Goal: Complete application form

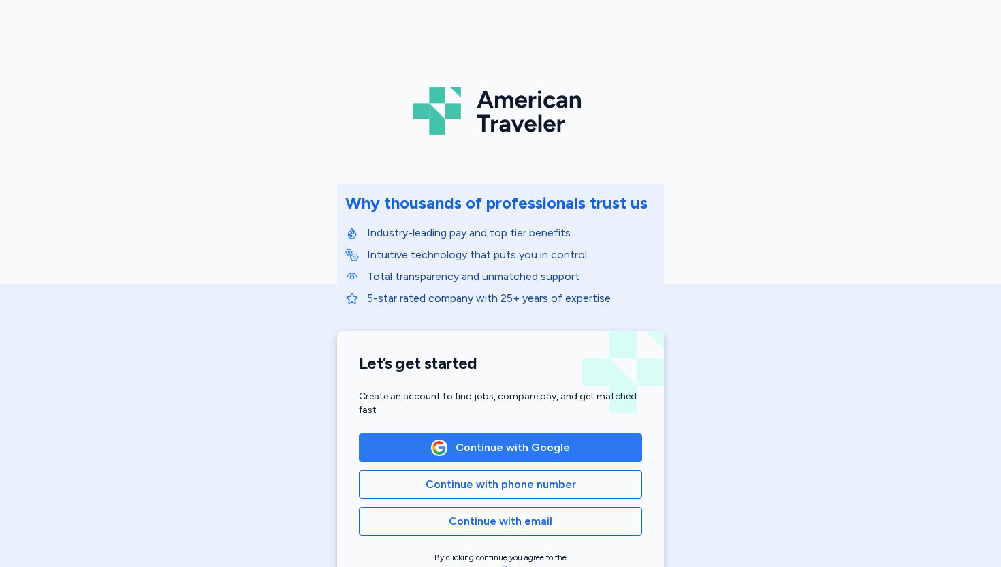
click at [492, 224] on span "Continue with Google" at bounding box center [513, 447] width 114 height 16
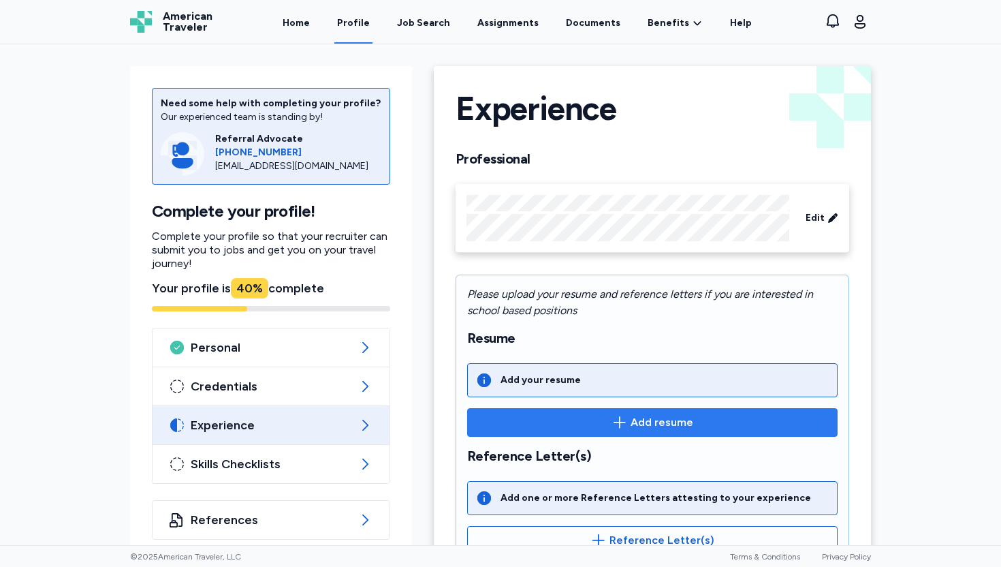
click at [631, 420] on span "Add resume" at bounding box center [662, 422] width 63 height 16
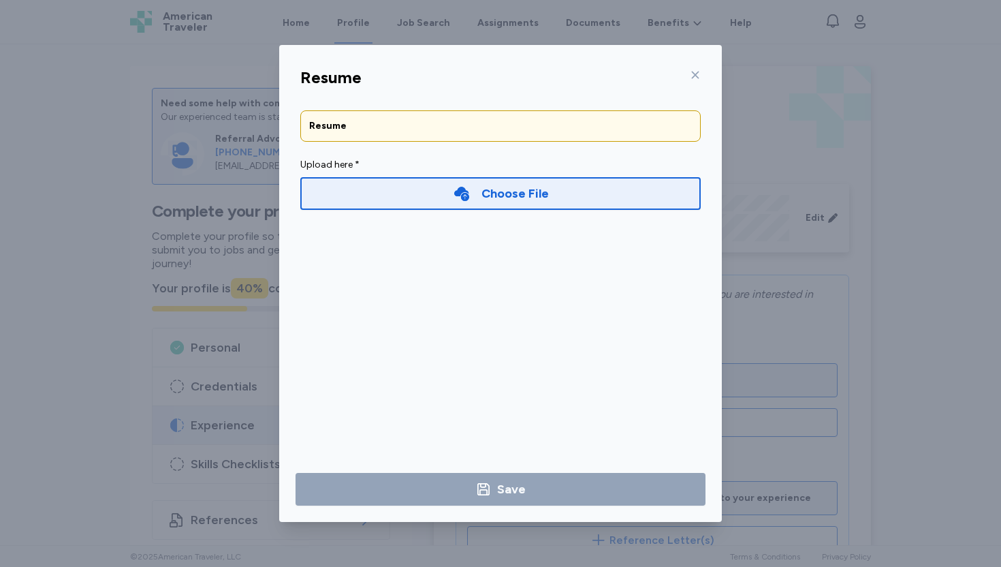
click at [492, 190] on div "Choose File" at bounding box center [515, 193] width 67 height 19
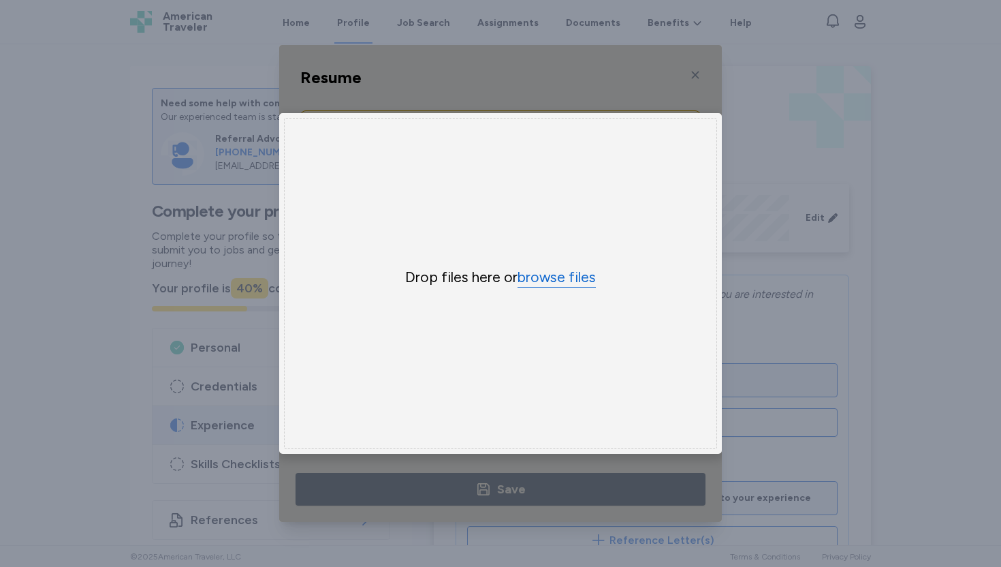
click at [547, 275] on button "browse files" at bounding box center [557, 278] width 78 height 20
click at [834, 294] on div "Resume Resume Upload here * Choose File × Drop your files here Drop files here …" at bounding box center [500, 283] width 1001 height 567
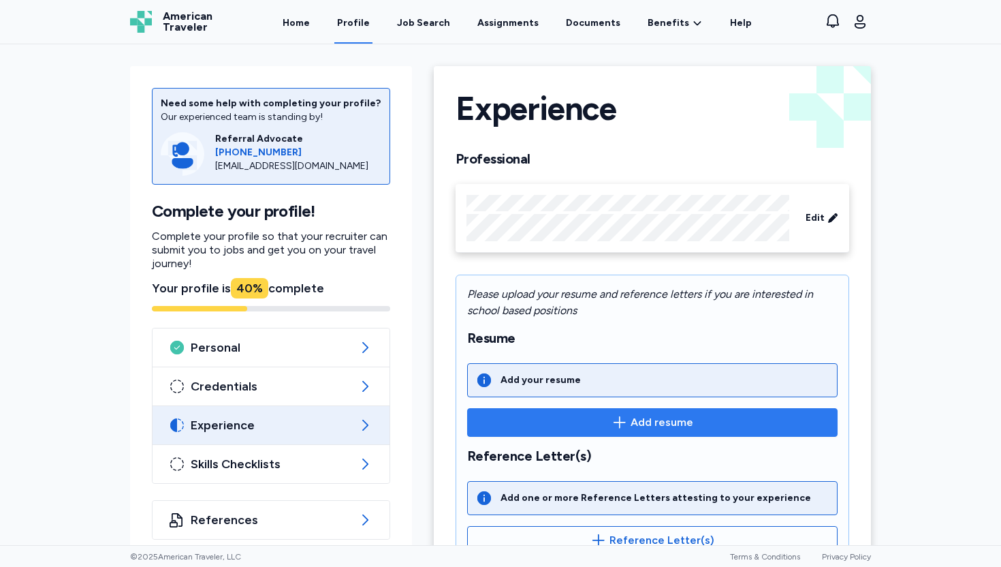
click at [645, 422] on span "Add resume" at bounding box center [662, 422] width 63 height 16
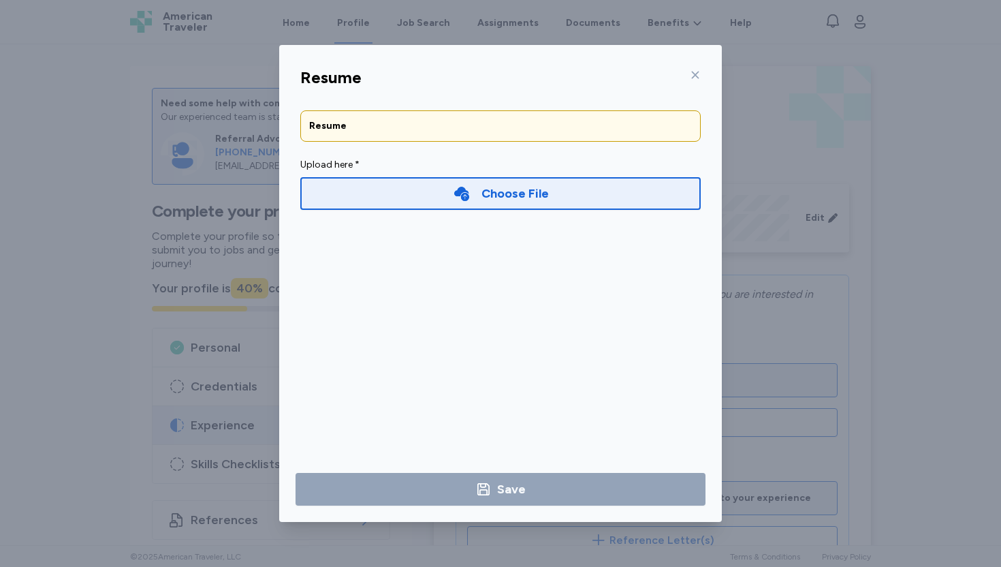
click at [515, 204] on div "Choose File" at bounding box center [500, 193] width 401 height 33
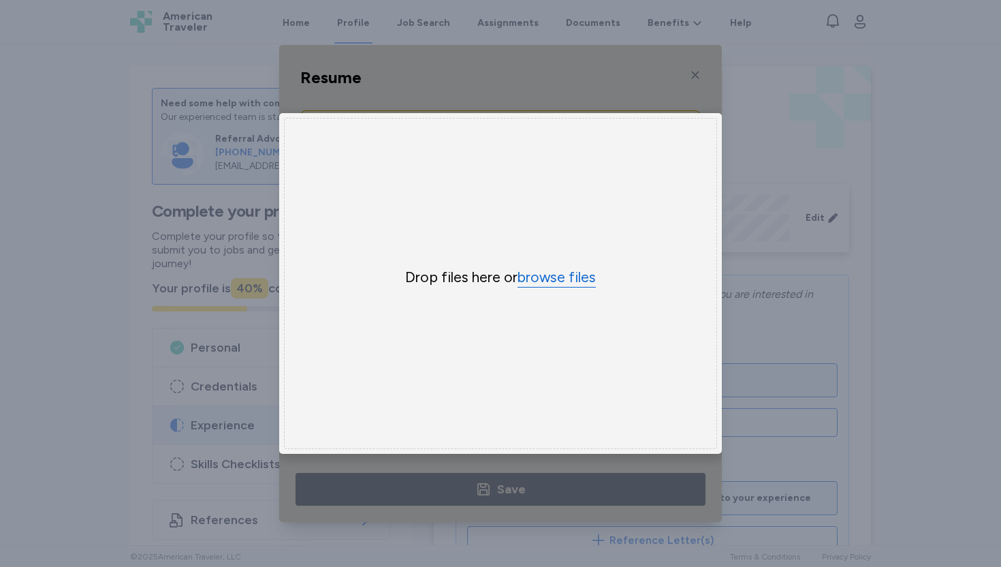
click at [542, 279] on button "browse files" at bounding box center [557, 278] width 78 height 20
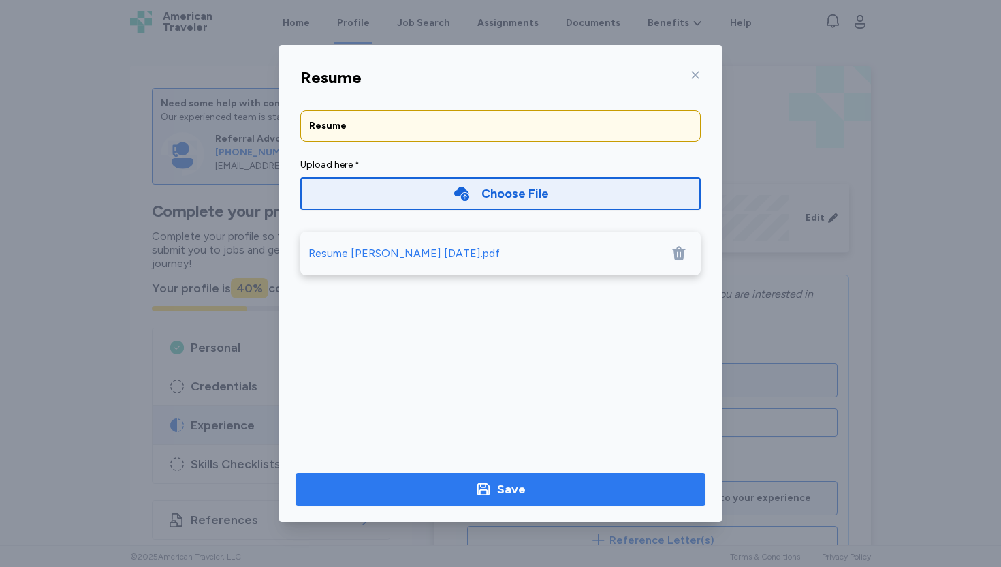
click at [513, 489] on div "Save" at bounding box center [511, 489] width 29 height 19
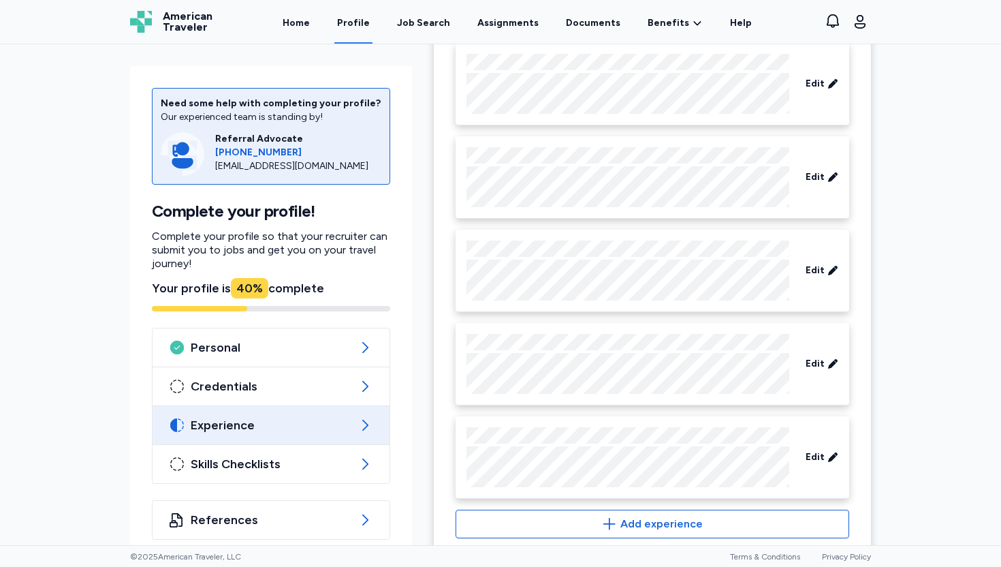
scroll to position [762, 0]
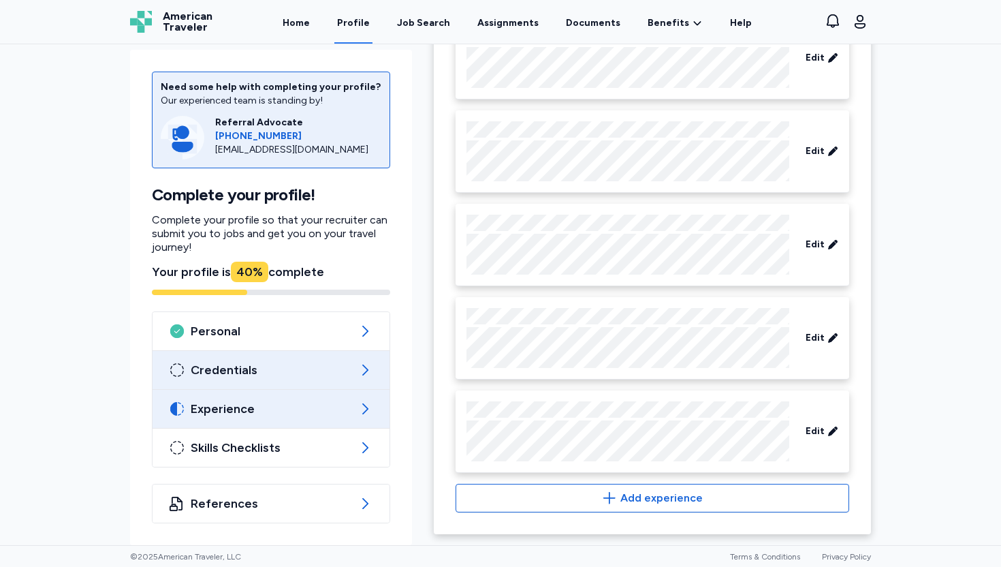
click at [281, 373] on span "Credentials" at bounding box center [271, 370] width 161 height 16
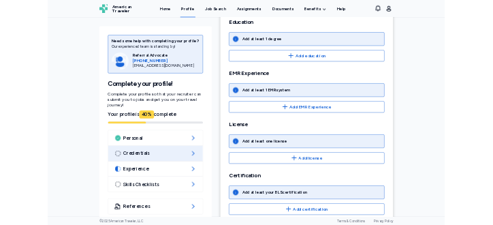
scroll to position [260, 0]
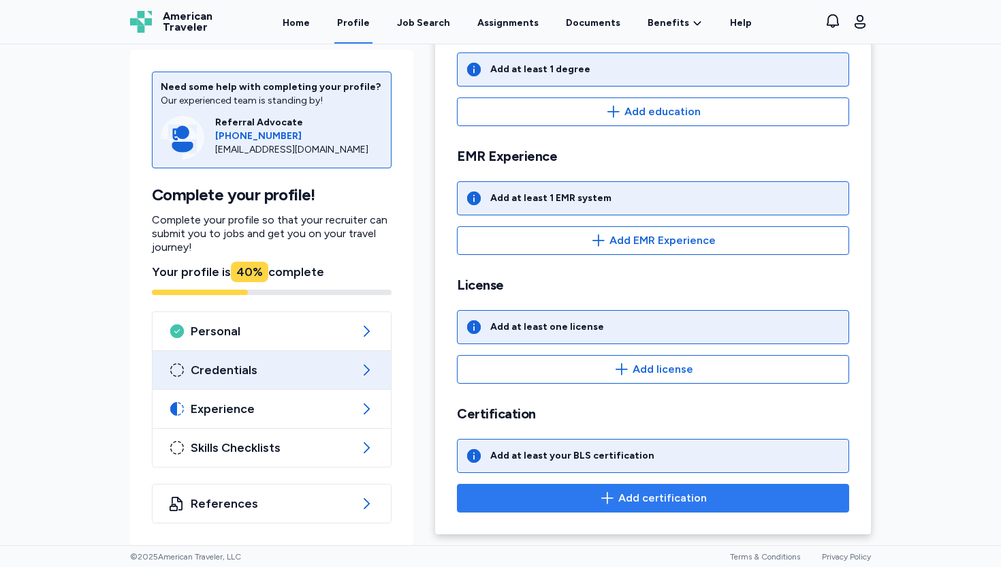
click at [621, 497] on span "Add certification" at bounding box center [663, 498] width 89 height 16
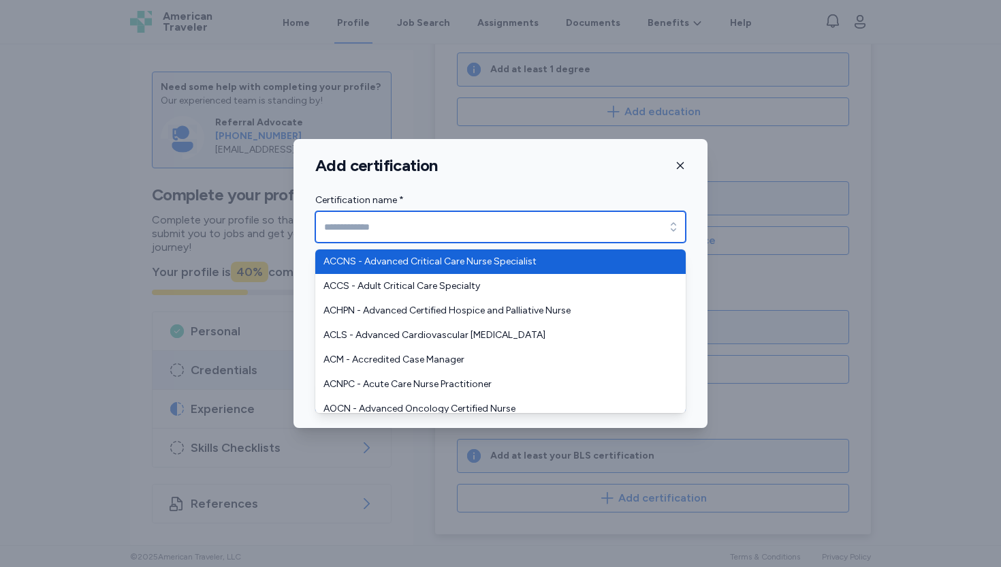
click at [642, 225] on input "Certification name *" at bounding box center [500, 226] width 371 height 31
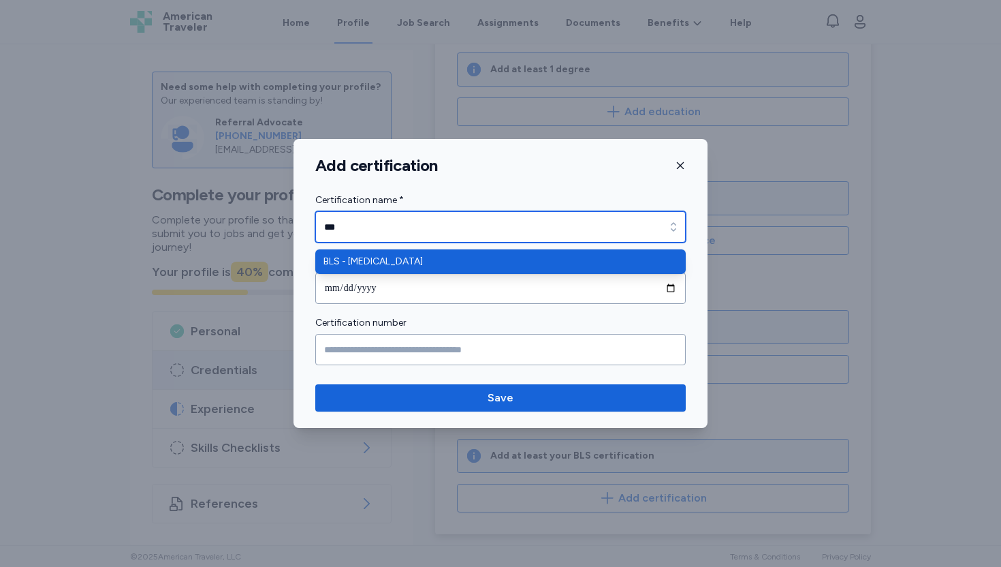
type input "***"
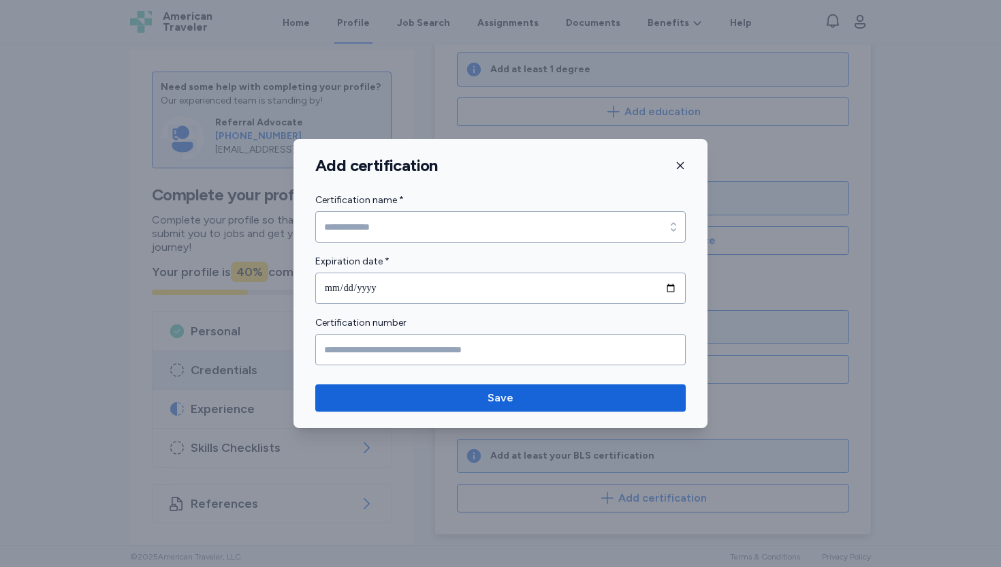
click at [557, 302] on form "Certification name * Certification name * Expiration date * Certification number" at bounding box center [500, 278] width 371 height 173
click at [680, 166] on icon "button" at bounding box center [680, 165] width 11 height 11
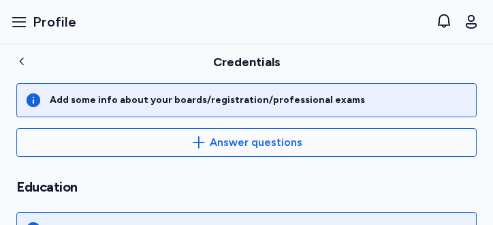
scroll to position [113, 0]
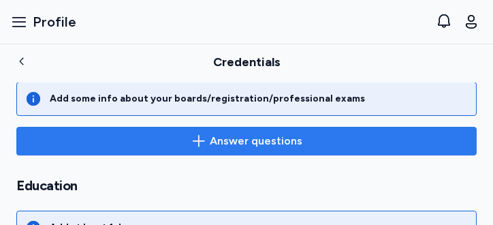
click at [198, 140] on icon "button" at bounding box center [199, 141] width 16 height 16
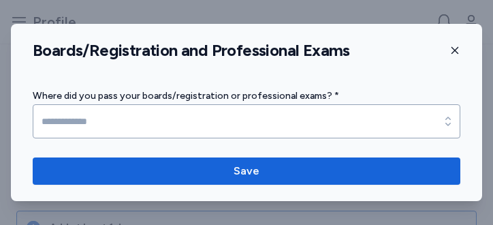
click at [454, 56] on button "button" at bounding box center [455, 50] width 11 height 20
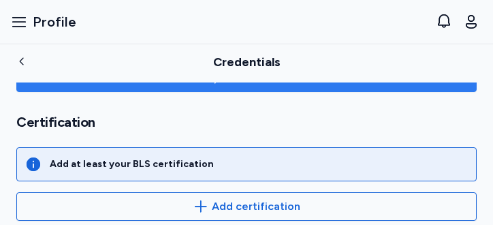
scroll to position [575, 0]
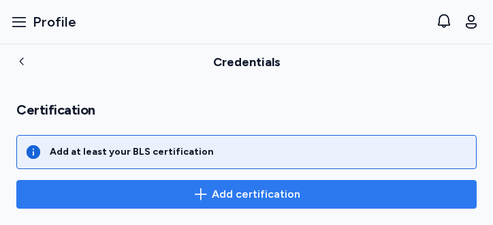
click at [212, 195] on span "Add certification" at bounding box center [256, 194] width 89 height 16
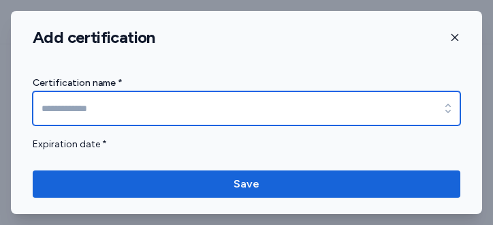
click at [213, 110] on input at bounding box center [247, 108] width 428 height 34
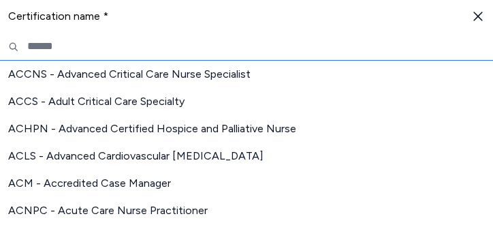
click at [174, 40] on input "text" at bounding box center [246, 47] width 493 height 28
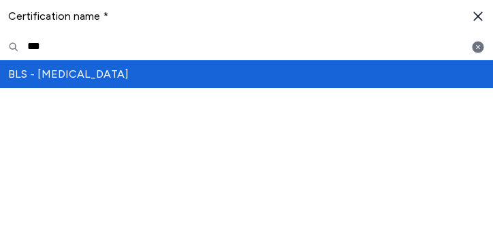
type input "***"
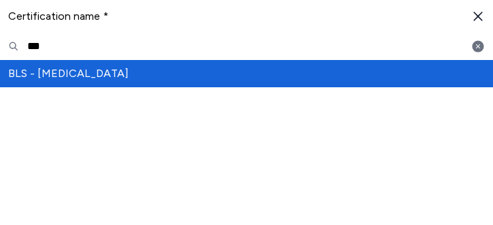
click at [72, 69] on span "BLS - Basic Life Support" at bounding box center [238, 73] width 460 height 16
type input "**********"
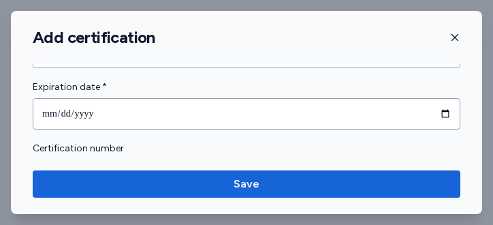
scroll to position [73, 0]
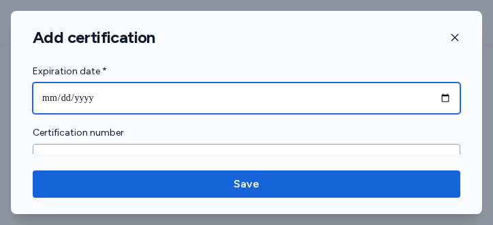
click at [116, 101] on input "date" at bounding box center [247, 97] width 428 height 31
click at [434, 95] on input "date" at bounding box center [247, 97] width 428 height 31
type input "**********"
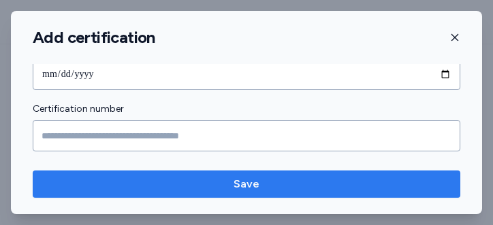
click at [248, 185] on span "Save" at bounding box center [247, 184] width 26 height 16
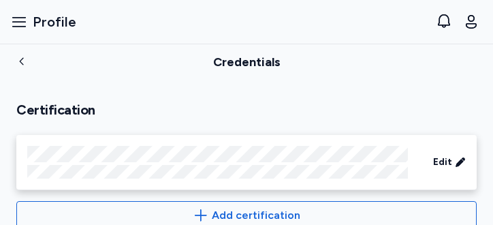
scroll to position [596, 0]
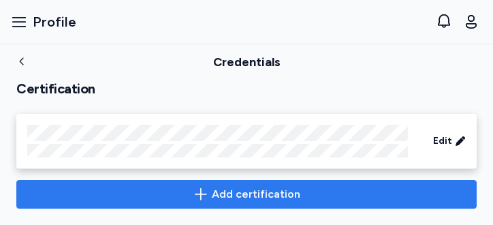
click at [241, 193] on span "Add certification" at bounding box center [256, 194] width 89 height 16
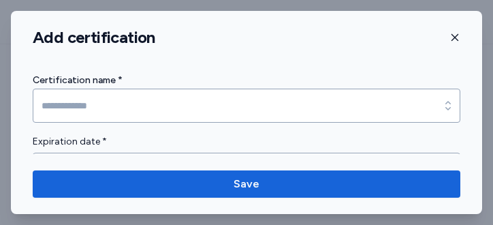
scroll to position [0, 0]
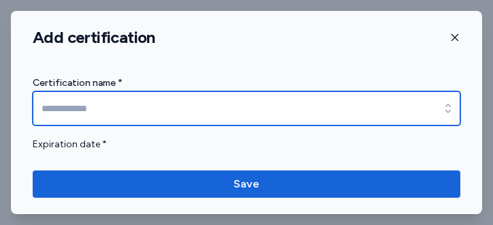
click at [221, 106] on input at bounding box center [247, 108] width 428 height 34
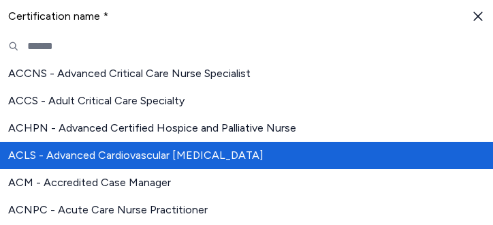
click at [217, 152] on span "ACLS - Advanced Cardiovascular Life Support" at bounding box center [238, 155] width 460 height 16
type input "**********"
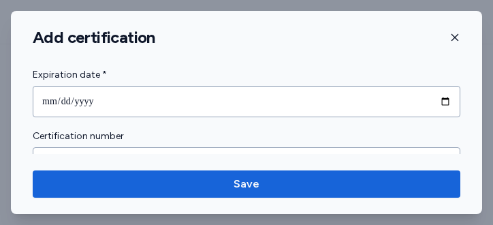
scroll to position [76, 0]
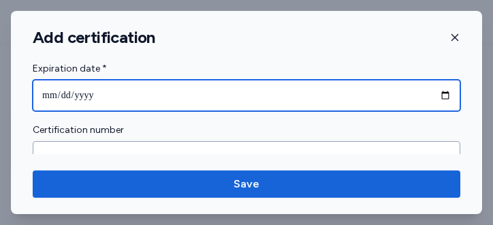
click at [313, 96] on input "date" at bounding box center [247, 95] width 428 height 31
type input "**********"
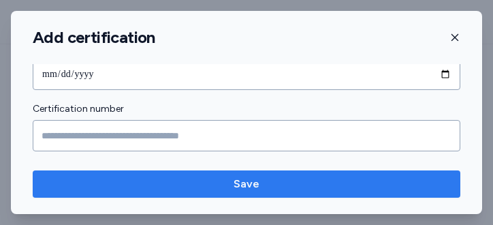
click at [282, 182] on span "Save" at bounding box center [247, 184] width 406 height 16
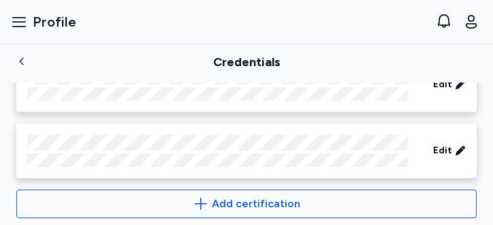
scroll to position [662, 0]
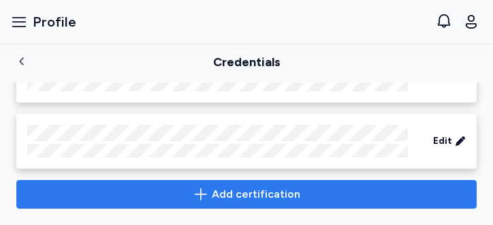
click at [276, 204] on button "Add certification" at bounding box center [246, 194] width 460 height 29
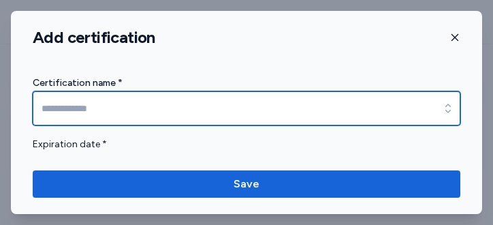
click at [271, 111] on input at bounding box center [247, 108] width 428 height 34
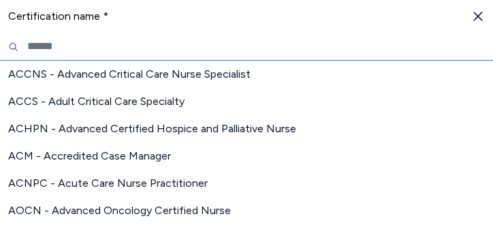
click at [240, 43] on input "text" at bounding box center [246, 47] width 493 height 28
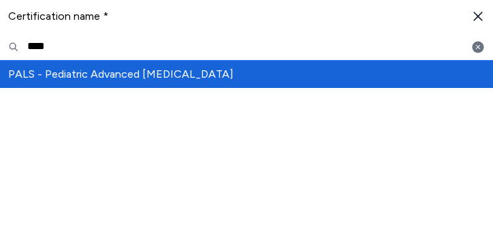
type input "****"
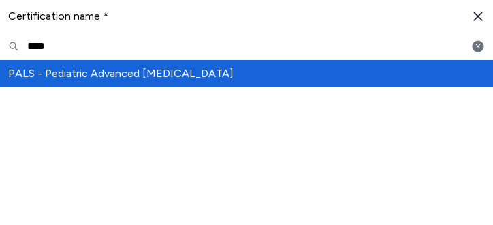
click at [179, 71] on span "PALS - Pediatric Advanced Life Support" at bounding box center [238, 73] width 460 height 16
type input "**********"
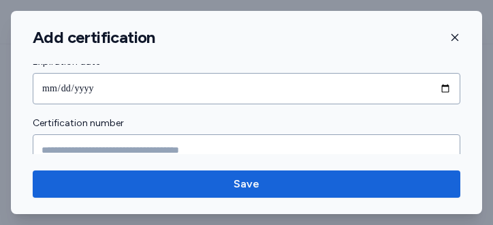
scroll to position [84, 0]
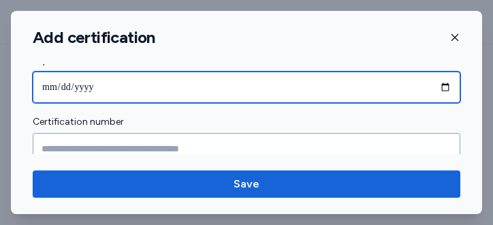
click at [161, 85] on input "date" at bounding box center [247, 87] width 428 height 31
type input "**********"
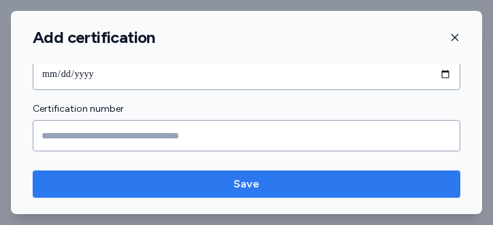
click at [218, 180] on span "Save" at bounding box center [247, 184] width 406 height 16
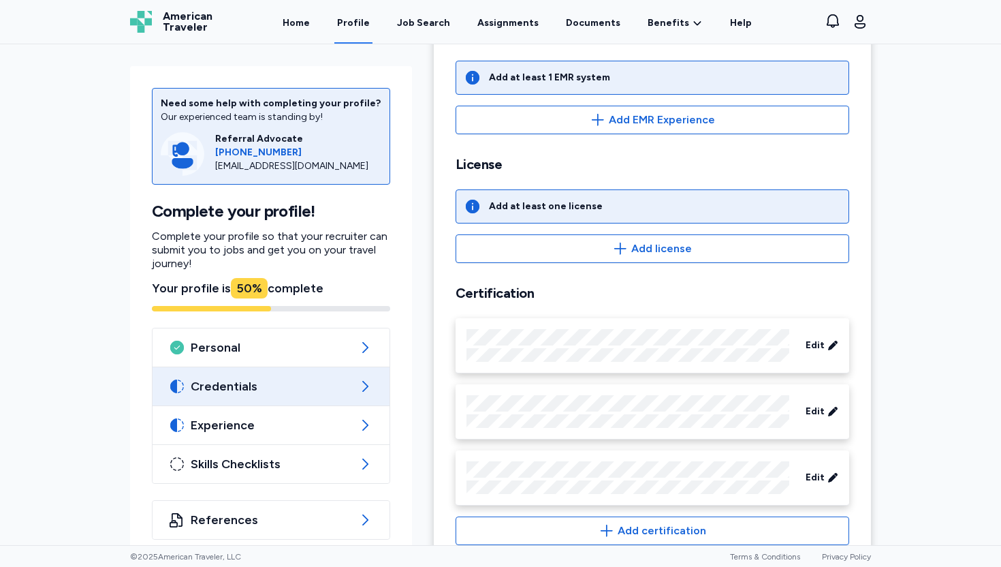
scroll to position [413, 0]
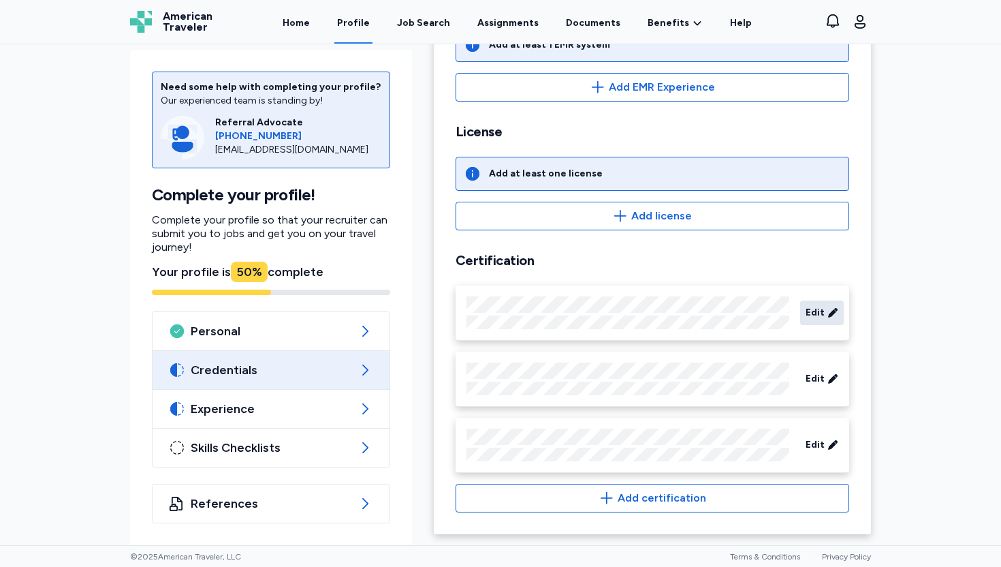
click at [822, 313] on div "Edit" at bounding box center [822, 312] width 44 height 25
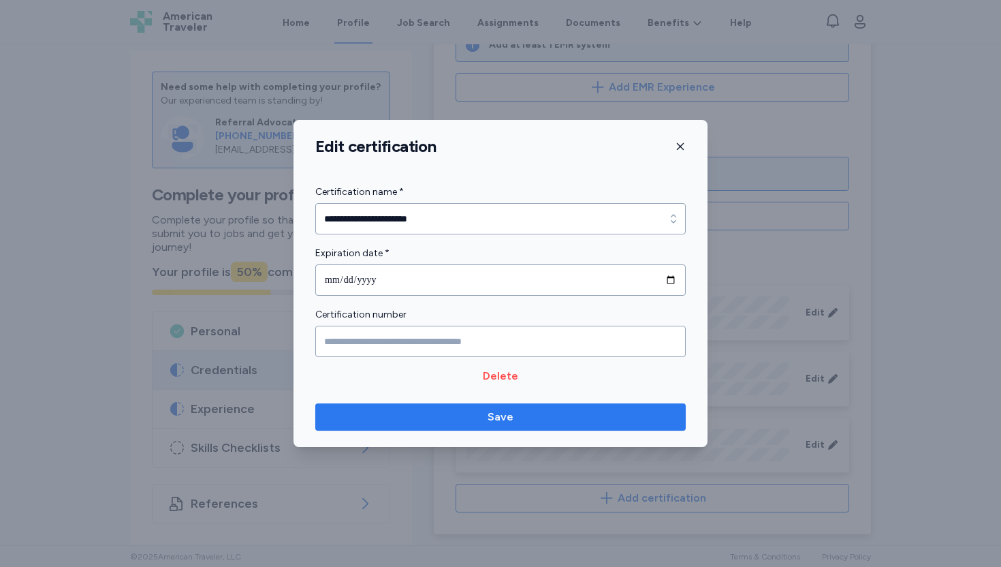
click at [503, 417] on span "Save" at bounding box center [501, 417] width 26 height 16
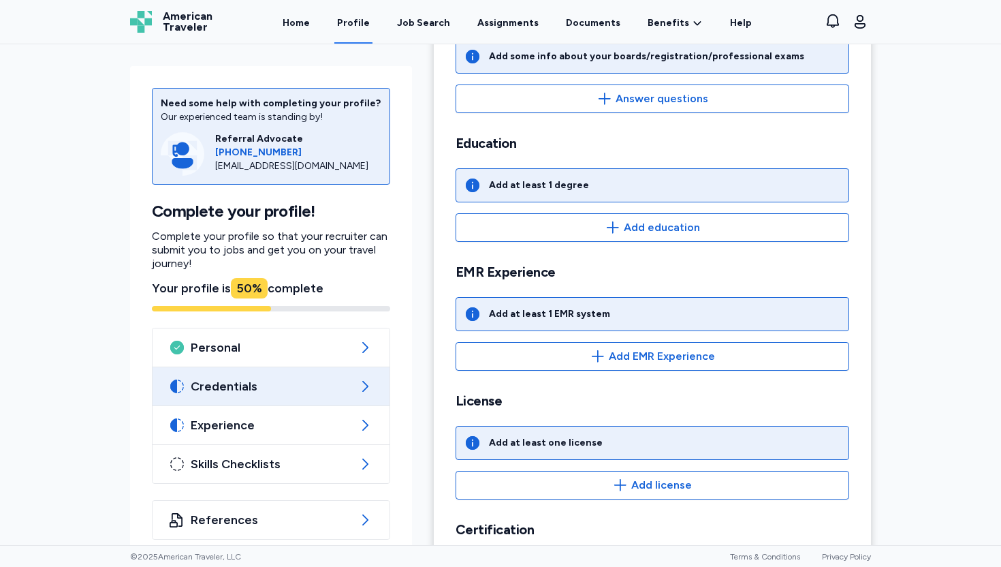
scroll to position [136, 0]
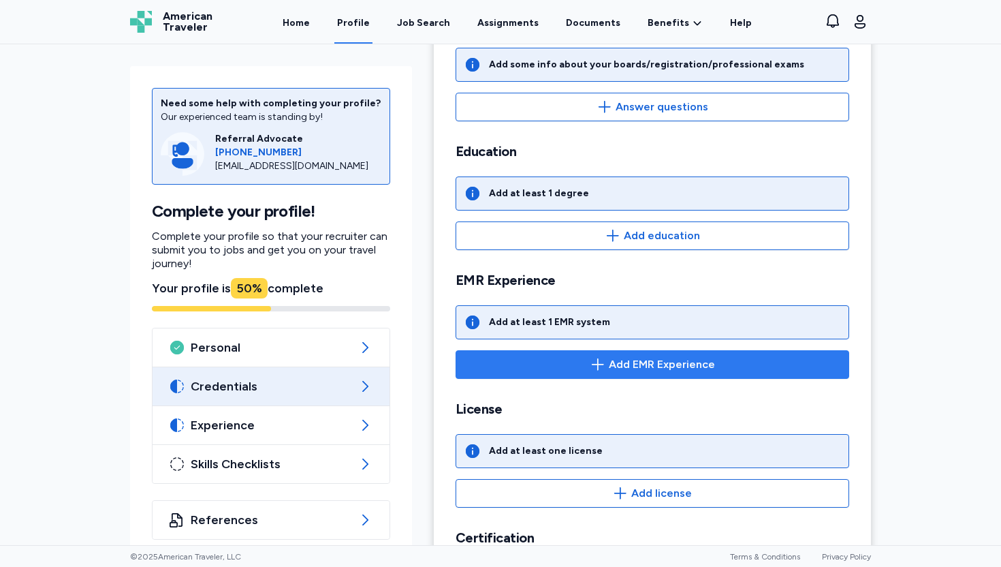
click at [619, 369] on span "Add EMR Experience" at bounding box center [662, 364] width 106 height 16
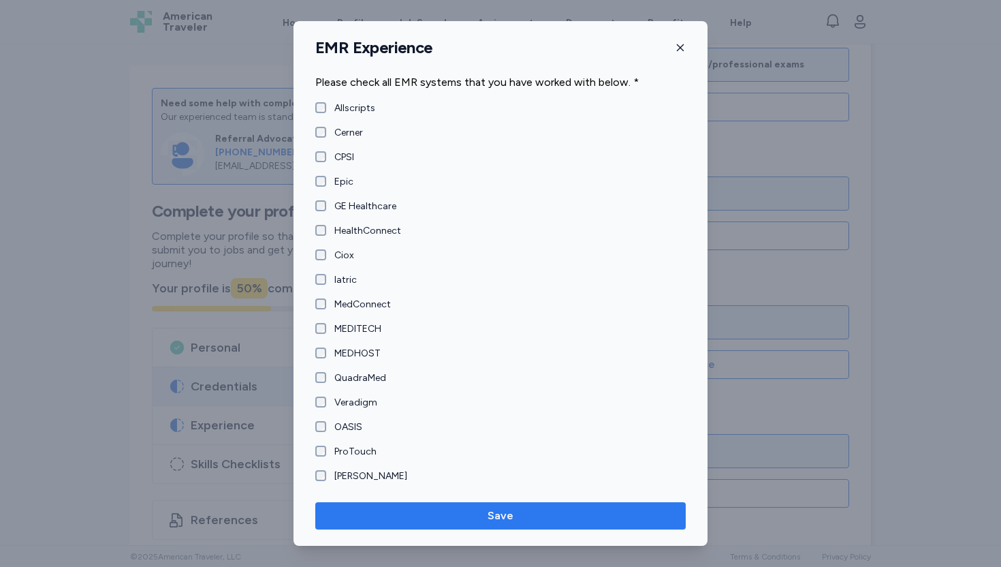
click at [500, 507] on span "Save" at bounding box center [501, 515] width 26 height 16
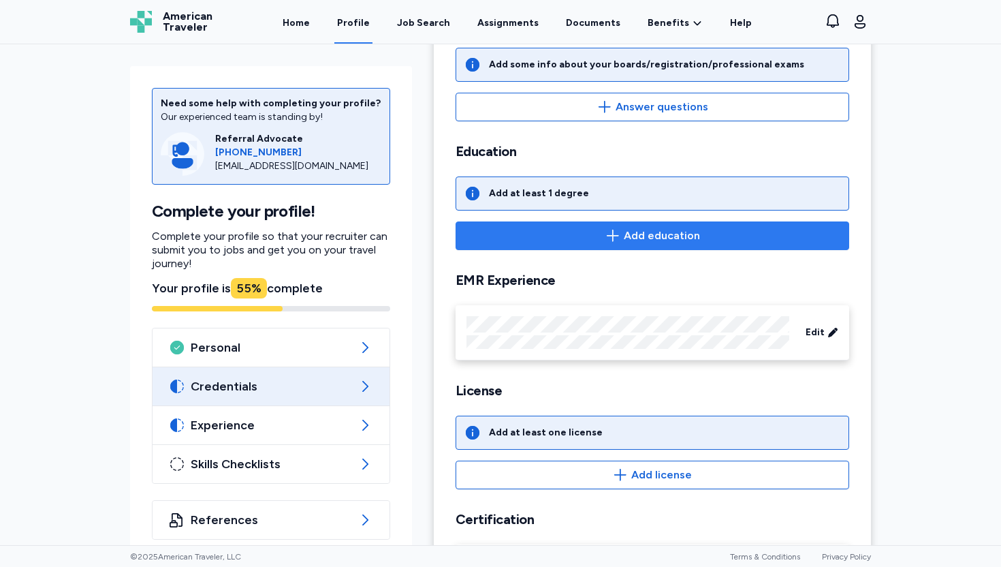
click at [654, 241] on span "Add education" at bounding box center [662, 236] width 76 height 16
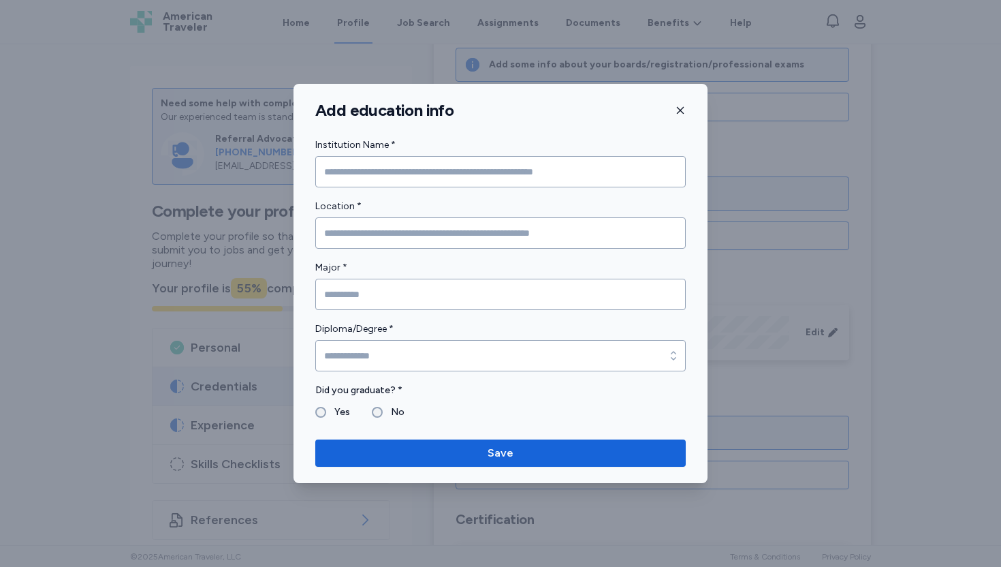
click at [676, 117] on button "button" at bounding box center [680, 110] width 11 height 20
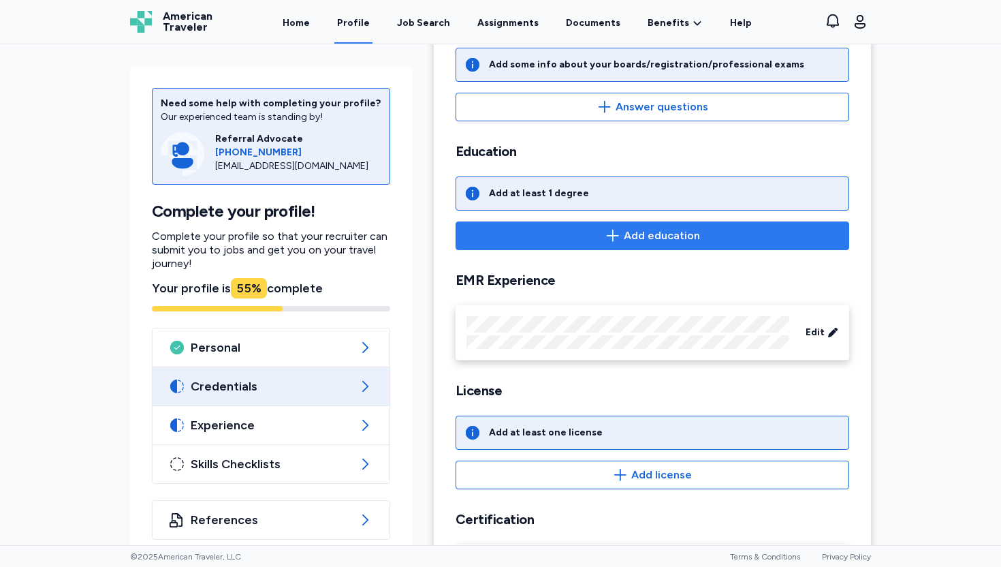
click at [631, 240] on span "Add education" at bounding box center [662, 236] width 76 height 16
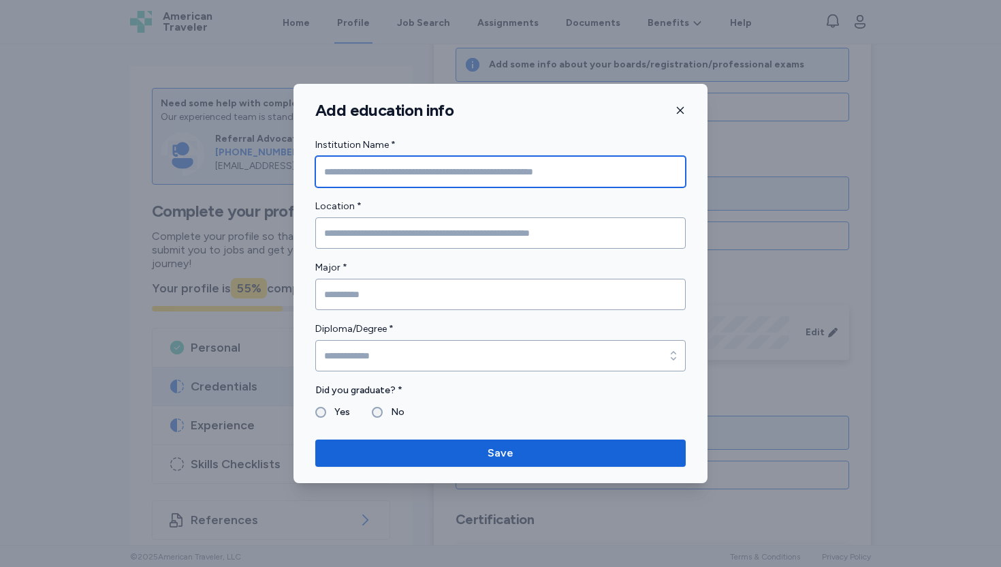
click at [556, 174] on input "Institution Name *" at bounding box center [500, 171] width 371 height 31
type input "**********"
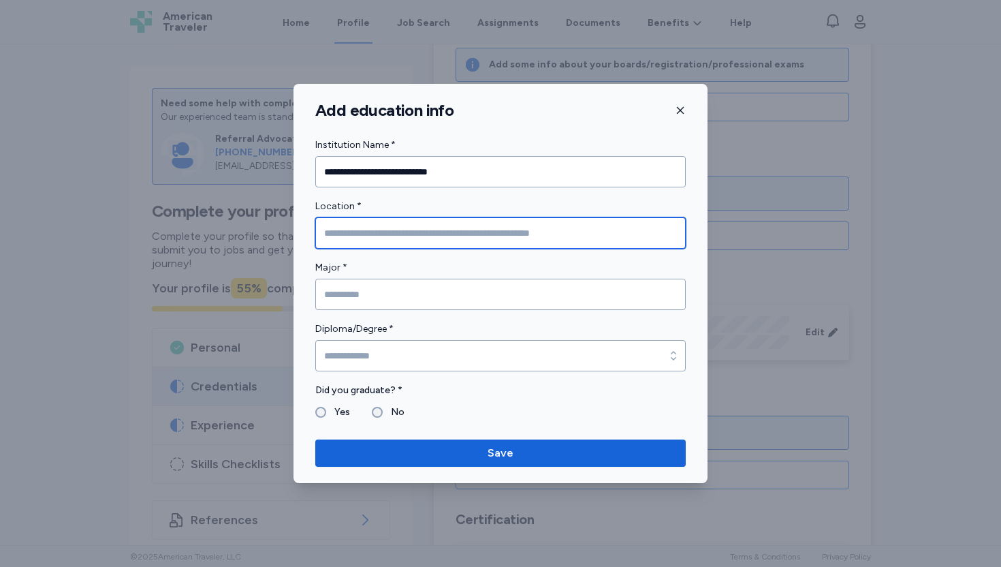
click at [548, 228] on input "Location *" at bounding box center [500, 232] width 371 height 31
type input "*********"
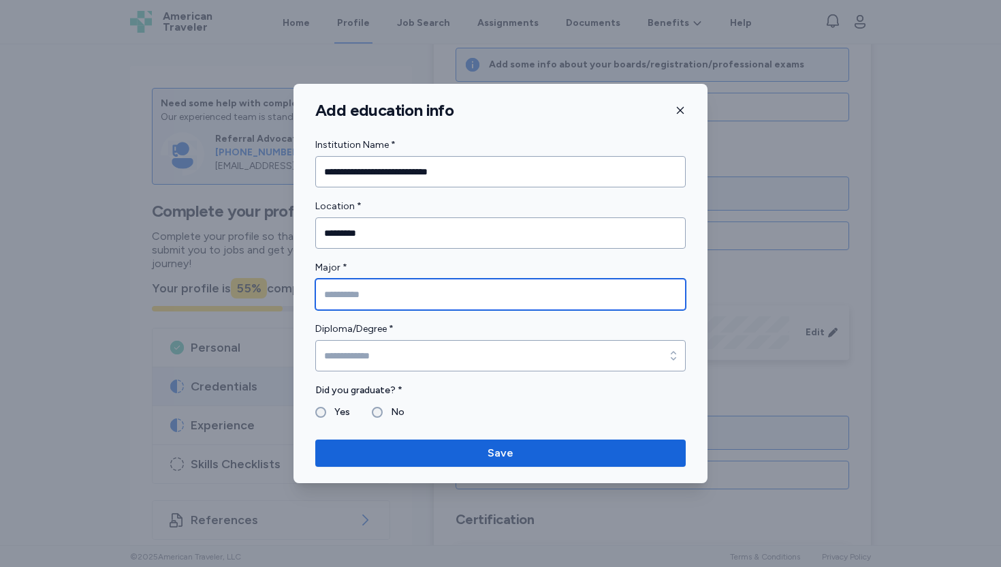
click at [507, 283] on input "Major *" at bounding box center [500, 294] width 371 height 31
type input "*"
type input "*********"
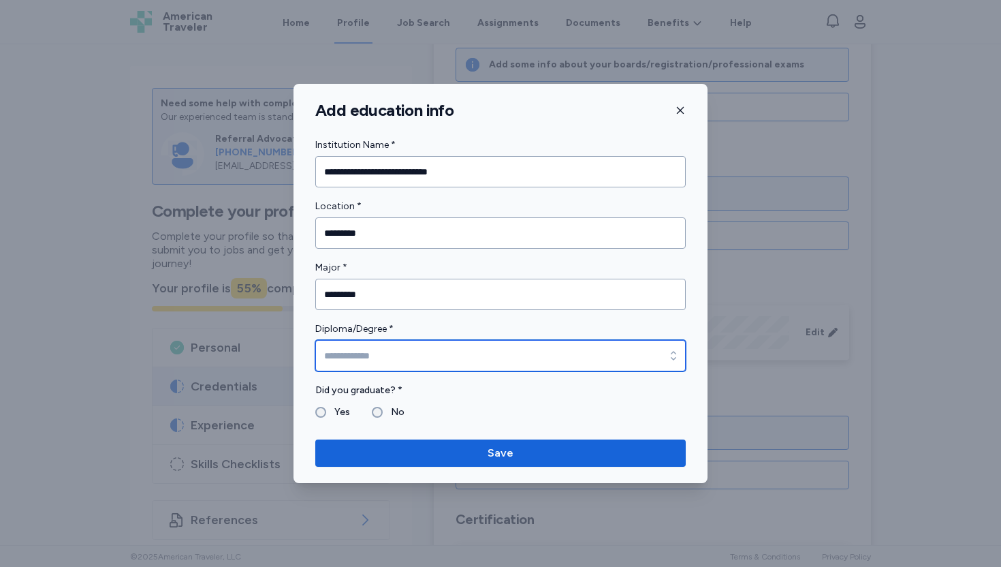
click at [469, 353] on input "Diploma/Degree *" at bounding box center [500, 355] width 371 height 31
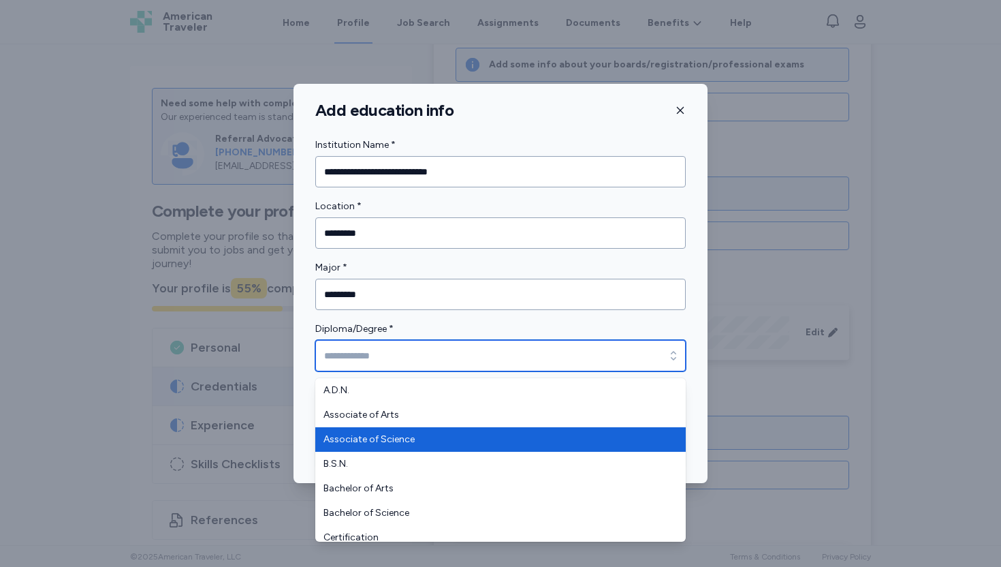
type input "**********"
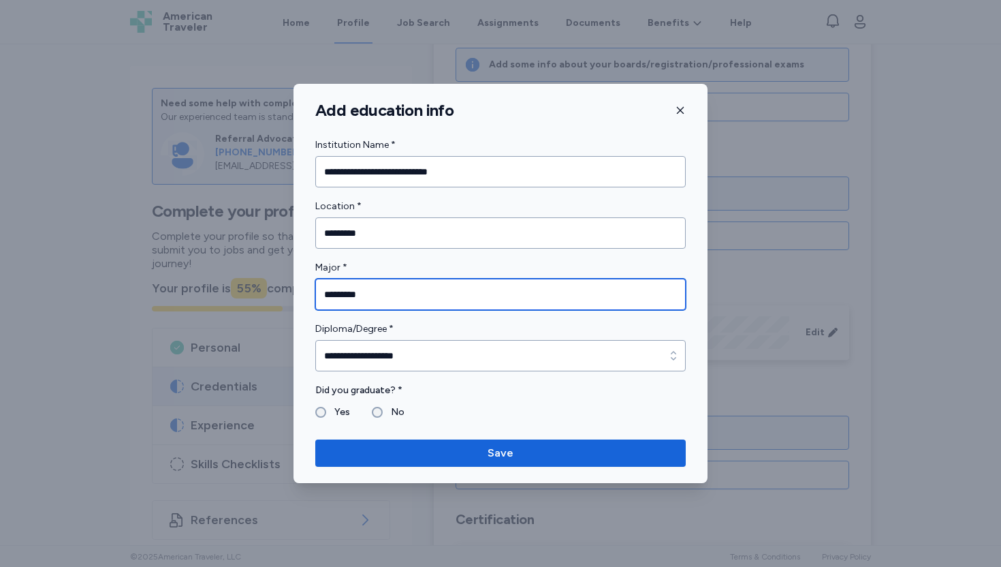
click at [419, 301] on input "*********" at bounding box center [500, 294] width 371 height 31
type input "*"
type input "*******"
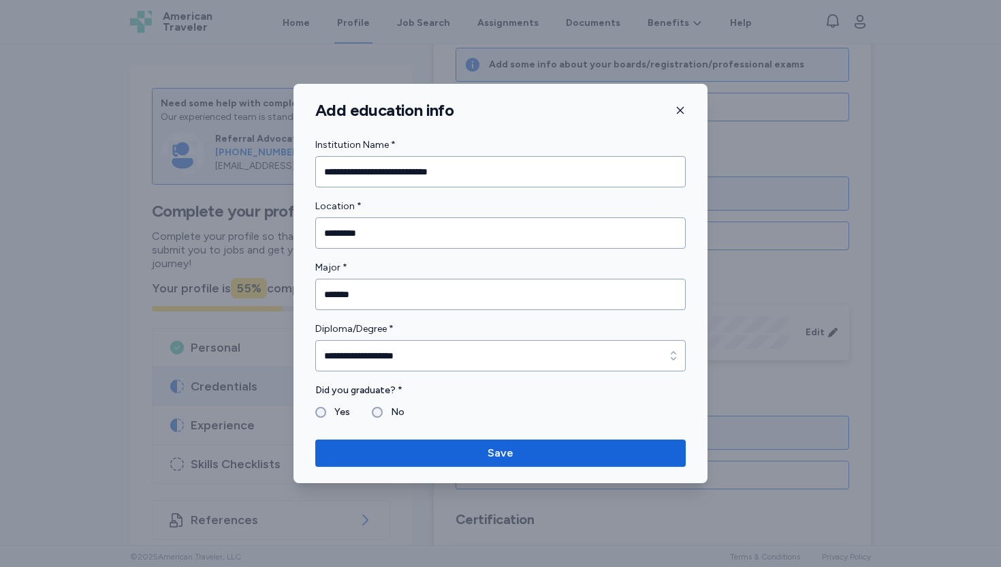
click at [338, 412] on label "Yes" at bounding box center [338, 412] width 24 height 16
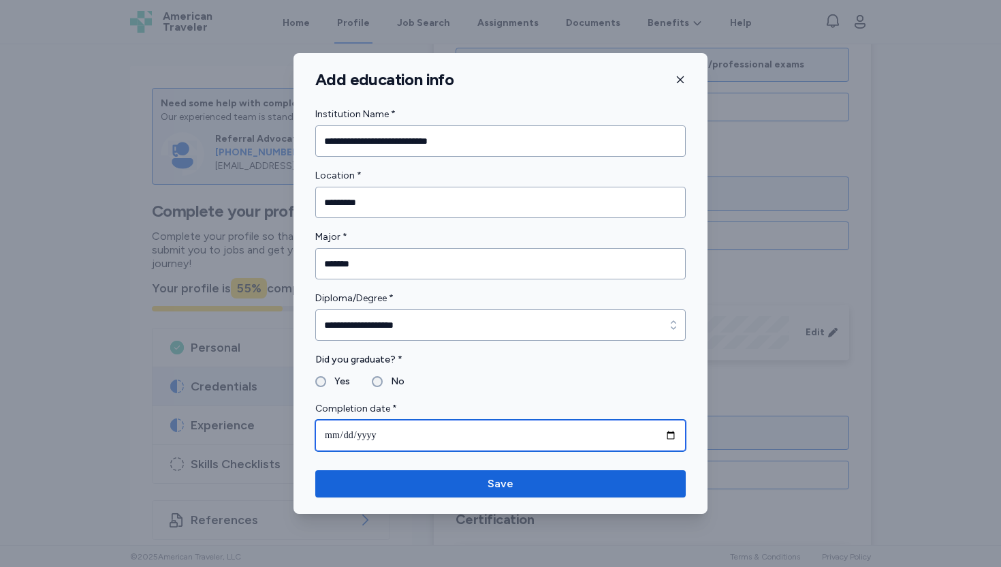
click at [403, 435] on input "date" at bounding box center [500, 435] width 371 height 31
type input "**********"
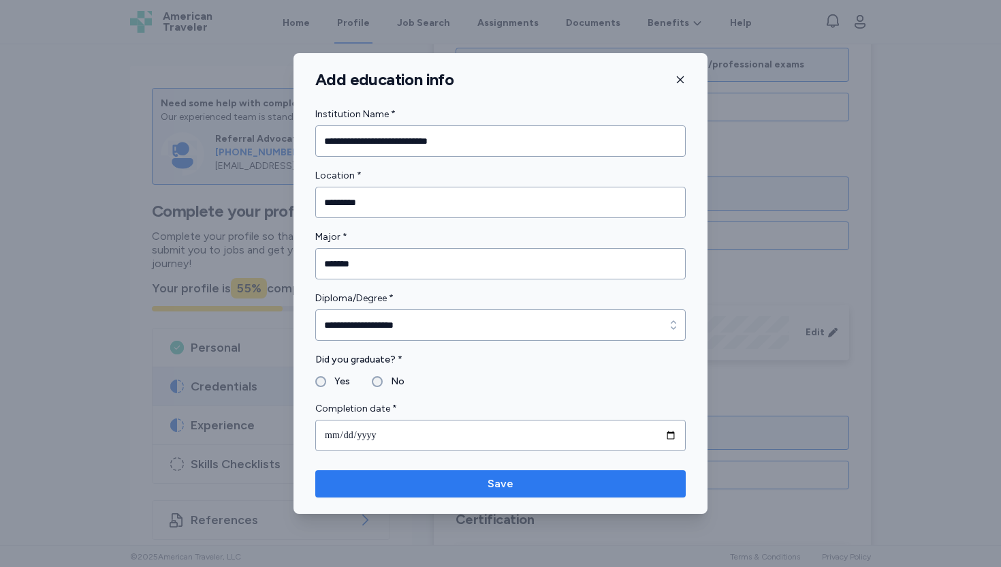
click at [483, 482] on span "Save" at bounding box center [500, 483] width 349 height 16
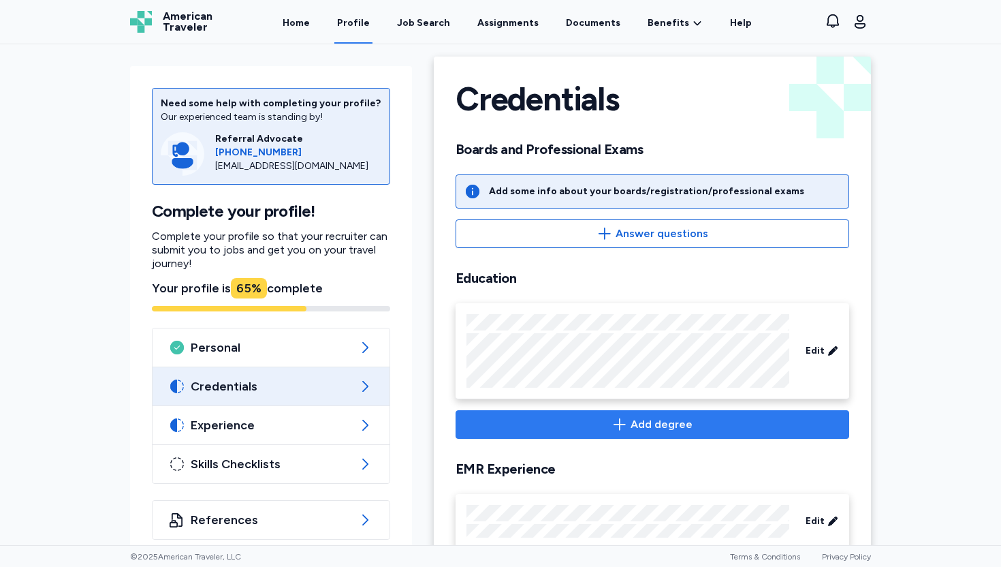
scroll to position [0, 0]
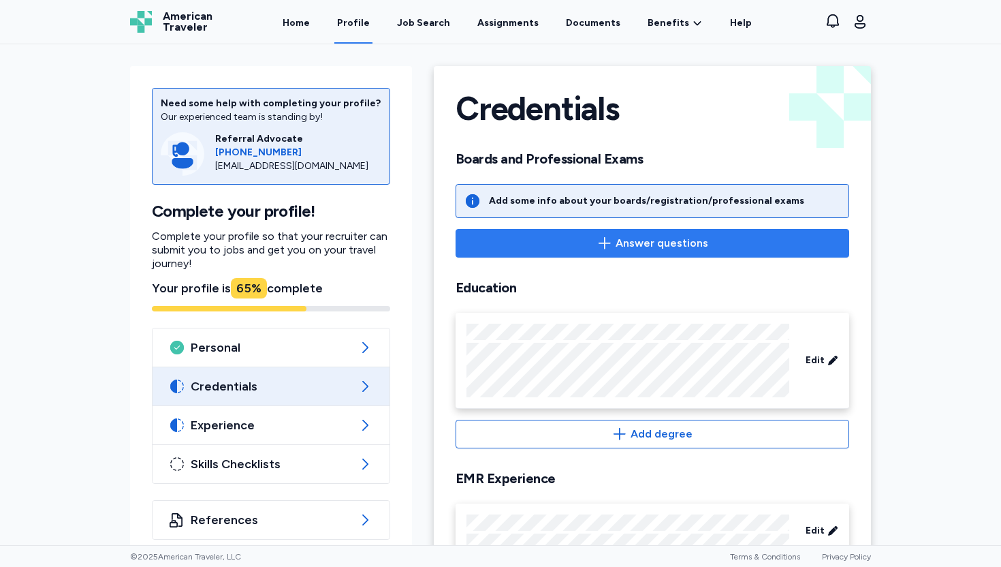
click at [629, 239] on span "Answer questions" at bounding box center [662, 243] width 93 height 16
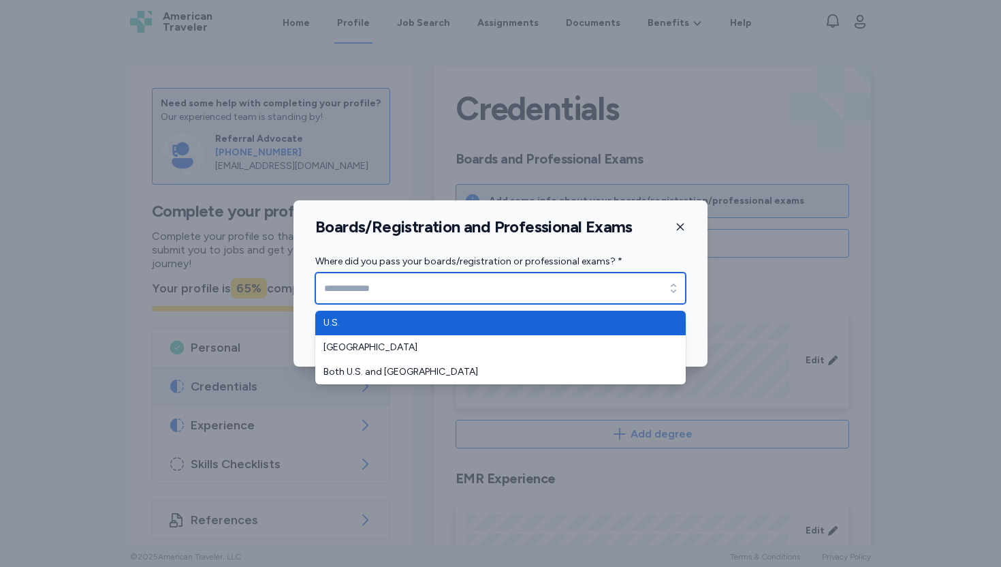
click at [670, 285] on icon "button" at bounding box center [674, 288] width 14 height 14
type input "****"
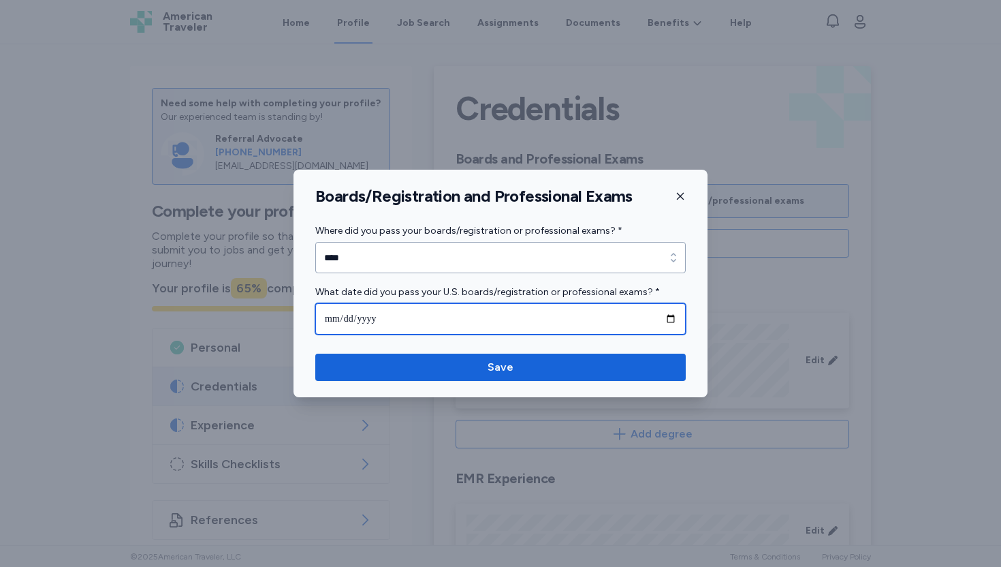
click at [670, 317] on input "date" at bounding box center [500, 318] width 371 height 31
click at [460, 318] on input "**********" at bounding box center [500, 318] width 371 height 31
click at [674, 316] on input "**********" at bounding box center [500, 318] width 371 height 31
type input "**********"
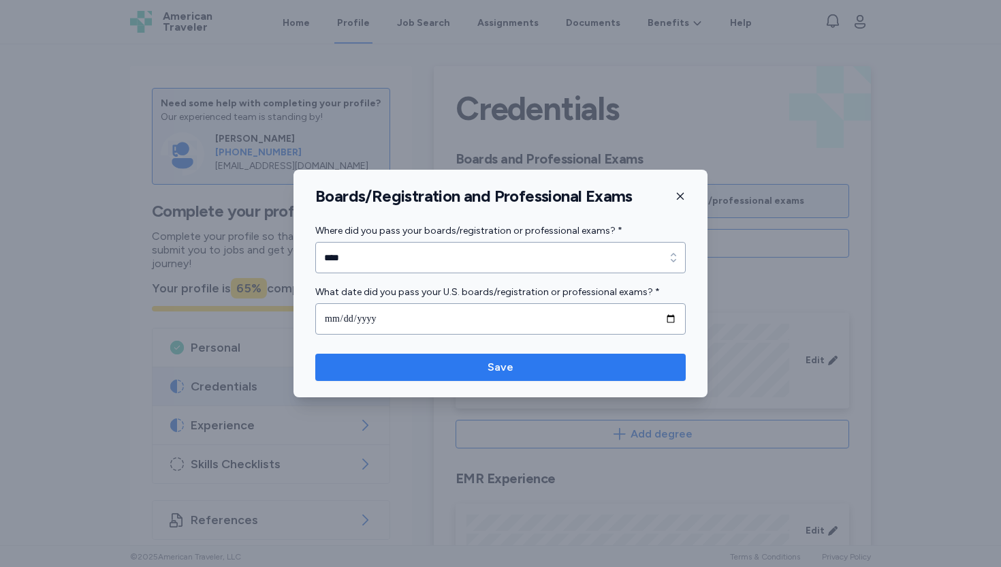
click at [522, 367] on span "Save" at bounding box center [500, 367] width 349 height 16
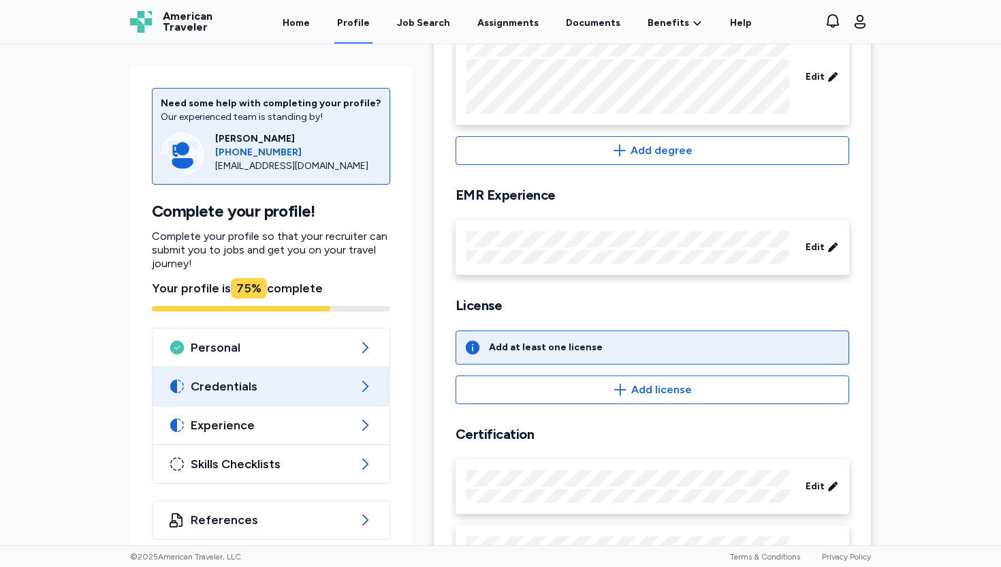
scroll to position [268, 0]
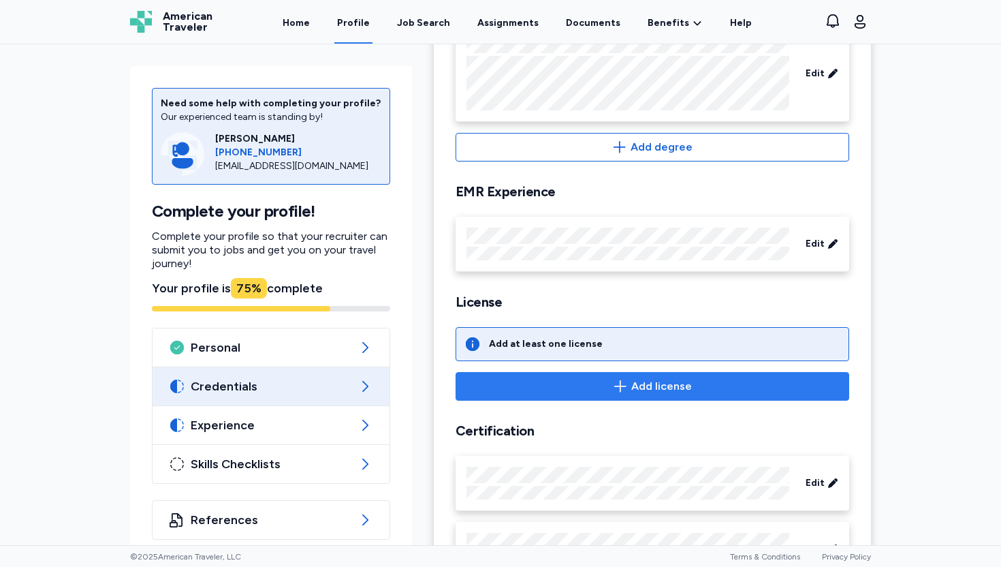
click at [631, 386] on span "Add license" at bounding box center [661, 386] width 61 height 16
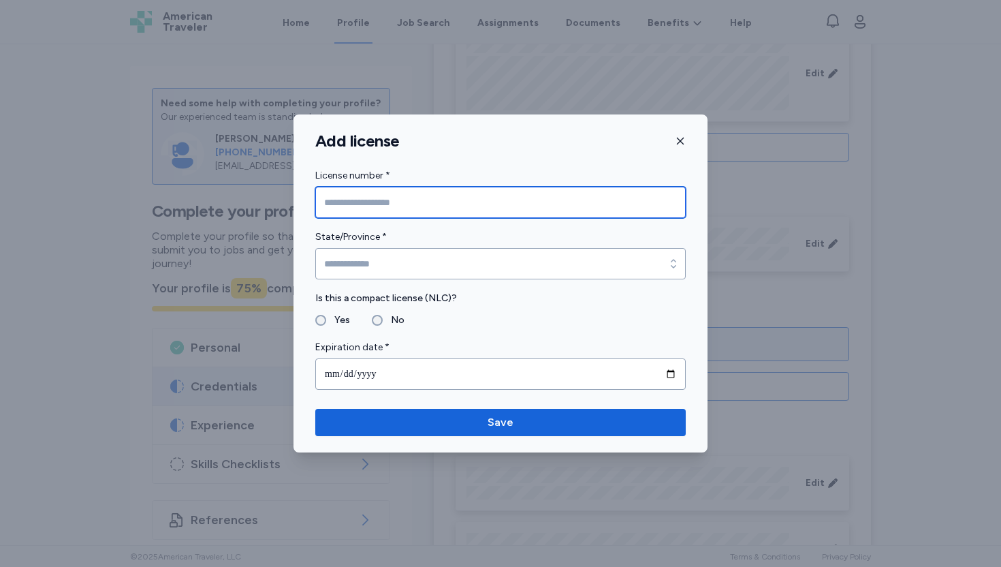
click at [535, 208] on input "License number *" at bounding box center [500, 202] width 371 height 31
type input "********"
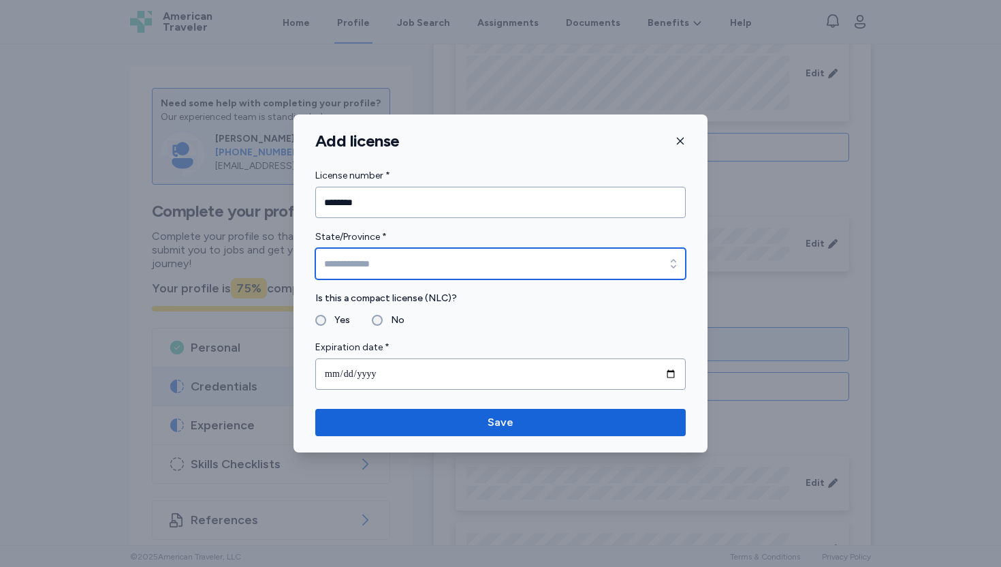
click at [519, 261] on input "State/Province *" at bounding box center [500, 263] width 371 height 31
type input "********"
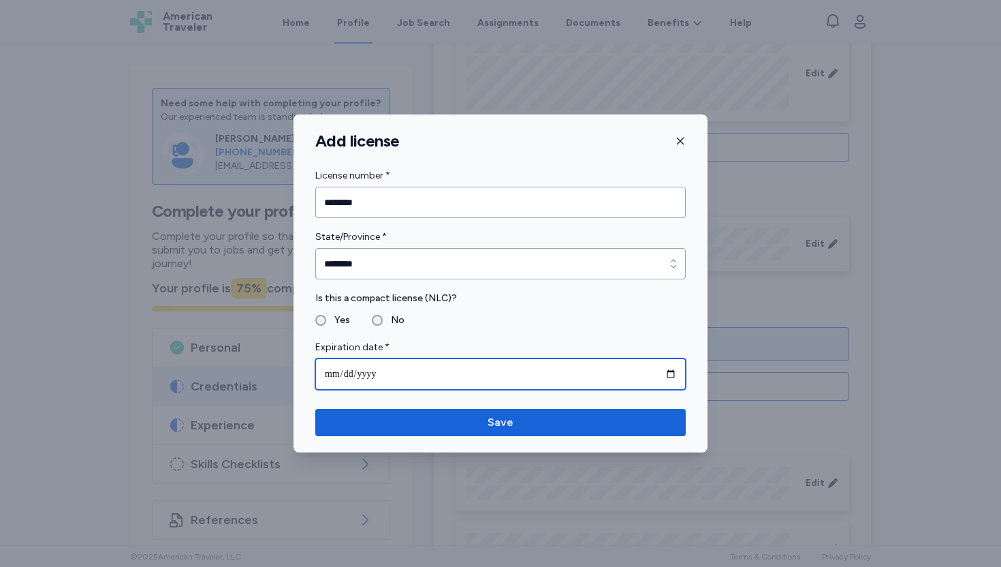
click at [392, 373] on input "date" at bounding box center [500, 373] width 371 height 31
type input "**********"
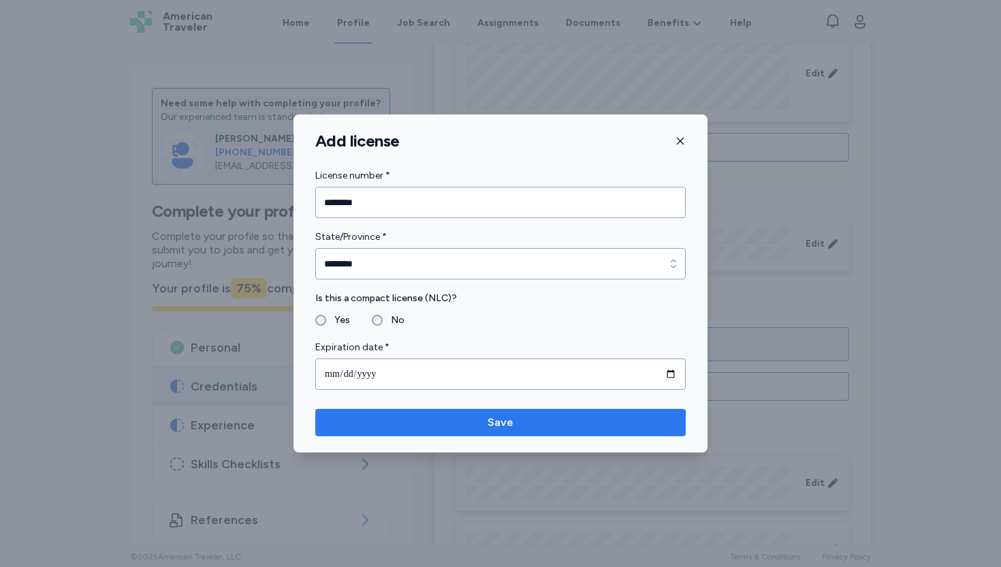
click at [503, 424] on span "Save" at bounding box center [501, 422] width 26 height 16
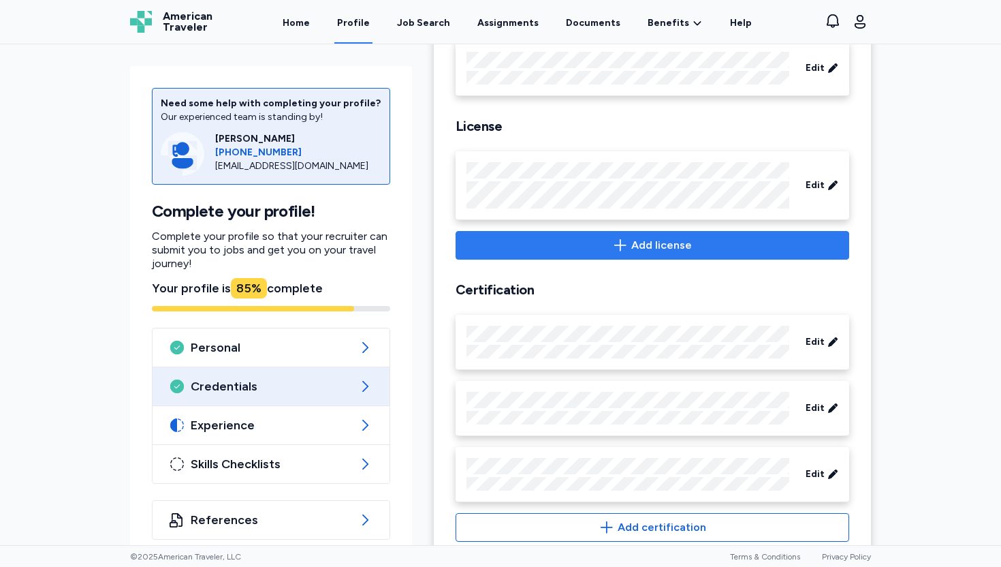
scroll to position [476, 0]
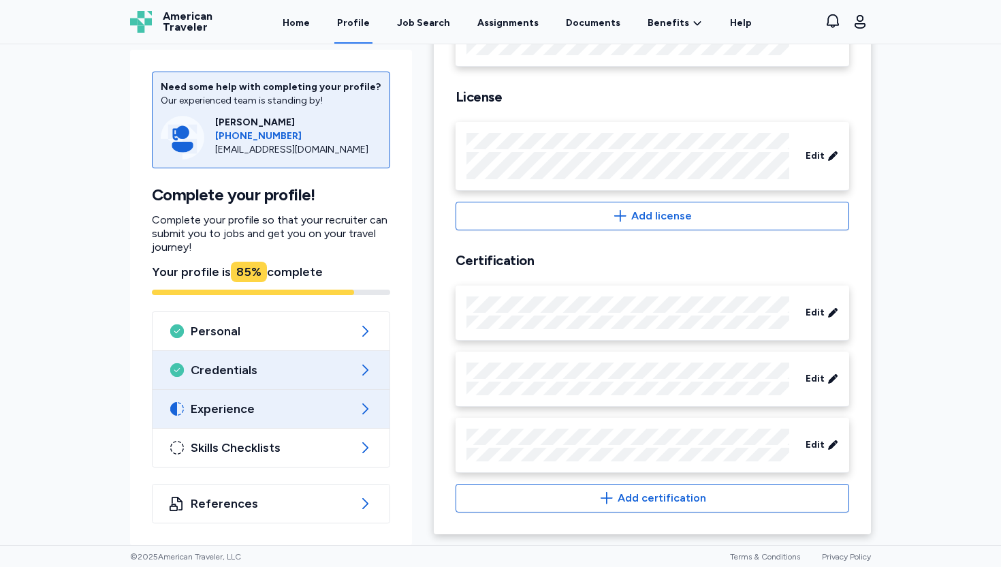
click at [287, 416] on span "Experience" at bounding box center [271, 409] width 161 height 16
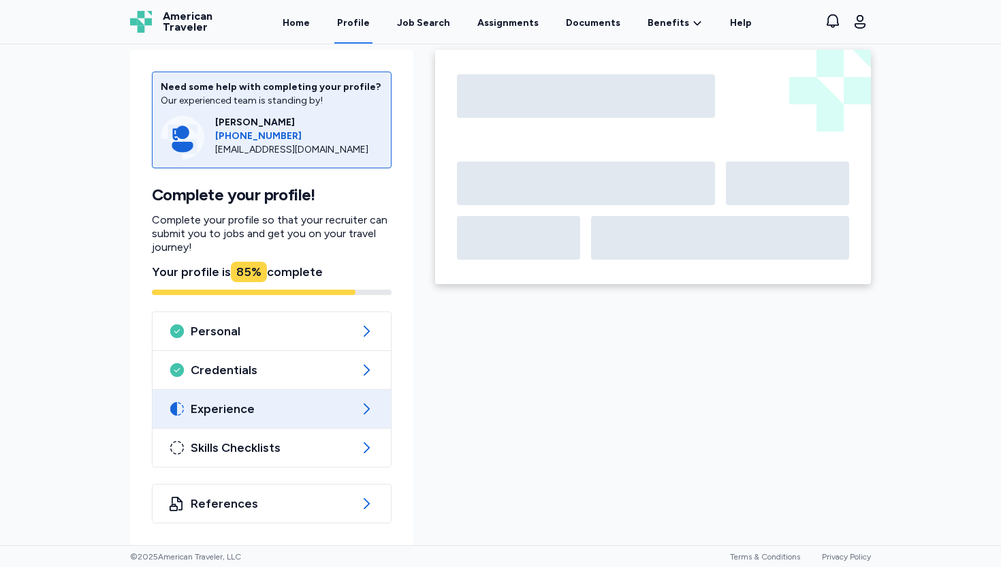
scroll to position [476, 0]
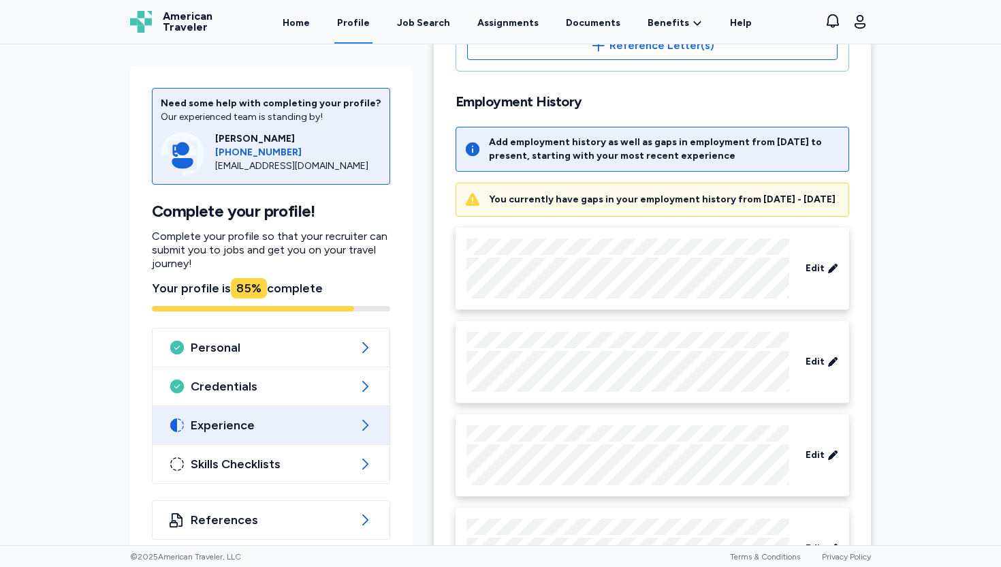
click at [499, 206] on div "You currently have gaps in your employment history from 10/12/2019 - 12/8/2019" at bounding box center [662, 200] width 347 height 14
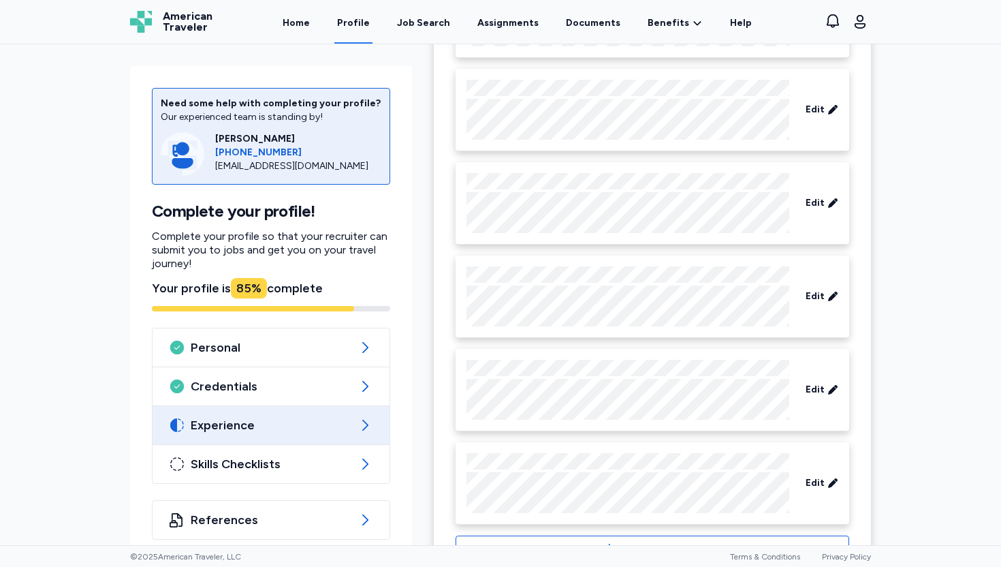
scroll to position [791, 0]
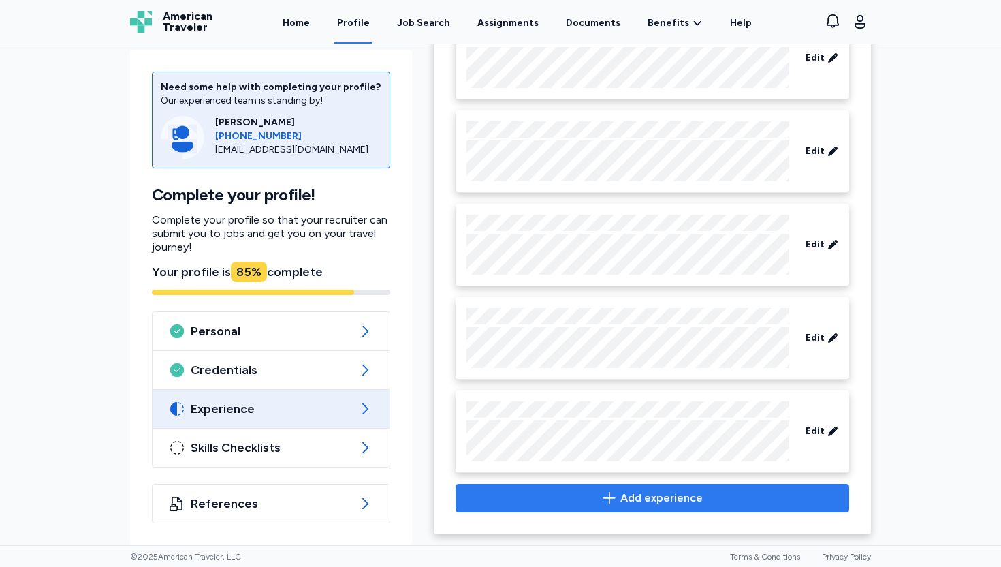
click at [630, 501] on span "Add experience" at bounding box center [662, 498] width 82 height 16
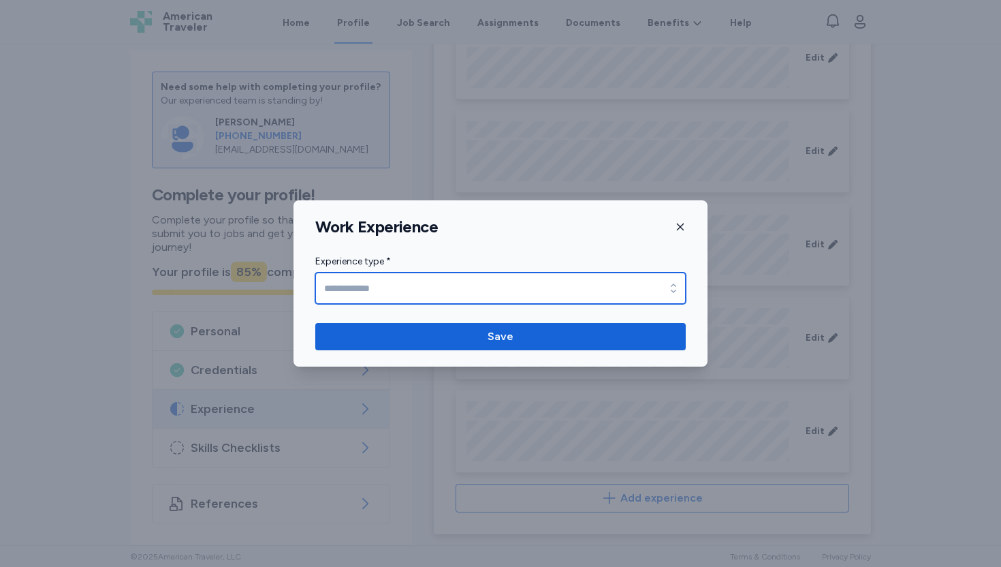
click at [569, 292] on input "Experience type *" at bounding box center [500, 287] width 371 height 31
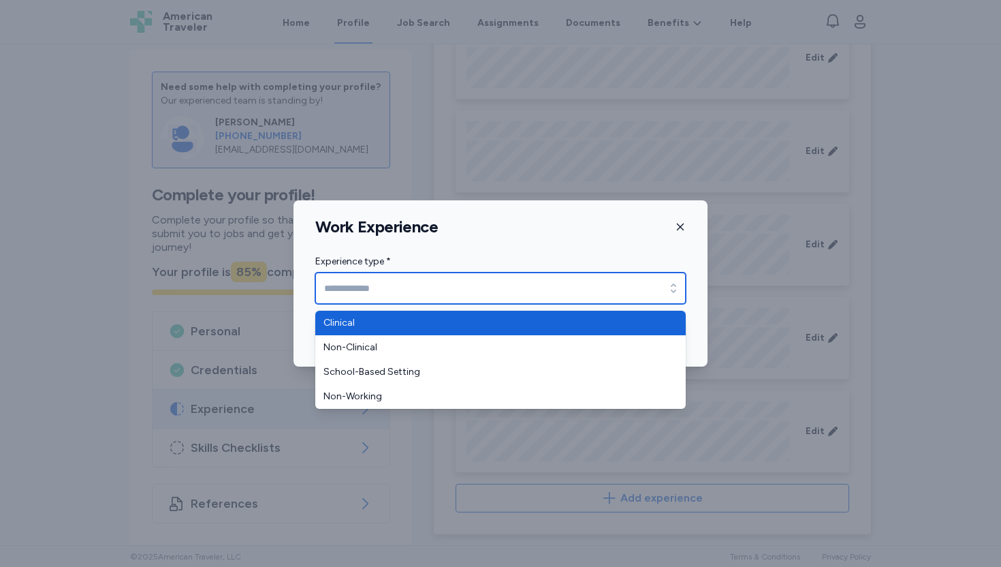
type input "********"
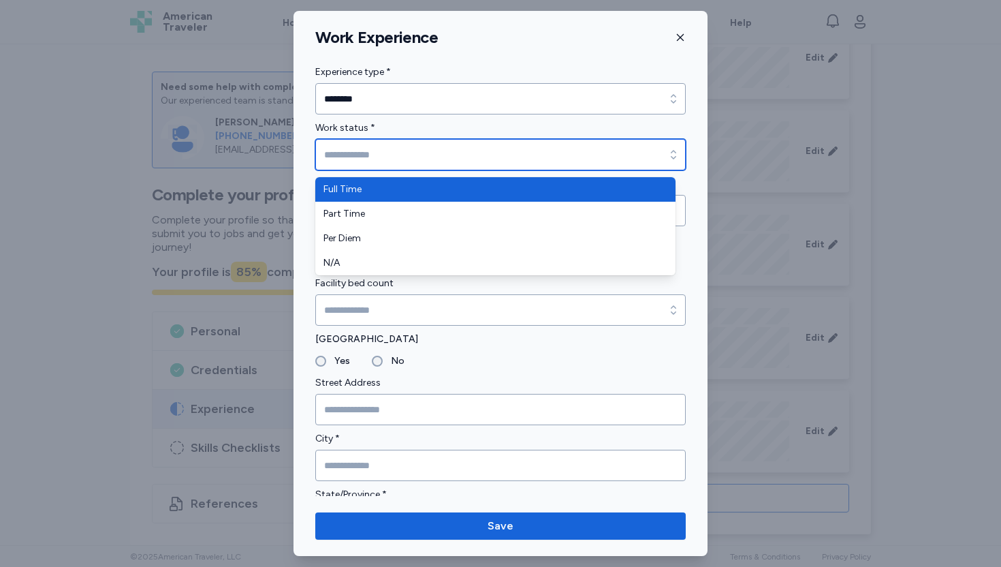
click at [519, 166] on input "Work status *" at bounding box center [500, 154] width 371 height 31
type input "*********"
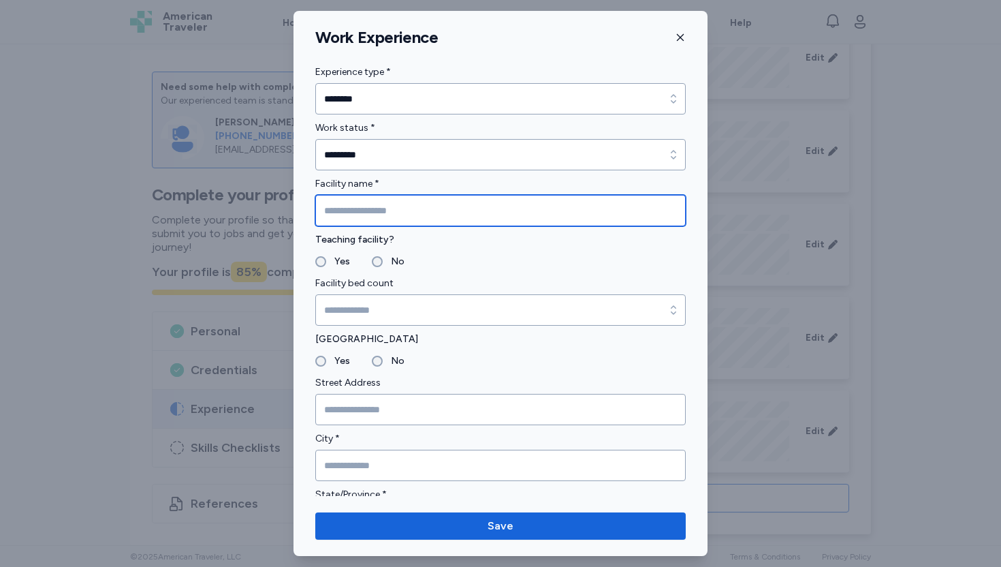
click at [491, 220] on input "Facility name *" at bounding box center [500, 210] width 371 height 31
type input "**********"
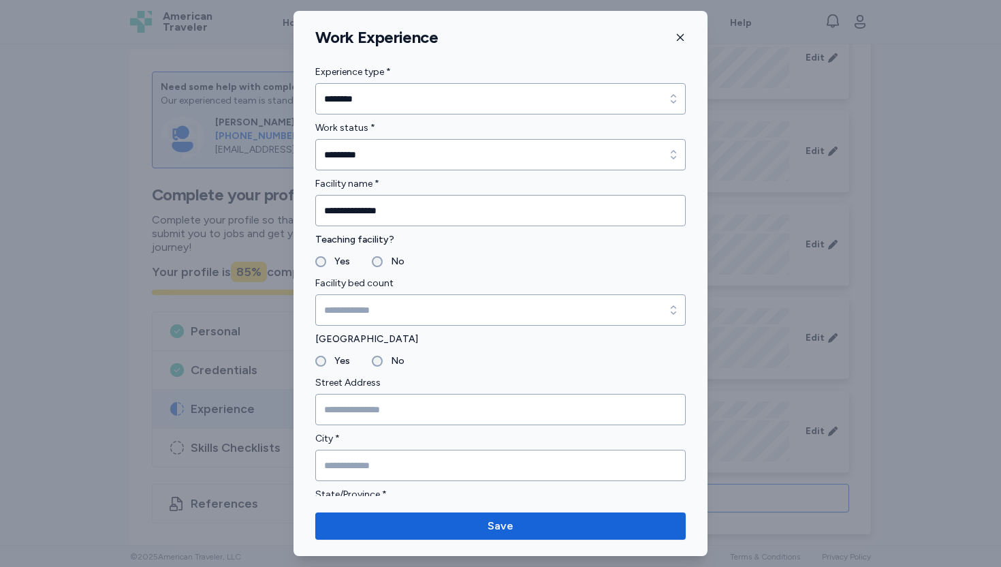
click at [372, 265] on div "No" at bounding box center [388, 261] width 33 height 16
click at [383, 262] on label "No" at bounding box center [394, 261] width 22 height 16
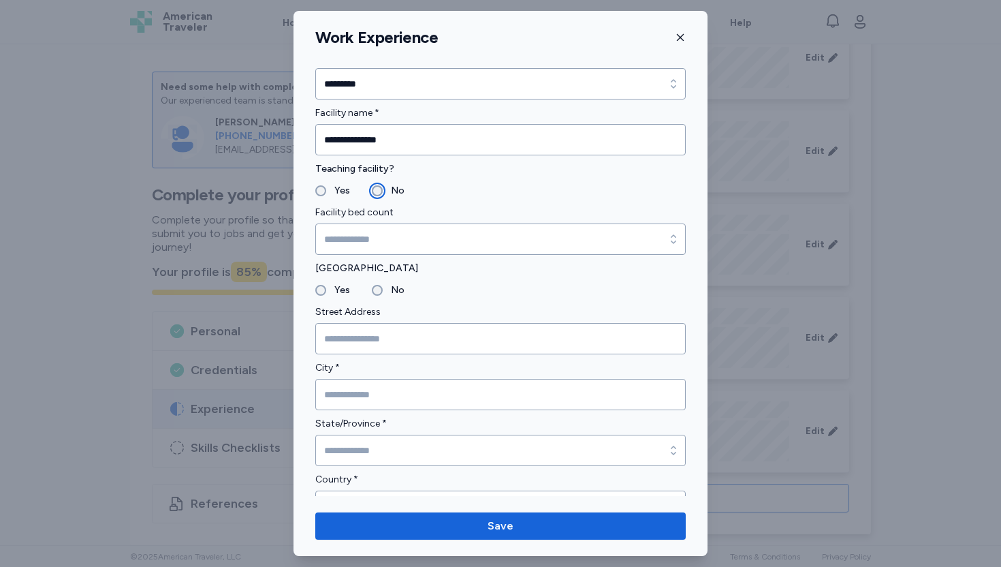
scroll to position [77, 0]
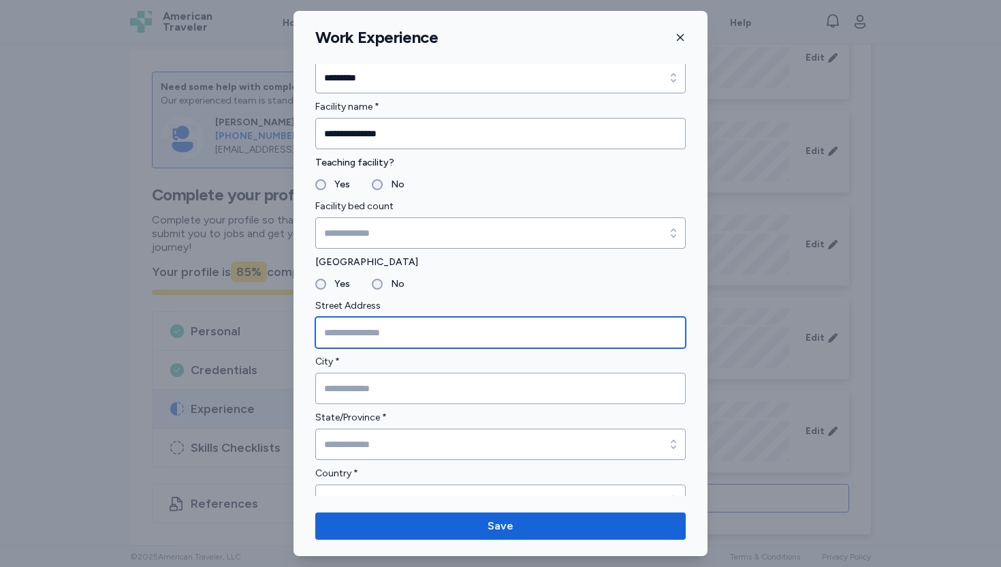
click at [390, 336] on input "Street Address" at bounding box center [500, 332] width 371 height 31
type input "**********"
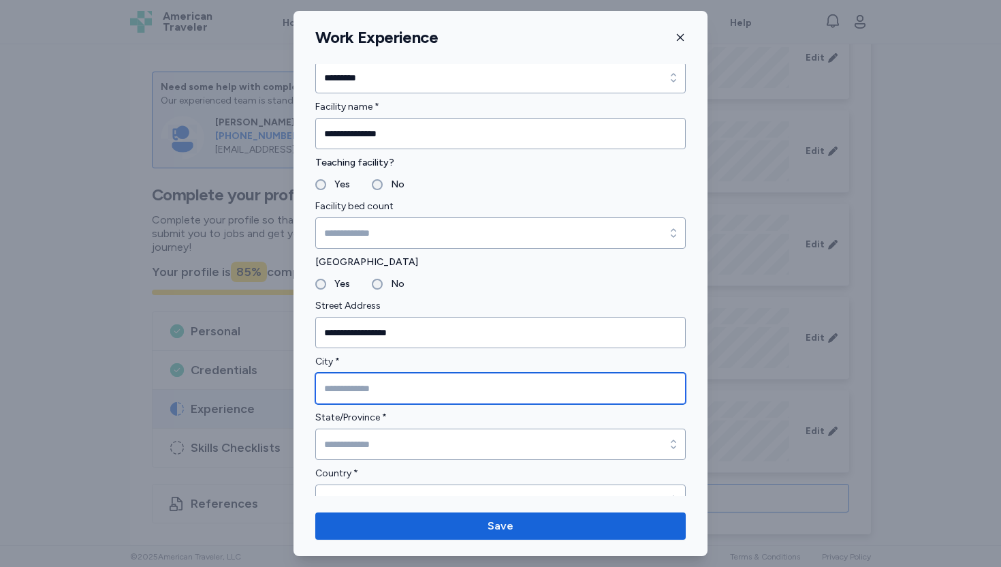
click at [380, 384] on input "City *" at bounding box center [500, 388] width 371 height 31
type input "***"
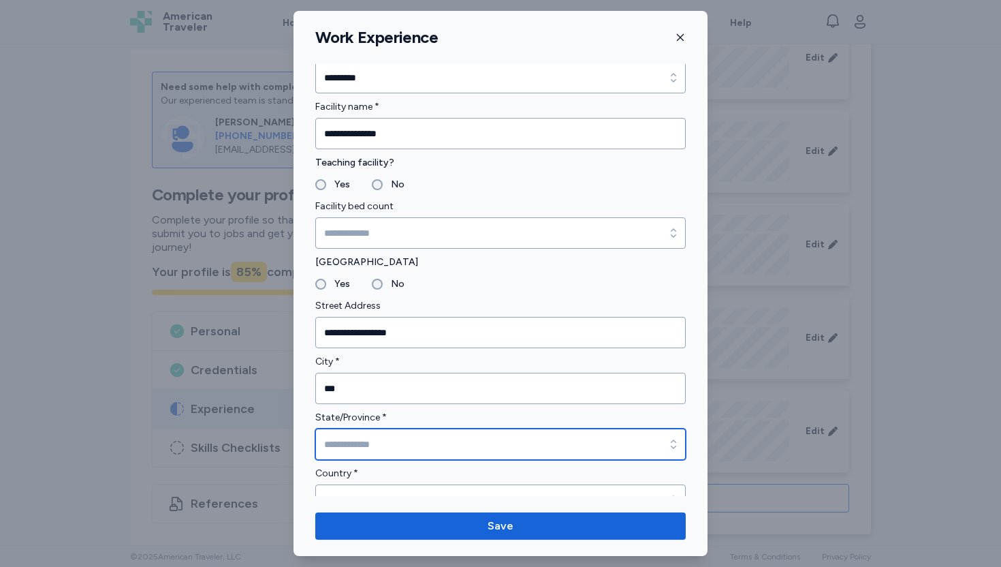
click at [397, 441] on input "State/Province *" at bounding box center [500, 443] width 371 height 31
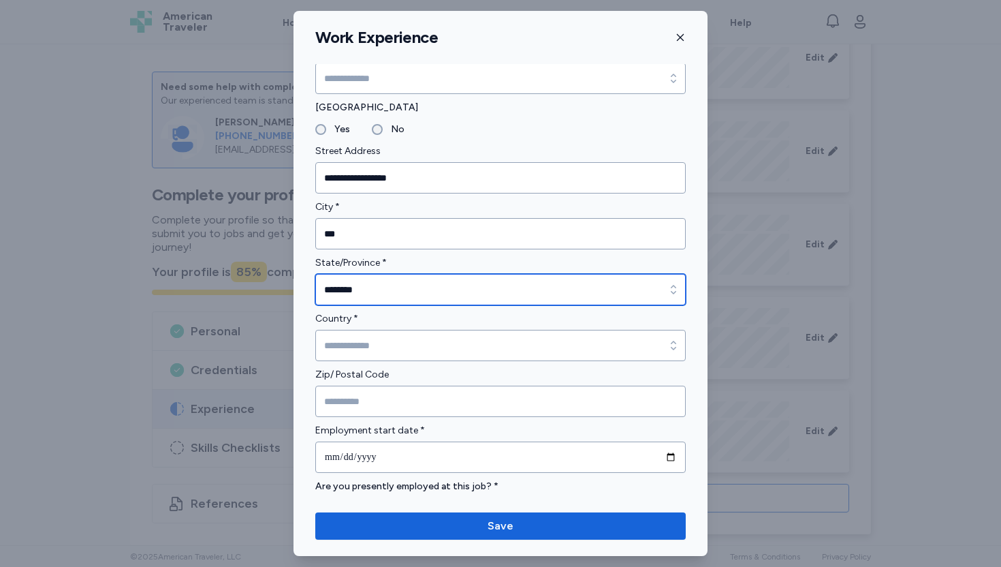
scroll to position [248, 0]
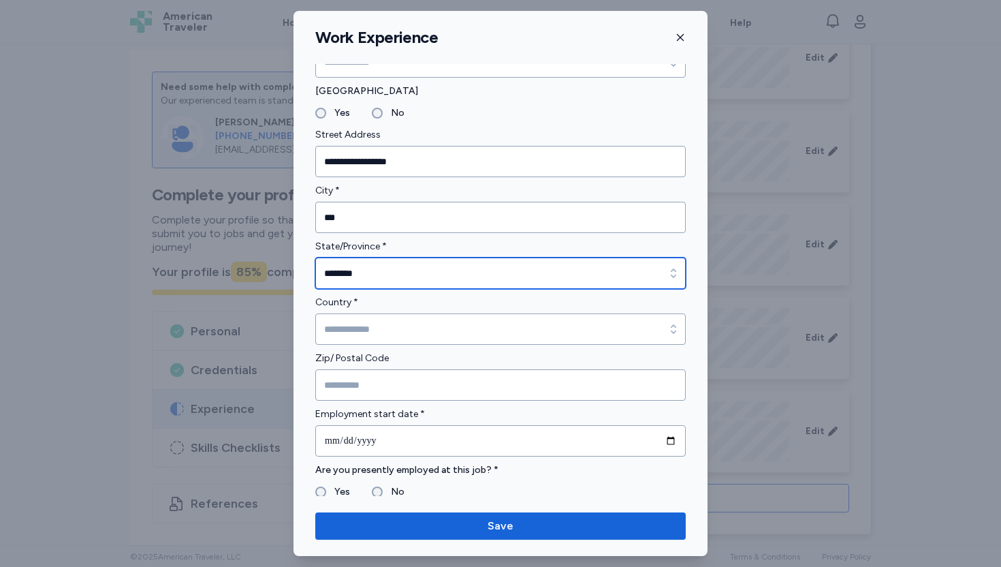
type input "********"
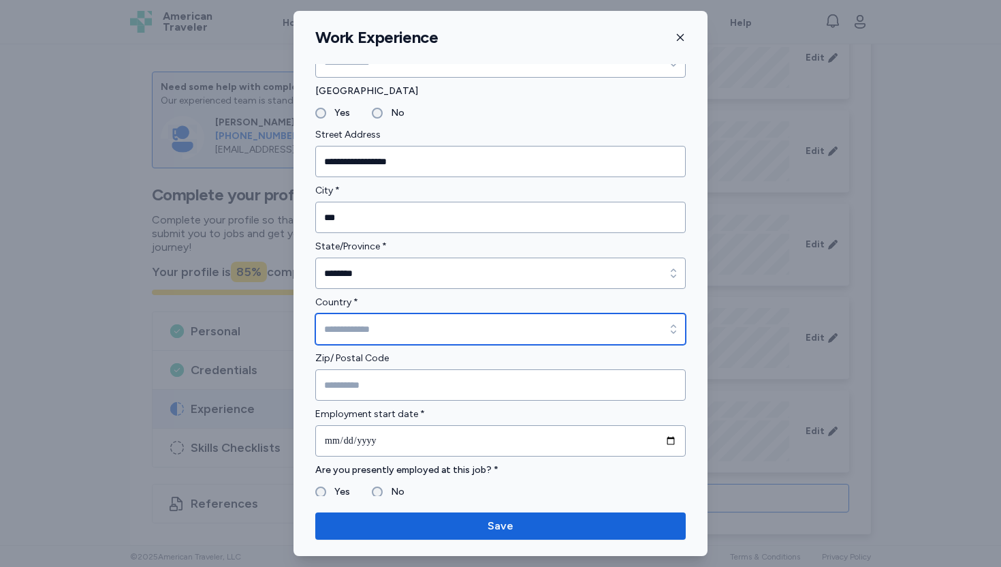
click at [380, 332] on input "Country *" at bounding box center [500, 328] width 371 height 31
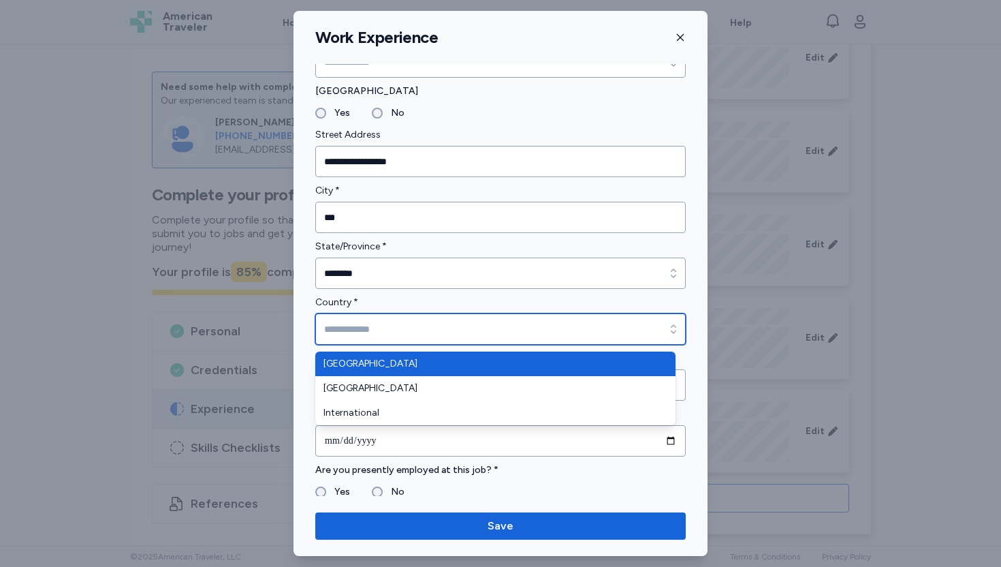
type input "**********"
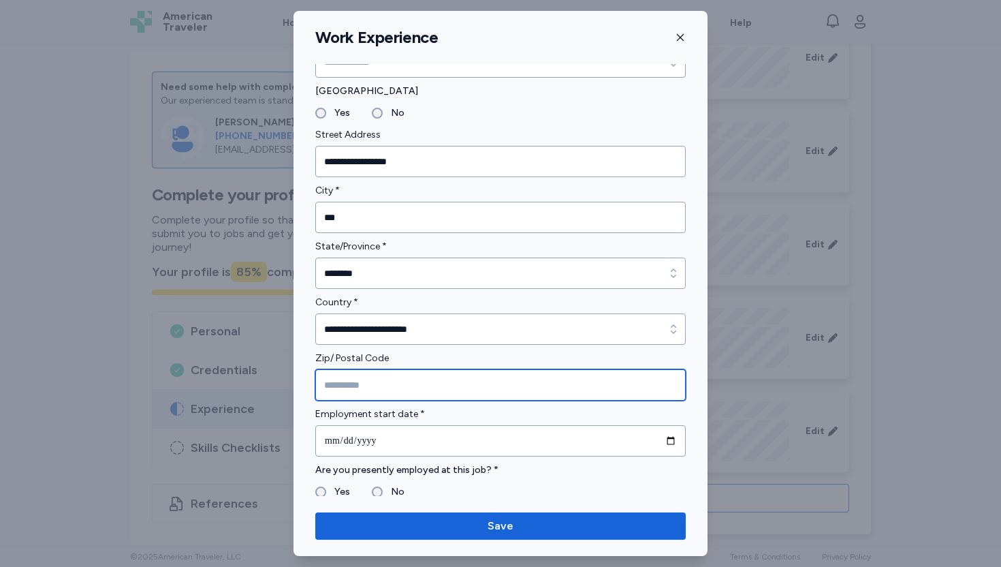
click at [385, 379] on input "Zip/ Postal Code" at bounding box center [500, 384] width 371 height 31
type input "*****"
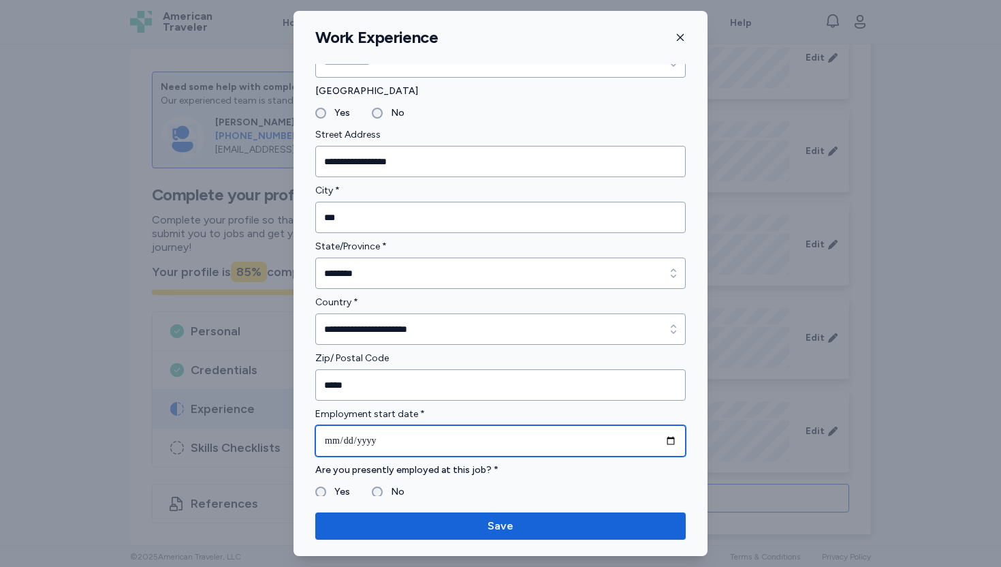
click at [383, 445] on input "date" at bounding box center [500, 440] width 371 height 31
click at [659, 438] on input "date" at bounding box center [500, 440] width 371 height 31
type input "**********"
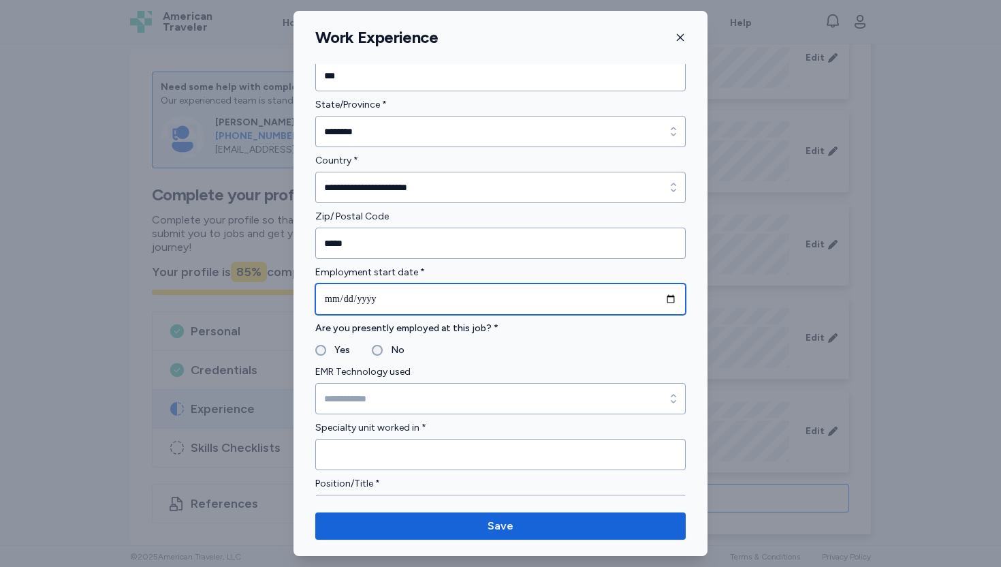
scroll to position [391, 0]
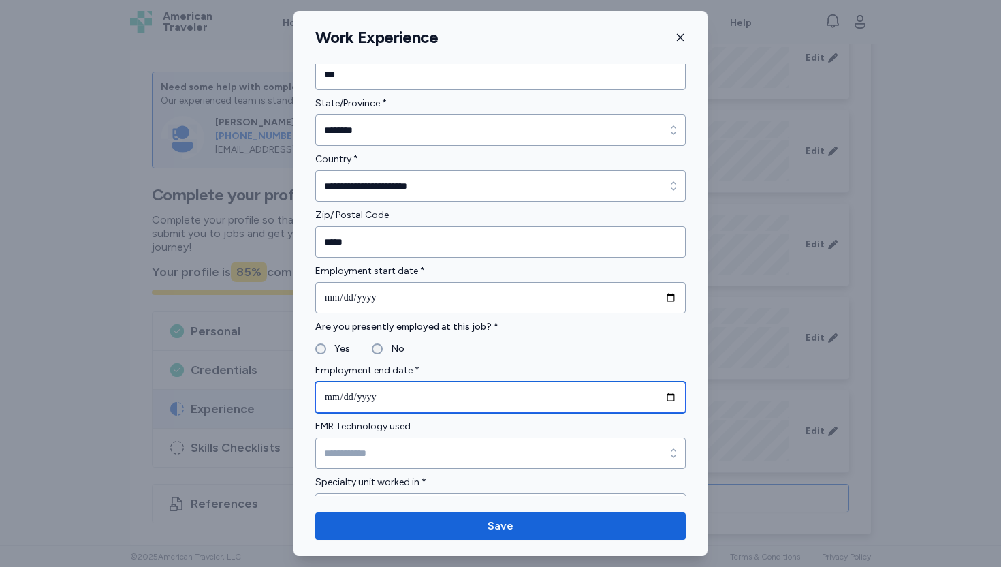
click at [334, 399] on input "date" at bounding box center [500, 396] width 371 height 31
click at [662, 395] on input "date" at bounding box center [500, 396] width 371 height 31
type input "**********"
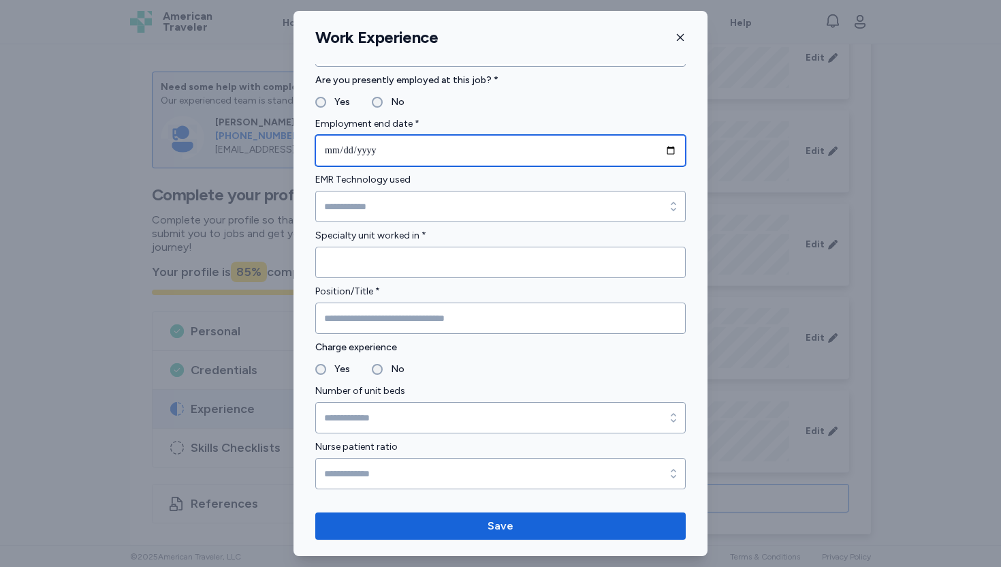
scroll to position [638, 0]
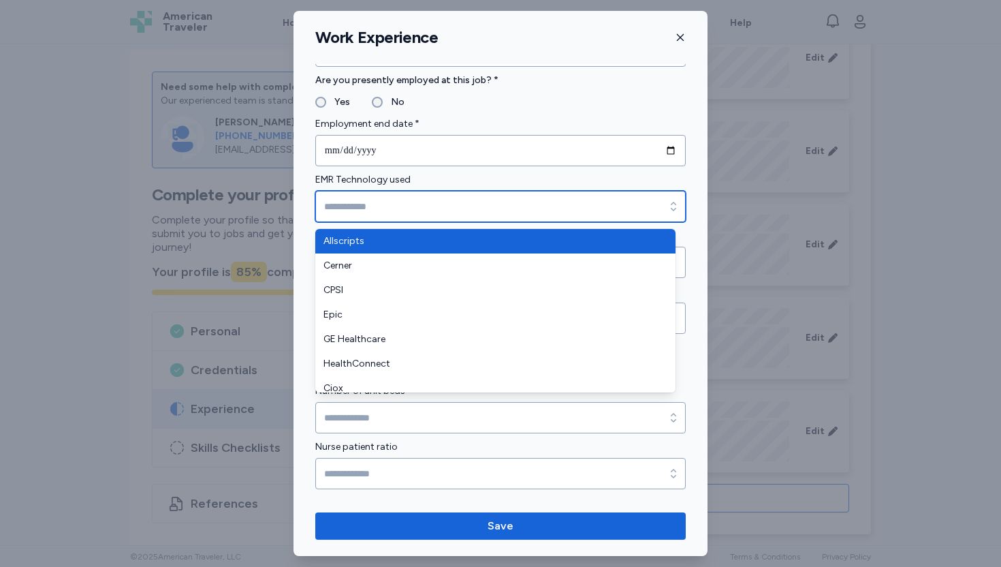
click at [421, 212] on input "EMR Technology used" at bounding box center [500, 206] width 371 height 31
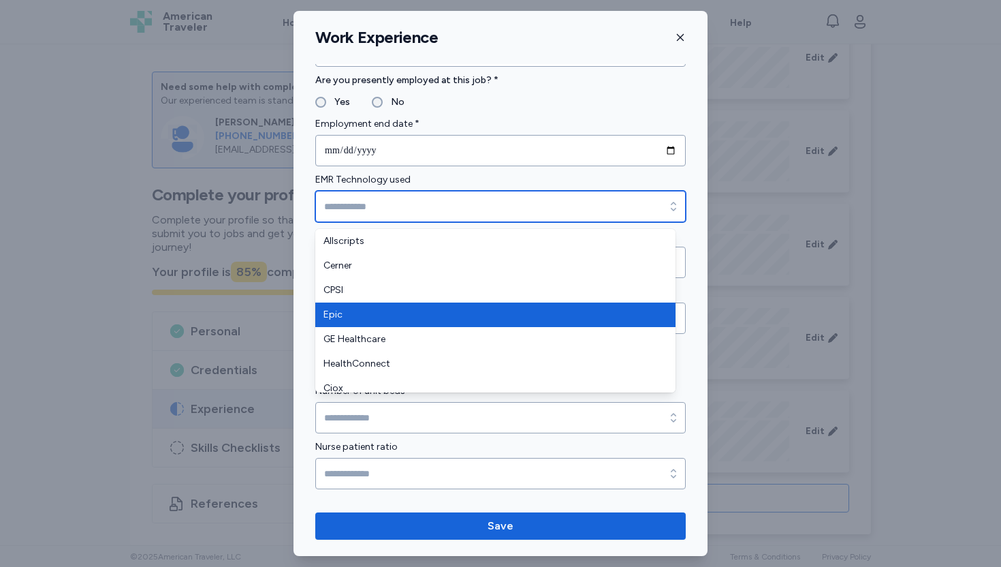
type input "****"
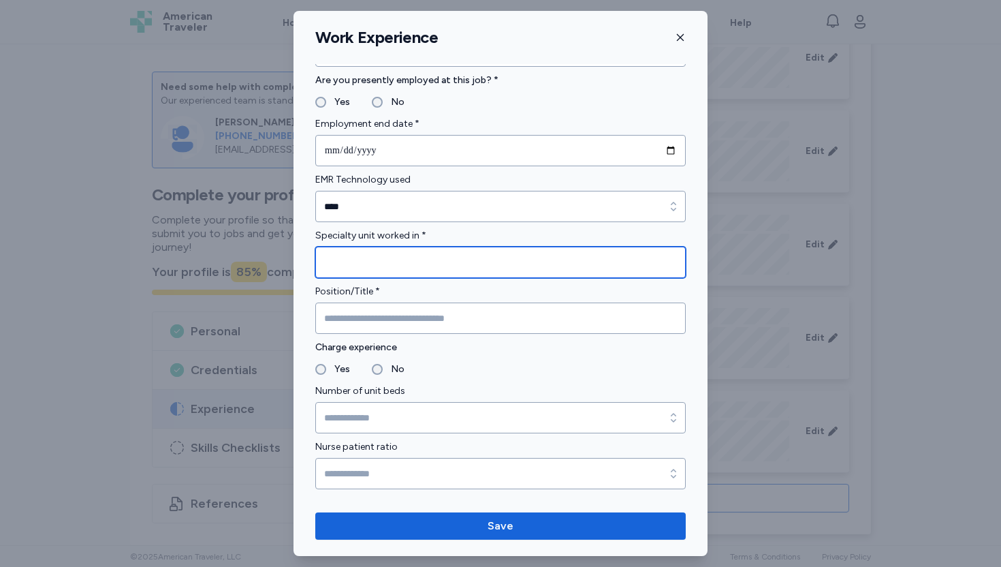
click at [369, 262] on input "Specialty unit worked in *" at bounding box center [500, 262] width 371 height 31
type input "**********"
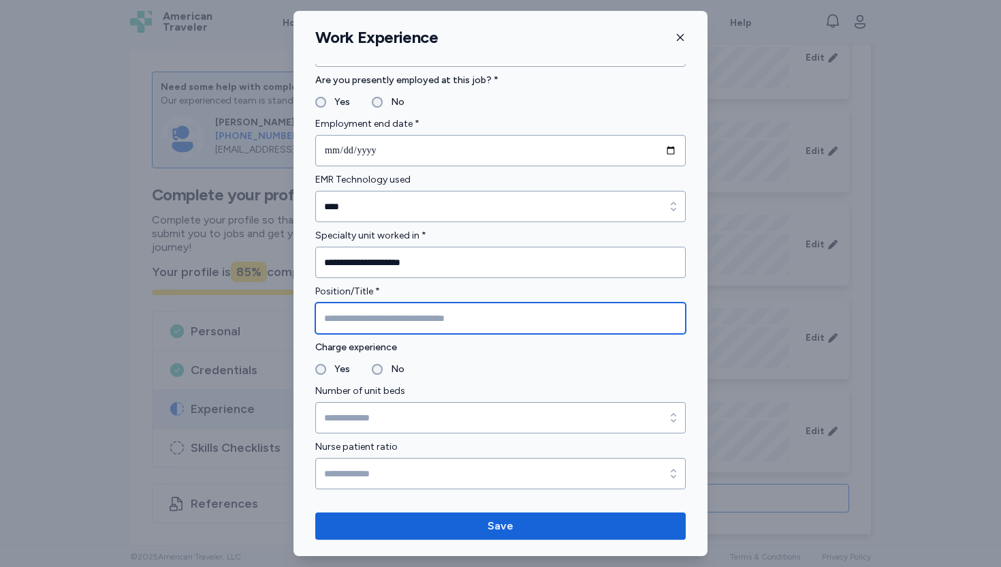
click at [350, 324] on input "Position/Title *" at bounding box center [500, 317] width 371 height 31
type input "**"
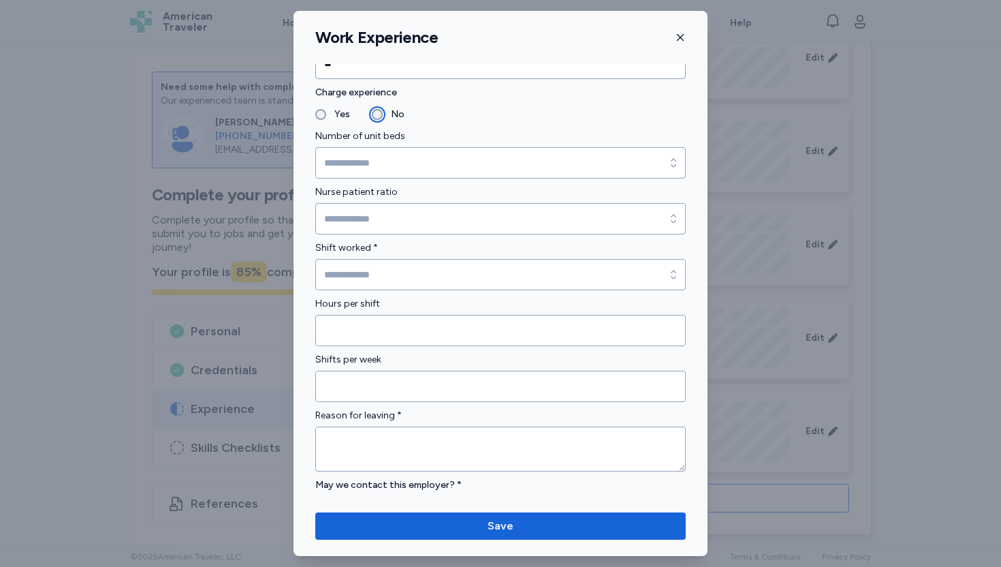
scroll to position [899, 0]
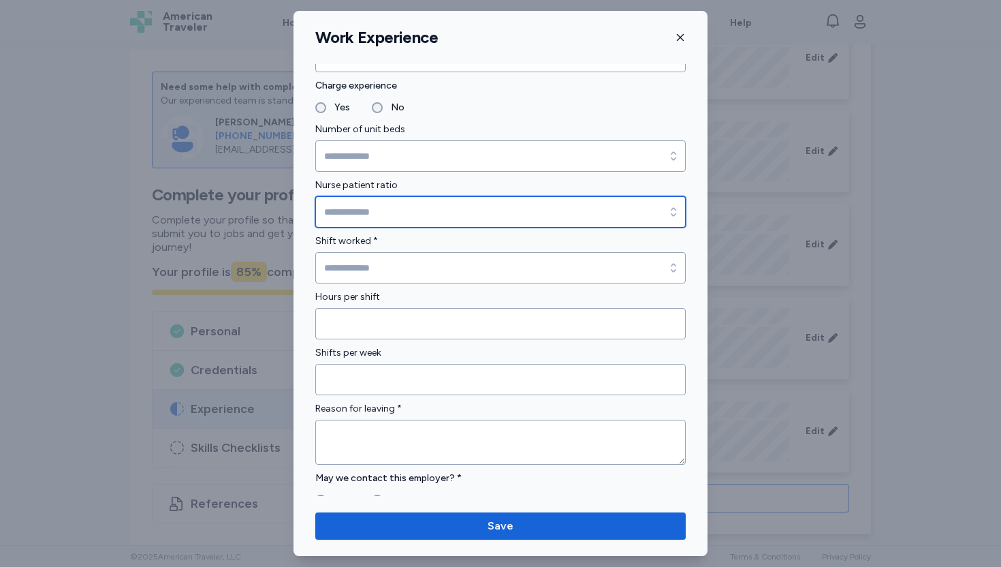
click at [471, 208] on input "Nurse patient ratio" at bounding box center [500, 211] width 371 height 31
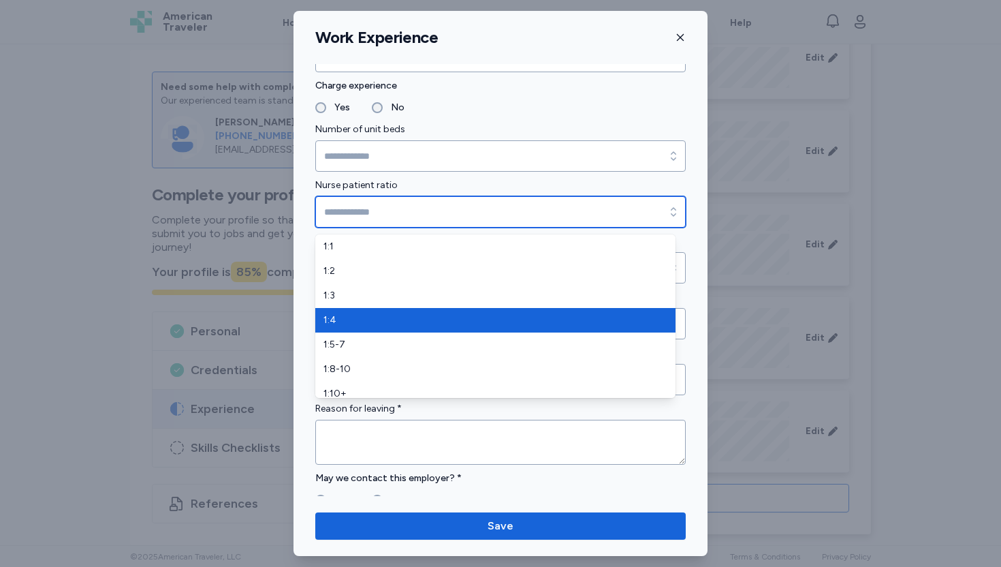
type input "***"
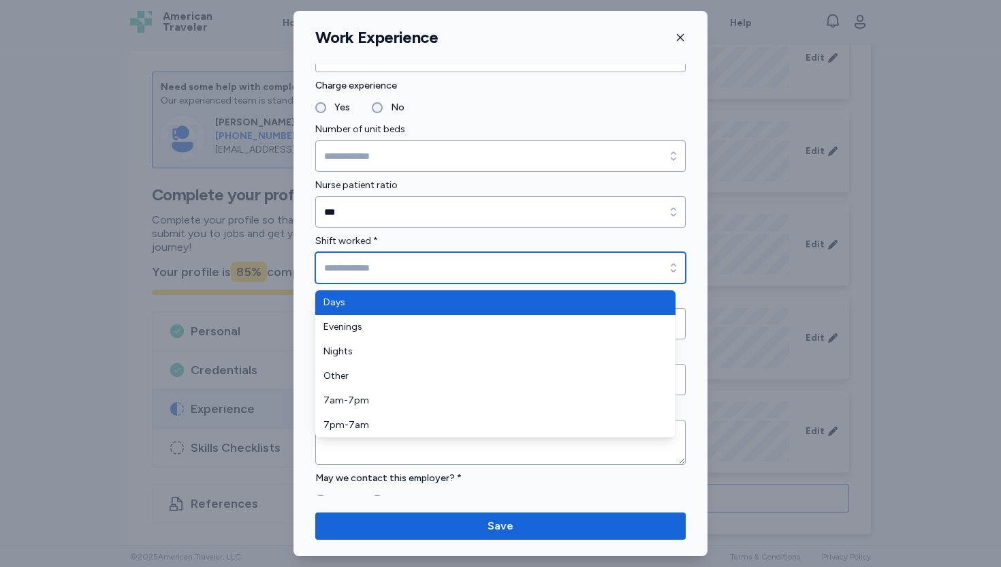
click at [420, 266] on input "Shift worked *" at bounding box center [500, 267] width 371 height 31
type input "****"
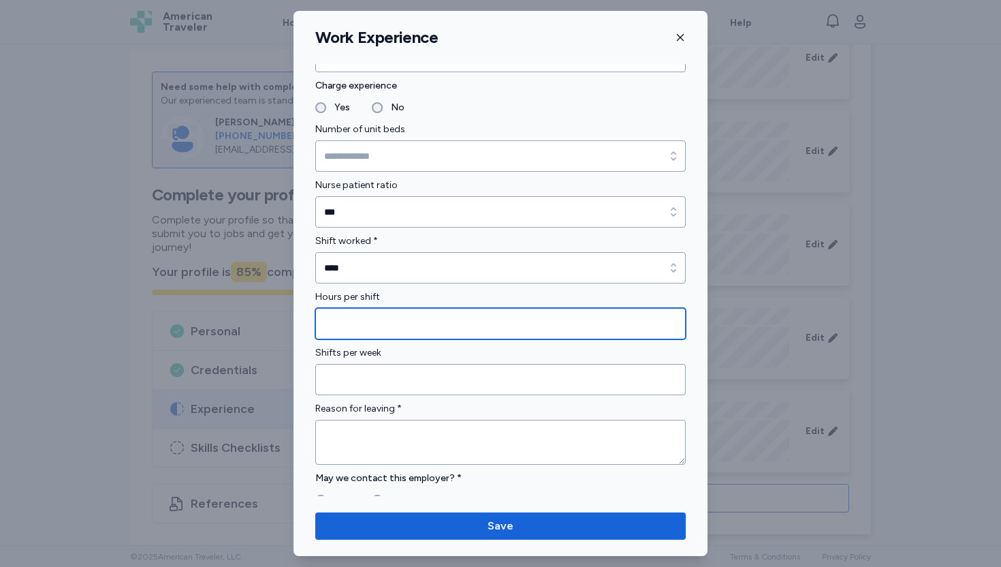
click at [386, 325] on input "Hours per shift" at bounding box center [500, 323] width 371 height 31
type input "**"
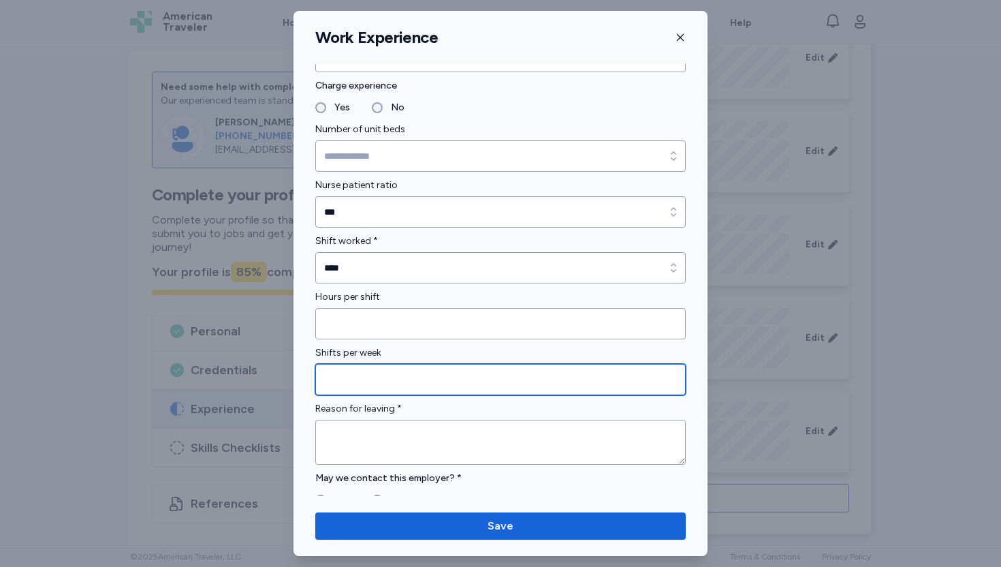
click at [383, 379] on input "Shifts per week" at bounding box center [500, 379] width 371 height 31
type input "*"
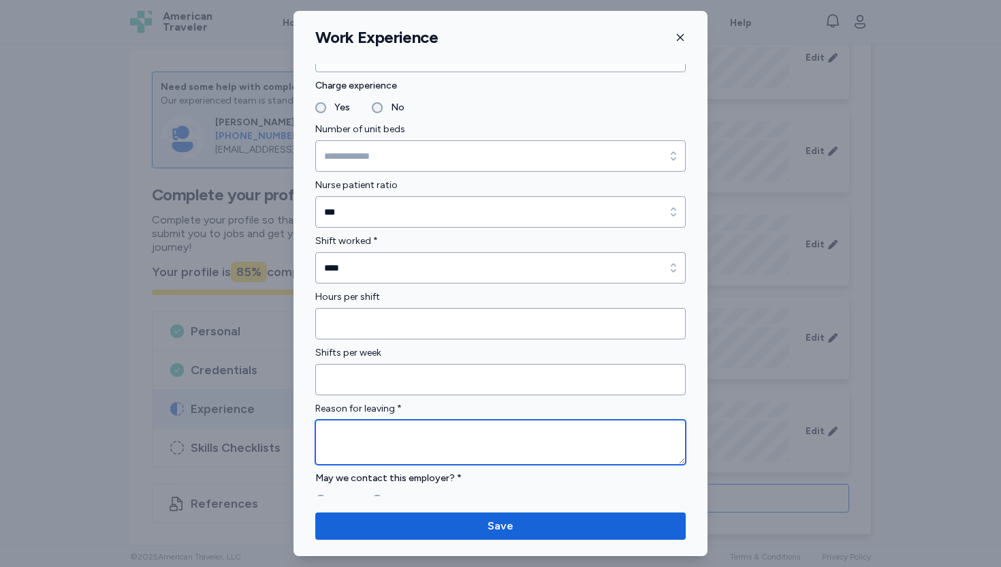
click at [386, 437] on textarea at bounding box center [500, 442] width 371 height 45
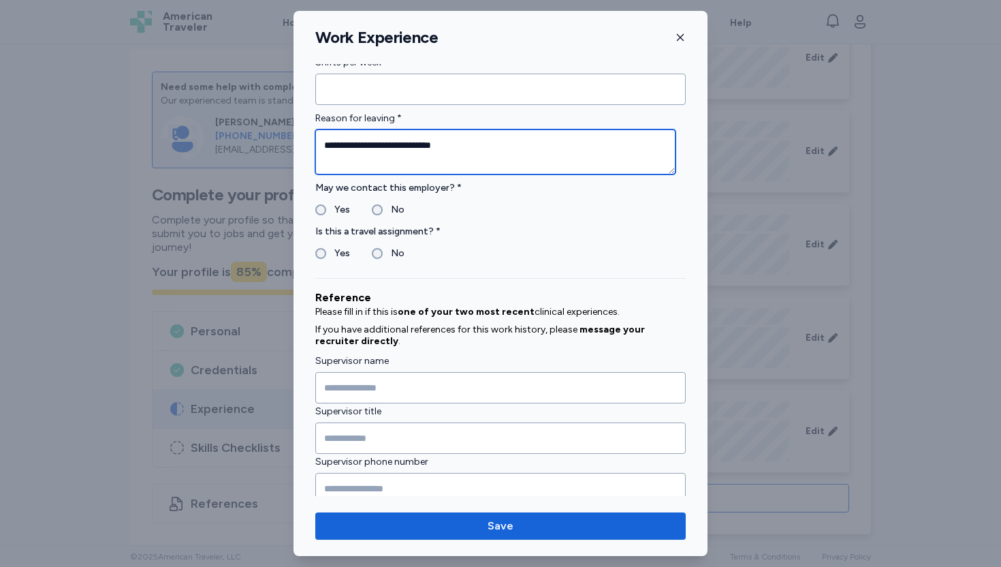
scroll to position [1195, 0]
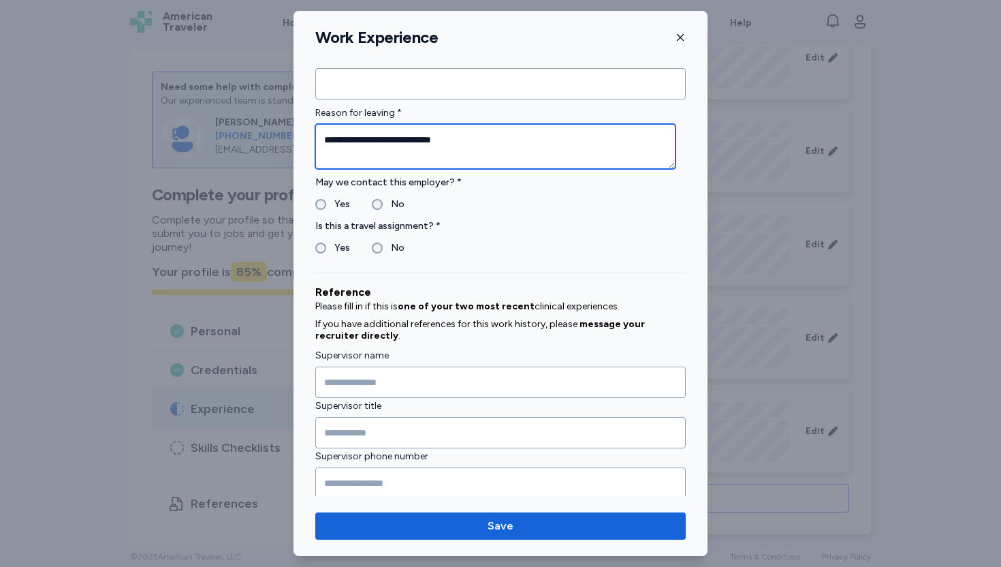
type textarea "**********"
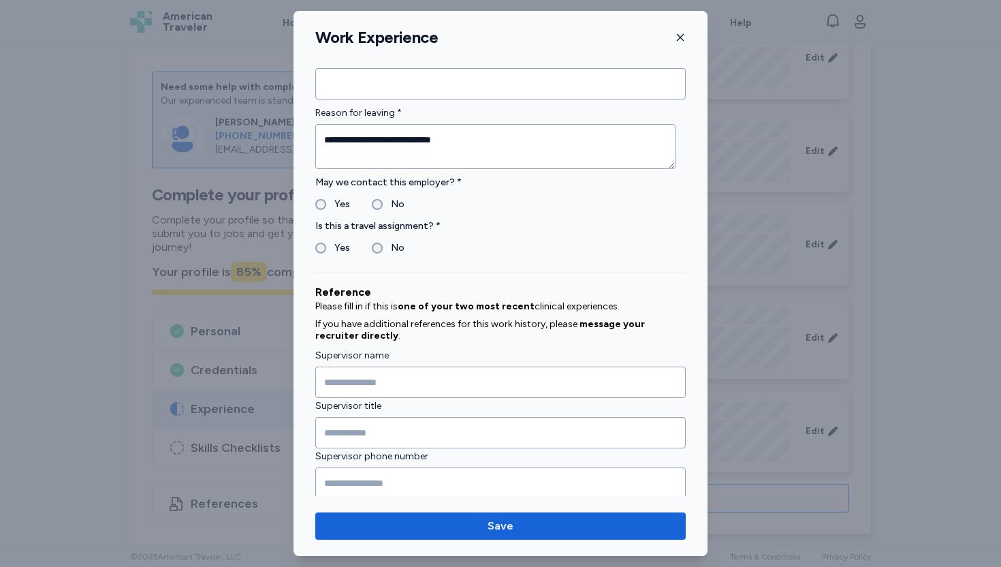
click at [385, 246] on label "No" at bounding box center [394, 248] width 22 height 16
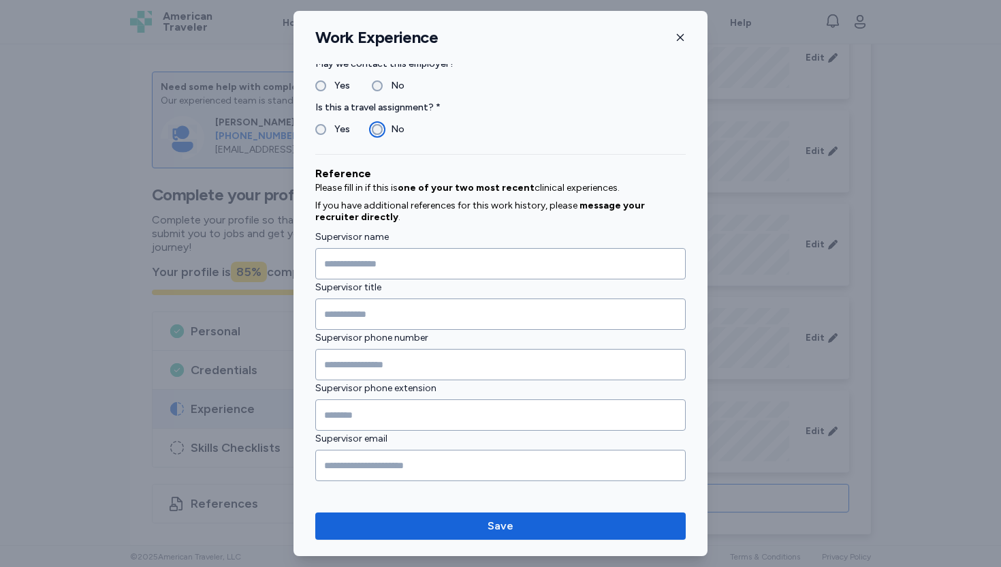
scroll to position [1322, 0]
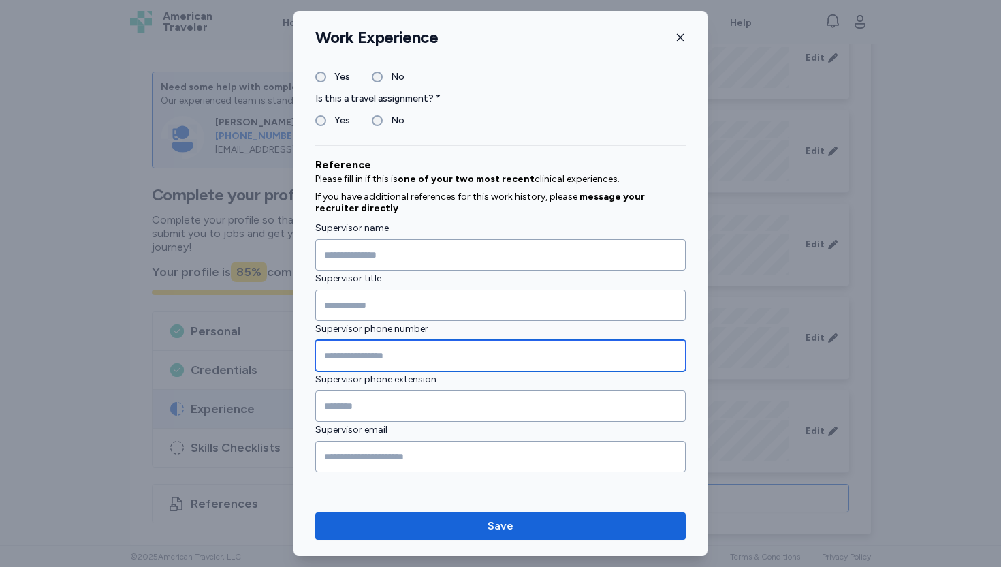
click at [348, 350] on input "Supervisor phone number" at bounding box center [500, 355] width 371 height 31
type input "**********"
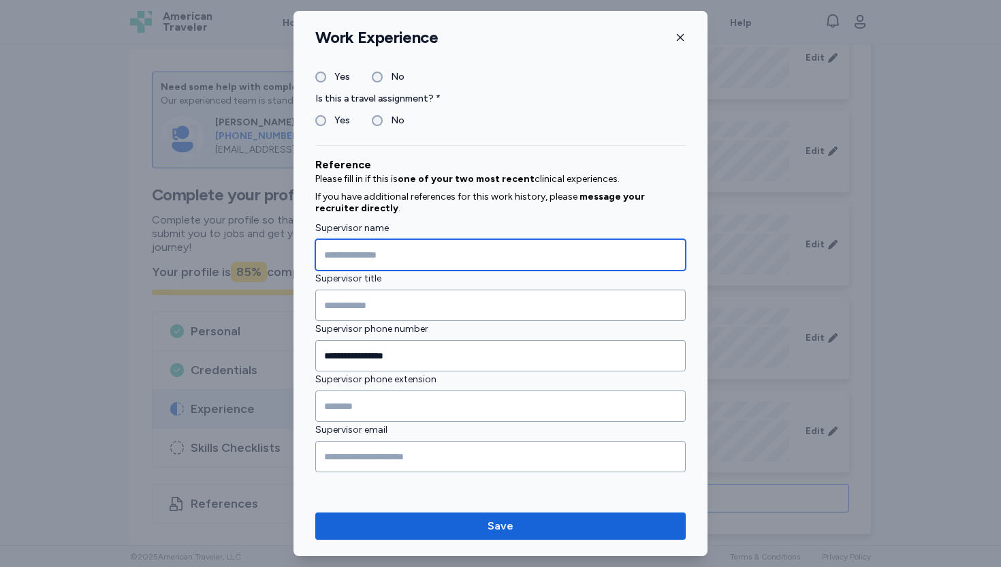
click at [350, 256] on input "Supervisor name" at bounding box center [500, 254] width 371 height 31
type input "****"
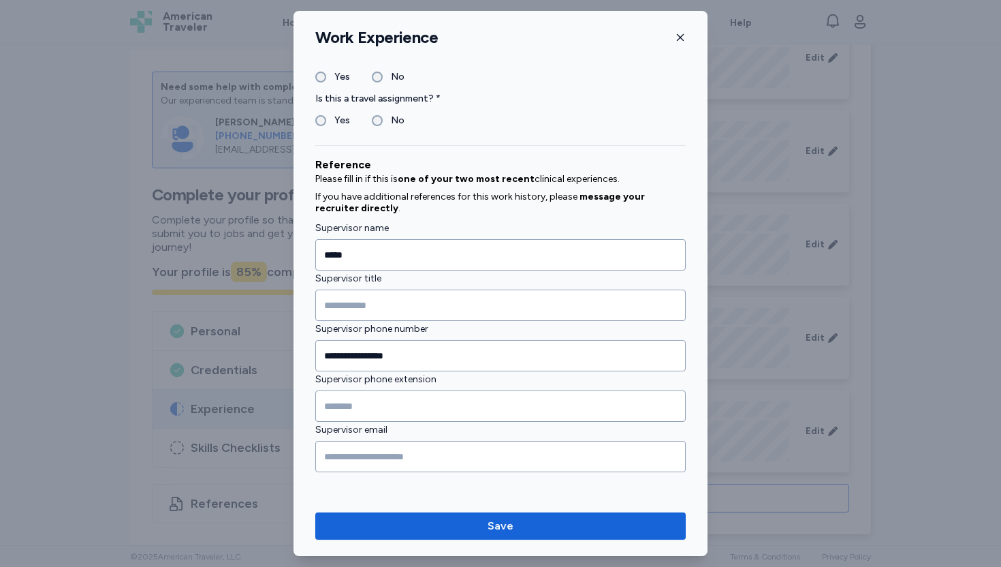
click at [359, 321] on label "Supervisor phone number" at bounding box center [500, 329] width 371 height 16
click at [359, 310] on input "Supervisor title" at bounding box center [500, 305] width 371 height 31
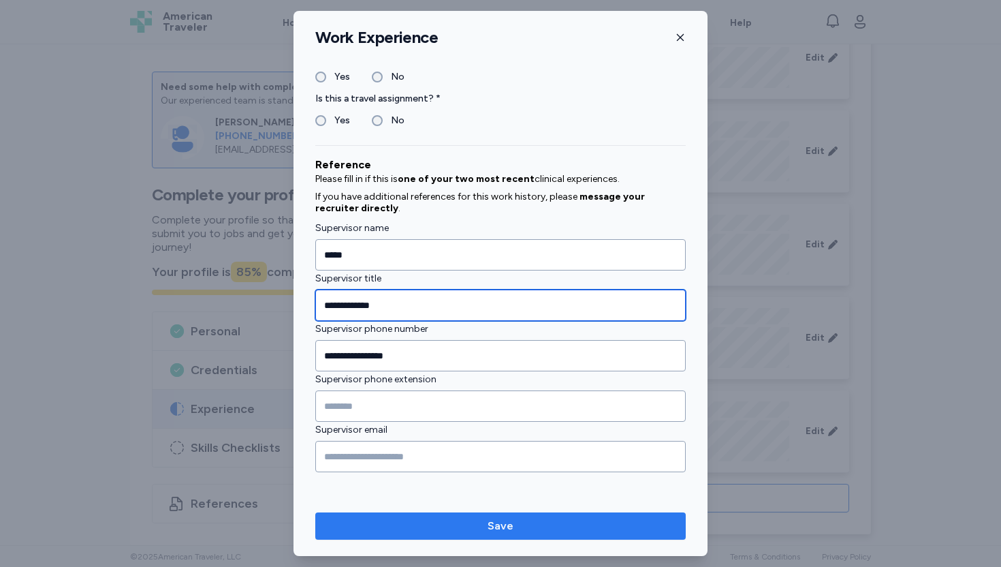
type input "**********"
click at [498, 525] on span "Save" at bounding box center [501, 526] width 26 height 16
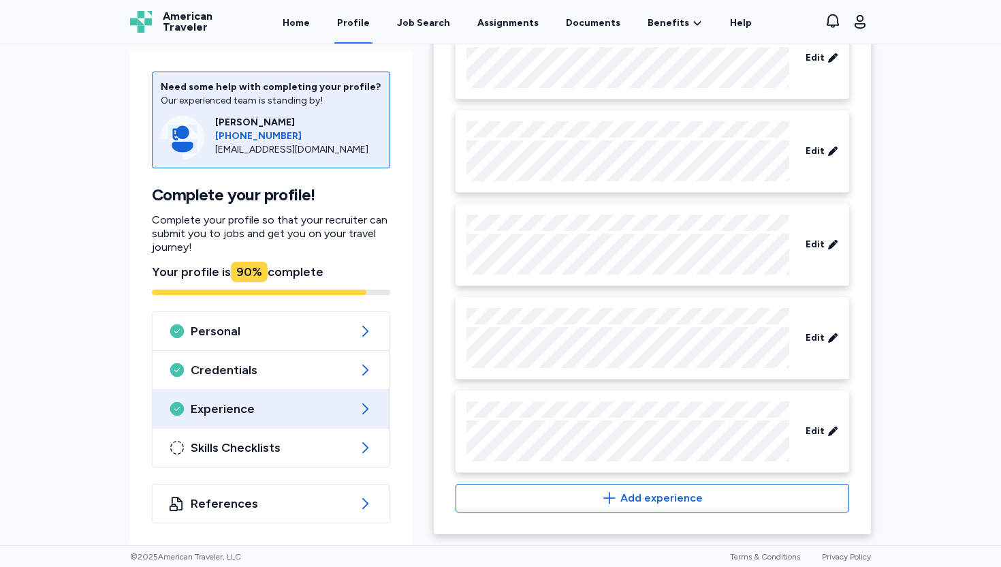
scroll to position [775, 0]
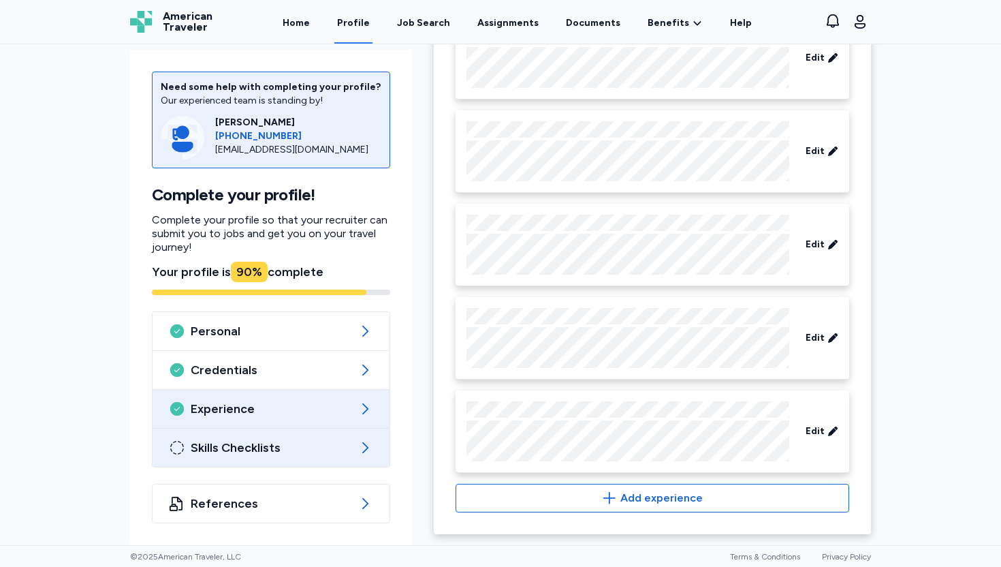
click at [321, 451] on span "Skills Checklists" at bounding box center [271, 447] width 161 height 16
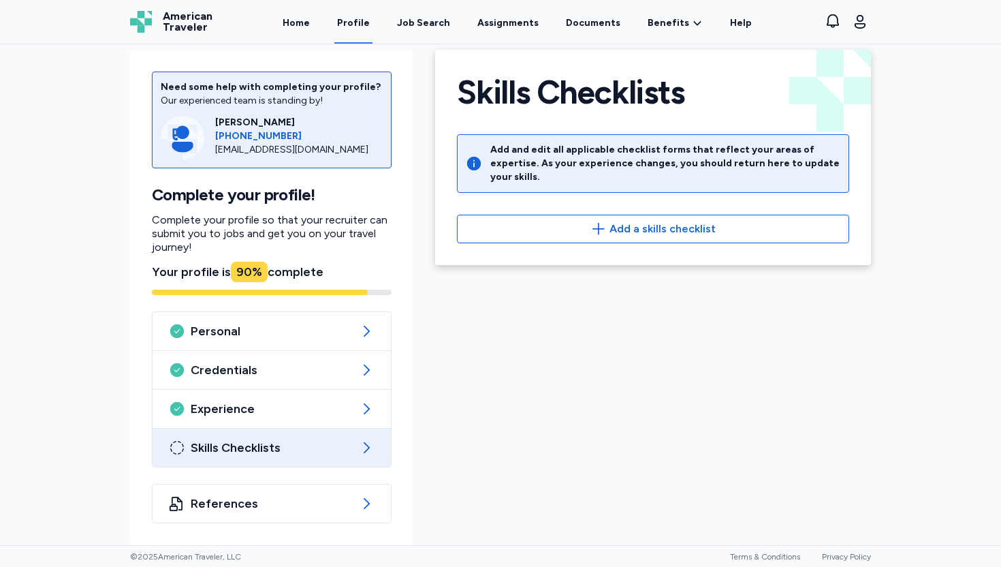
scroll to position [16, 0]
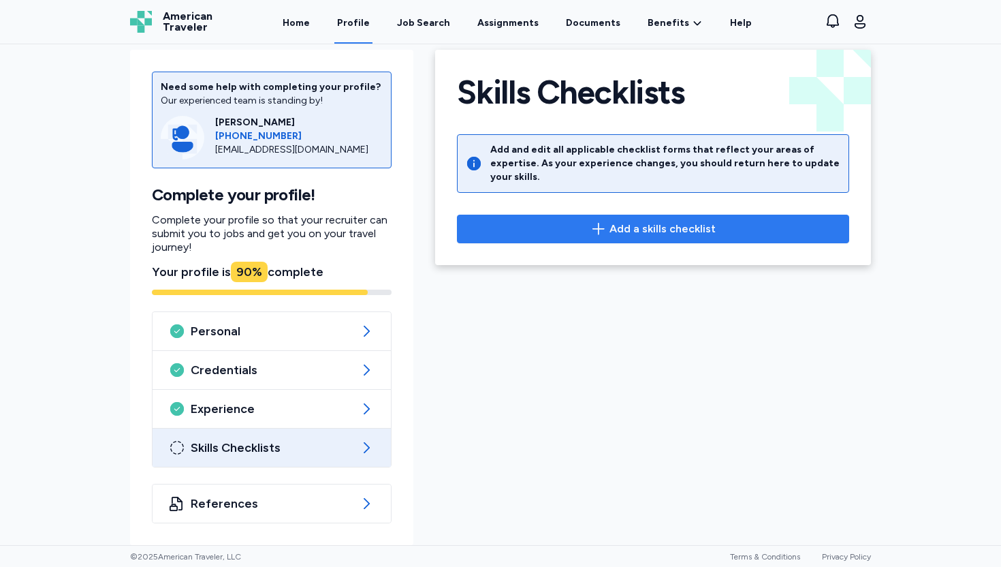
click at [640, 221] on span "Add a skills checklist" at bounding box center [663, 229] width 106 height 16
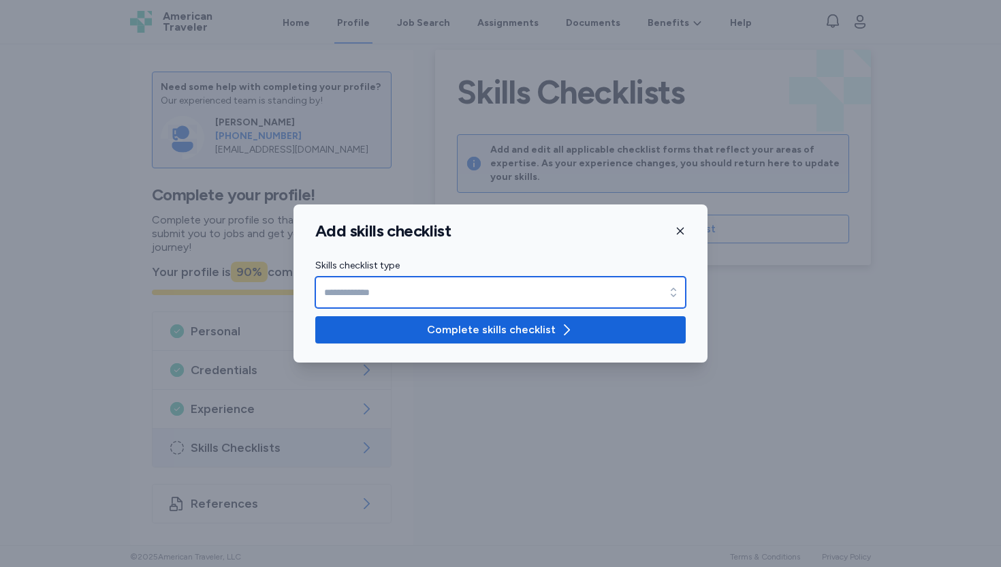
click at [544, 292] on input "Skills checklist type" at bounding box center [500, 292] width 371 height 31
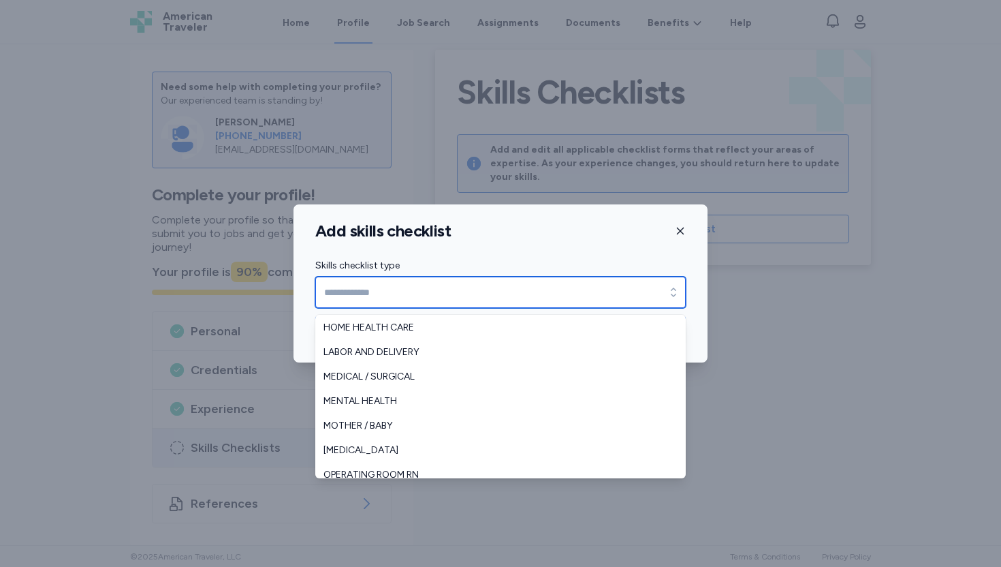
scroll to position [177, 0]
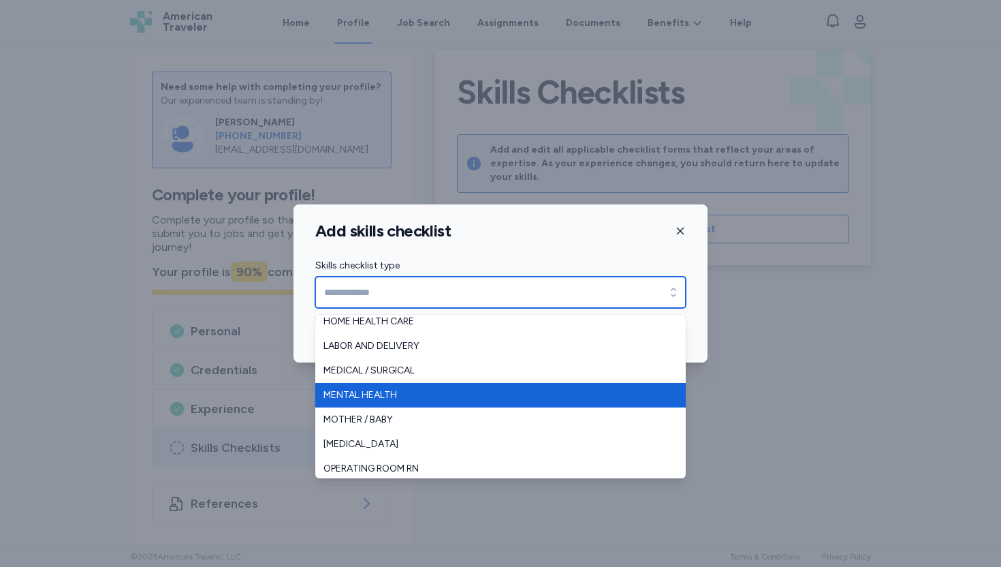
type input "**********"
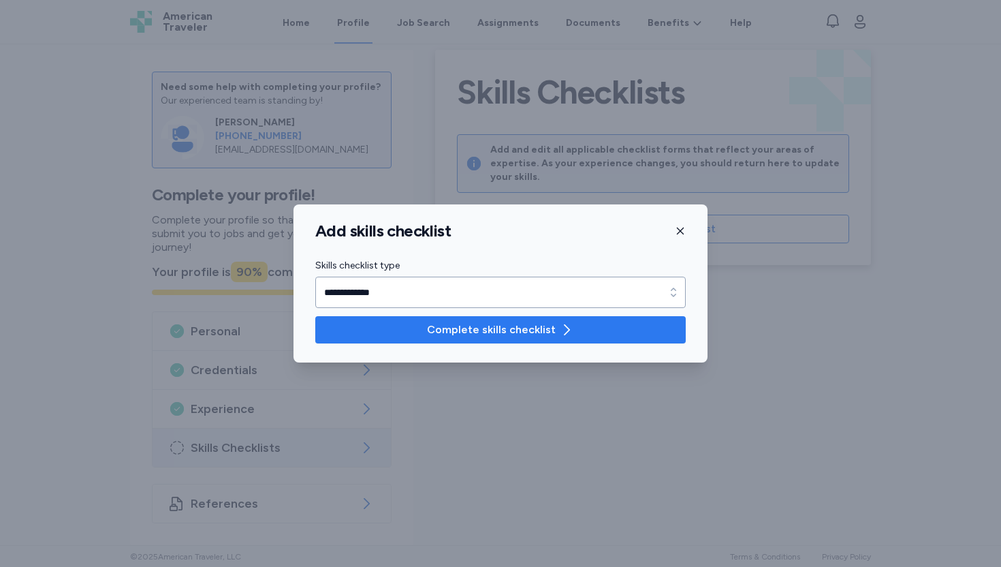
click at [457, 332] on span "Complete skills checklist" at bounding box center [491, 330] width 129 height 16
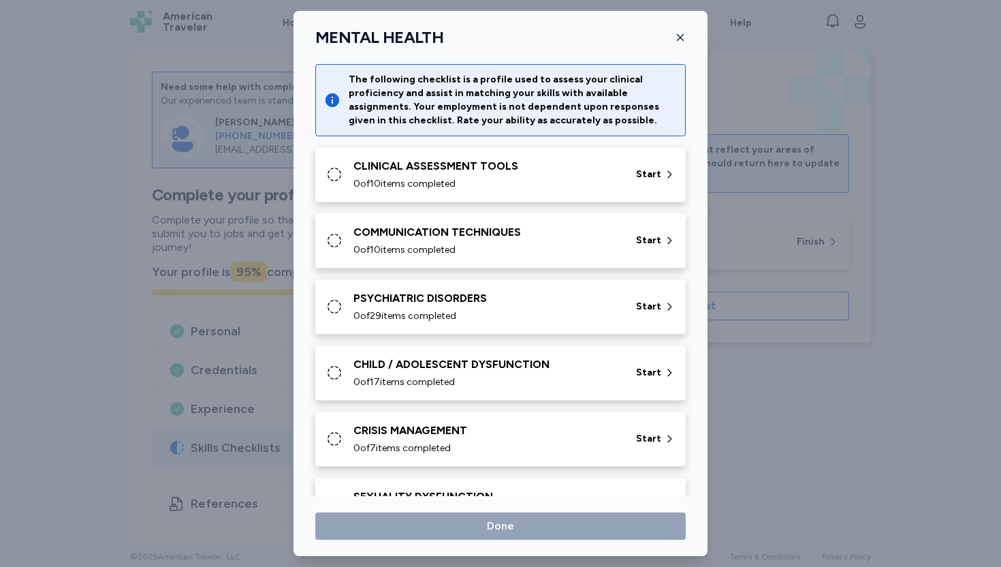
click at [574, 189] on div "0 of 10 items completed" at bounding box center [487, 184] width 266 height 14
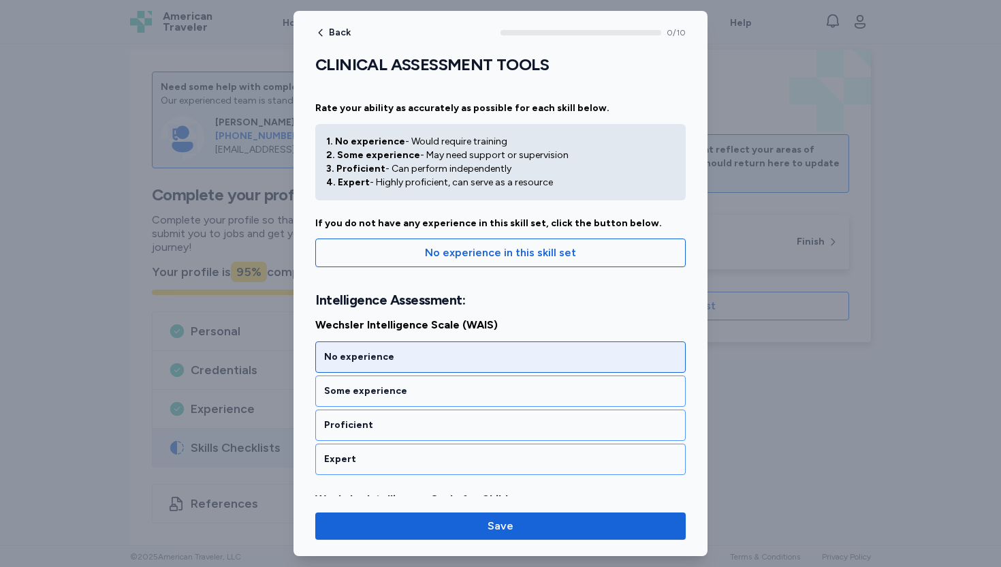
click at [433, 356] on div "No experience" at bounding box center [500, 357] width 353 height 14
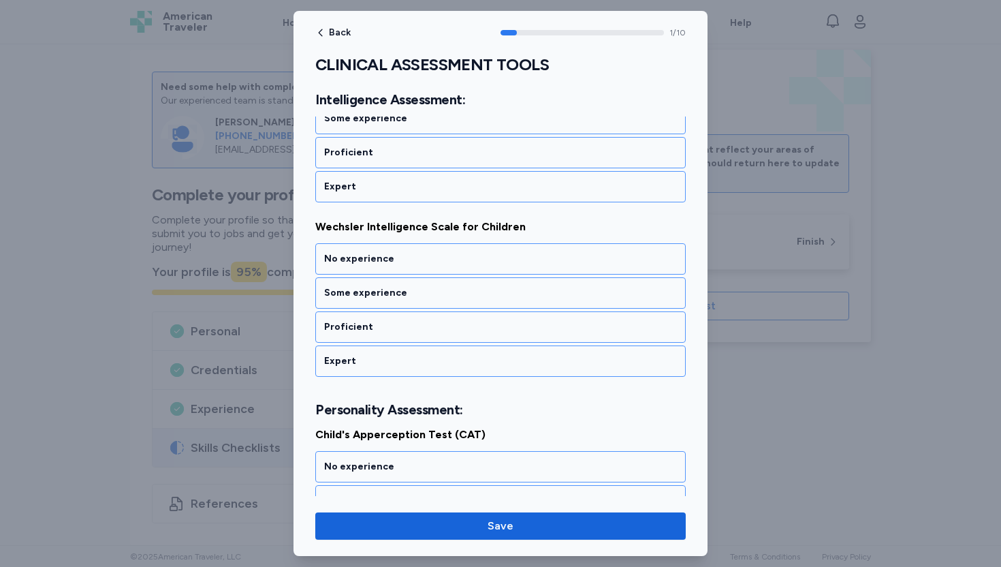
scroll to position [276, 0]
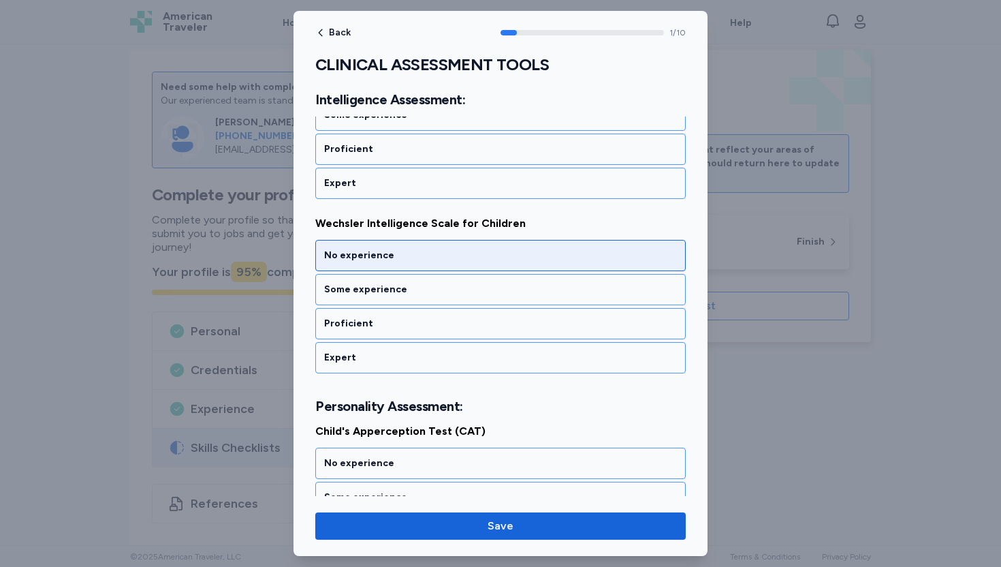
click at [427, 250] on div "No experience" at bounding box center [500, 256] width 353 height 14
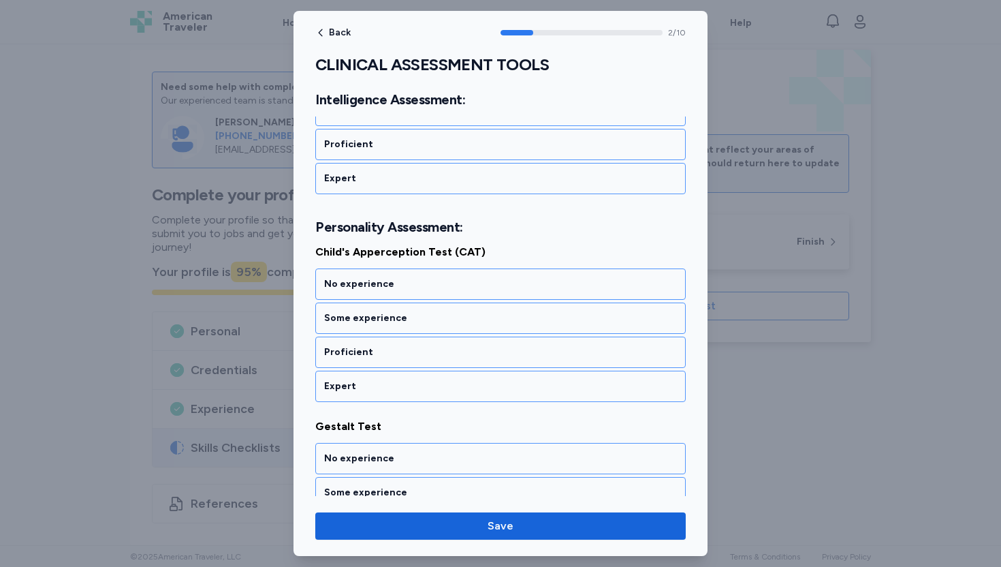
scroll to position [471, 0]
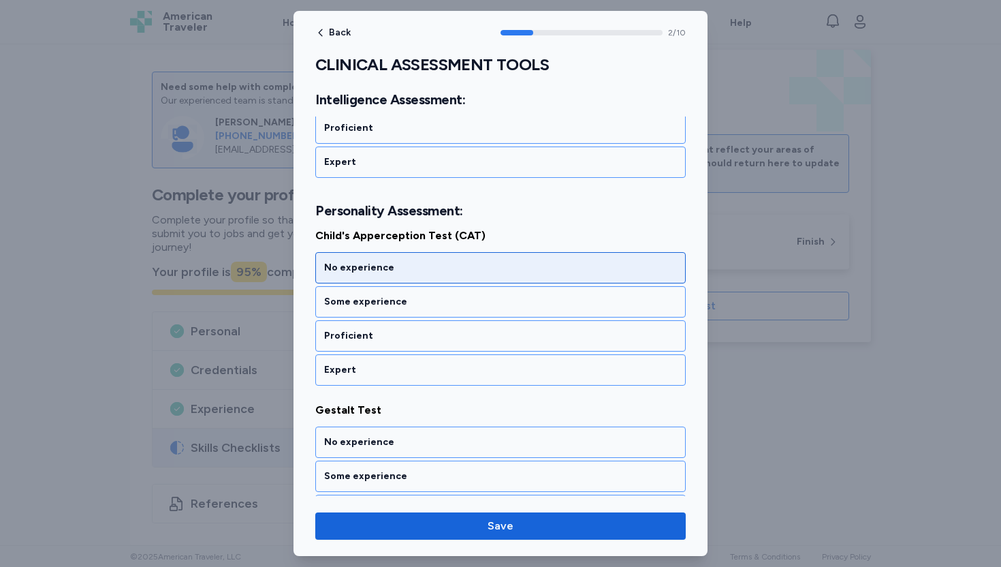
click at [414, 267] on div "No experience" at bounding box center [500, 268] width 353 height 14
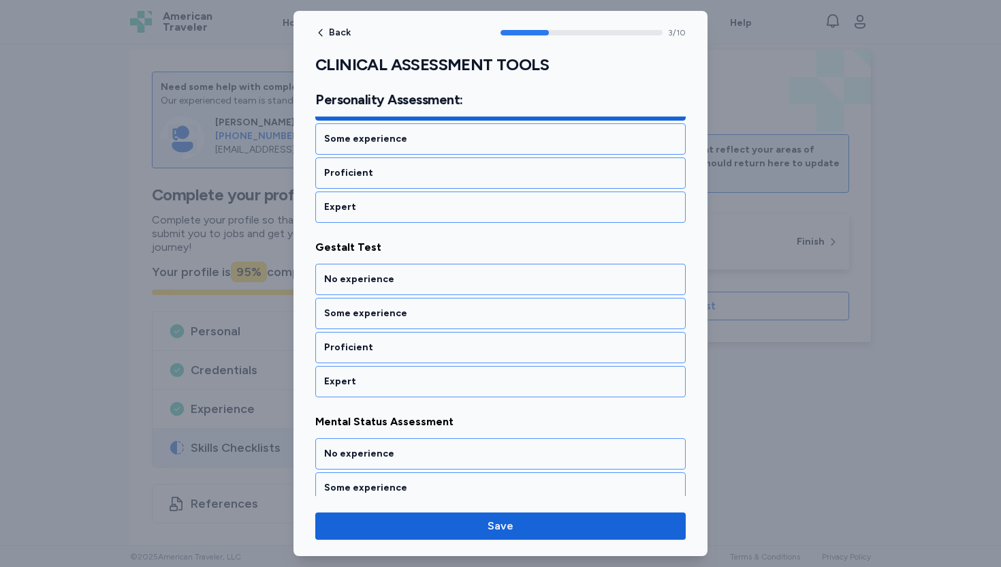
scroll to position [646, 0]
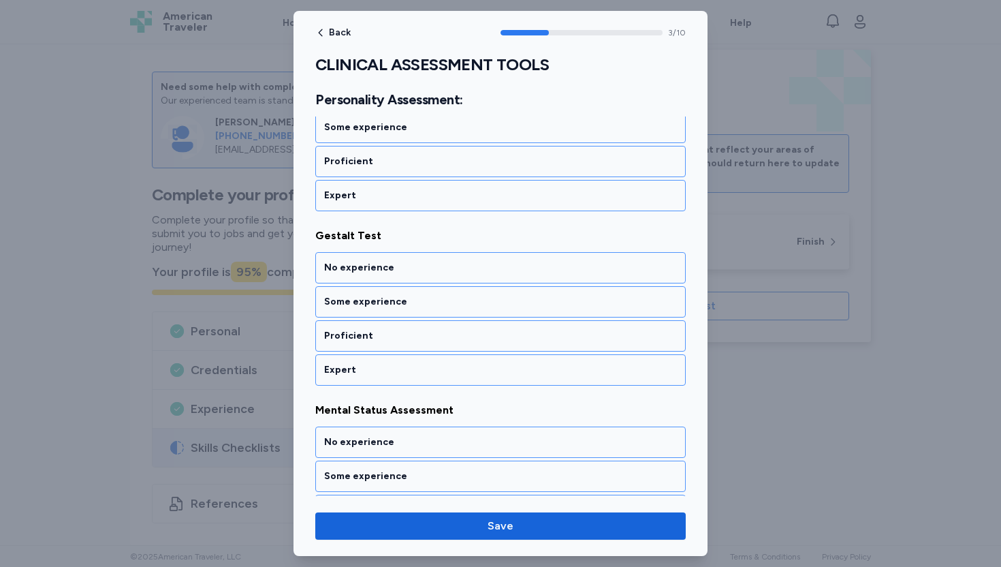
click at [414, 267] on div "No experience" at bounding box center [500, 268] width 353 height 14
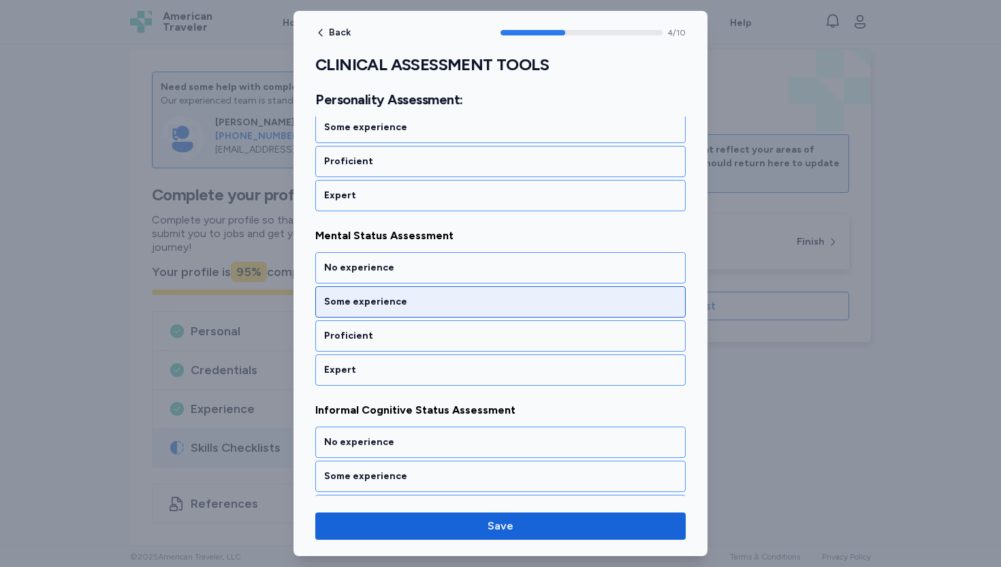
click at [401, 303] on div "Some experience" at bounding box center [500, 302] width 353 height 14
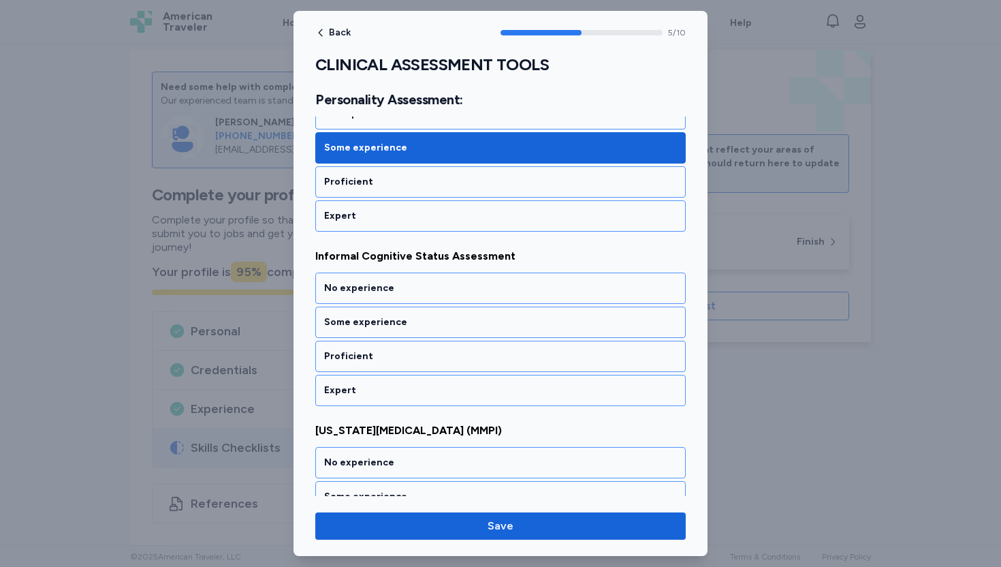
scroll to position [995, 0]
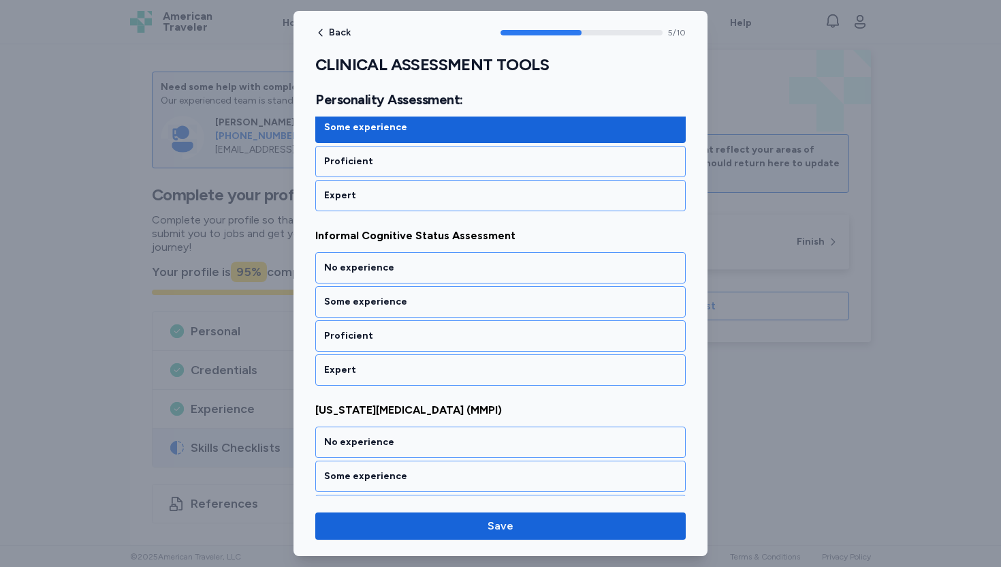
click at [401, 303] on div "Some experience" at bounding box center [500, 302] width 353 height 14
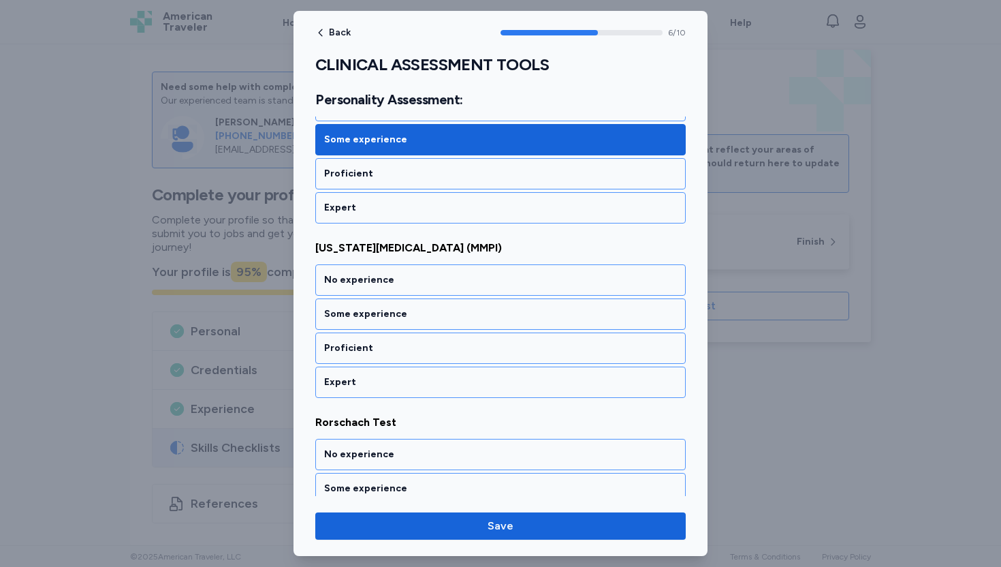
scroll to position [1169, 0]
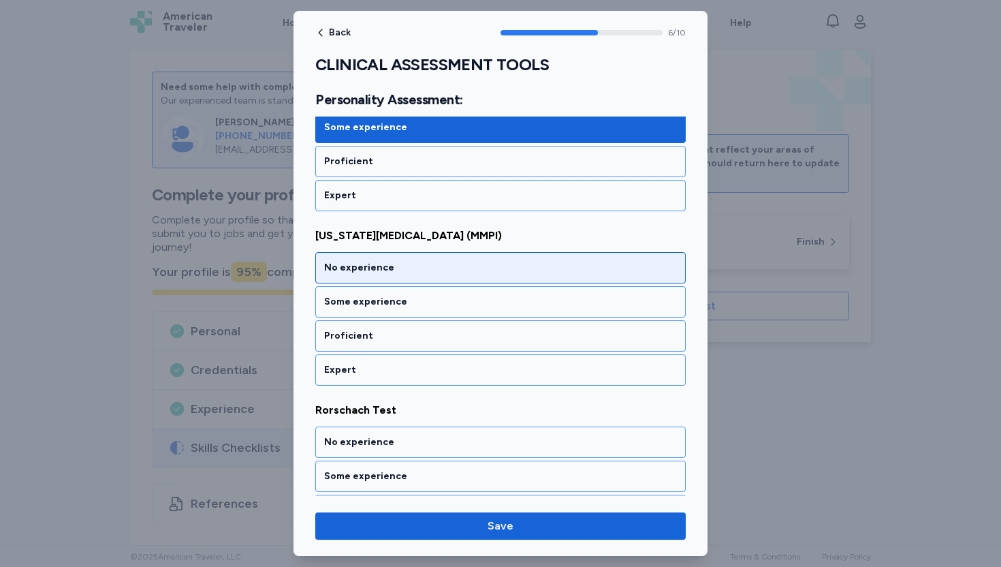
click at [411, 270] on div "No experience" at bounding box center [500, 268] width 353 height 14
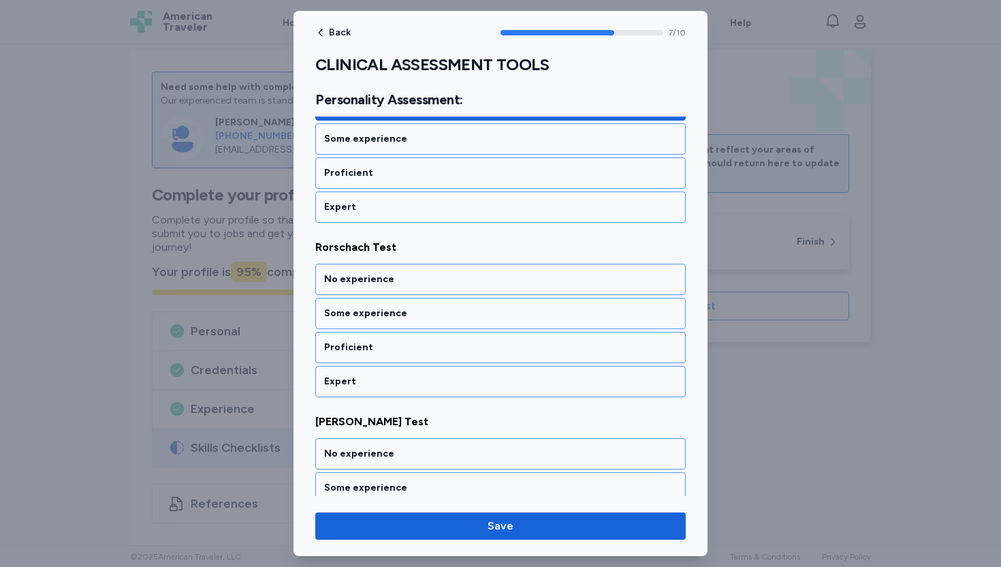
scroll to position [1343, 0]
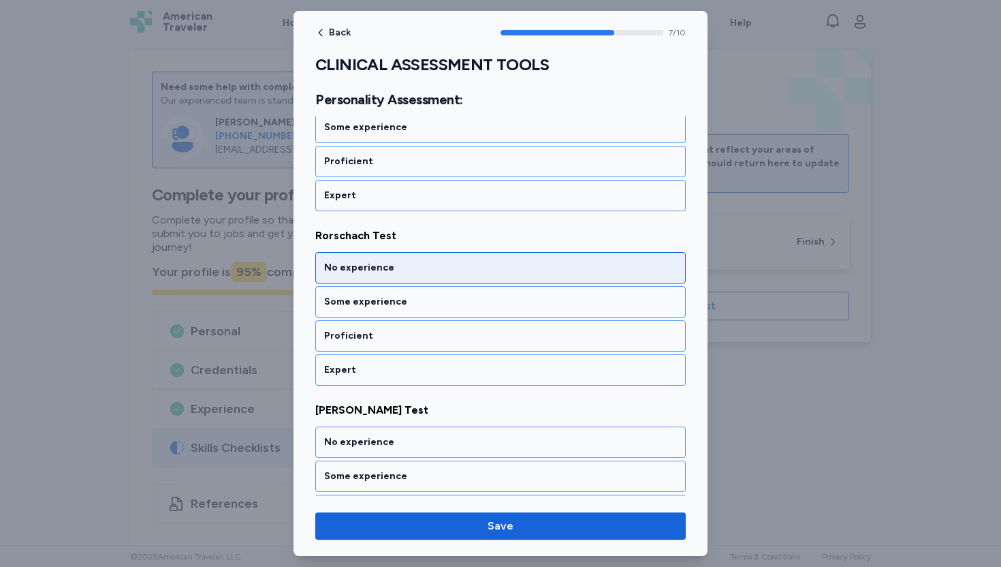
click at [406, 270] on div "No experience" at bounding box center [500, 268] width 353 height 14
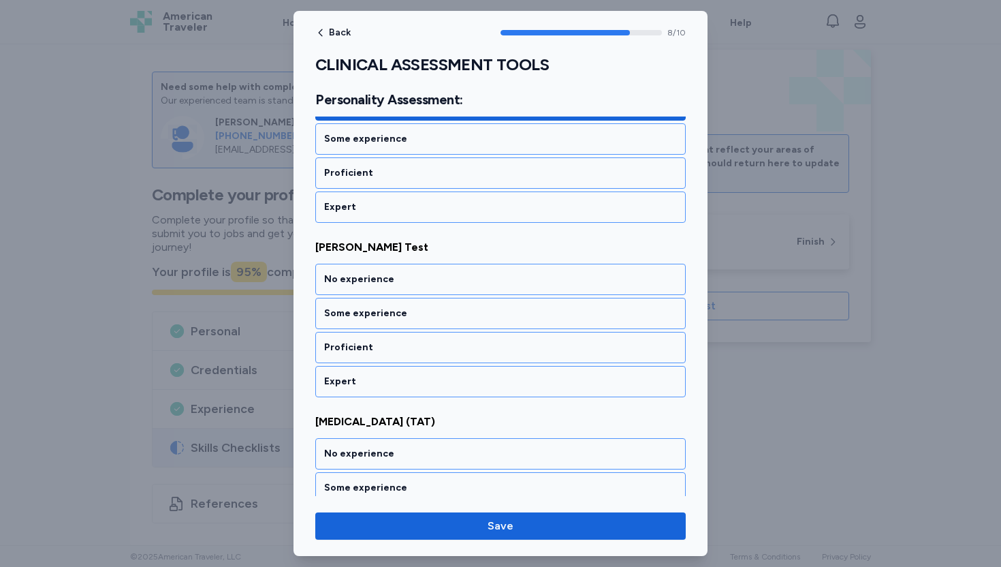
scroll to position [1518, 0]
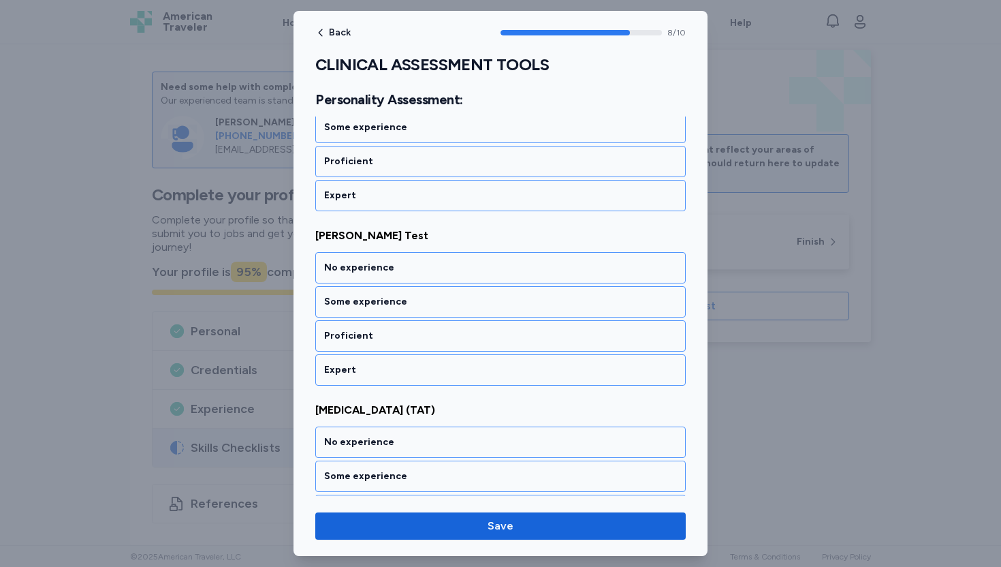
click at [406, 270] on div "No experience" at bounding box center [500, 268] width 353 height 14
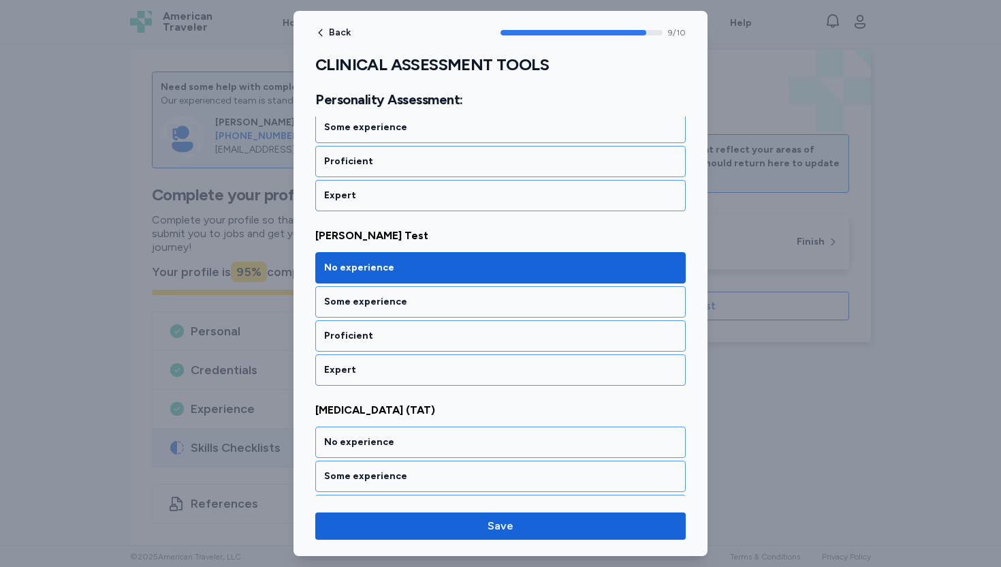
scroll to position [1584, 0]
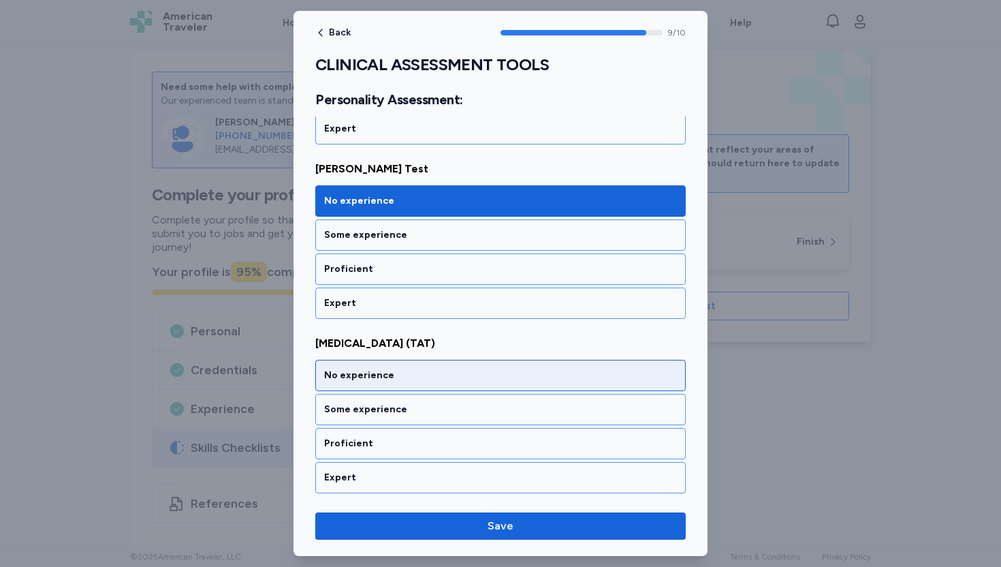
click at [387, 371] on div "No experience" at bounding box center [500, 376] width 353 height 14
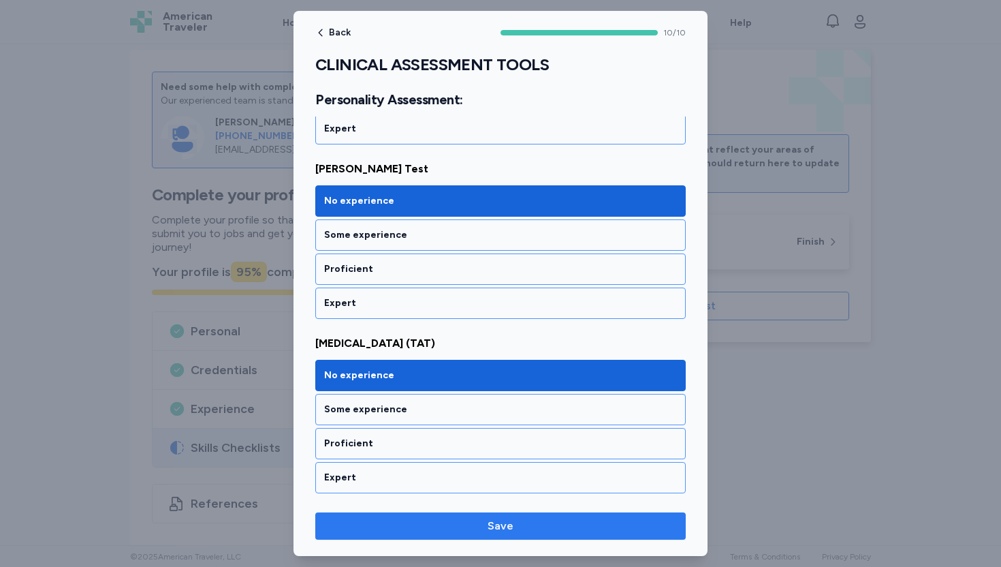
click at [454, 531] on span "Save" at bounding box center [500, 526] width 349 height 16
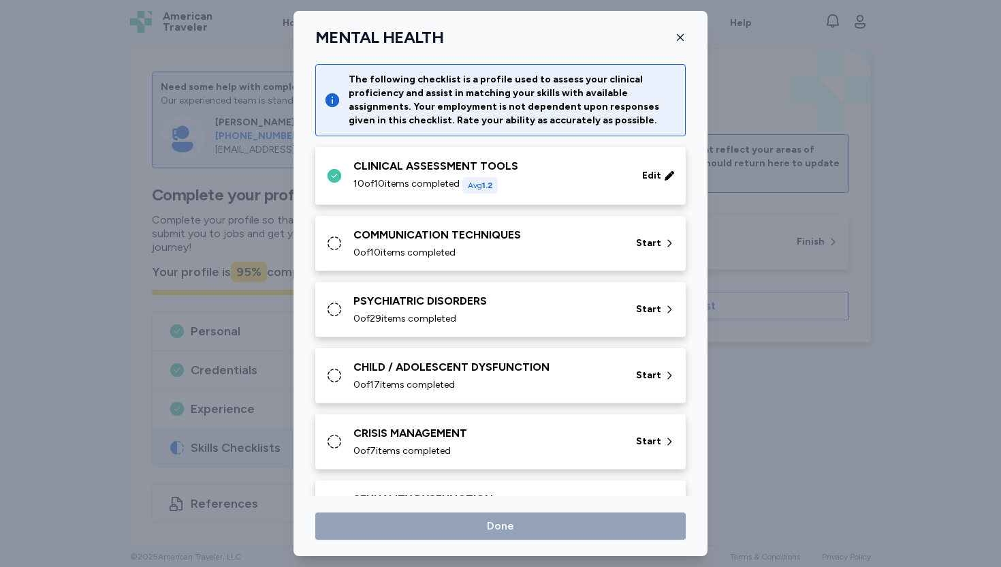
click at [539, 247] on div "0 of 10 items completed" at bounding box center [487, 253] width 266 height 14
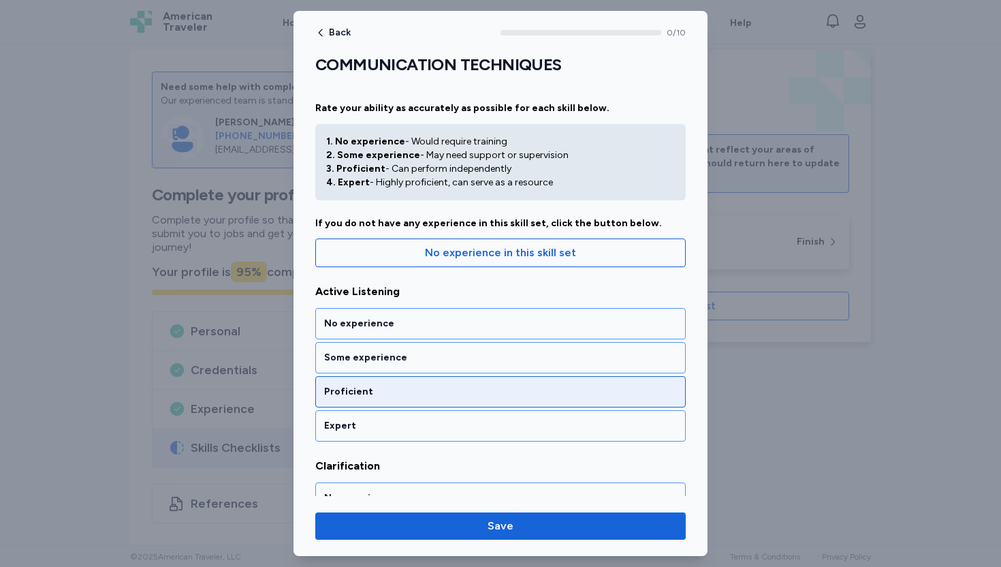
click at [416, 399] on div "Proficient" at bounding box center [500, 391] width 371 height 31
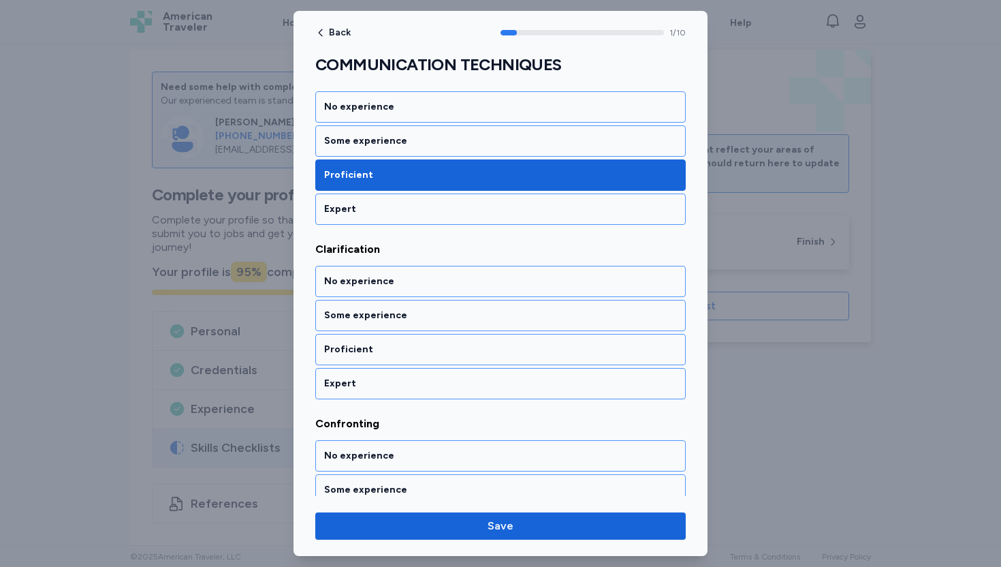
scroll to position [247, 0]
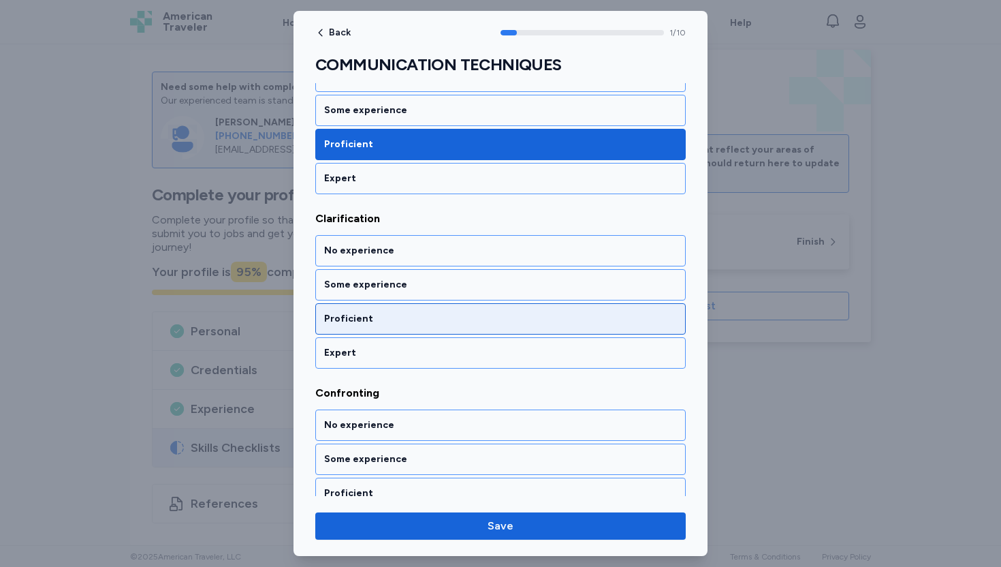
click at [393, 317] on div "Proficient" at bounding box center [500, 319] width 353 height 14
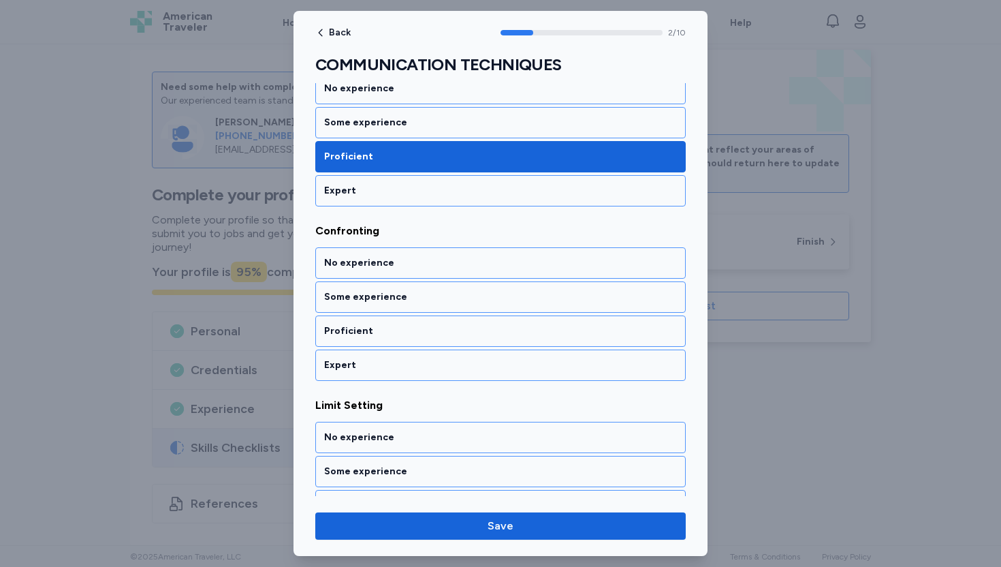
scroll to position [422, 0]
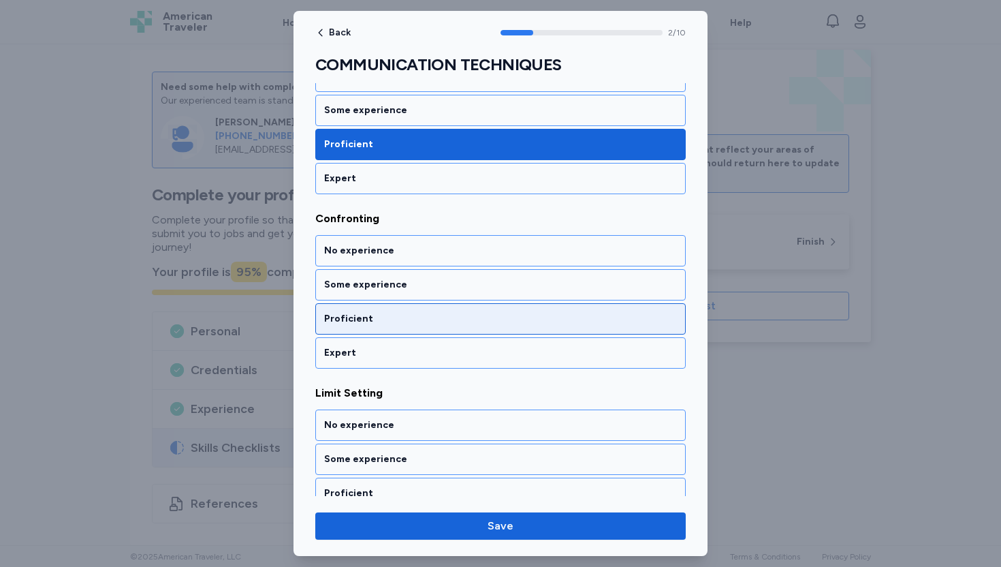
click at [371, 317] on div "Proficient" at bounding box center [500, 319] width 353 height 14
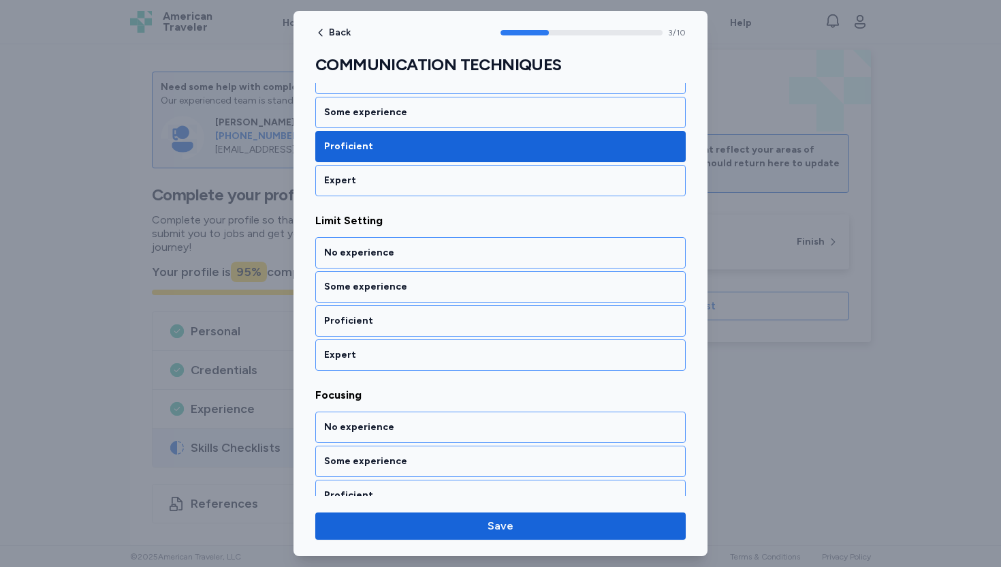
scroll to position [596, 0]
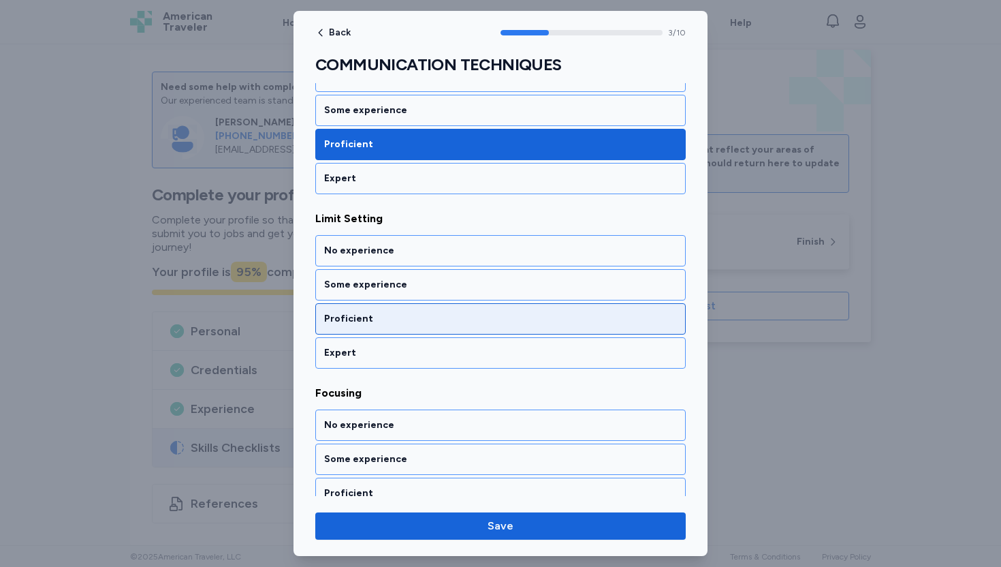
click at [377, 315] on div "Proficient" at bounding box center [500, 319] width 353 height 14
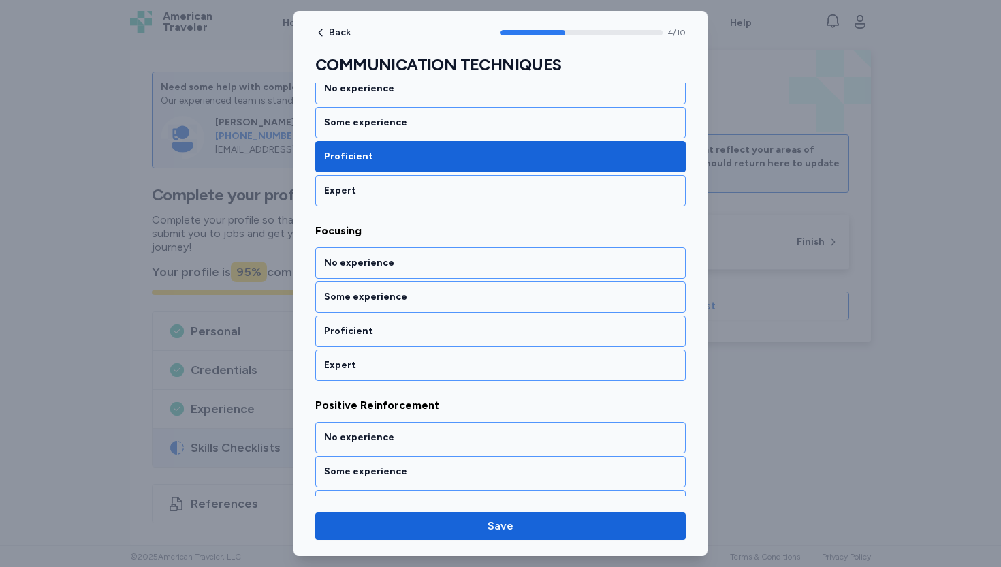
scroll to position [770, 0]
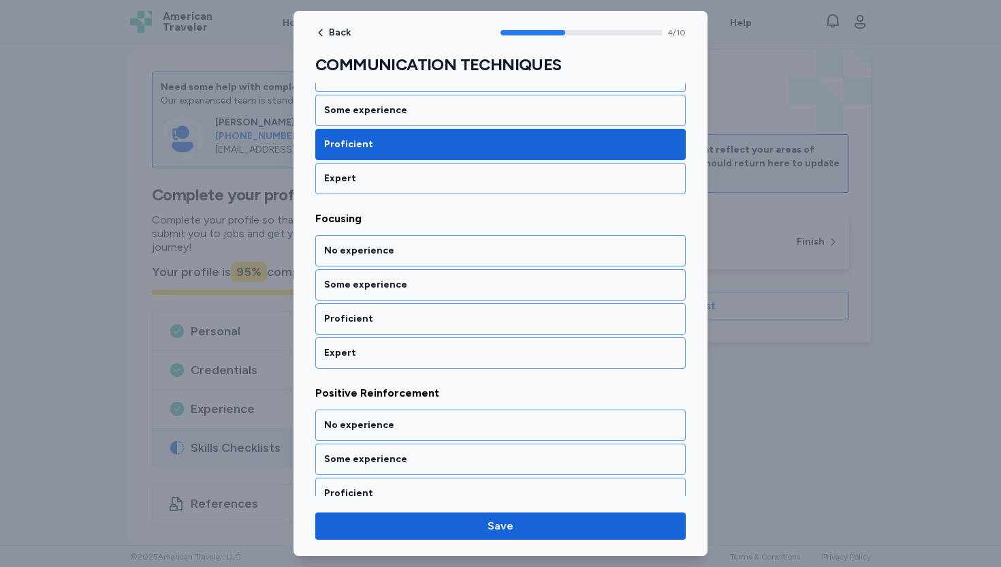
click at [377, 315] on div "Proficient" at bounding box center [500, 319] width 353 height 14
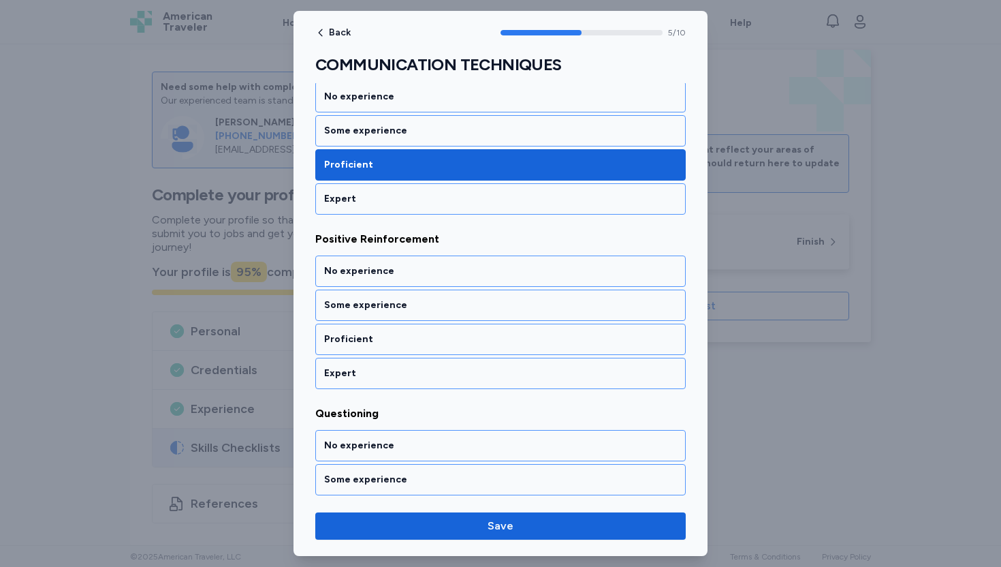
scroll to position [945, 0]
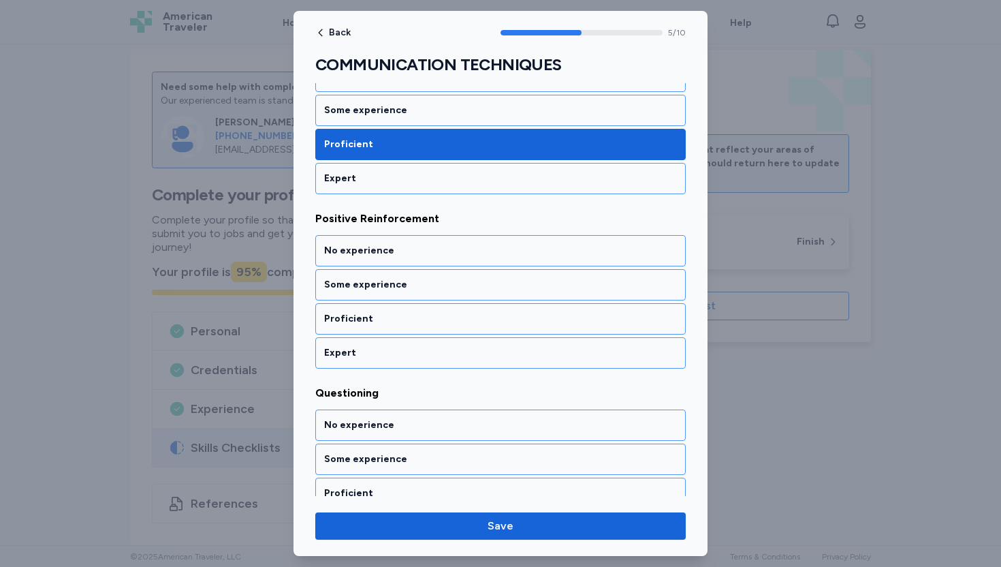
click at [377, 315] on div "Proficient" at bounding box center [500, 319] width 353 height 14
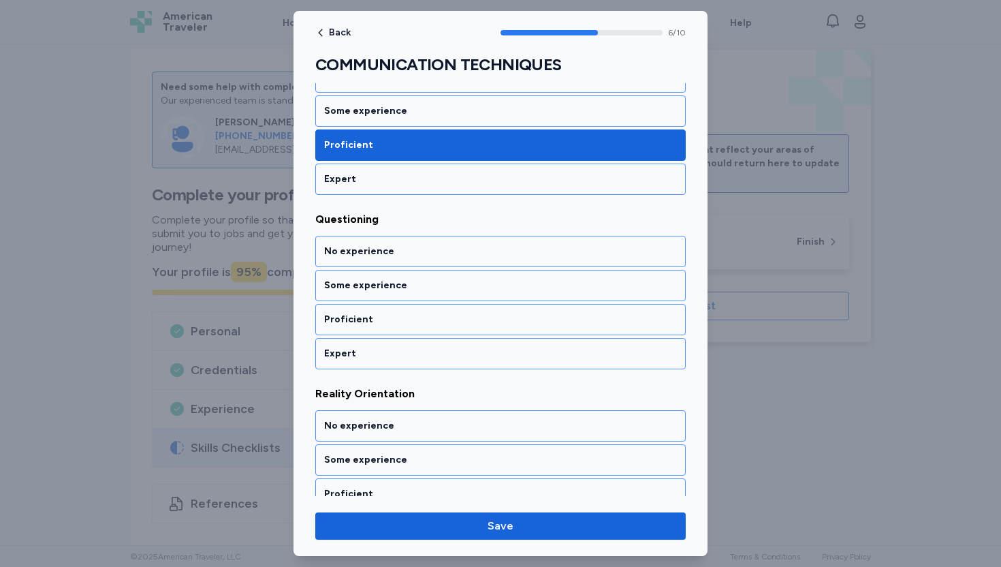
scroll to position [1119, 0]
click at [377, 315] on div "Proficient" at bounding box center [500, 319] width 353 height 14
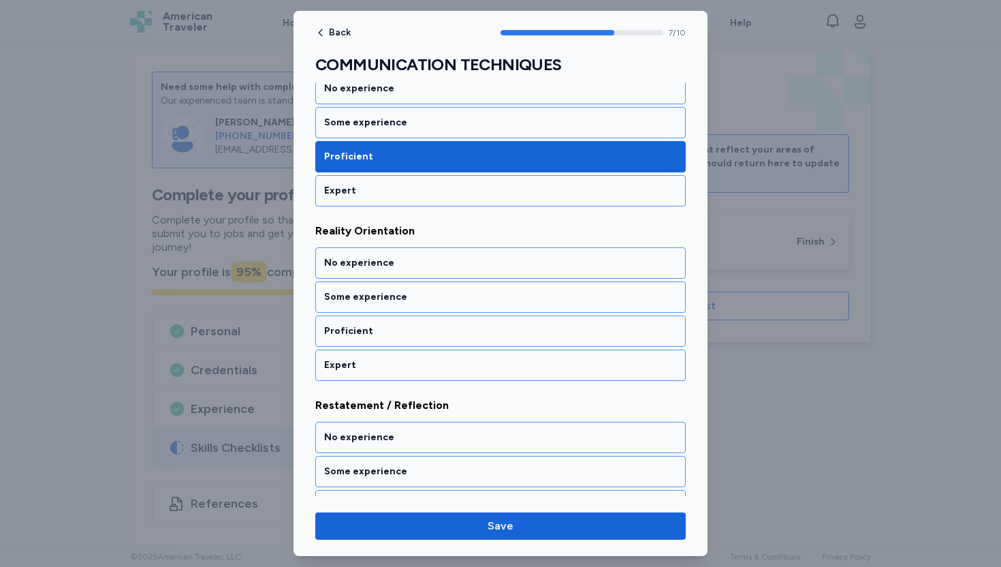
scroll to position [1294, 0]
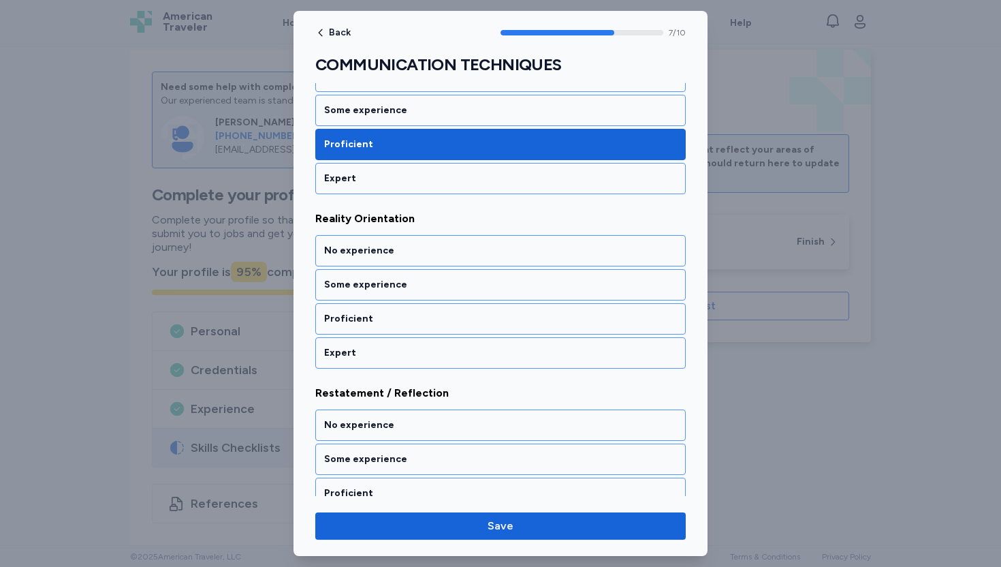
click at [377, 315] on div "Proficient" at bounding box center [500, 319] width 353 height 14
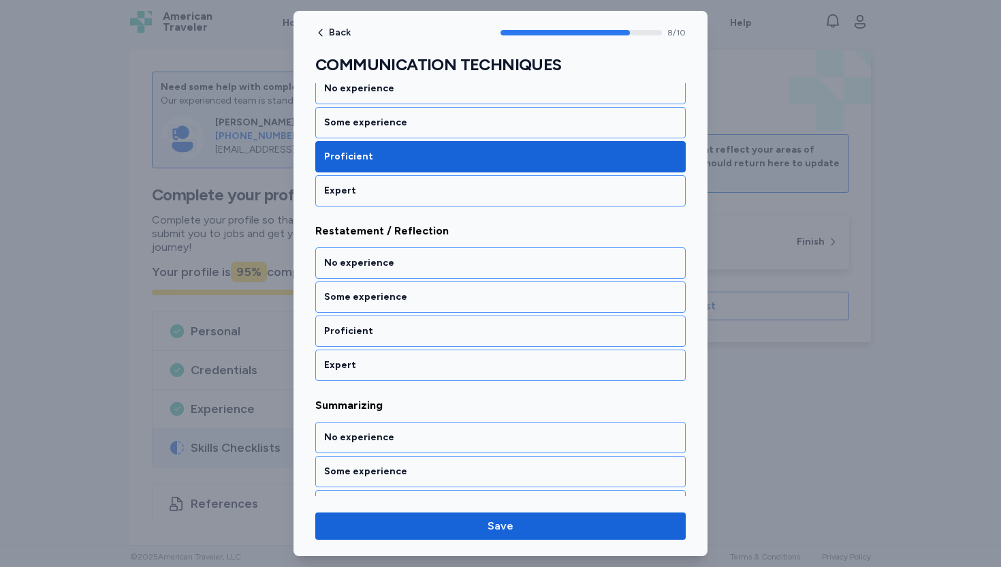
scroll to position [1468, 0]
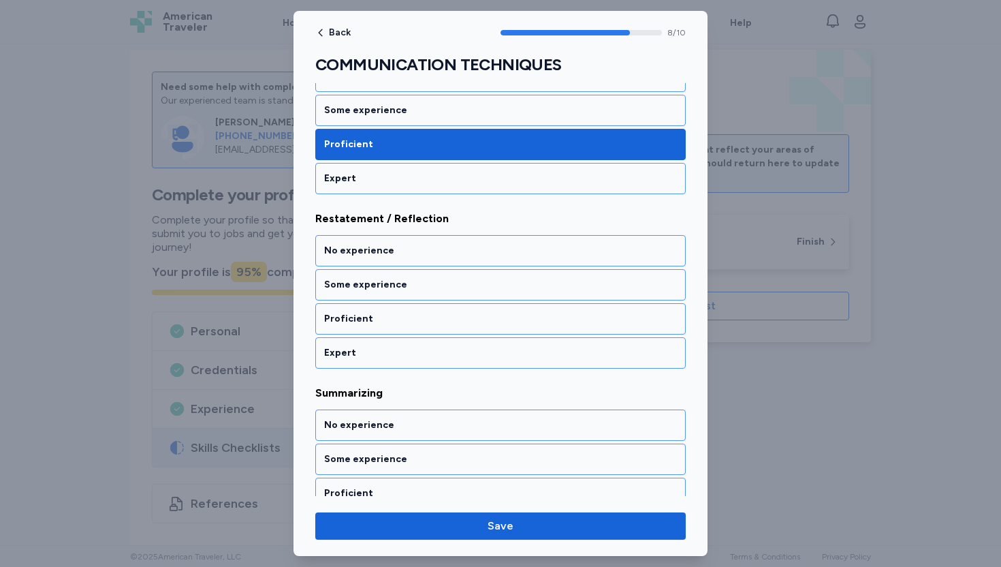
click at [377, 315] on div "Proficient" at bounding box center [500, 319] width 353 height 14
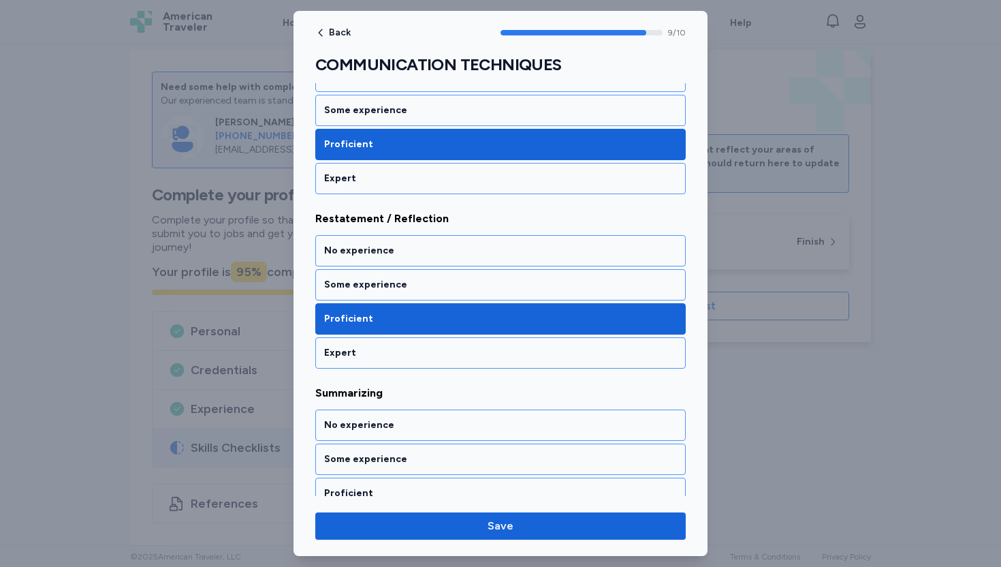
scroll to position [1518, 0]
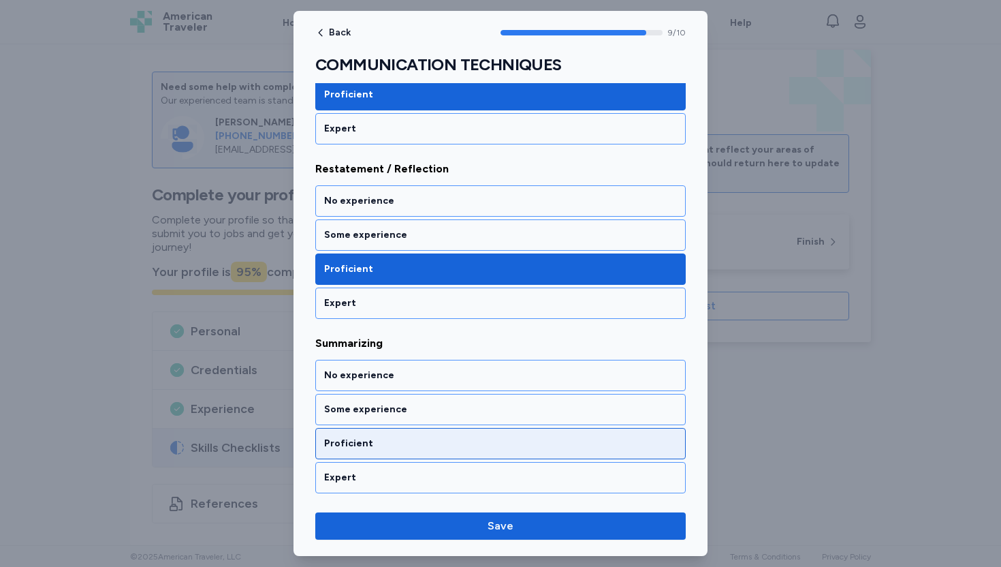
click at [377, 452] on div "Proficient" at bounding box center [500, 443] width 371 height 31
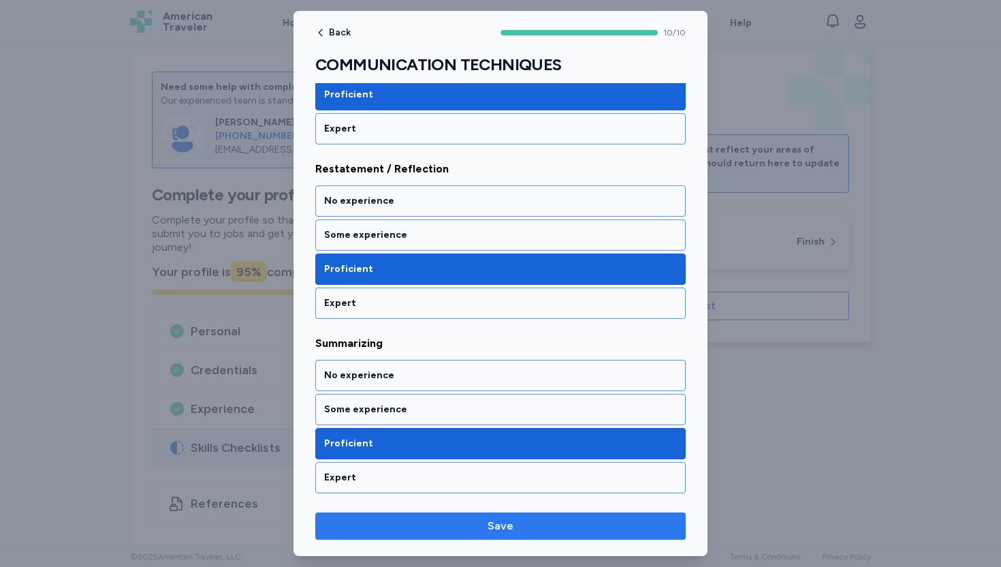
click at [436, 533] on span "Save" at bounding box center [500, 526] width 349 height 16
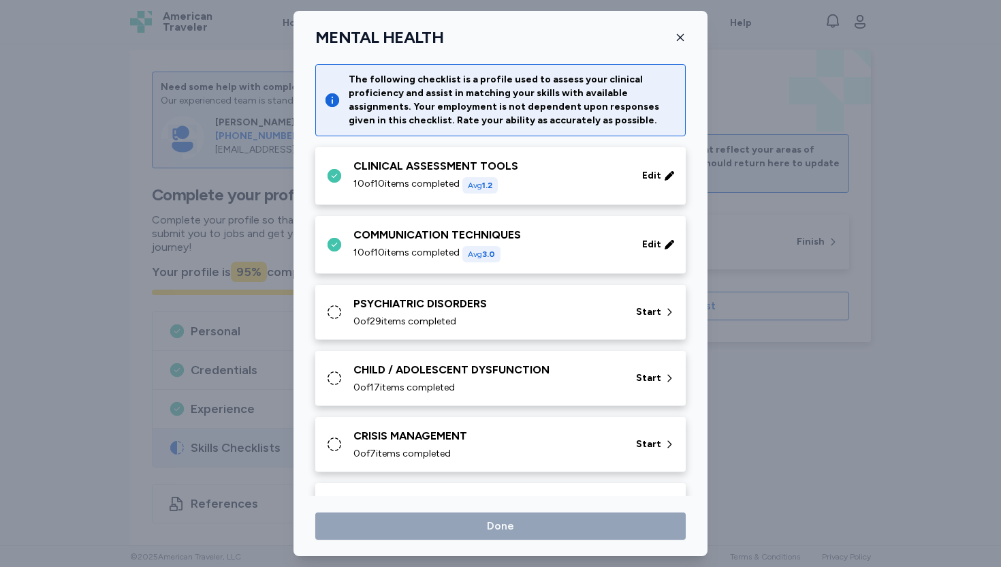
click at [497, 299] on div "PSYCHIATRIC DISORDERS" at bounding box center [487, 304] width 266 height 16
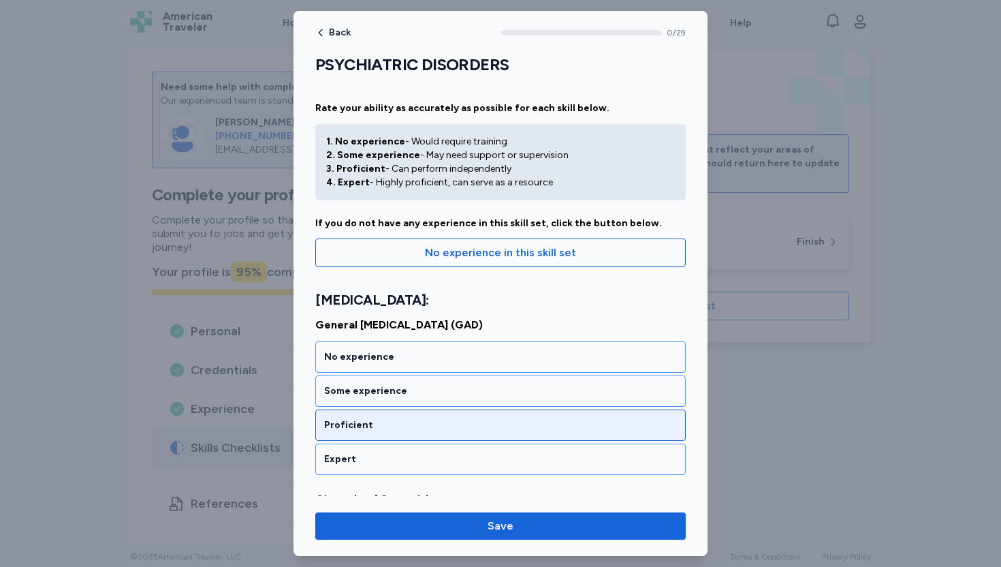
click at [373, 428] on div "Proficient" at bounding box center [500, 425] width 353 height 14
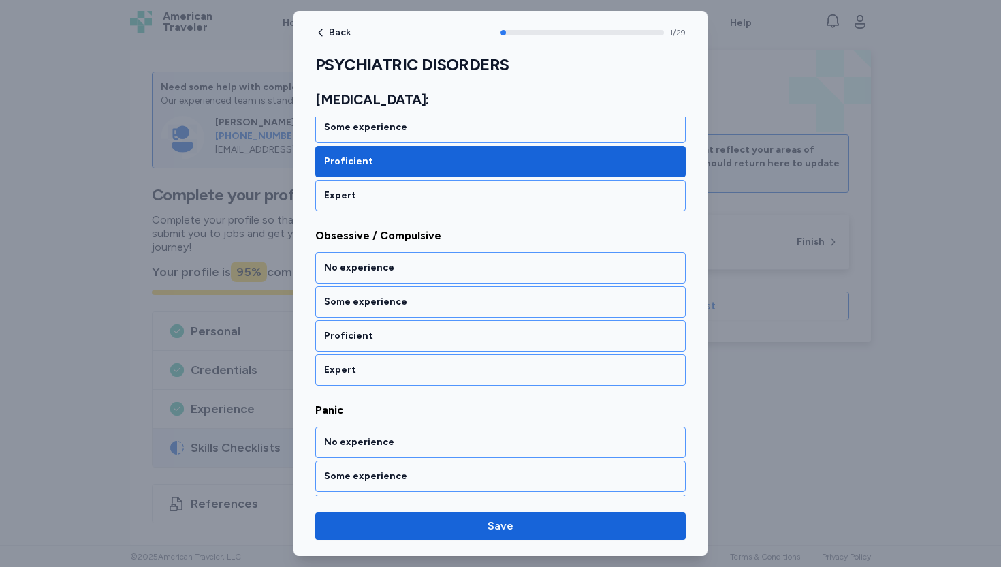
scroll to position [264, 0]
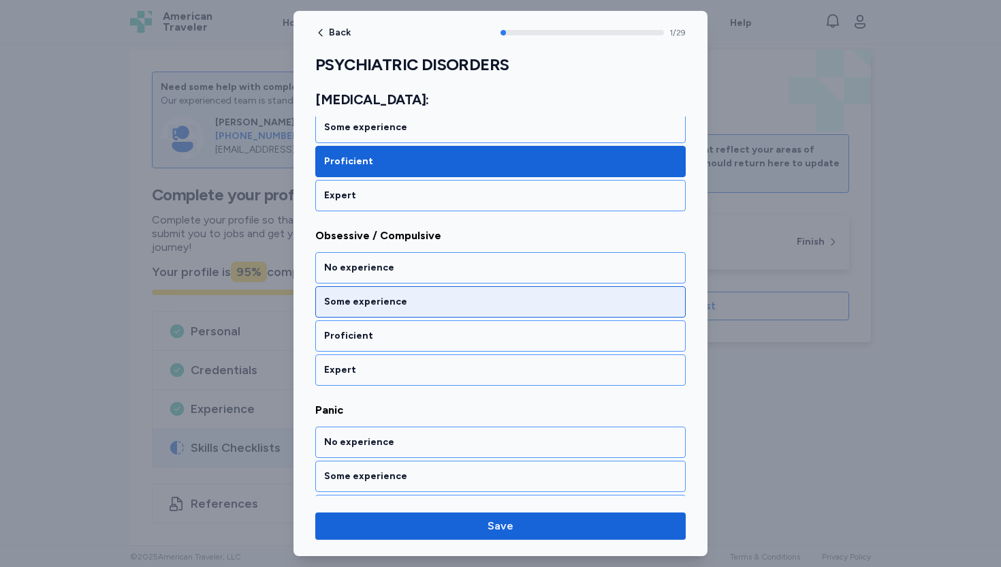
click at [403, 295] on div "Some experience" at bounding box center [500, 302] width 353 height 14
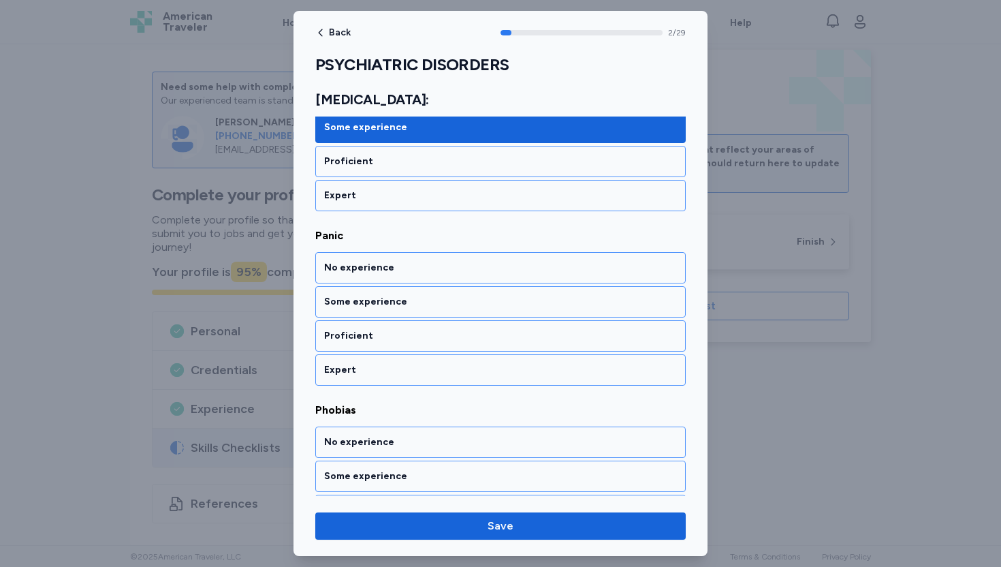
scroll to position [438, 0]
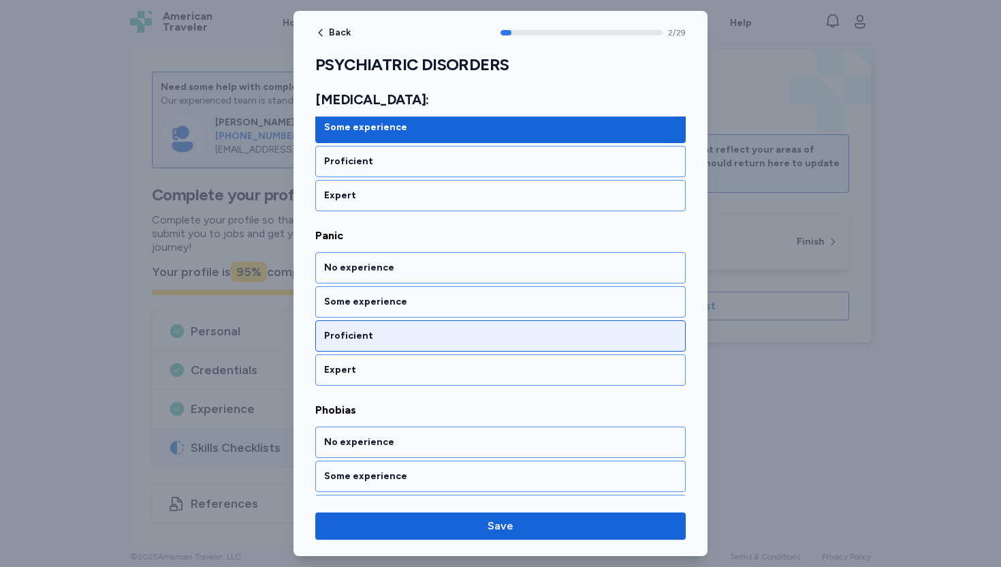
click at [346, 336] on div "Proficient" at bounding box center [500, 336] width 353 height 14
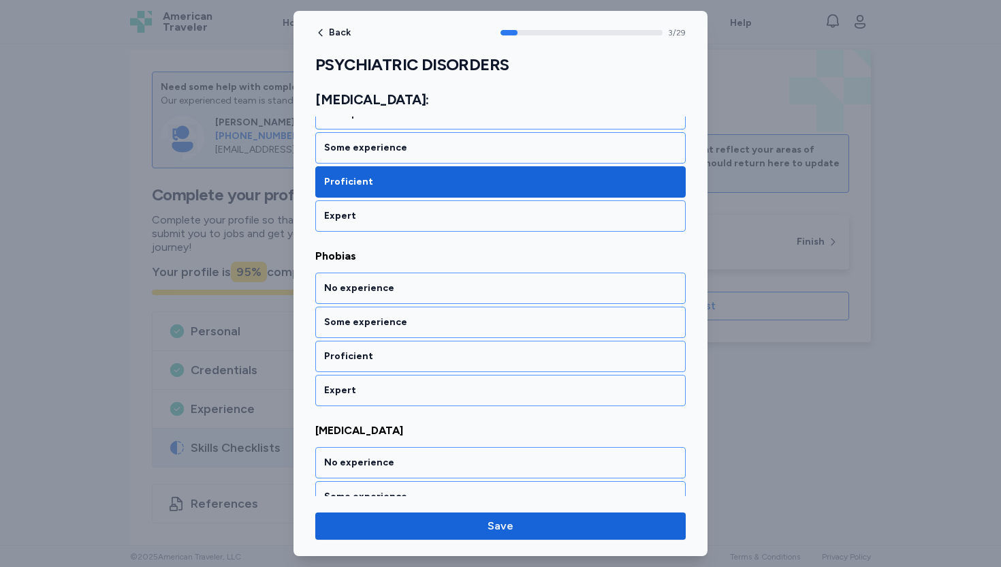
scroll to position [612, 0]
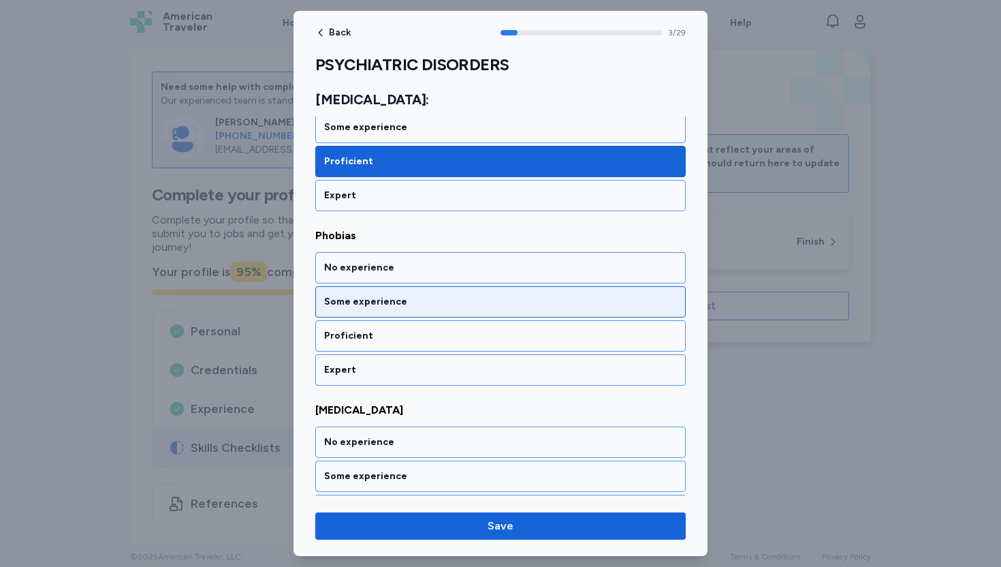
click at [381, 307] on div "Some experience" at bounding box center [500, 302] width 353 height 14
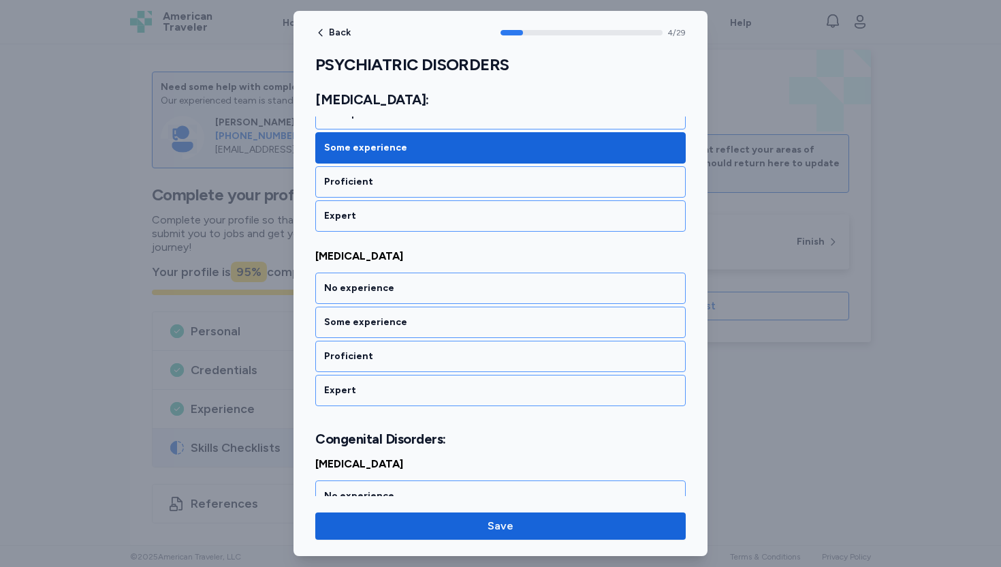
scroll to position [787, 0]
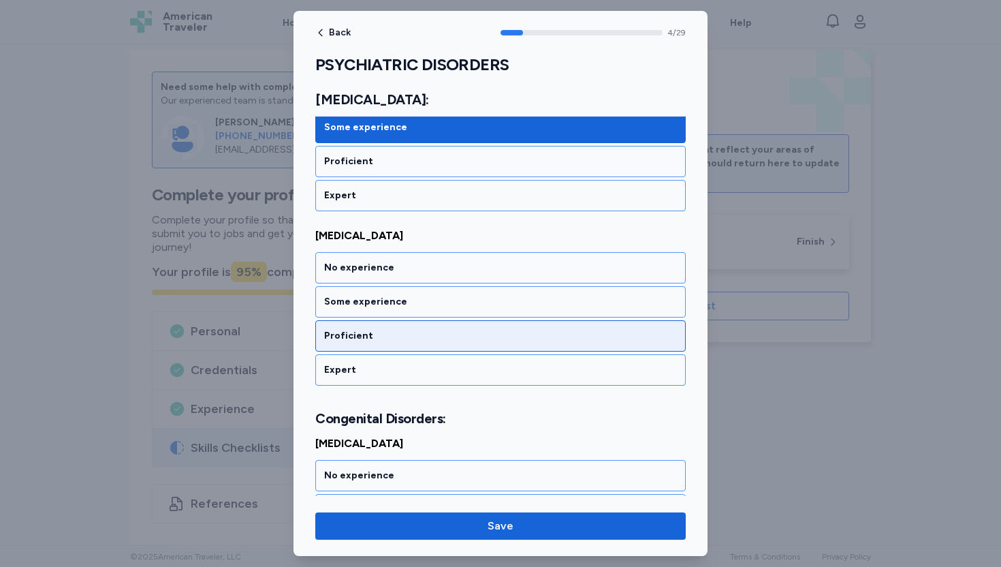
click at [376, 334] on div "Proficient" at bounding box center [500, 336] width 353 height 14
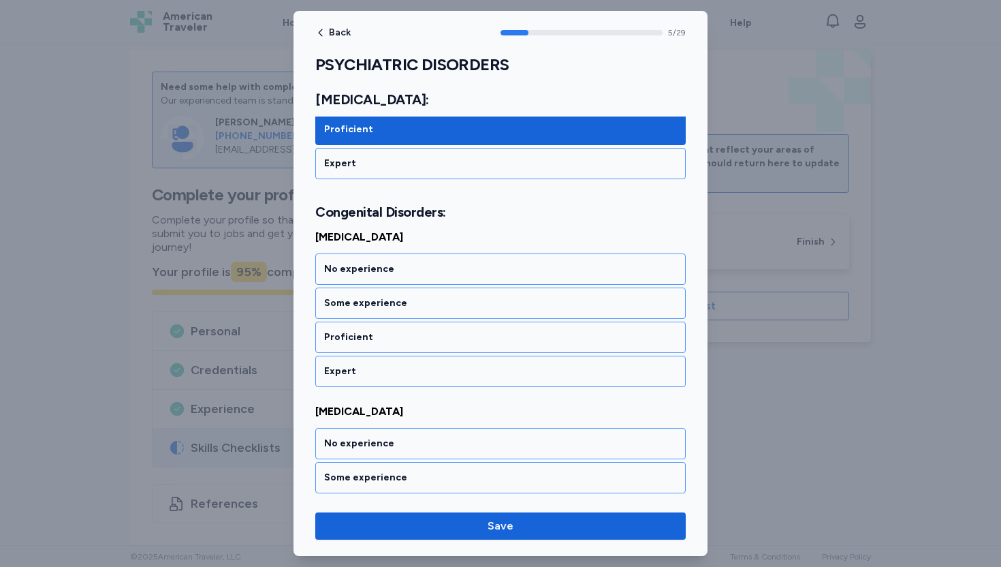
scroll to position [995, 0]
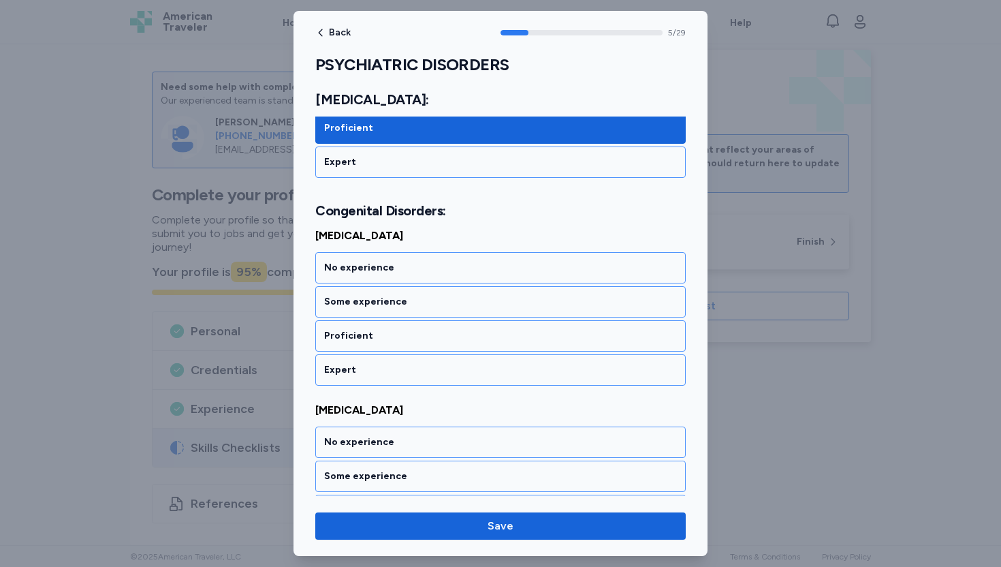
click at [376, 334] on div "Proficient" at bounding box center [500, 336] width 353 height 14
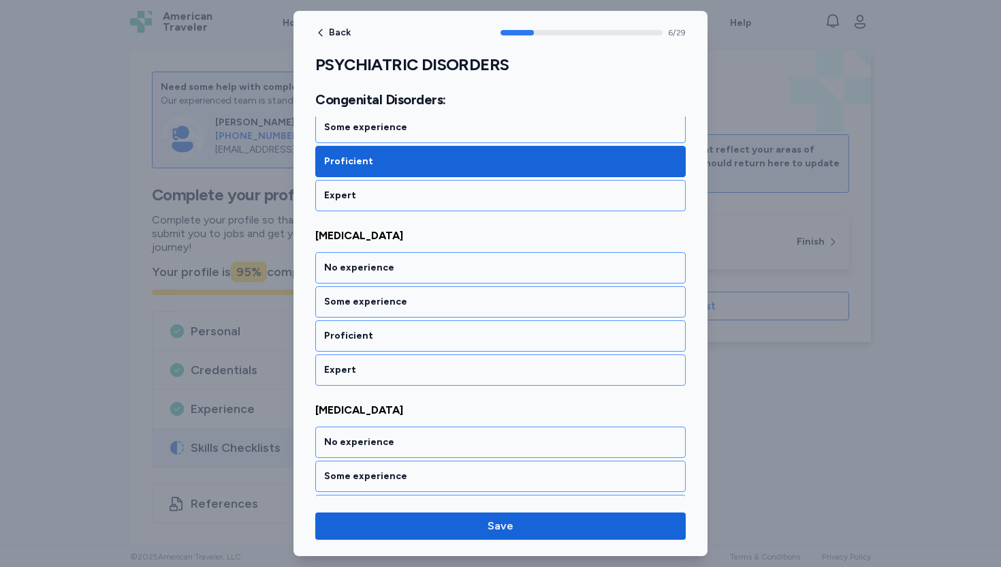
scroll to position [1169, 0]
click at [376, 334] on div "Proficient" at bounding box center [500, 336] width 353 height 14
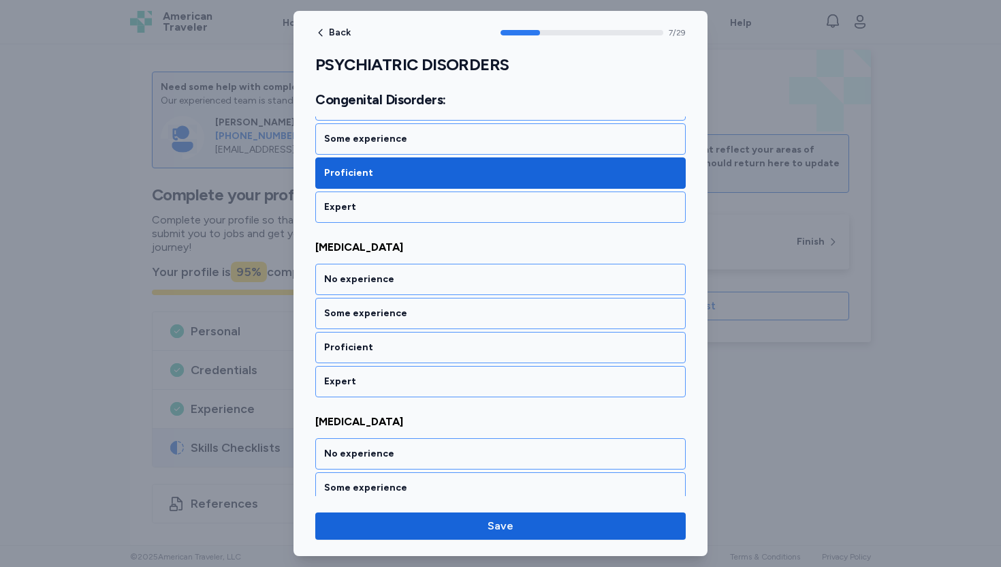
scroll to position [1343, 0]
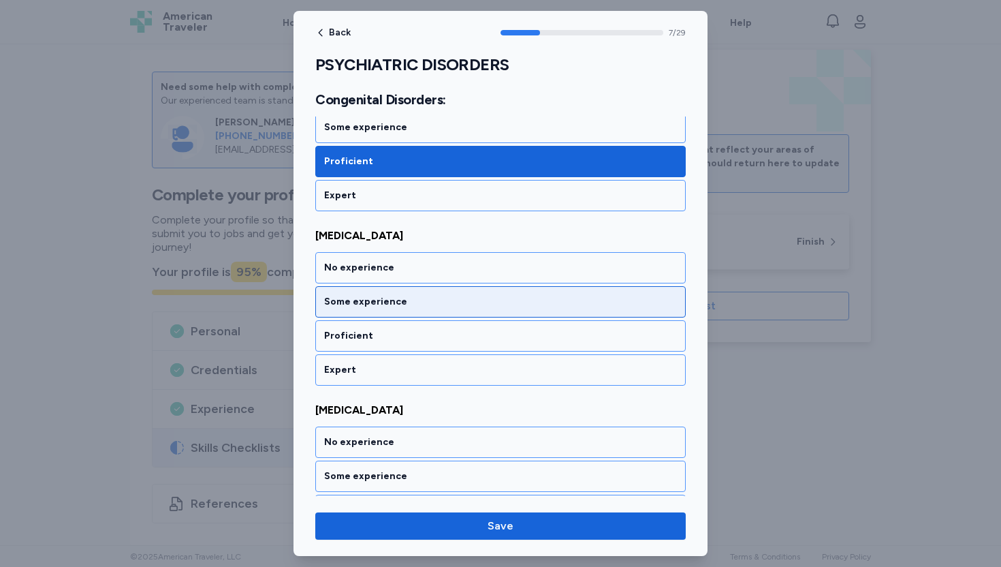
click at [384, 310] on div "Some experience" at bounding box center [500, 301] width 371 height 31
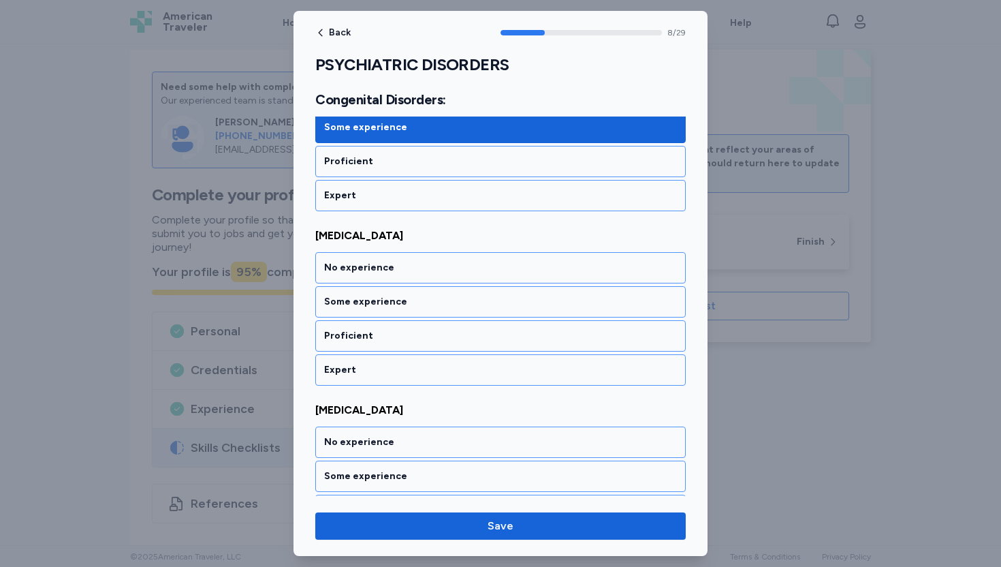
scroll to position [1518, 0]
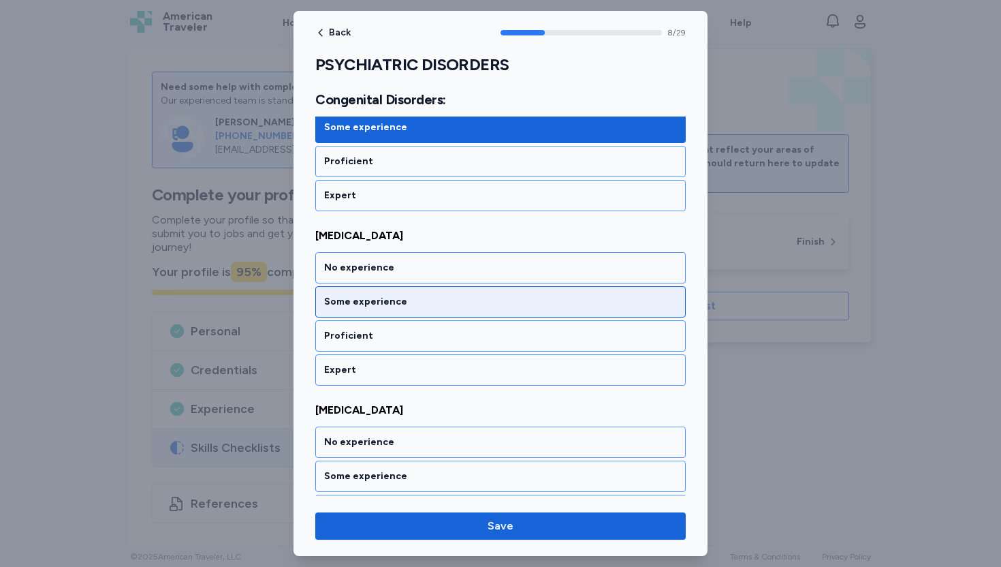
click at [378, 304] on div "Some experience" at bounding box center [500, 302] width 353 height 14
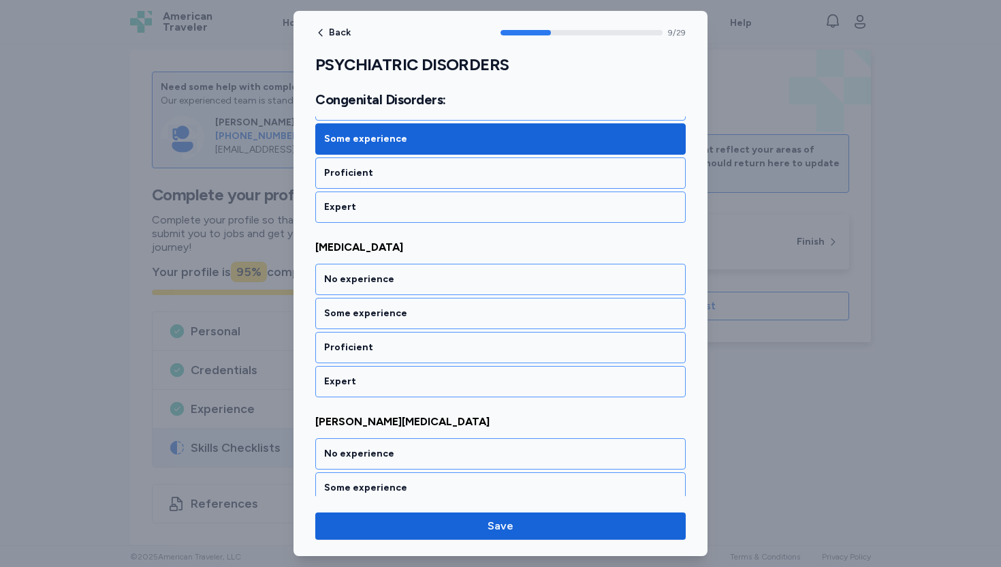
scroll to position [1692, 0]
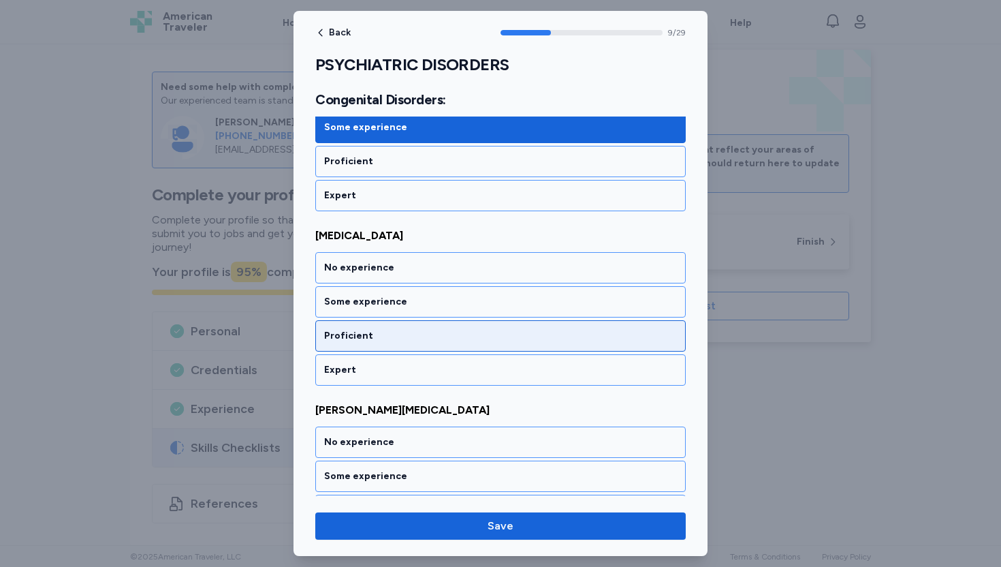
click at [356, 340] on div "Proficient" at bounding box center [500, 336] width 353 height 14
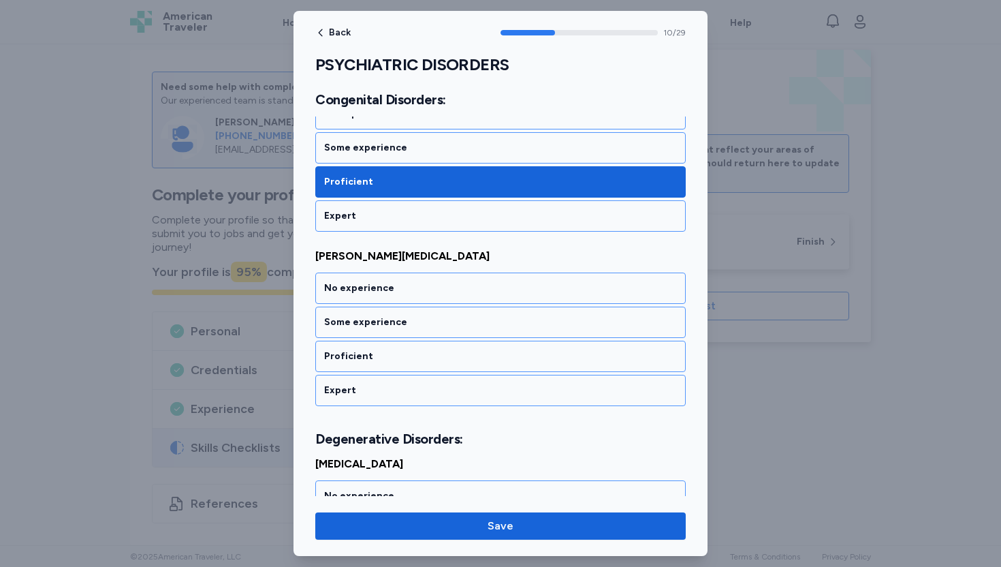
scroll to position [1866, 0]
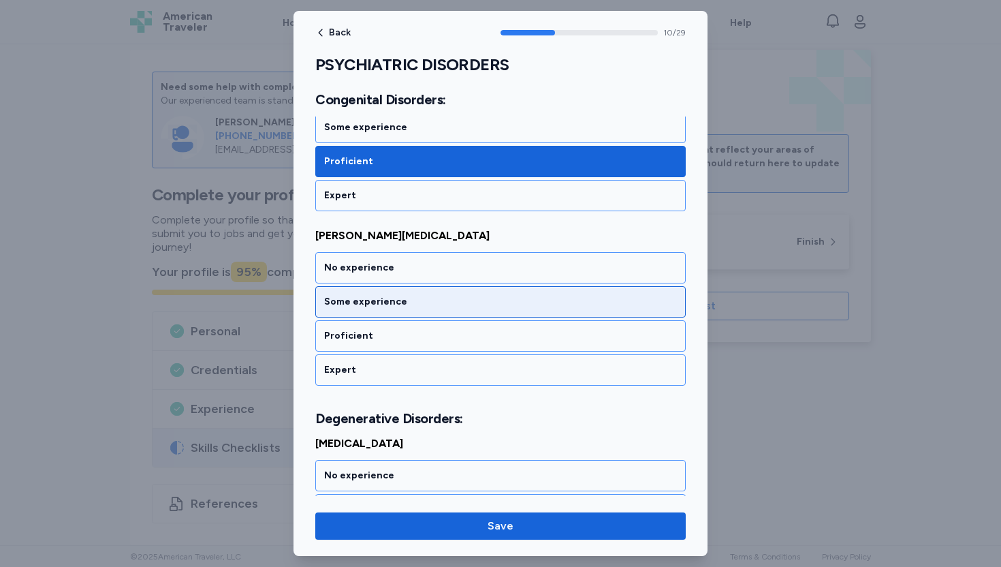
click at [374, 300] on div "Some experience" at bounding box center [500, 302] width 353 height 14
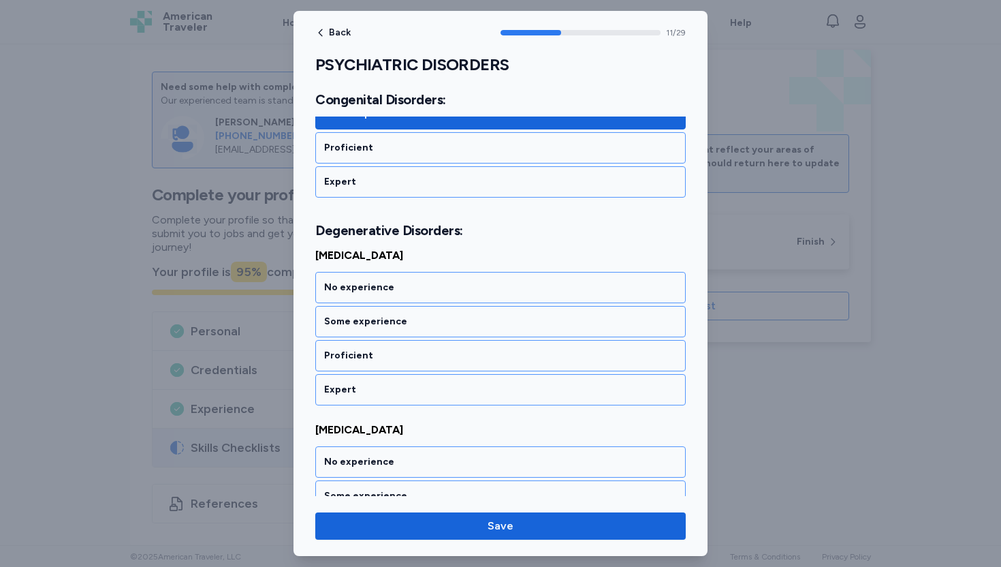
scroll to position [2074, 0]
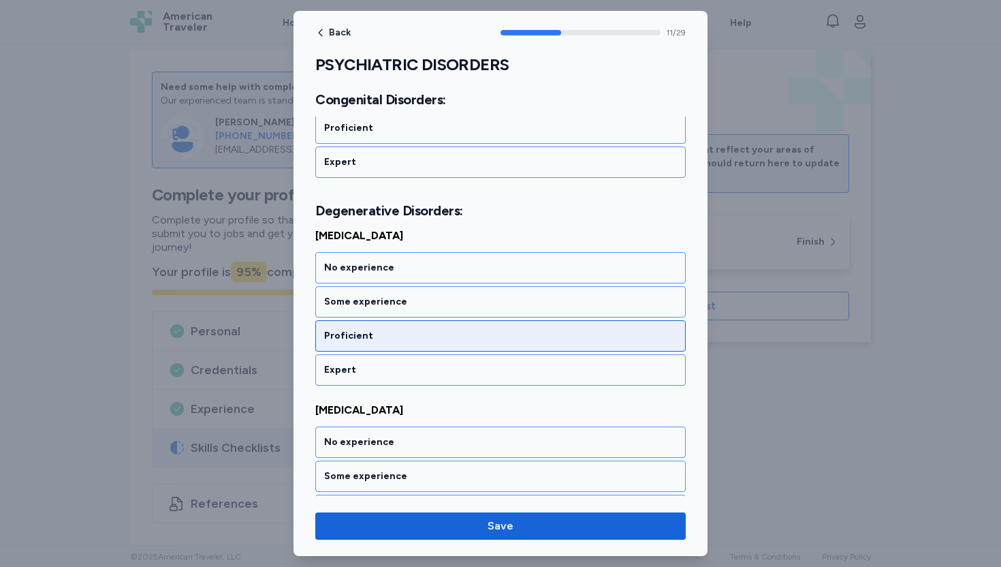
click at [355, 342] on div "Proficient" at bounding box center [500, 335] width 371 height 31
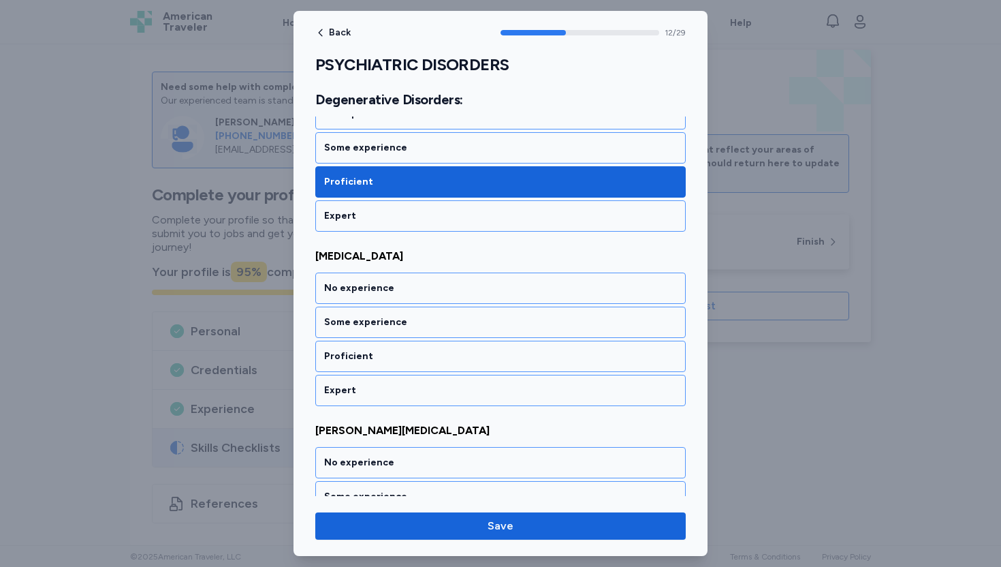
scroll to position [2249, 0]
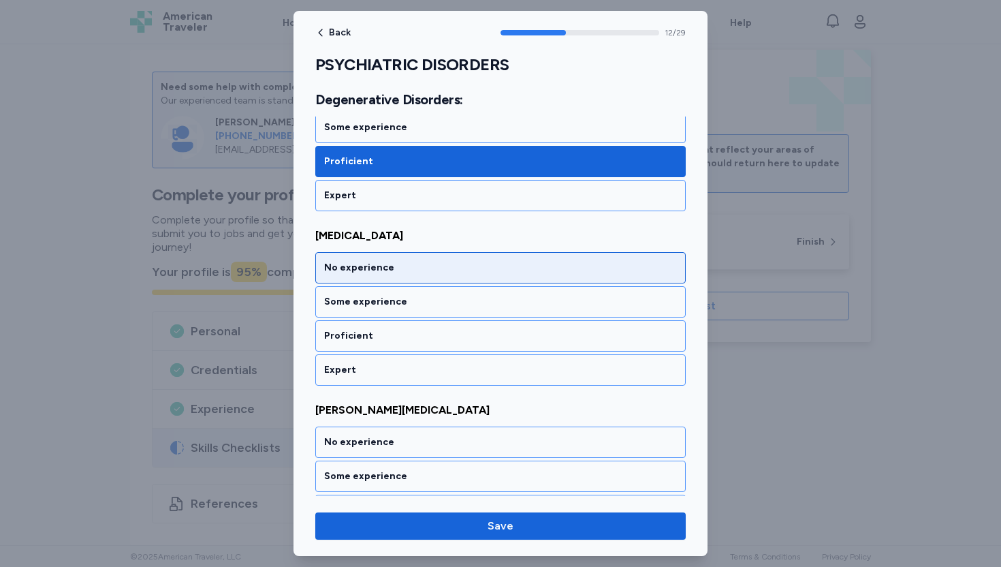
click at [387, 270] on div "No experience" at bounding box center [500, 268] width 353 height 14
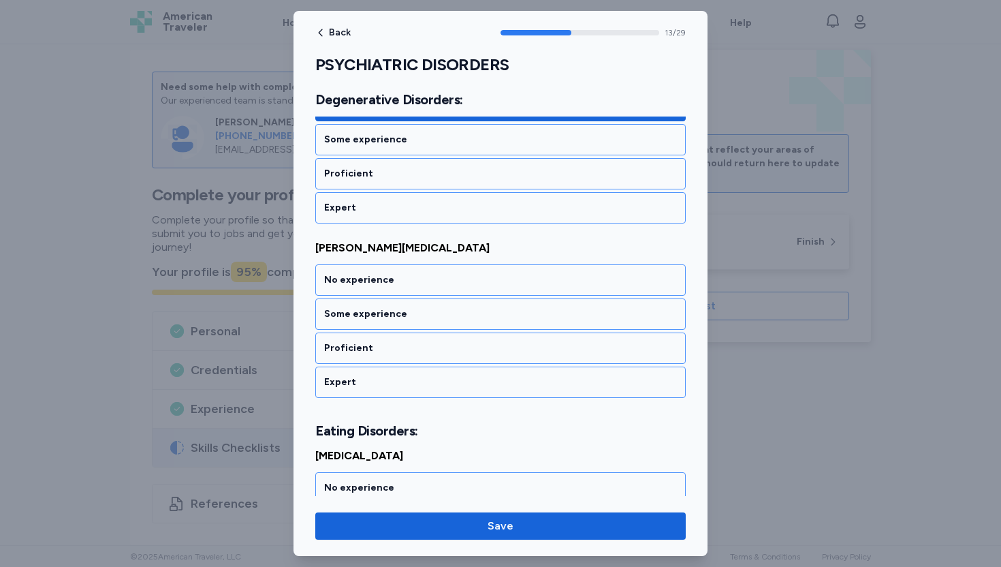
scroll to position [2423, 0]
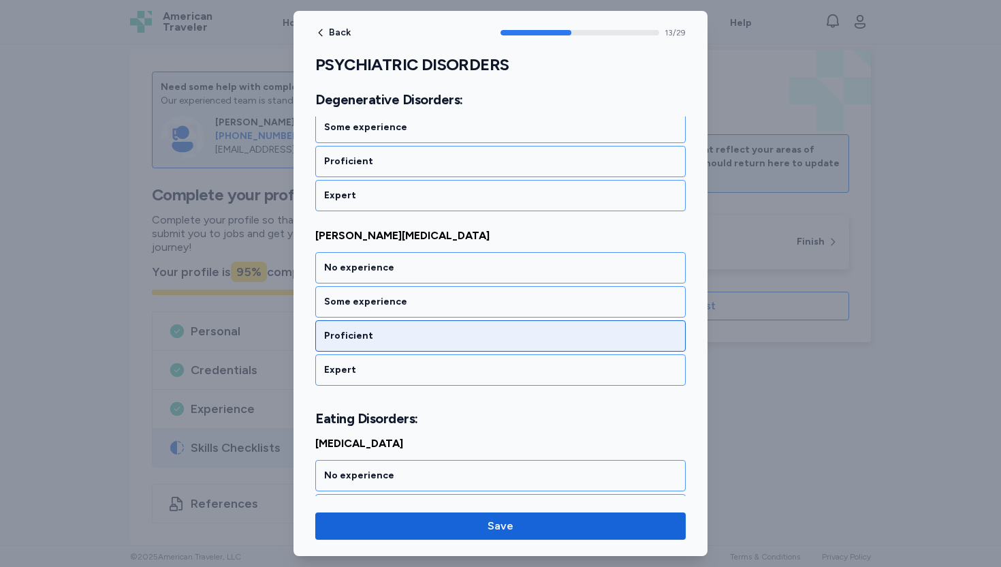
click at [361, 339] on div "Proficient" at bounding box center [500, 336] width 353 height 14
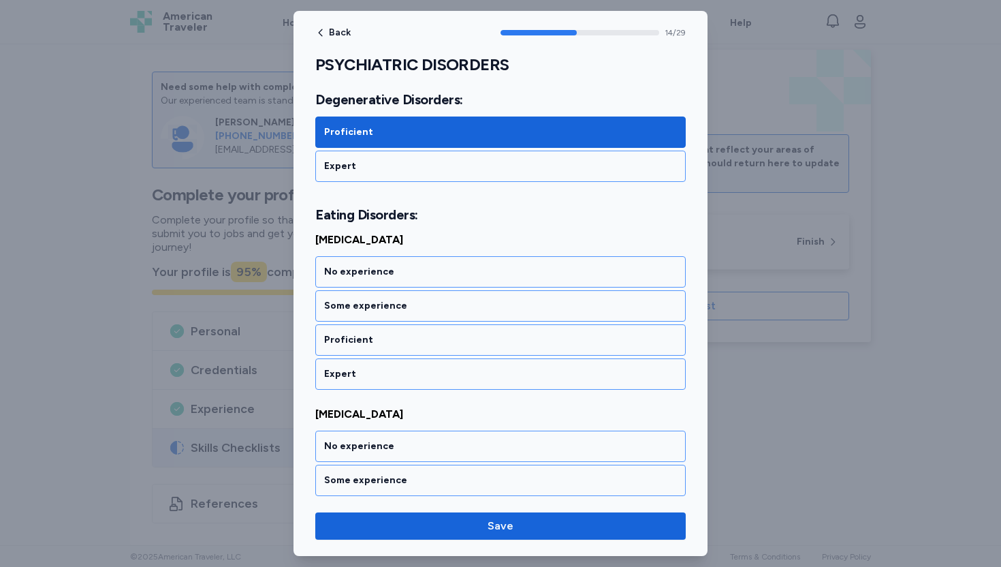
scroll to position [2631, 0]
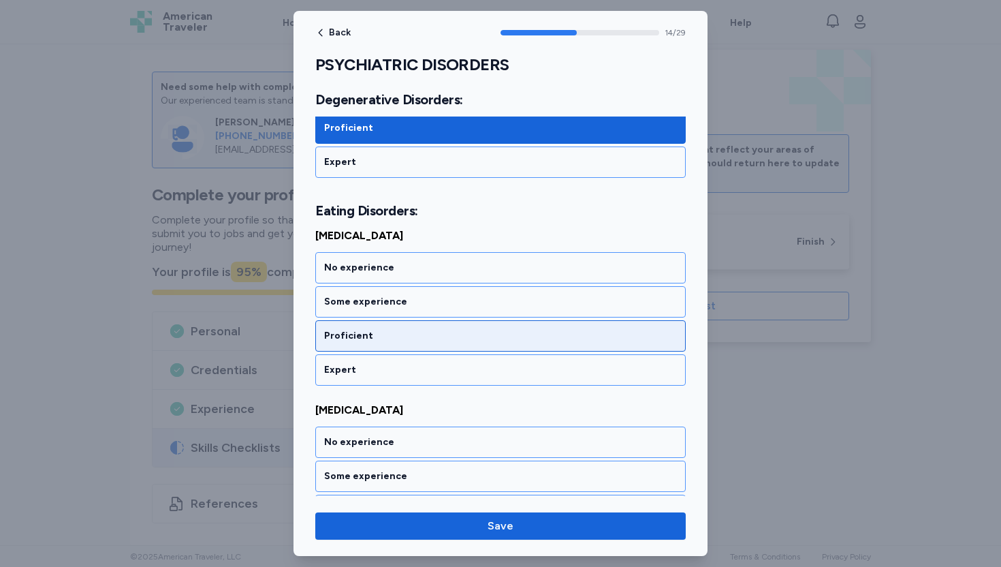
click at [361, 341] on div "Proficient" at bounding box center [500, 336] width 353 height 14
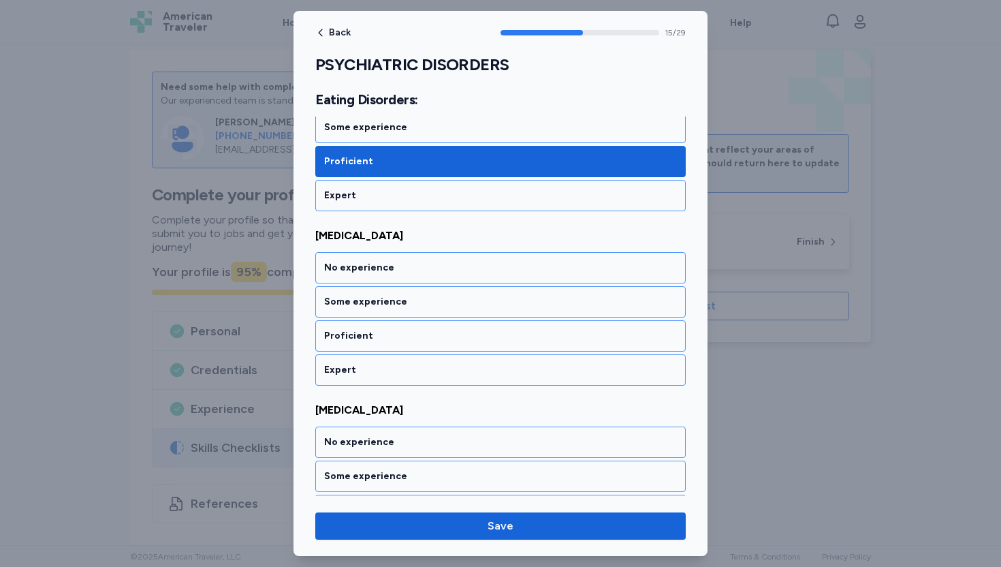
click at [361, 341] on div "Proficient" at bounding box center [500, 336] width 353 height 14
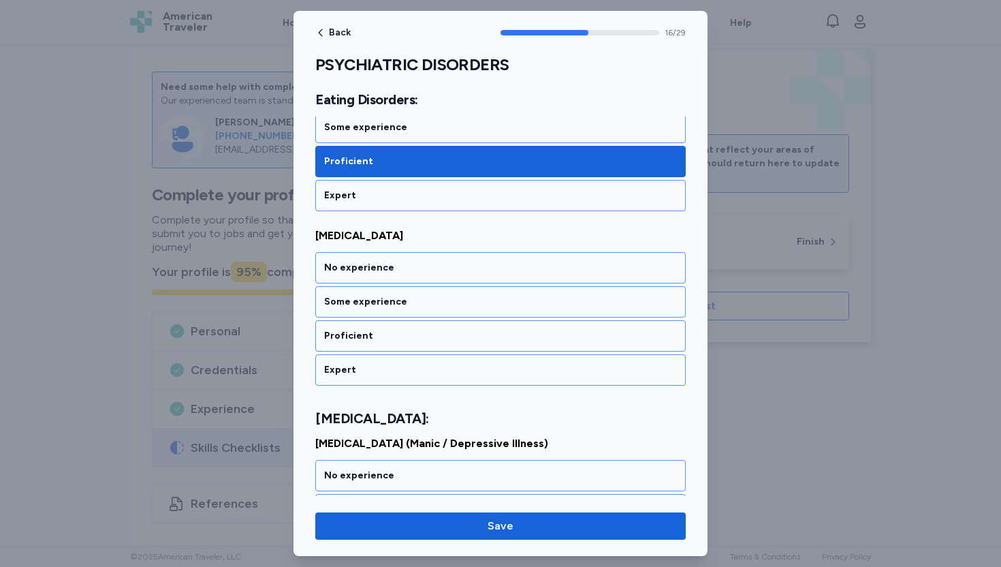
scroll to position [2979, 0]
click at [361, 341] on div "Proficient" at bounding box center [500, 336] width 353 height 14
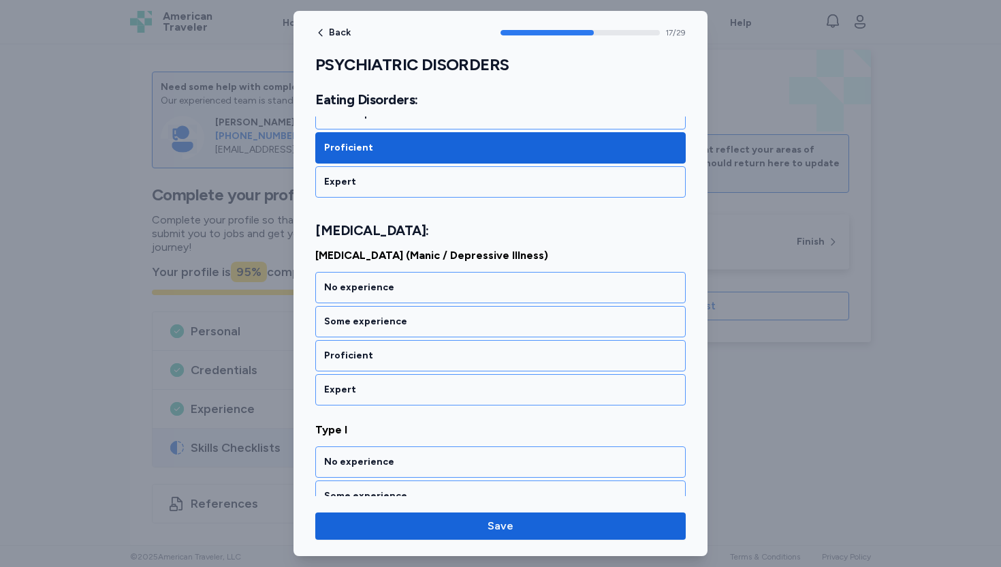
scroll to position [3187, 0]
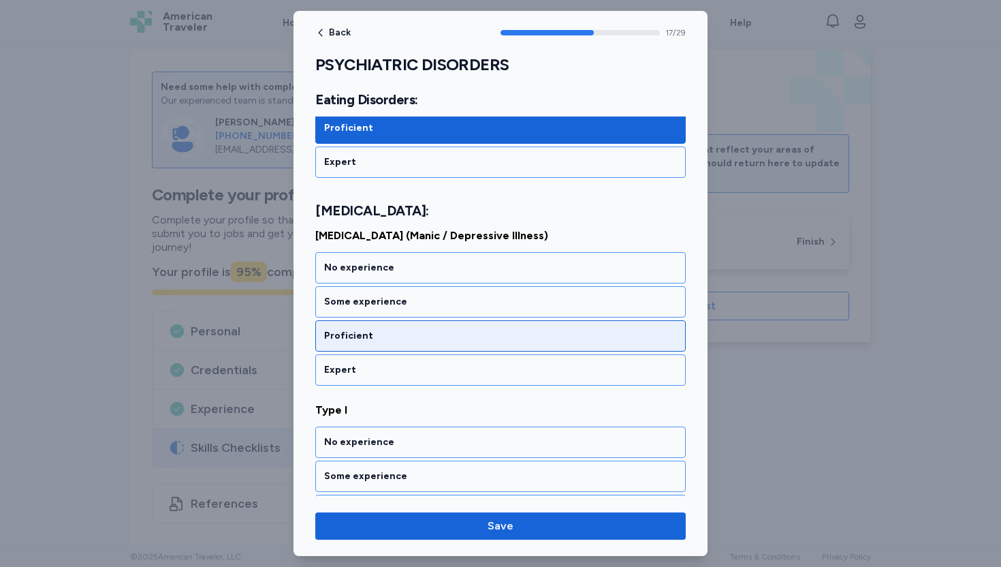
click at [347, 343] on div "Proficient" at bounding box center [500, 335] width 371 height 31
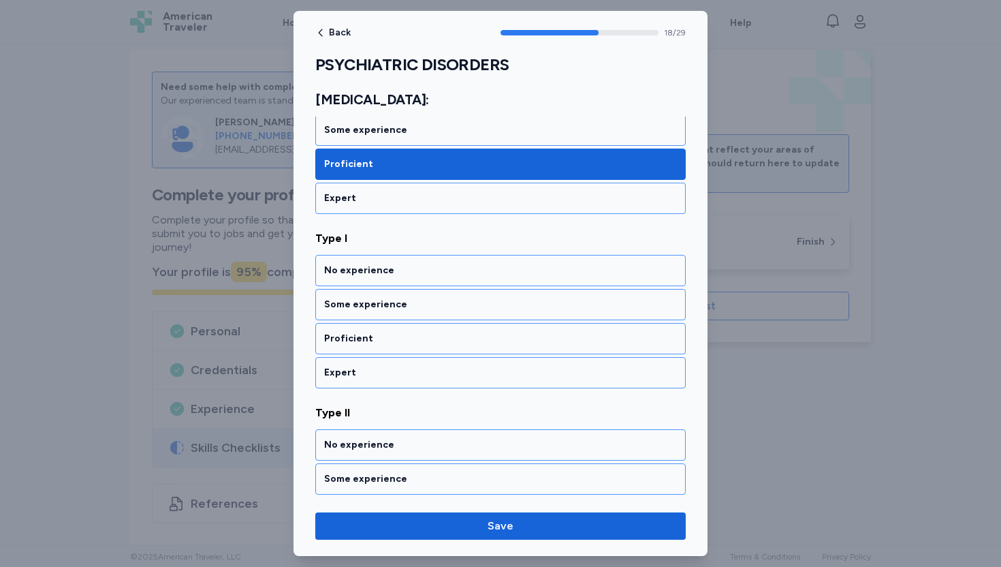
scroll to position [3362, 0]
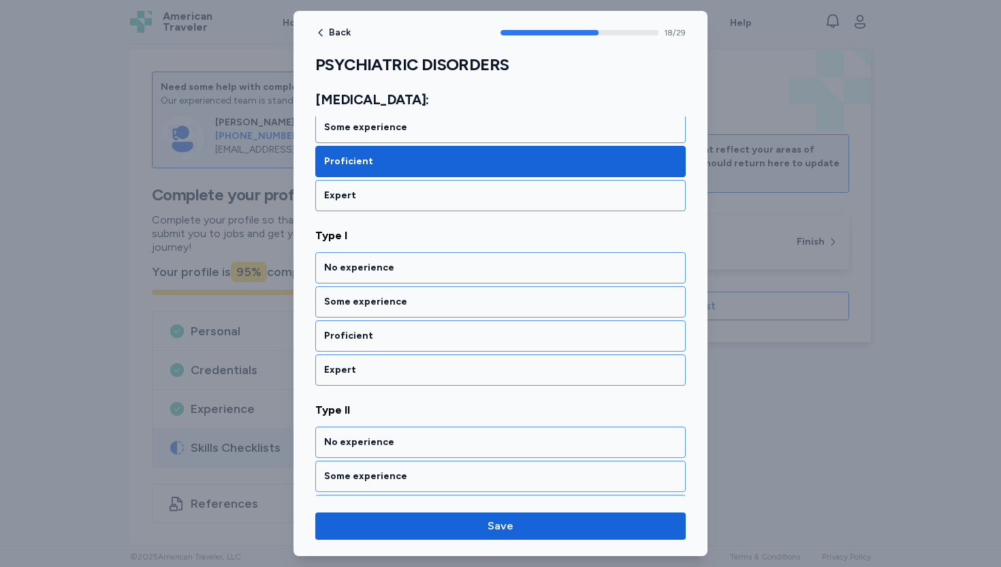
click at [347, 343] on div "Proficient" at bounding box center [500, 335] width 371 height 31
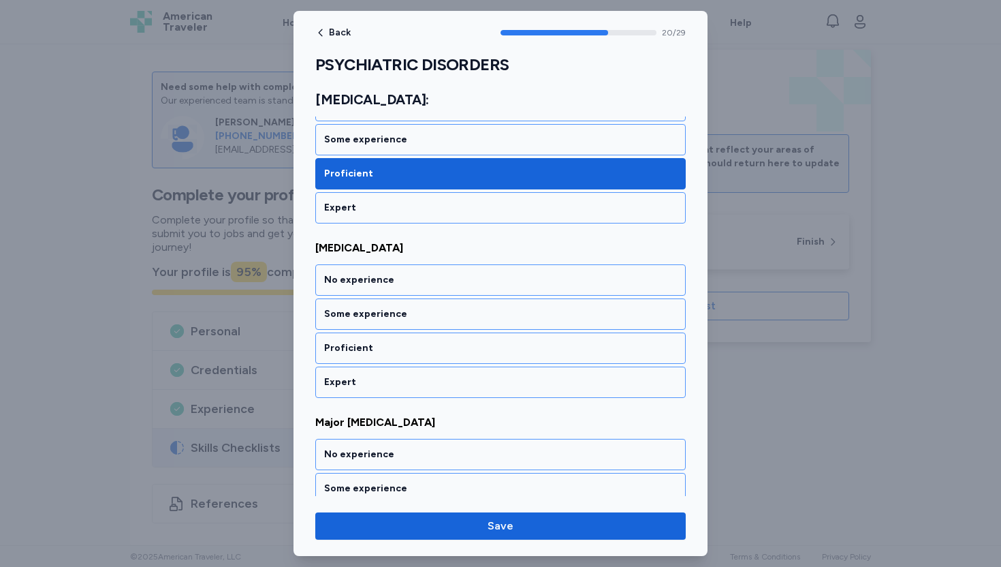
scroll to position [3710, 0]
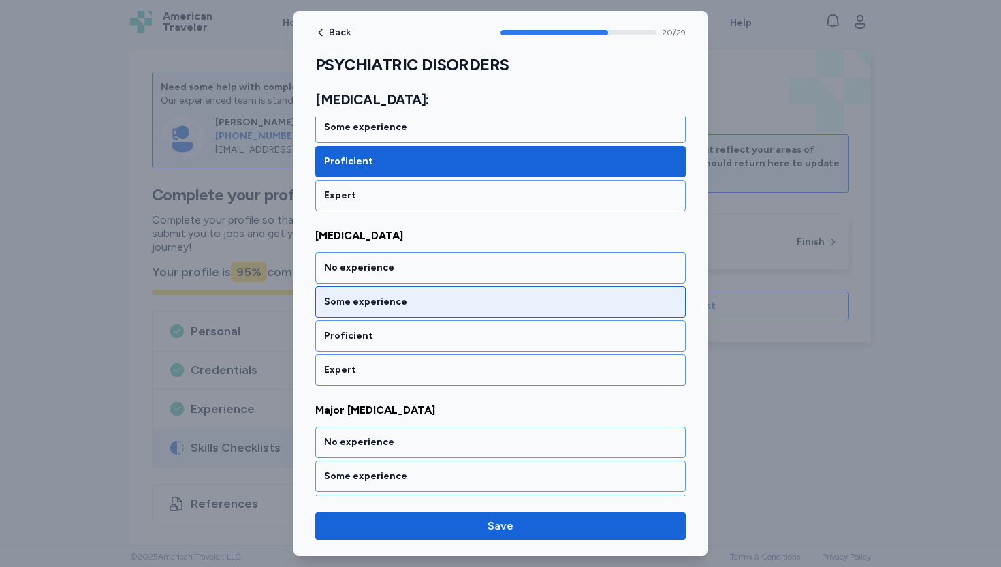
click at [364, 296] on div "Some experience" at bounding box center [500, 302] width 353 height 14
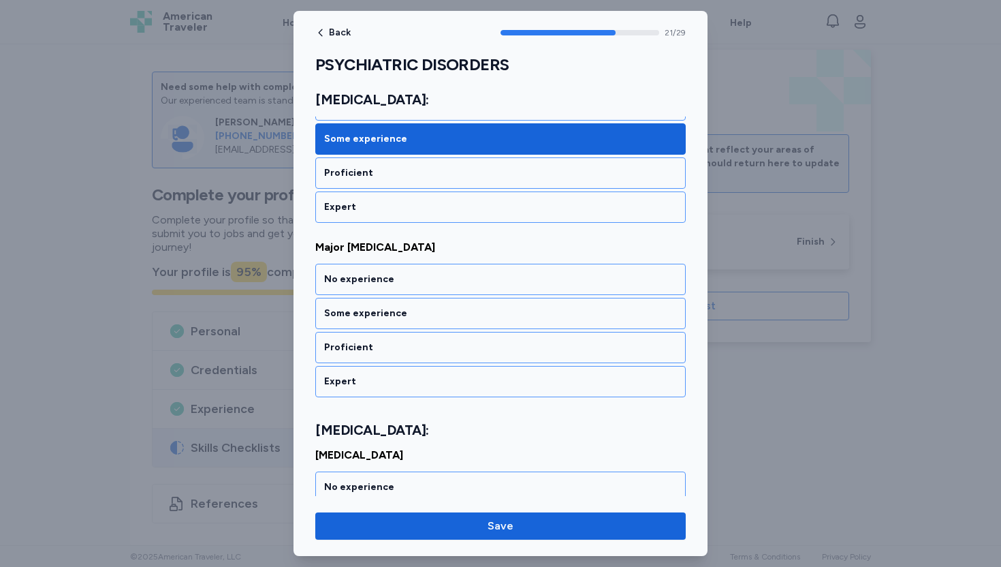
scroll to position [3885, 0]
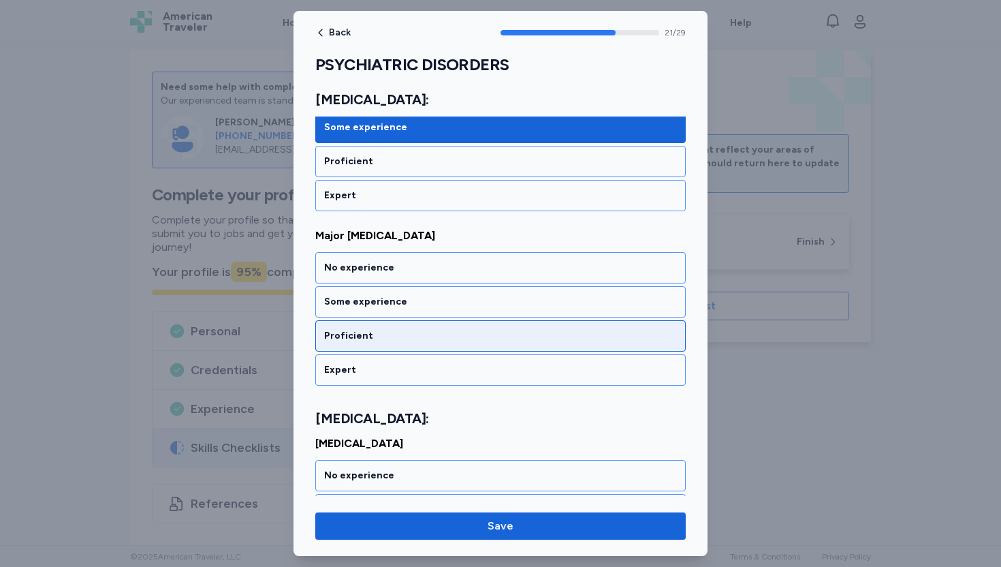
click at [346, 339] on div "Proficient" at bounding box center [500, 336] width 353 height 14
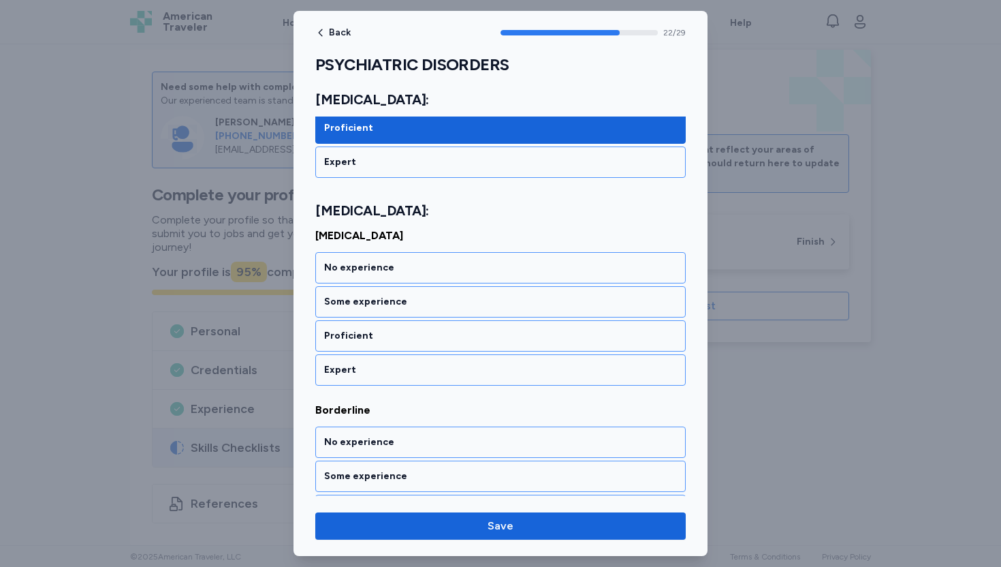
click at [346, 339] on div "Proficient" at bounding box center [500, 336] width 353 height 14
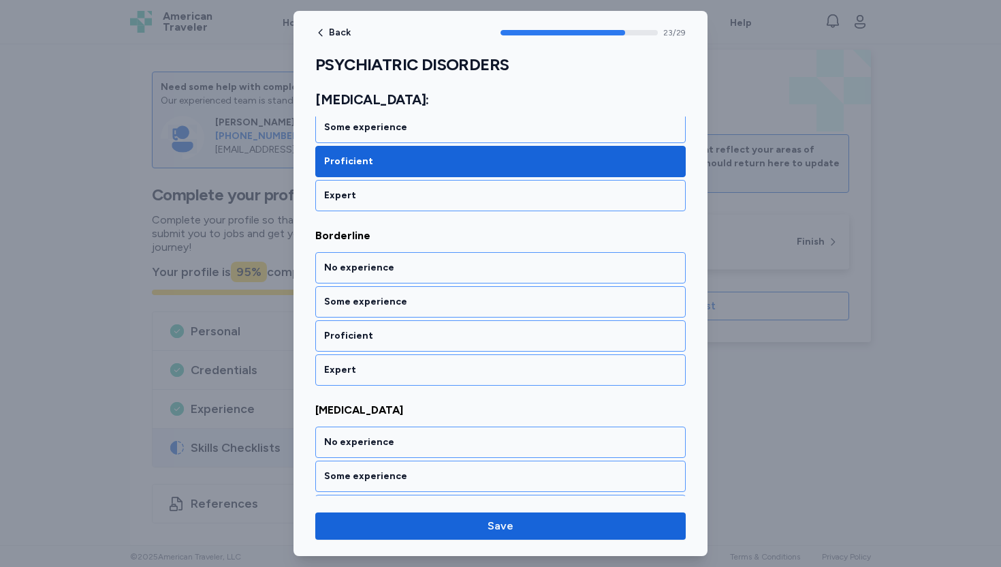
click at [346, 339] on div "Proficient" at bounding box center [500, 336] width 353 height 14
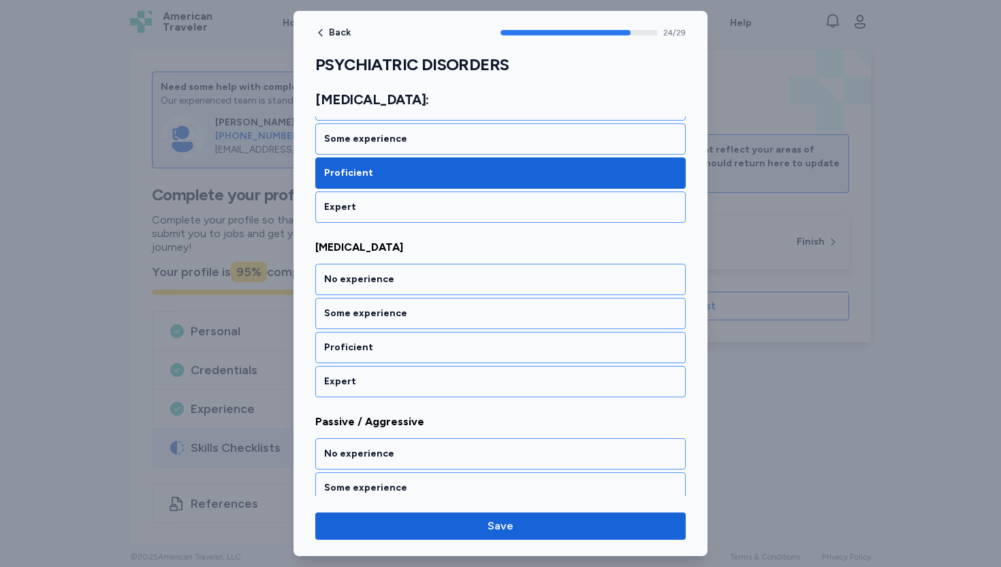
scroll to position [4441, 0]
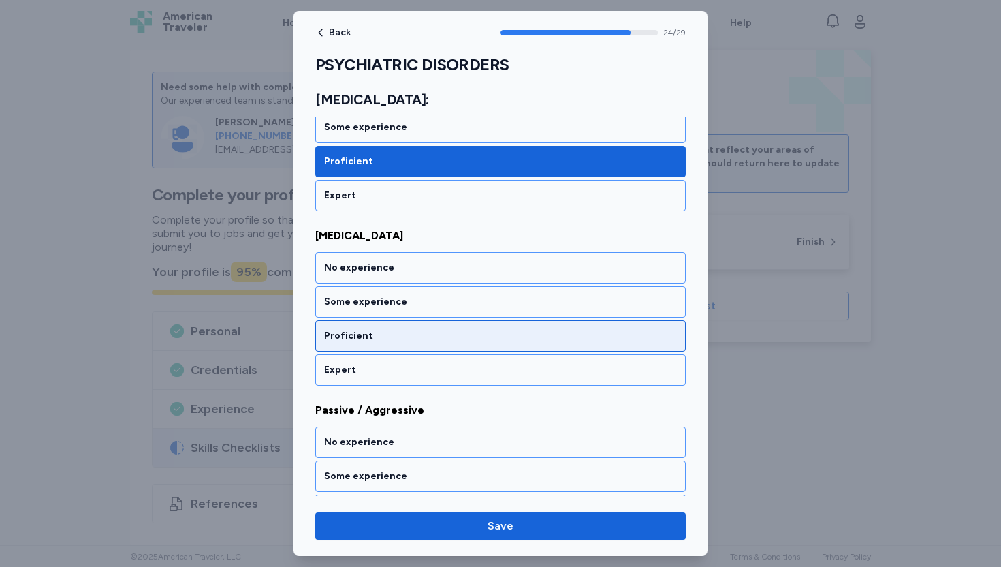
click at [343, 337] on div "Proficient" at bounding box center [500, 336] width 353 height 14
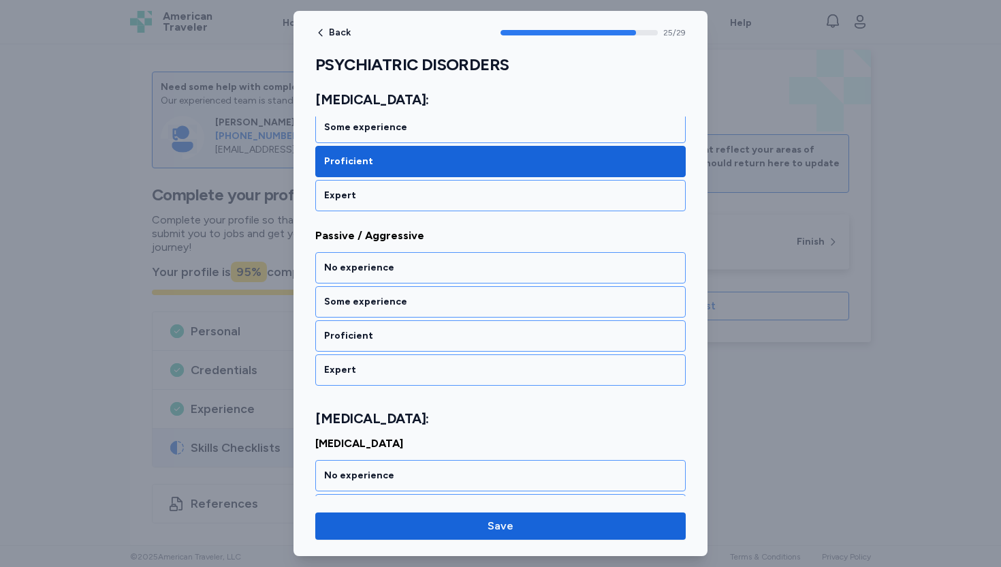
click at [343, 337] on div "Proficient" at bounding box center [500, 336] width 353 height 14
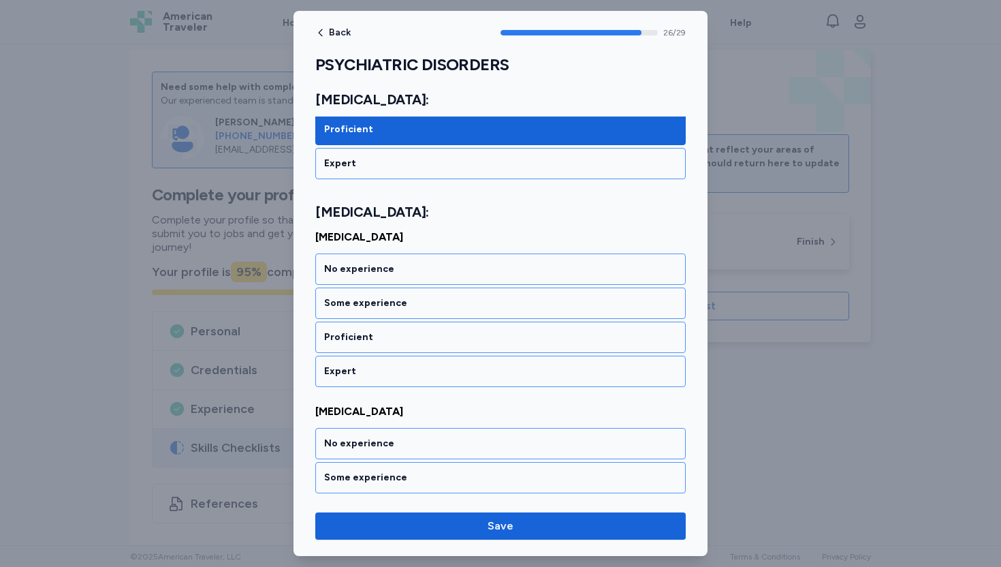
scroll to position [4823, 0]
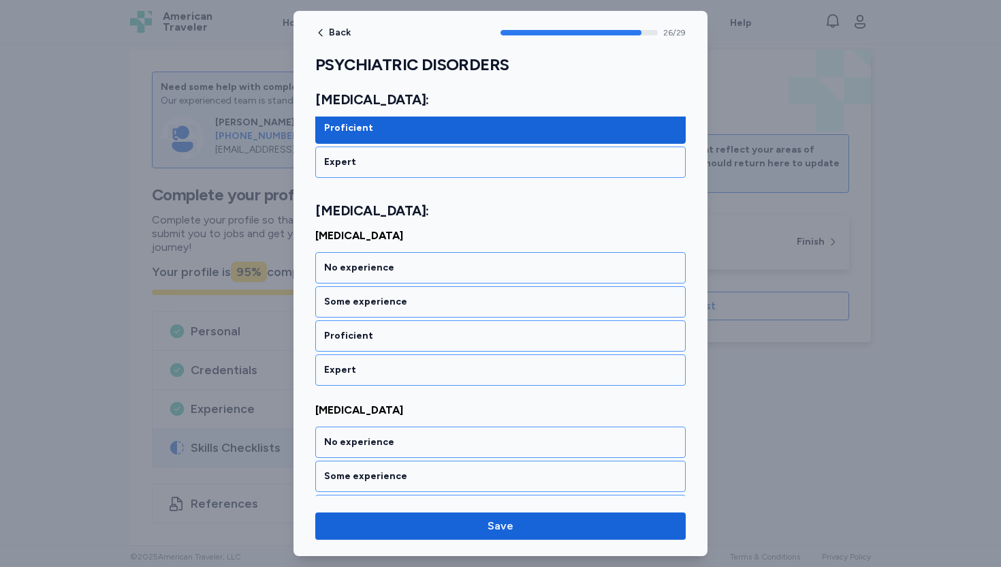
click at [343, 337] on div "Proficient" at bounding box center [500, 336] width 353 height 14
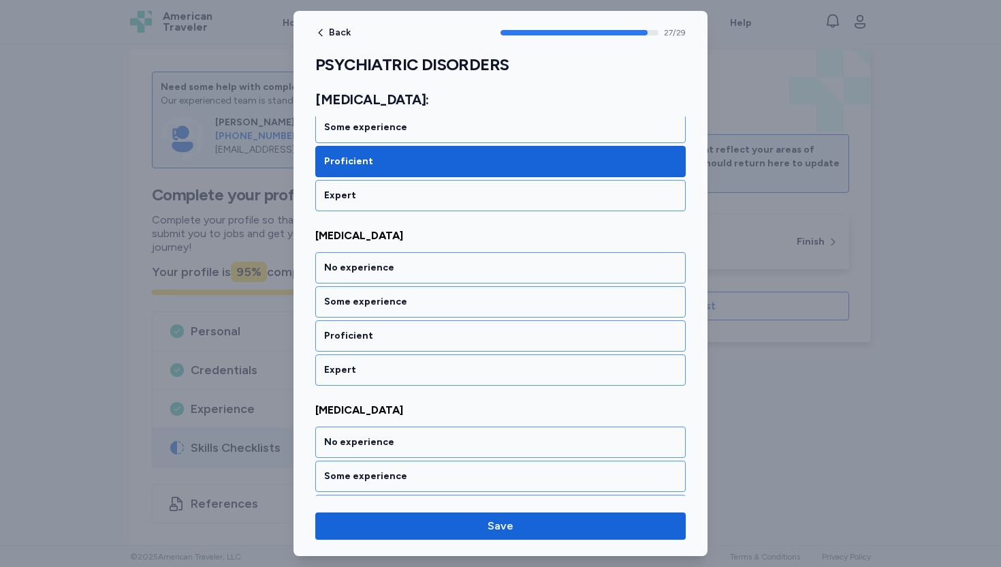
click at [343, 337] on div "Proficient" at bounding box center [500, 336] width 353 height 14
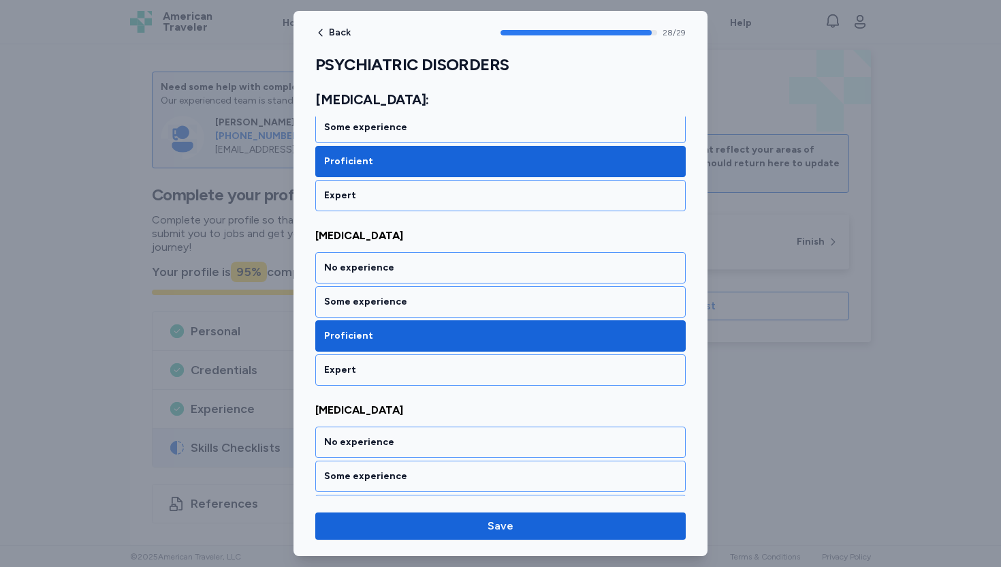
scroll to position [5065, 0]
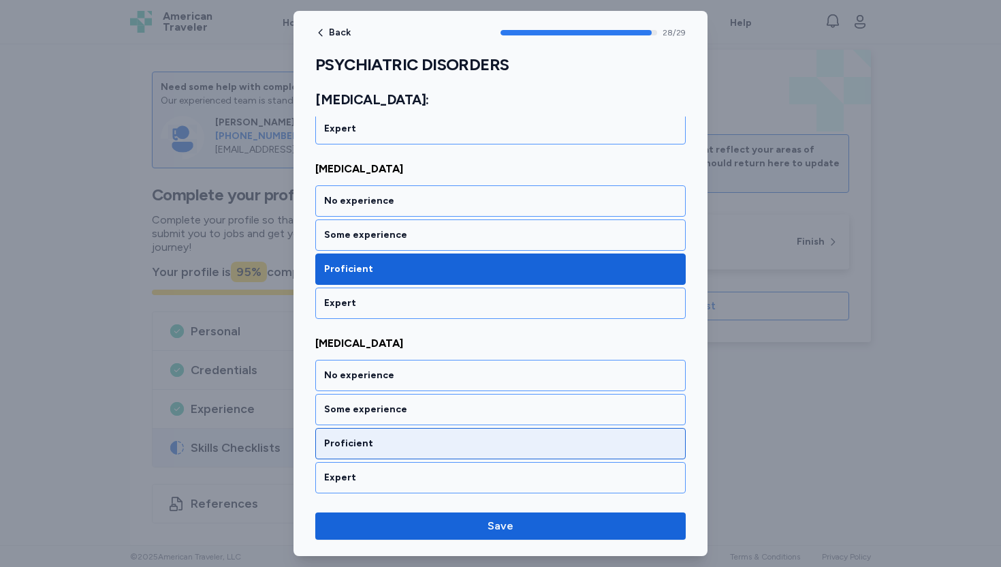
click at [363, 448] on div "Proficient" at bounding box center [500, 444] width 353 height 14
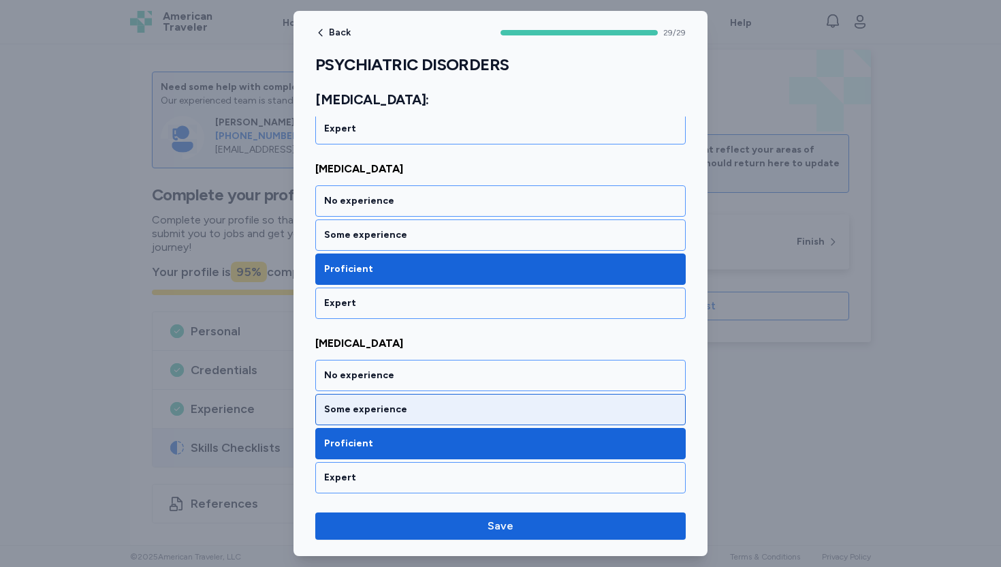
click at [374, 410] on div "Some experience" at bounding box center [500, 410] width 353 height 14
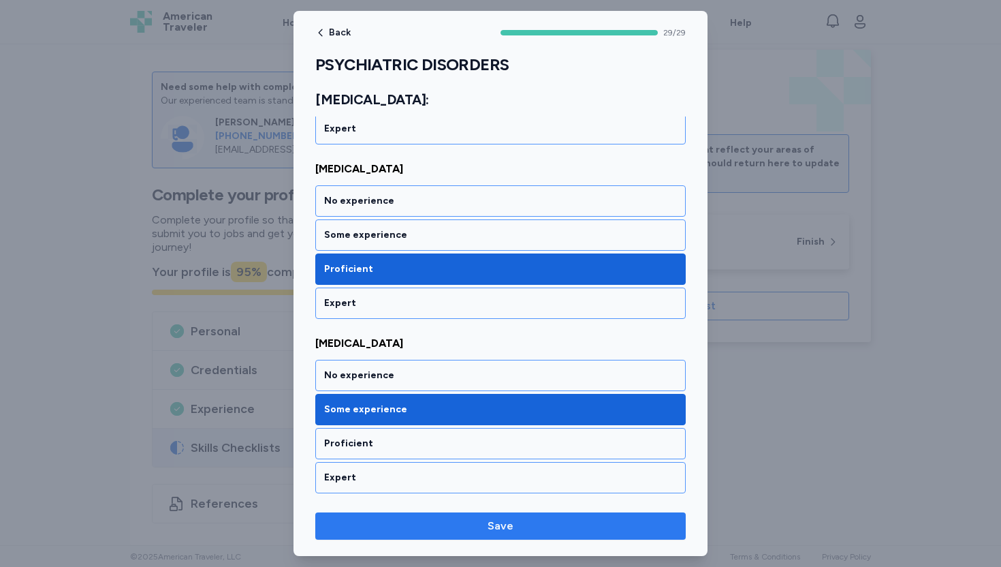
click at [486, 525] on span "Save" at bounding box center [500, 526] width 349 height 16
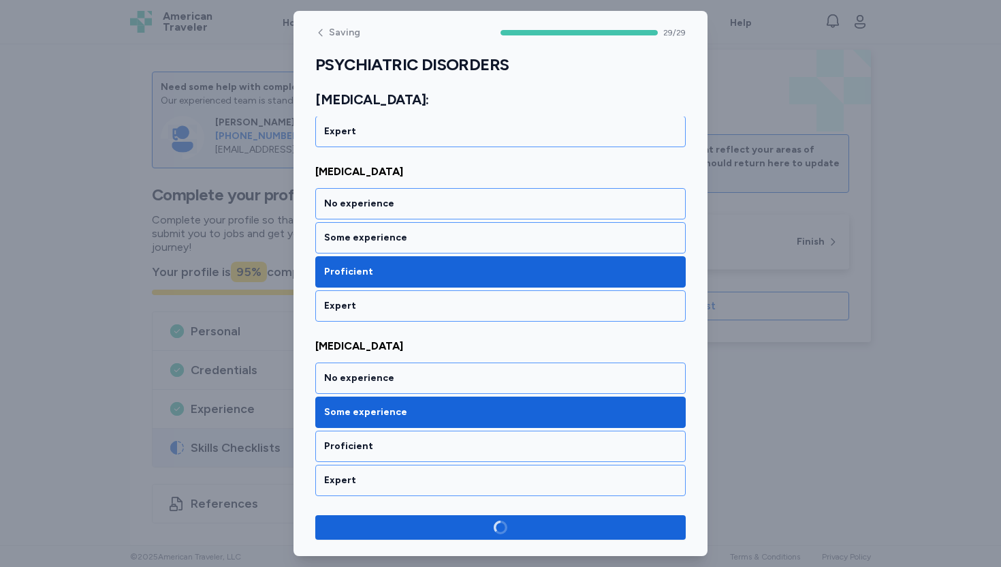
scroll to position [5062, 0]
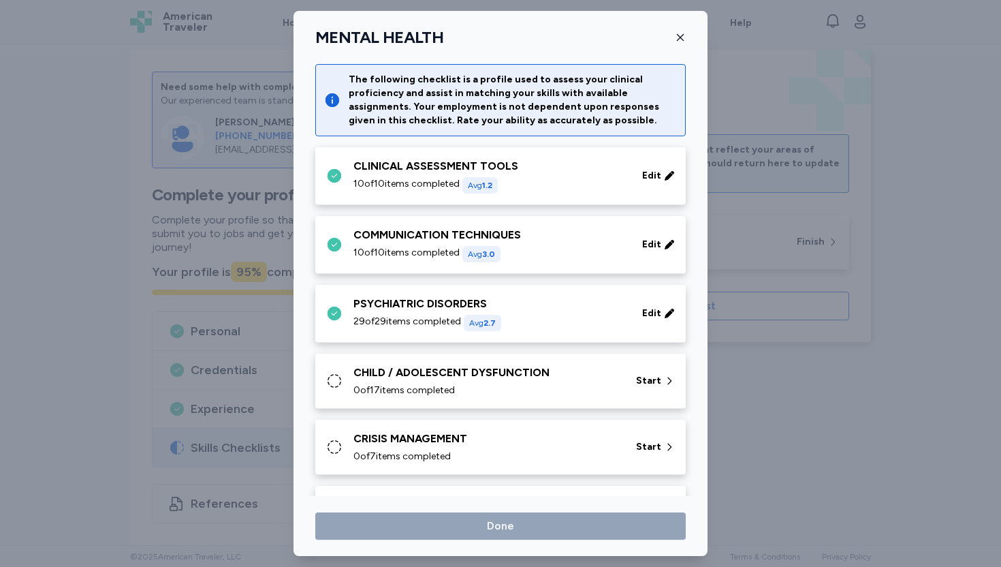
click at [504, 377] on div "CHILD / ADOLESCENT DYSFUNCTION" at bounding box center [487, 372] width 266 height 16
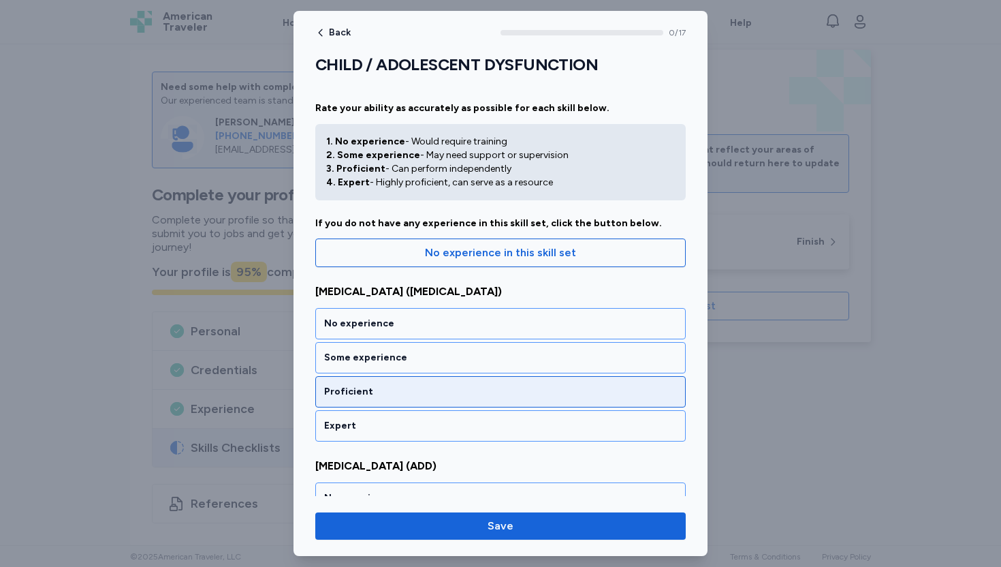
click at [409, 396] on div "Proficient" at bounding box center [500, 392] width 353 height 14
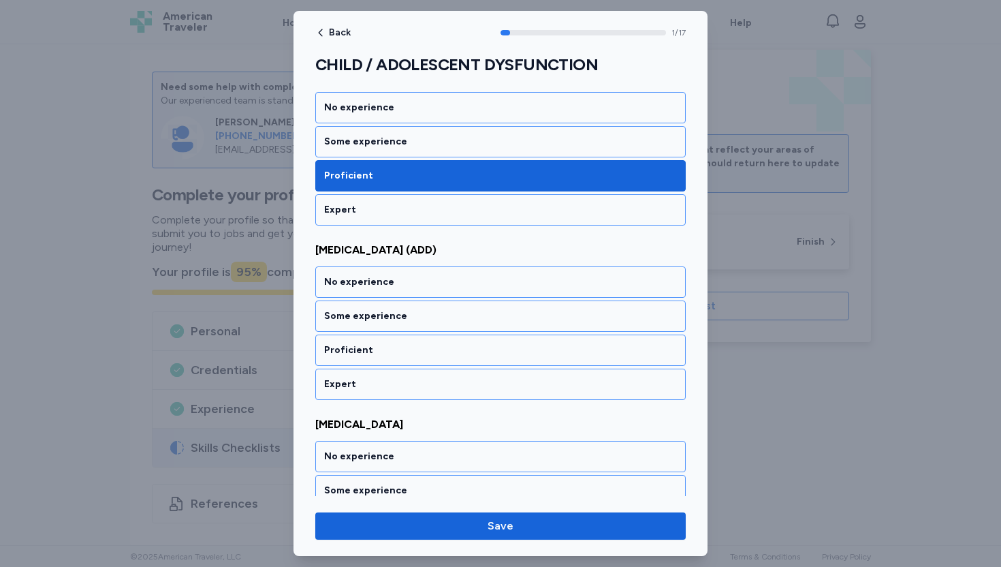
scroll to position [247, 0]
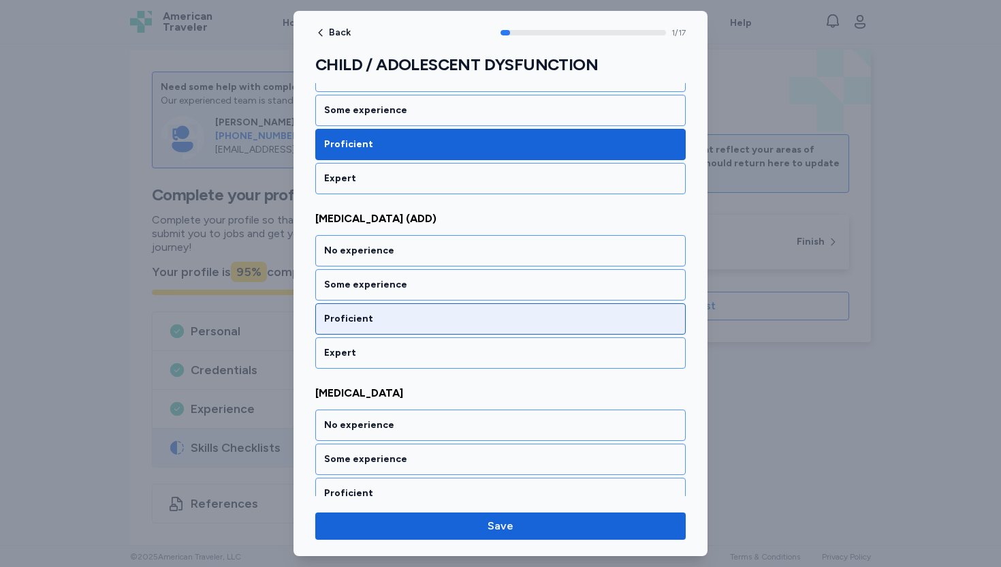
click at [394, 319] on div "Proficient" at bounding box center [500, 319] width 353 height 14
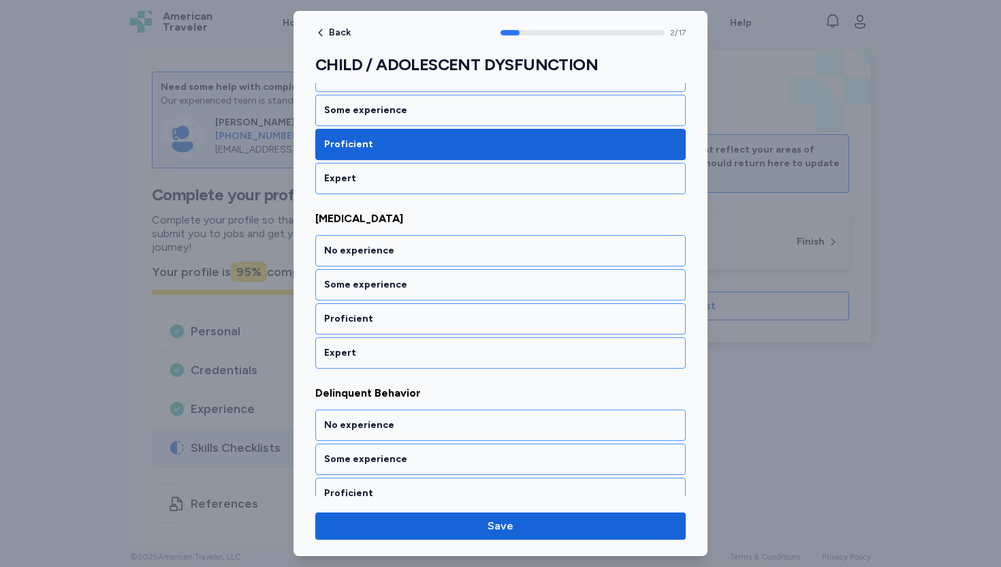
click at [394, 319] on div "Proficient" at bounding box center [500, 319] width 353 height 14
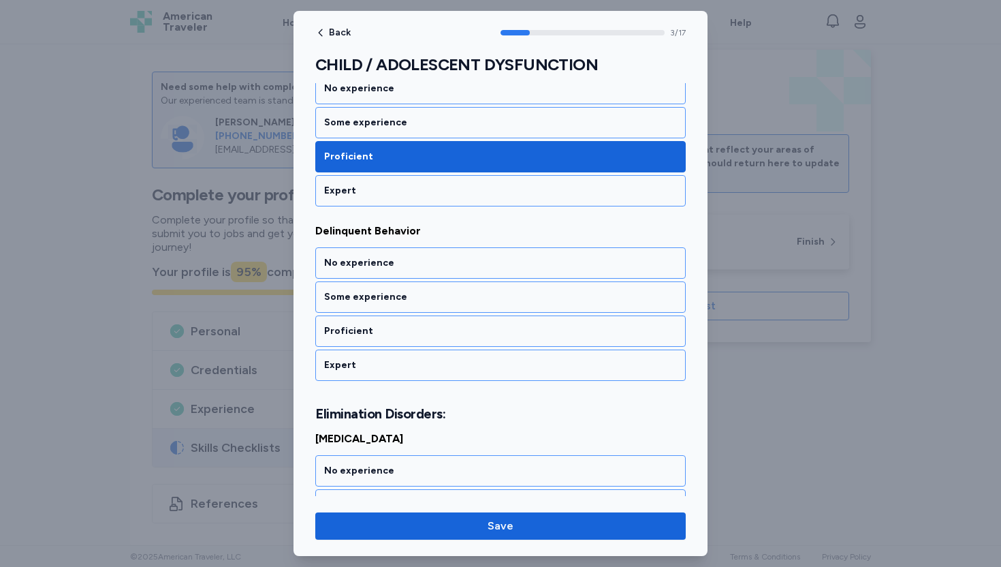
scroll to position [596, 0]
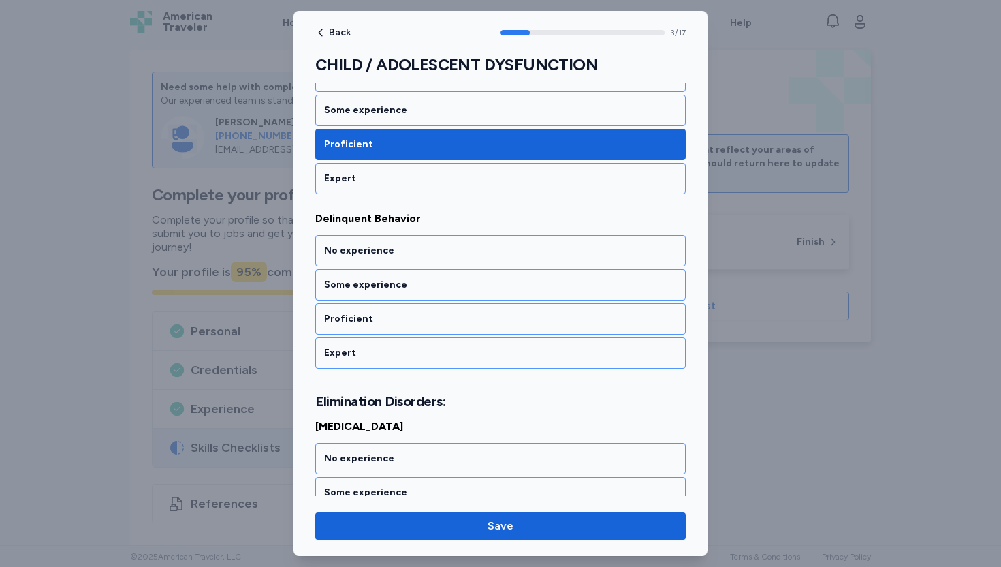
click at [394, 319] on div "Proficient" at bounding box center [500, 319] width 353 height 14
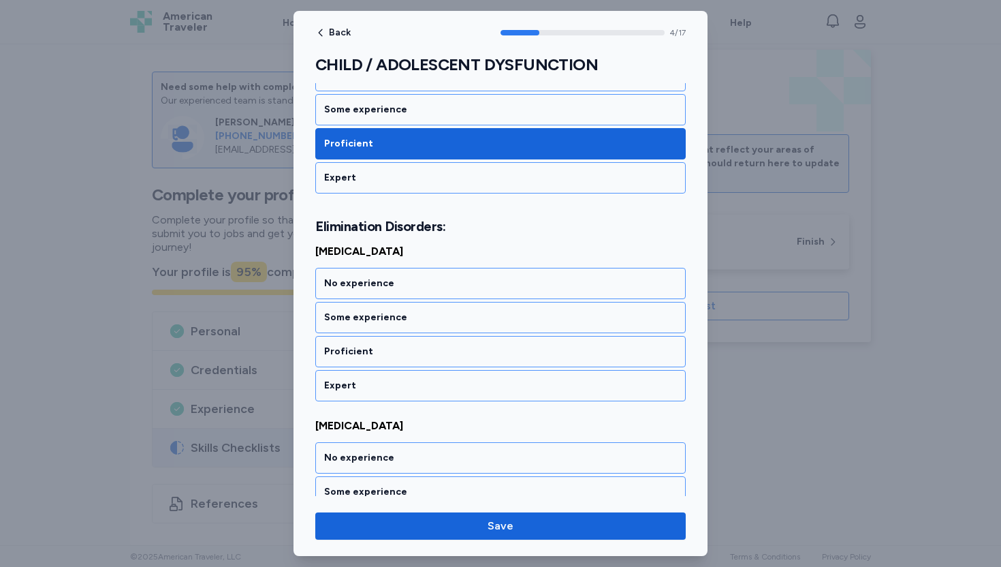
scroll to position [787, 0]
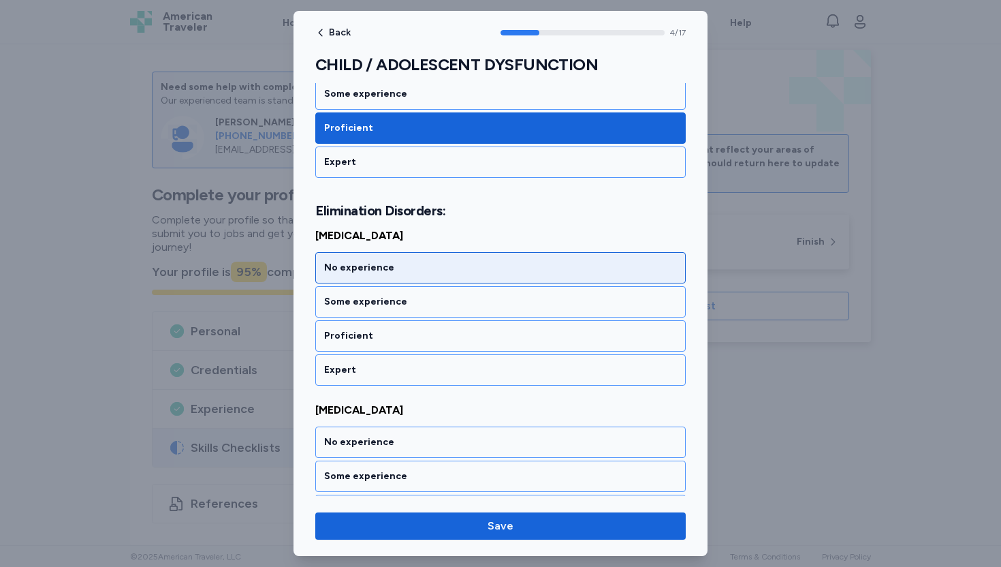
click at [403, 257] on div "No experience" at bounding box center [500, 267] width 371 height 31
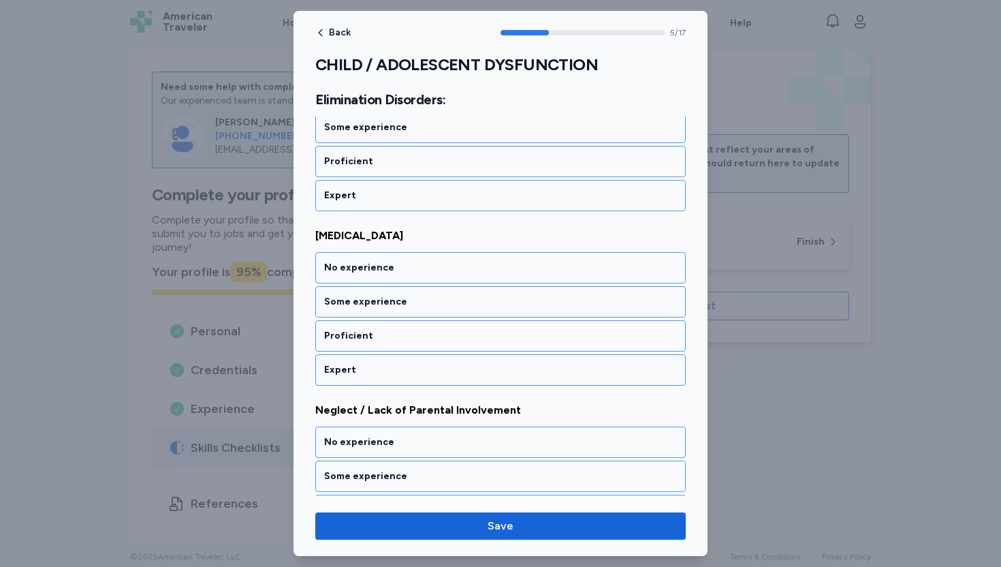
scroll to position [961, 0]
click at [403, 257] on div "No experience" at bounding box center [500, 267] width 371 height 31
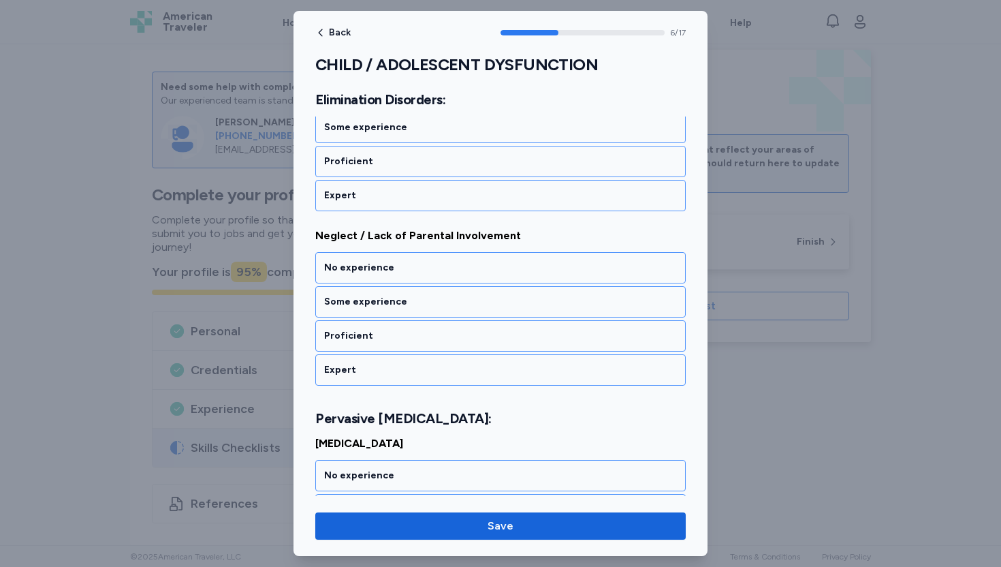
scroll to position [1136, 0]
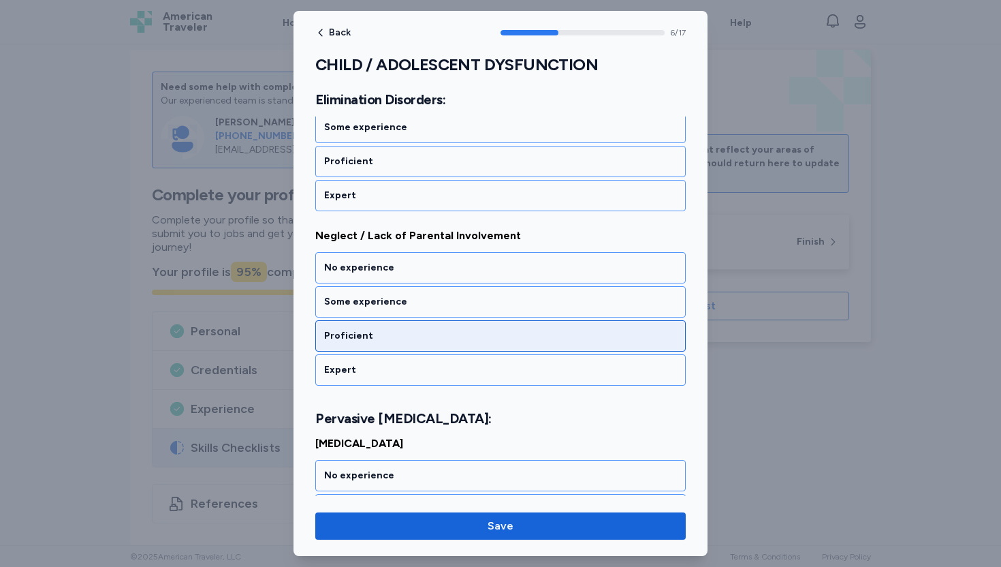
click at [362, 341] on div "Proficient" at bounding box center [500, 336] width 353 height 14
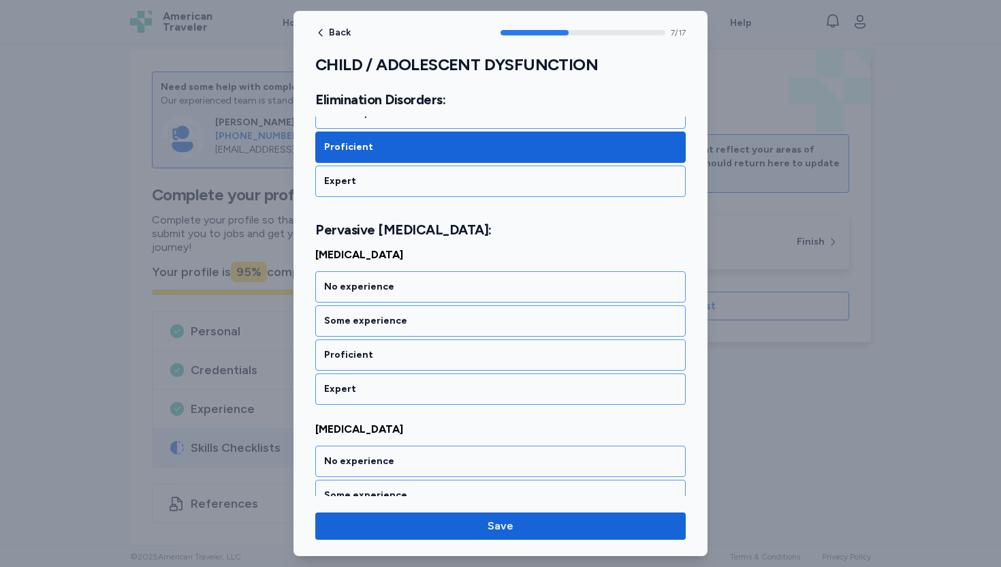
scroll to position [1343, 0]
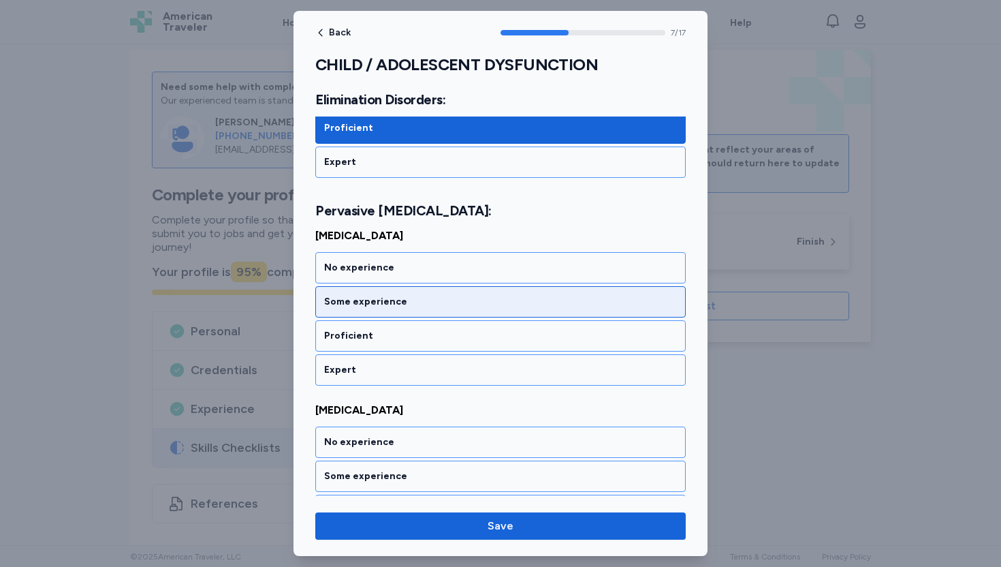
click at [379, 302] on div "Some experience" at bounding box center [500, 302] width 353 height 14
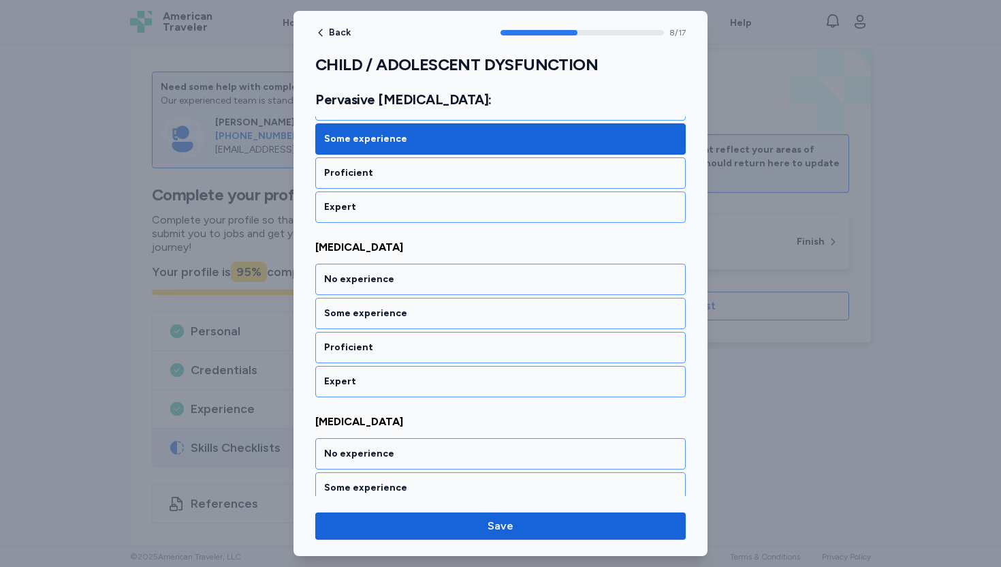
scroll to position [1518, 0]
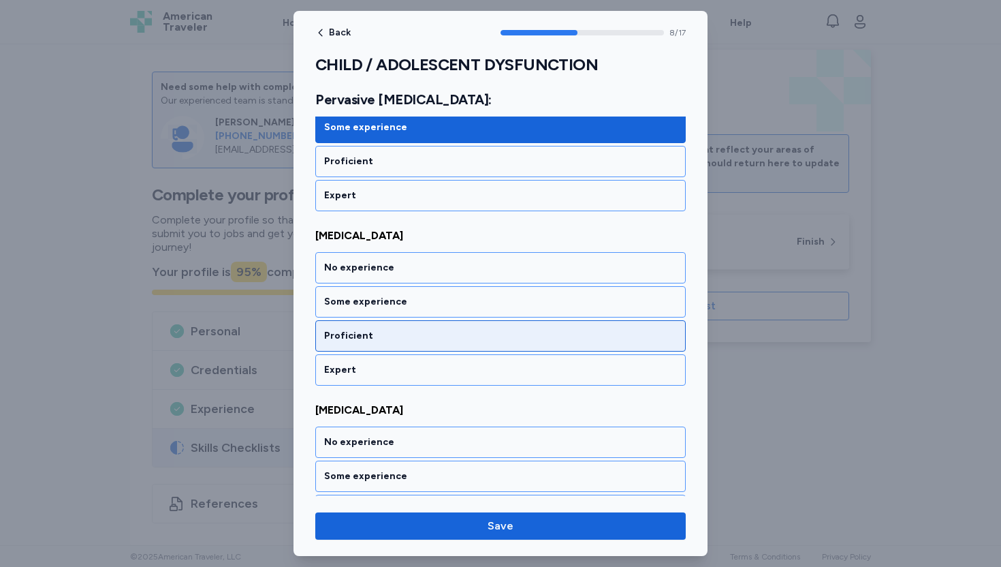
click at [364, 339] on div "Proficient" at bounding box center [500, 336] width 353 height 14
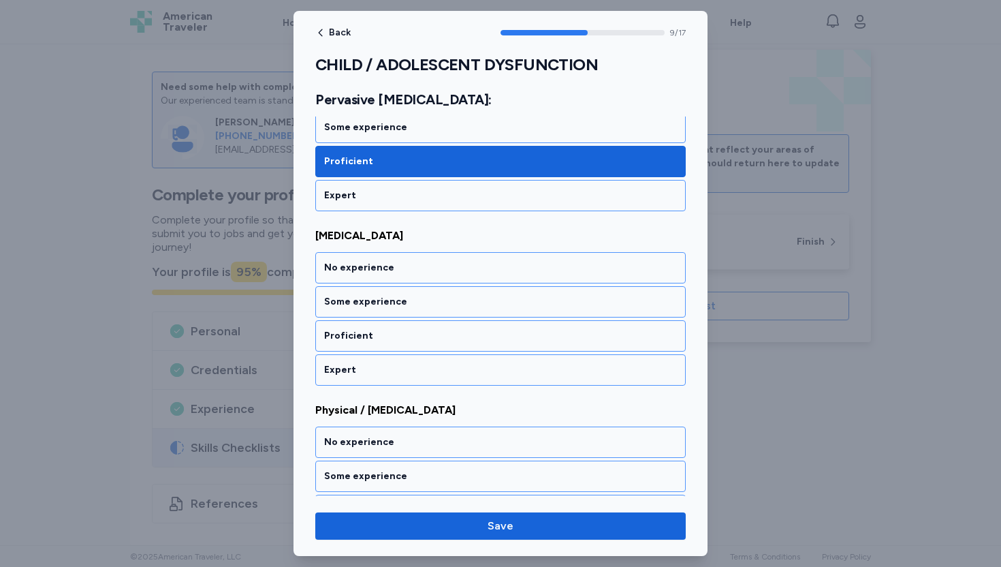
scroll to position [1692, 0]
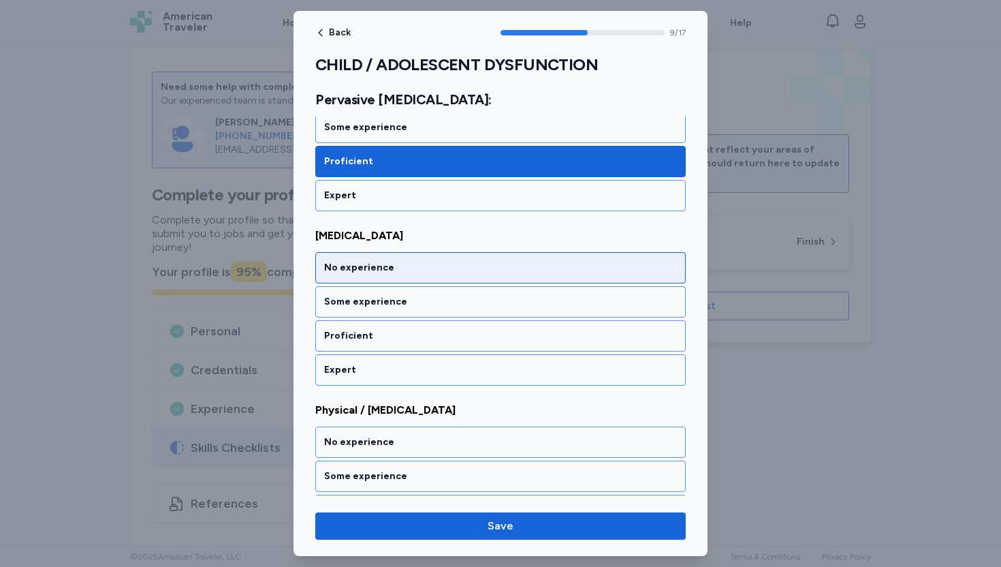
click at [396, 276] on div "No experience" at bounding box center [500, 267] width 371 height 31
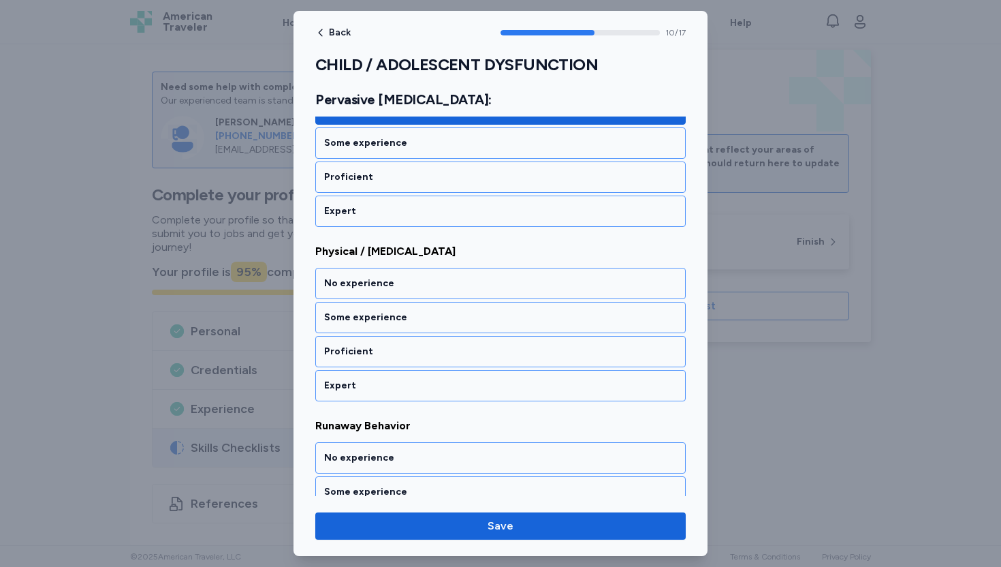
scroll to position [1866, 0]
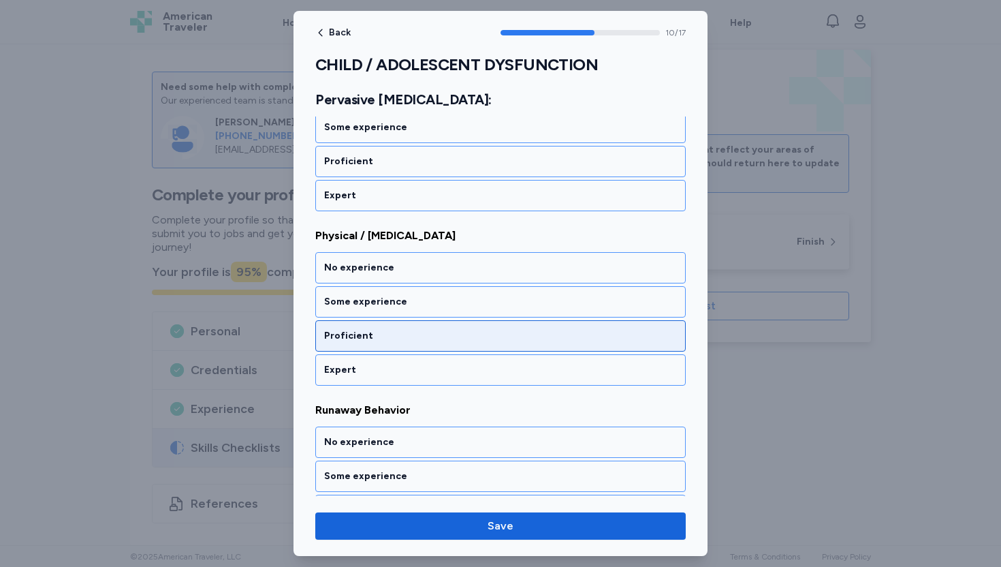
click at [359, 337] on div "Proficient" at bounding box center [500, 336] width 353 height 14
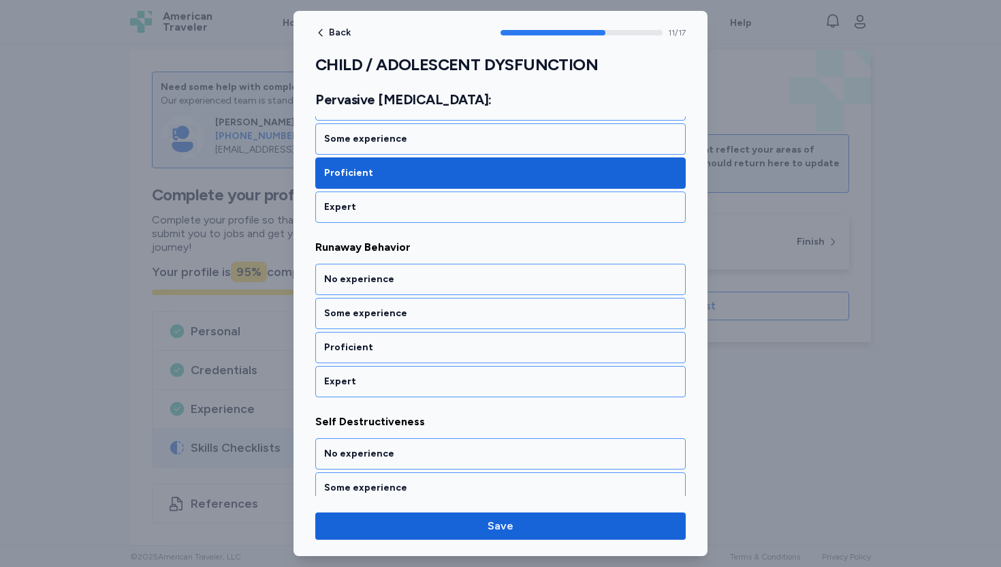
scroll to position [2041, 0]
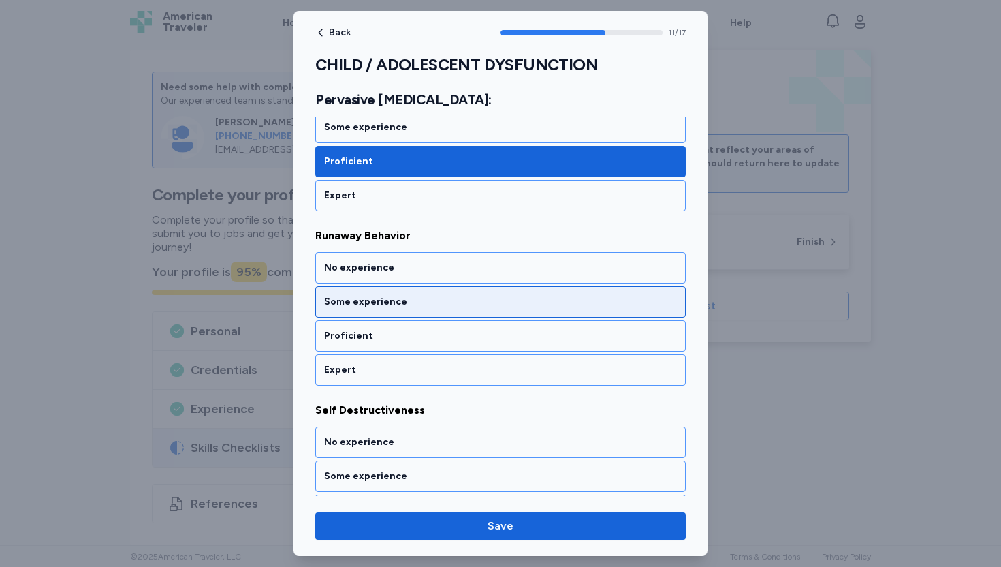
click at [372, 298] on div "Some experience" at bounding box center [500, 302] width 353 height 14
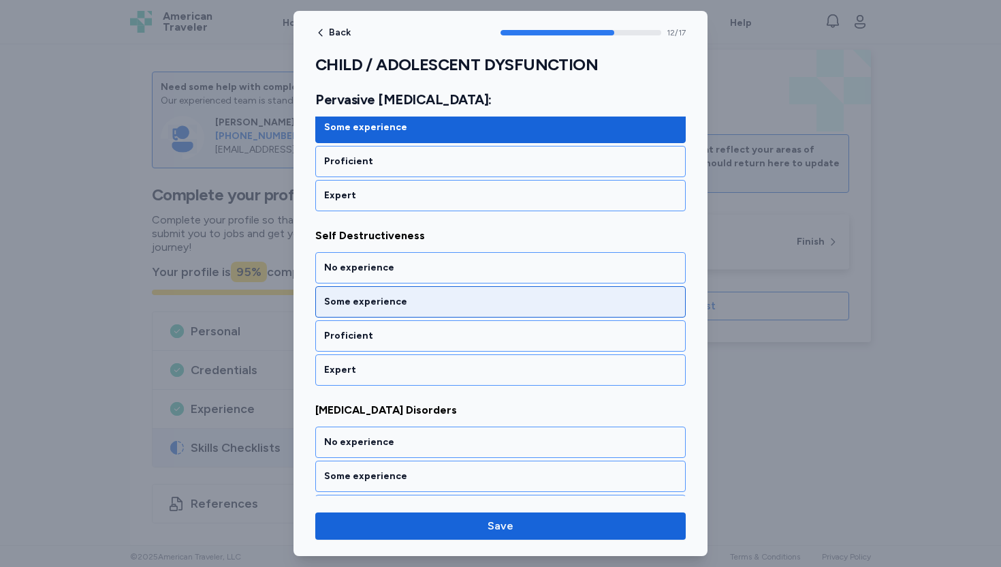
scroll to position [2215, 0]
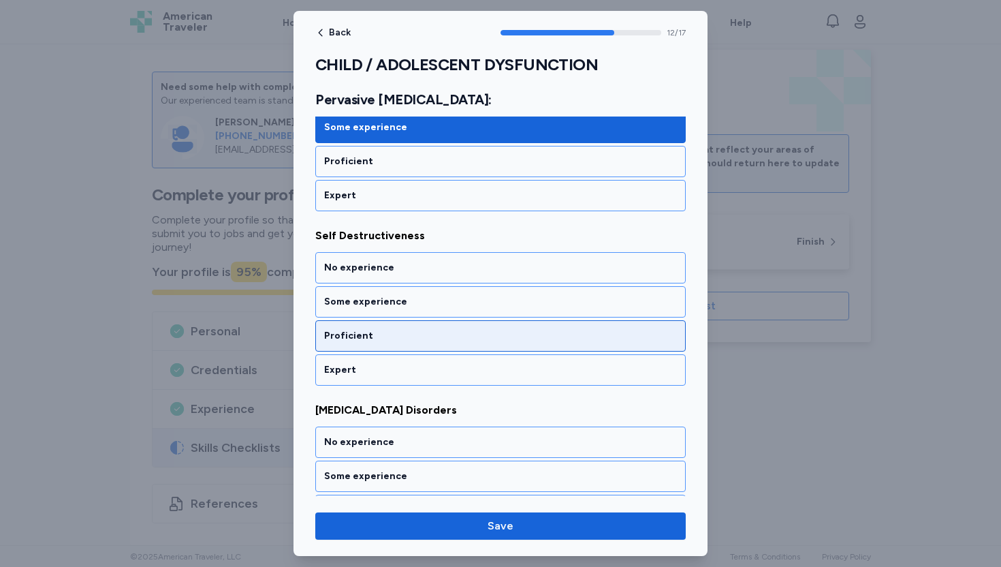
click at [339, 334] on div "Proficient" at bounding box center [500, 336] width 353 height 14
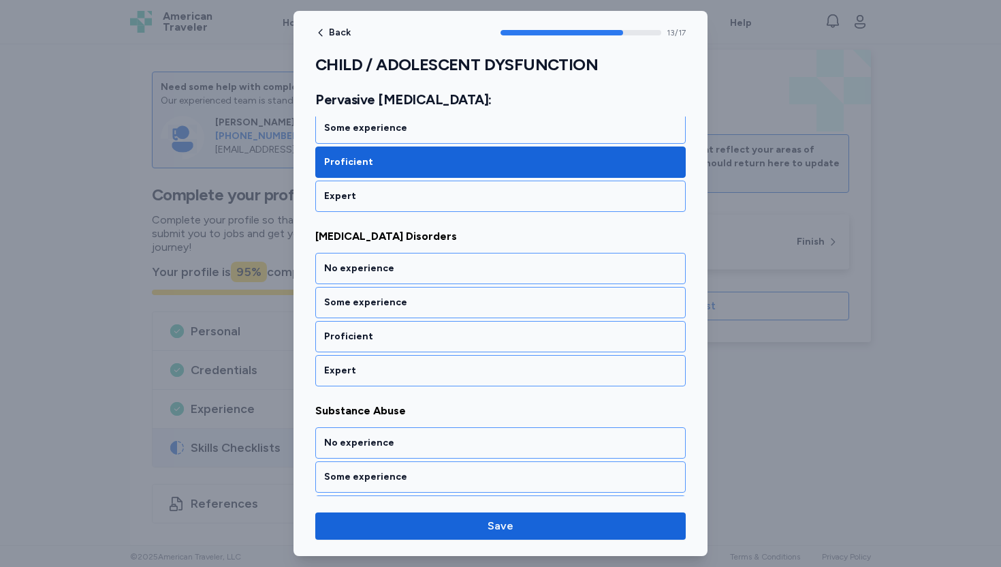
scroll to position [2390, 0]
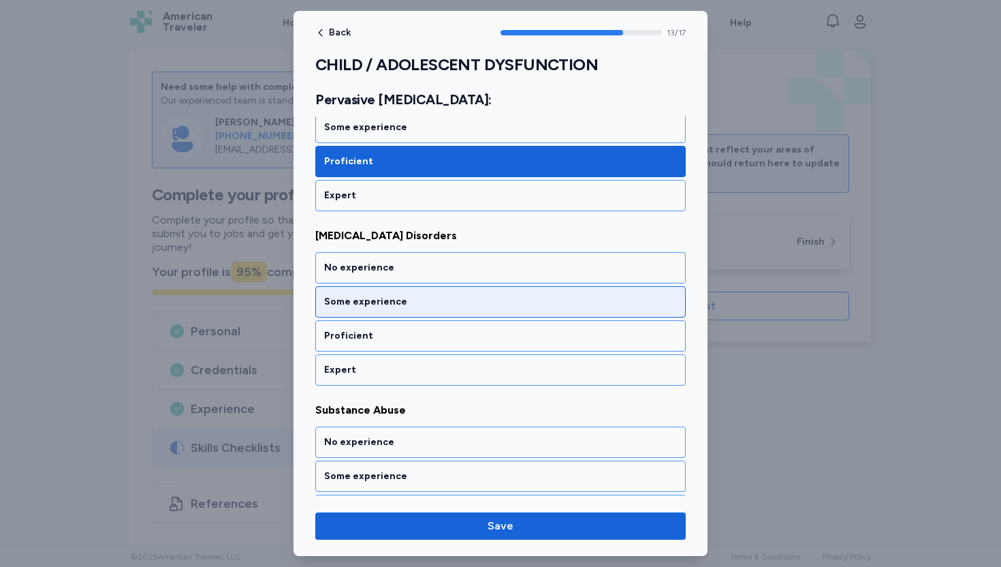
click at [392, 302] on div "Some experience" at bounding box center [500, 302] width 353 height 14
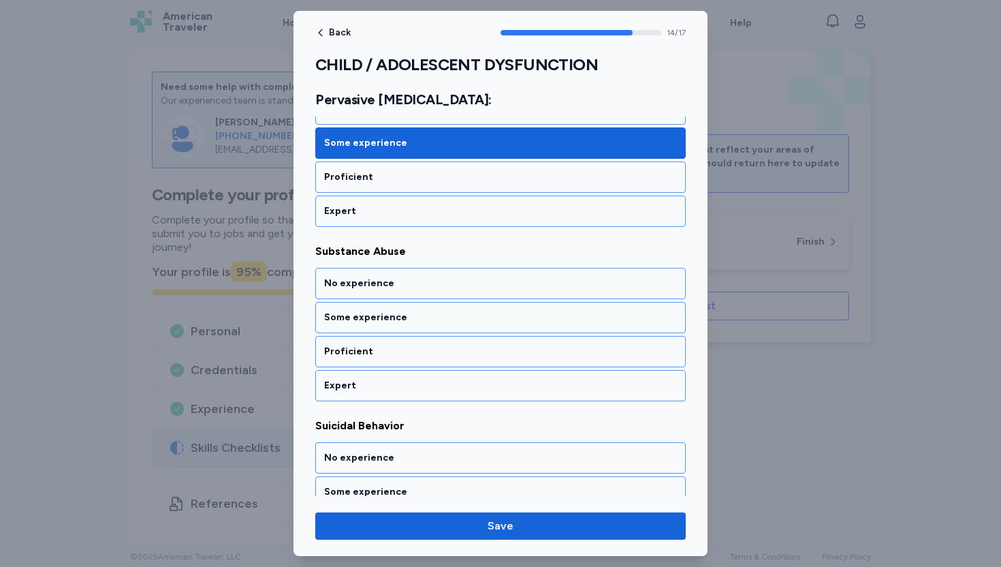
scroll to position [2564, 0]
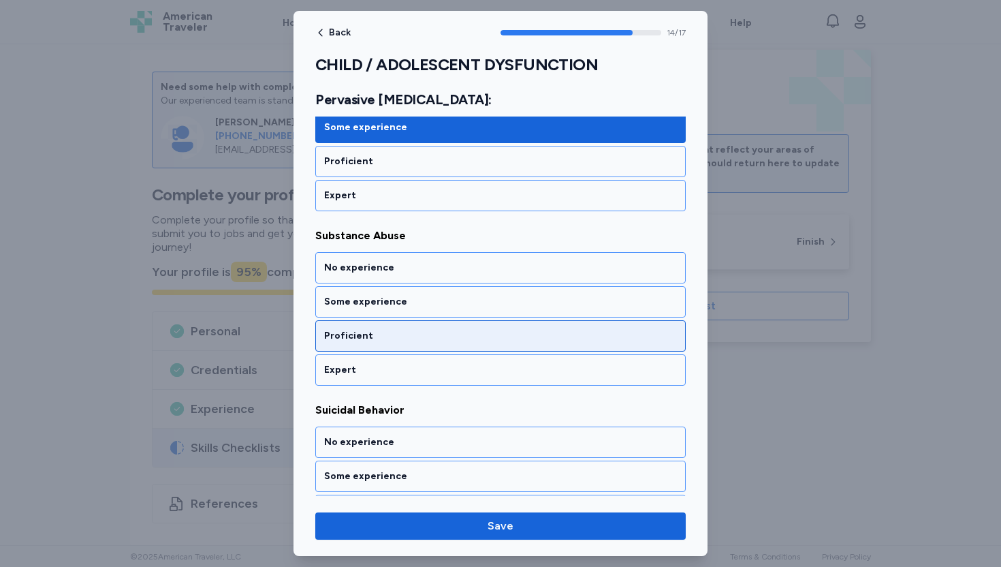
click at [341, 341] on div "Proficient" at bounding box center [500, 336] width 353 height 14
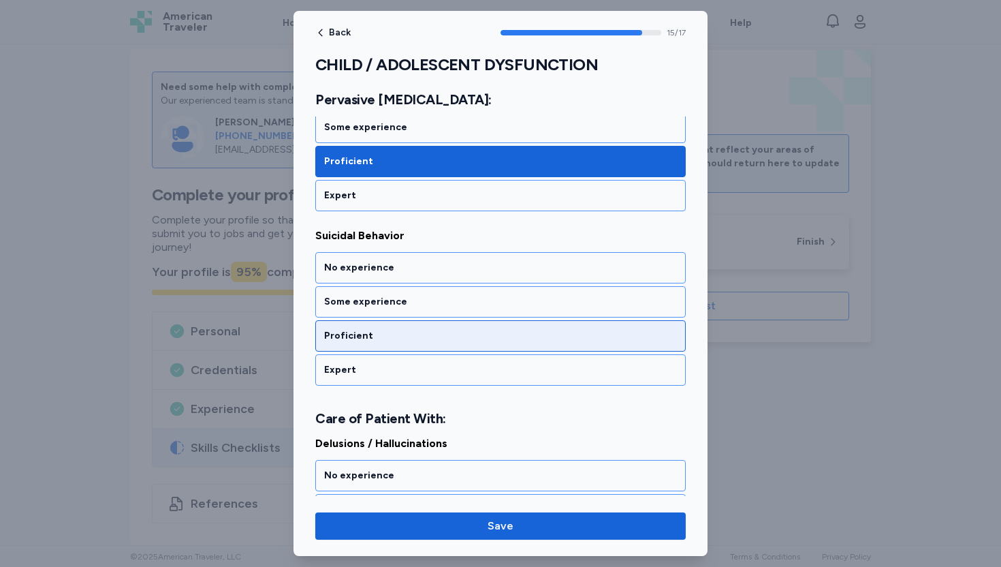
scroll to position [2738, 0]
click at [355, 341] on div "Proficient" at bounding box center [500, 336] width 353 height 14
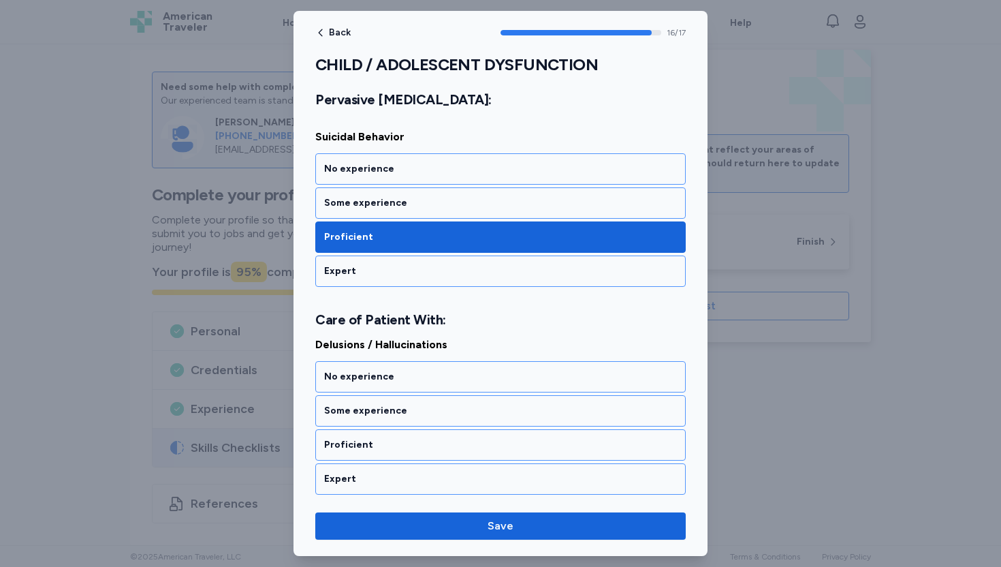
scroll to position [2838, 0]
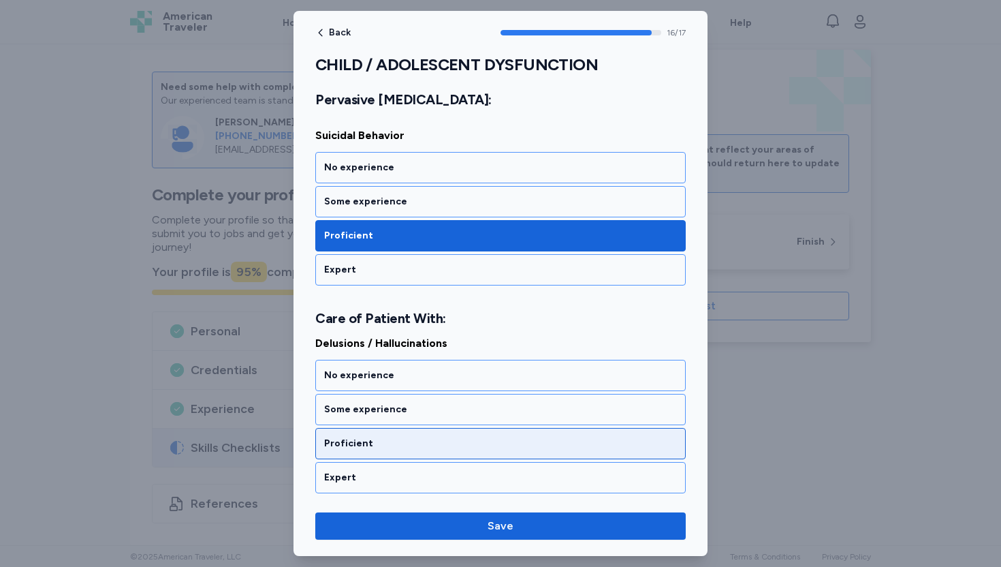
click at [351, 447] on div "Proficient" at bounding box center [500, 444] width 353 height 14
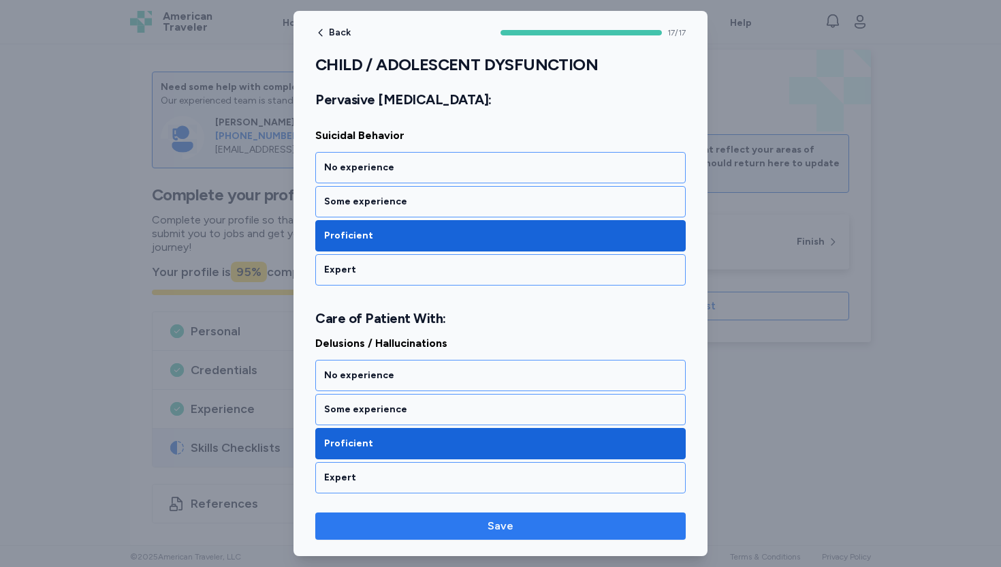
click at [499, 525] on span "Save" at bounding box center [501, 526] width 26 height 16
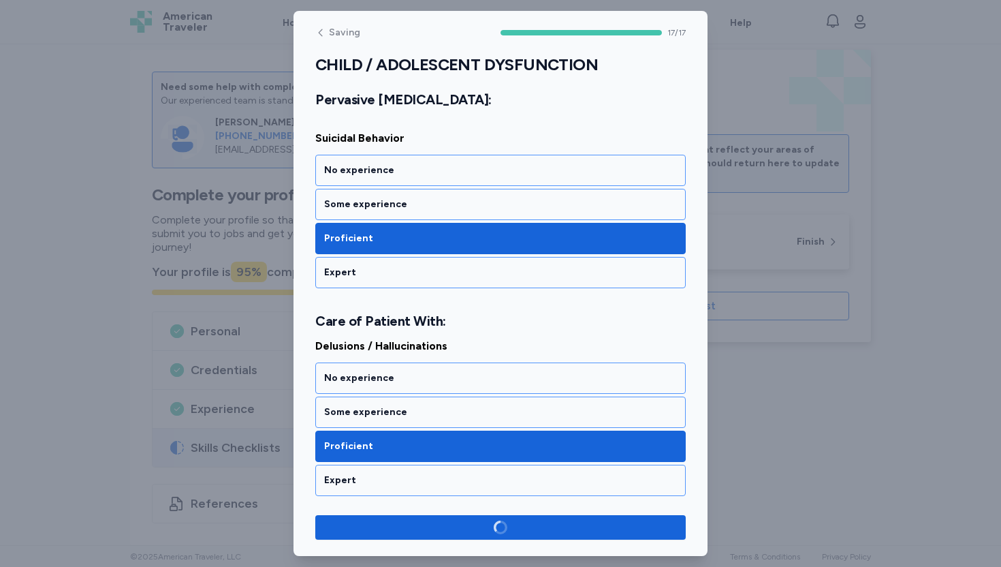
scroll to position [2836, 0]
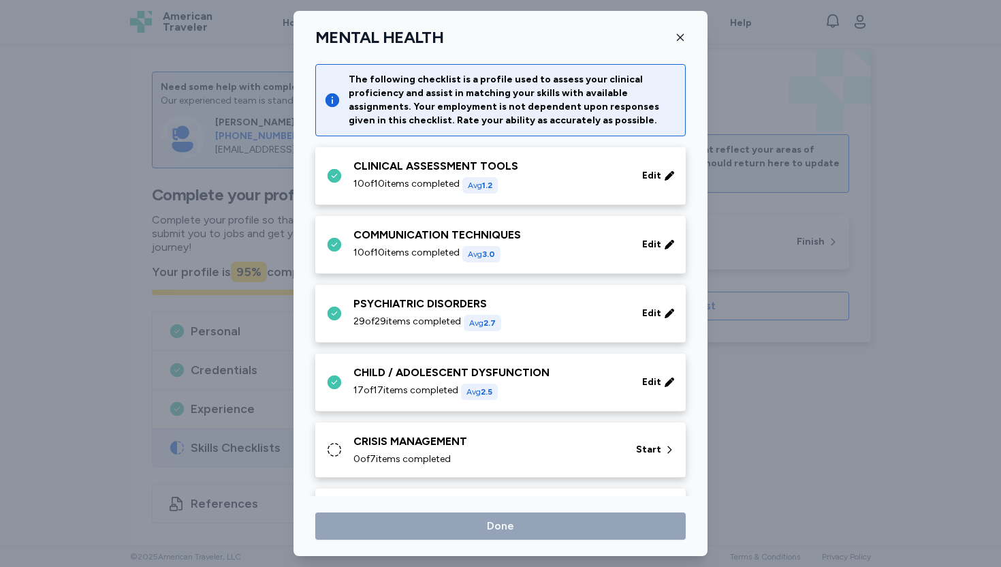
click at [421, 445] on div "CRISIS MANAGEMENT" at bounding box center [487, 441] width 266 height 16
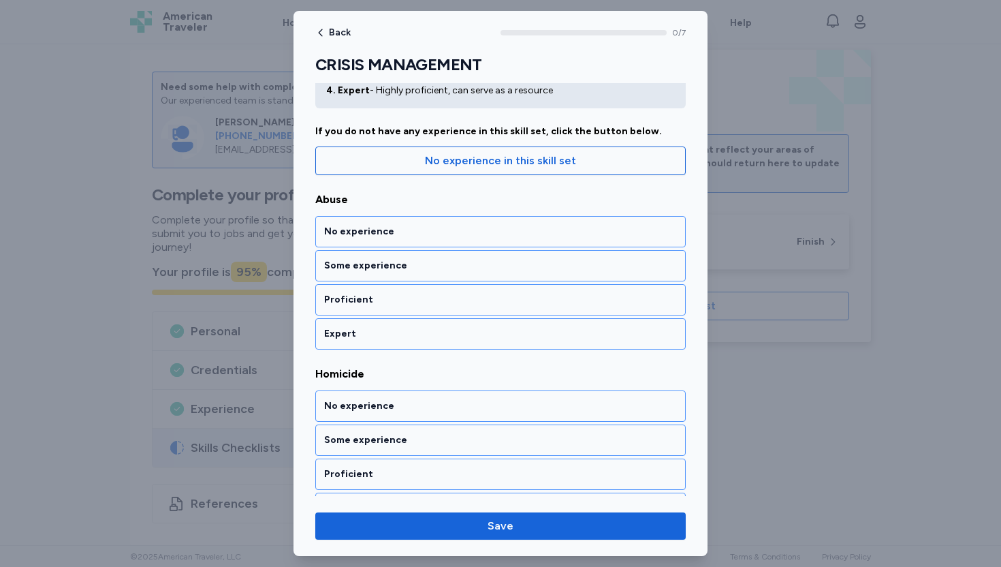
scroll to position [0, 0]
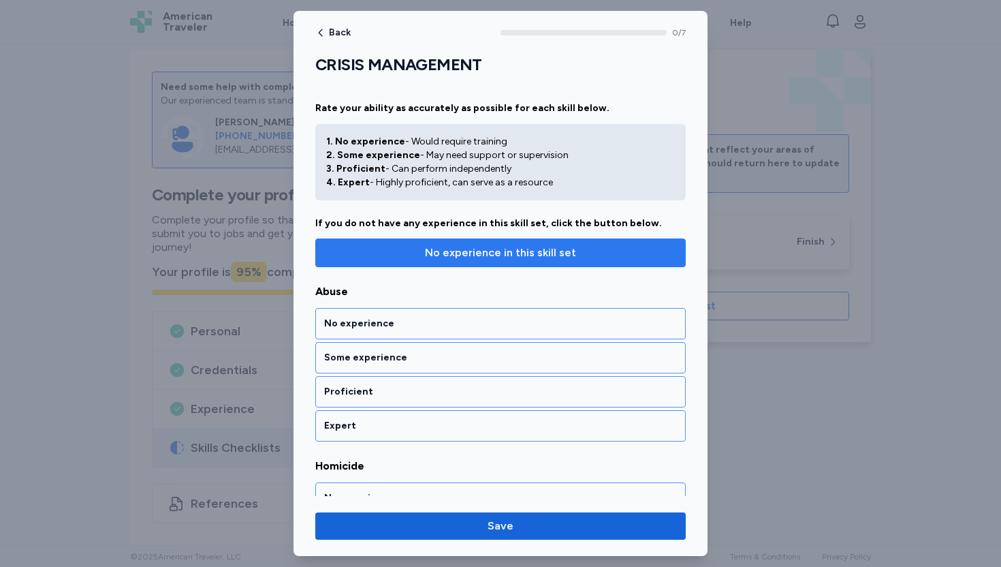
click at [480, 252] on span "No experience in this skill set" at bounding box center [500, 253] width 151 height 16
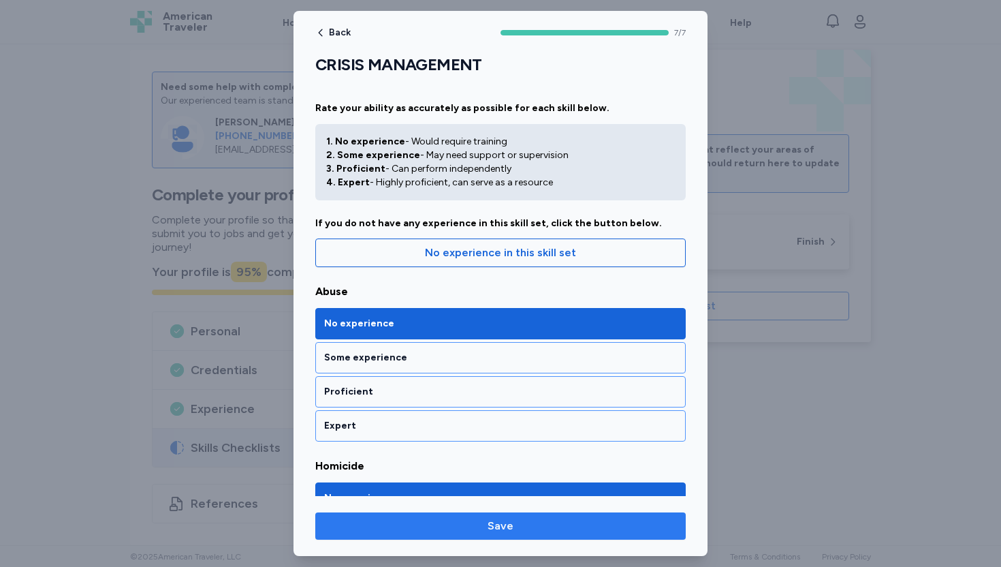
click at [514, 529] on span "Save" at bounding box center [500, 526] width 349 height 16
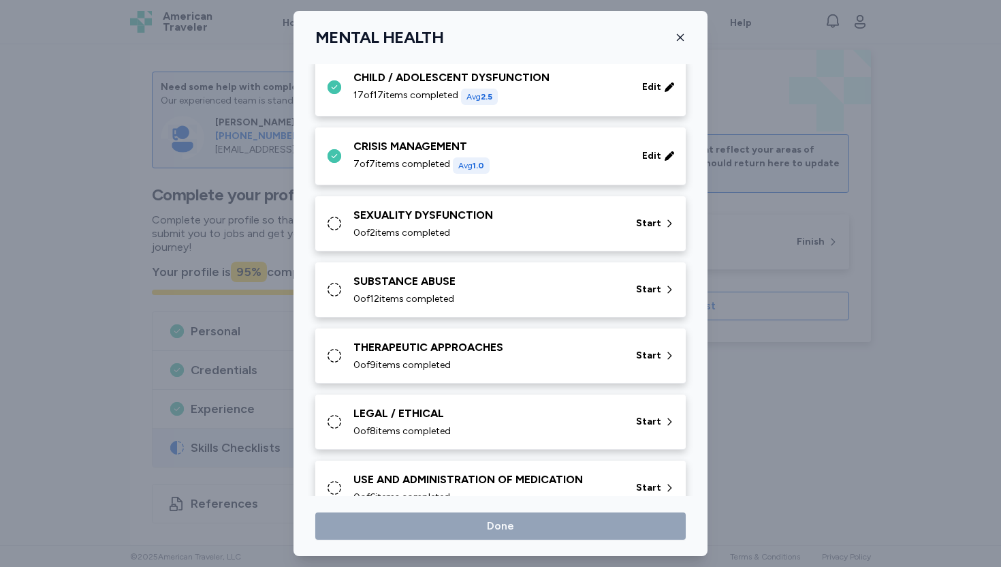
scroll to position [296, 0]
click at [596, 218] on div "SEXUALITY DYSFUNCTION" at bounding box center [487, 214] width 266 height 16
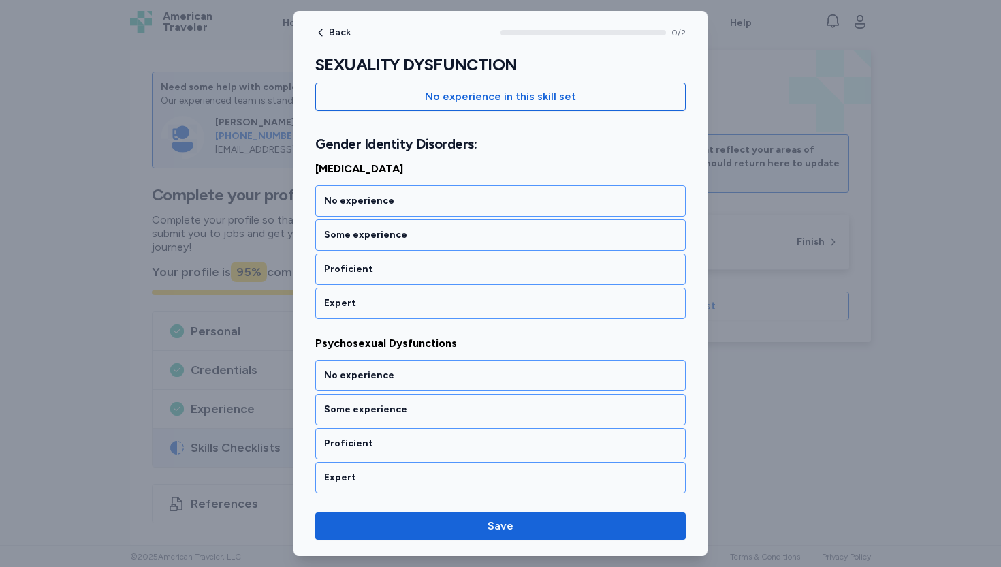
scroll to position [0, 0]
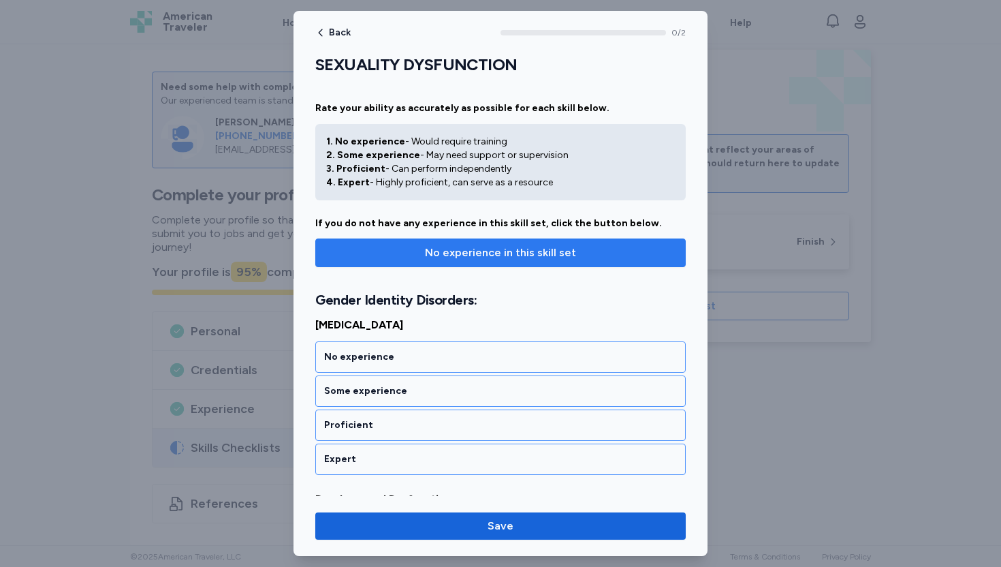
click at [549, 252] on span "No experience in this skill set" at bounding box center [500, 253] width 151 height 16
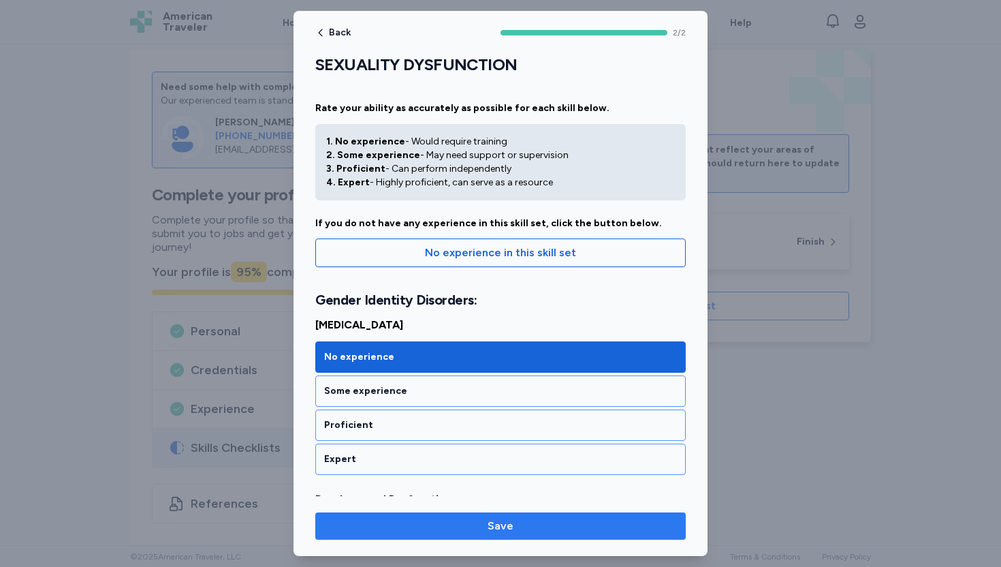
click at [496, 526] on span "Save" at bounding box center [501, 526] width 26 height 16
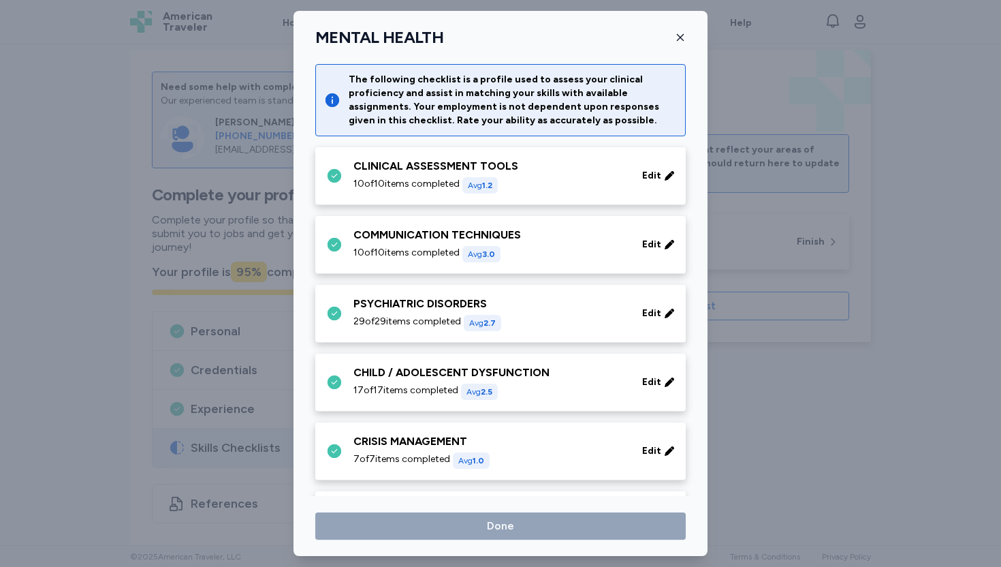
scroll to position [296, 0]
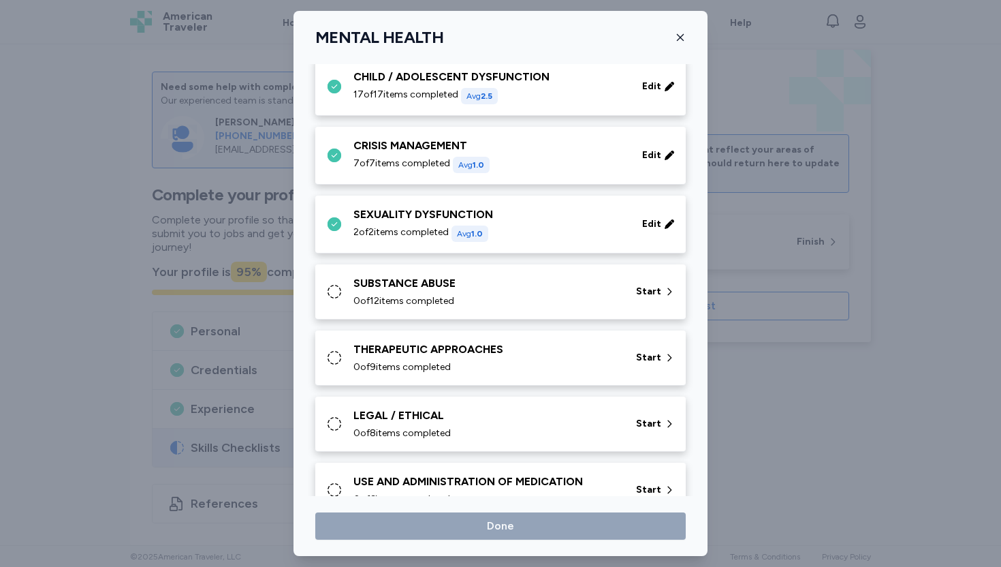
click at [488, 296] on div "0 of 12 items completed" at bounding box center [487, 301] width 266 height 14
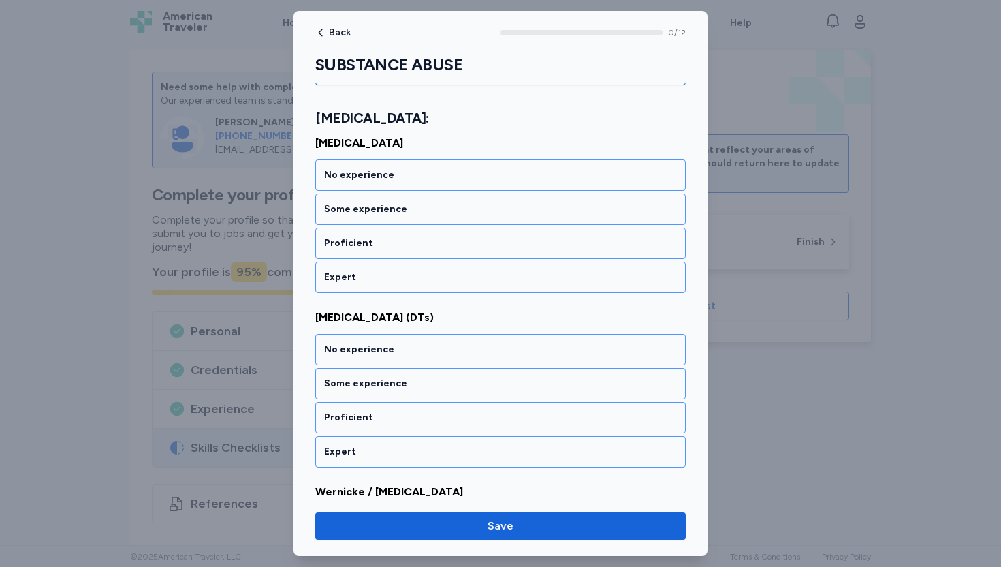
scroll to position [185, 0]
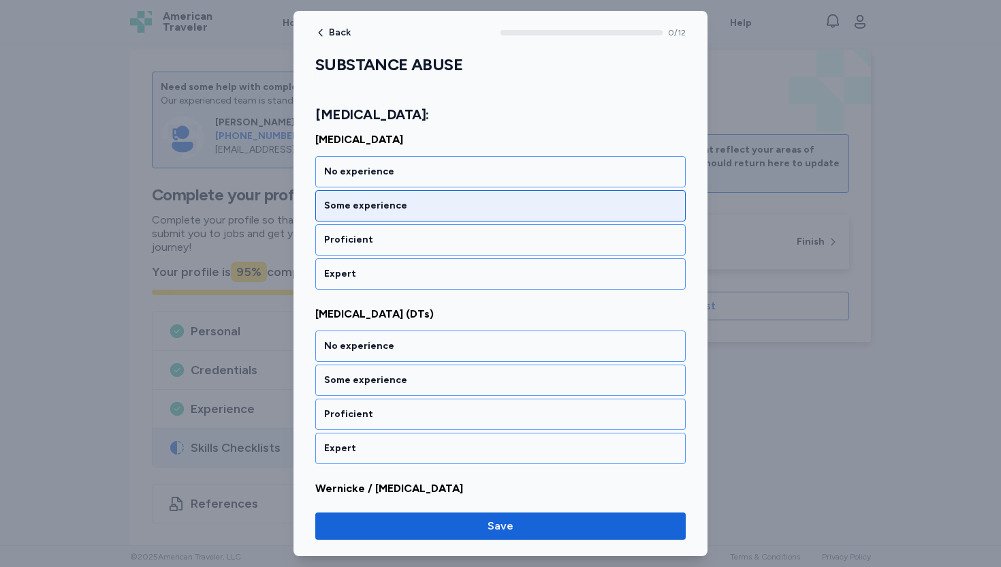
click at [418, 210] on div "Some experience" at bounding box center [500, 206] width 353 height 14
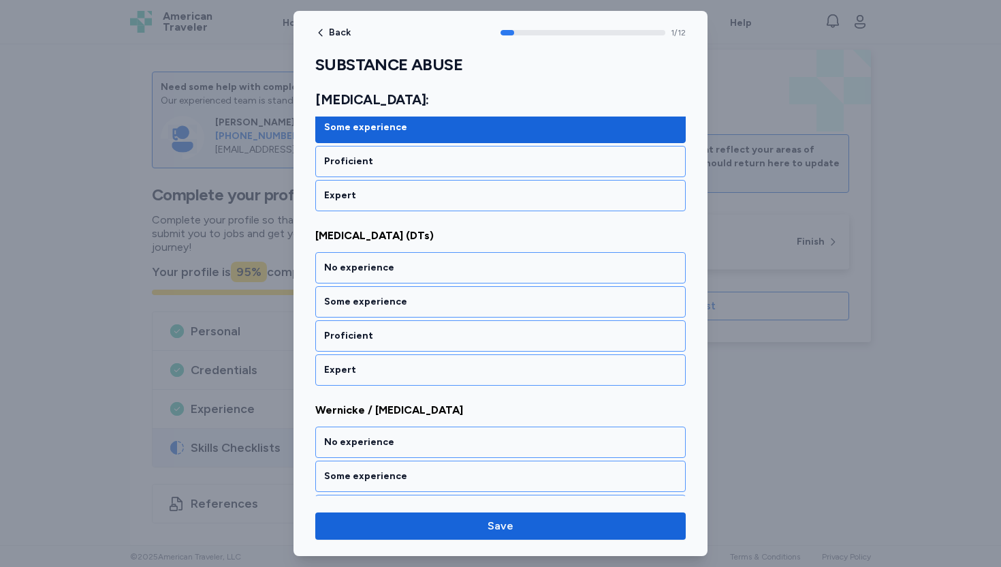
scroll to position [264, 0]
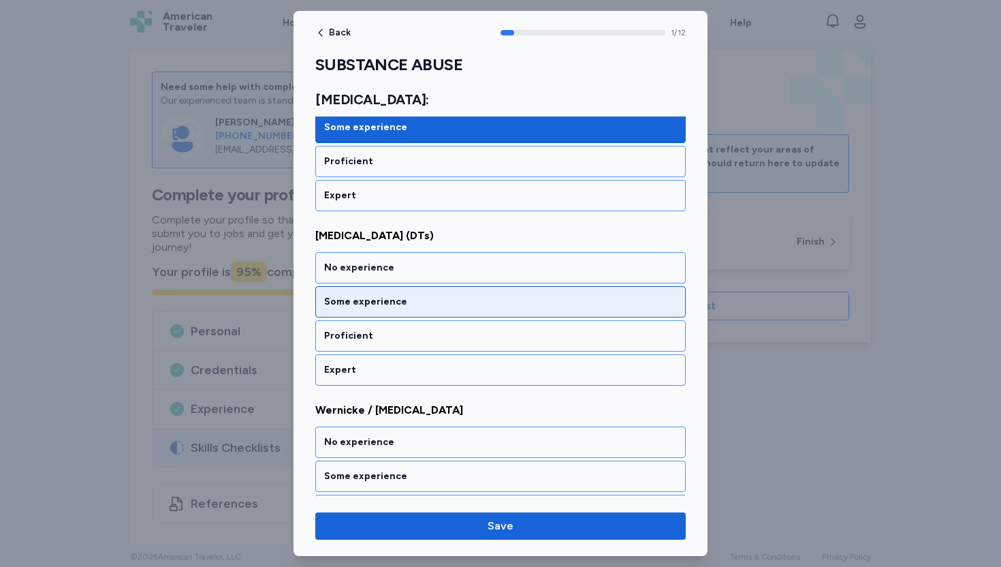
click at [411, 307] on div "Some experience" at bounding box center [500, 302] width 353 height 14
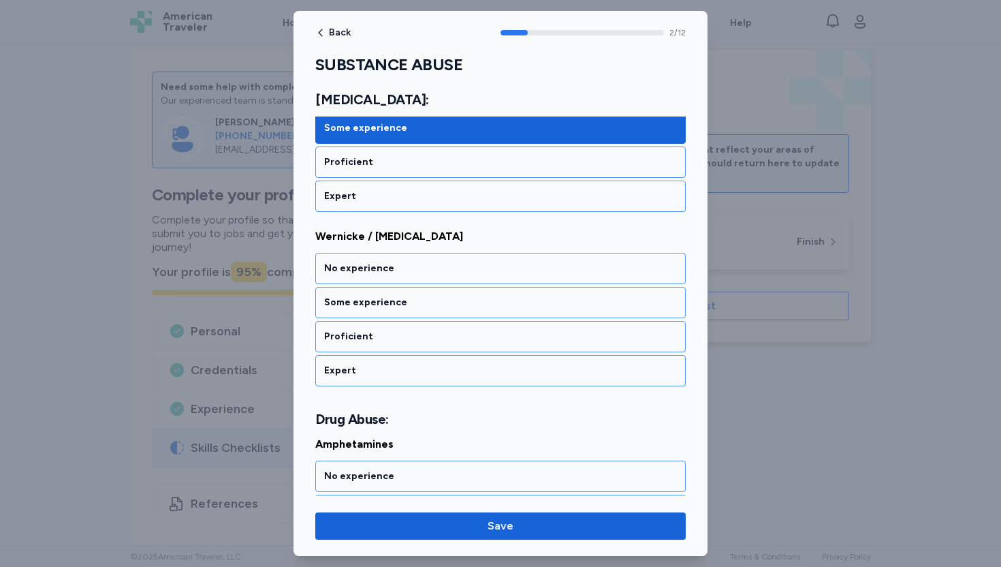
scroll to position [438, 0]
click at [411, 307] on div "Some experience" at bounding box center [500, 302] width 353 height 14
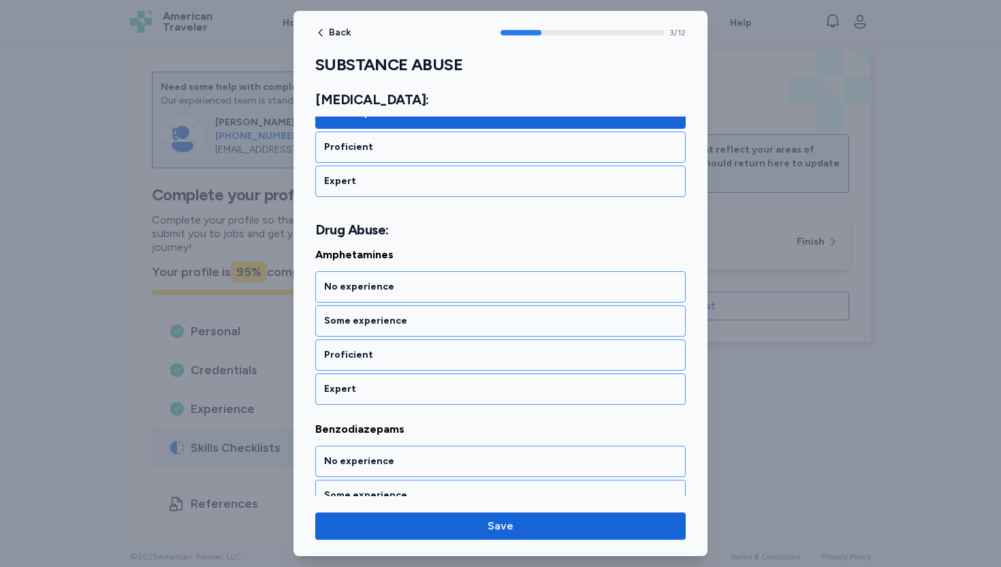
scroll to position [646, 0]
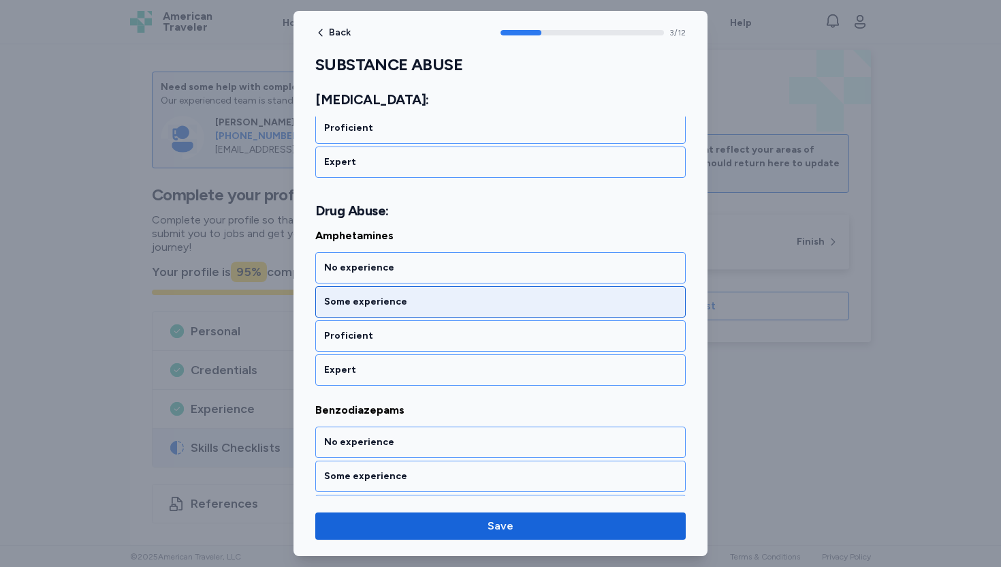
click at [377, 300] on div "Some experience" at bounding box center [500, 302] width 353 height 14
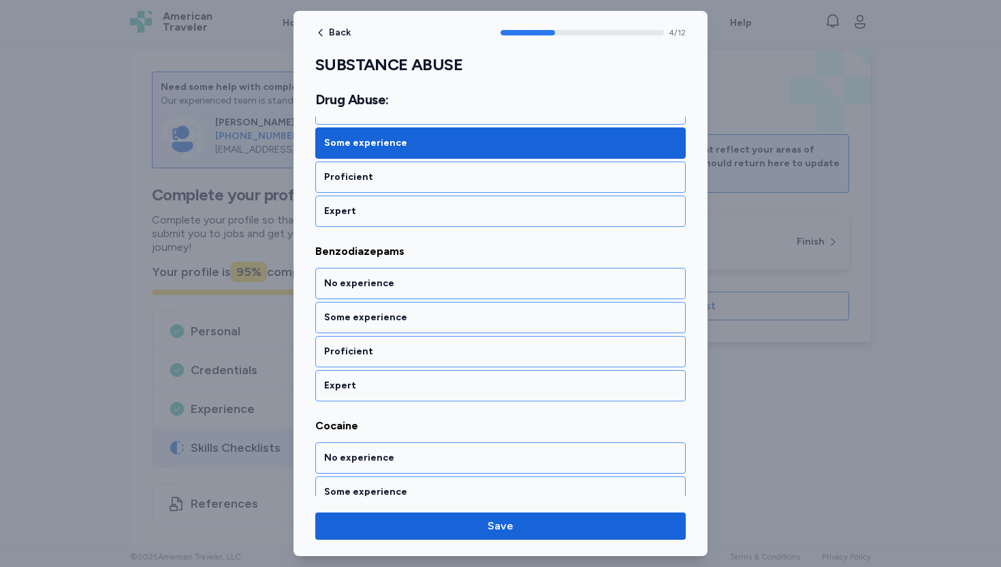
scroll to position [820, 0]
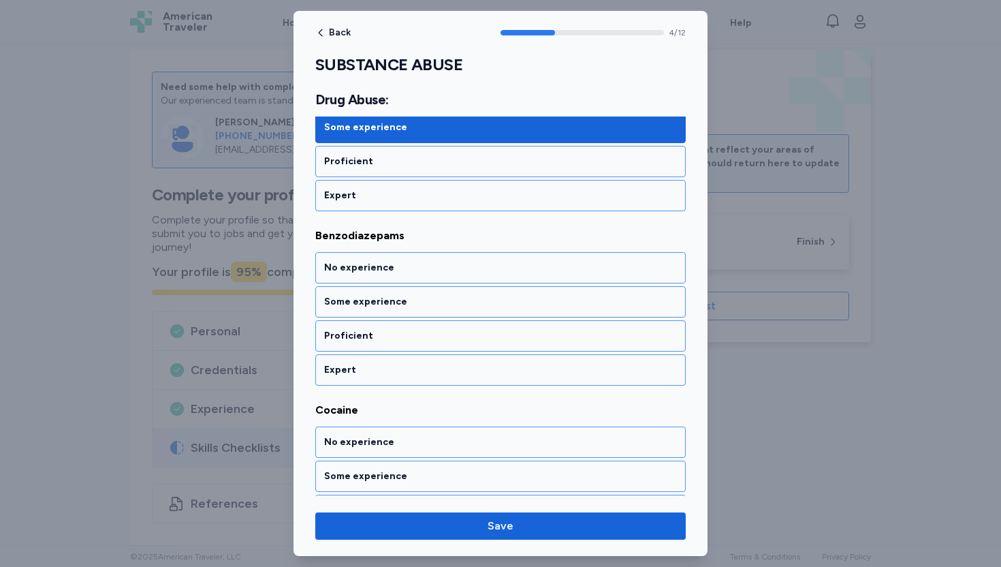
click at [377, 300] on div "Some experience" at bounding box center [500, 302] width 353 height 14
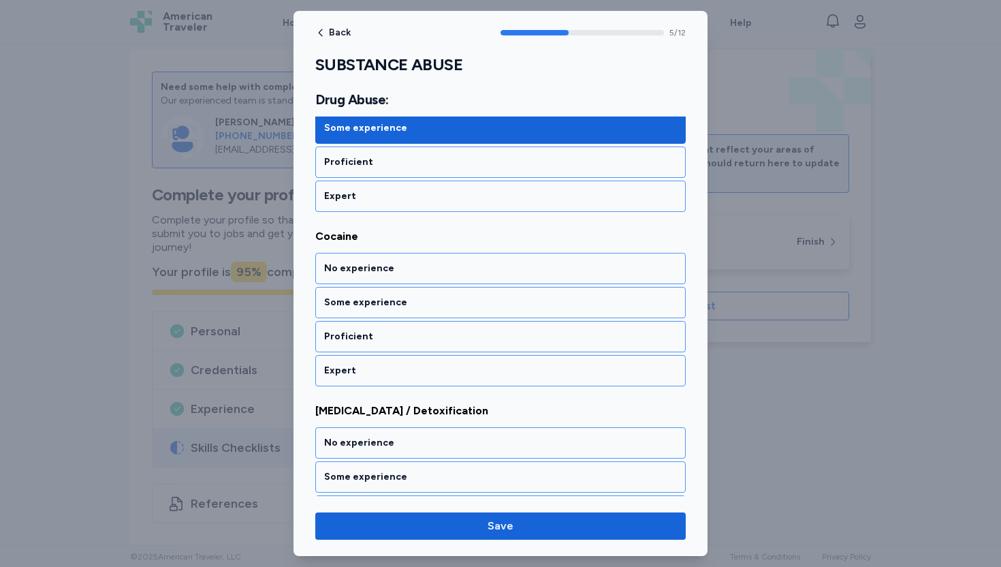
scroll to position [995, 0]
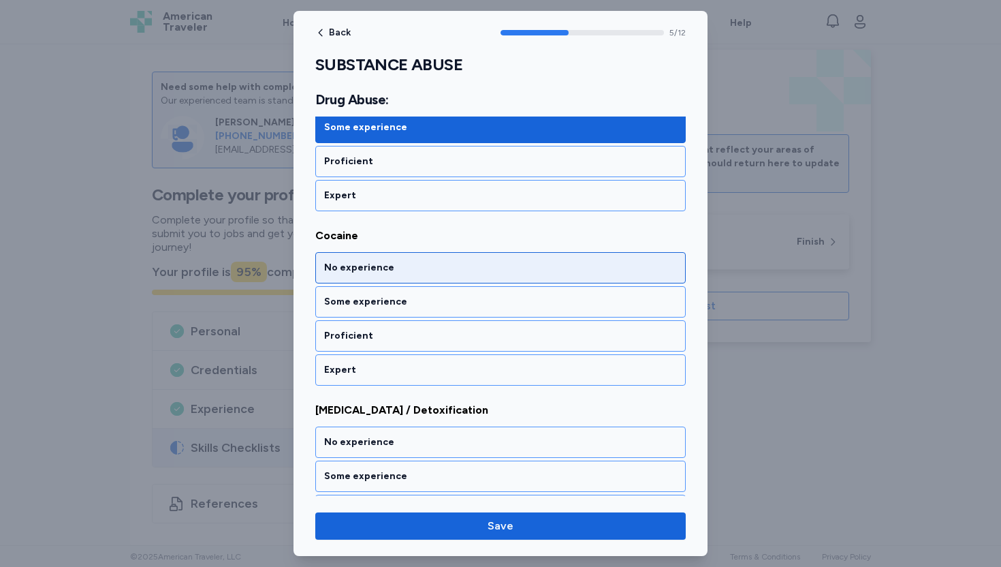
click at [385, 267] on div "No experience" at bounding box center [500, 268] width 353 height 14
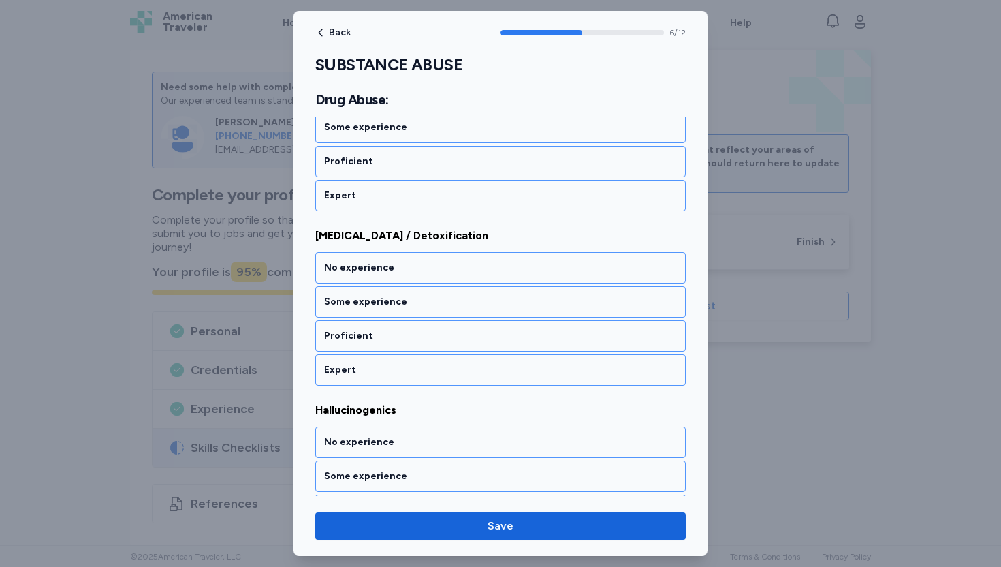
scroll to position [1169, 0]
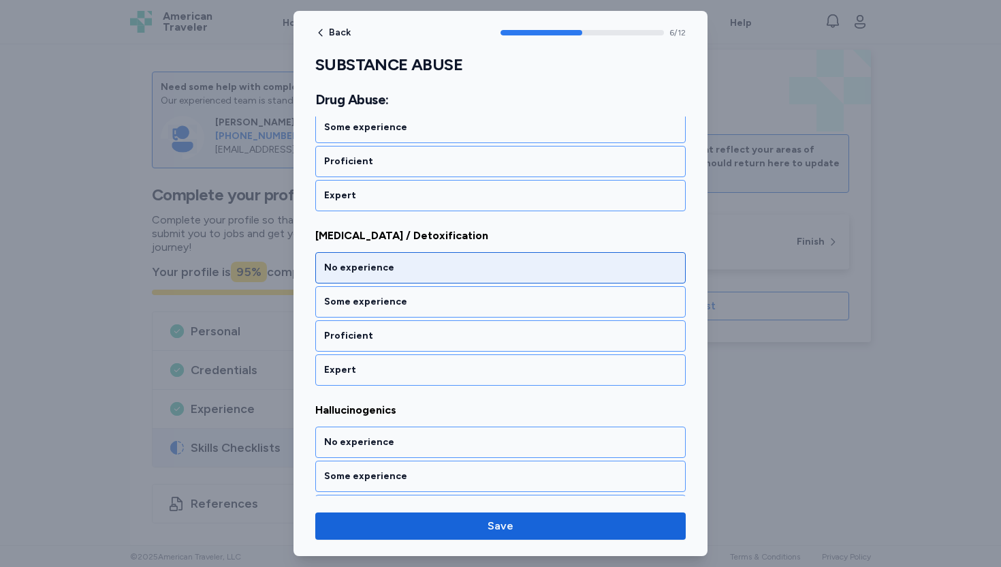
click at [381, 268] on div "No experience" at bounding box center [500, 268] width 353 height 14
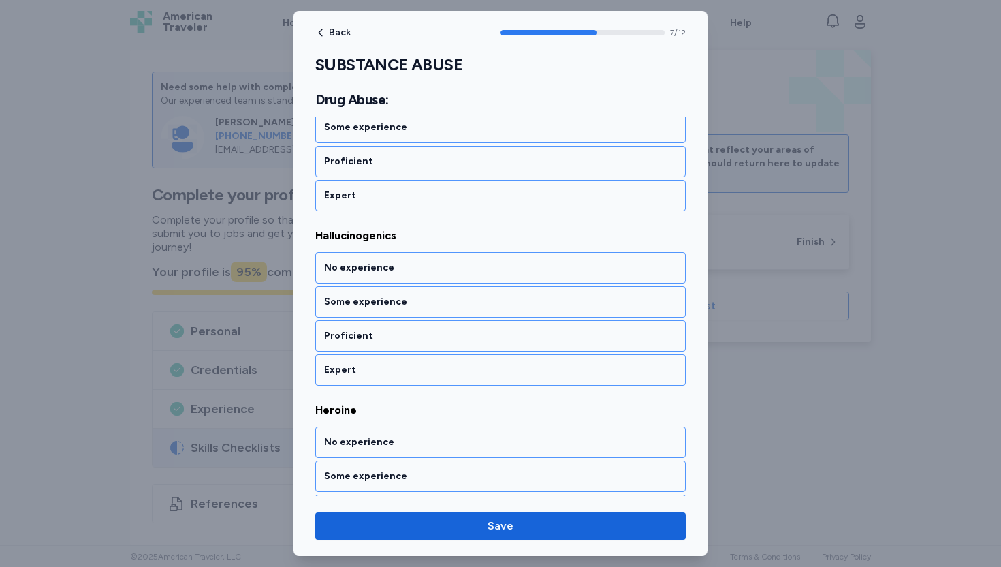
scroll to position [1343, 0]
click at [381, 268] on div "No experience" at bounding box center [500, 268] width 353 height 14
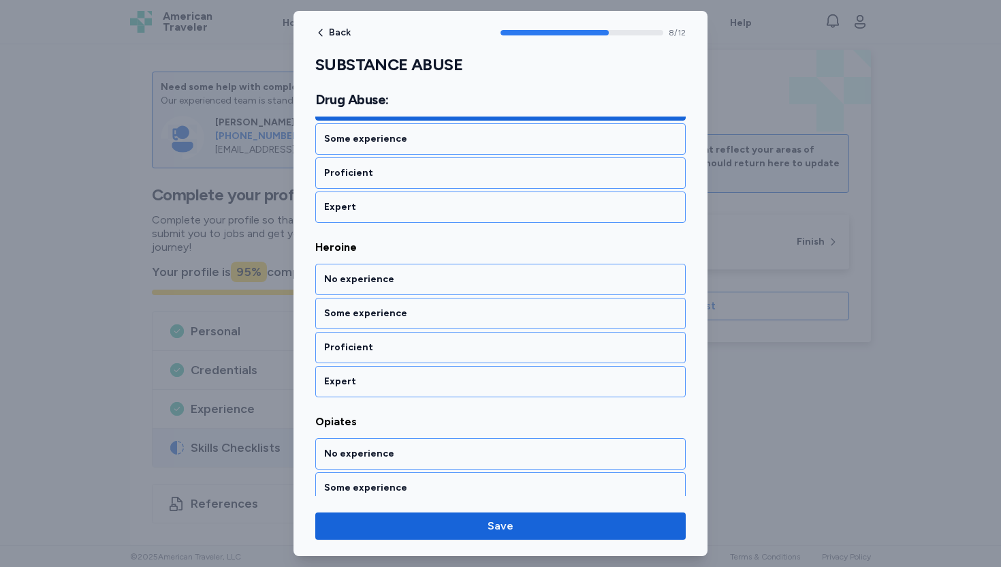
scroll to position [1518, 0]
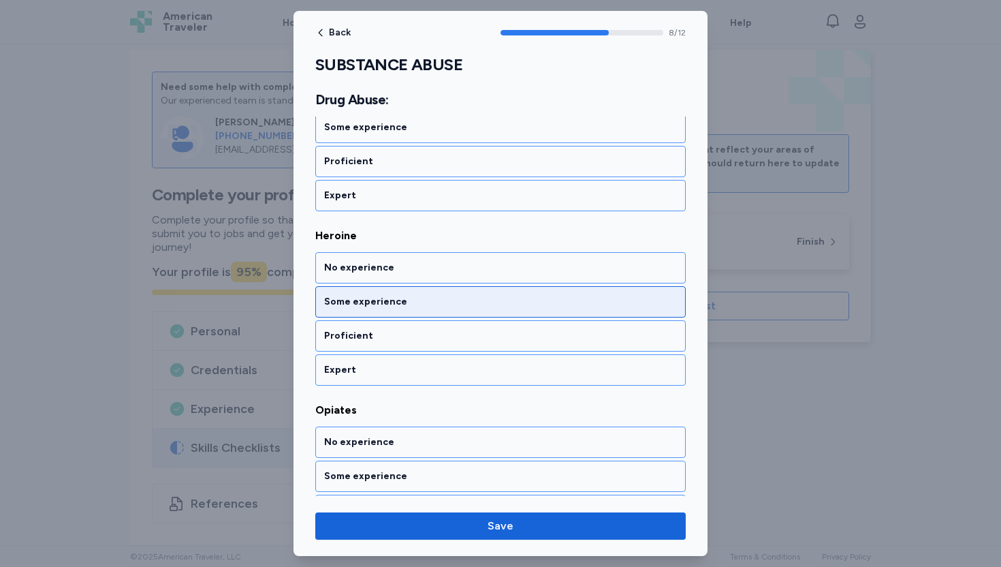
click at [384, 299] on div "Some experience" at bounding box center [500, 302] width 353 height 14
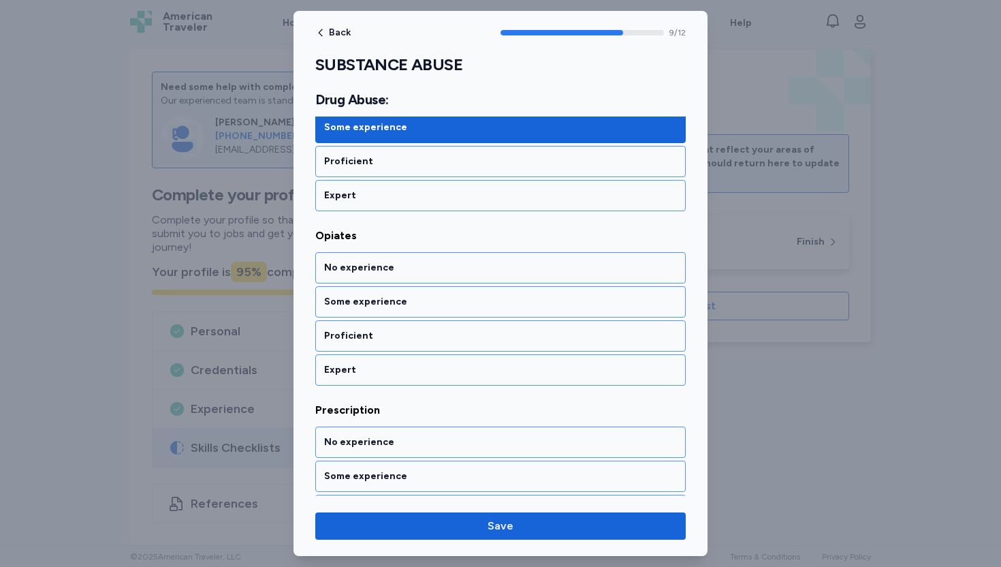
click at [384, 299] on div "Some experience" at bounding box center [500, 302] width 353 height 14
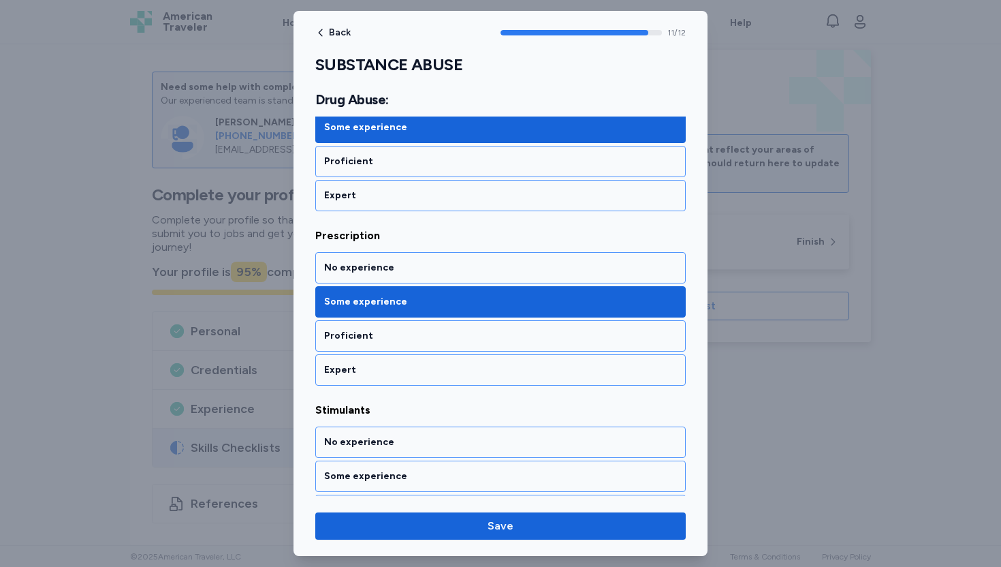
scroll to position [1933, 0]
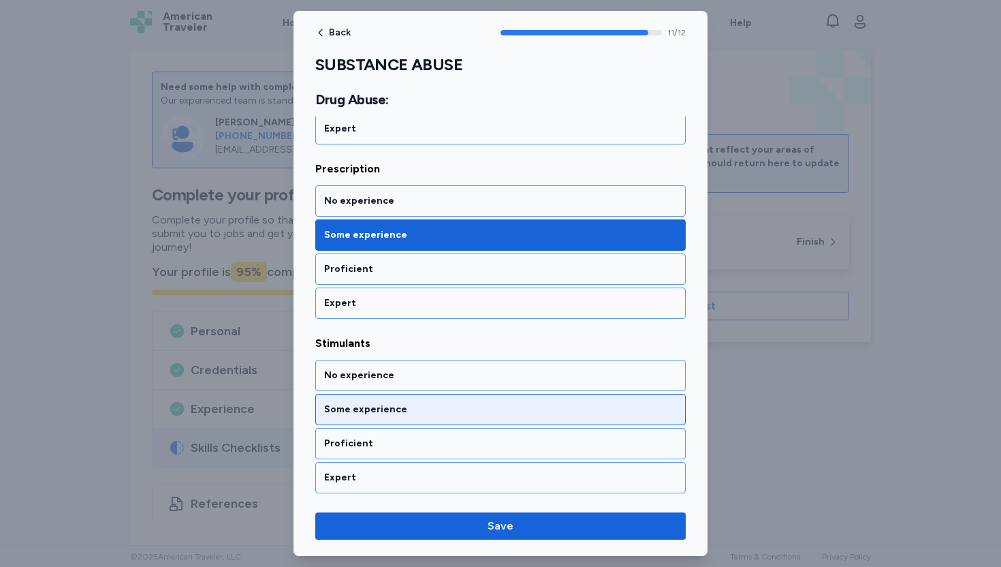
click at [348, 411] on div "Some experience" at bounding box center [500, 410] width 353 height 14
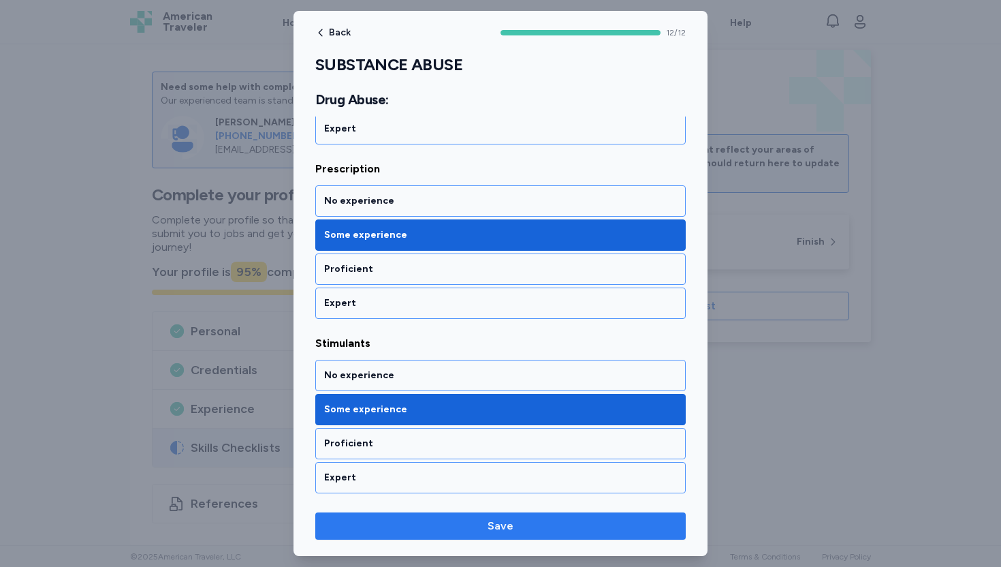
click at [506, 528] on span "Save" at bounding box center [501, 526] width 26 height 16
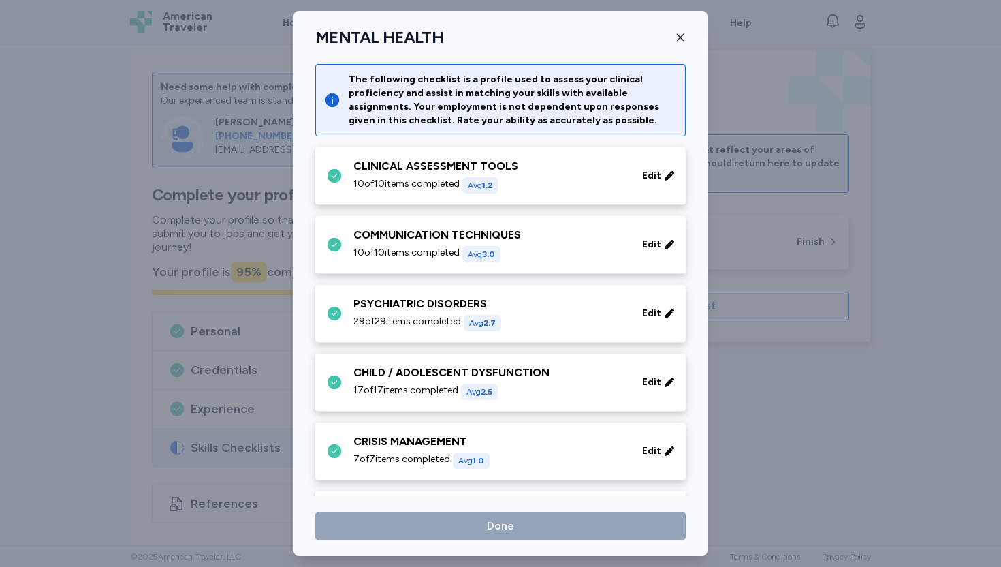
scroll to position [296, 0]
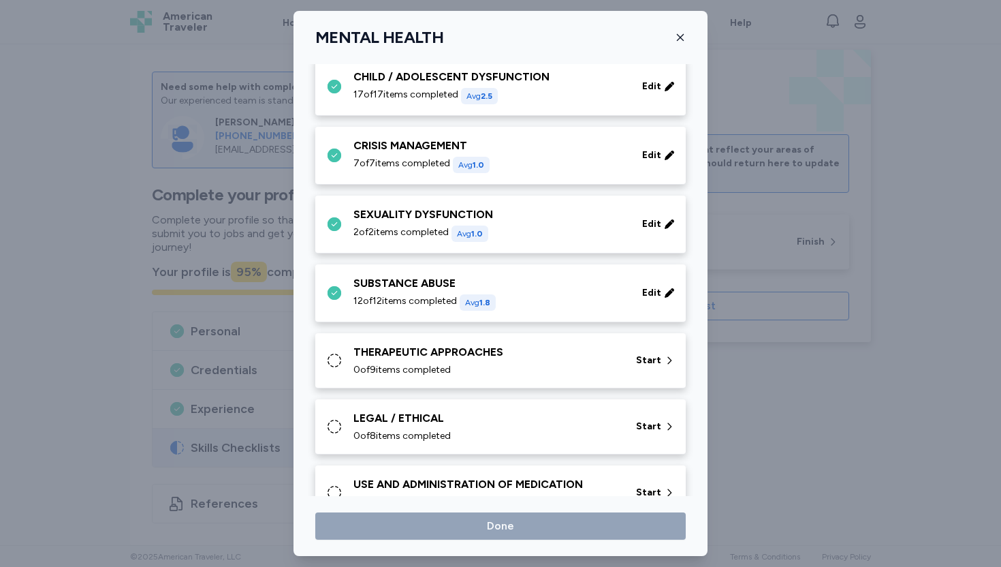
click at [584, 365] on div "0 of 9 items completed" at bounding box center [487, 370] width 266 height 14
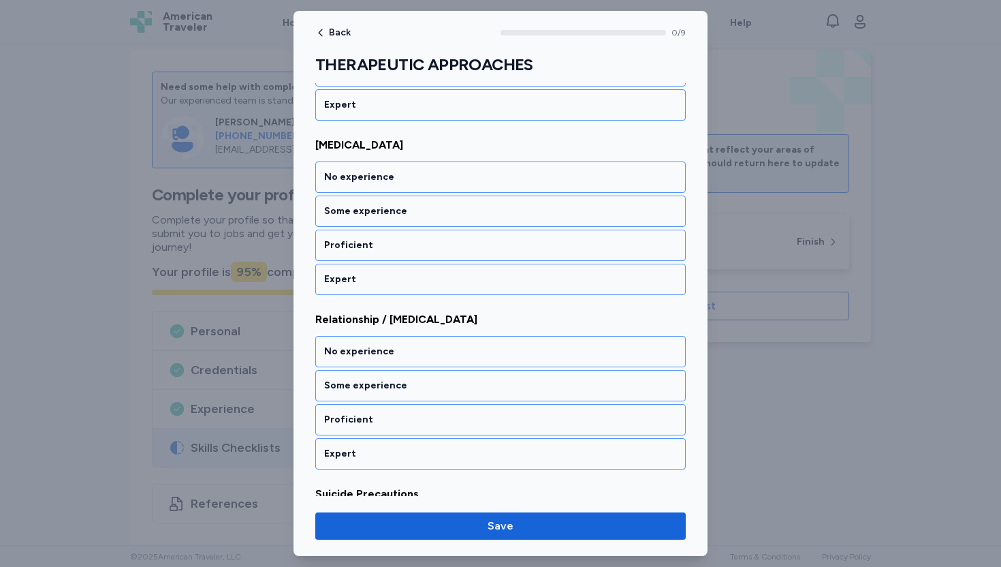
scroll to position [1343, 0]
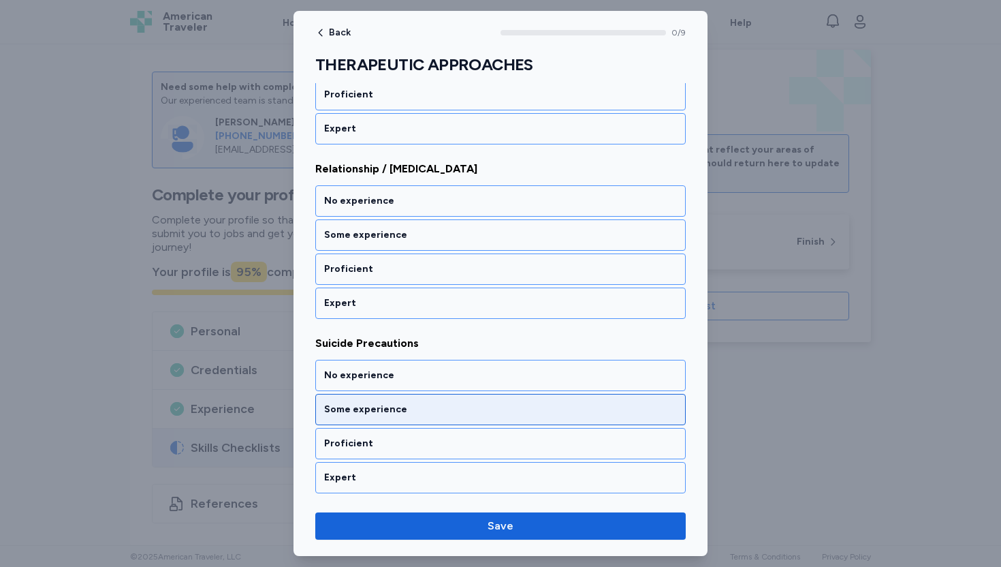
click at [512, 416] on div "Some experience" at bounding box center [500, 410] width 353 height 14
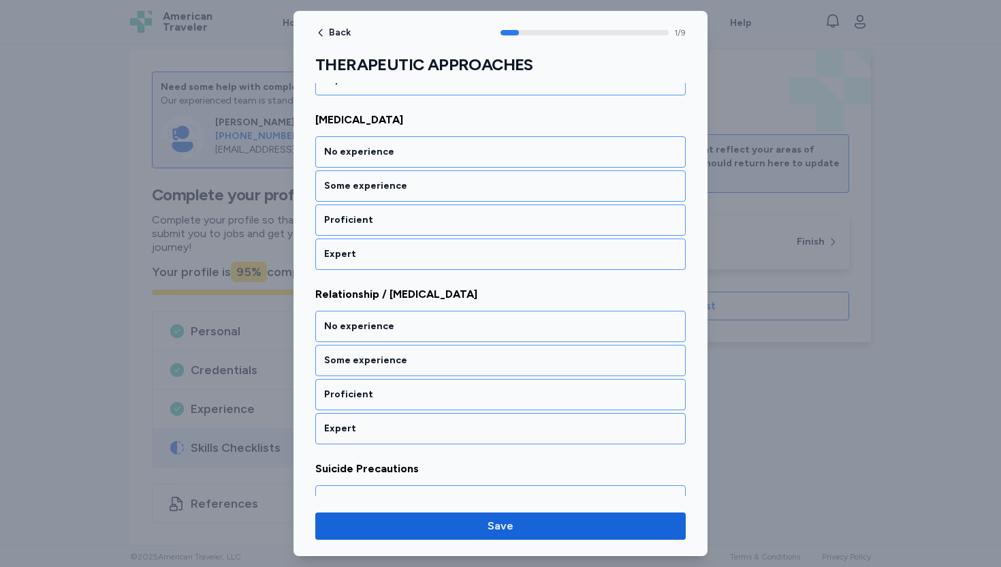
scroll to position [1202, 0]
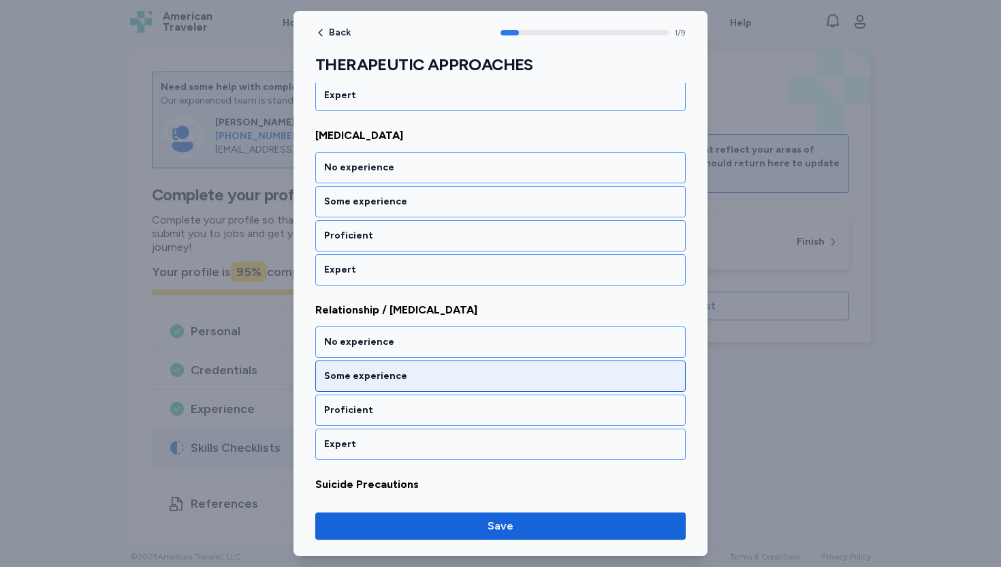
click at [469, 379] on div "Some experience" at bounding box center [500, 376] width 353 height 14
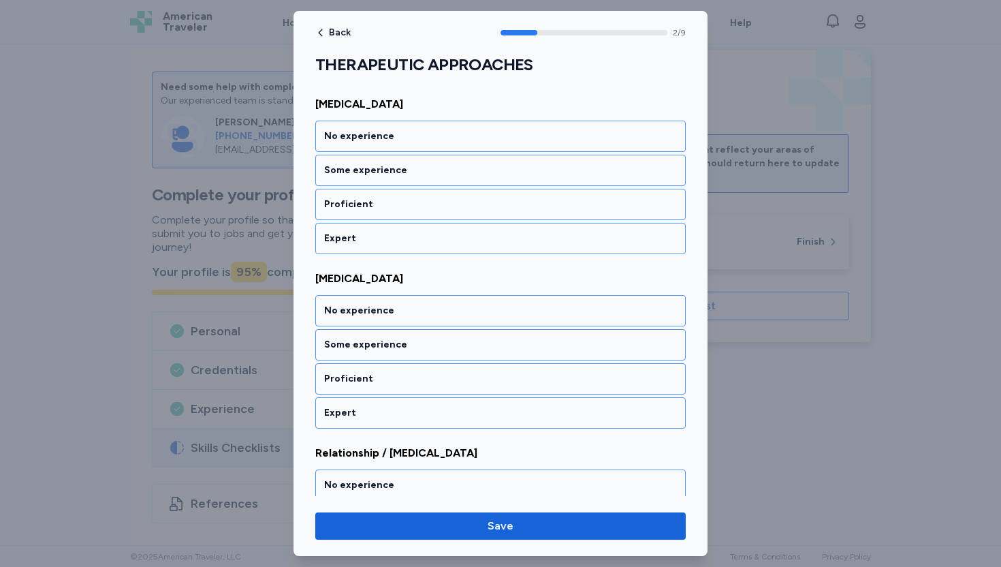
scroll to position [1057, 0]
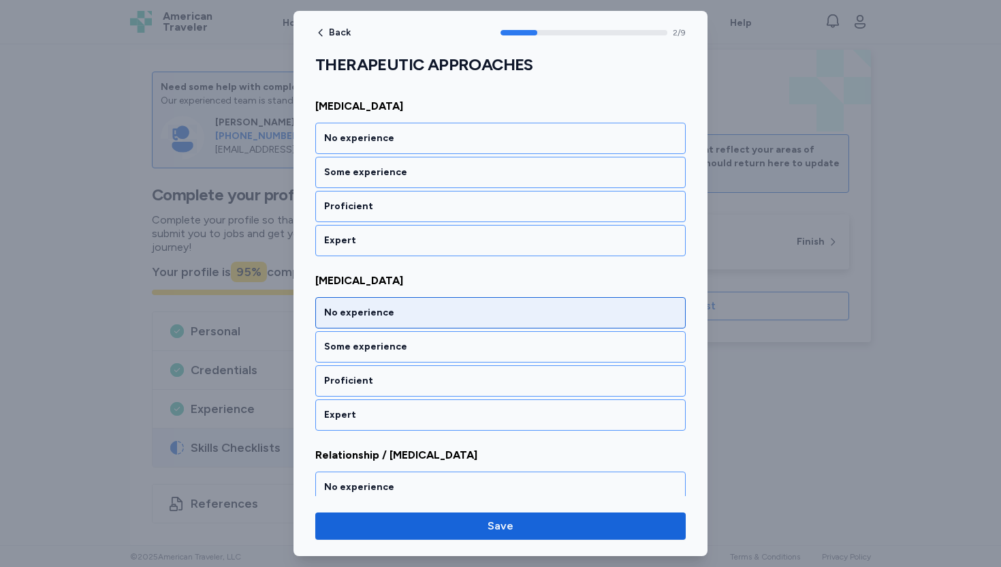
click at [464, 311] on div "No experience" at bounding box center [500, 313] width 353 height 14
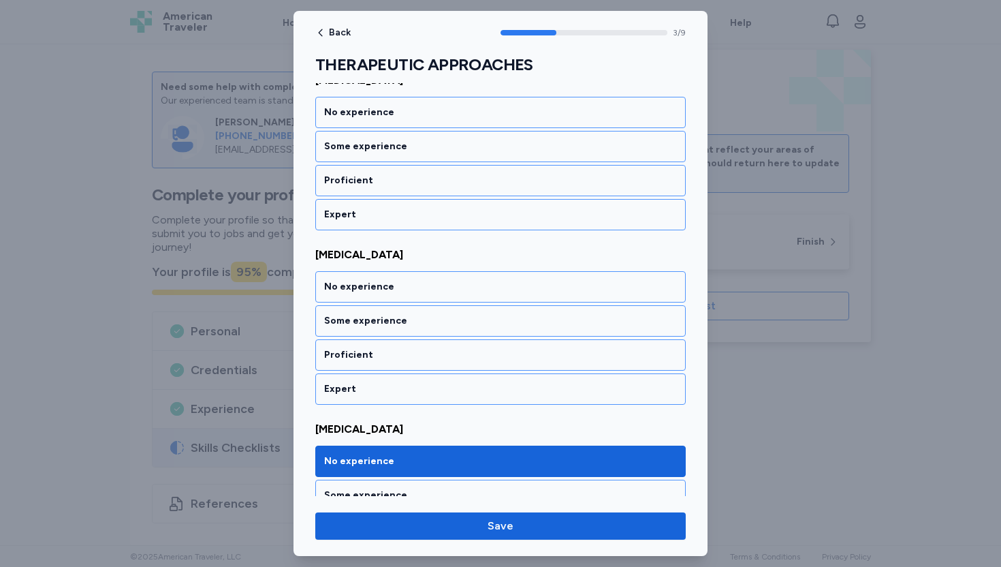
scroll to position [908, 0]
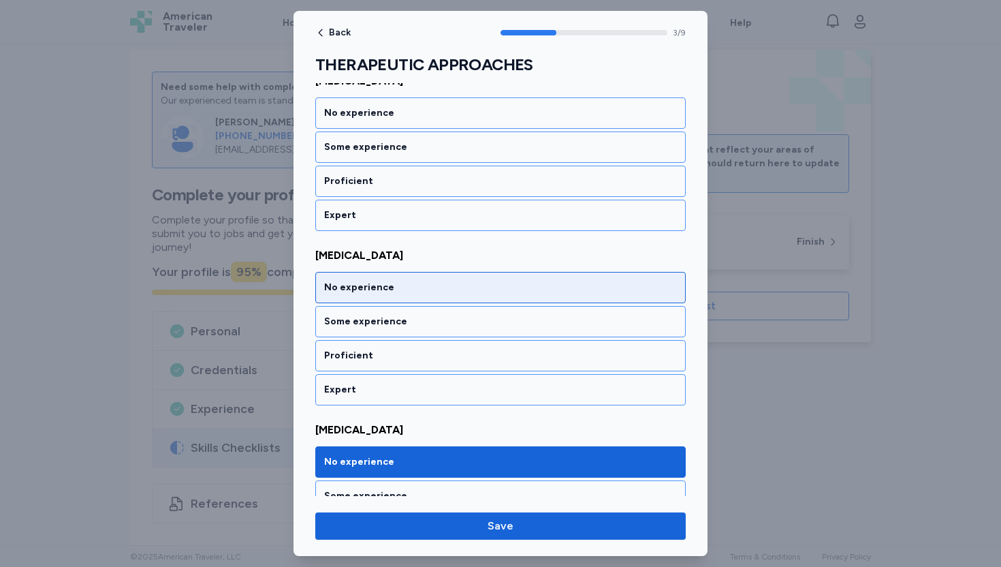
click at [428, 291] on div "No experience" at bounding box center [500, 288] width 353 height 14
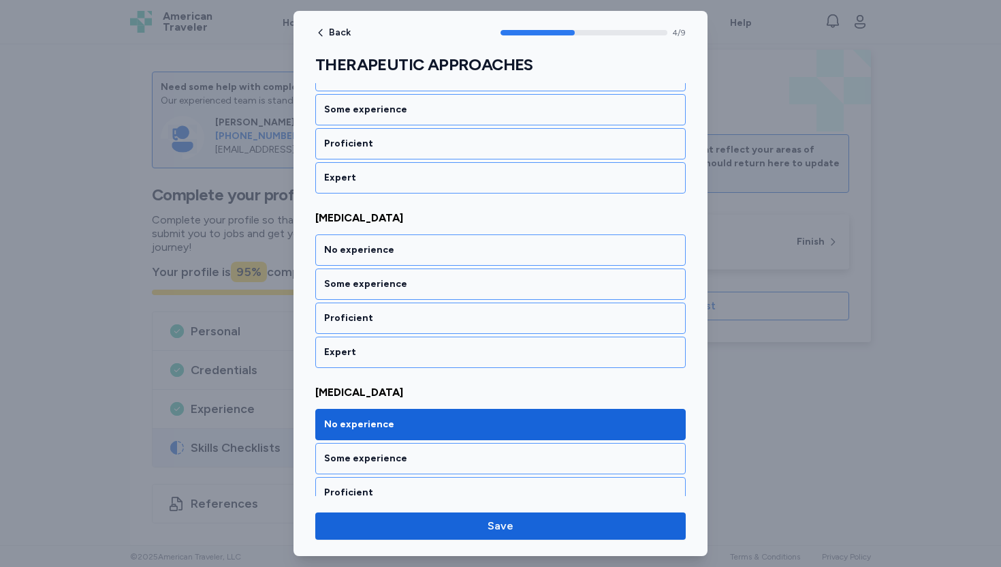
scroll to position [724, 0]
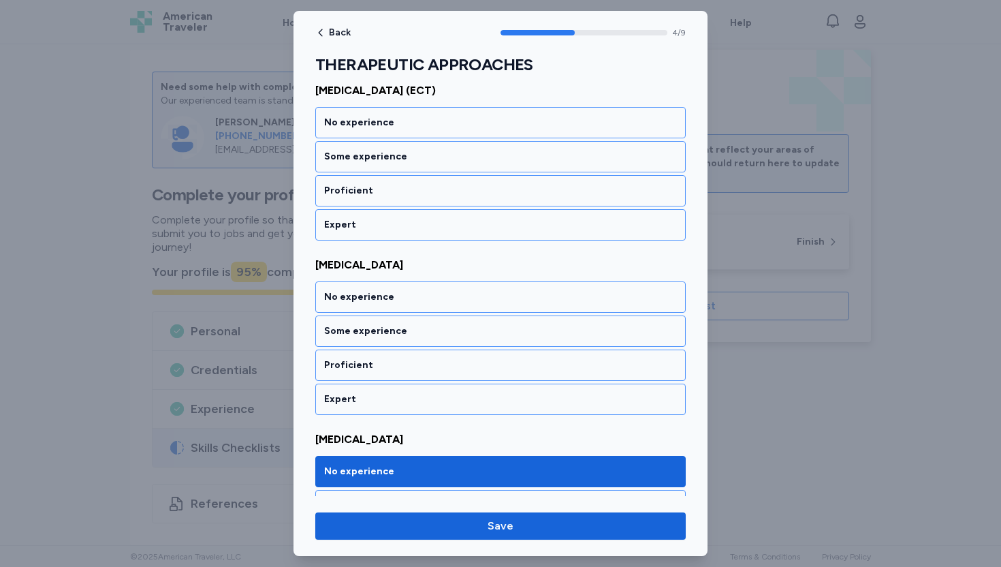
click at [428, 291] on div "No experience" at bounding box center [500, 297] width 353 height 14
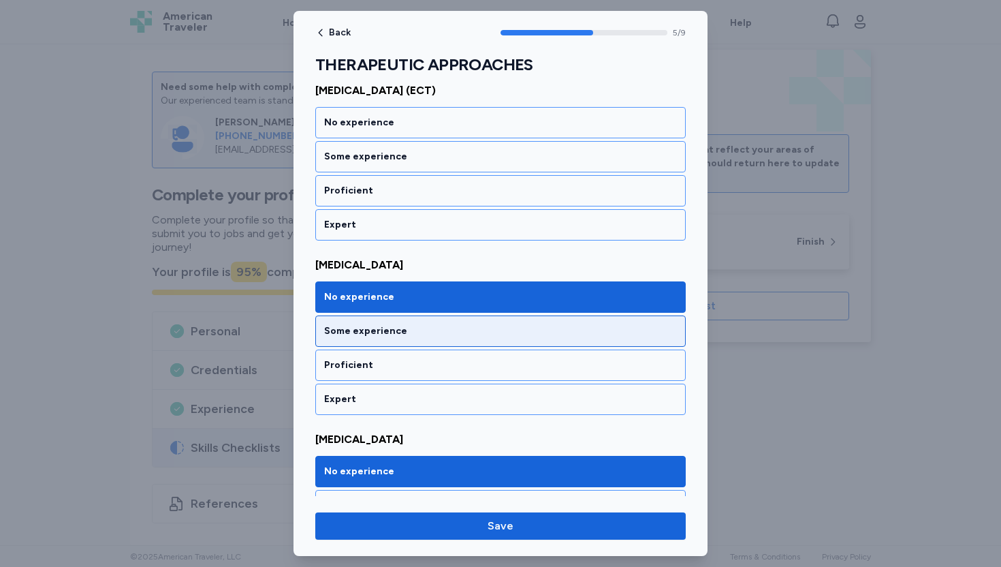
click at [430, 330] on div "Some experience" at bounding box center [500, 331] width 353 height 14
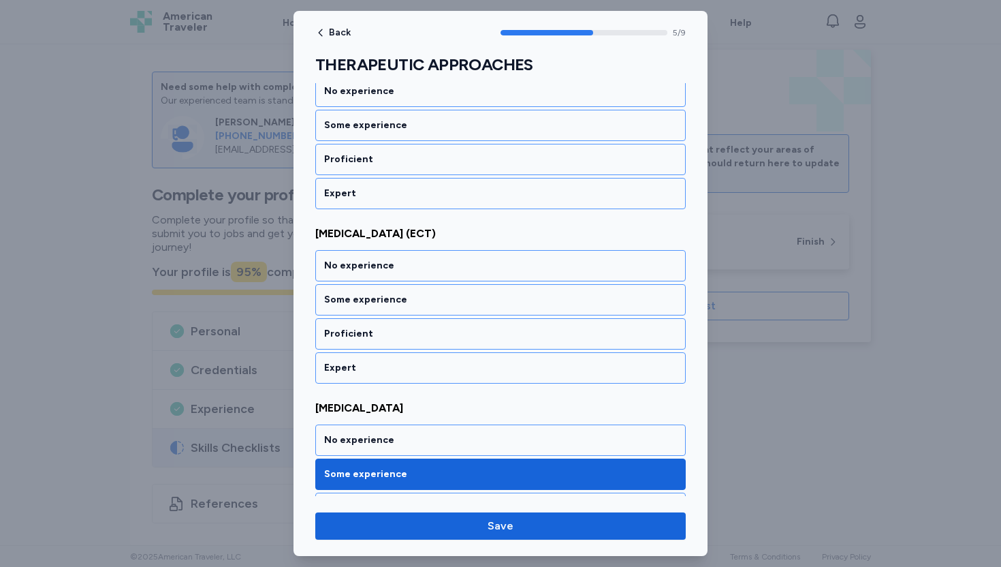
scroll to position [579, 0]
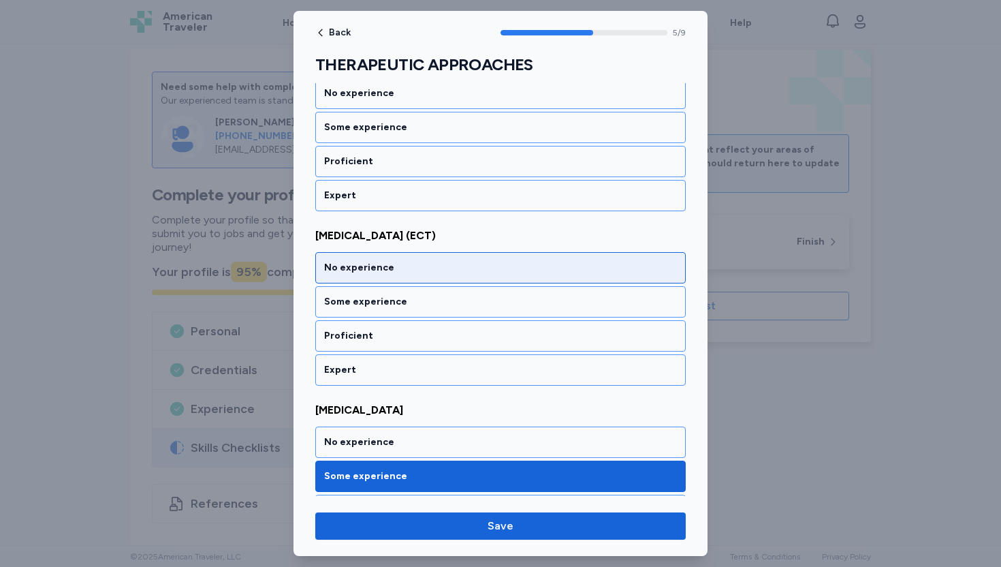
click at [426, 268] on div "No experience" at bounding box center [500, 268] width 353 height 14
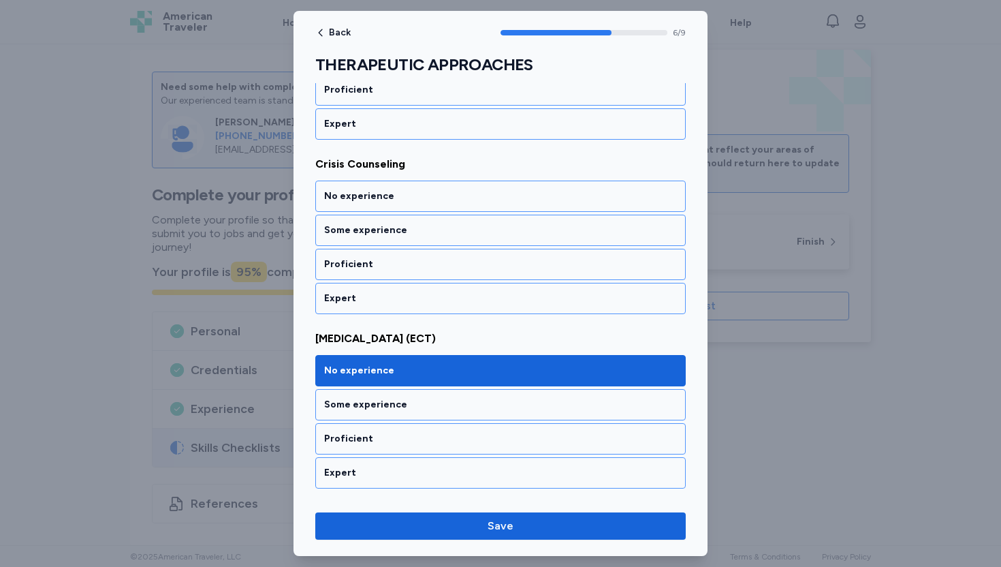
scroll to position [426, 0]
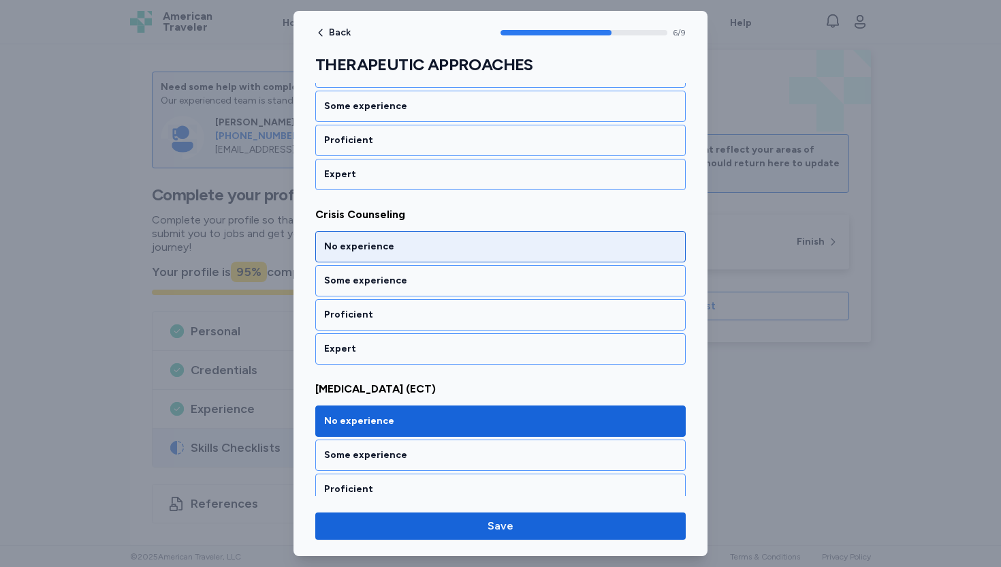
click at [422, 248] on div "No experience" at bounding box center [500, 247] width 353 height 14
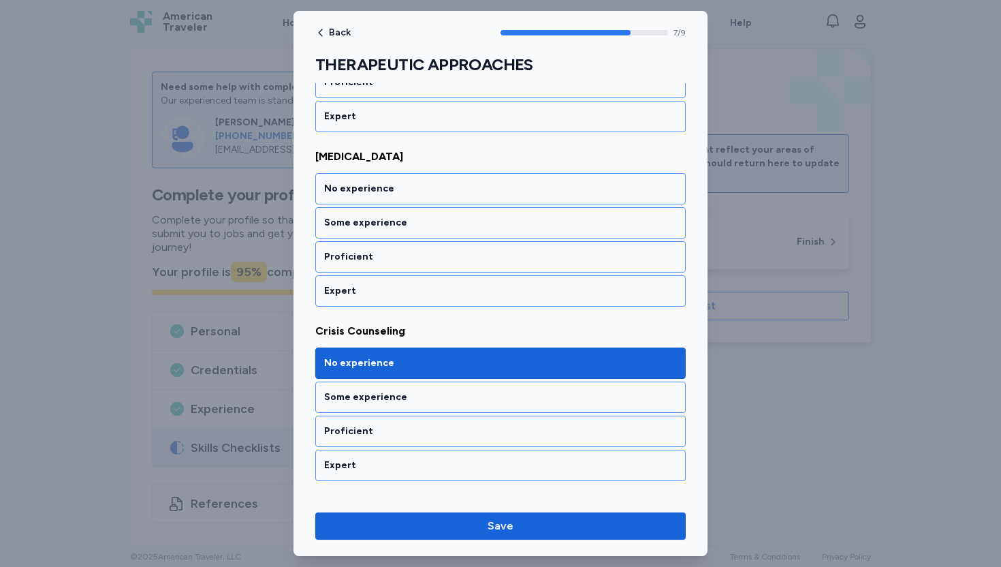
scroll to position [311, 0]
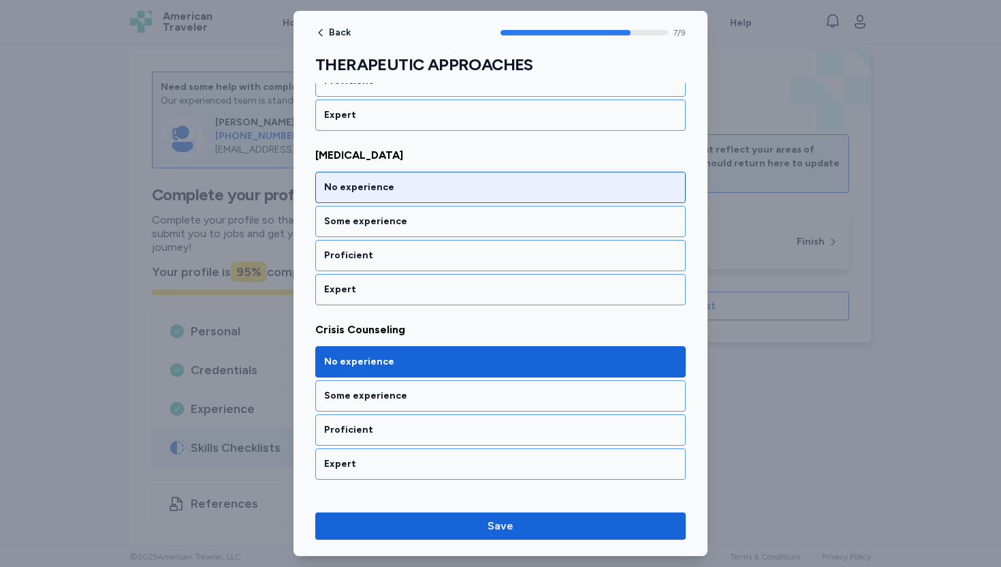
click at [427, 184] on div "No experience" at bounding box center [500, 188] width 353 height 14
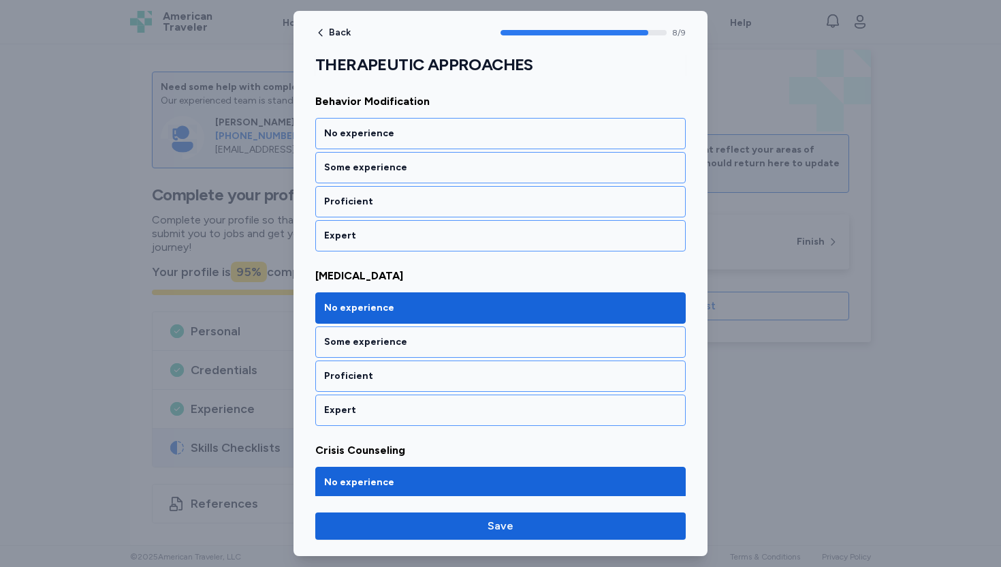
scroll to position [168, 0]
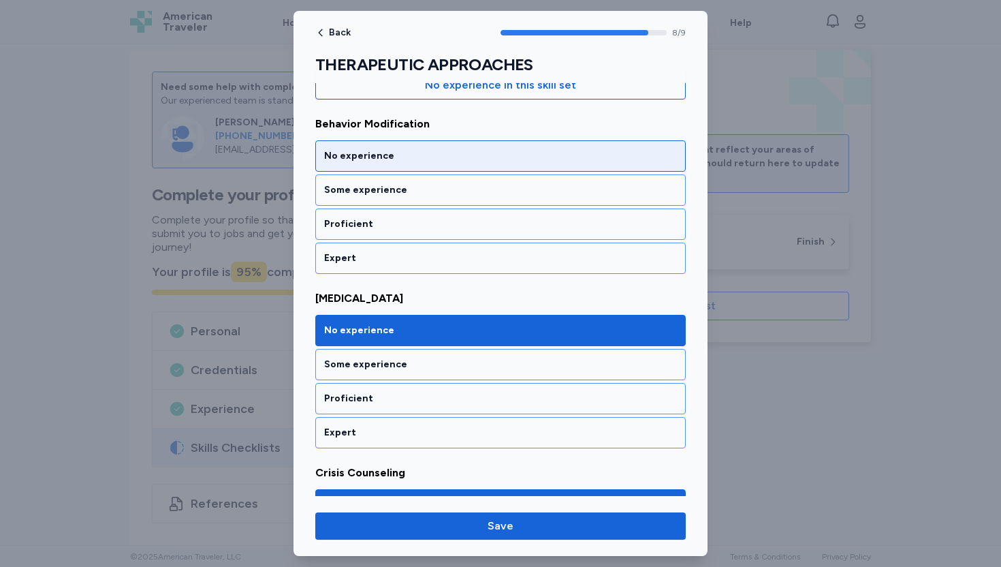
click at [428, 154] on div "No experience" at bounding box center [500, 156] width 353 height 14
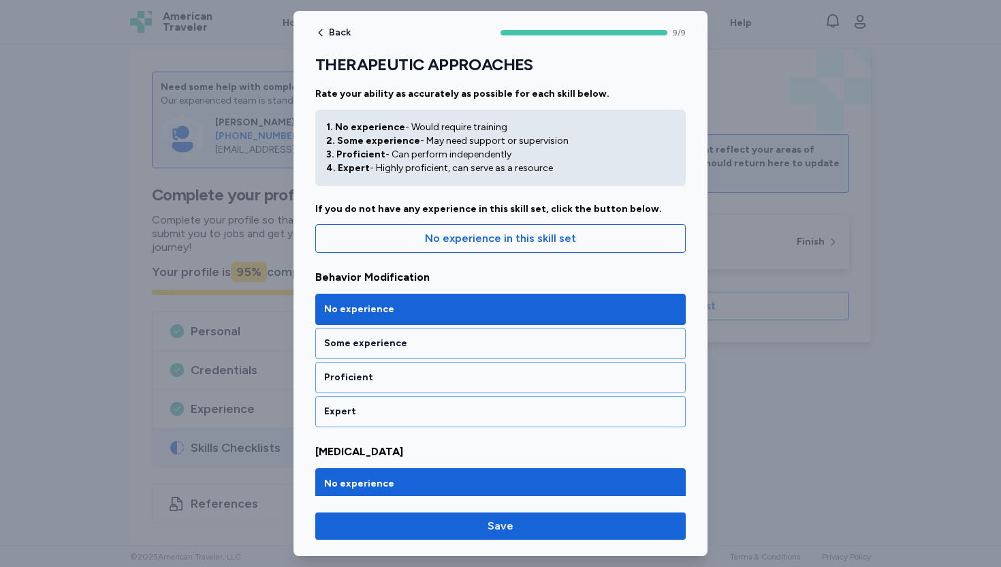
scroll to position [9, 0]
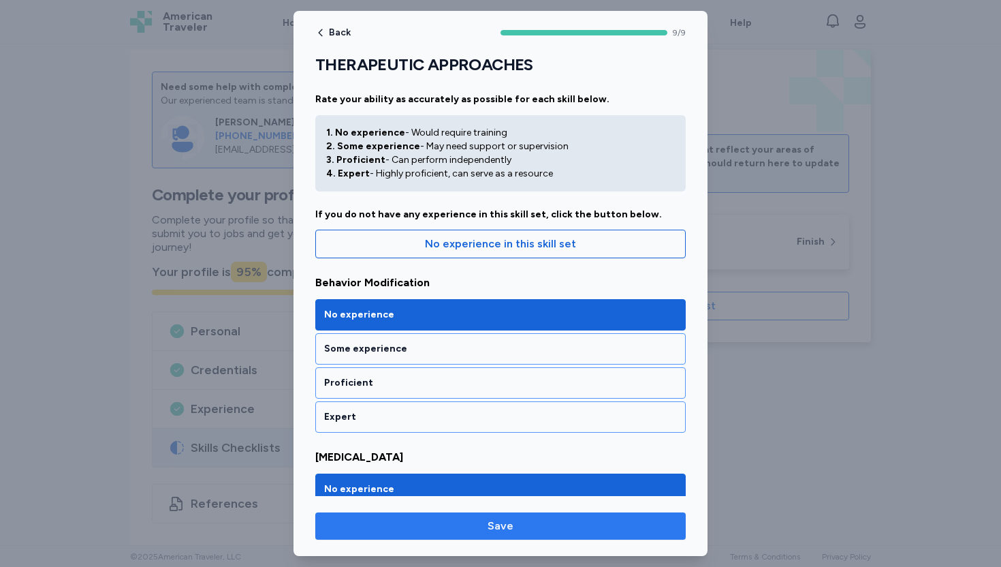
click at [475, 531] on span "Save" at bounding box center [500, 526] width 349 height 16
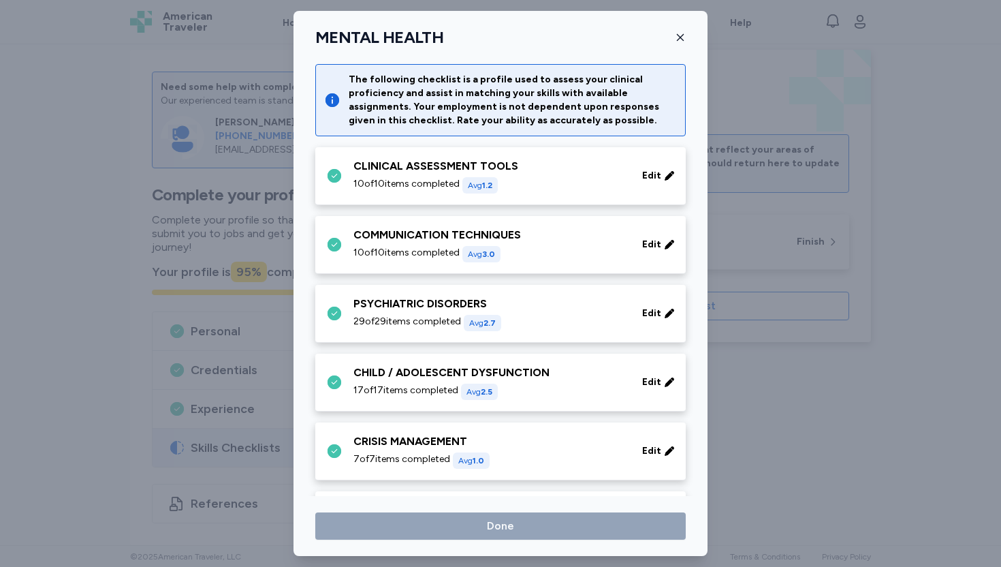
scroll to position [296, 0]
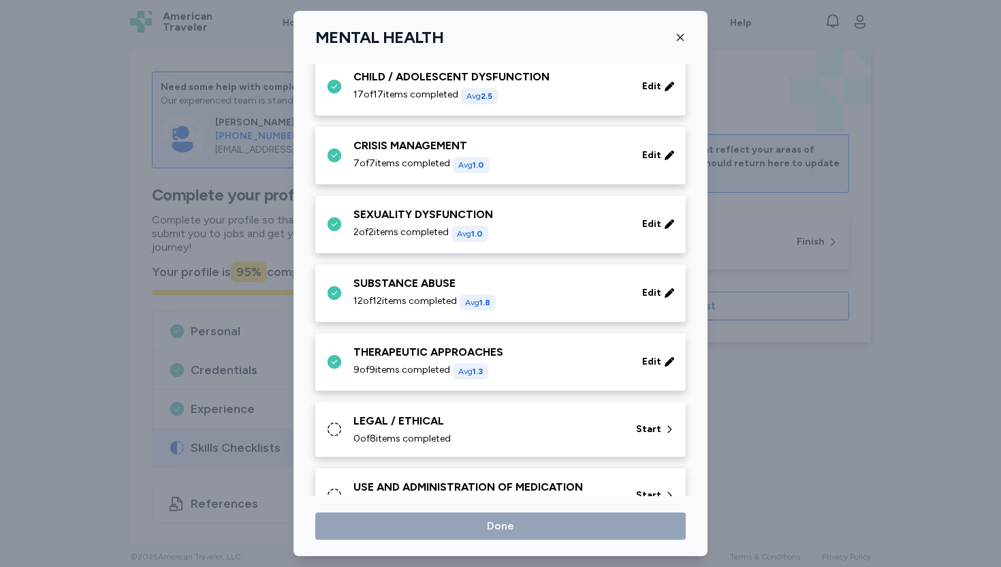
click at [527, 413] on div "LEGAL / ETHICAL" at bounding box center [487, 421] width 266 height 16
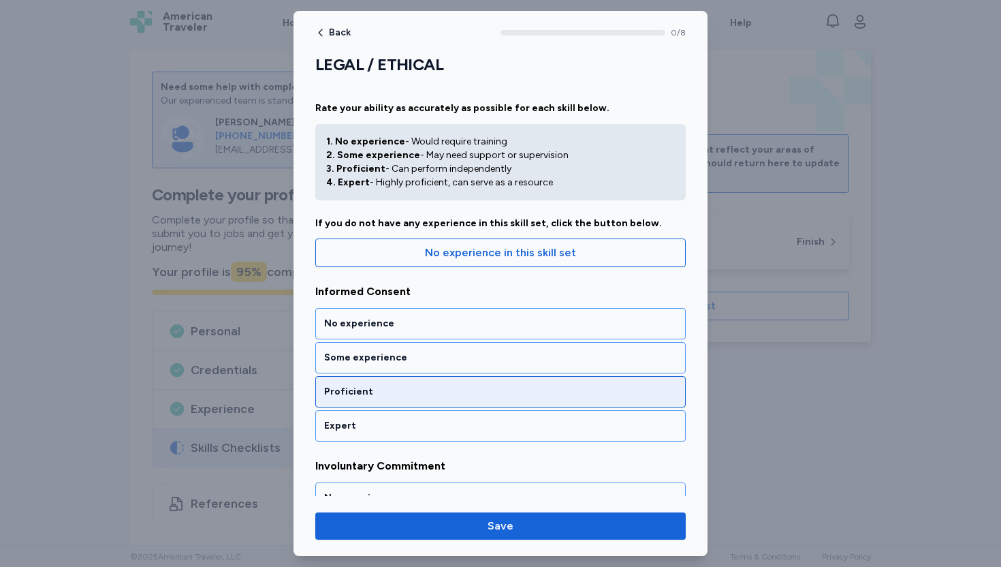
click at [388, 396] on div "Proficient" at bounding box center [500, 392] width 353 height 14
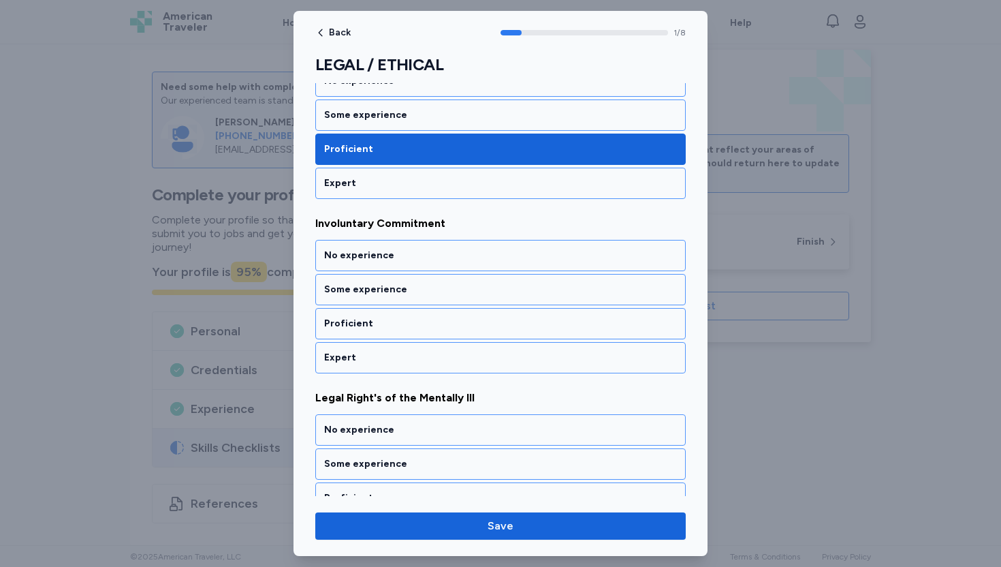
scroll to position [247, 0]
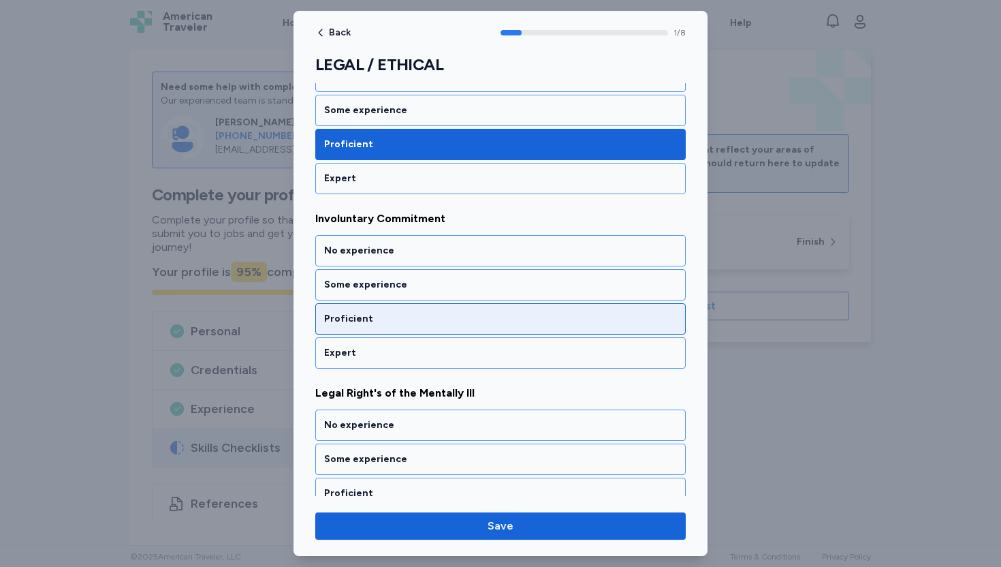
click at [402, 321] on div "Proficient" at bounding box center [500, 319] width 353 height 14
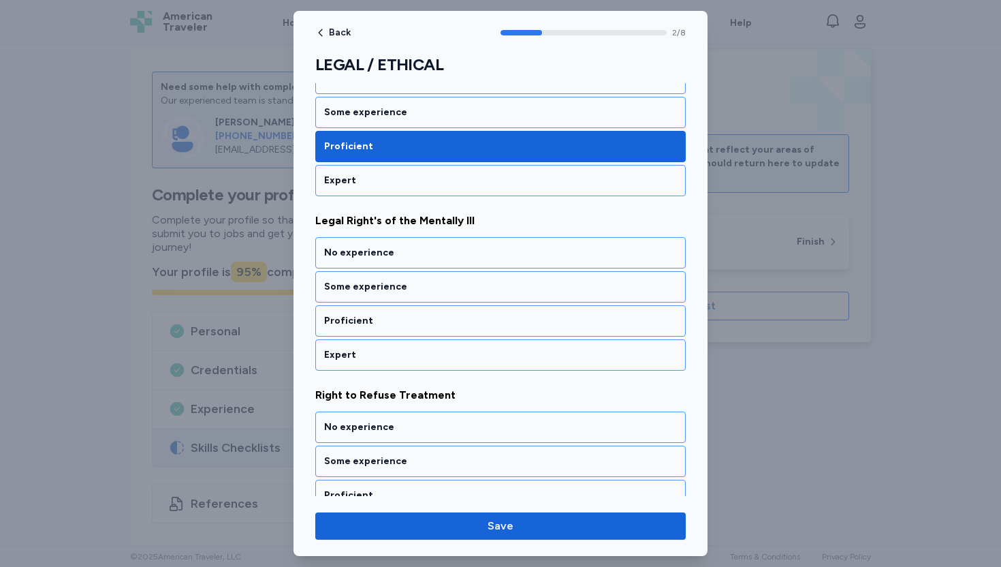
scroll to position [422, 0]
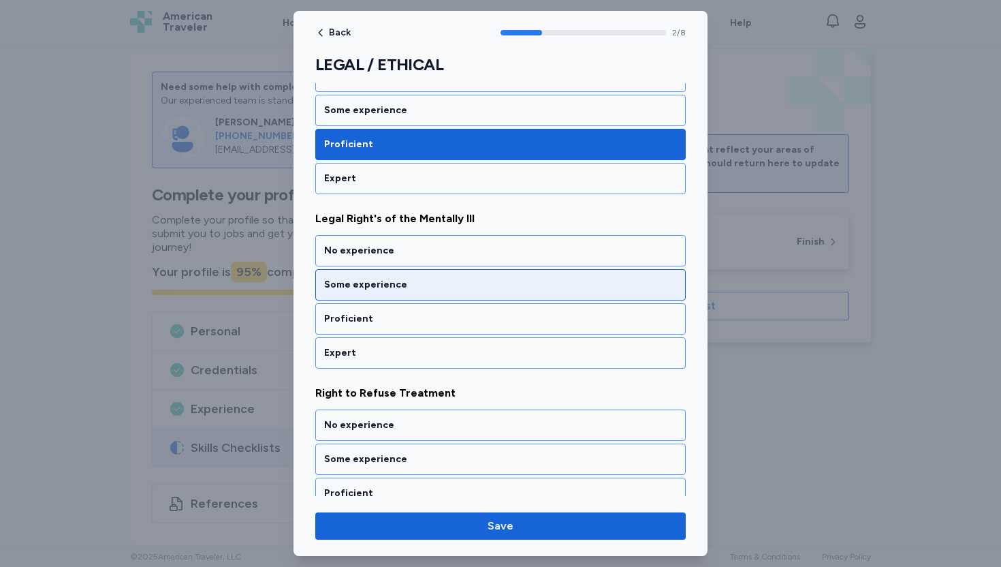
click at [418, 287] on div "Some experience" at bounding box center [500, 285] width 353 height 14
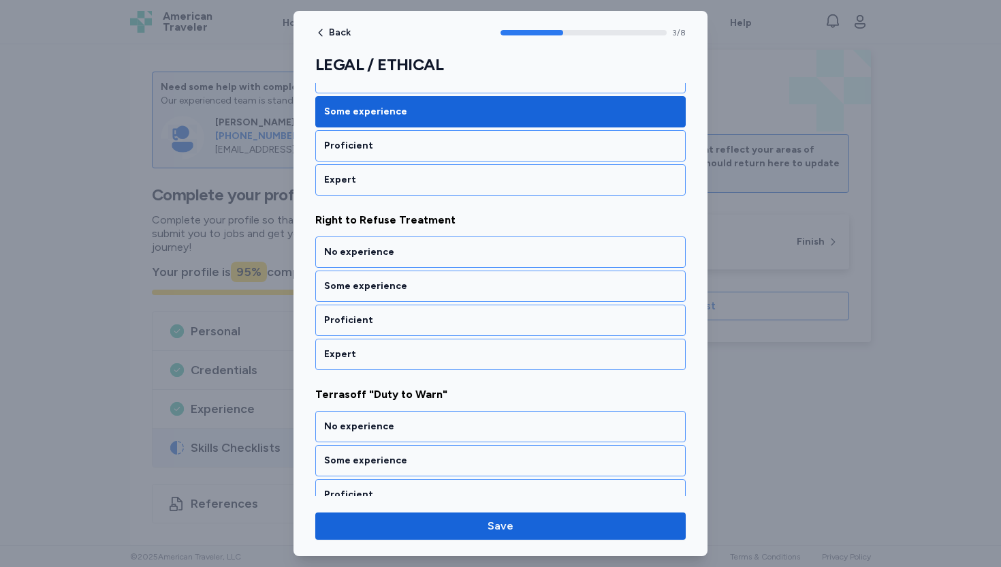
scroll to position [596, 0]
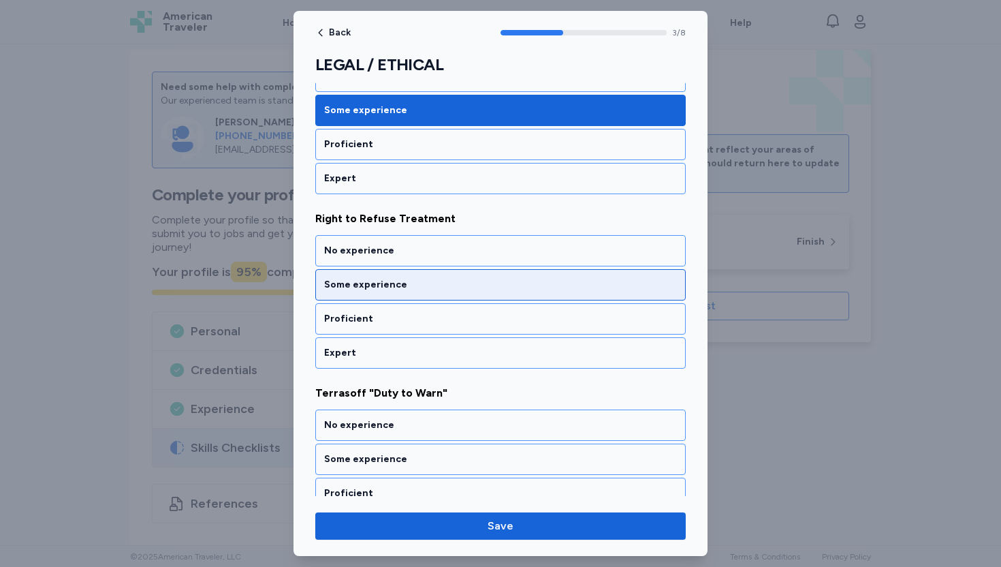
click at [386, 288] on div "Some experience" at bounding box center [500, 285] width 353 height 14
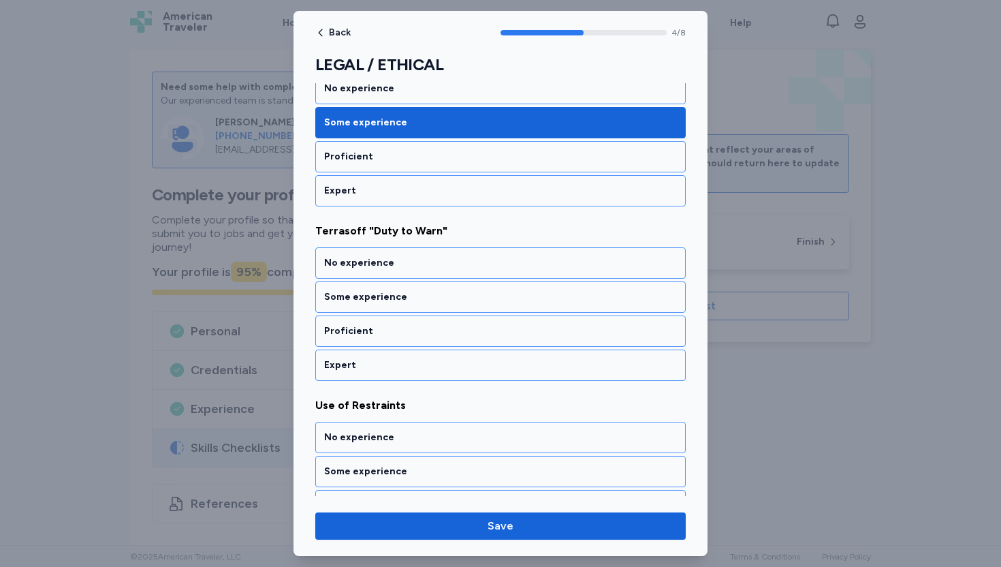
scroll to position [770, 0]
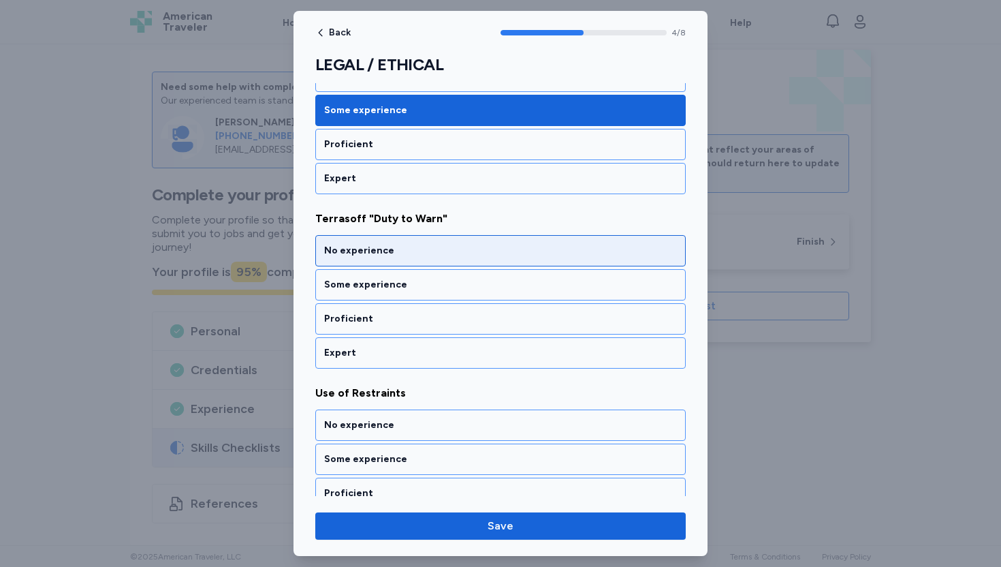
click at [413, 245] on div "No experience" at bounding box center [500, 251] width 353 height 14
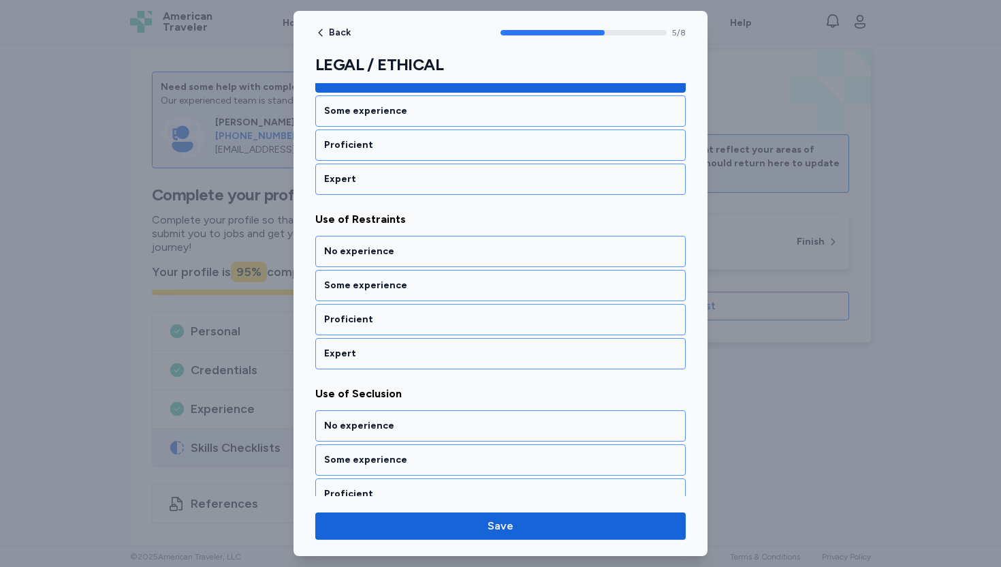
scroll to position [945, 0]
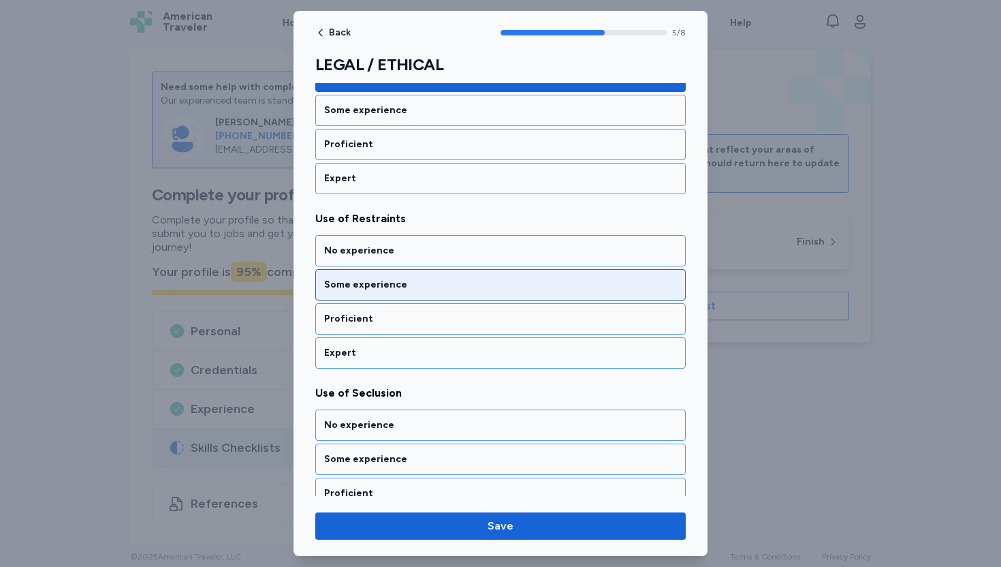
click at [395, 287] on div "Some experience" at bounding box center [500, 285] width 353 height 14
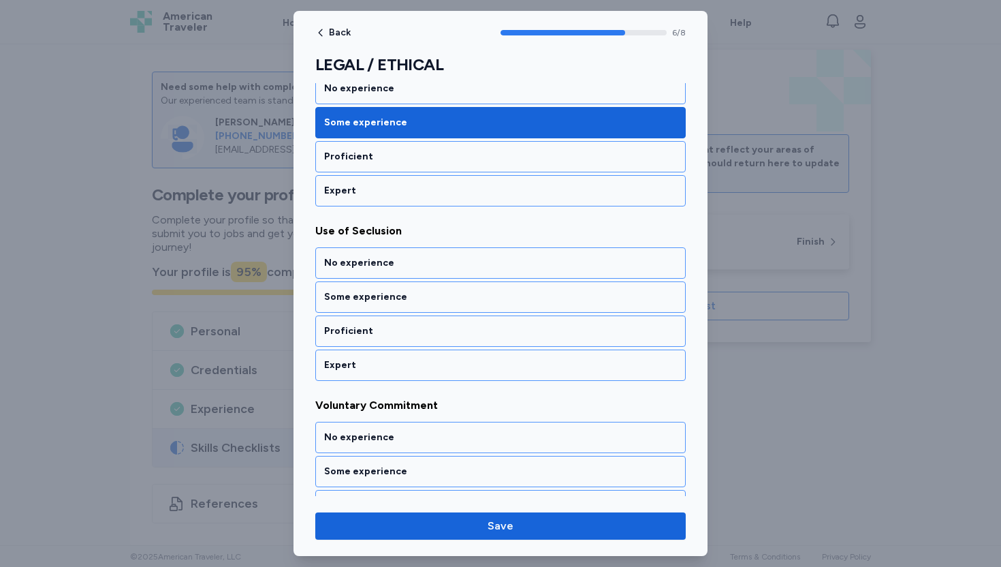
scroll to position [1119, 0]
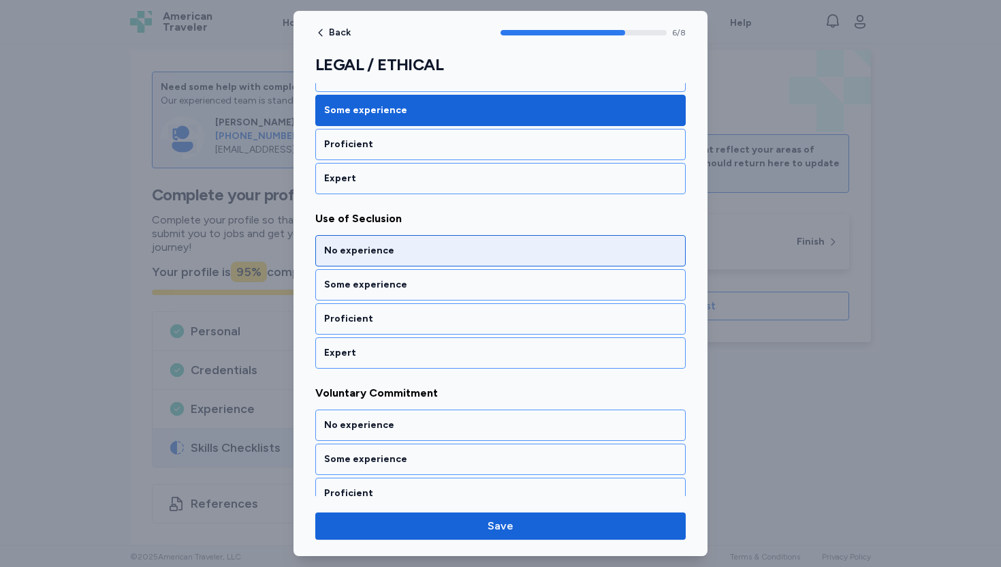
click at [407, 248] on div "No experience" at bounding box center [500, 251] width 353 height 14
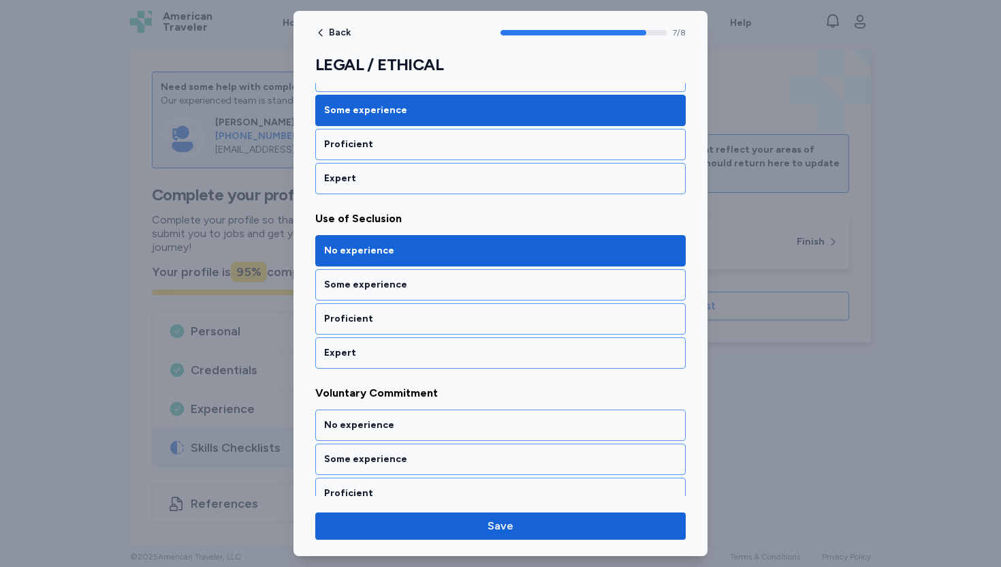
scroll to position [1169, 0]
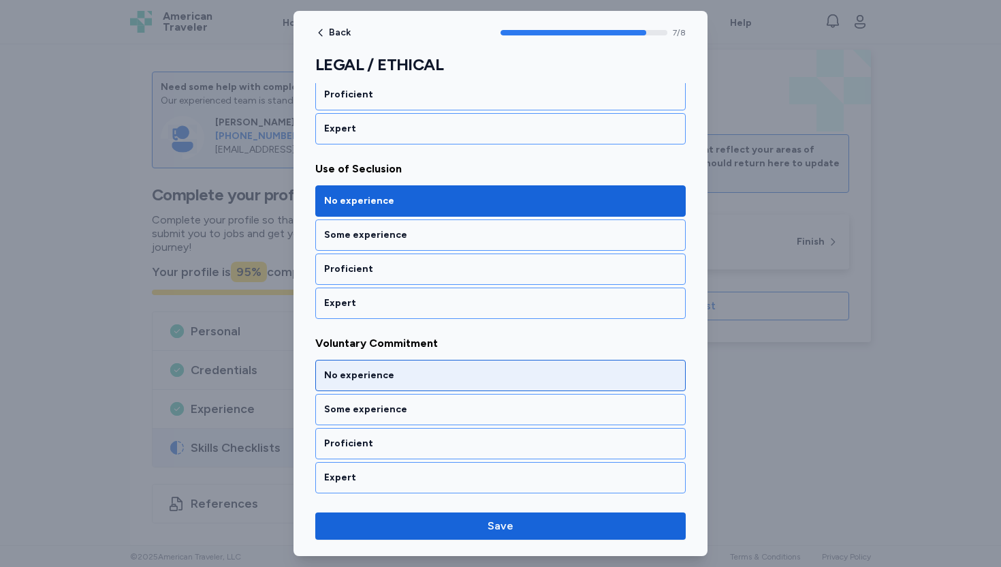
click at [373, 370] on div "No experience" at bounding box center [500, 376] width 353 height 14
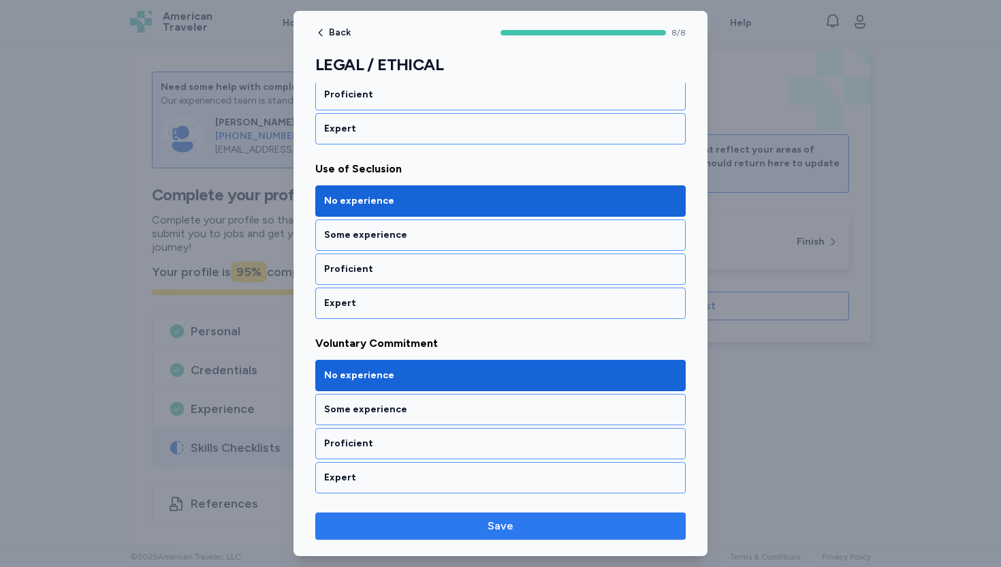
click at [507, 524] on span "Save" at bounding box center [501, 526] width 26 height 16
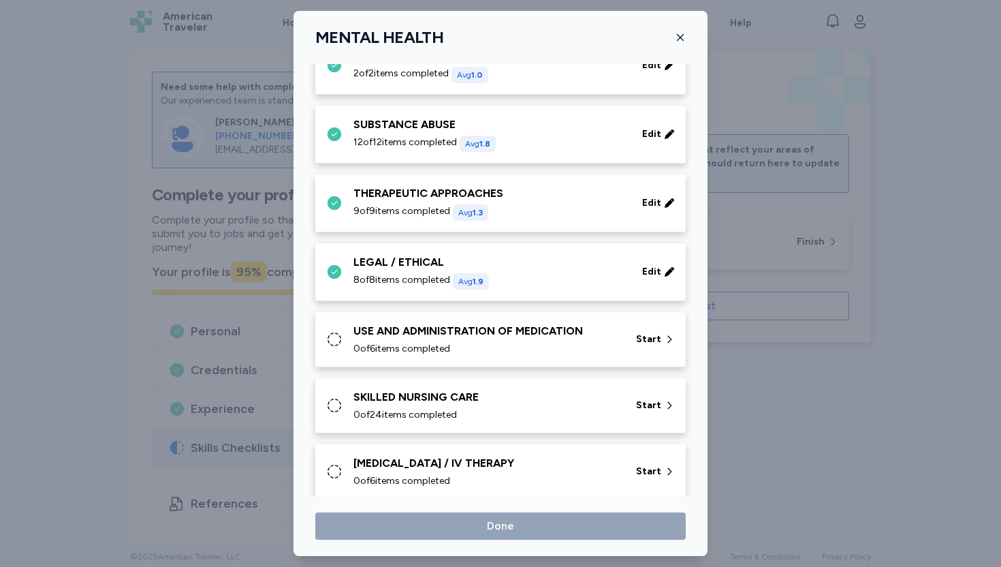
scroll to position [456, 0]
click at [498, 334] on div "USE AND ADMINISTRATION OF MEDICATION" at bounding box center [487, 330] width 266 height 16
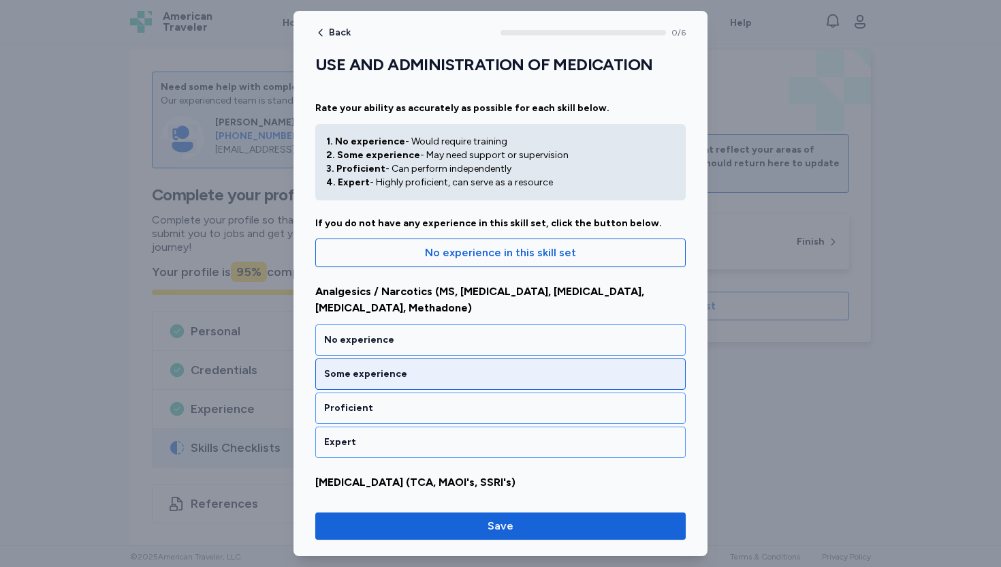
click at [438, 367] on div "Some experience" at bounding box center [500, 374] width 353 height 14
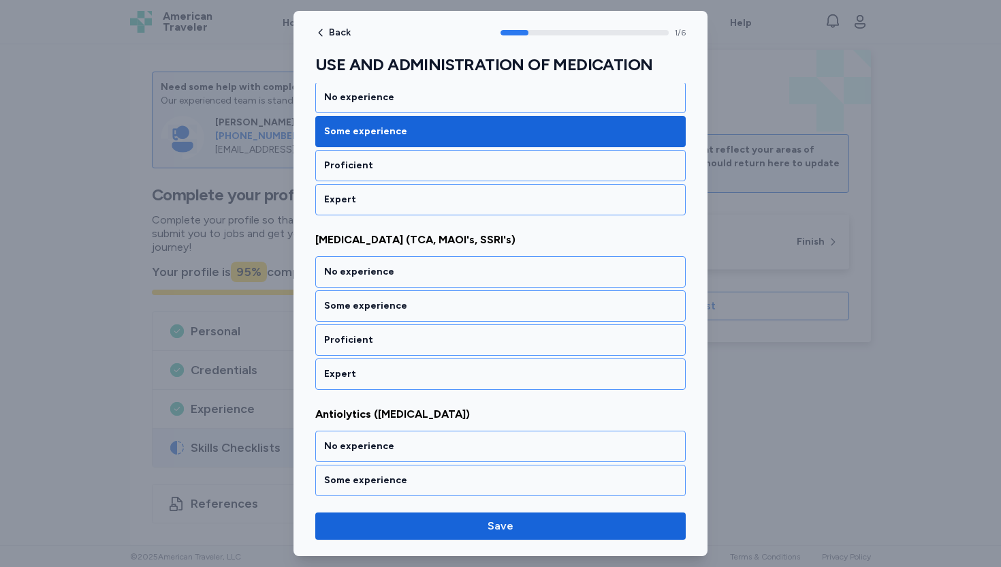
scroll to position [247, 0]
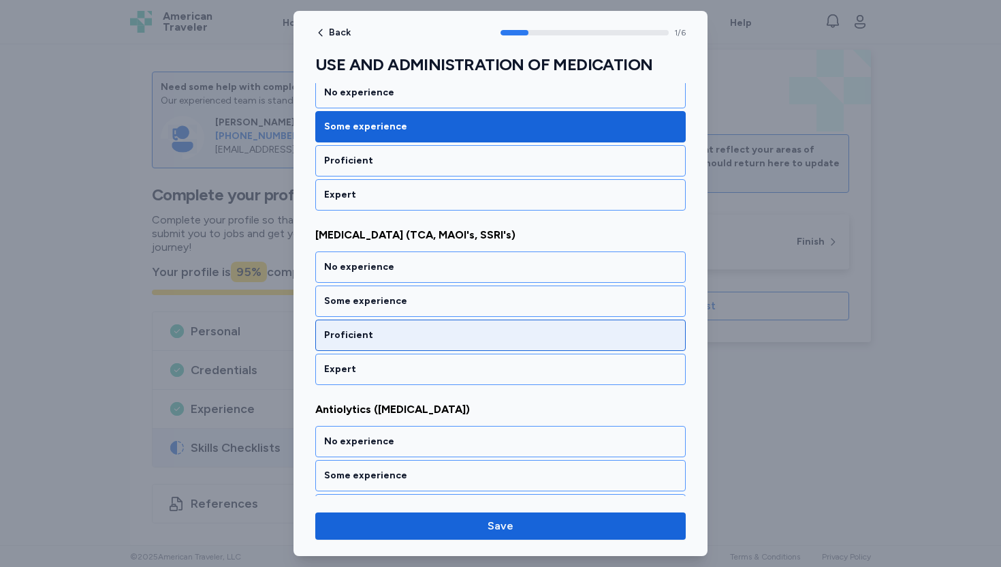
click at [351, 328] on div "Proficient" at bounding box center [500, 335] width 353 height 14
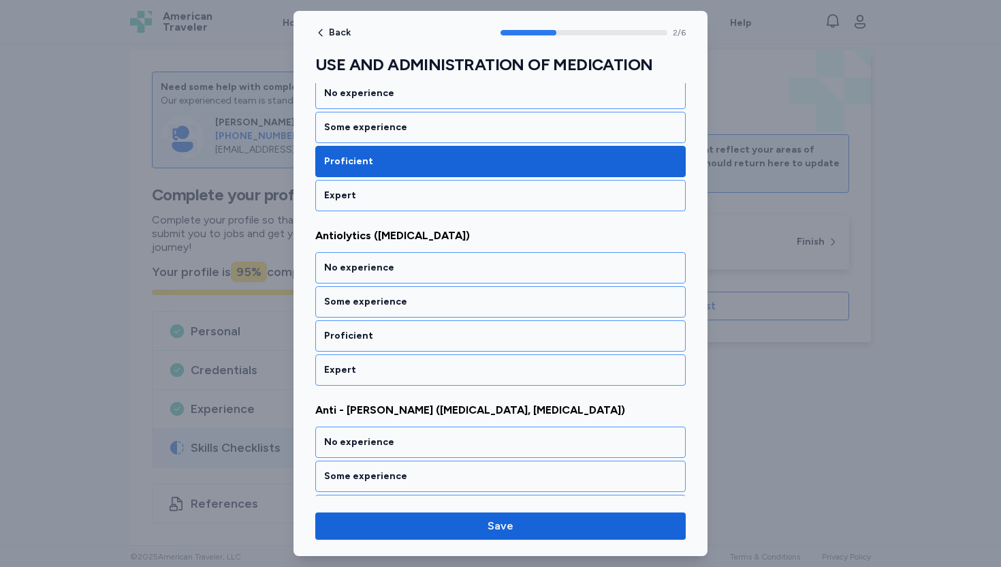
scroll to position [422, 0]
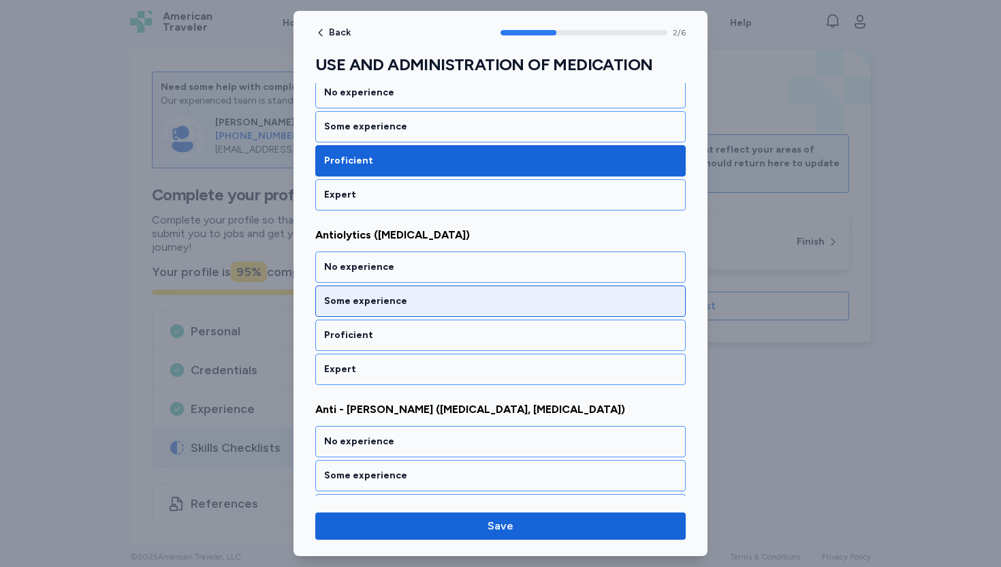
click at [386, 294] on div "Some experience" at bounding box center [500, 301] width 353 height 14
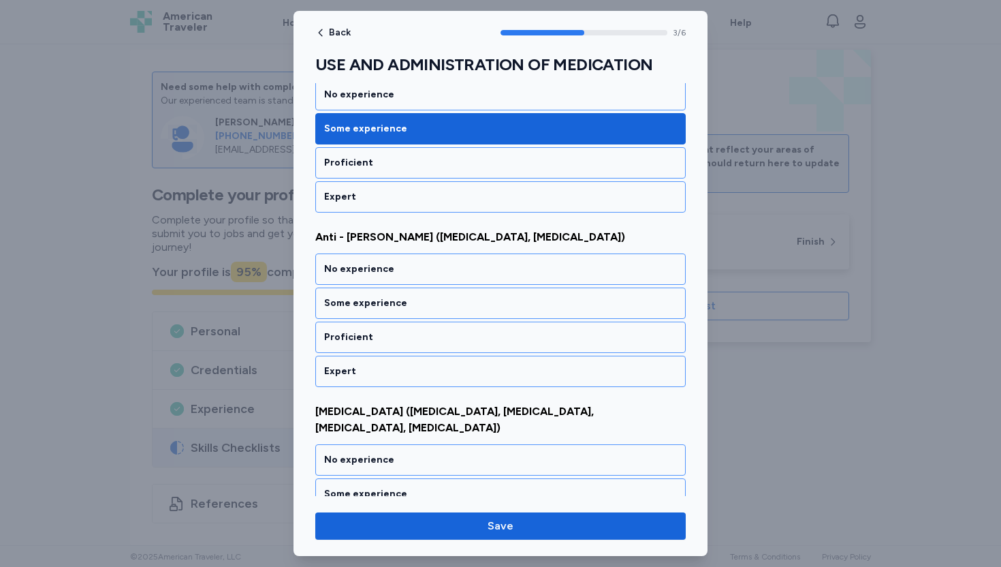
scroll to position [596, 0]
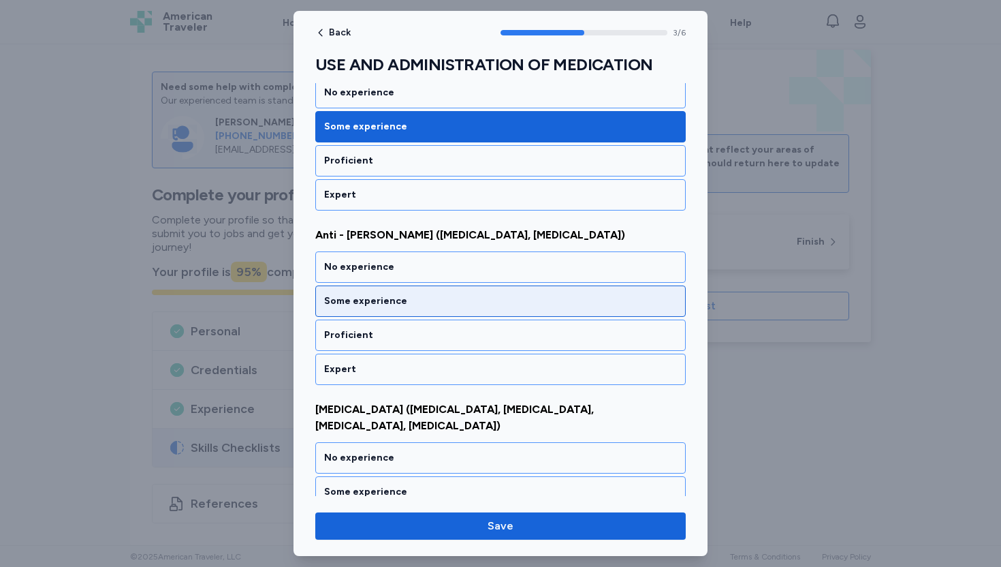
click at [398, 294] on div "Some experience" at bounding box center [500, 301] width 353 height 14
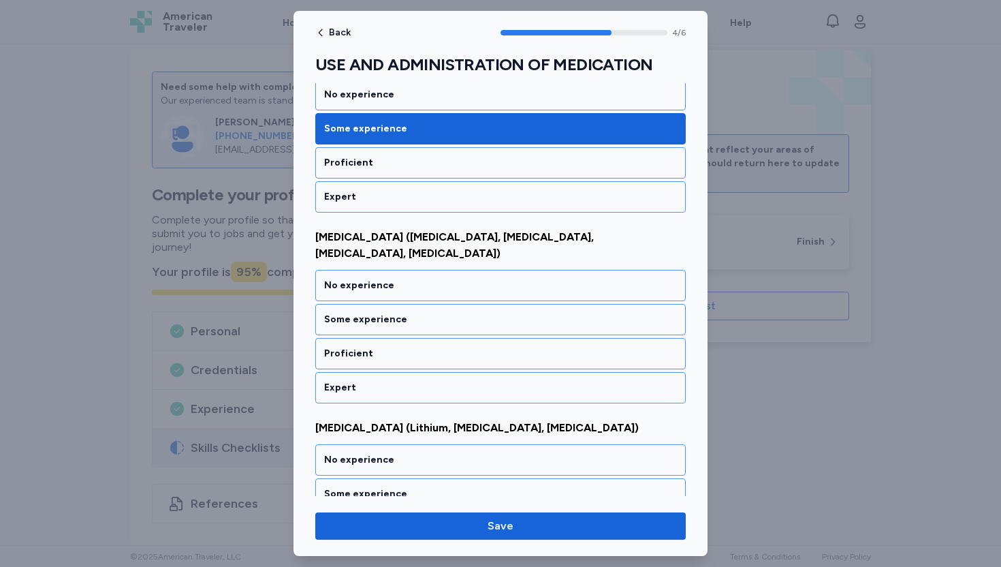
scroll to position [770, 0]
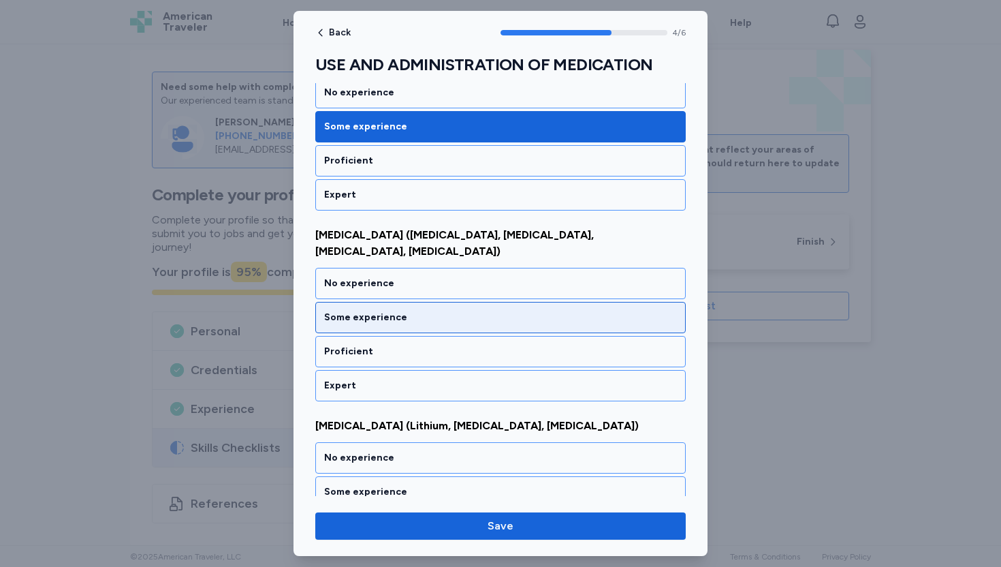
click at [384, 311] on div "Some experience" at bounding box center [500, 318] width 353 height 14
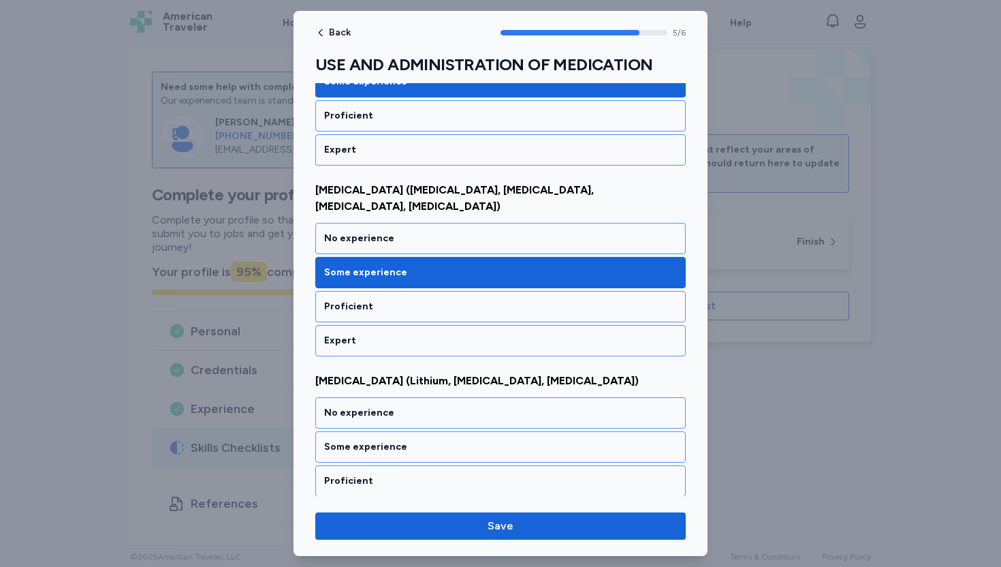
scroll to position [820, 0]
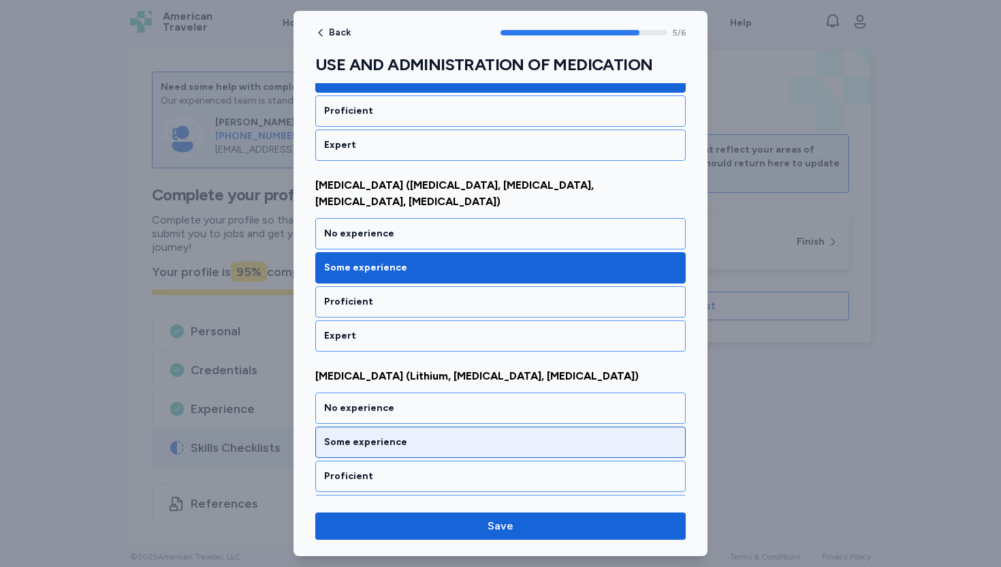
click at [399, 435] on div "Some experience" at bounding box center [500, 442] width 353 height 14
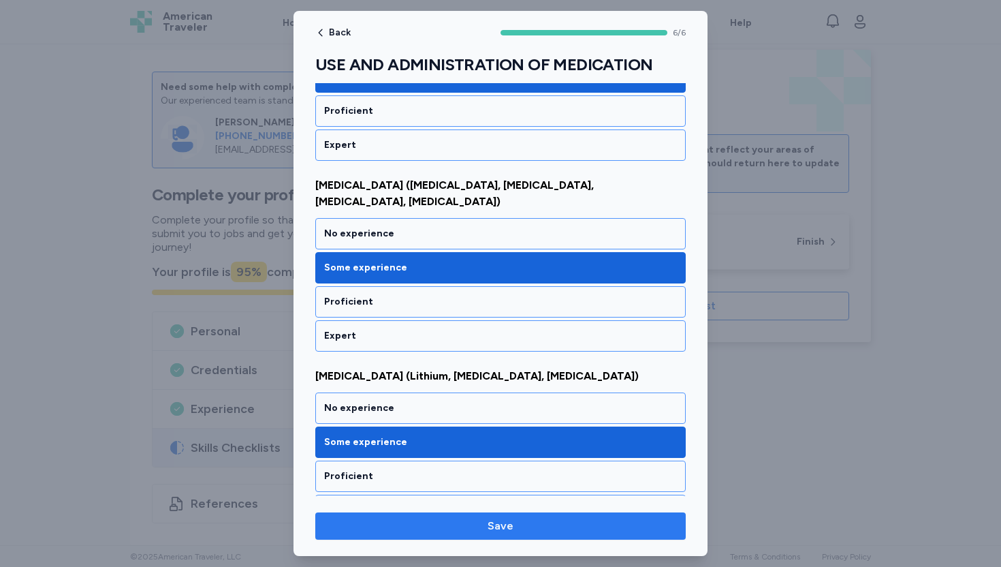
click at [503, 526] on span "Save" at bounding box center [501, 526] width 26 height 16
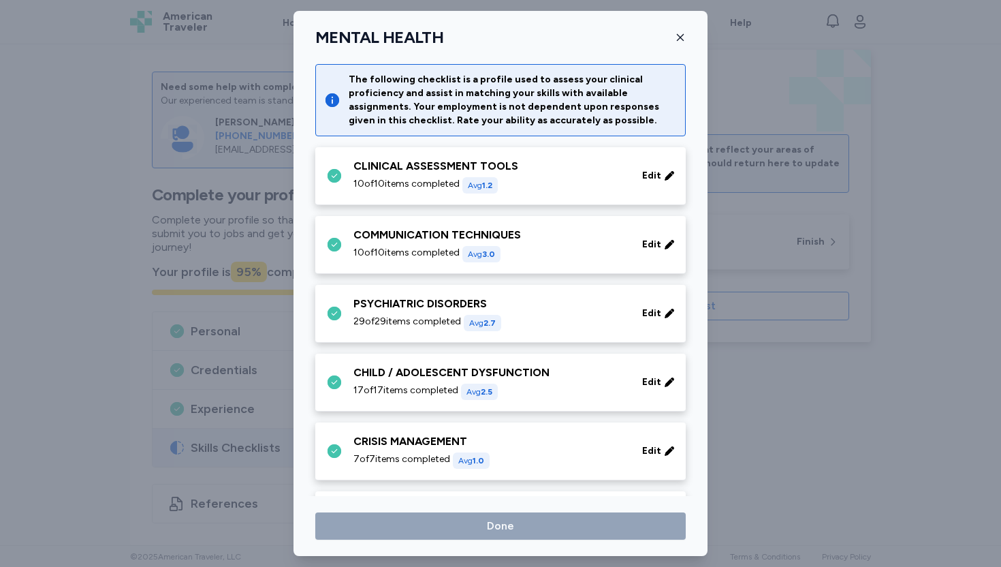
scroll to position [456, 0]
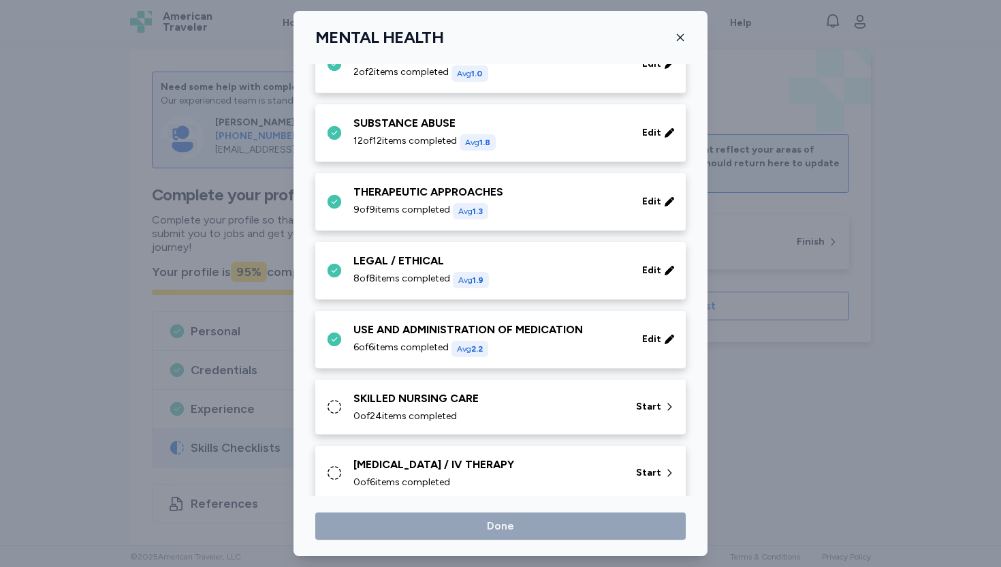
click at [554, 401] on div "SKILLED NURSING CARE" at bounding box center [487, 398] width 266 height 16
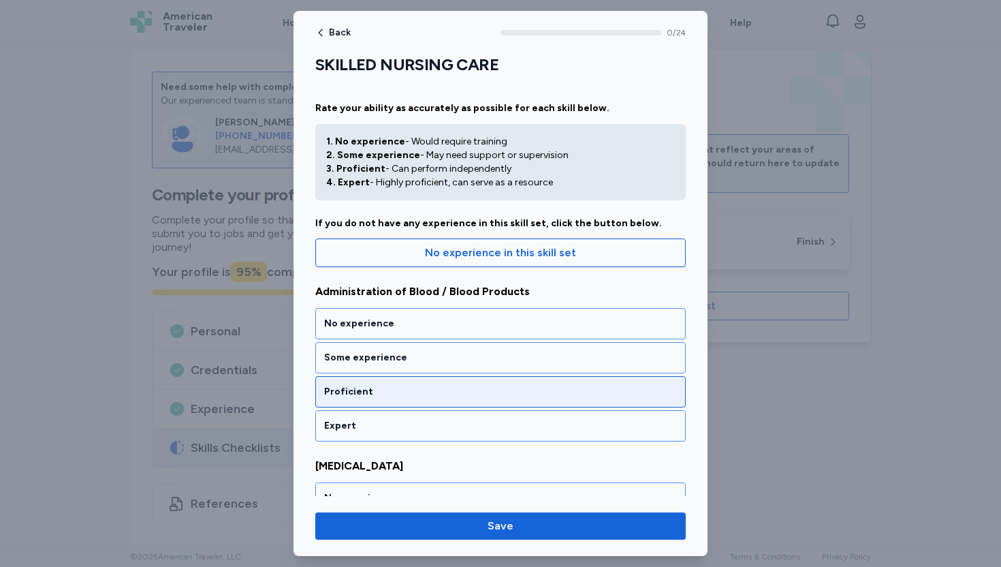
click at [376, 396] on div "Proficient" at bounding box center [500, 392] width 353 height 14
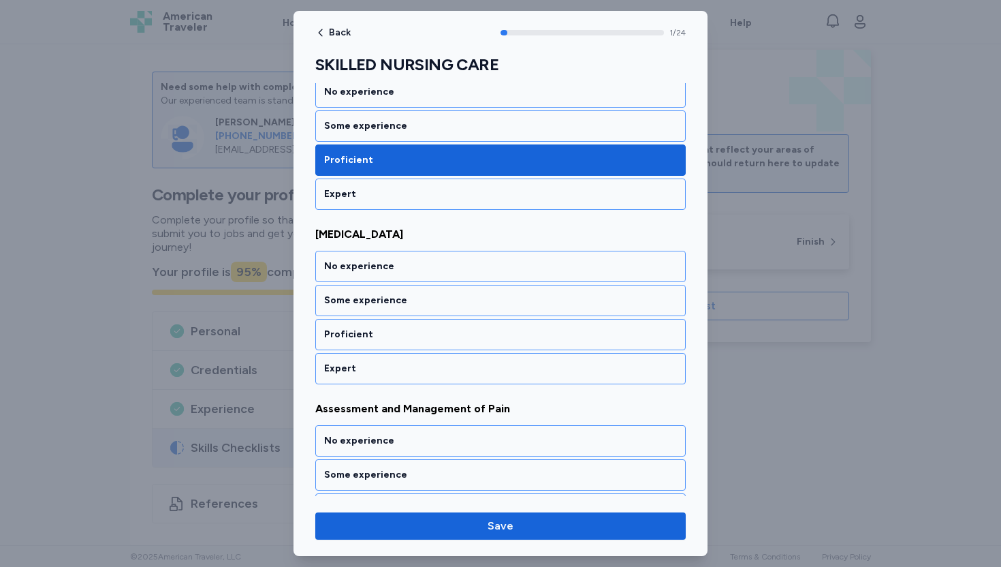
scroll to position [230, 0]
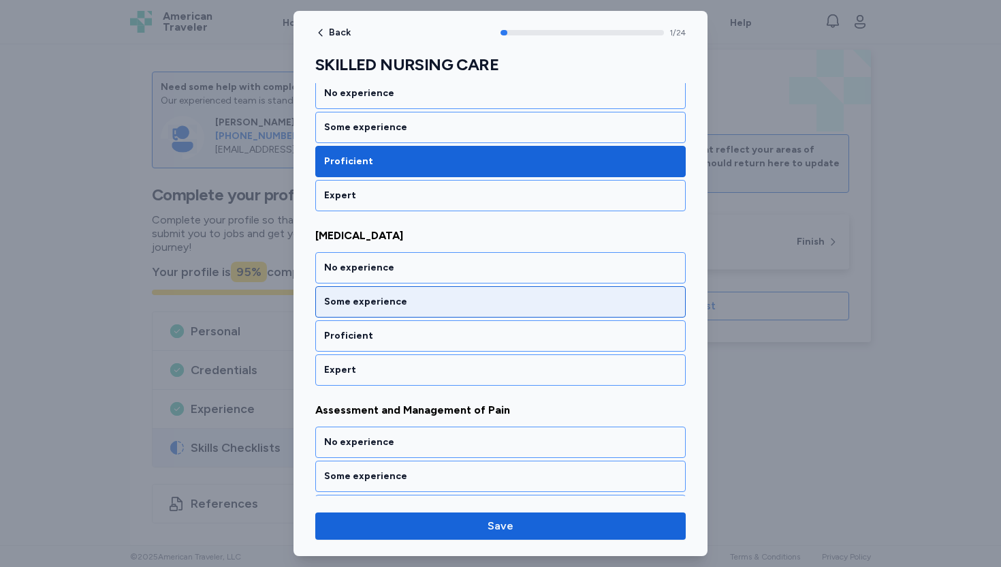
click at [409, 301] on div "Some experience" at bounding box center [500, 302] width 353 height 14
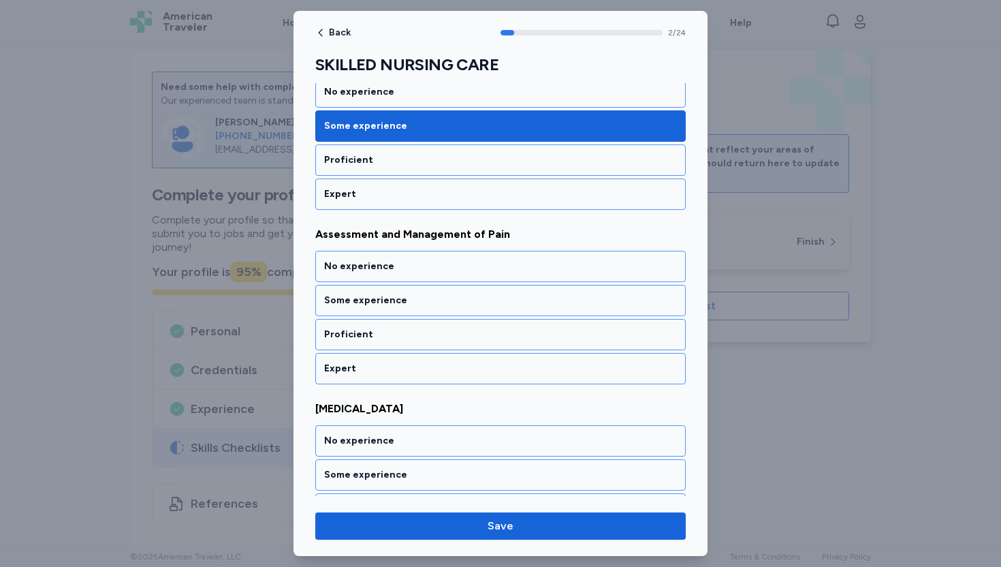
scroll to position [422, 0]
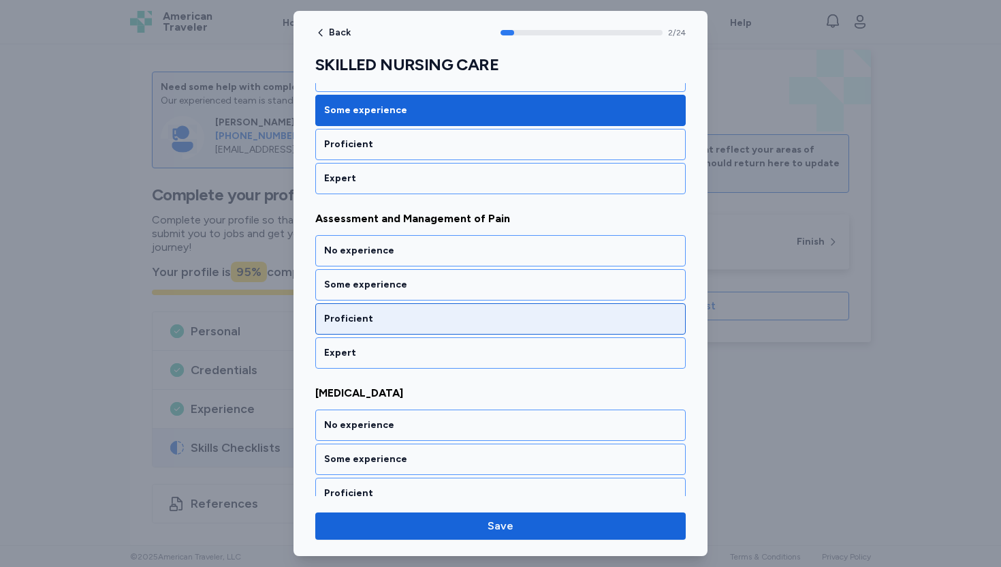
click at [392, 317] on div "Proficient" at bounding box center [500, 319] width 353 height 14
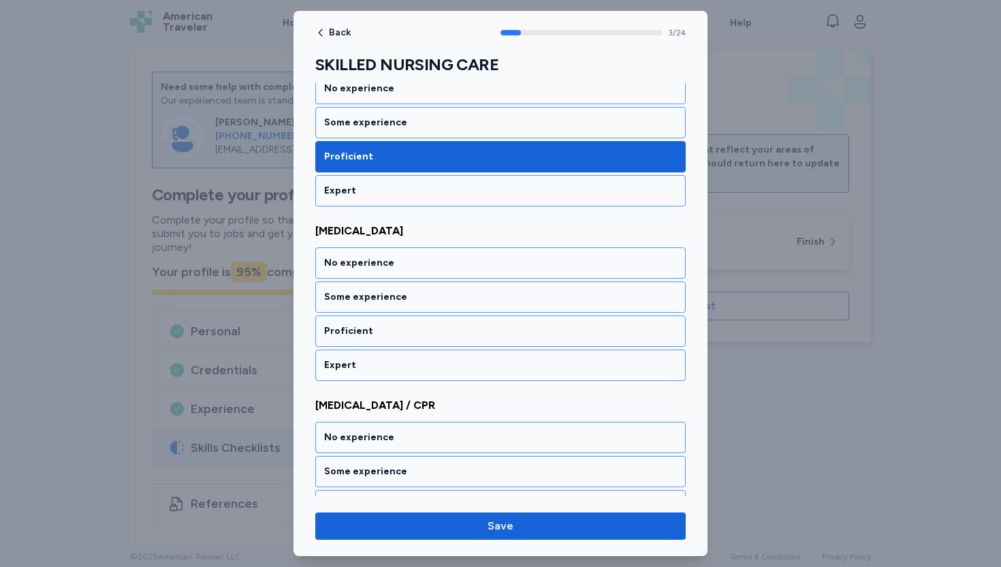
scroll to position [596, 0]
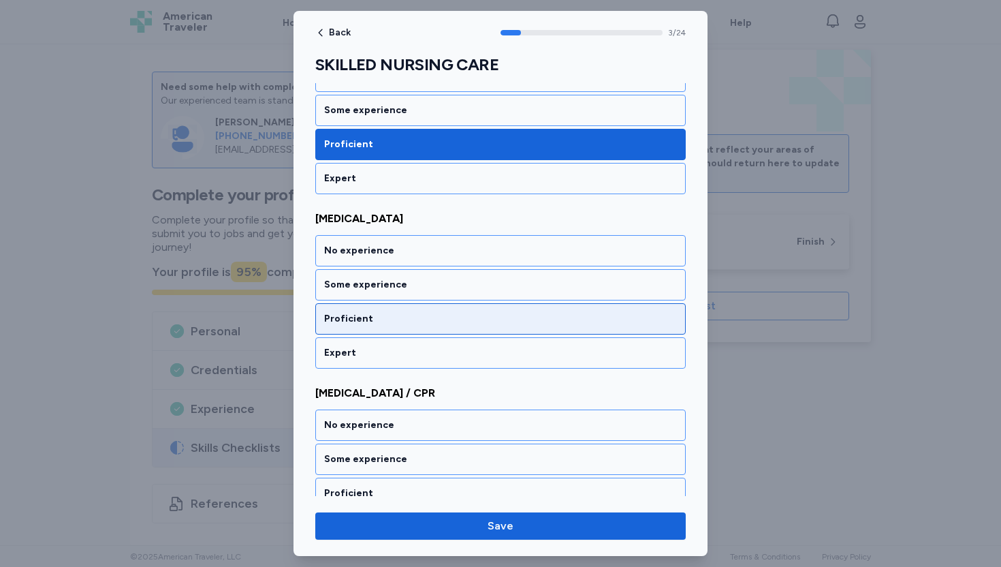
click at [388, 317] on div "Proficient" at bounding box center [500, 319] width 353 height 14
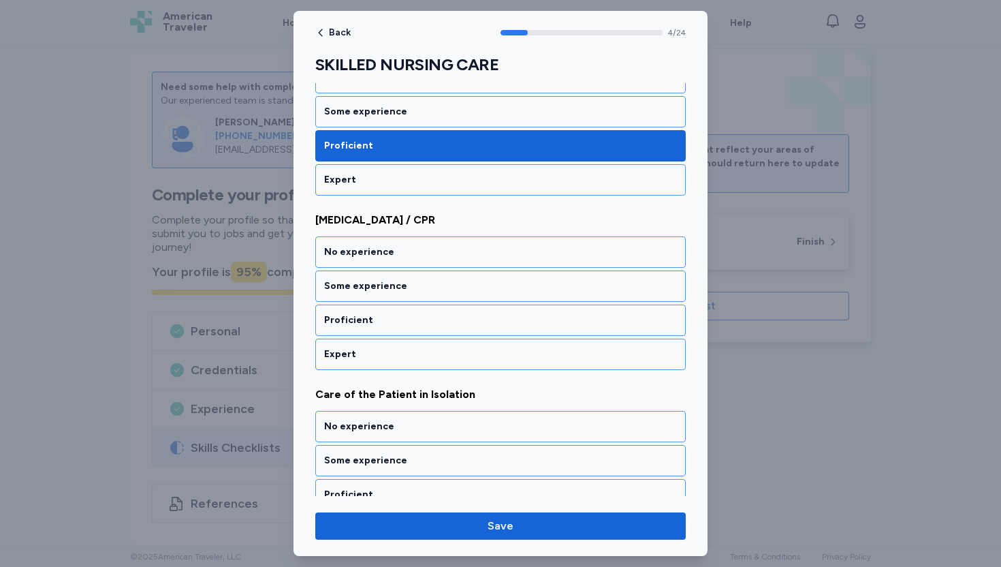
scroll to position [770, 0]
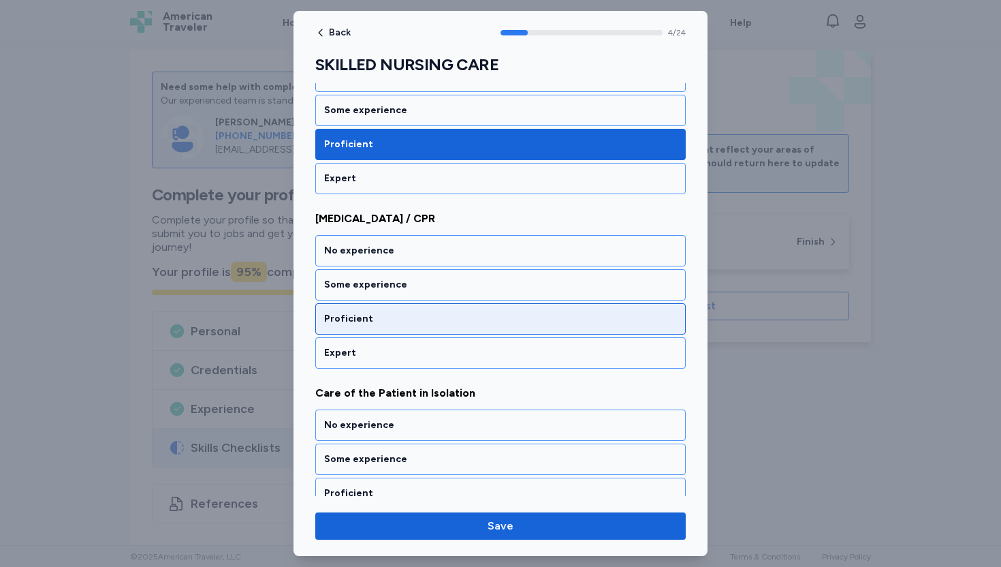
click at [388, 318] on div "Proficient" at bounding box center [500, 319] width 353 height 14
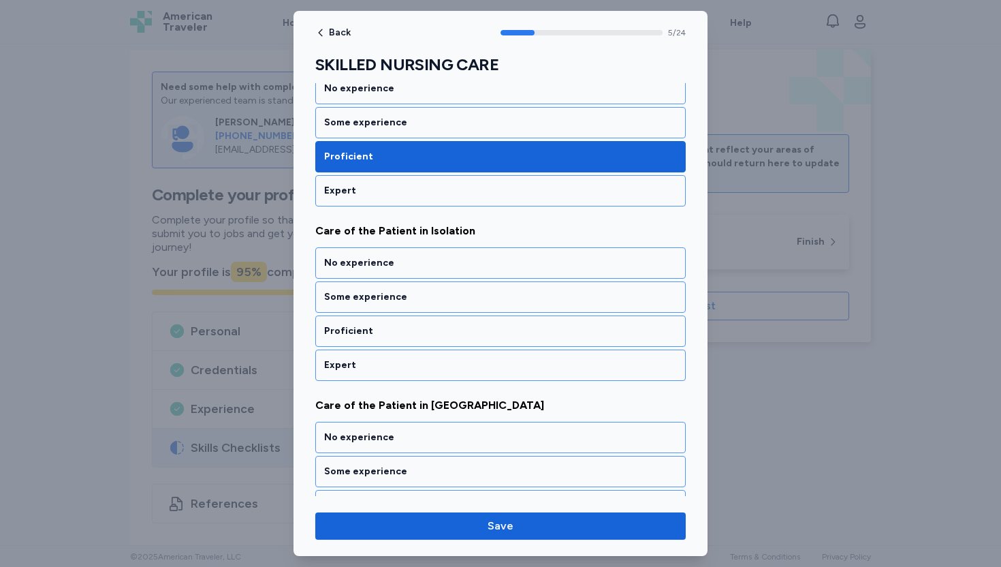
scroll to position [945, 0]
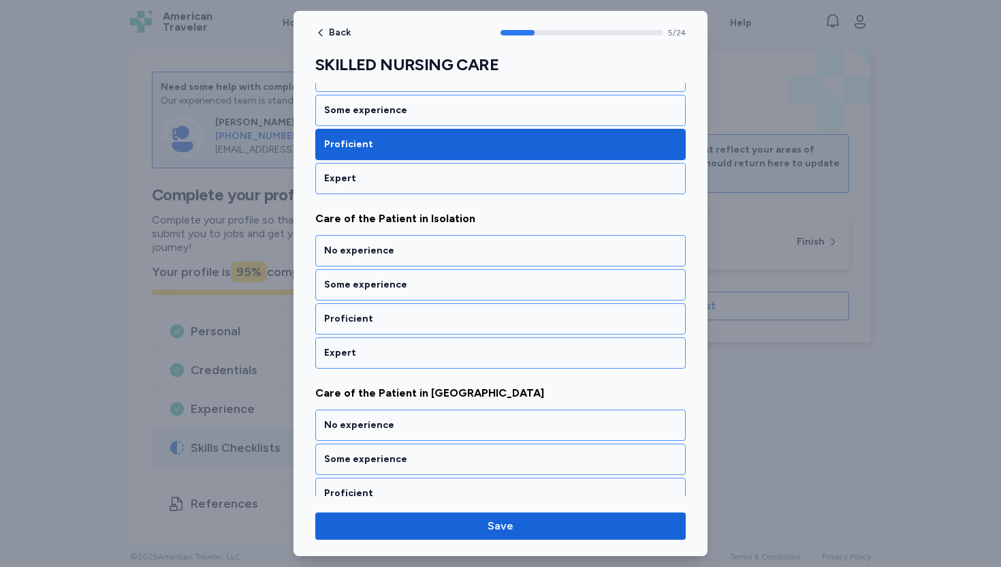
click at [388, 318] on div "Proficient" at bounding box center [500, 319] width 353 height 14
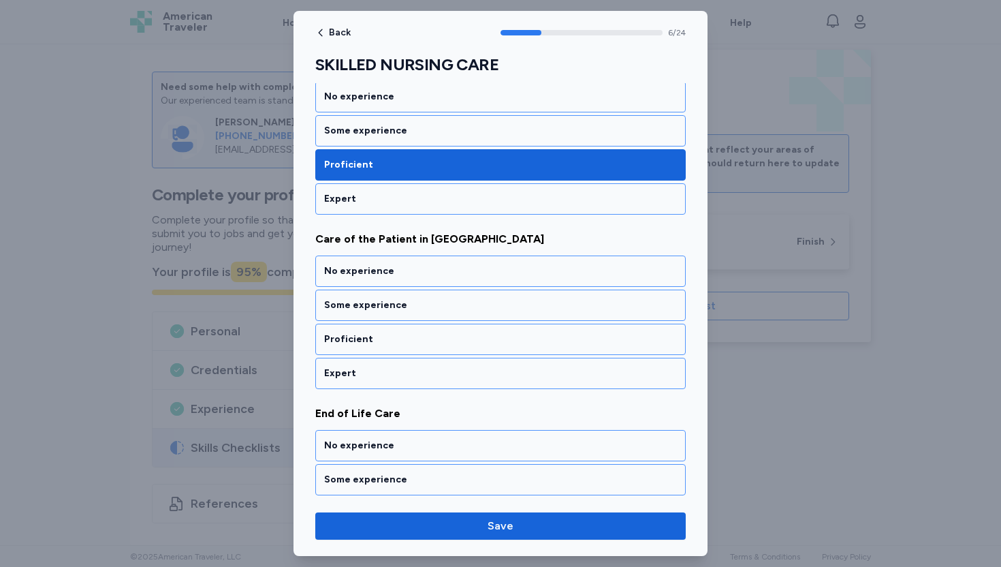
scroll to position [1119, 0]
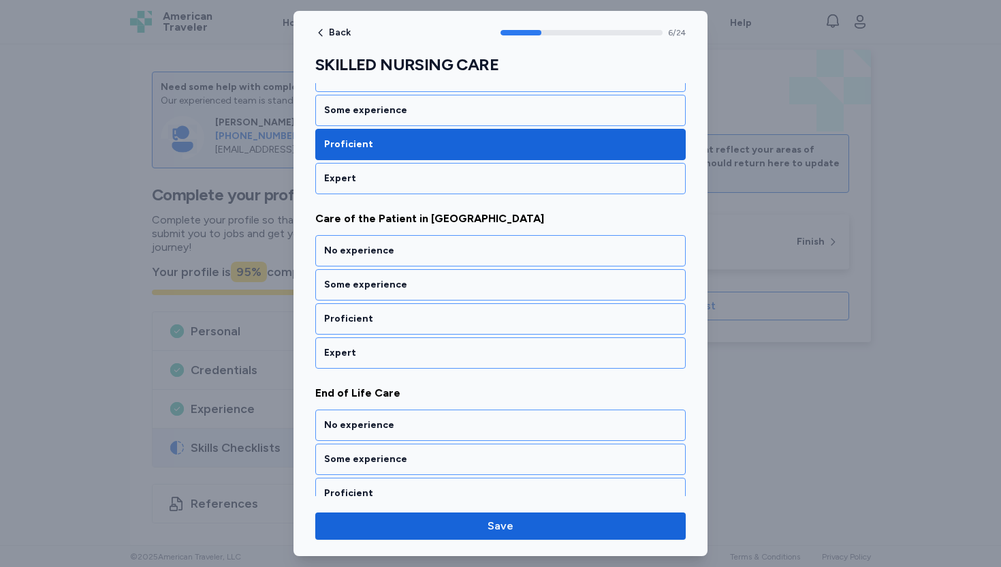
click at [388, 318] on div "Proficient" at bounding box center [500, 319] width 353 height 14
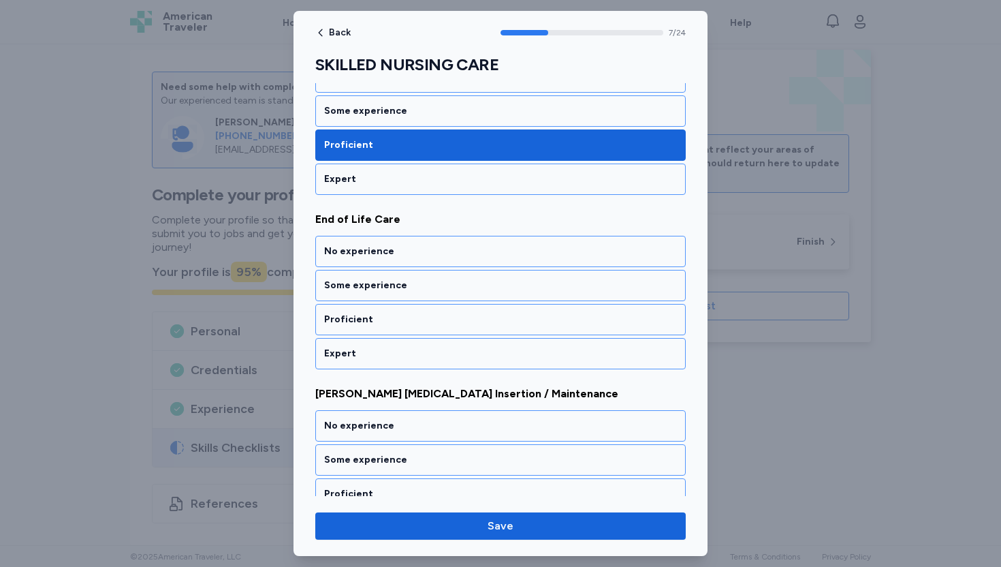
scroll to position [1294, 0]
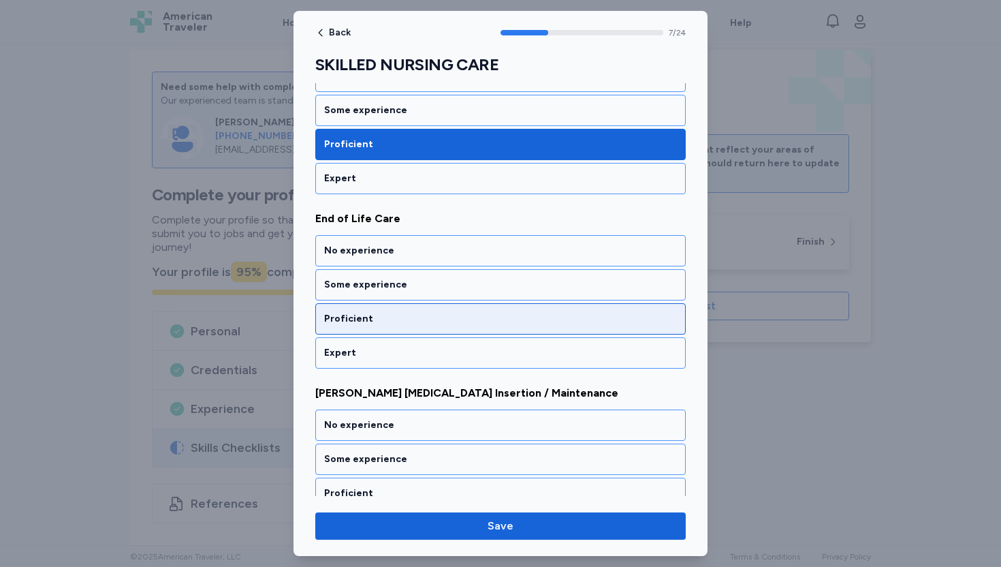
click at [364, 322] on div "Proficient" at bounding box center [500, 319] width 353 height 14
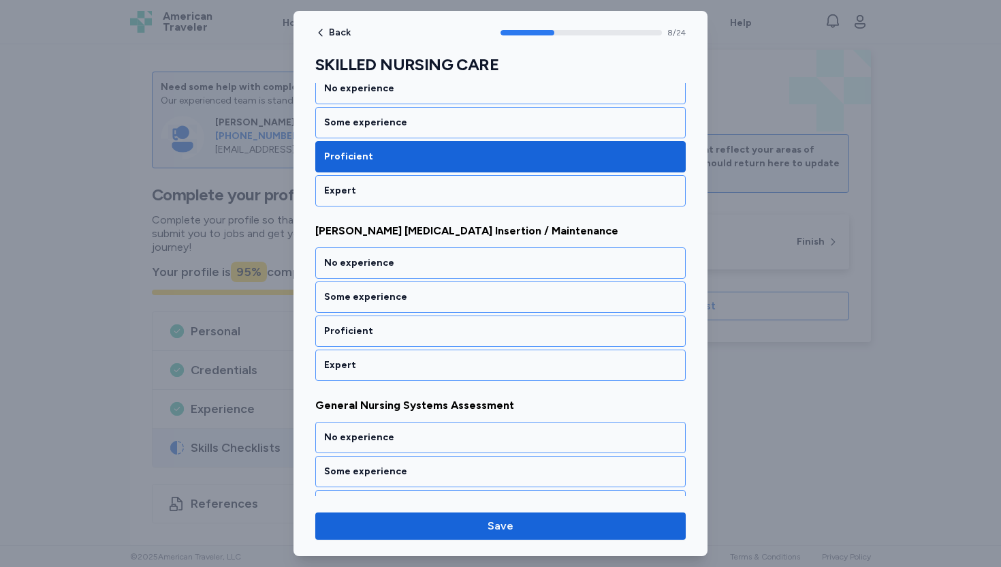
scroll to position [1468, 0]
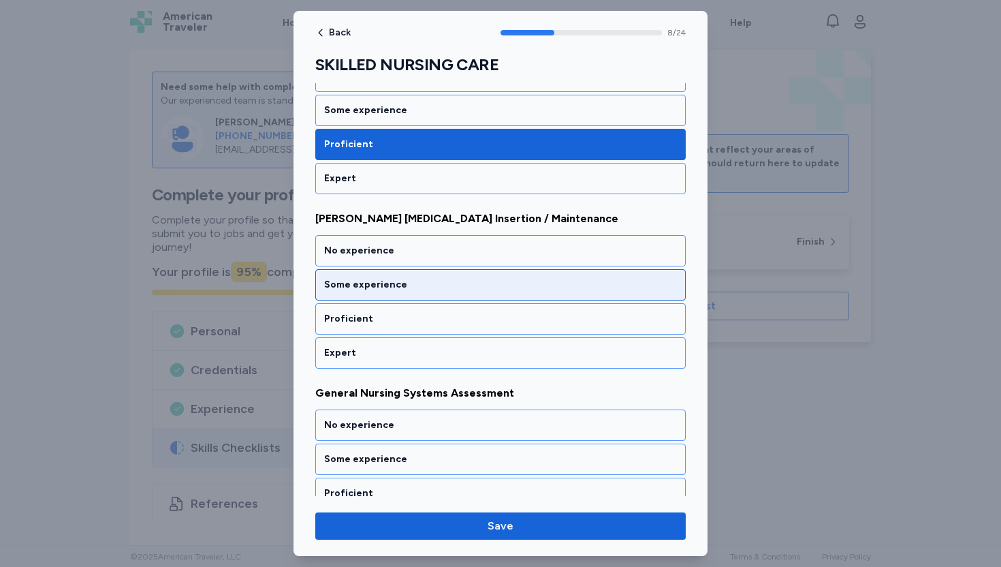
click at [379, 282] on div "Some experience" at bounding box center [500, 285] width 353 height 14
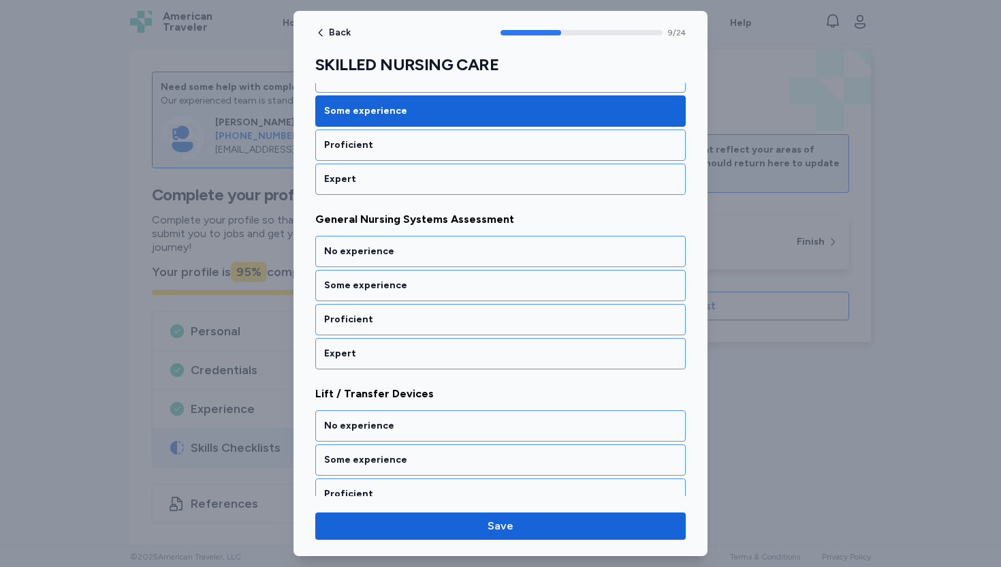
scroll to position [1642, 0]
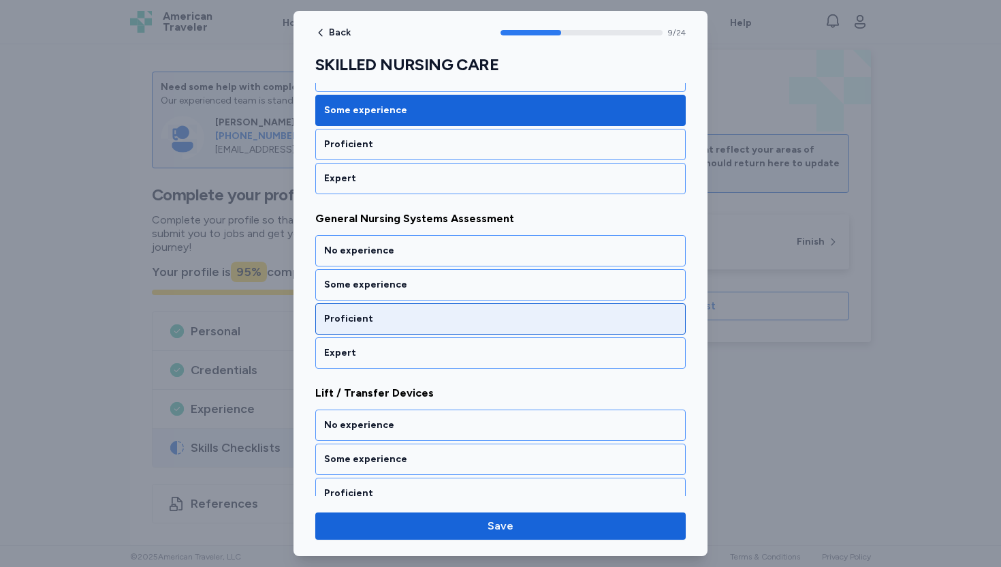
click at [360, 322] on div "Proficient" at bounding box center [500, 319] width 353 height 14
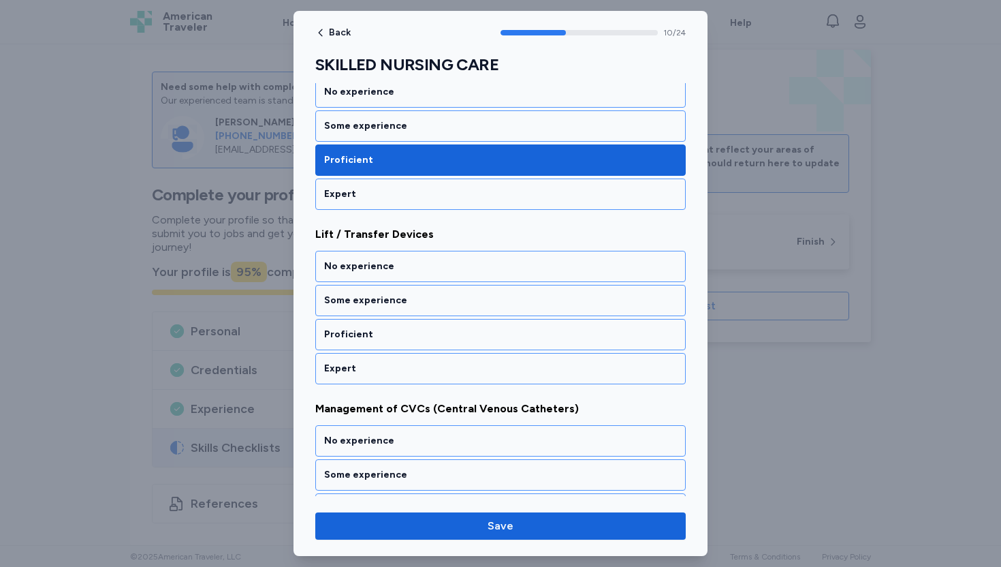
scroll to position [1817, 0]
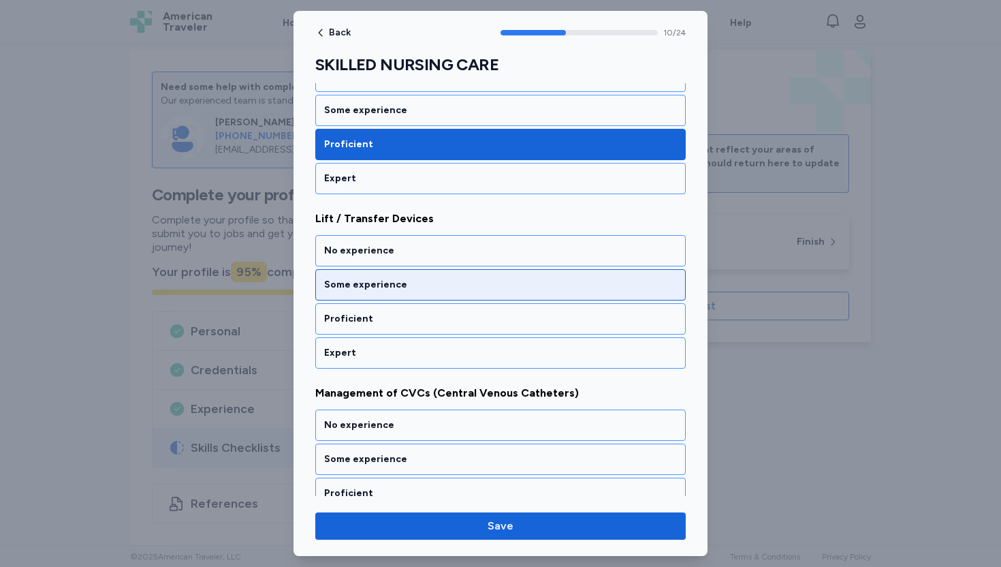
click at [382, 286] on div "Some experience" at bounding box center [500, 285] width 353 height 14
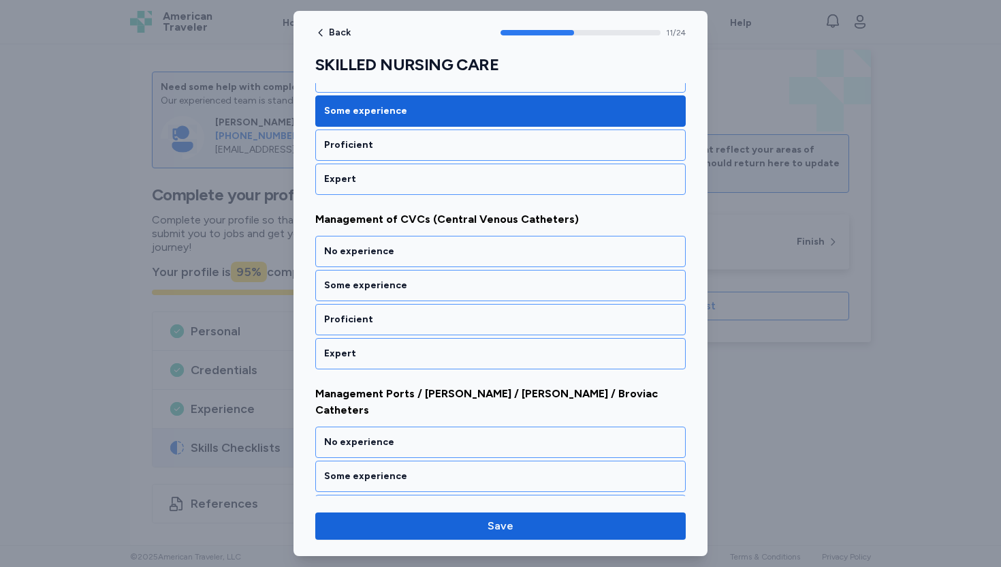
scroll to position [1991, 0]
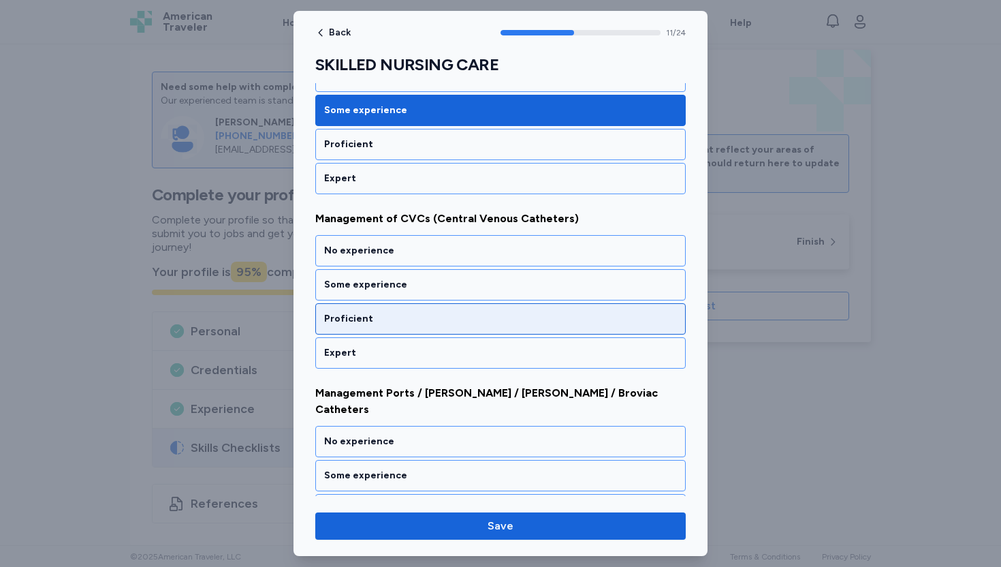
click at [367, 319] on div "Proficient" at bounding box center [500, 319] width 353 height 14
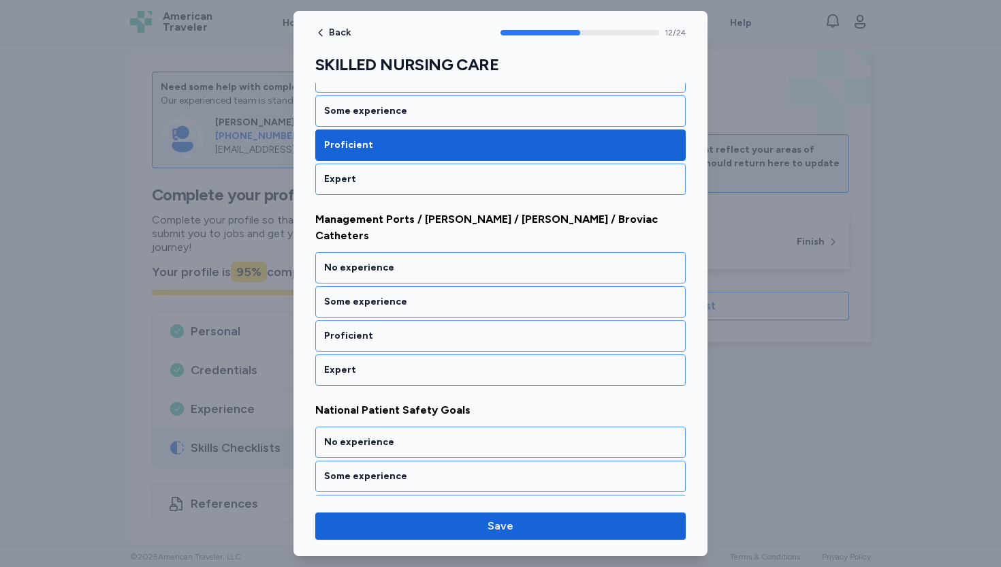
scroll to position [2165, 0]
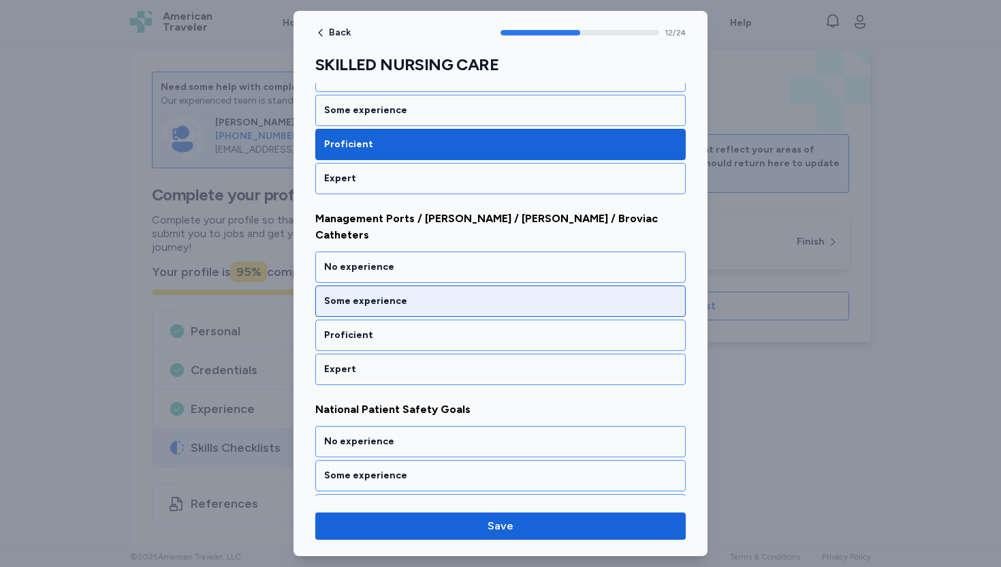
click at [347, 296] on div "Some experience" at bounding box center [500, 300] width 371 height 31
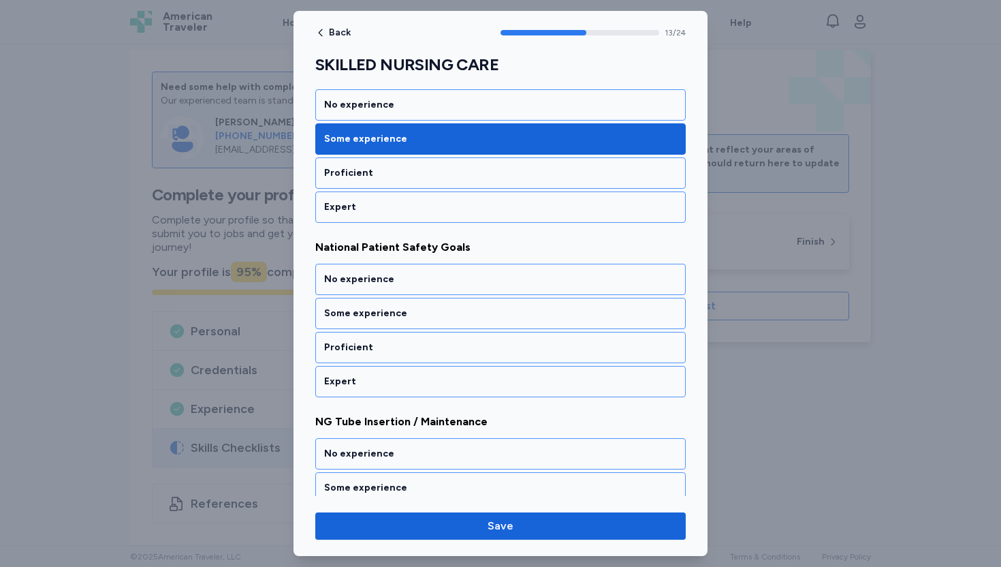
scroll to position [2340, 0]
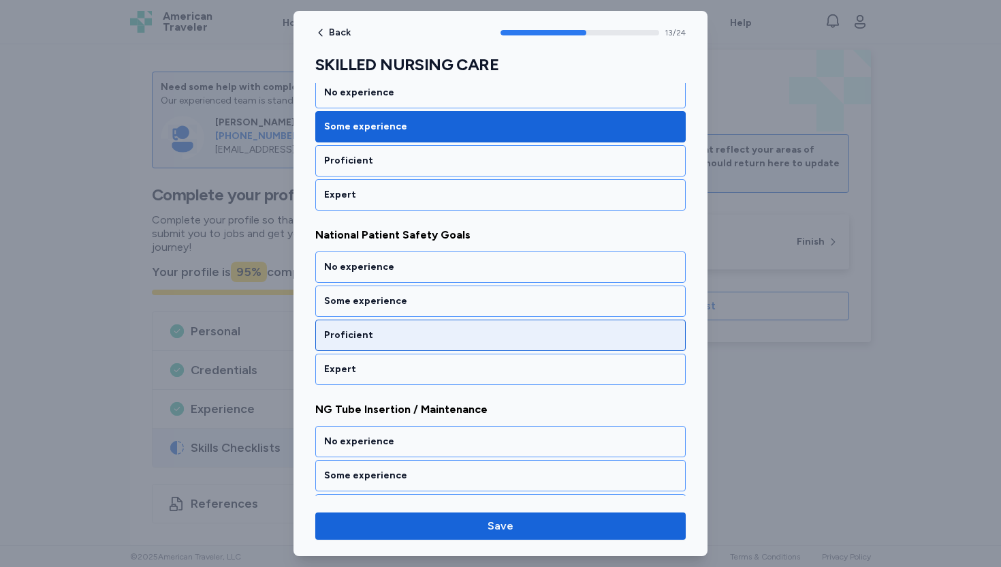
click at [386, 328] on div "Proficient" at bounding box center [500, 335] width 353 height 14
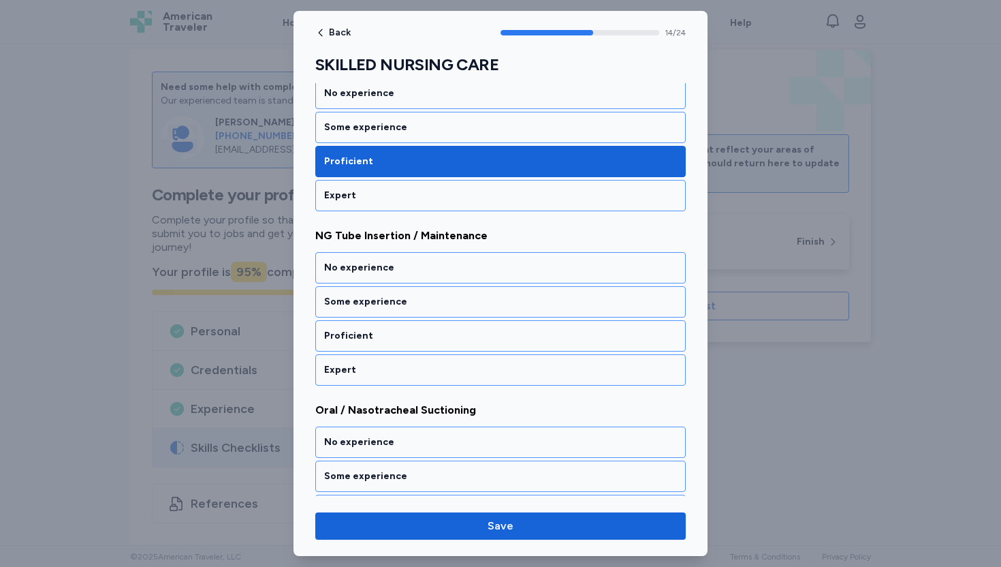
scroll to position [2514, 0]
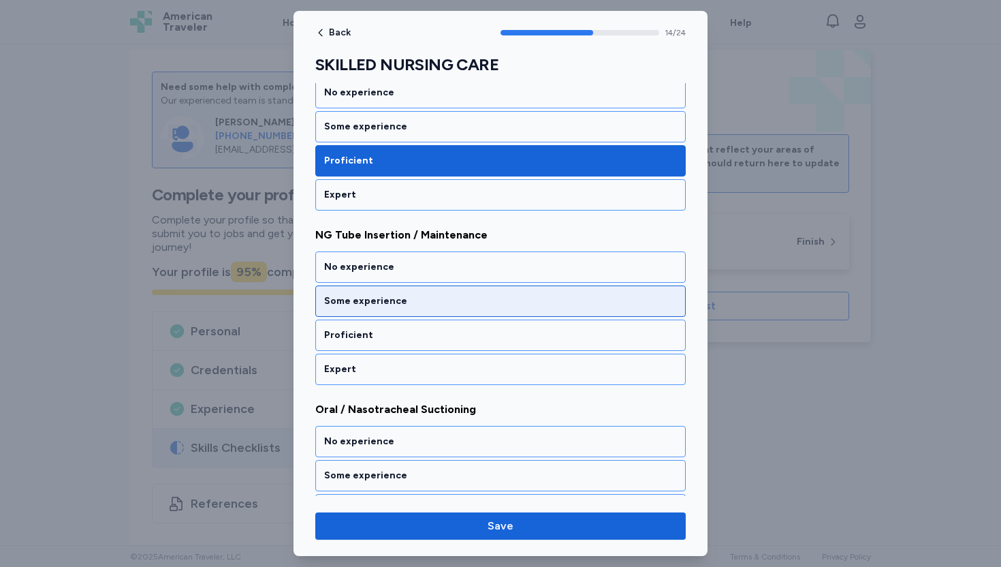
click at [392, 294] on div "Some experience" at bounding box center [500, 301] width 353 height 14
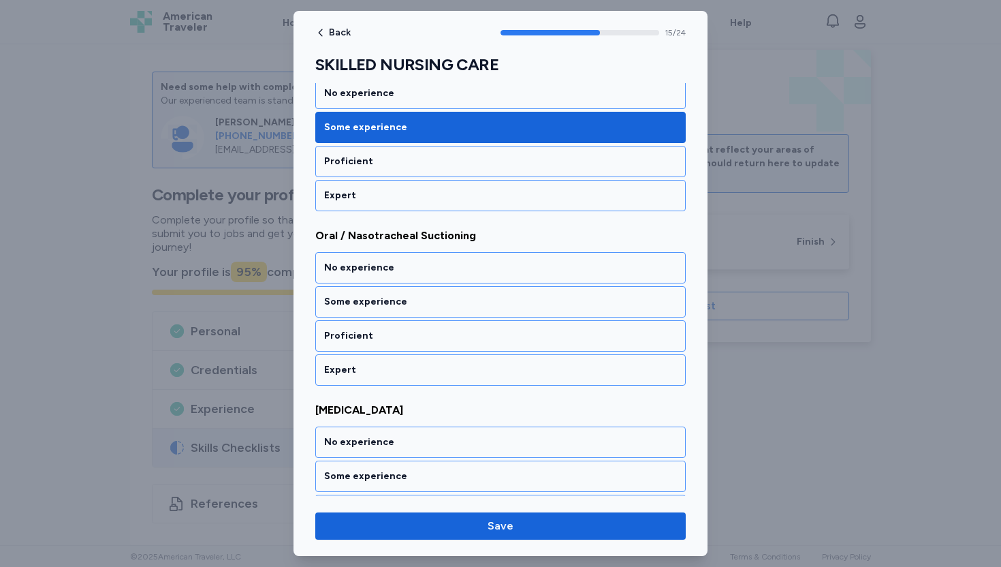
scroll to position [2689, 0]
click at [392, 294] on div "Some experience" at bounding box center [500, 301] width 353 height 14
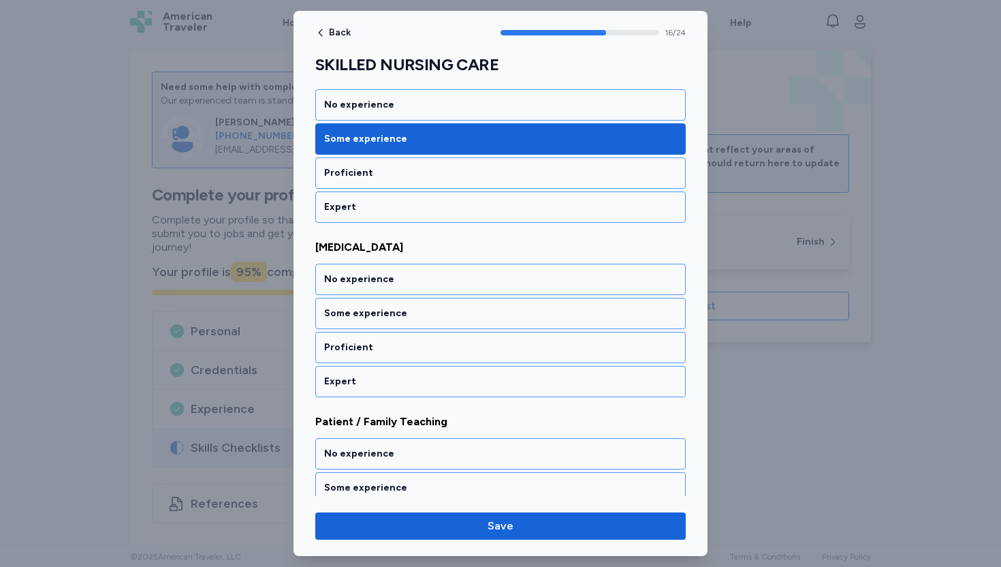
scroll to position [2863, 0]
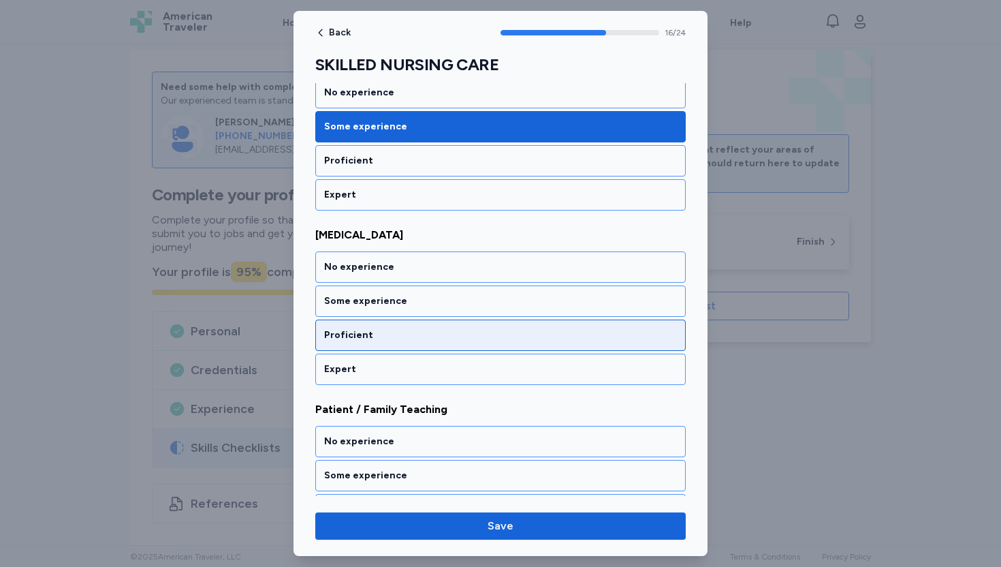
click at [380, 328] on div "Proficient" at bounding box center [500, 335] width 353 height 14
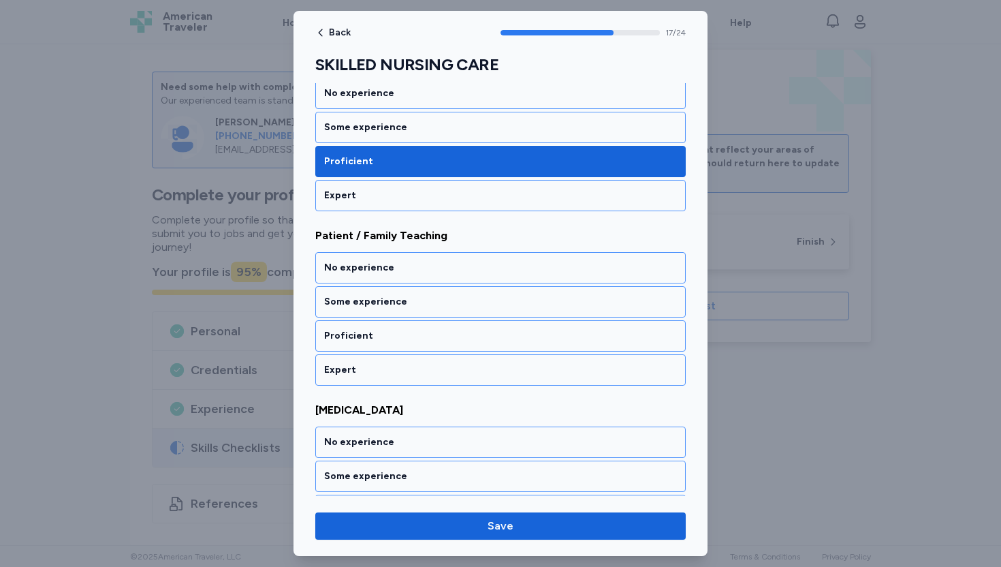
scroll to position [3037, 0]
click at [380, 328] on div "Proficient" at bounding box center [500, 335] width 353 height 14
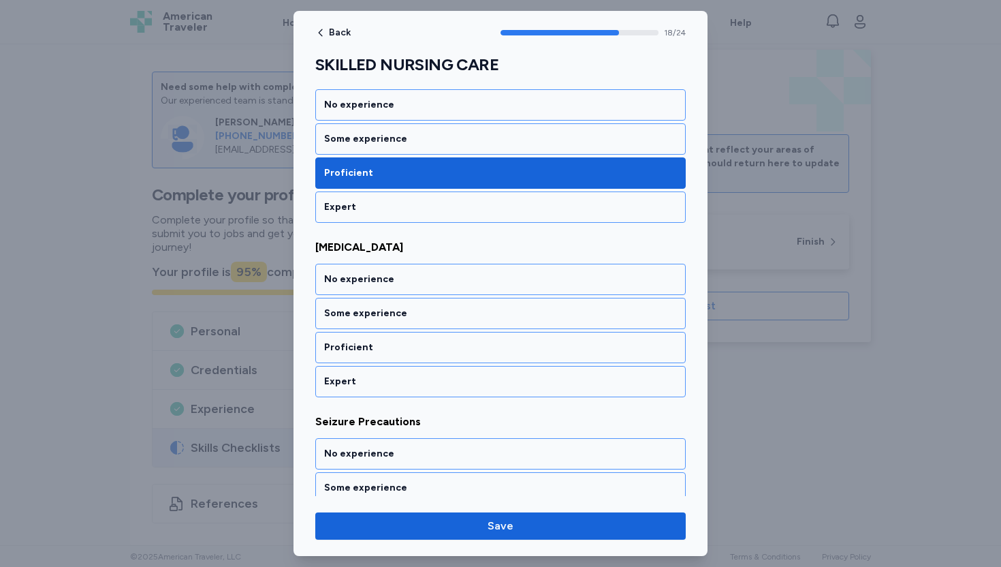
scroll to position [3212, 0]
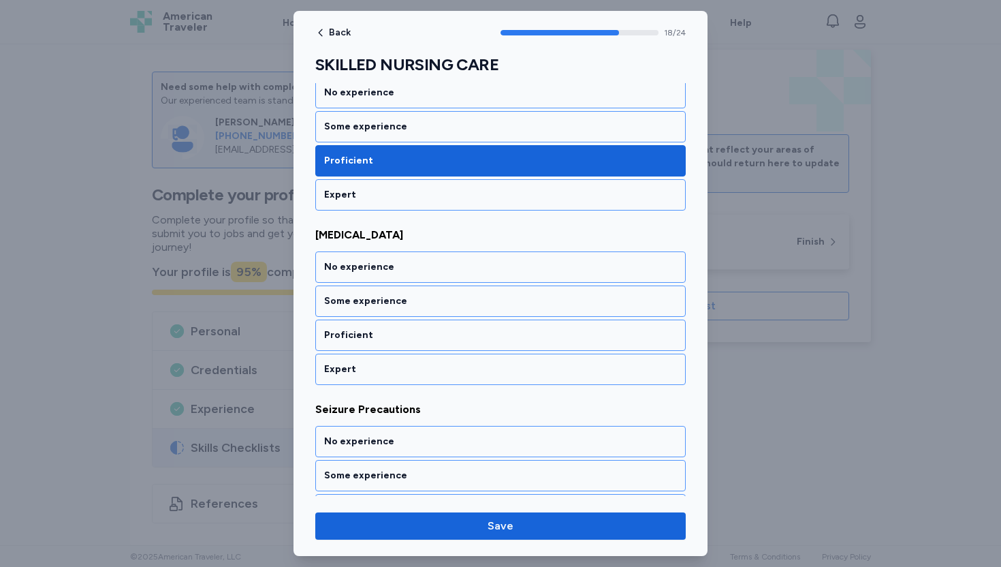
click at [380, 328] on div "Proficient" at bounding box center [500, 335] width 353 height 14
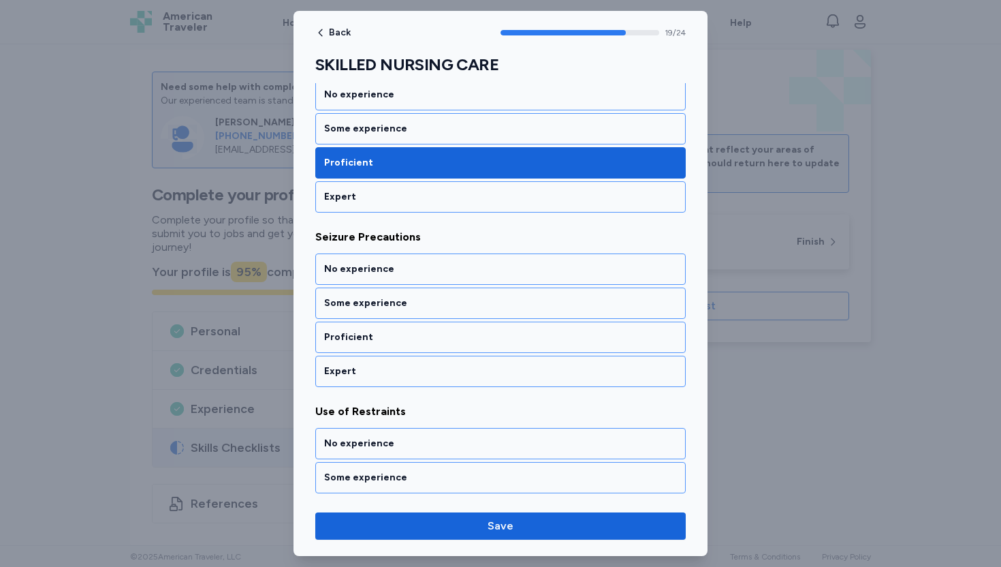
scroll to position [3386, 0]
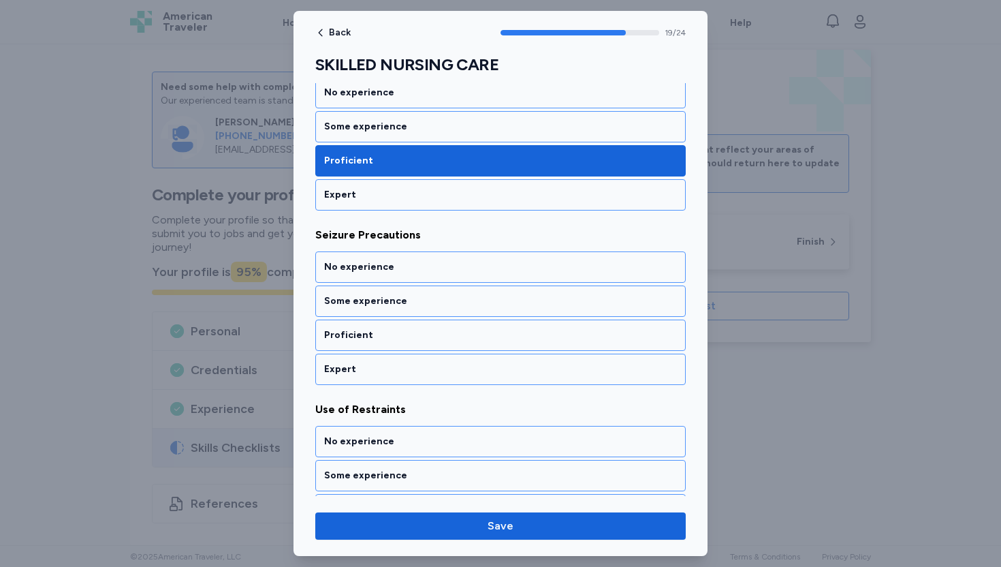
click at [380, 328] on div "Proficient" at bounding box center [500, 335] width 353 height 14
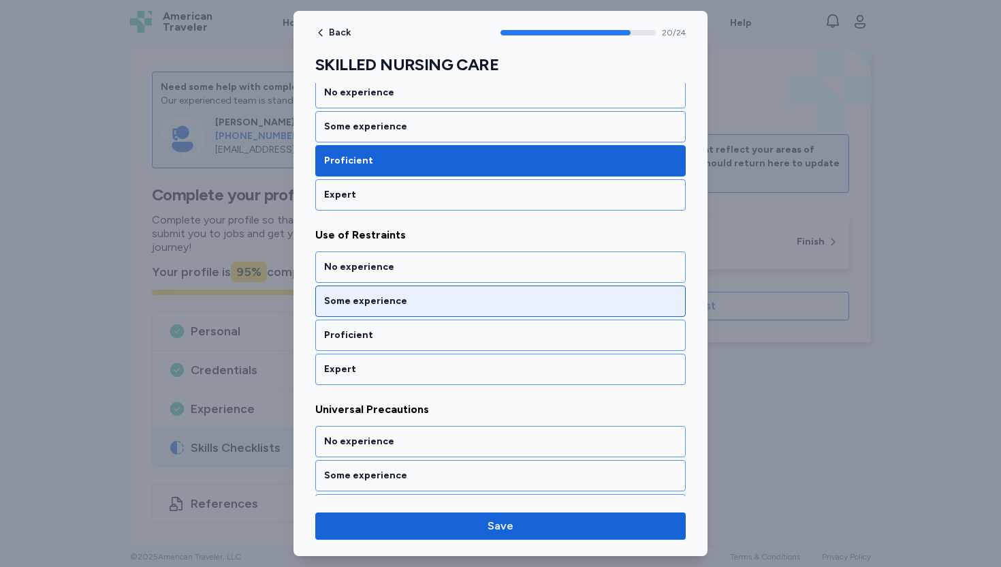
click at [395, 294] on div "Some experience" at bounding box center [500, 301] width 353 height 14
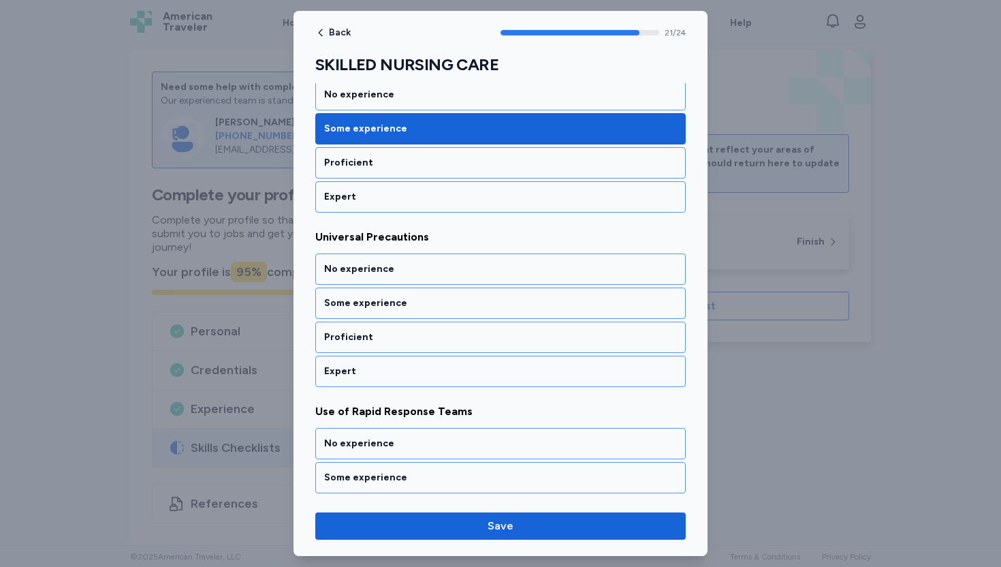
scroll to position [3735, 0]
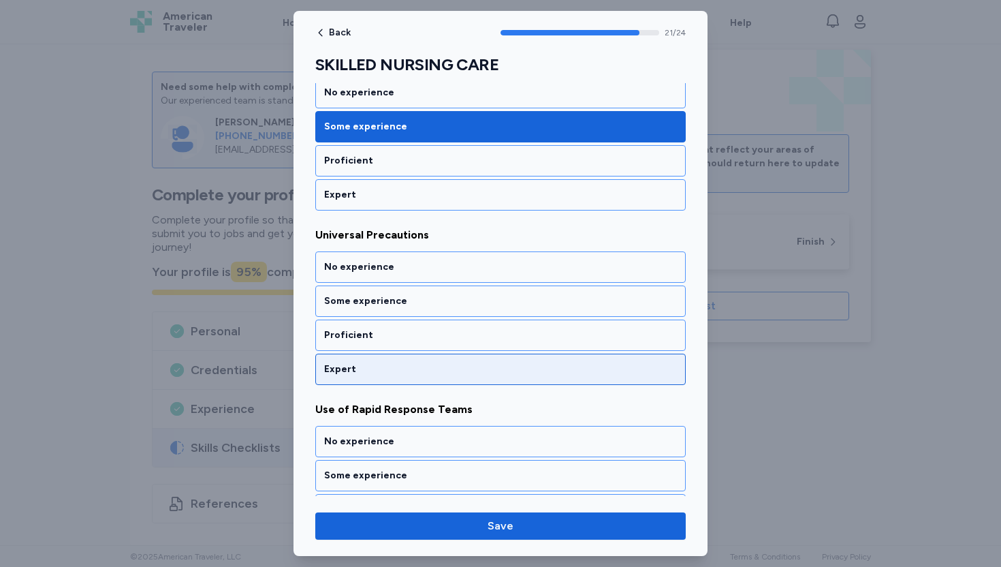
click at [379, 362] on div "Expert" at bounding box center [500, 369] width 353 height 14
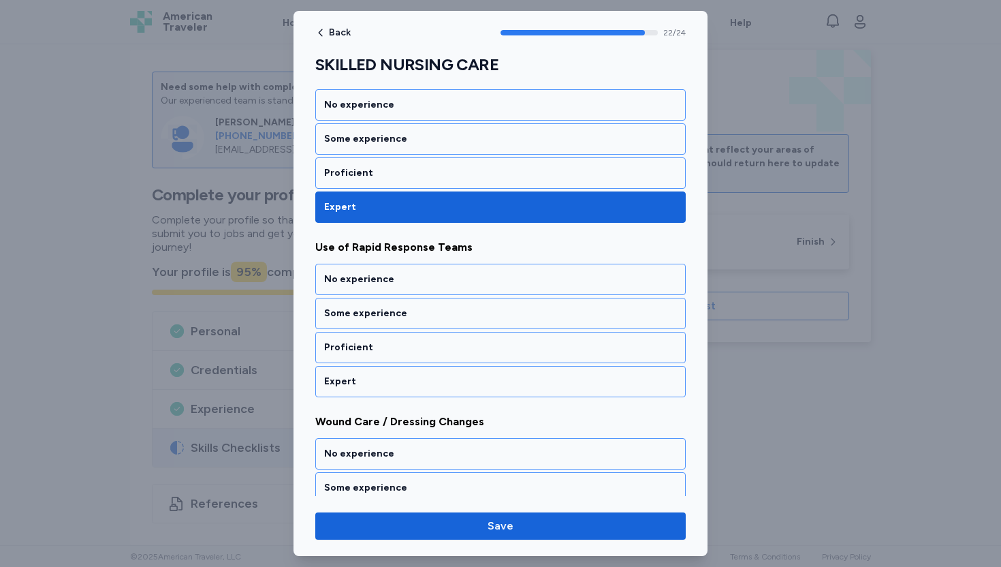
scroll to position [3909, 0]
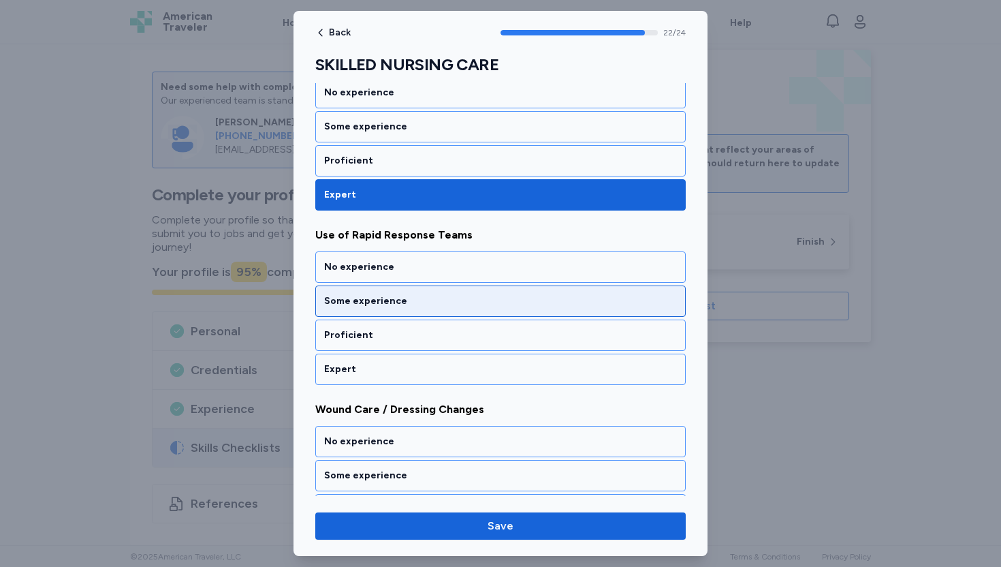
click at [395, 294] on div "Some experience" at bounding box center [500, 301] width 353 height 14
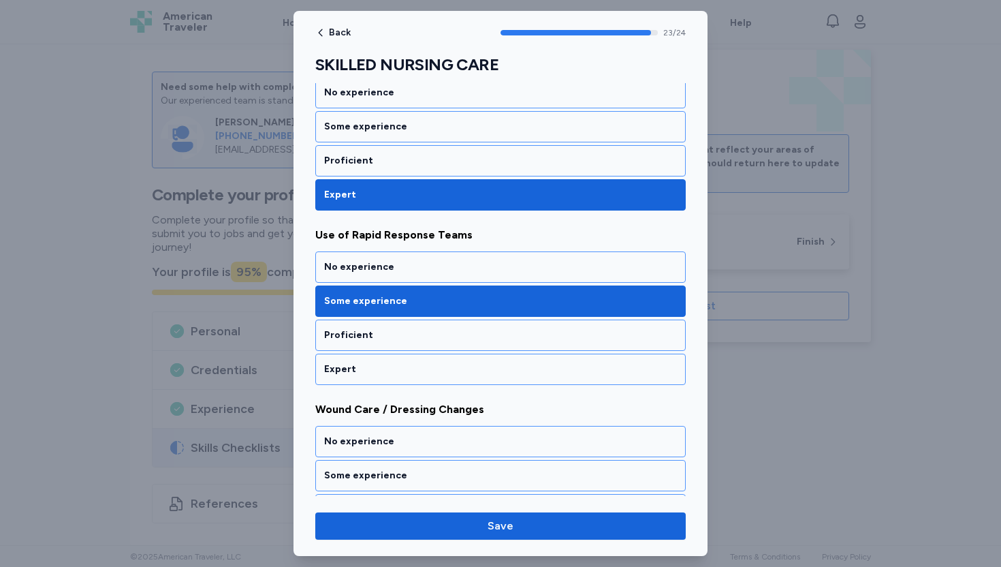
scroll to position [3959, 0]
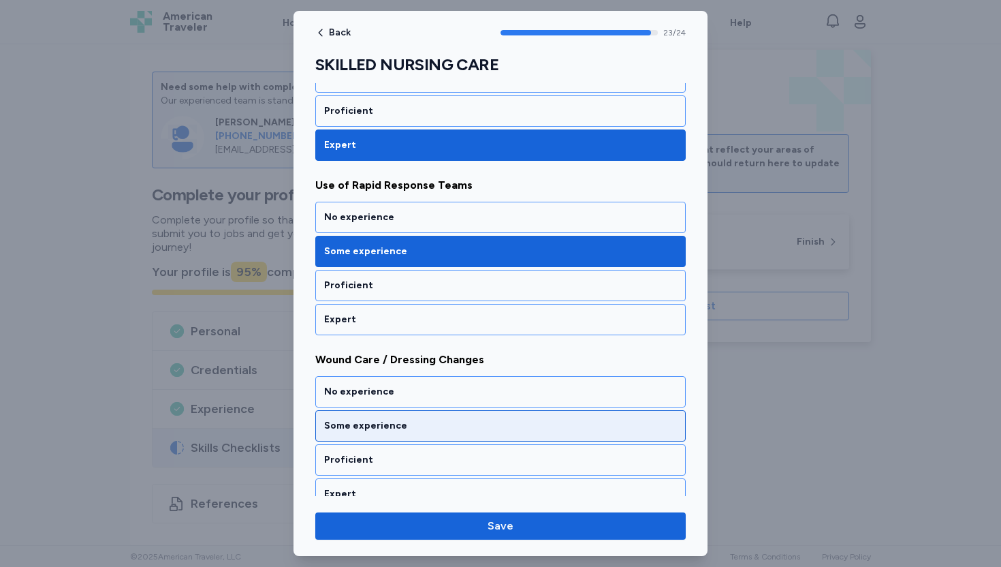
click at [384, 419] on div "Some experience" at bounding box center [500, 426] width 353 height 14
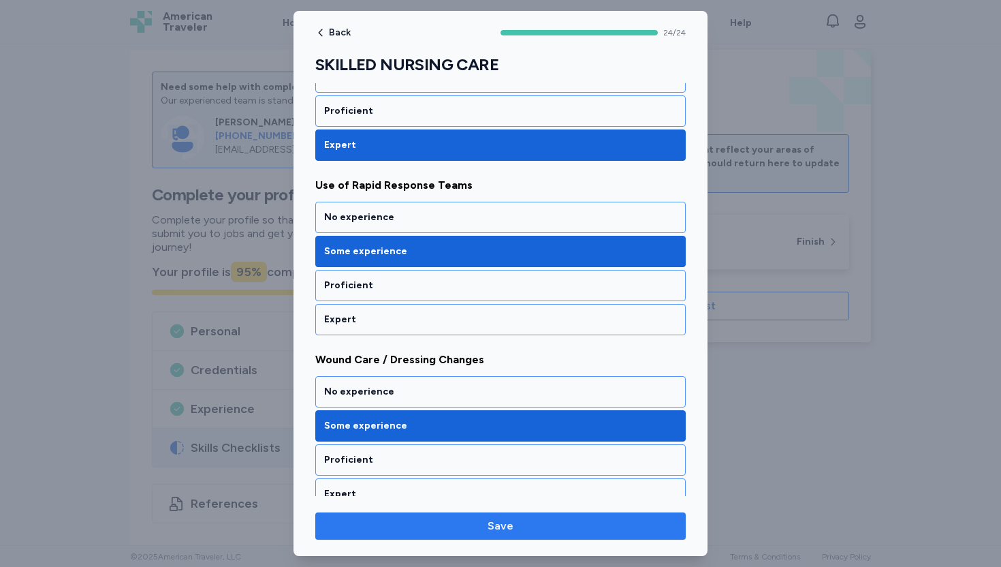
click at [514, 528] on span "Save" at bounding box center [500, 526] width 349 height 16
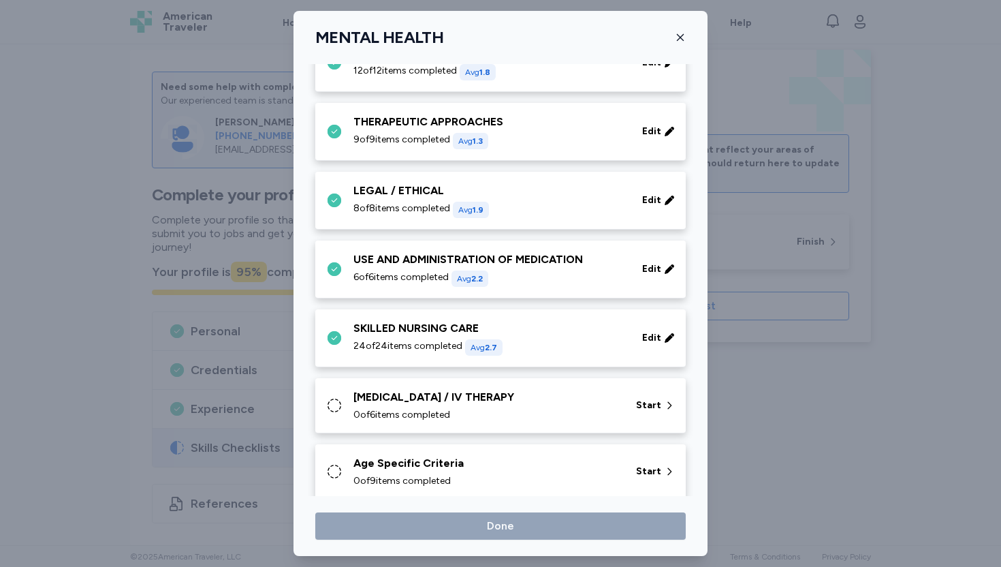
scroll to position [543, 0]
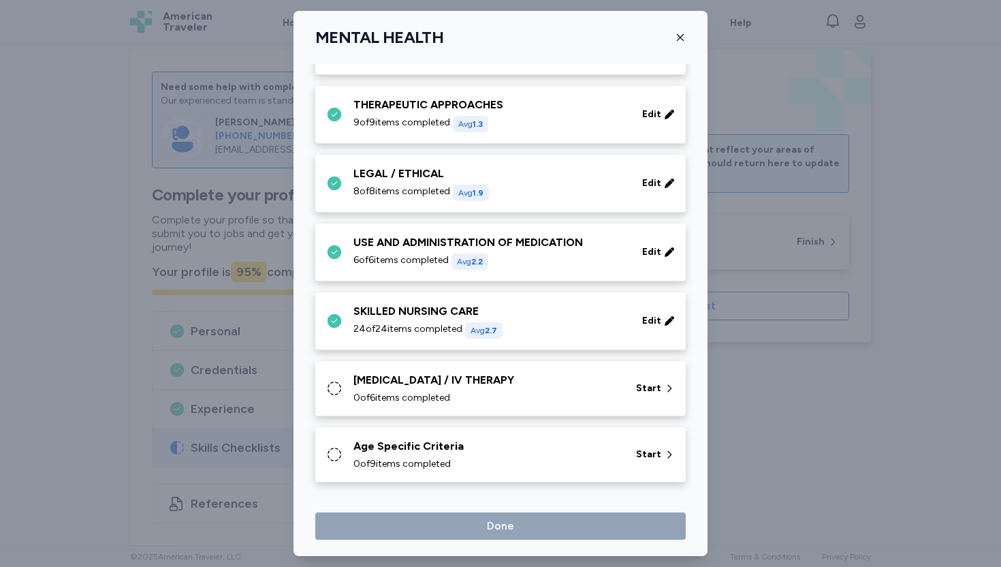
click at [539, 380] on div "PHLEBOTOMY / IV THERAPY" at bounding box center [487, 380] width 266 height 16
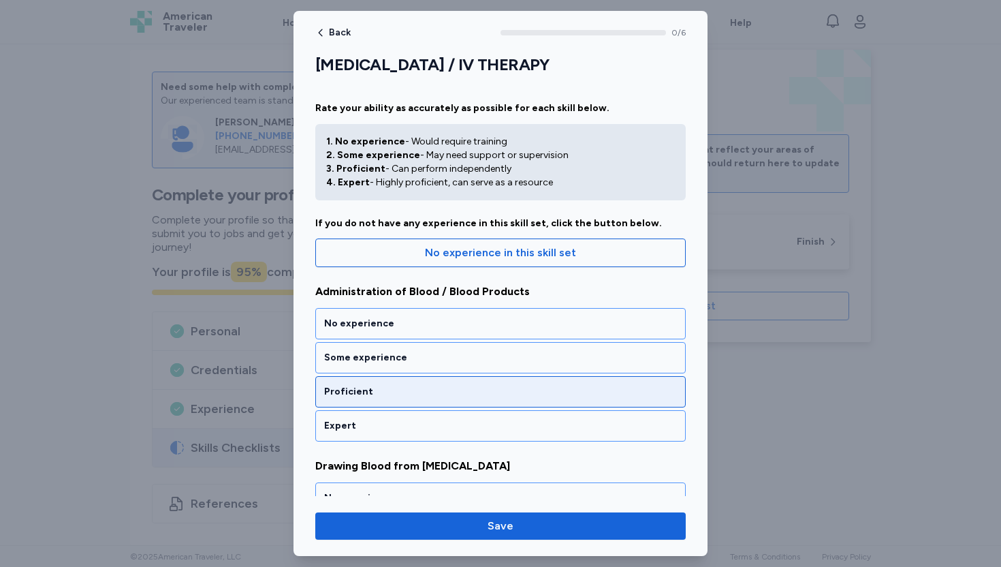
click at [386, 393] on div "Proficient" at bounding box center [500, 392] width 353 height 14
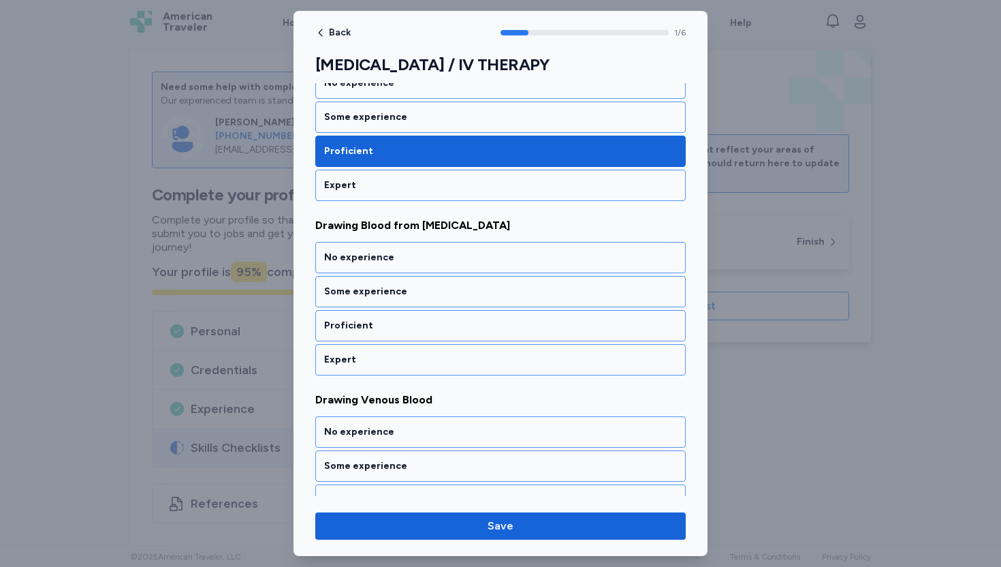
scroll to position [247, 0]
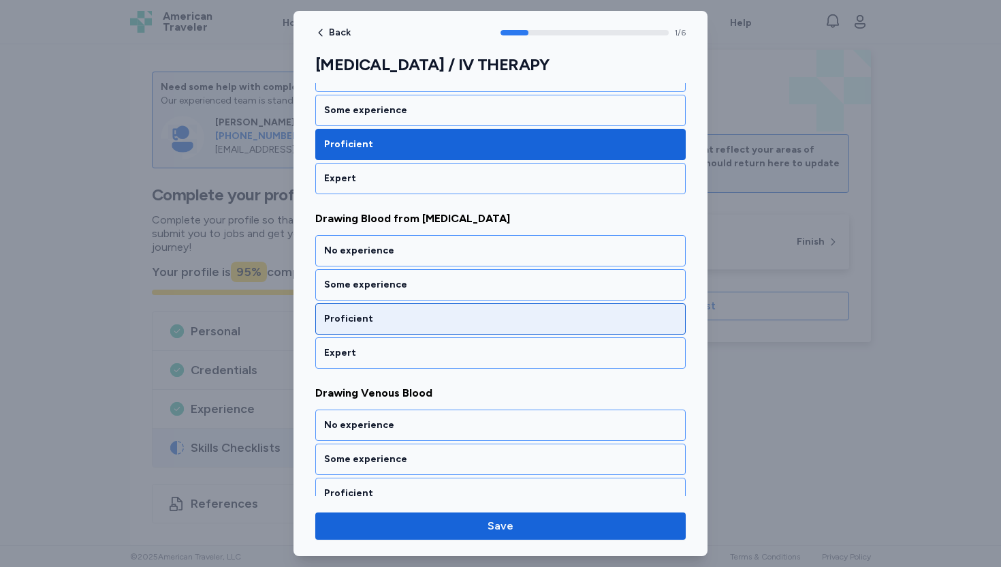
click at [373, 324] on div "Proficient" at bounding box center [500, 319] width 353 height 14
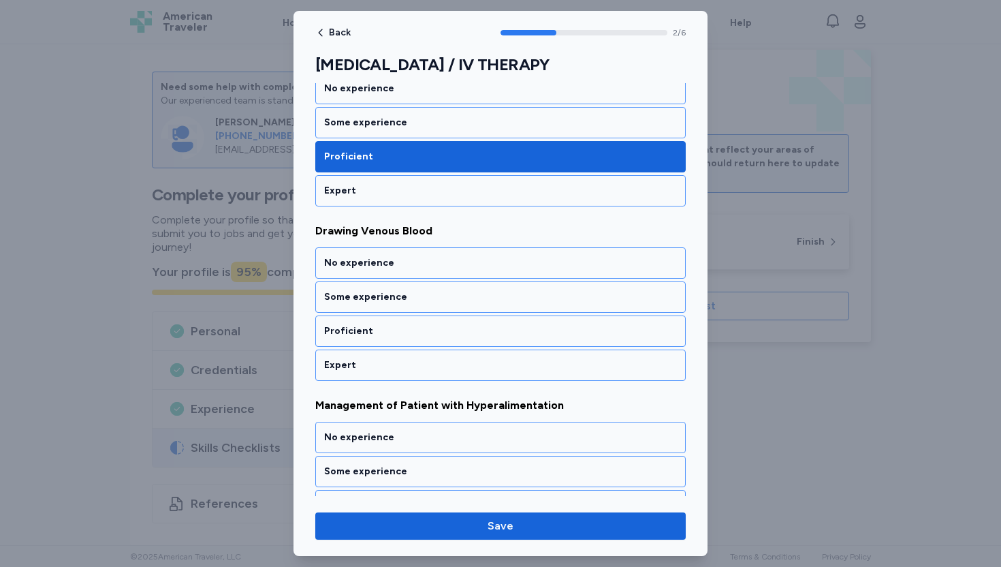
scroll to position [422, 0]
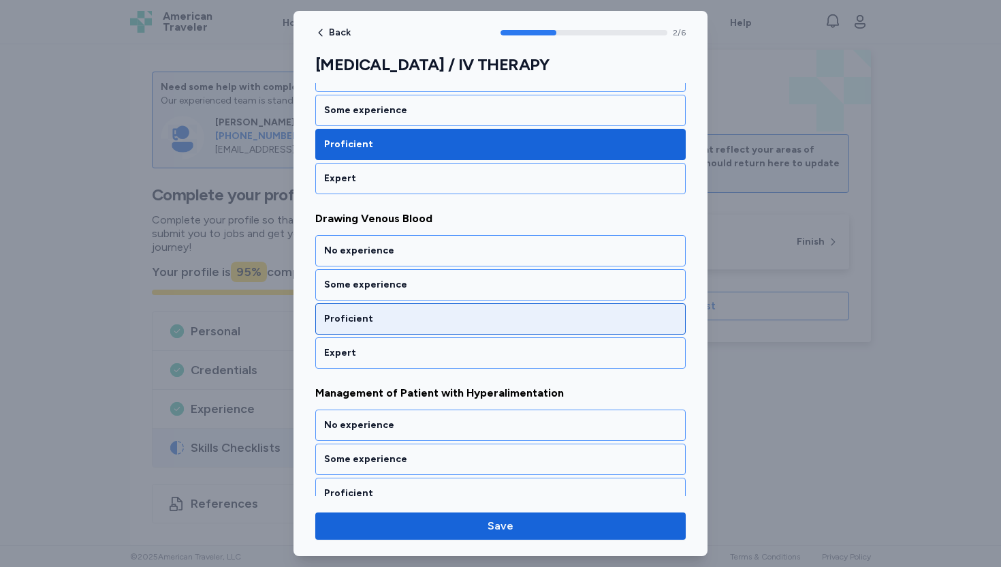
click at [369, 321] on div "Proficient" at bounding box center [500, 319] width 353 height 14
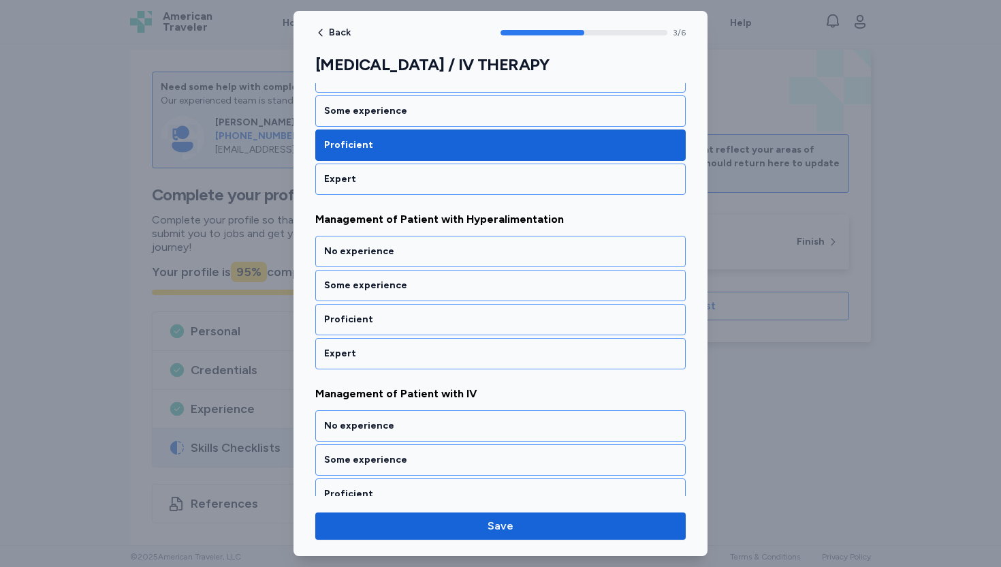
scroll to position [596, 0]
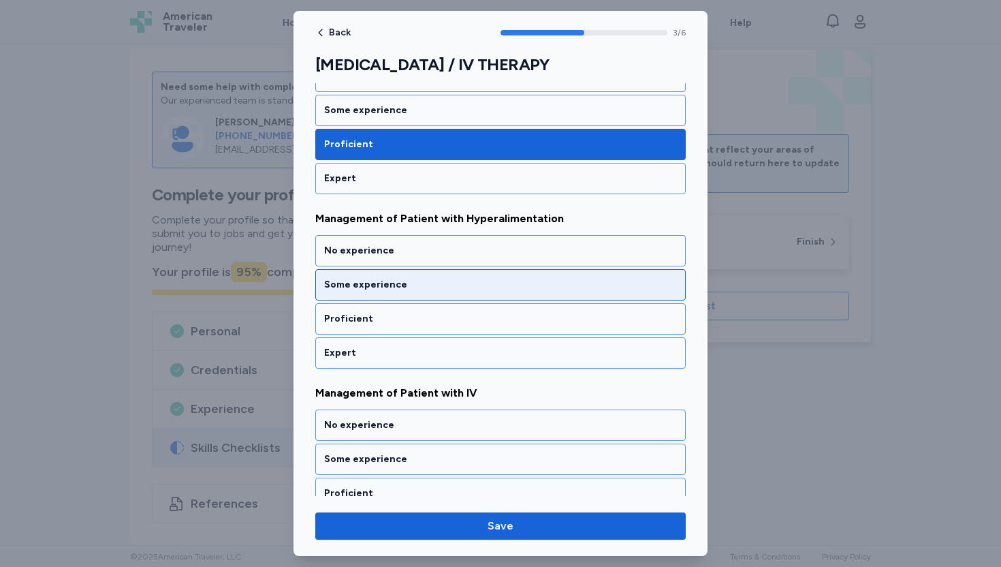
click at [386, 282] on div "Some experience" at bounding box center [500, 285] width 353 height 14
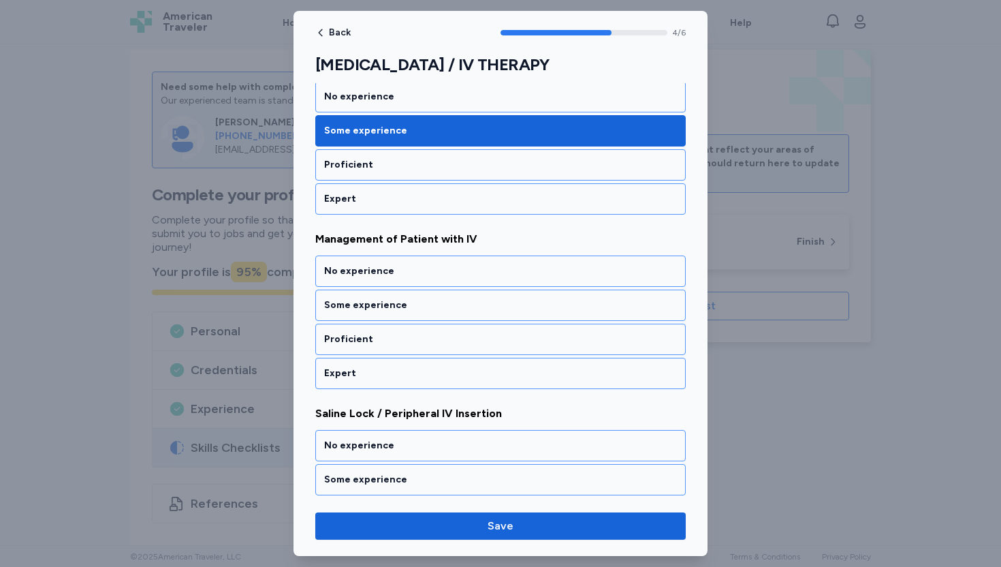
scroll to position [770, 0]
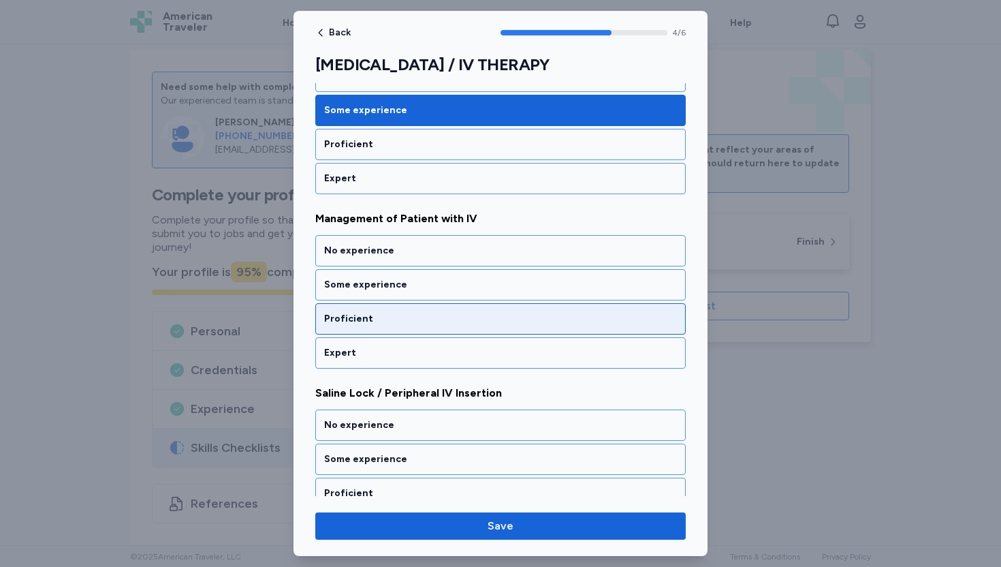
click at [351, 317] on div "Proficient" at bounding box center [500, 319] width 353 height 14
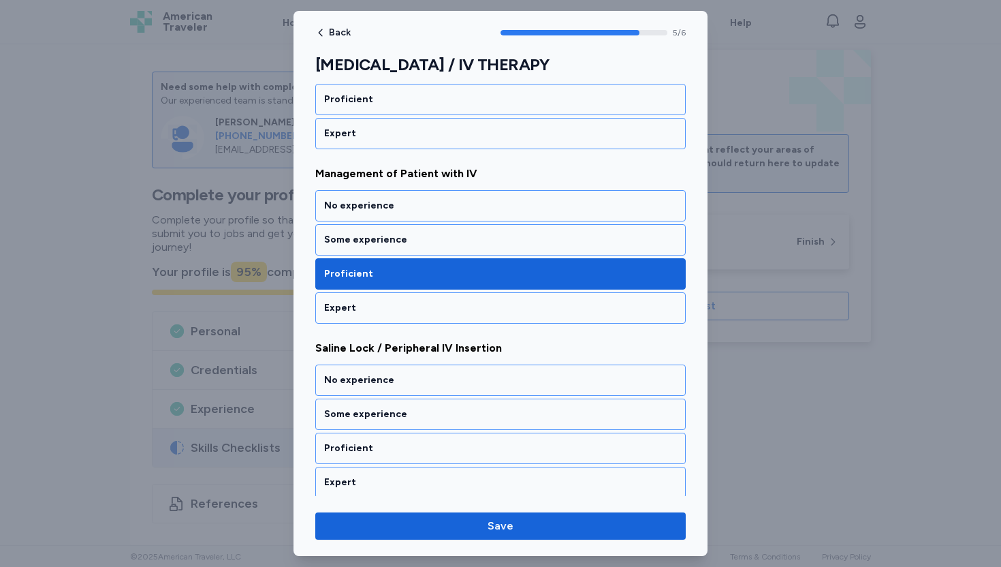
scroll to position [820, 0]
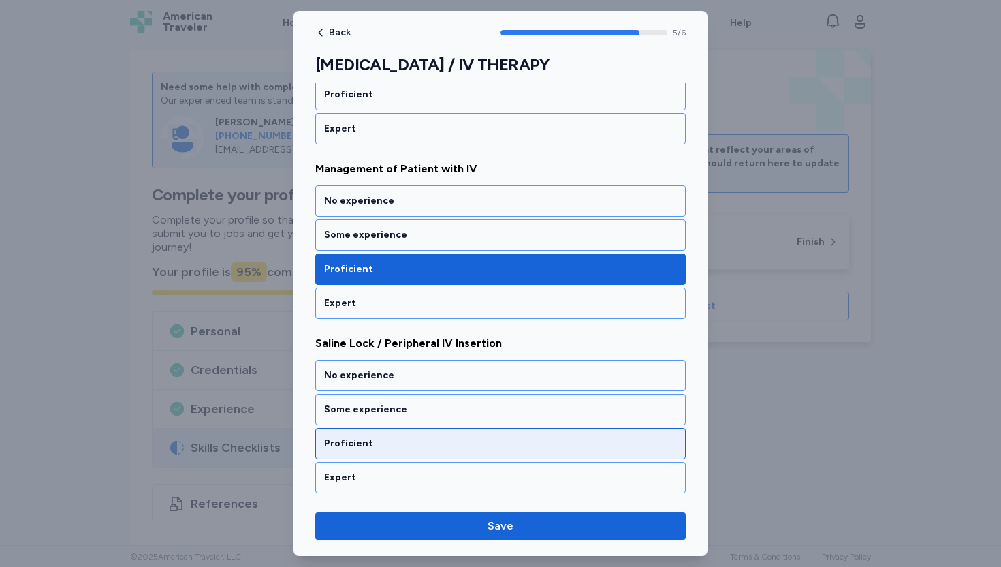
click at [364, 444] on div "Proficient" at bounding box center [500, 444] width 353 height 14
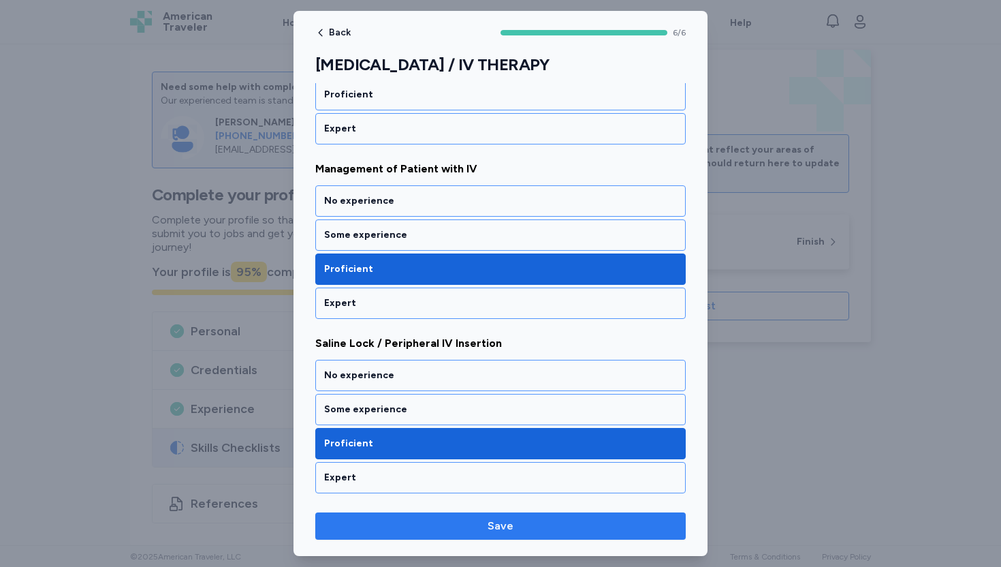
click at [503, 527] on span "Save" at bounding box center [501, 526] width 26 height 16
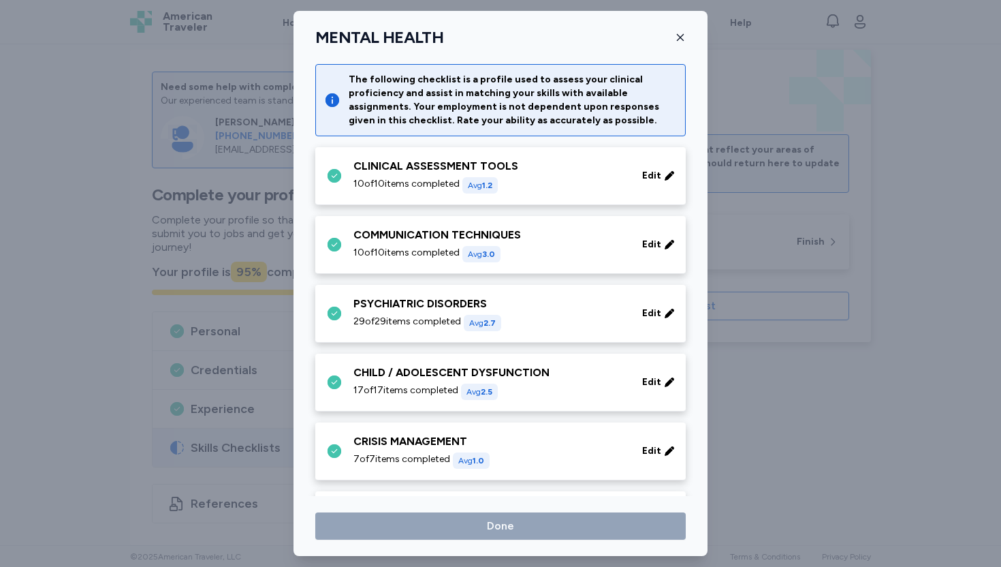
scroll to position [543, 0]
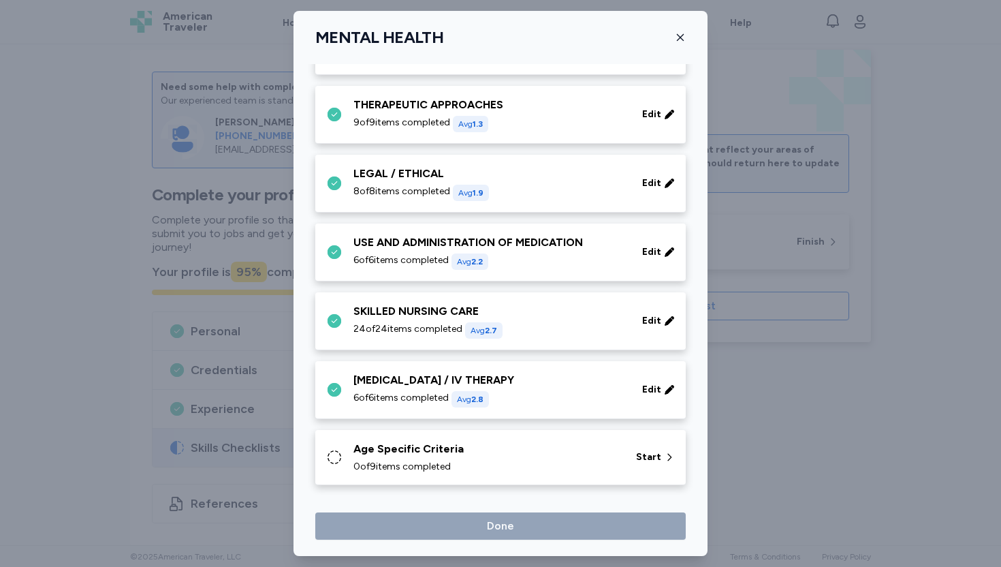
click at [521, 455] on div "Age Specific Criteria" at bounding box center [487, 449] width 266 height 16
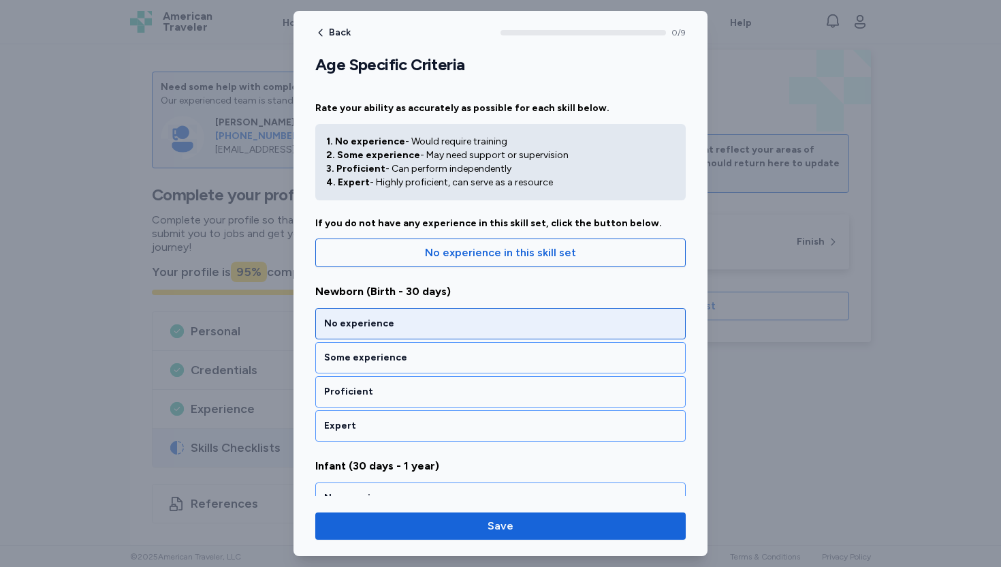
click at [430, 335] on div "No experience" at bounding box center [500, 323] width 371 height 31
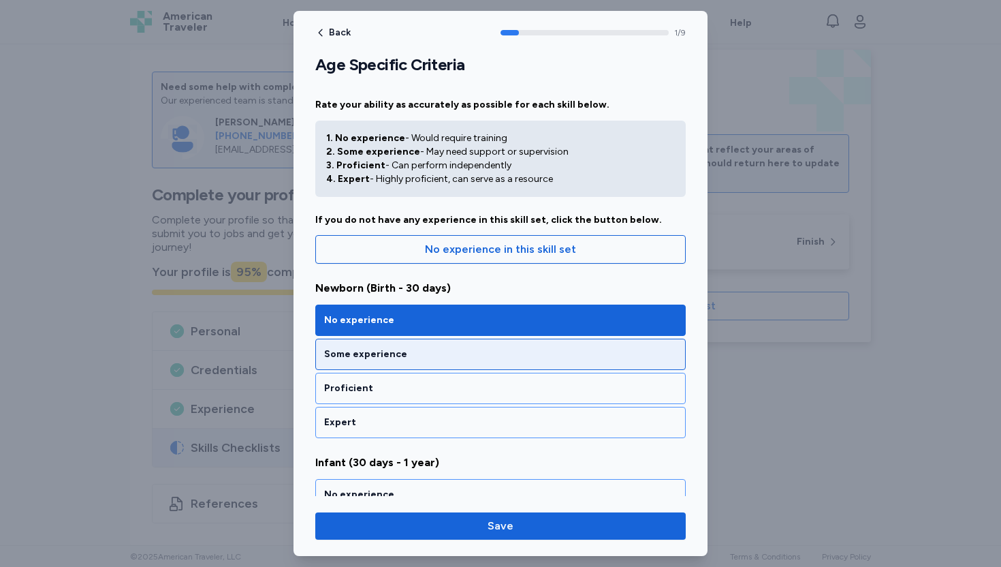
scroll to position [0, 0]
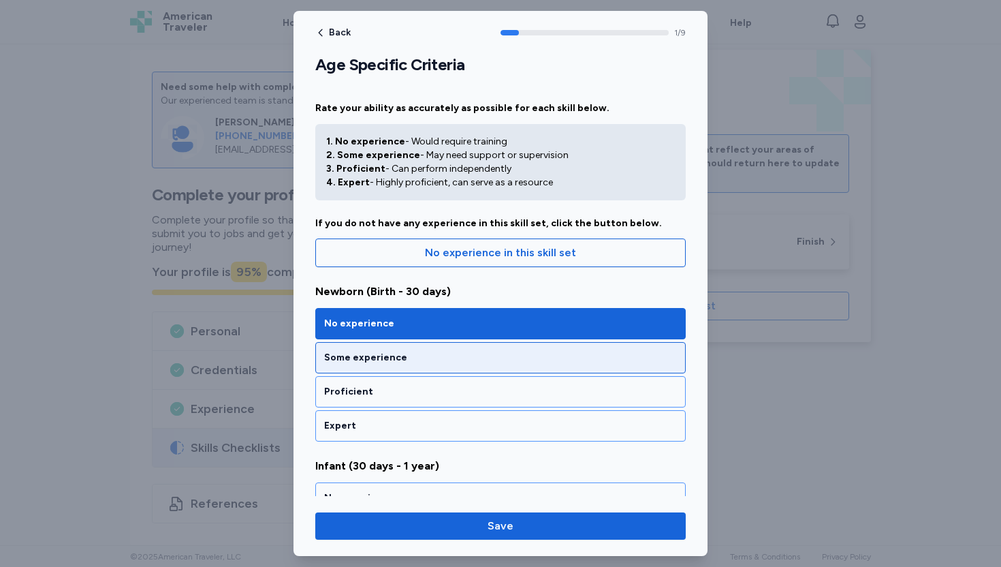
click at [403, 352] on div "Some experience" at bounding box center [500, 358] width 353 height 14
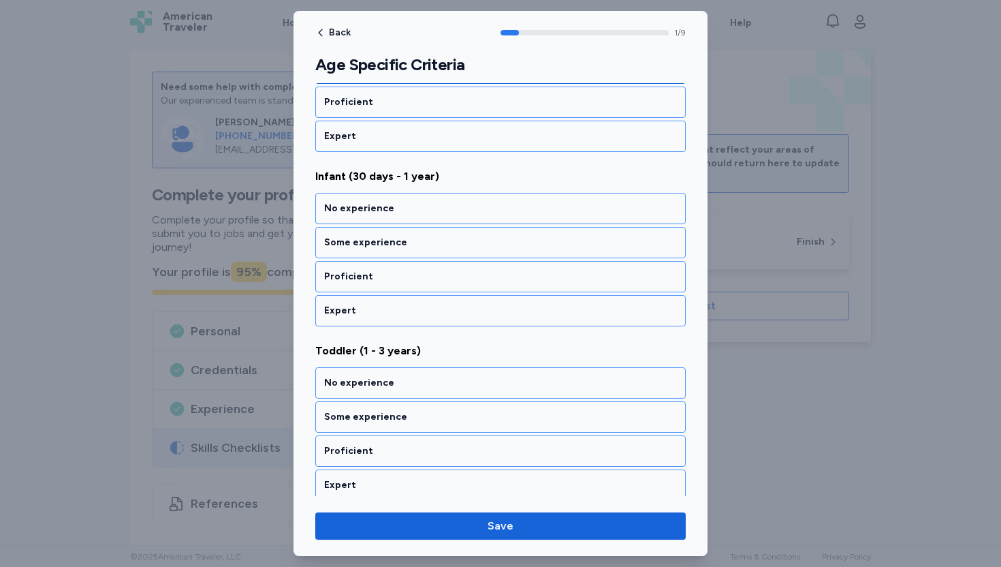
scroll to position [300, 0]
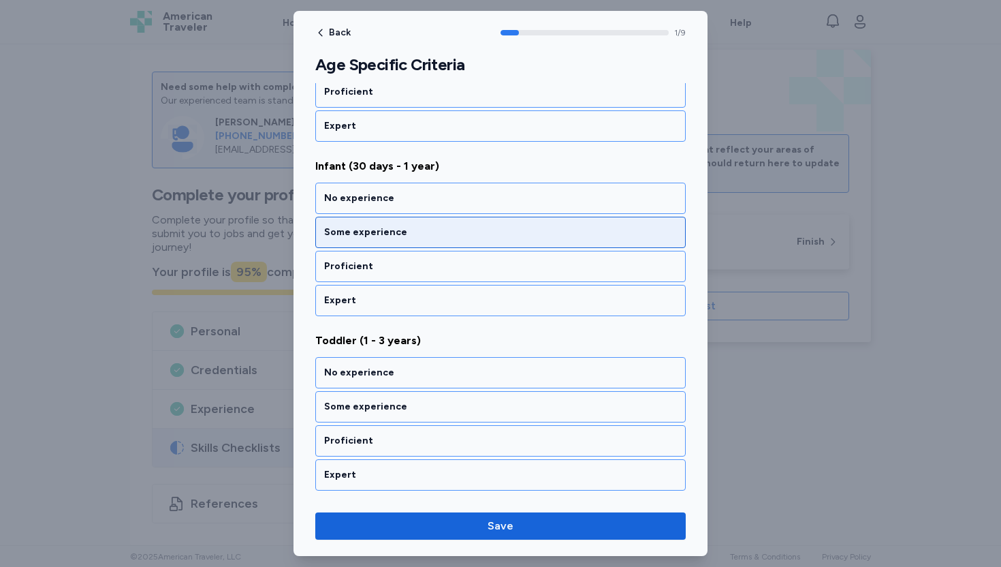
click at [430, 234] on div "Some experience" at bounding box center [500, 232] width 353 height 14
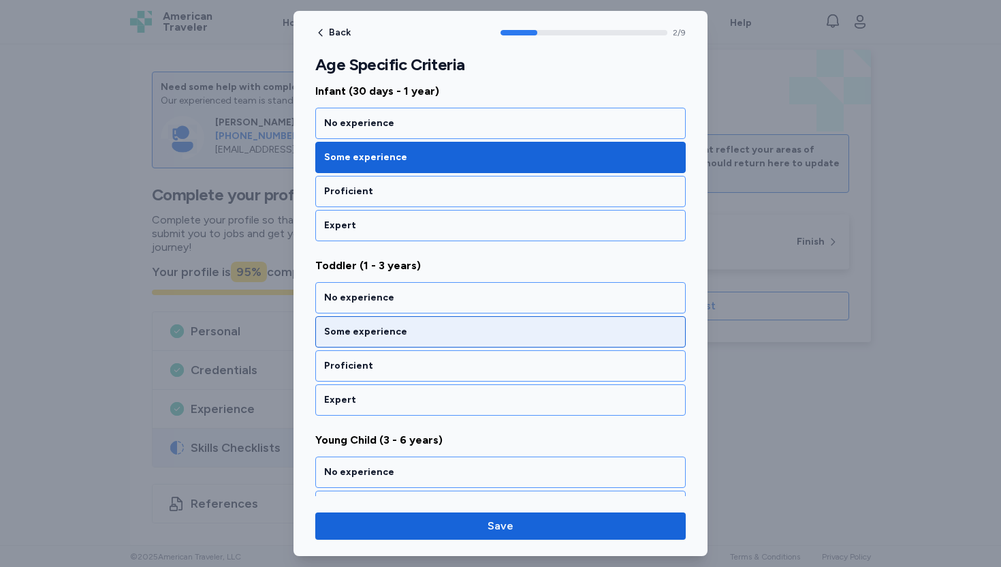
scroll to position [379, 0]
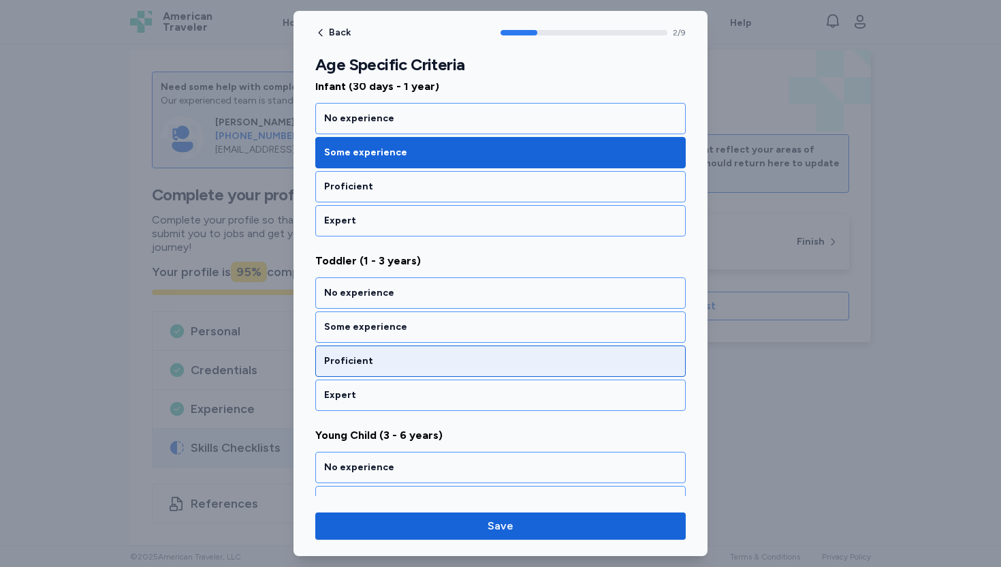
click at [407, 364] on div "Proficient" at bounding box center [500, 361] width 353 height 14
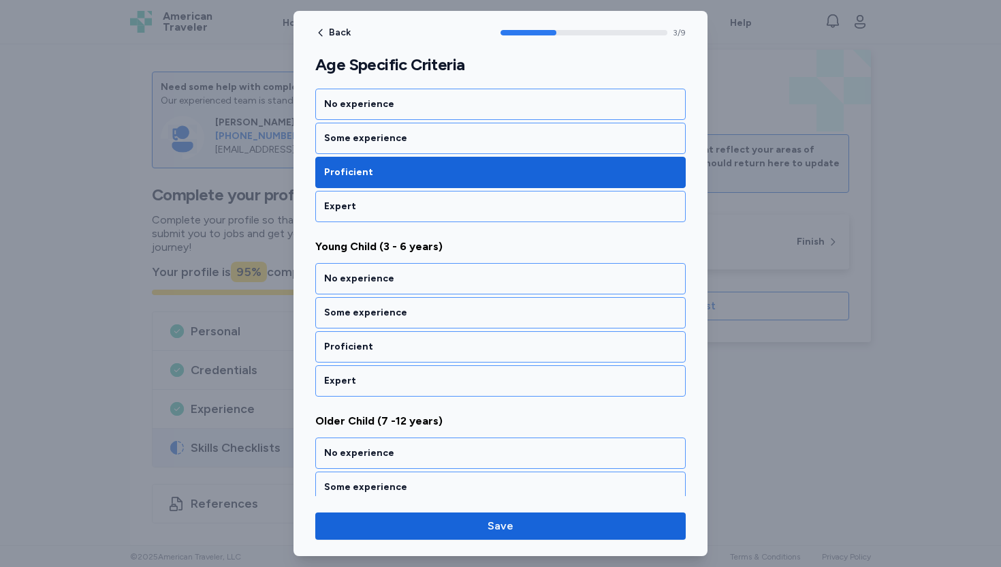
scroll to position [596, 0]
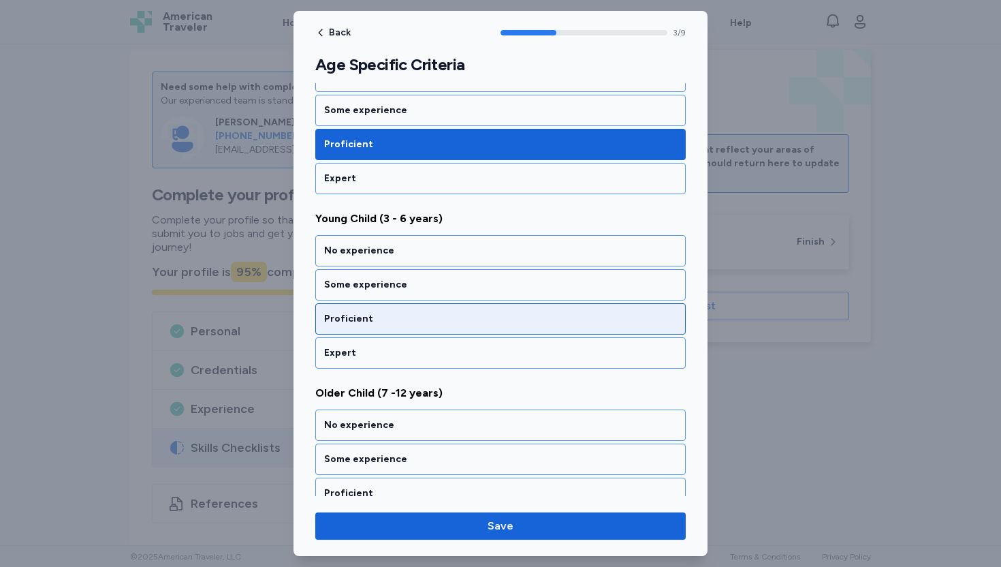
click at [411, 322] on div "Proficient" at bounding box center [500, 319] width 353 height 14
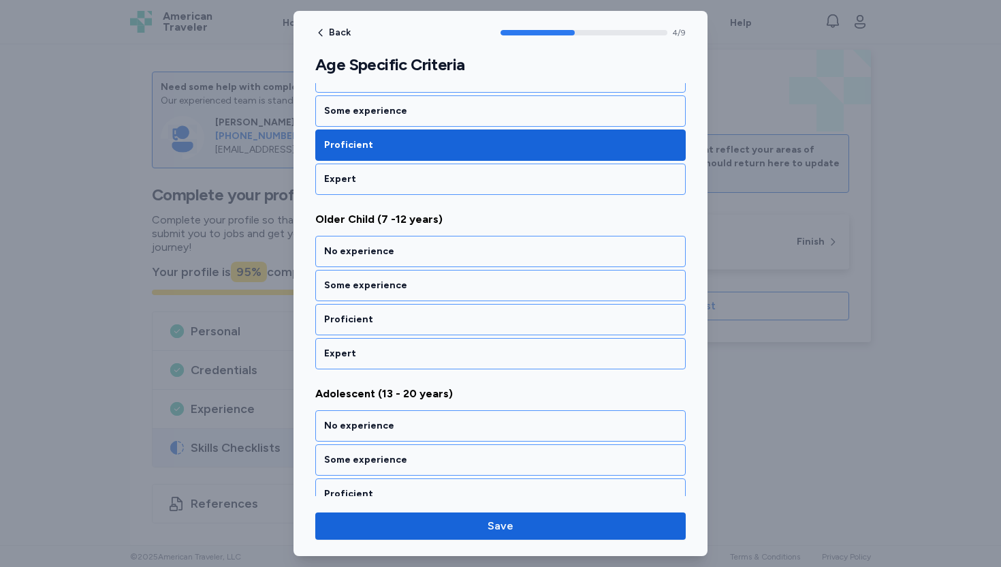
scroll to position [770, 0]
click at [411, 322] on div "Proficient" at bounding box center [500, 319] width 353 height 14
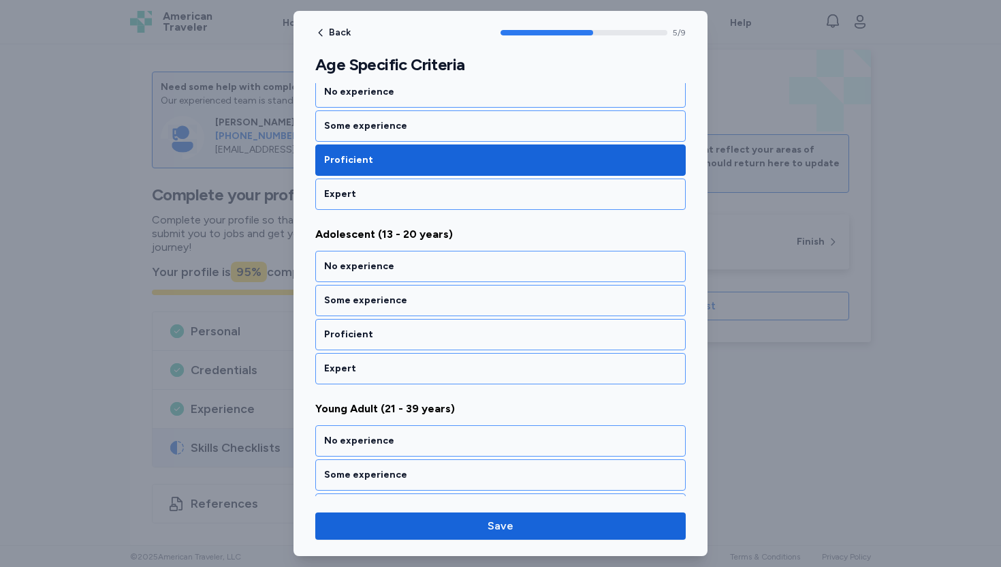
scroll to position [945, 0]
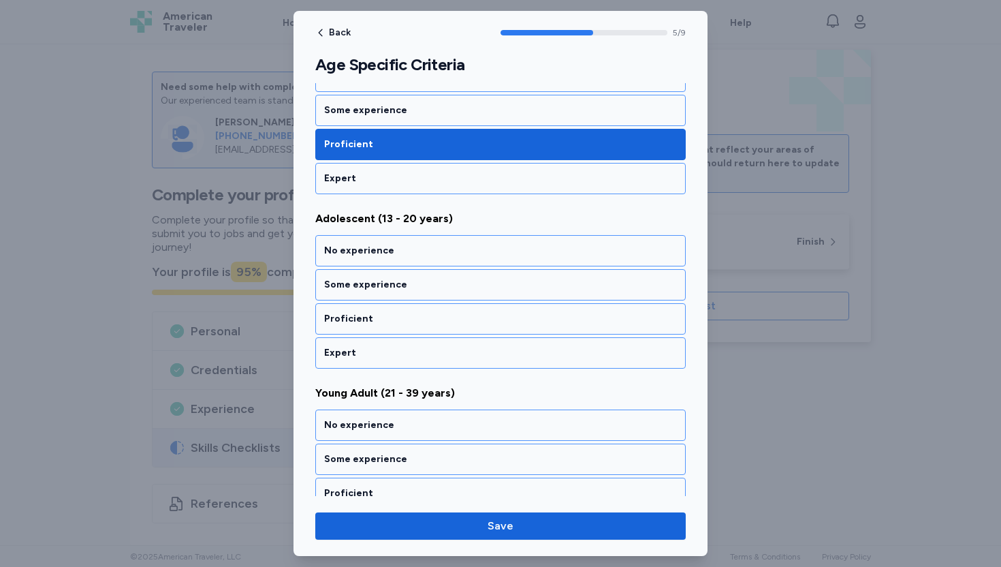
click at [411, 322] on div "Proficient" at bounding box center [500, 319] width 353 height 14
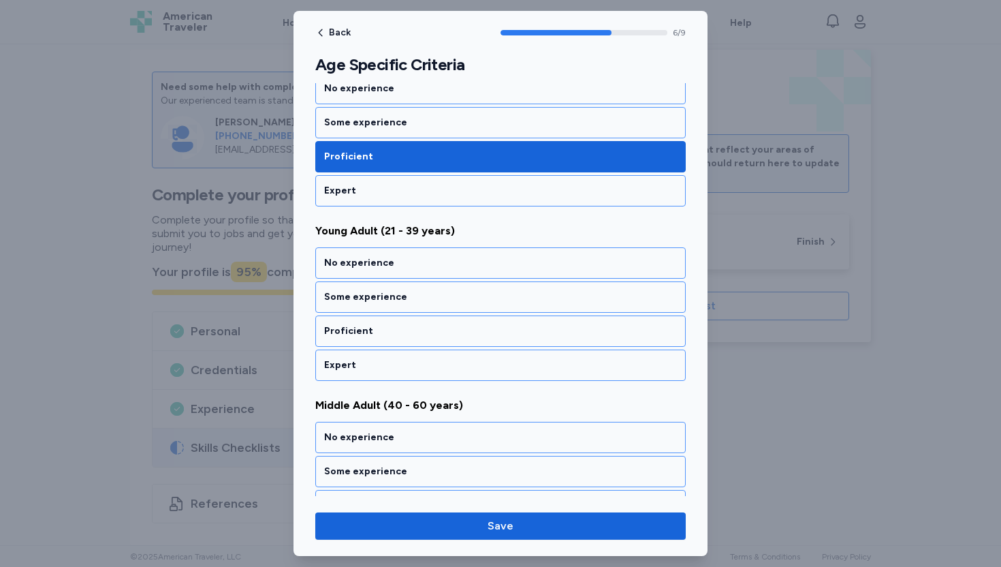
scroll to position [1119, 0]
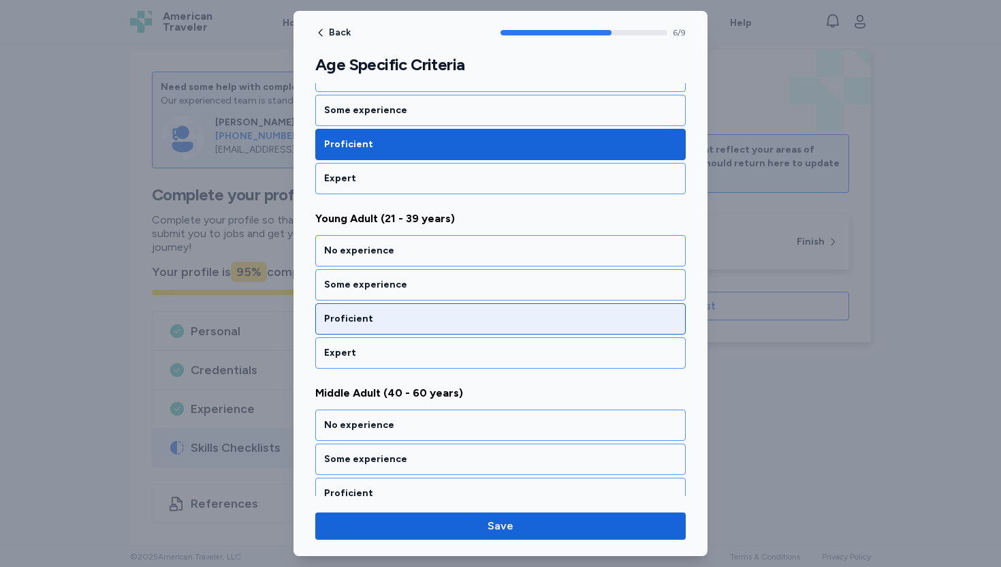
click at [411, 322] on div "Proficient" at bounding box center [500, 319] width 353 height 14
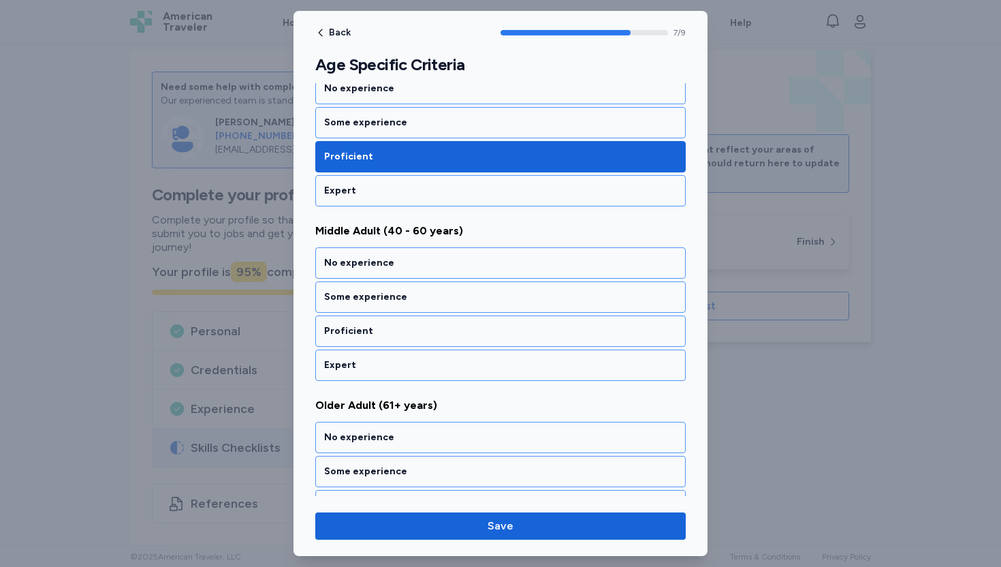
scroll to position [1294, 0]
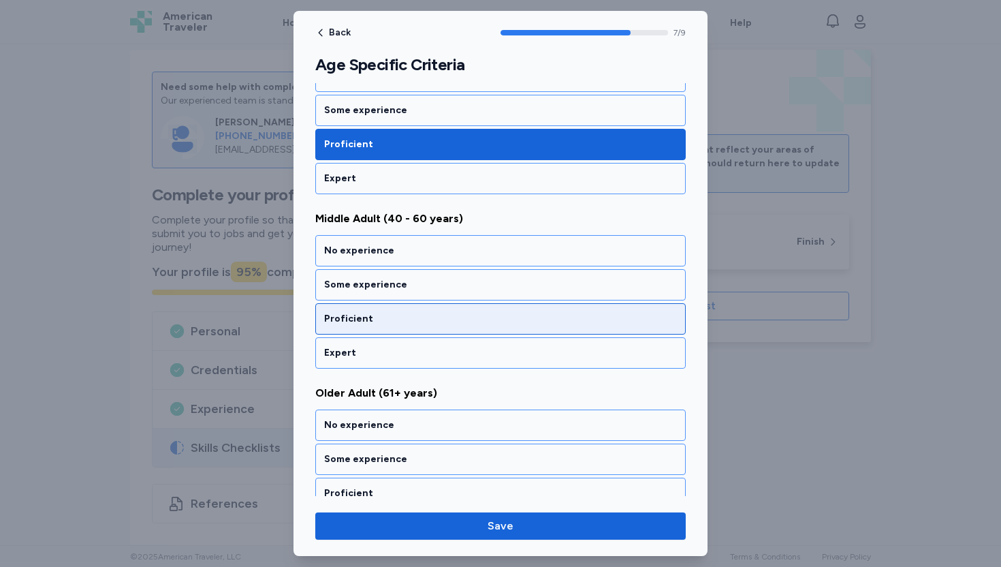
click at [409, 329] on div "Proficient" at bounding box center [500, 318] width 371 height 31
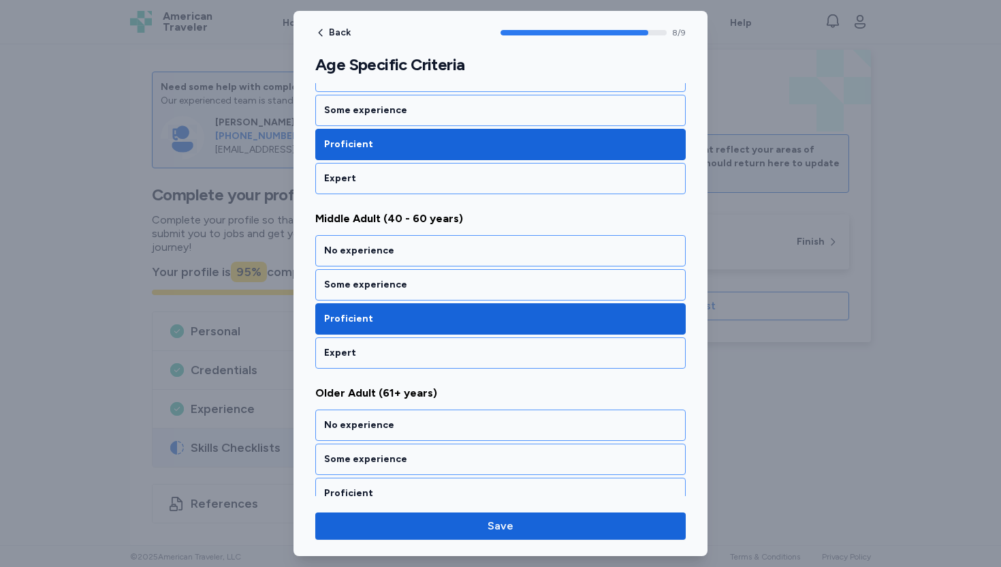
scroll to position [1343, 0]
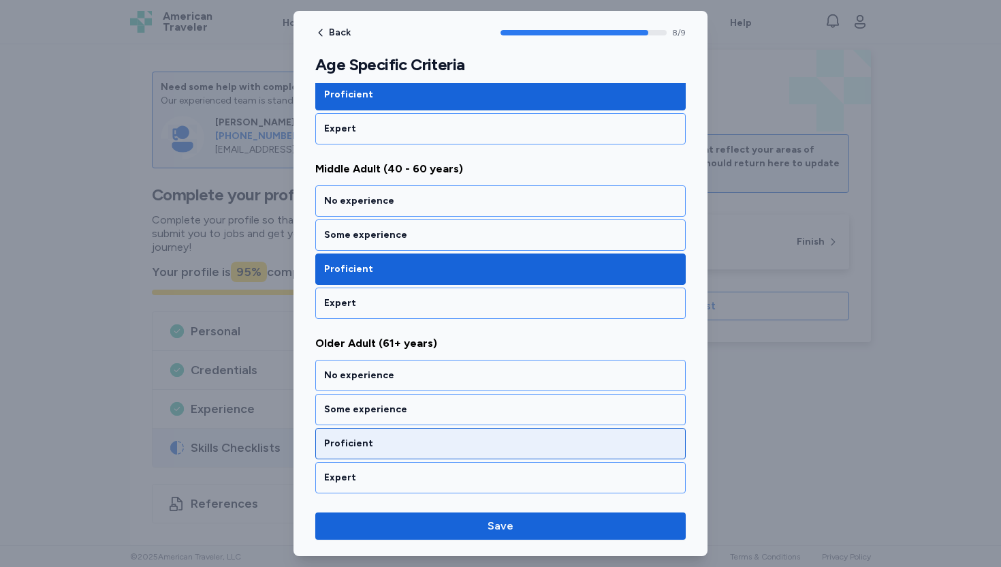
click at [373, 445] on div "Proficient" at bounding box center [500, 444] width 353 height 14
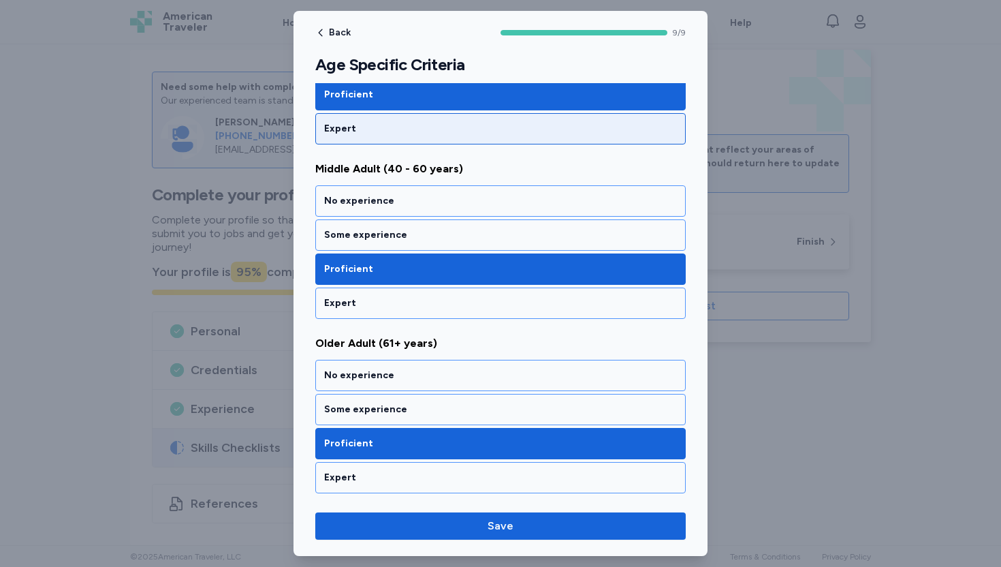
click at [392, 134] on div "Expert" at bounding box center [500, 129] width 353 height 14
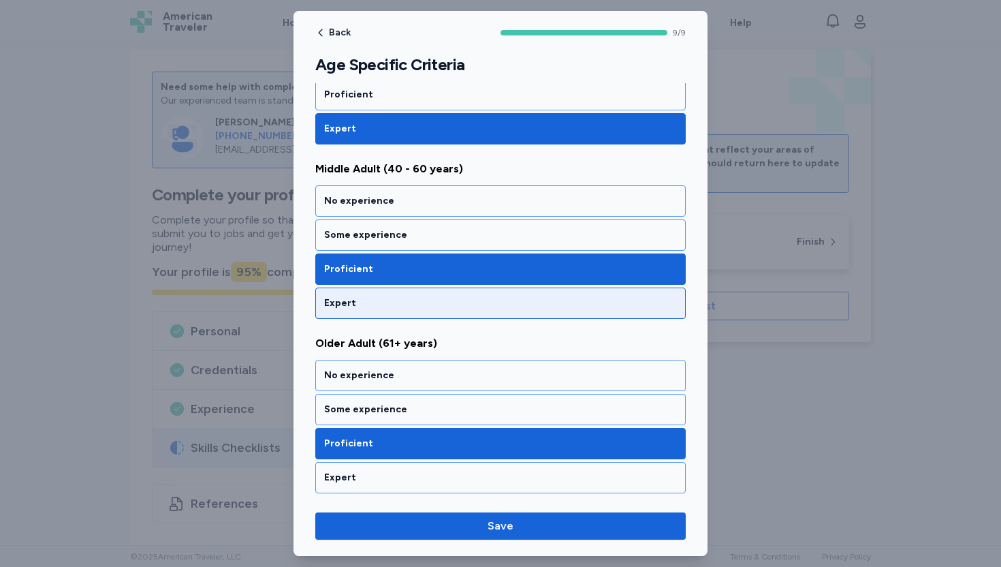
click at [358, 305] on div "Expert" at bounding box center [500, 303] width 353 height 14
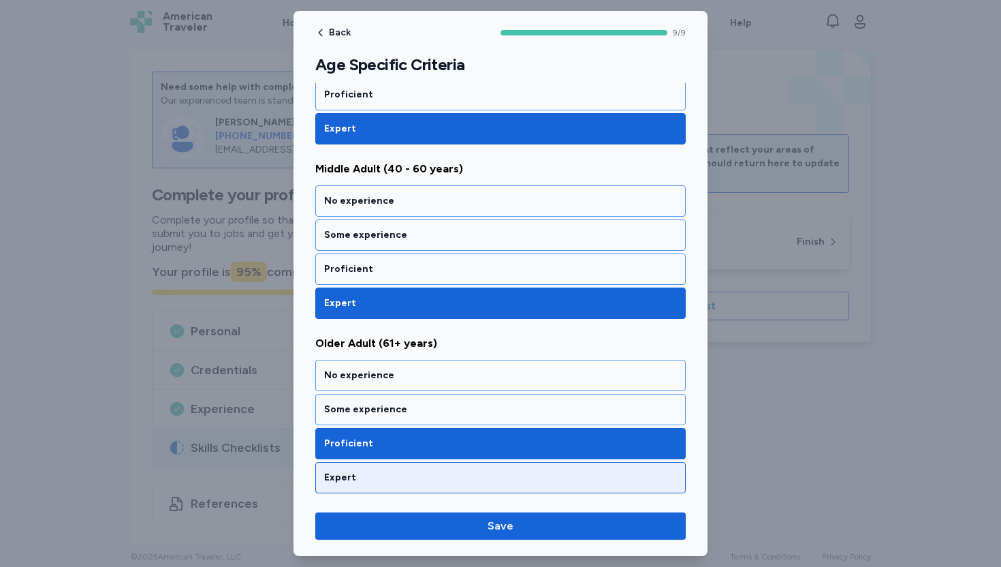
click at [348, 486] on div "Expert" at bounding box center [500, 477] width 371 height 31
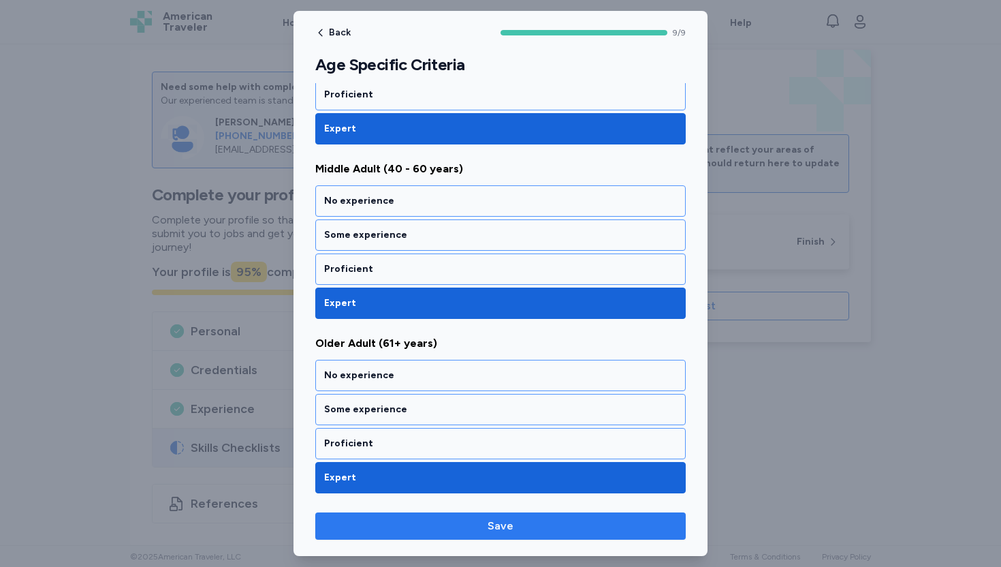
click at [521, 529] on span "Save" at bounding box center [500, 526] width 349 height 16
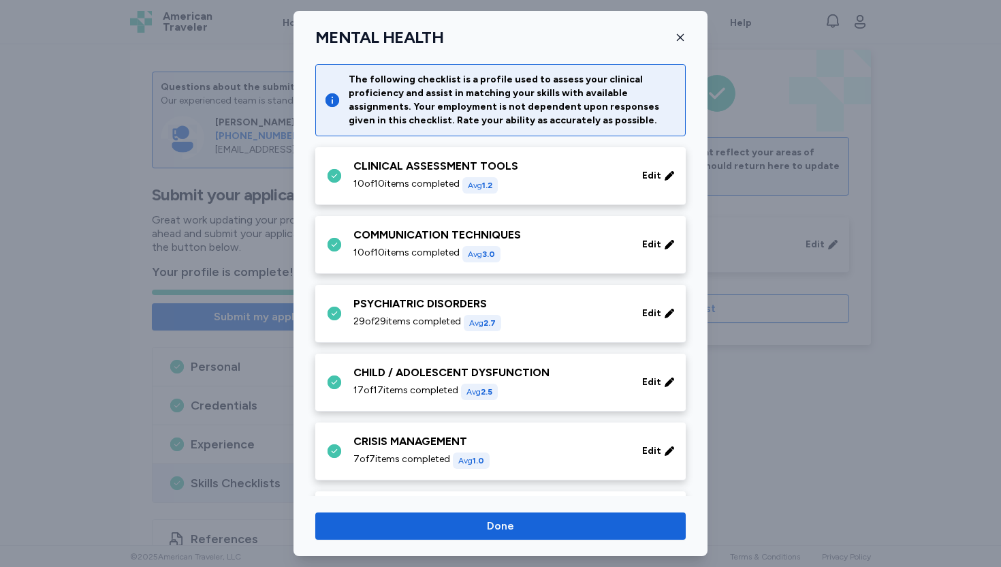
scroll to position [543, 0]
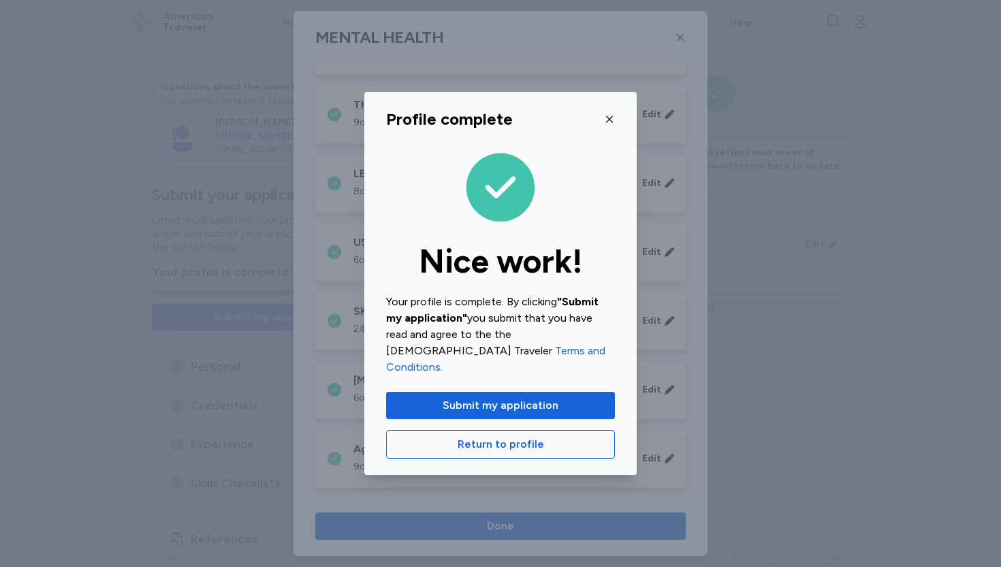
click at [562, 392] on button "Submit my application" at bounding box center [500, 405] width 229 height 27
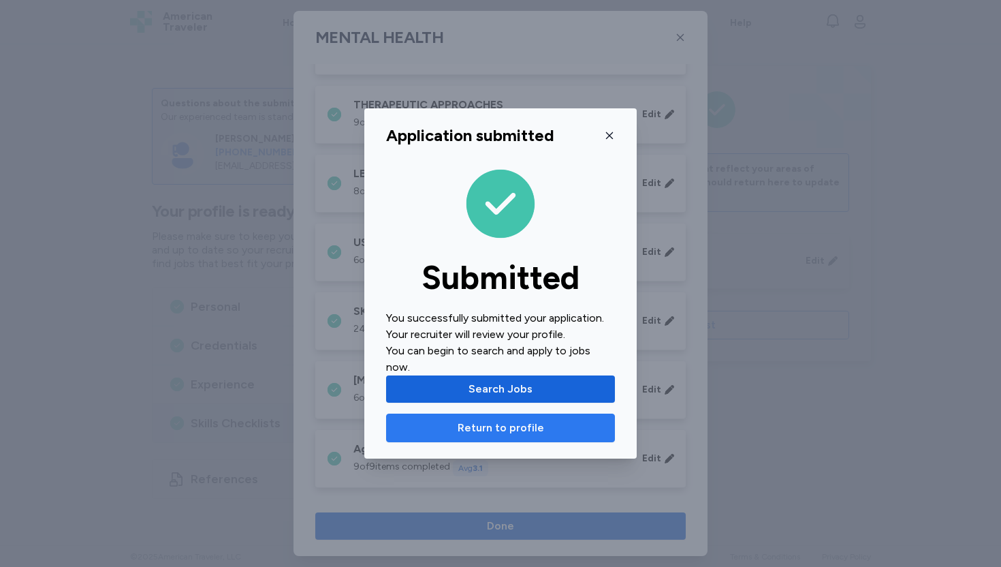
scroll to position [0, 0]
click at [480, 432] on button "Return to profile" at bounding box center [500, 427] width 229 height 29
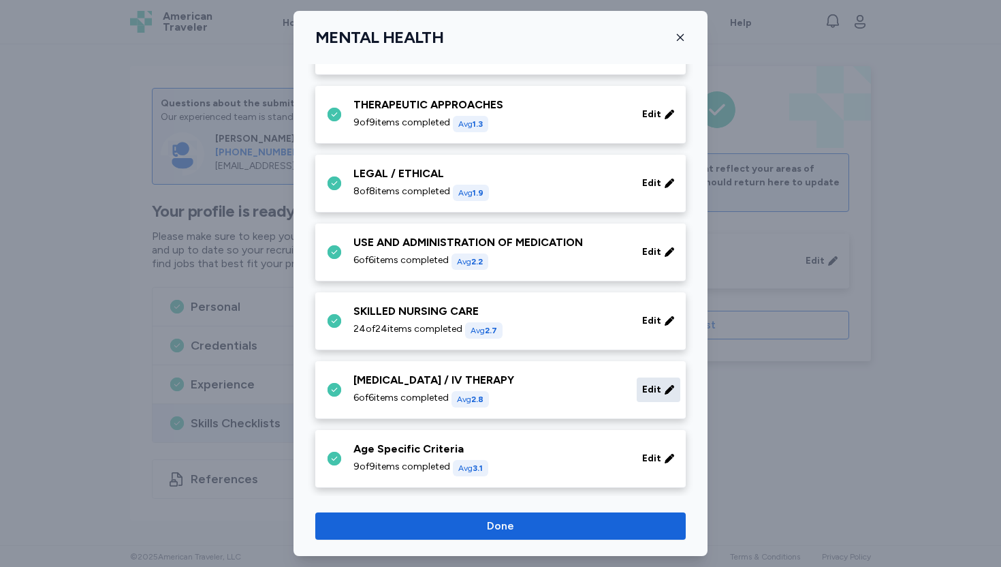
click at [644, 388] on span "Edit" at bounding box center [651, 390] width 19 height 14
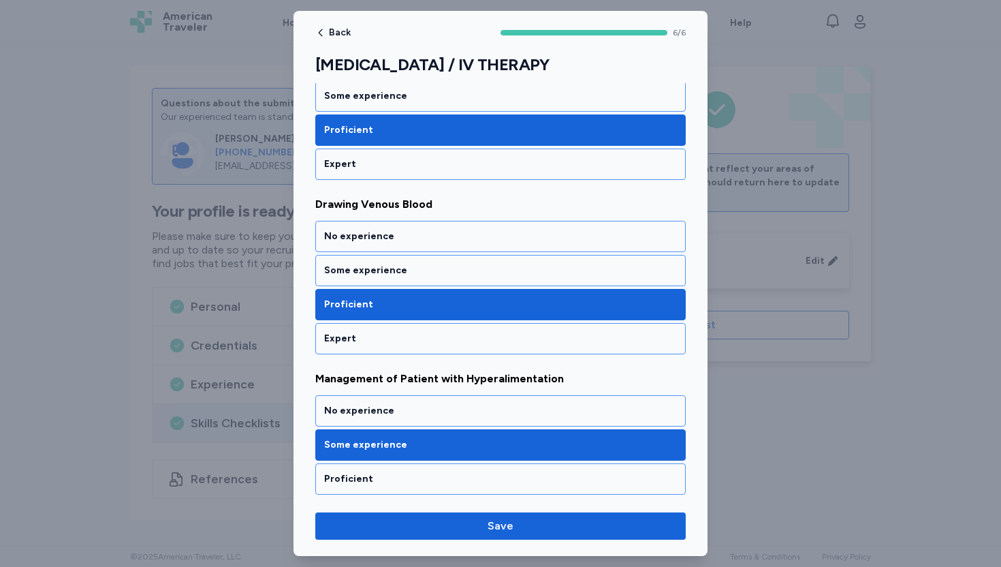
scroll to position [437, 0]
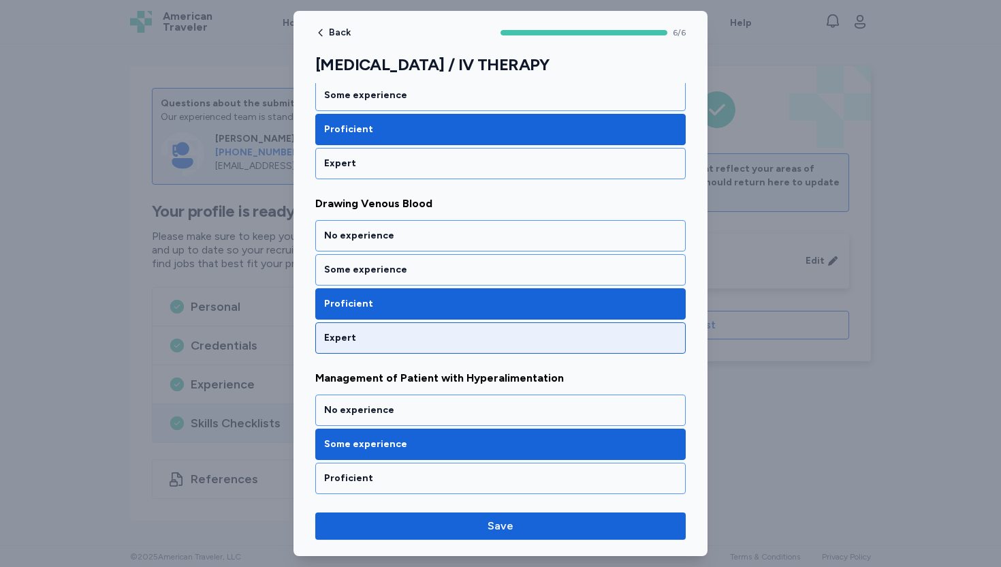
click at [362, 340] on div "Expert" at bounding box center [500, 338] width 353 height 14
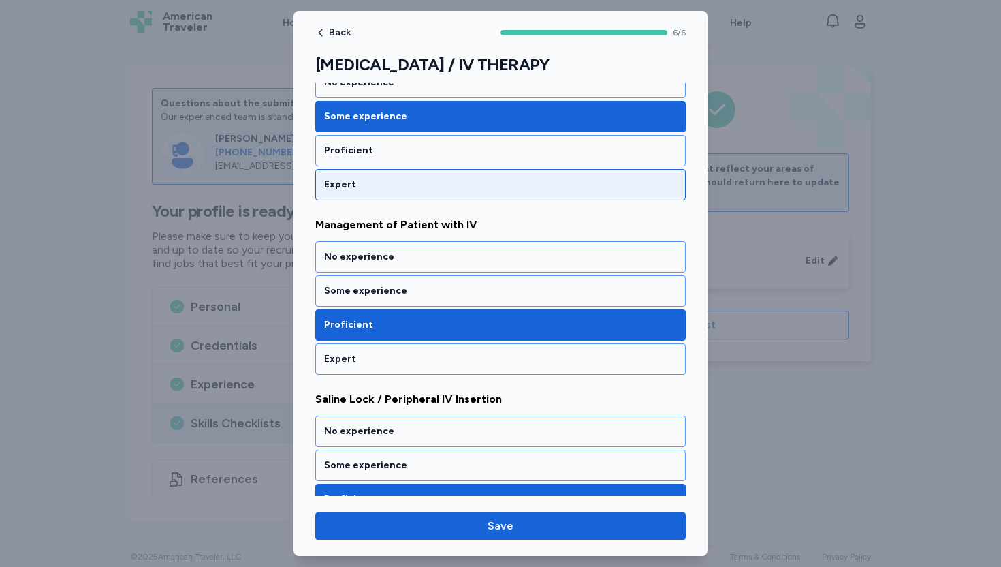
scroll to position [786, 0]
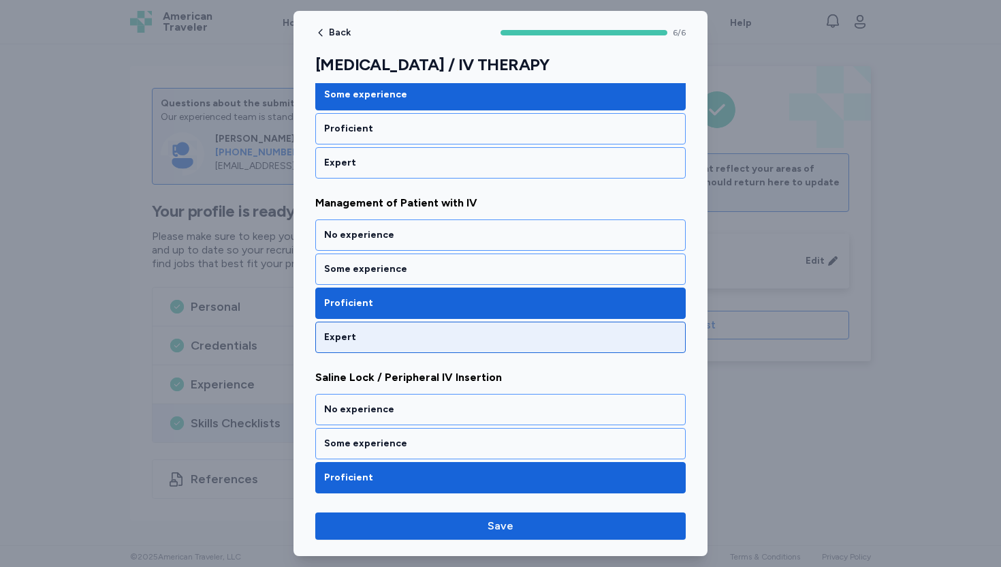
click at [391, 336] on div "Expert" at bounding box center [500, 337] width 353 height 14
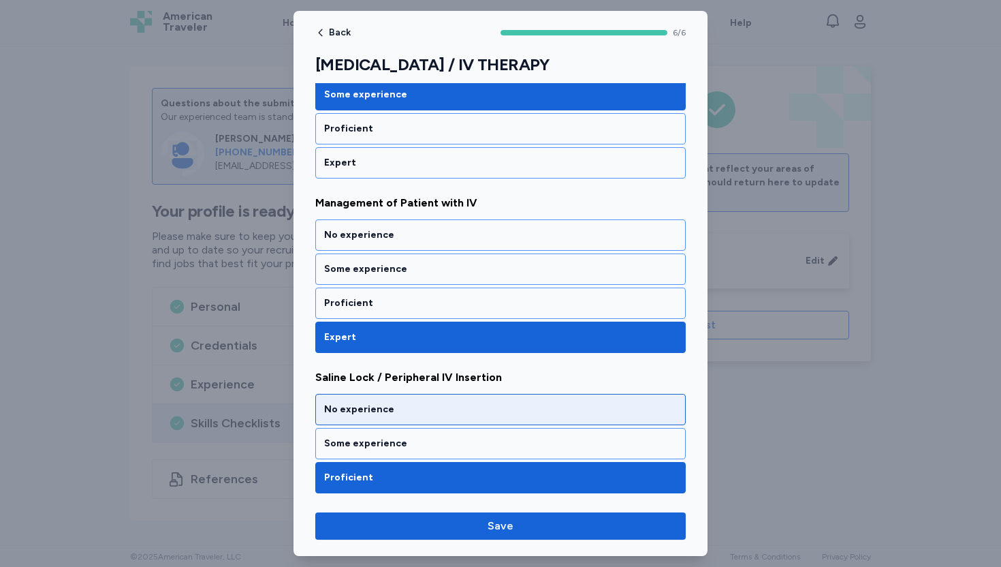
scroll to position [820, 0]
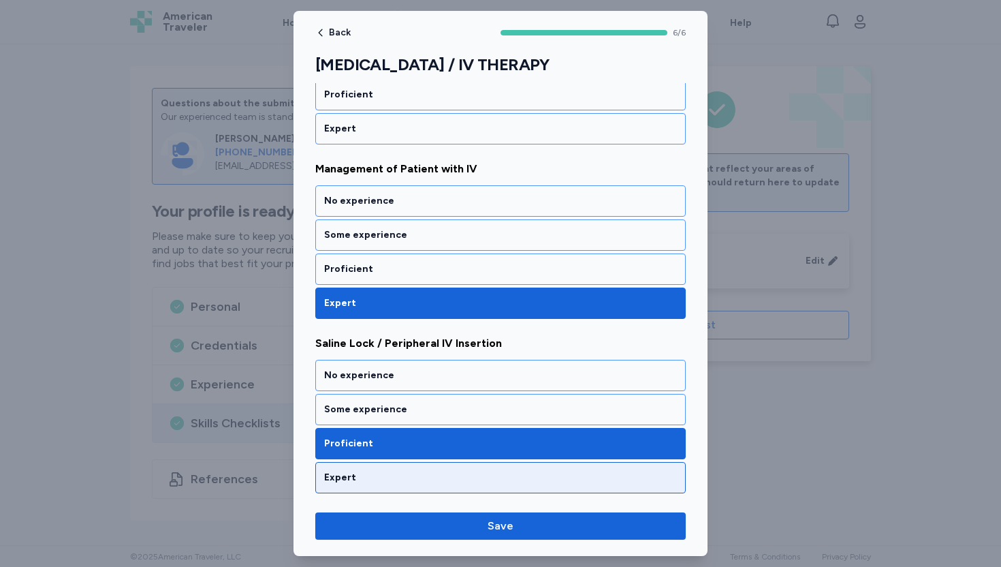
click at [354, 474] on div "Expert" at bounding box center [500, 478] width 353 height 14
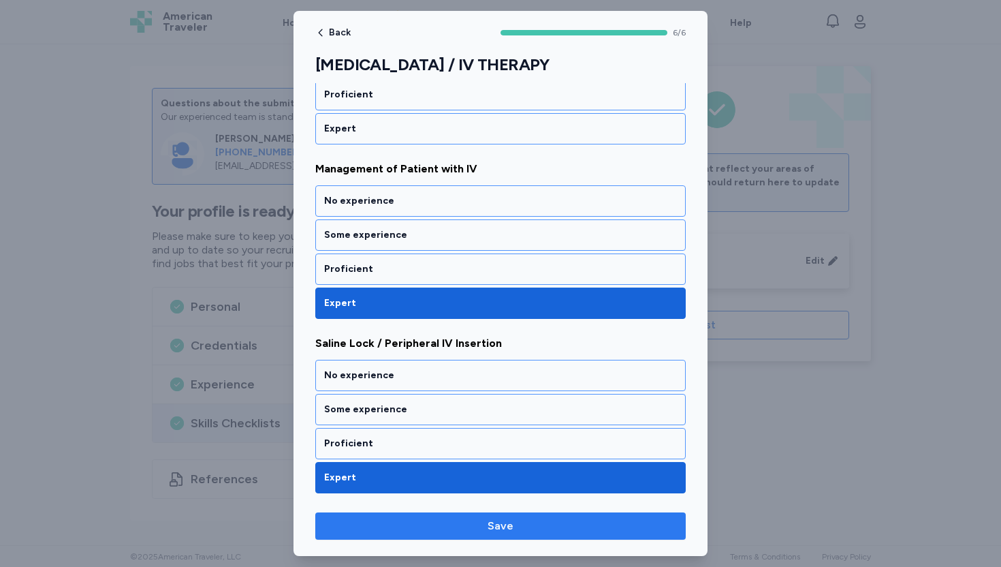
click at [493, 525] on span "Save" at bounding box center [501, 526] width 26 height 16
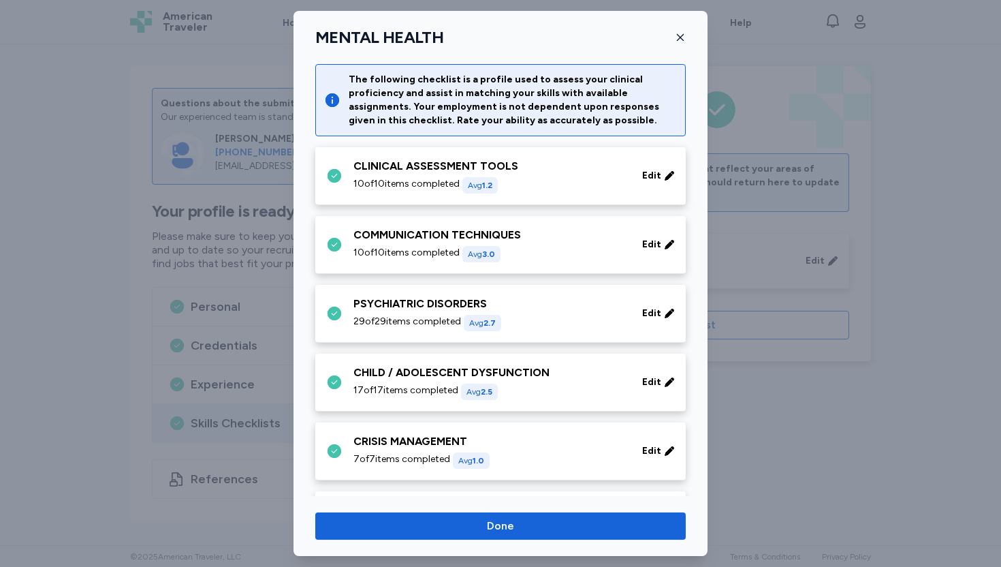
scroll to position [543, 0]
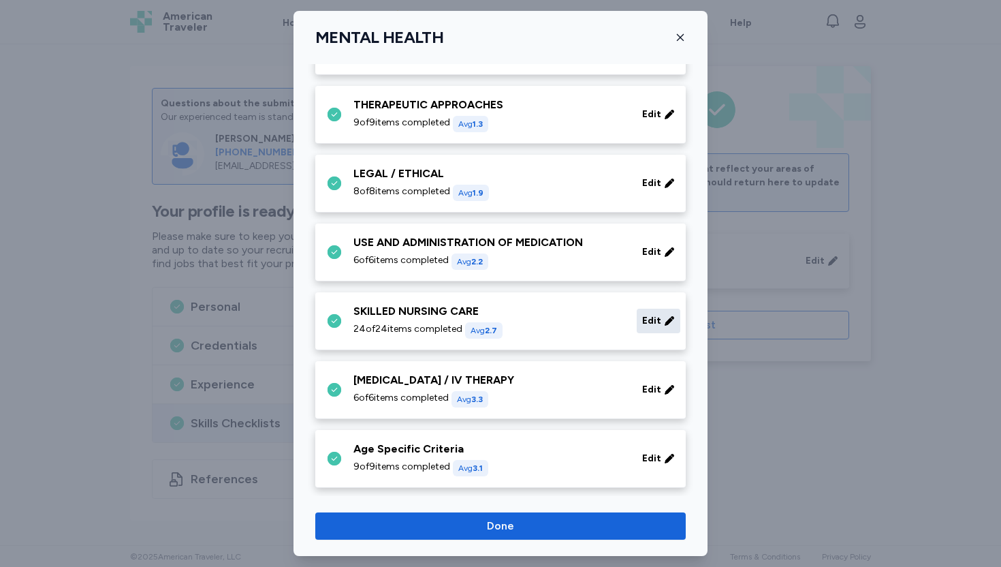
click at [665, 322] on icon at bounding box center [669, 320] width 9 height 9
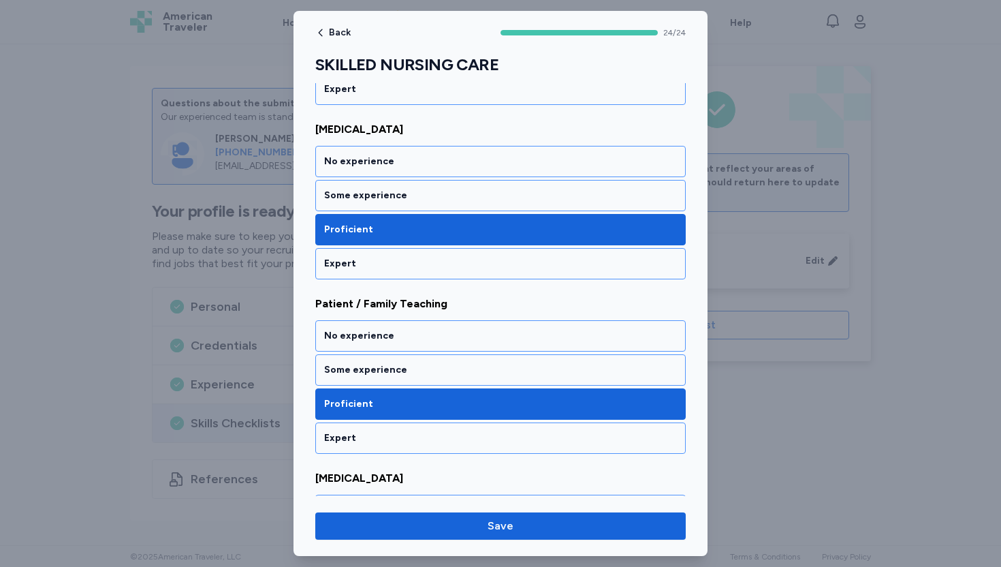
scroll to position [2970, 0]
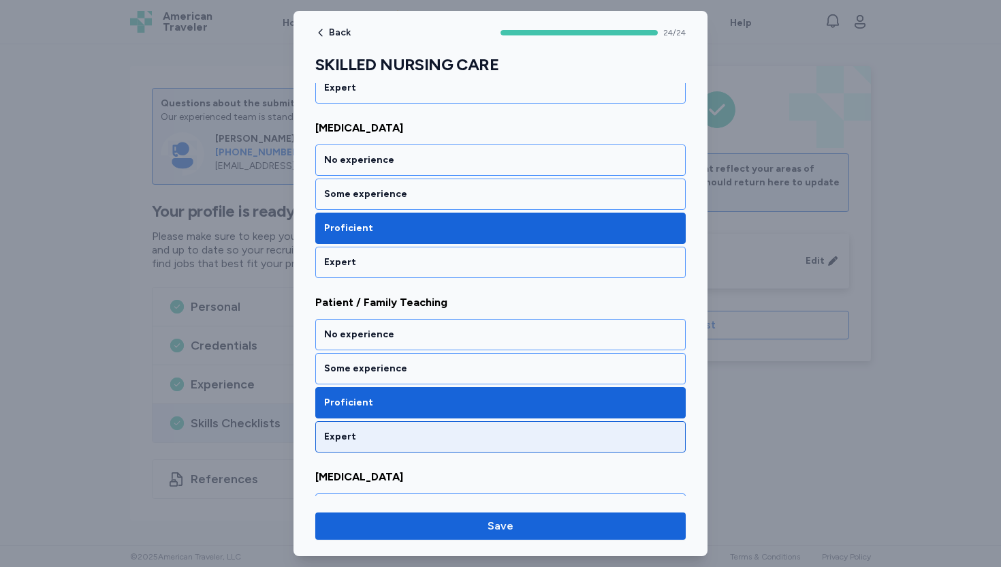
click at [375, 430] on div "Expert" at bounding box center [500, 437] width 353 height 14
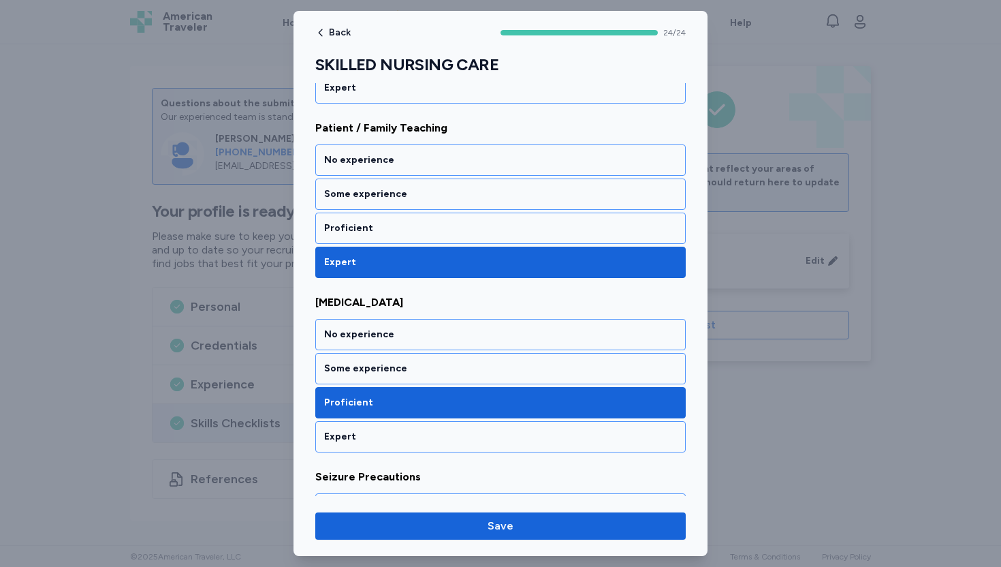
scroll to position [3161, 0]
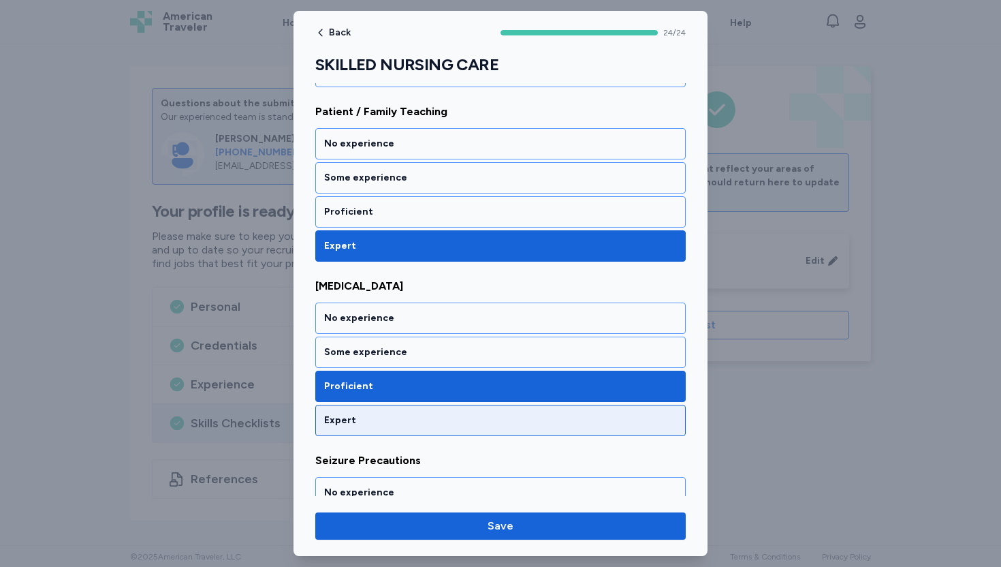
click at [379, 413] on div "Expert" at bounding box center [500, 420] width 371 height 31
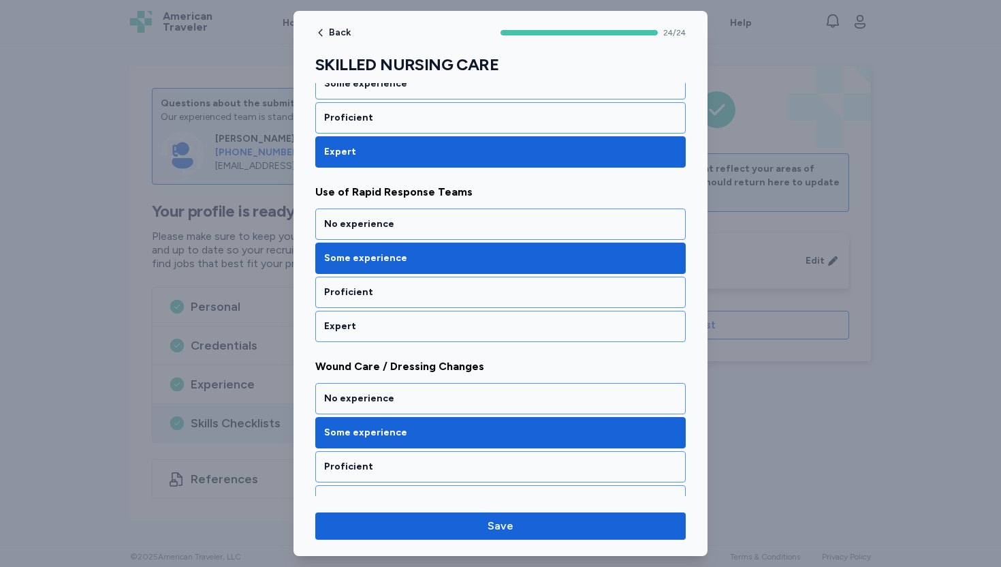
scroll to position [3959, 0]
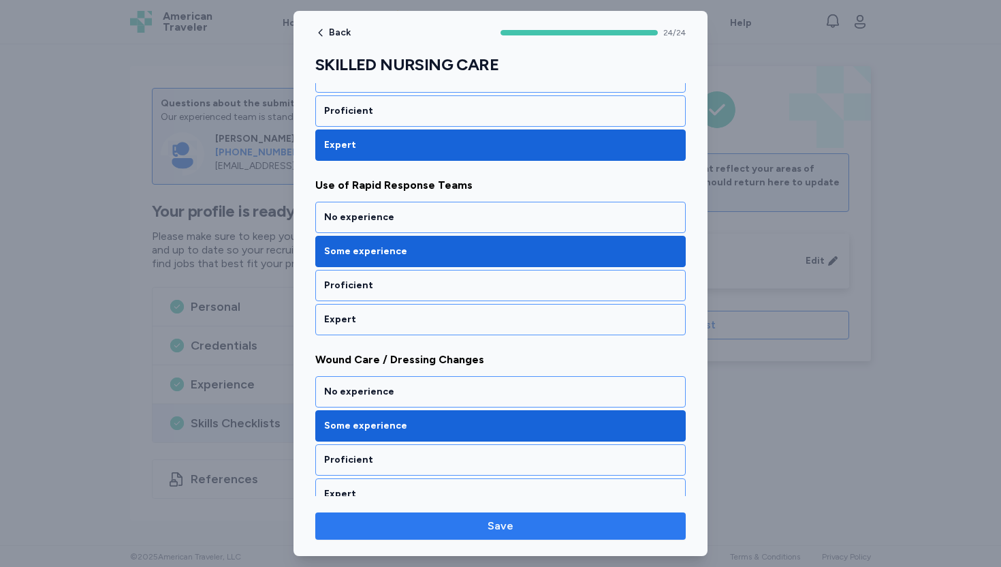
click at [506, 528] on span "Save" at bounding box center [501, 526] width 26 height 16
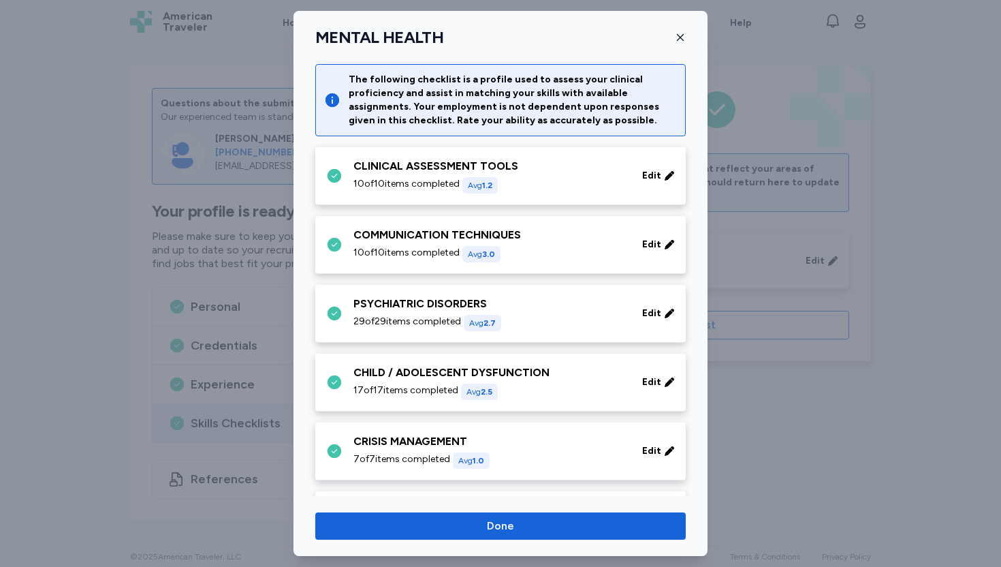
scroll to position [543, 0]
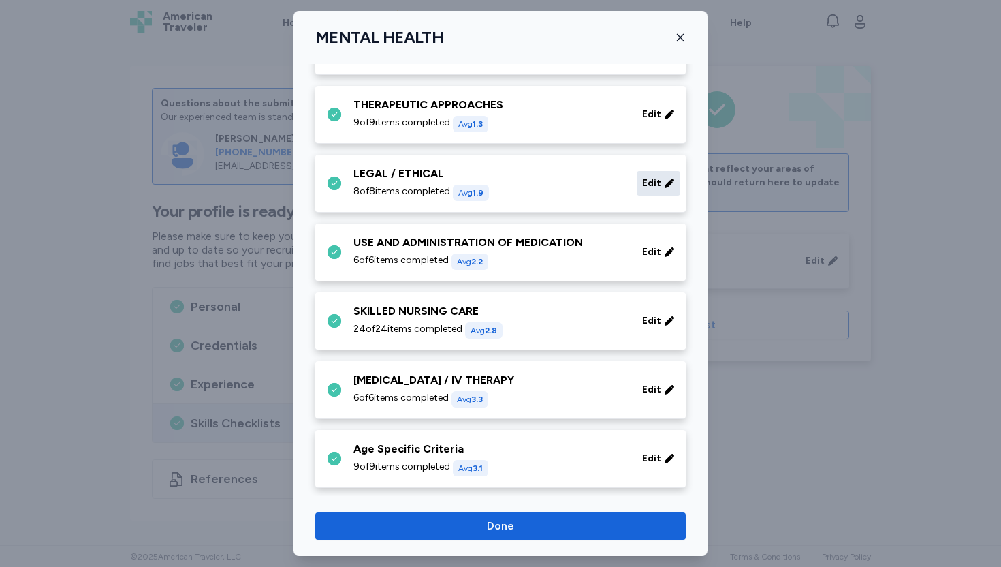
click at [644, 186] on span "Edit" at bounding box center [651, 183] width 19 height 14
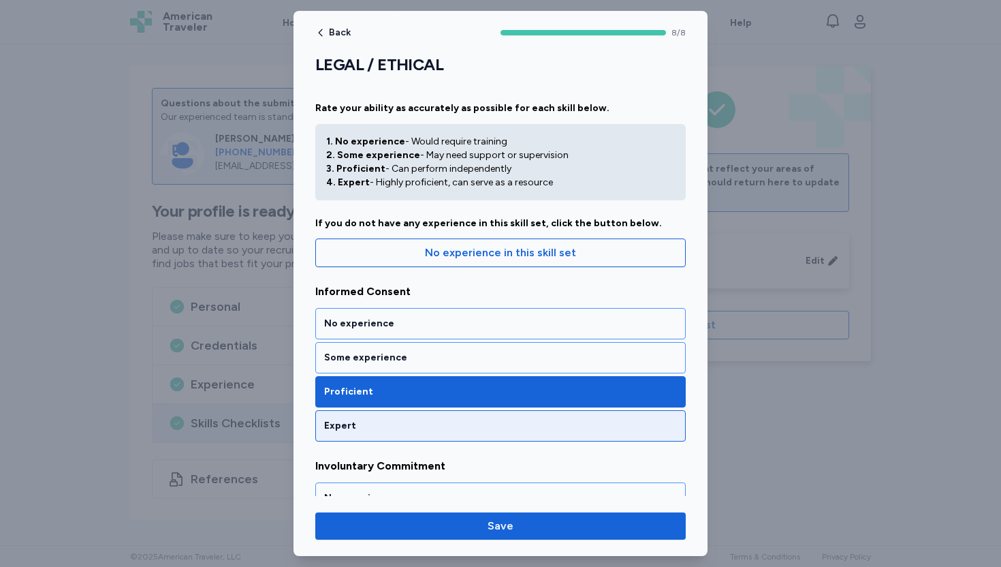
click at [367, 426] on div "Expert" at bounding box center [500, 426] width 353 height 14
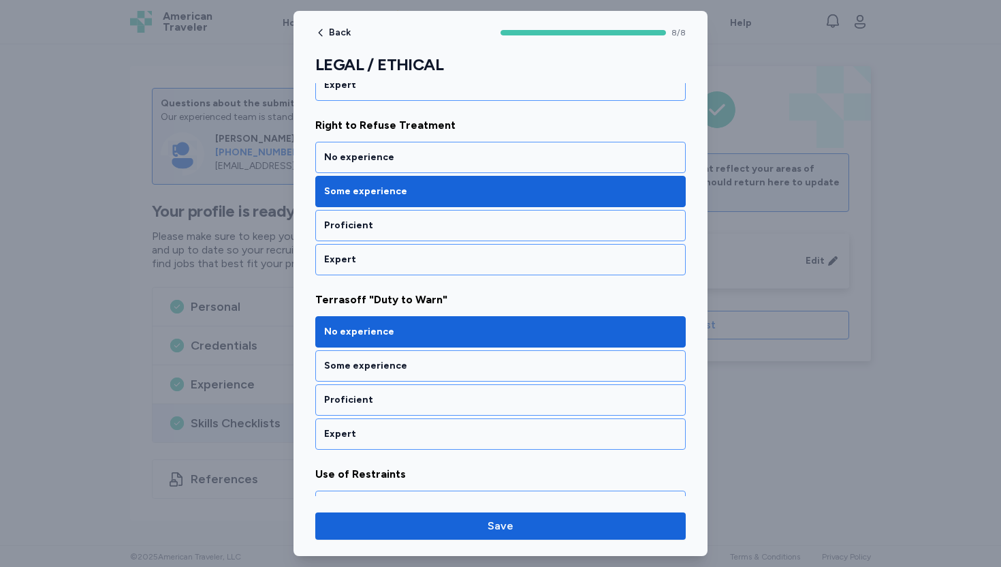
scroll to position [703, 0]
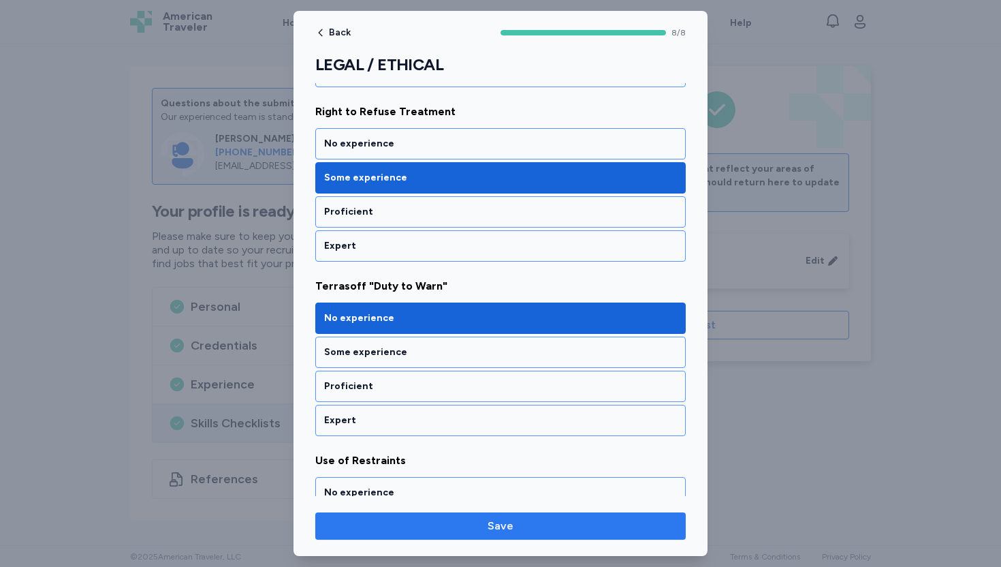
click at [495, 531] on span "Save" at bounding box center [501, 526] width 26 height 16
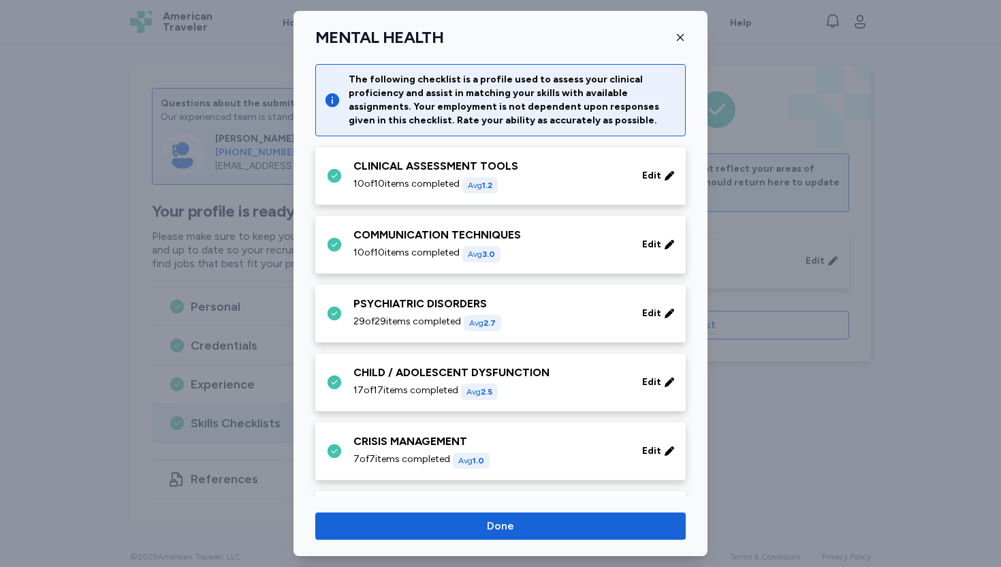
scroll to position [543, 0]
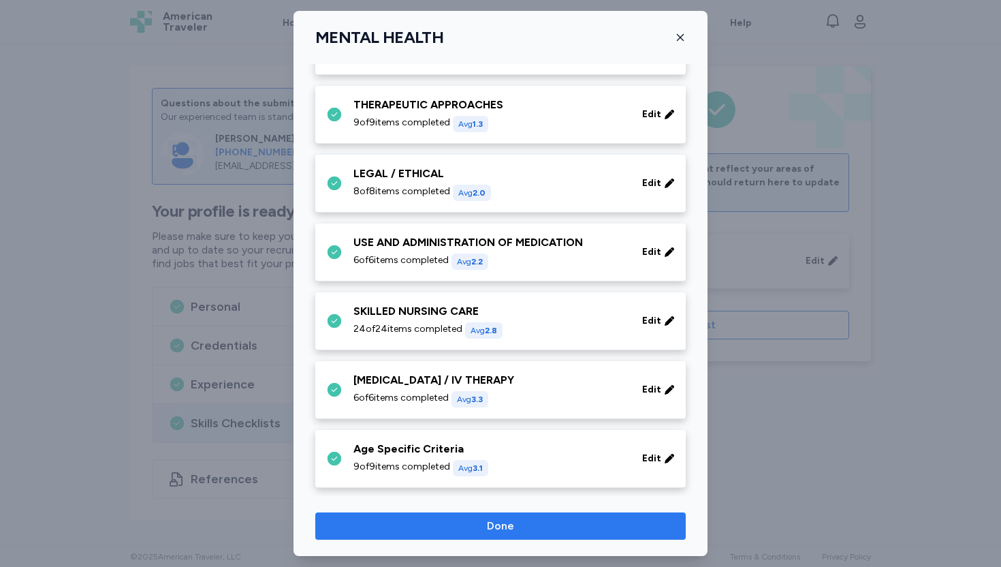
click at [557, 521] on span "Done" at bounding box center [500, 526] width 349 height 16
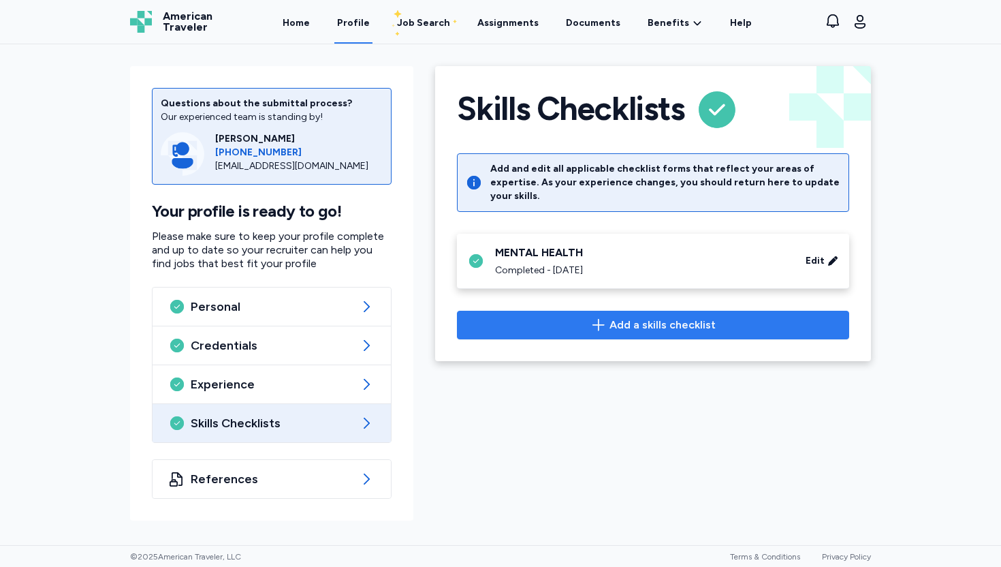
click at [673, 317] on span "Add a skills checklist" at bounding box center [663, 325] width 106 height 16
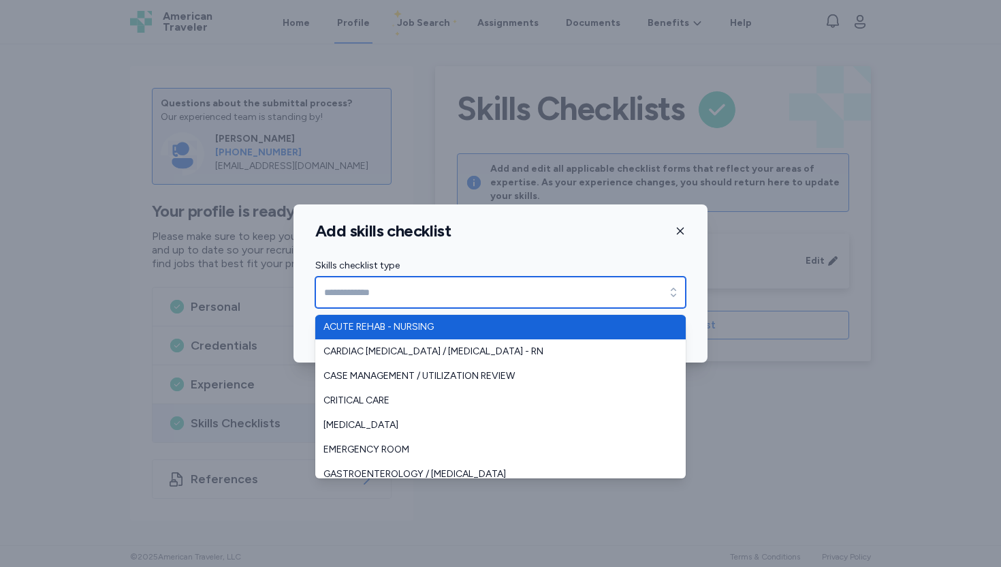
click at [659, 290] on input "Skills checklist type" at bounding box center [500, 292] width 371 height 31
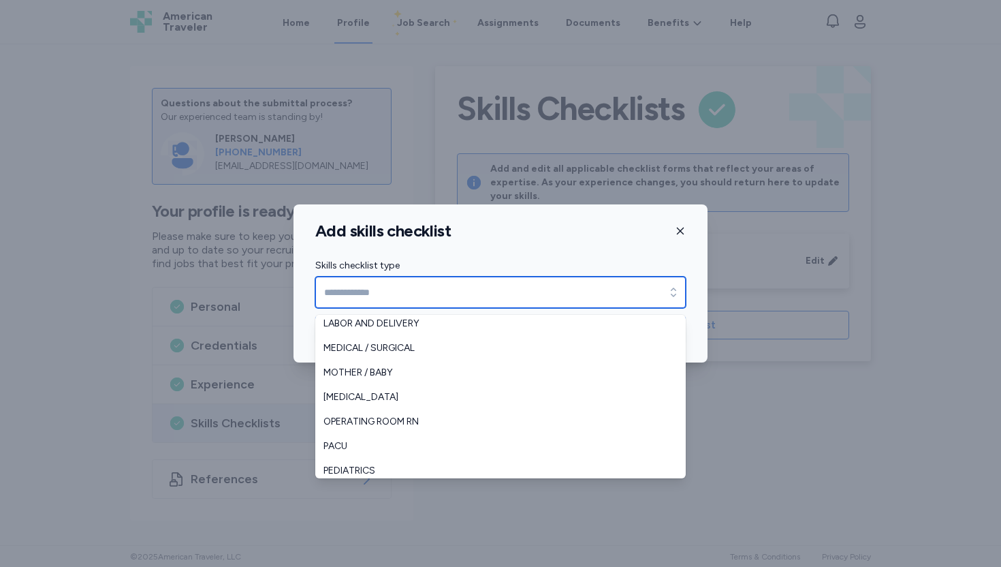
scroll to position [206, 0]
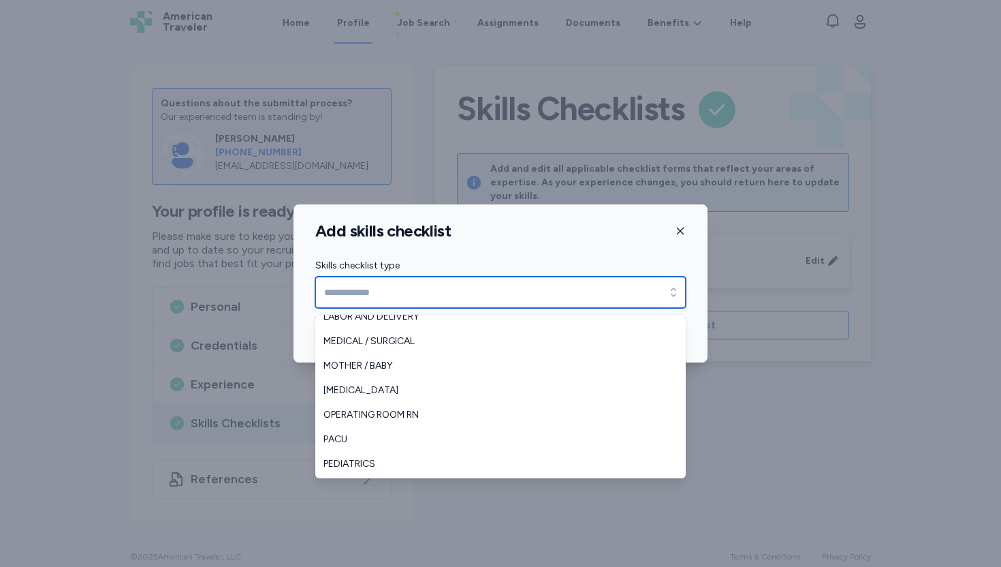
type input "****"
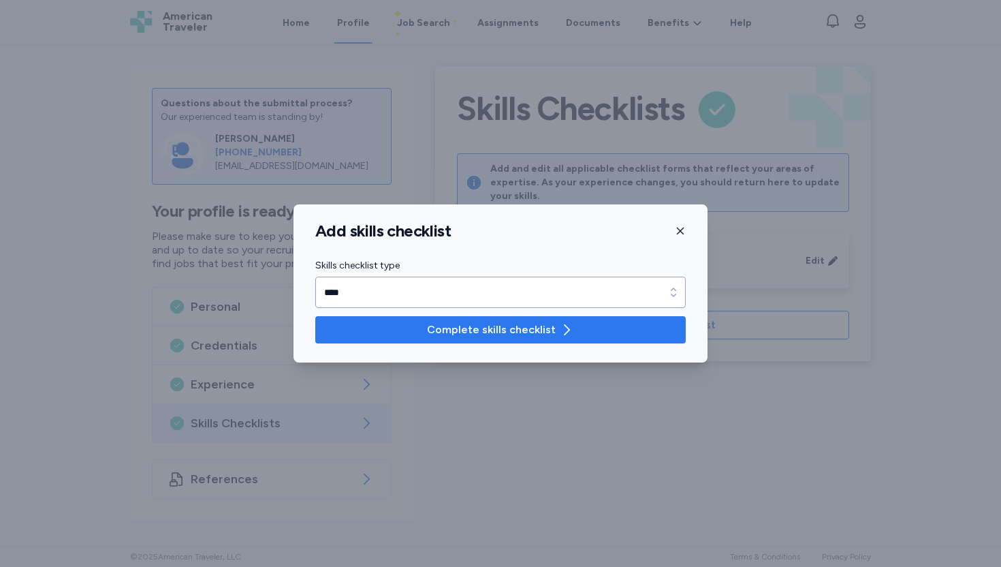
click at [539, 320] on button "Complete skills checklist" at bounding box center [500, 329] width 371 height 27
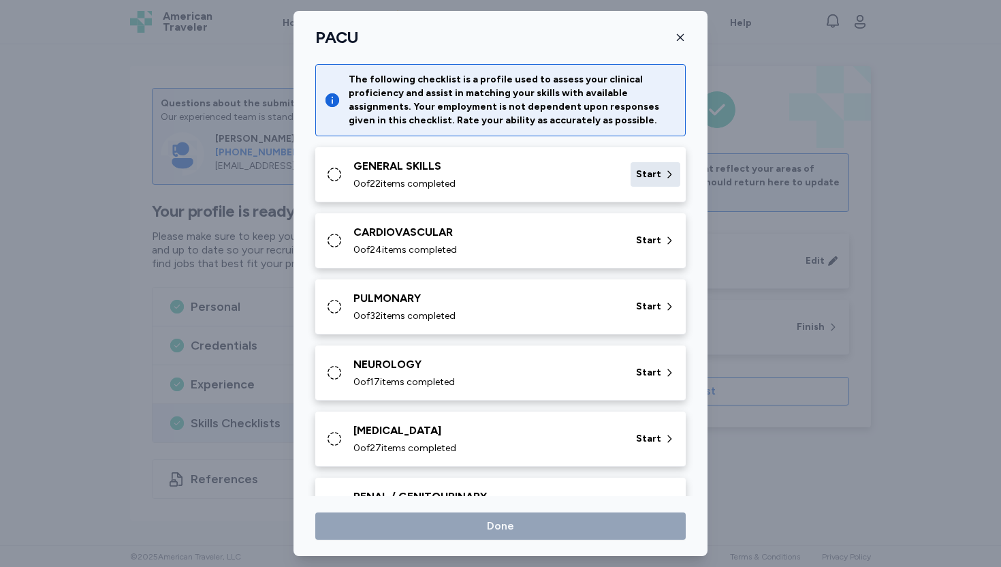
click at [636, 183] on div "Start" at bounding box center [656, 174] width 50 height 25
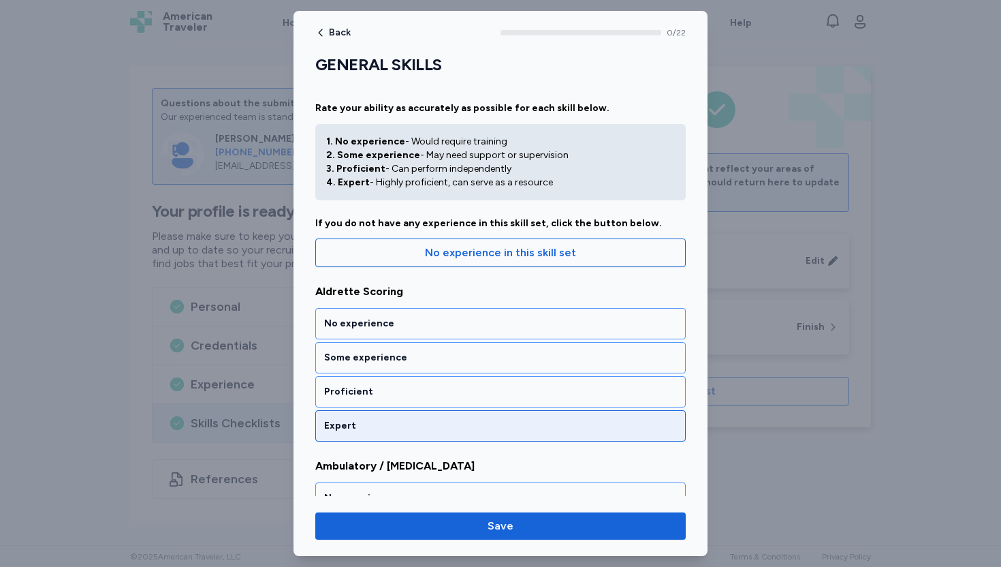
click at [373, 422] on div "Expert" at bounding box center [500, 426] width 353 height 14
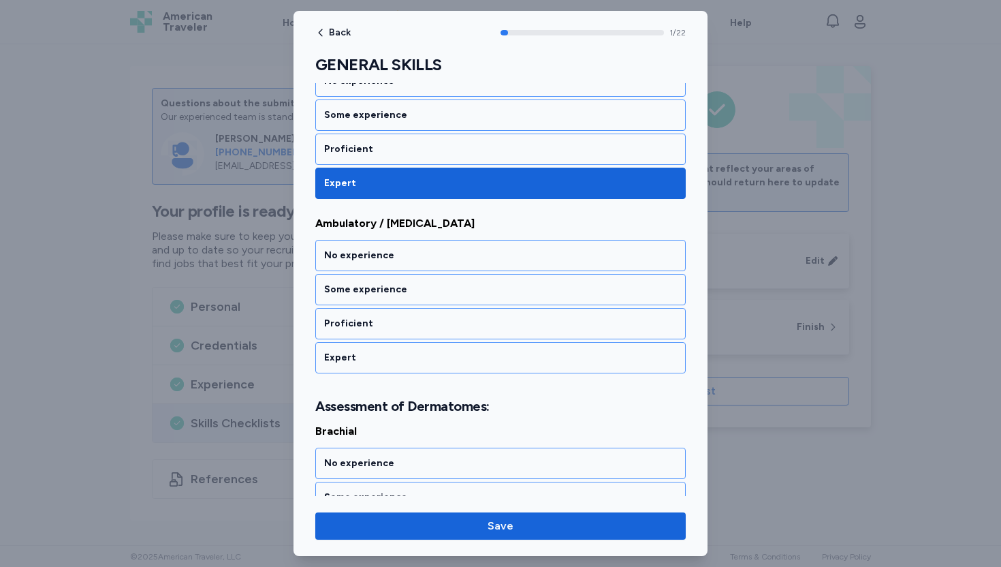
scroll to position [247, 0]
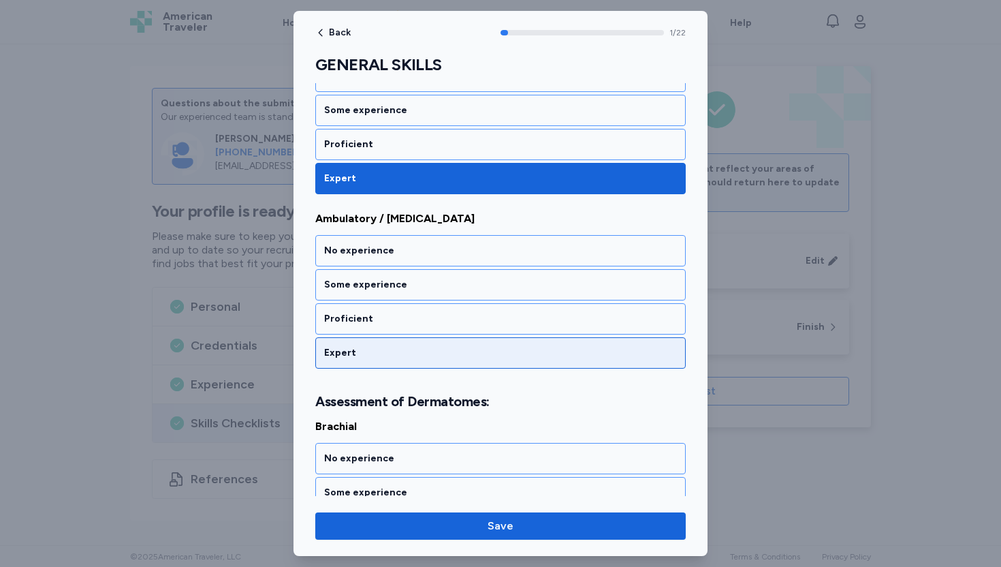
click at [370, 349] on div "Expert" at bounding box center [500, 353] width 353 height 14
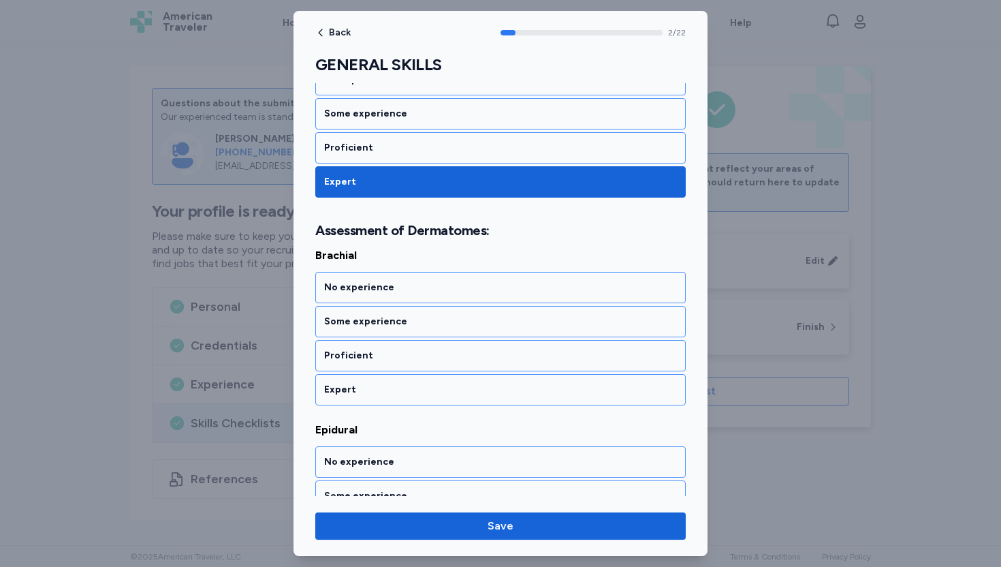
scroll to position [438, 0]
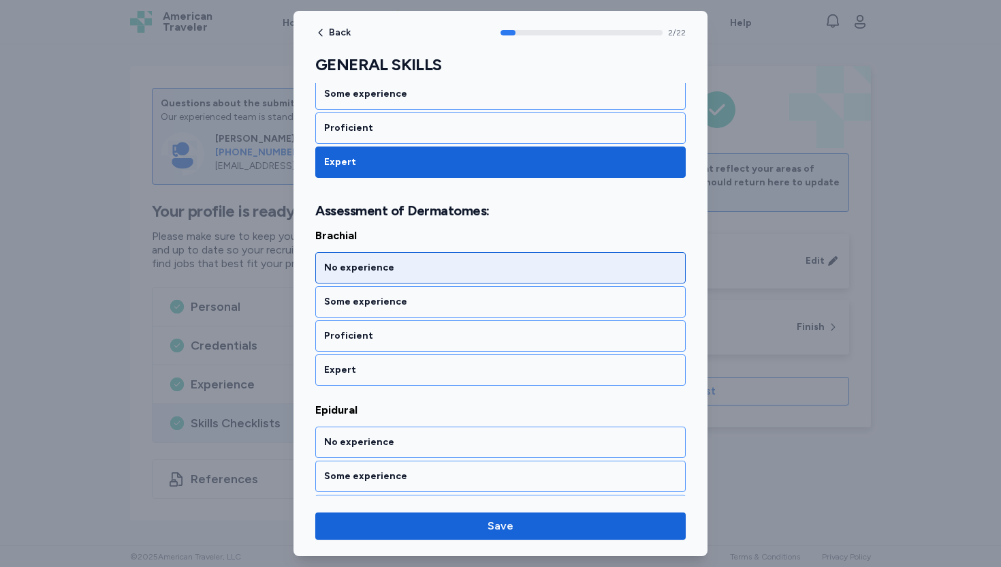
click at [392, 269] on div "No experience" at bounding box center [500, 268] width 353 height 14
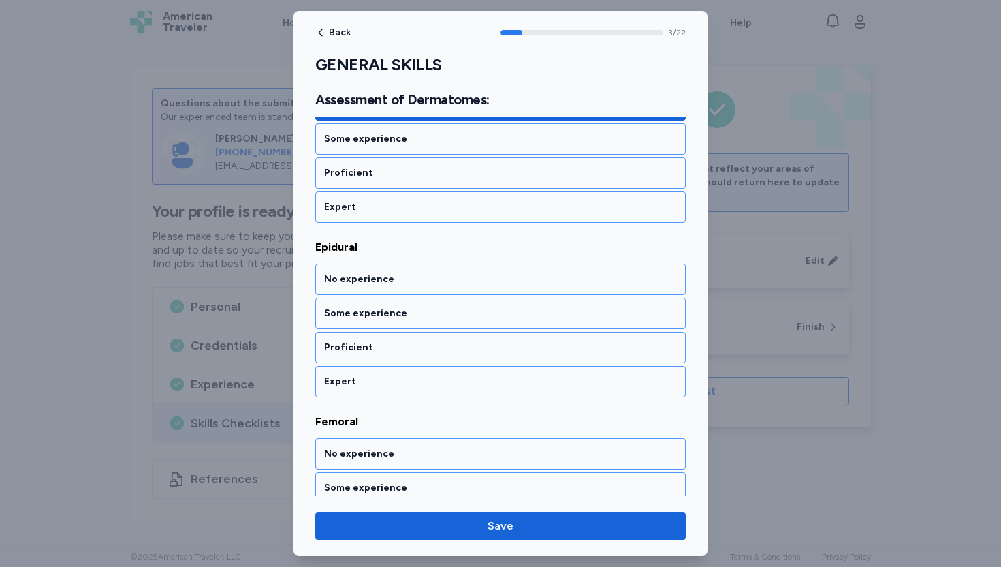
scroll to position [612, 0]
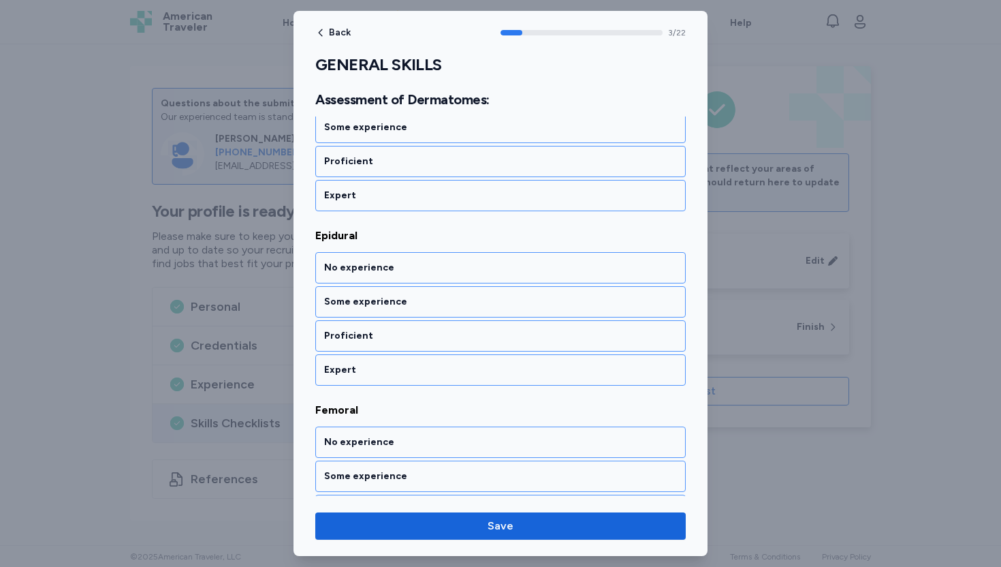
click at [392, 269] on div "No experience" at bounding box center [500, 268] width 353 height 14
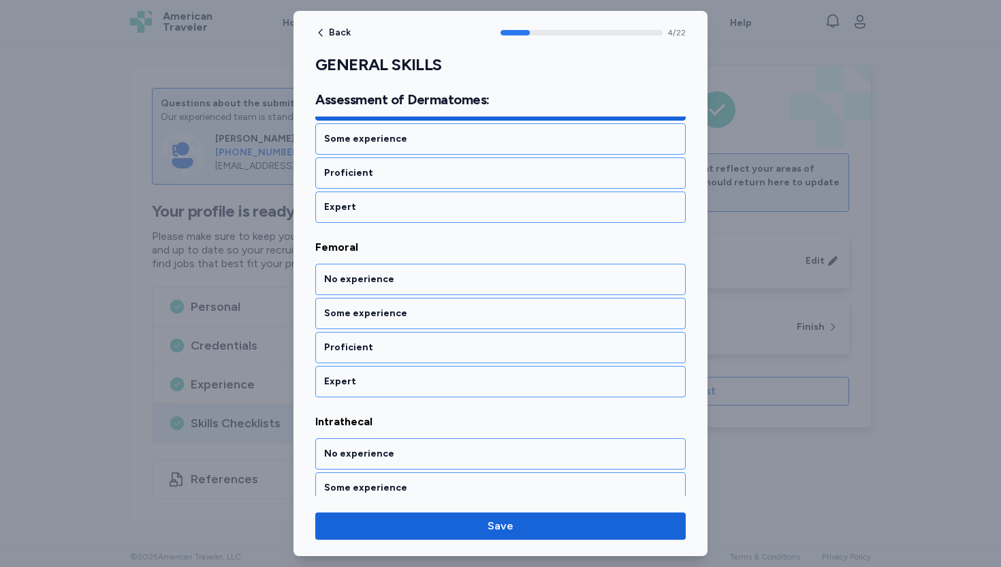
scroll to position [787, 0]
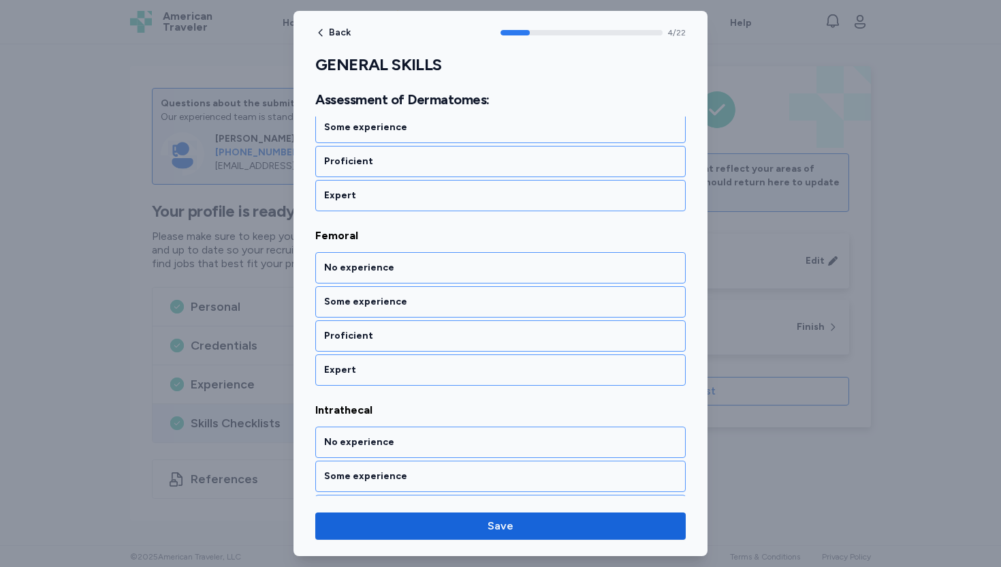
click at [392, 269] on div "No experience" at bounding box center [500, 268] width 353 height 14
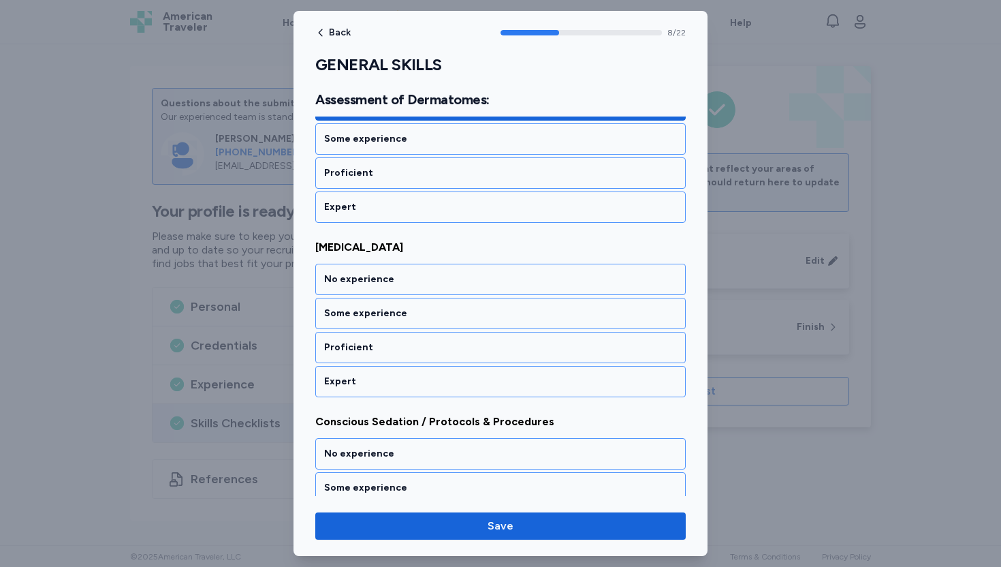
scroll to position [1484, 0]
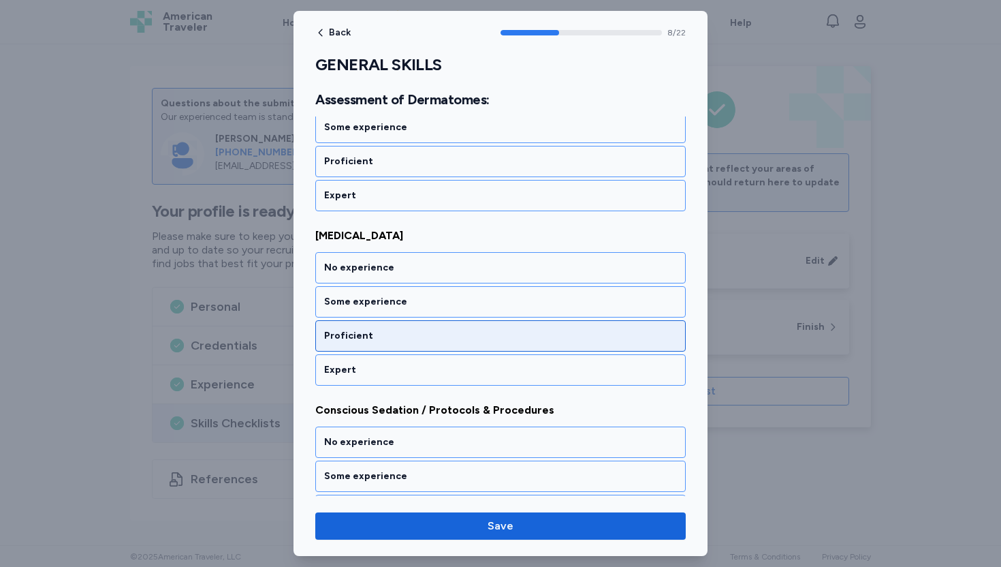
click at [377, 337] on div "Proficient" at bounding box center [500, 336] width 353 height 14
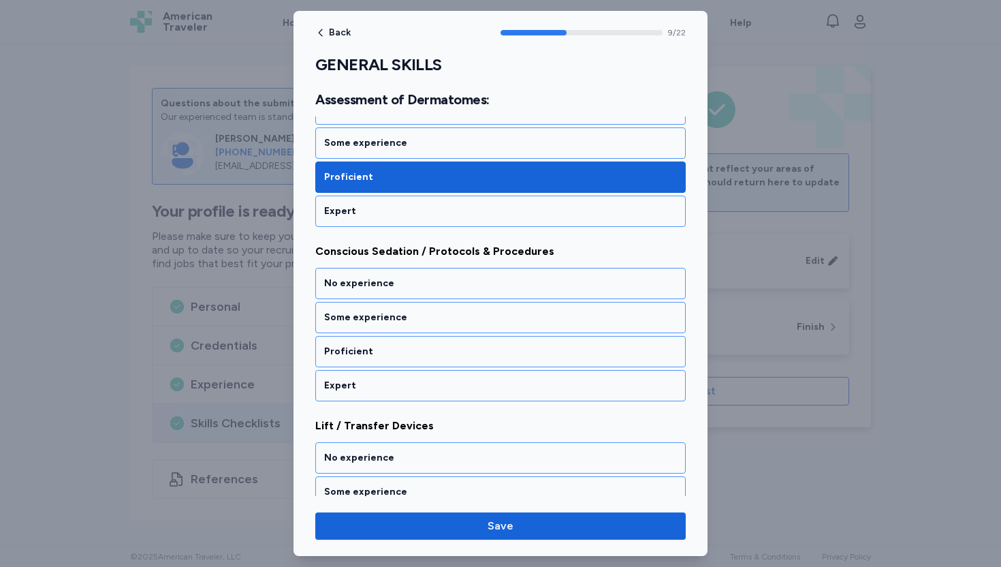
scroll to position [1659, 0]
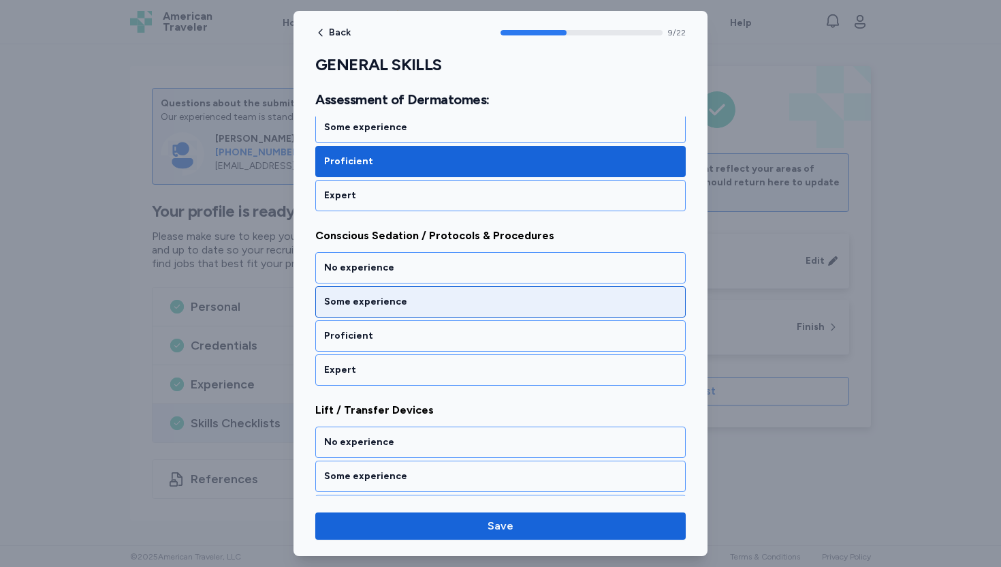
click at [398, 307] on div "Some experience" at bounding box center [500, 302] width 353 height 14
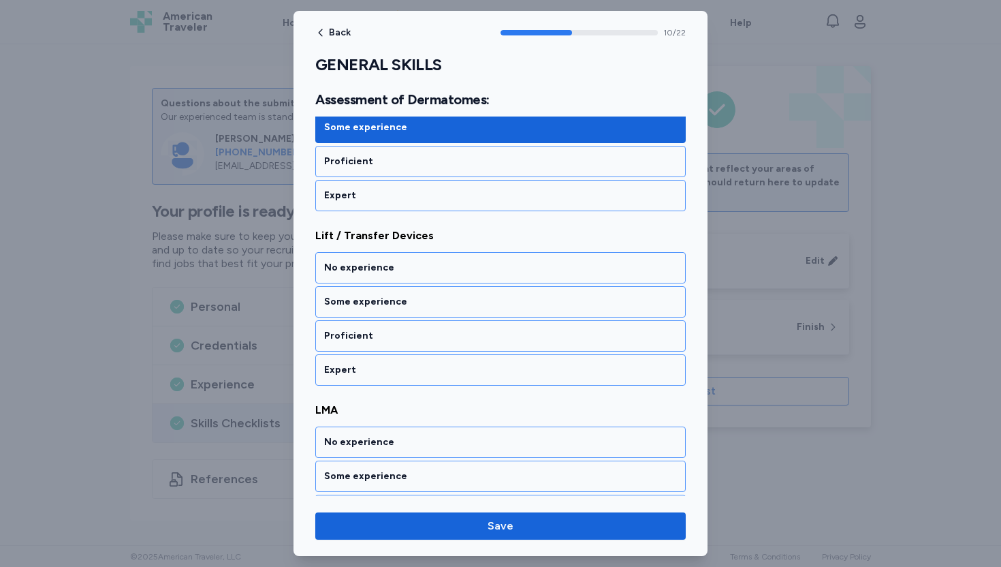
scroll to position [1833, 0]
click at [398, 307] on div "Some experience" at bounding box center [500, 302] width 353 height 14
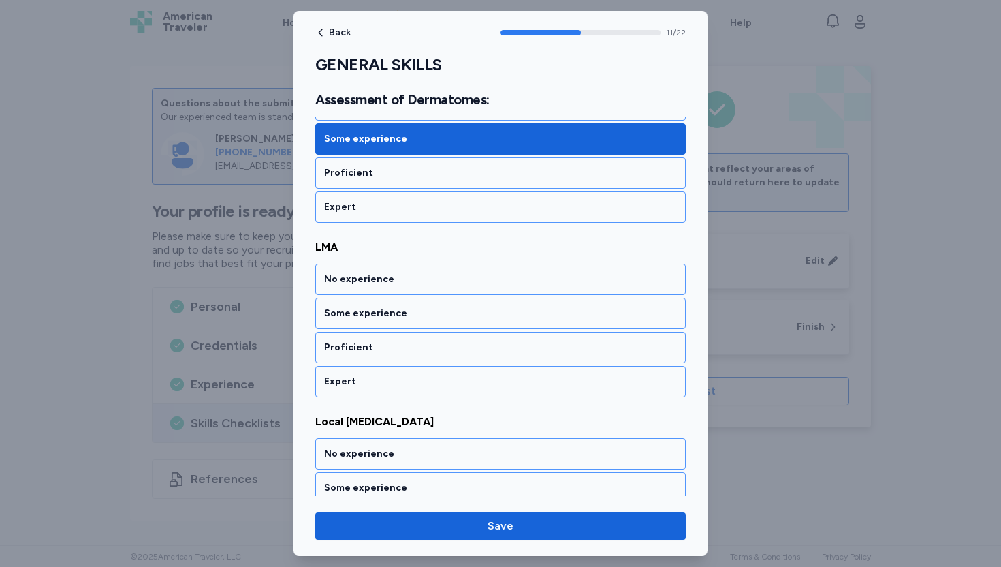
scroll to position [2007, 0]
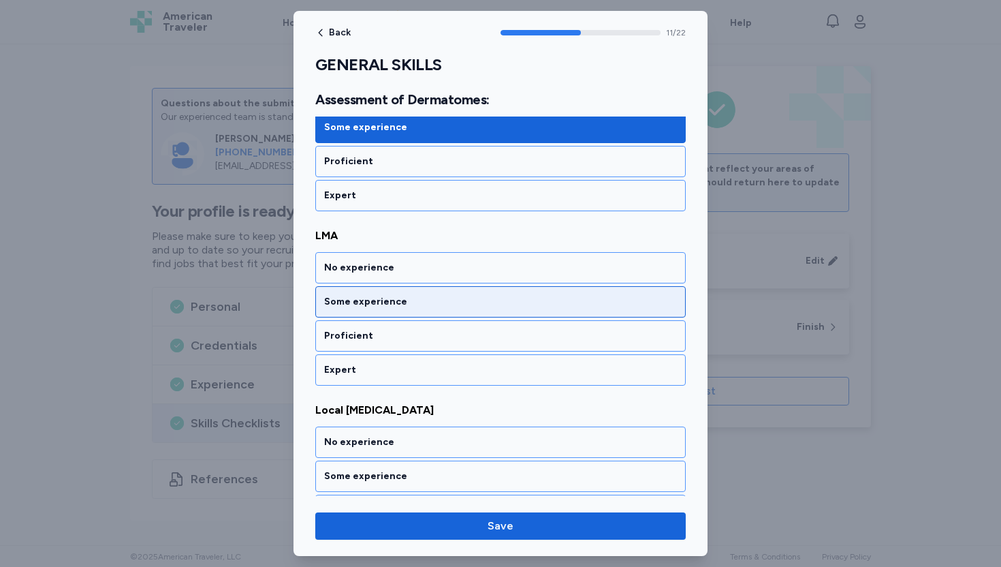
click at [401, 300] on div "Some experience" at bounding box center [500, 302] width 353 height 14
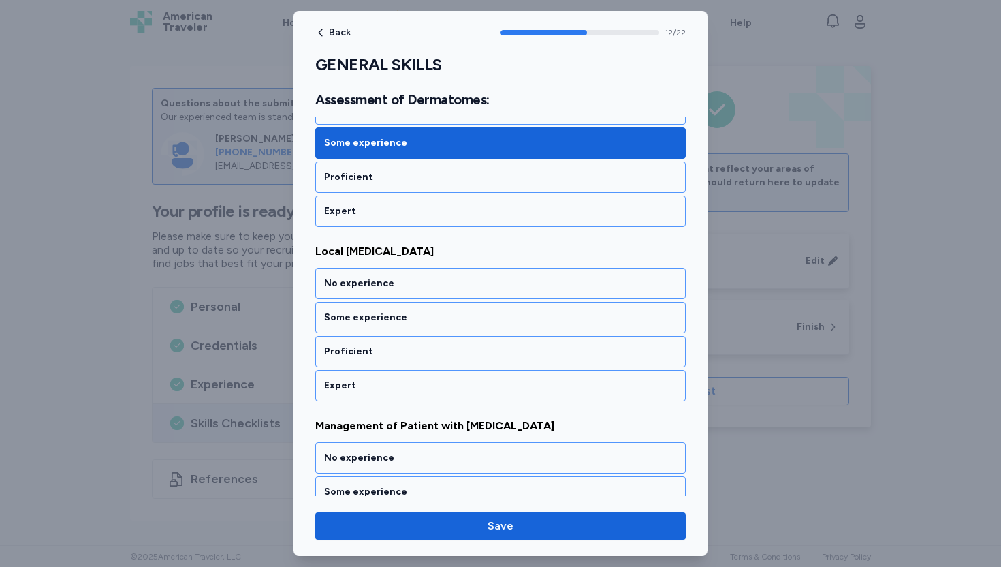
scroll to position [2182, 0]
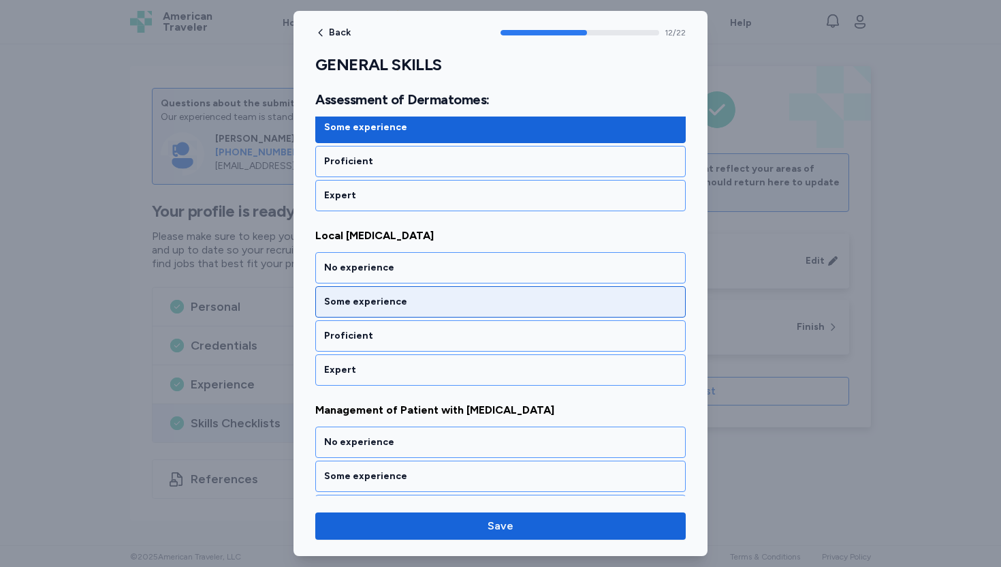
click at [387, 304] on div "Some experience" at bounding box center [500, 302] width 353 height 14
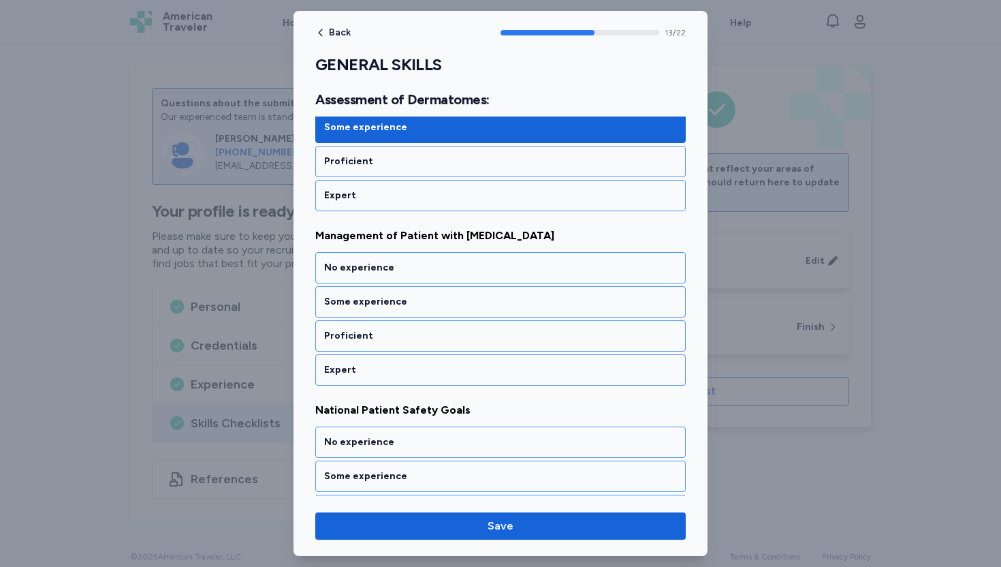
scroll to position [2356, 0]
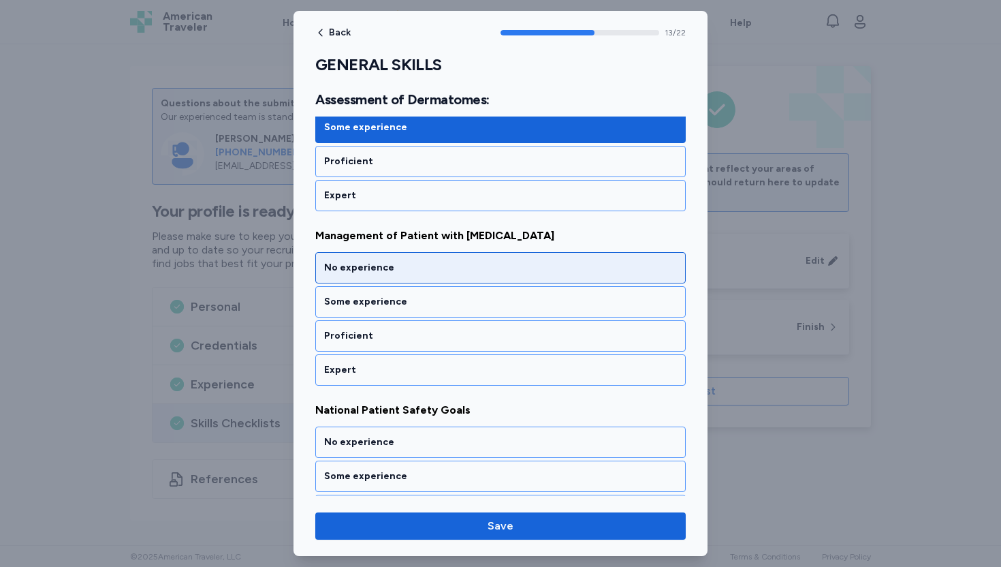
click at [398, 267] on div "No experience" at bounding box center [500, 268] width 353 height 14
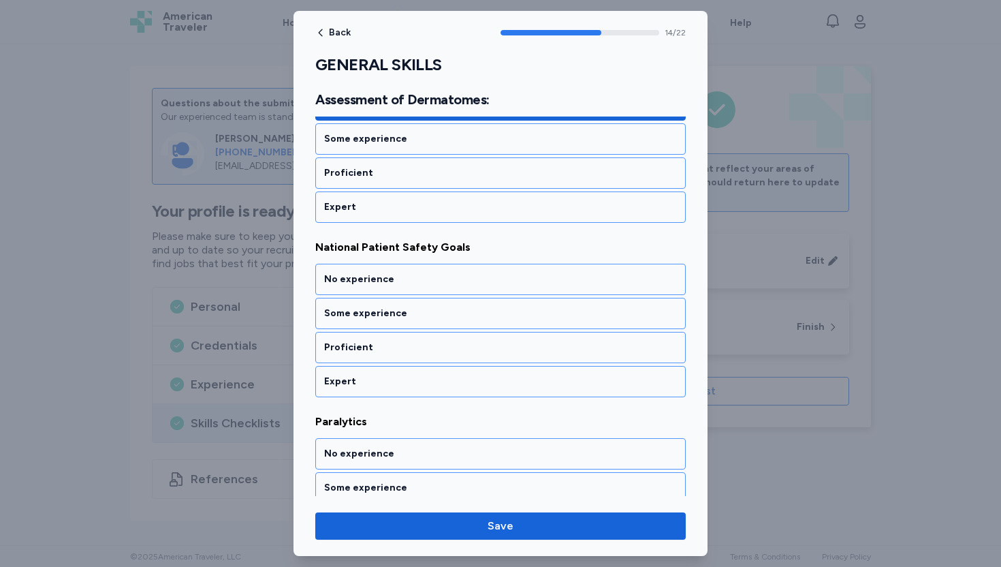
scroll to position [2531, 0]
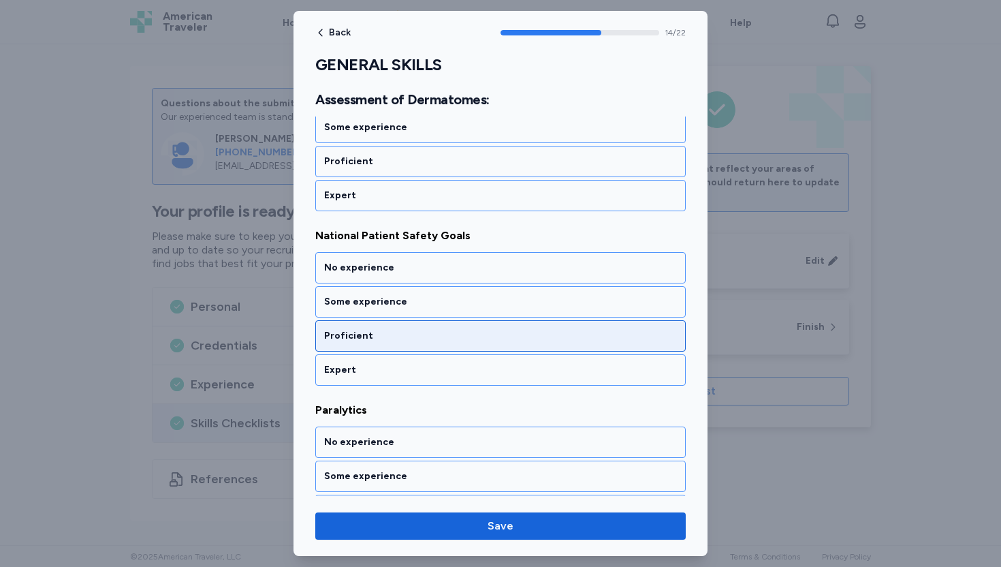
click at [383, 338] on div "Proficient" at bounding box center [500, 336] width 353 height 14
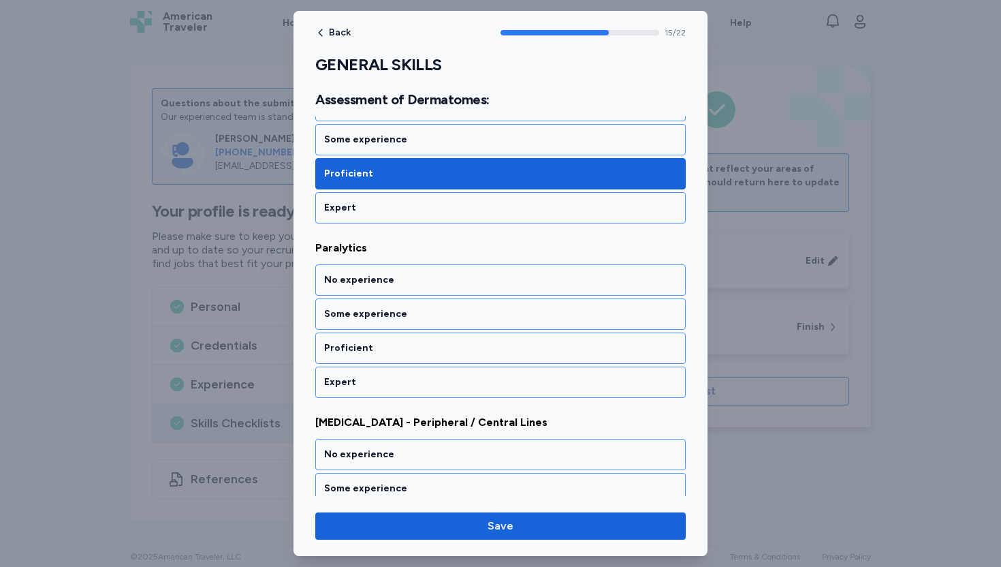
scroll to position [2705, 0]
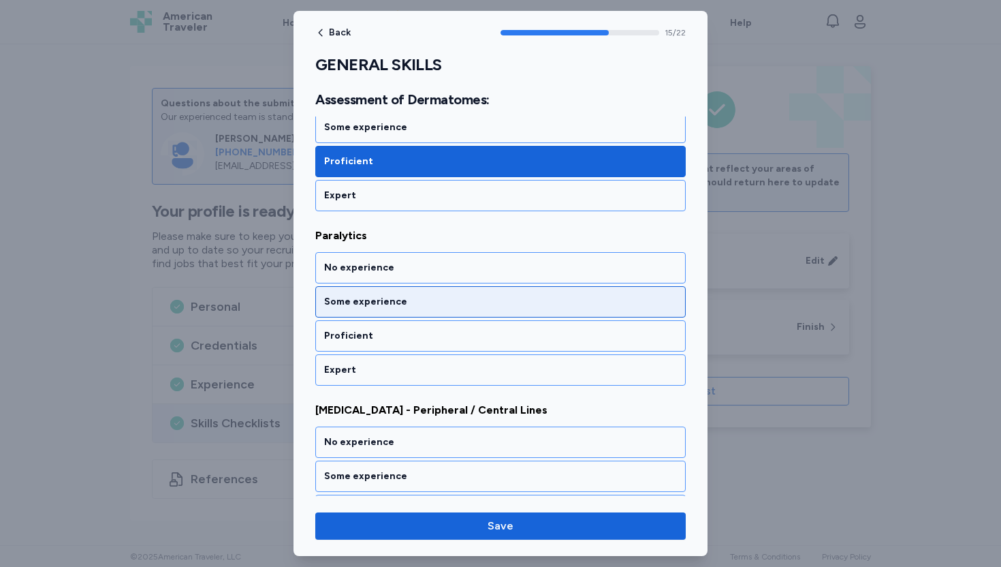
click at [391, 304] on div "Some experience" at bounding box center [500, 302] width 353 height 14
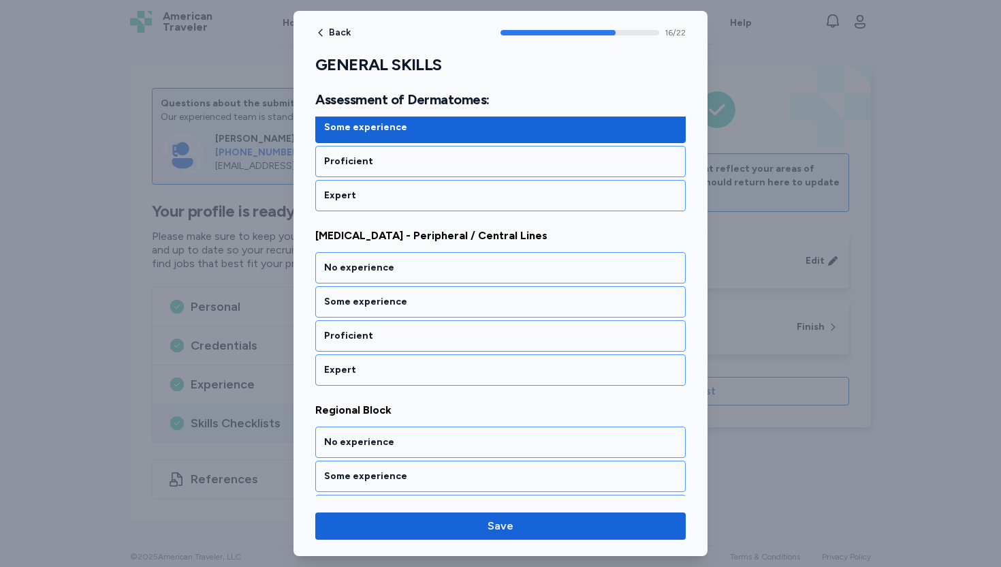
scroll to position [2879, 0]
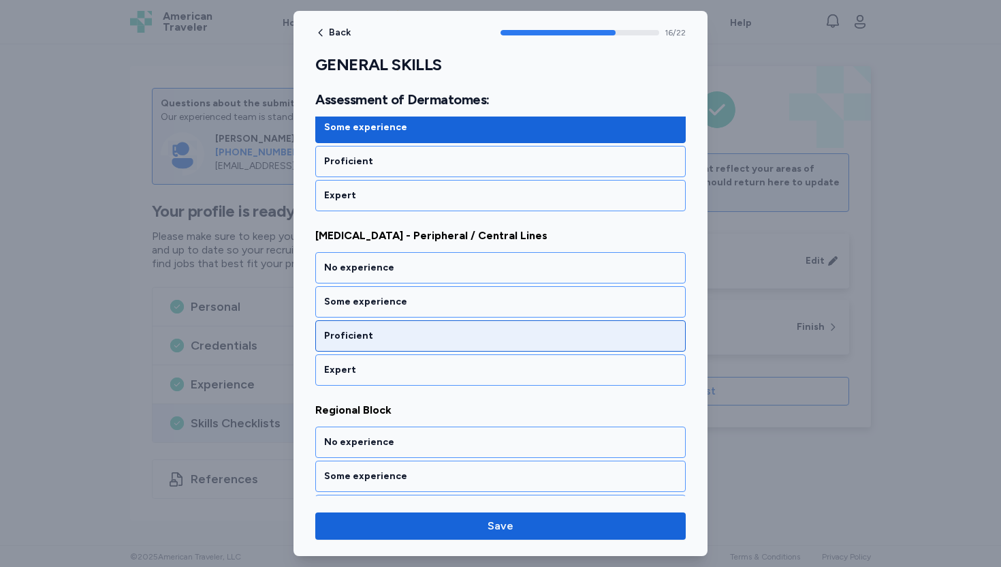
click at [369, 343] on div "Proficient" at bounding box center [500, 335] width 371 height 31
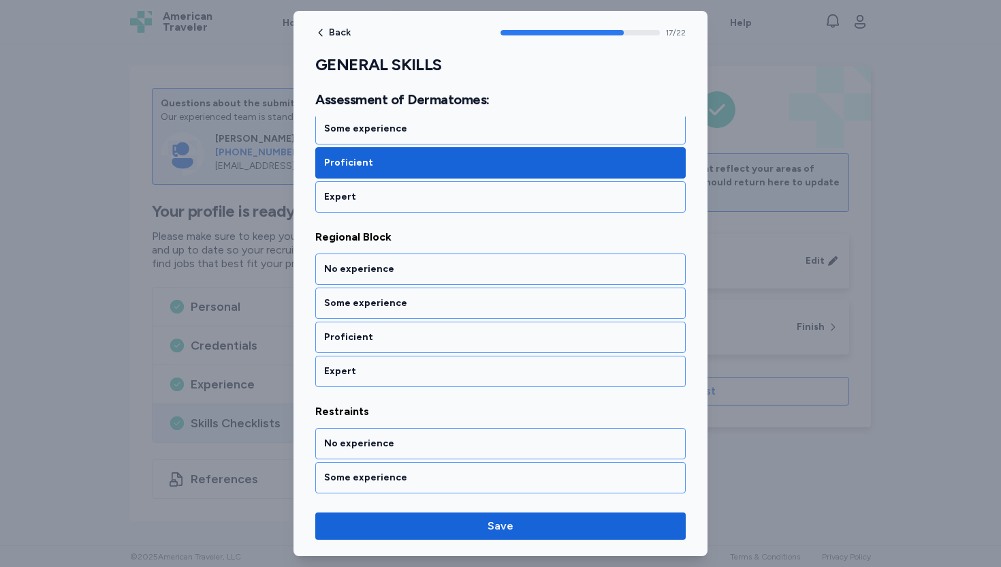
scroll to position [3054, 0]
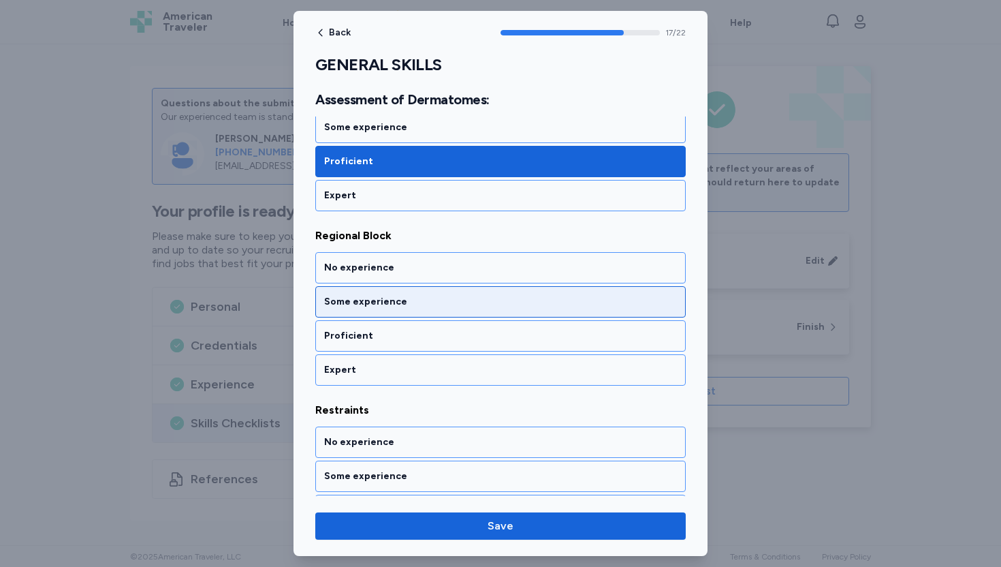
click at [387, 300] on div "Some experience" at bounding box center [500, 302] width 353 height 14
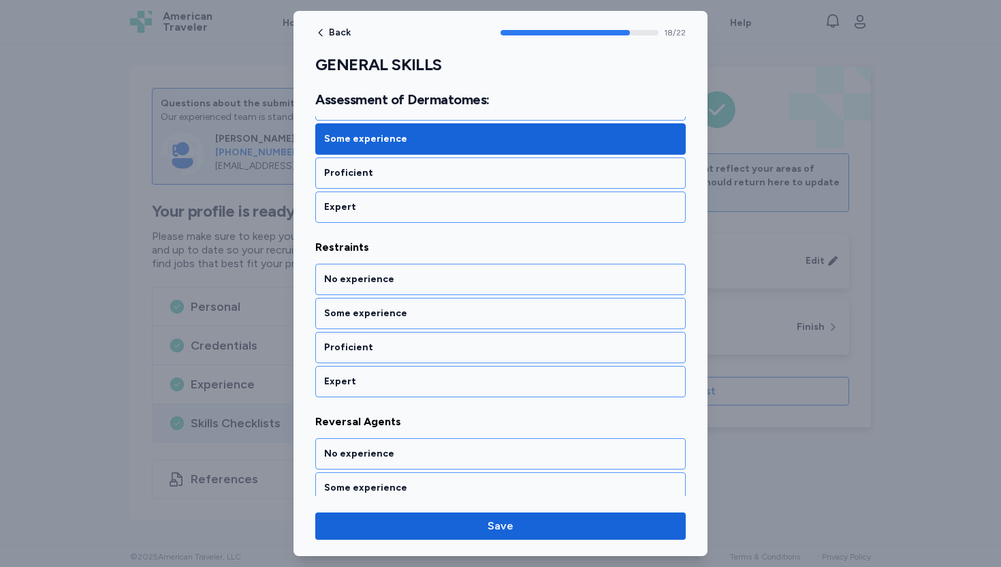
scroll to position [3228, 0]
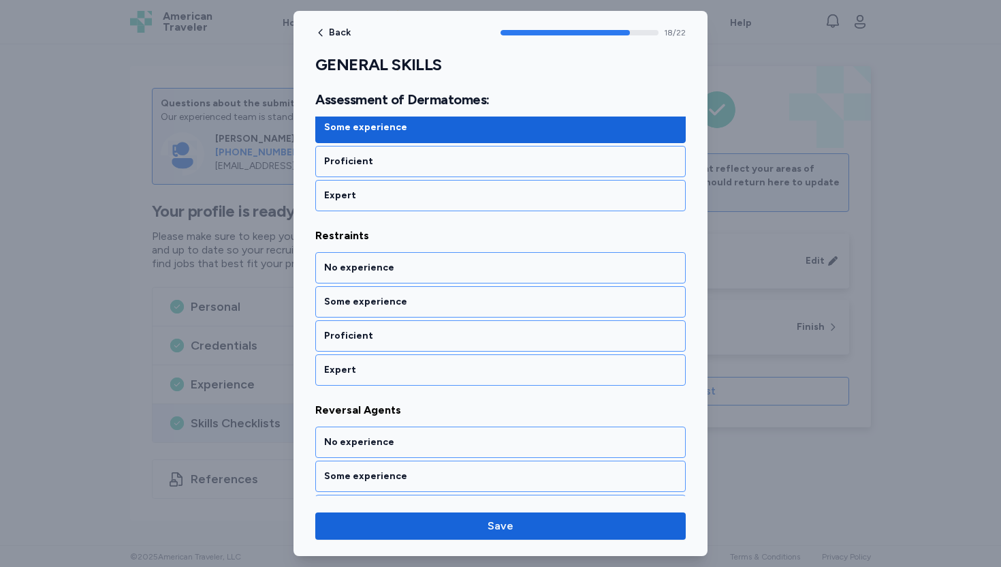
click at [387, 300] on div "Some experience" at bounding box center [500, 302] width 353 height 14
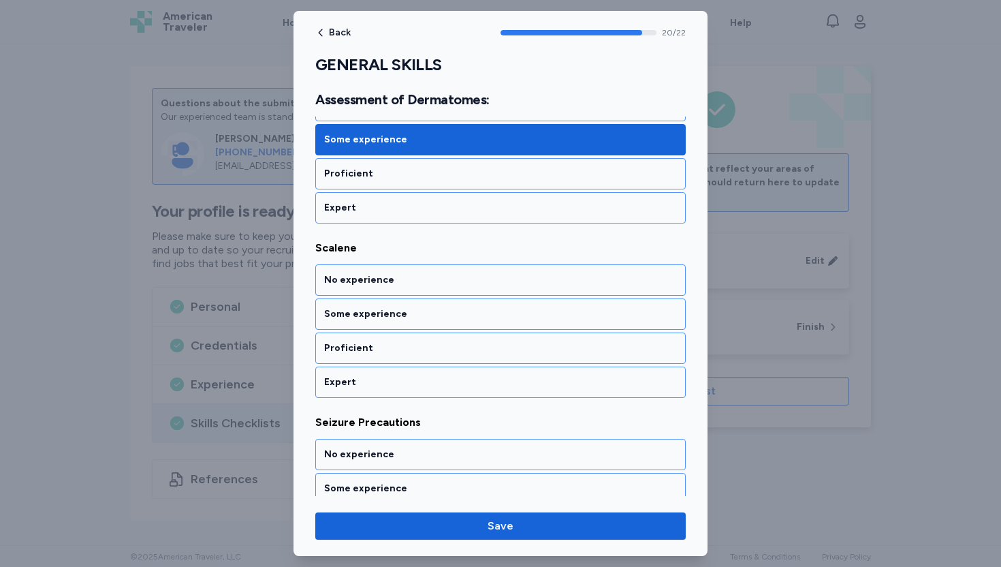
scroll to position [3577, 0]
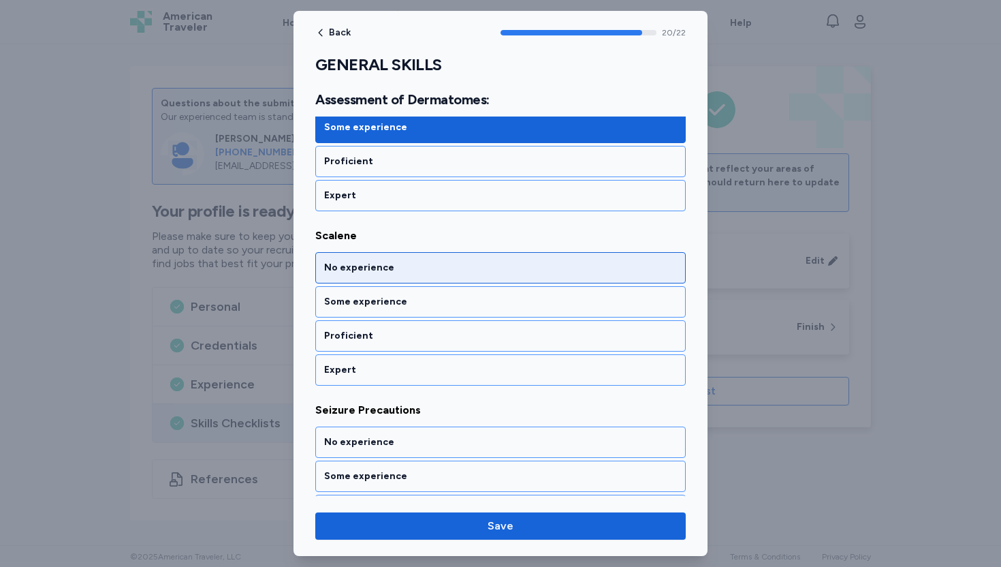
click at [394, 269] on div "No experience" at bounding box center [500, 268] width 353 height 14
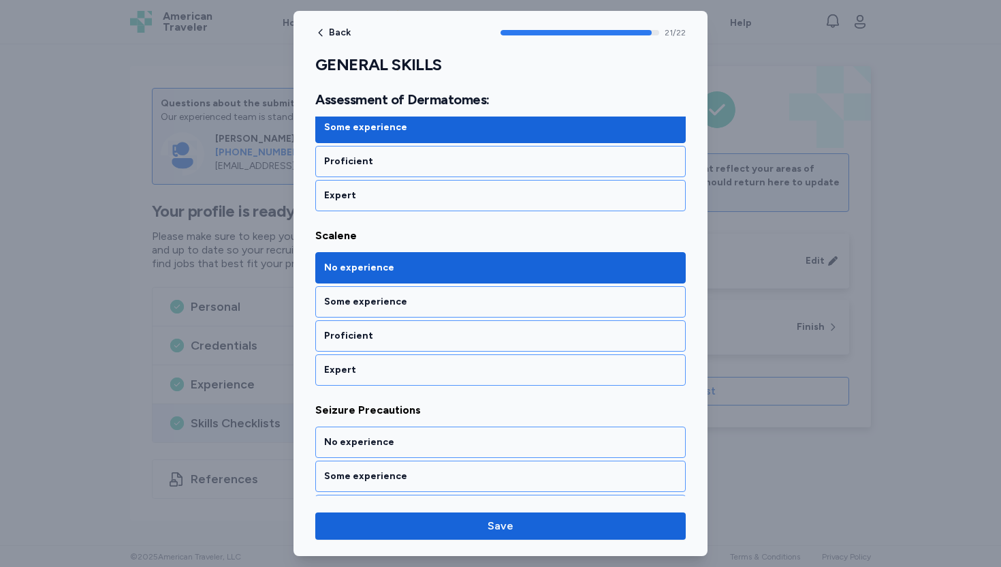
scroll to position [3644, 0]
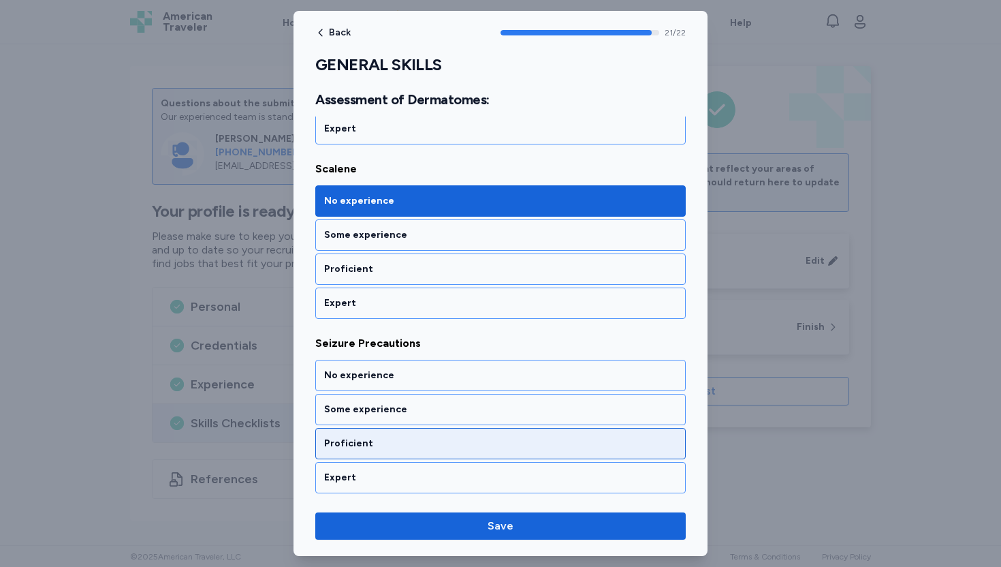
click at [366, 442] on div "Proficient" at bounding box center [500, 444] width 353 height 14
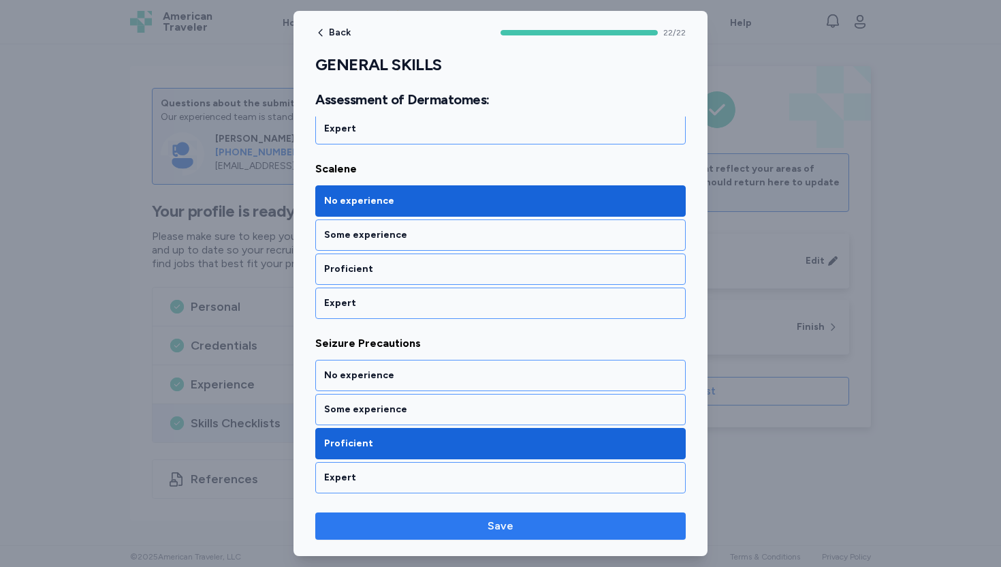
click at [521, 531] on span "Save" at bounding box center [500, 526] width 349 height 16
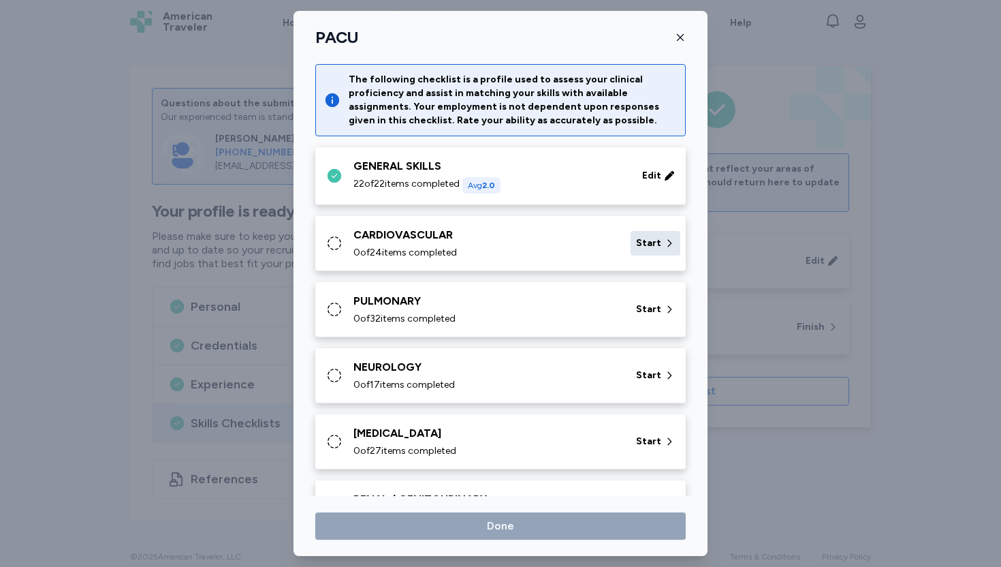
click at [640, 242] on span "Start" at bounding box center [648, 243] width 25 height 14
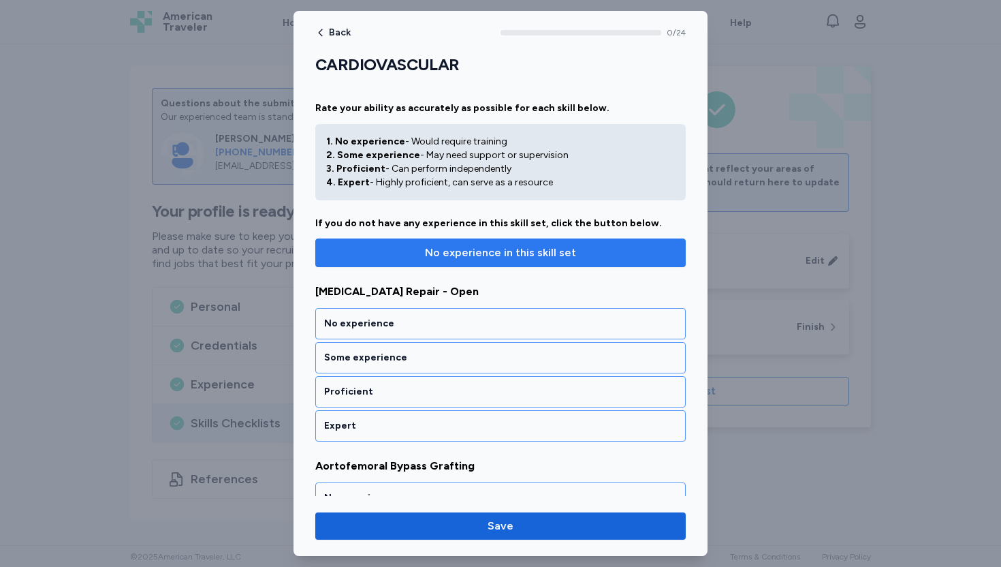
click at [554, 252] on span "No experience in this skill set" at bounding box center [500, 253] width 151 height 16
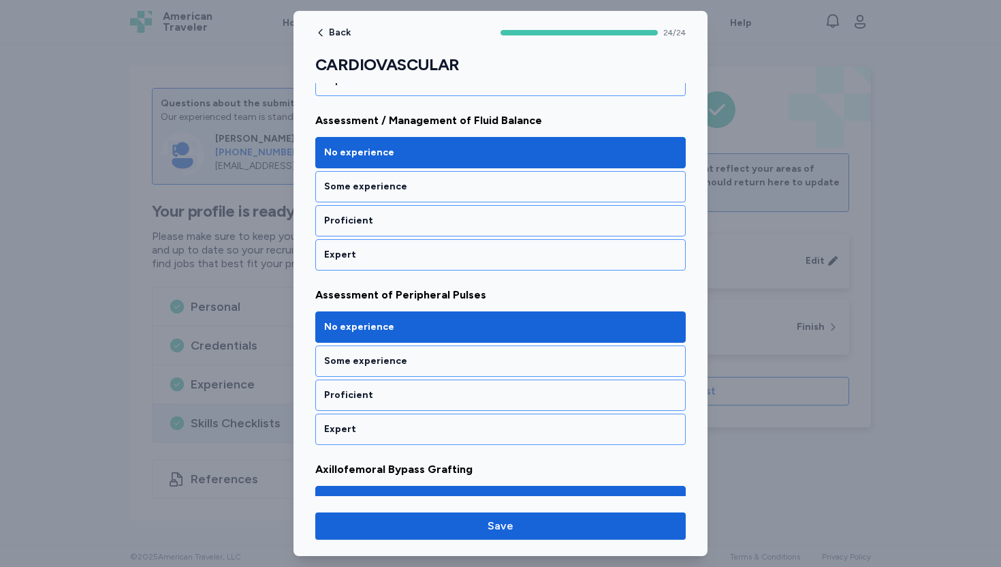
scroll to position [522, 0]
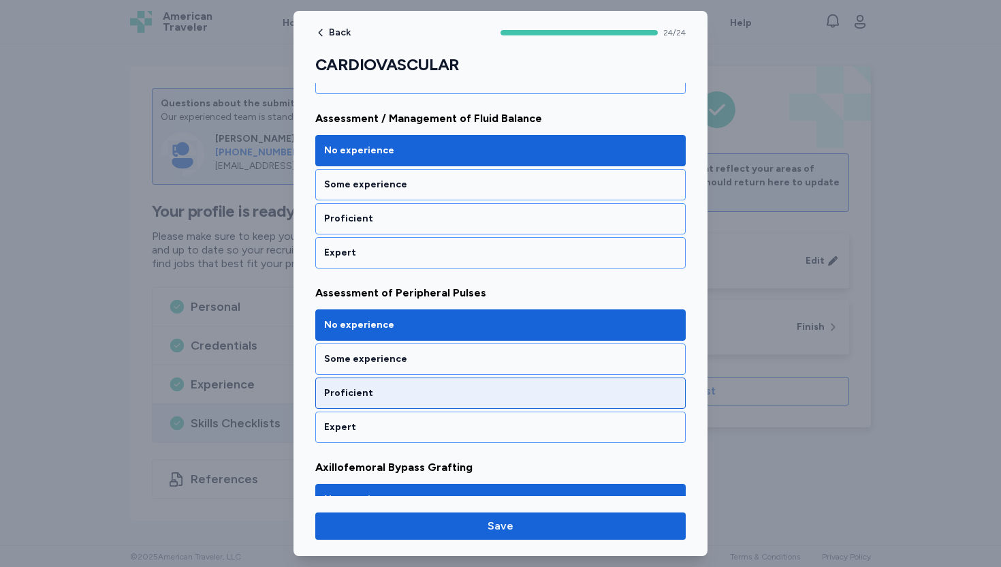
click at [382, 397] on div "Proficient" at bounding box center [500, 393] width 353 height 14
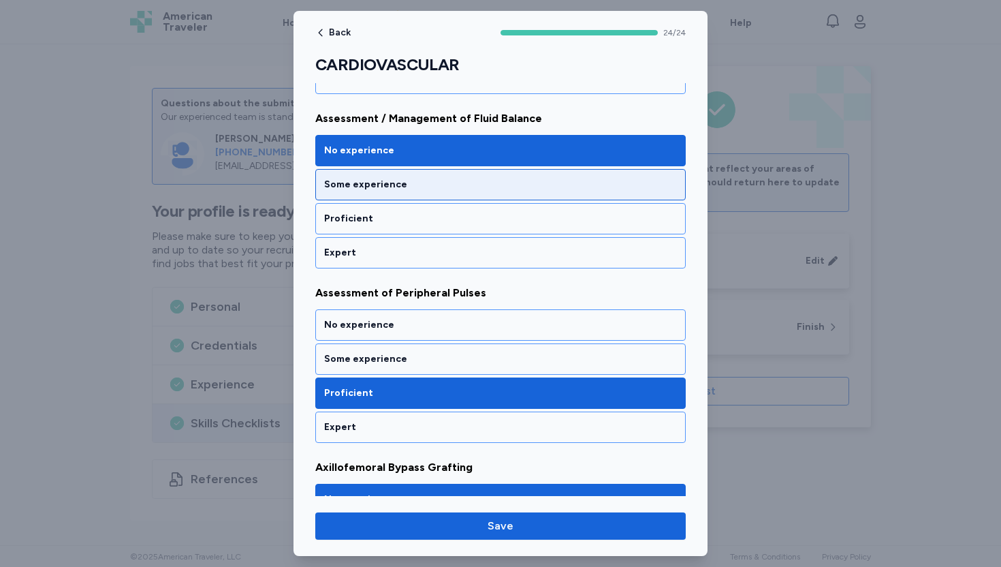
click at [378, 194] on div "Some experience" at bounding box center [500, 184] width 371 height 31
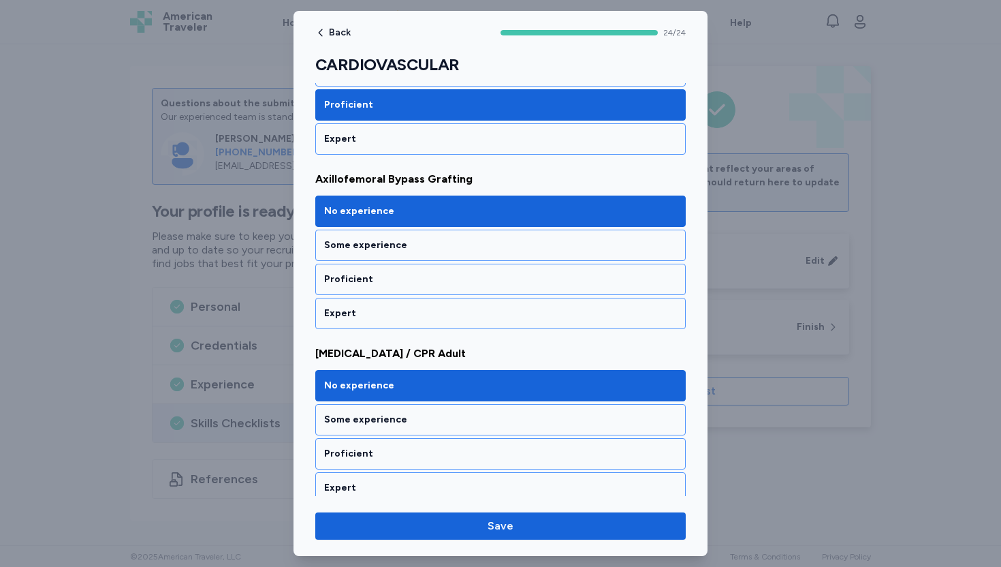
scroll to position [814, 0]
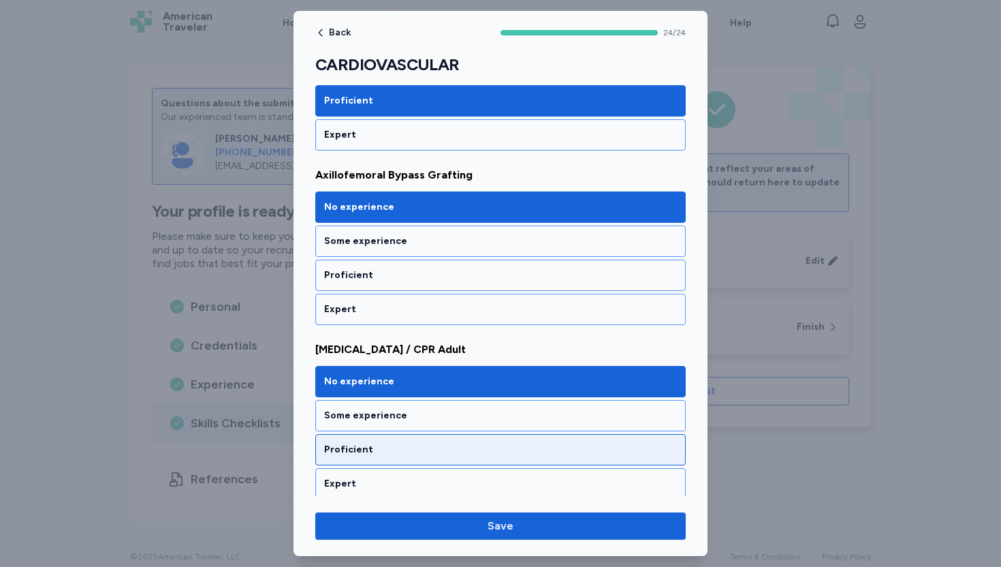
click at [377, 448] on div "Proficient" at bounding box center [500, 450] width 353 height 14
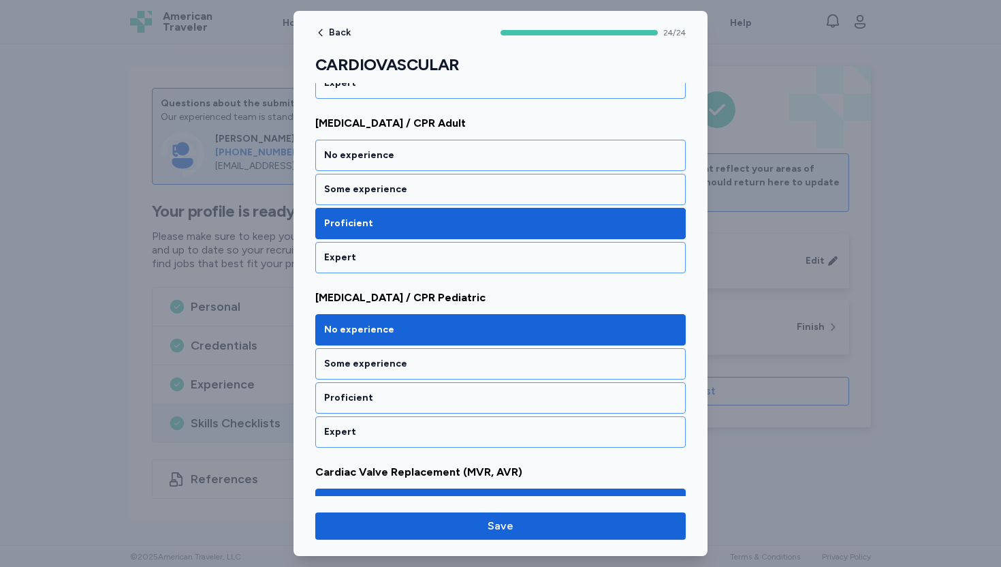
scroll to position [1044, 0]
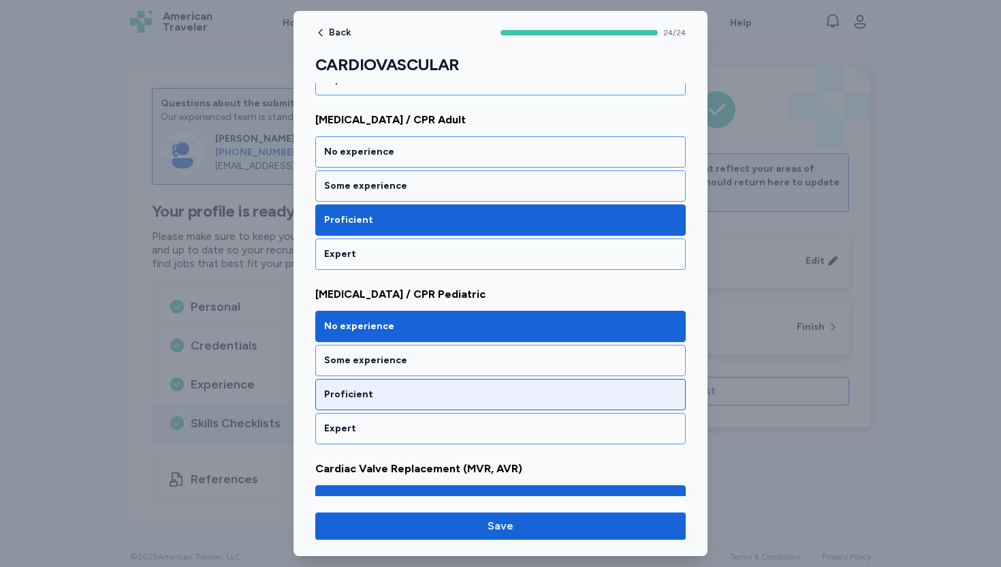
click at [374, 398] on div "Proficient" at bounding box center [500, 395] width 353 height 14
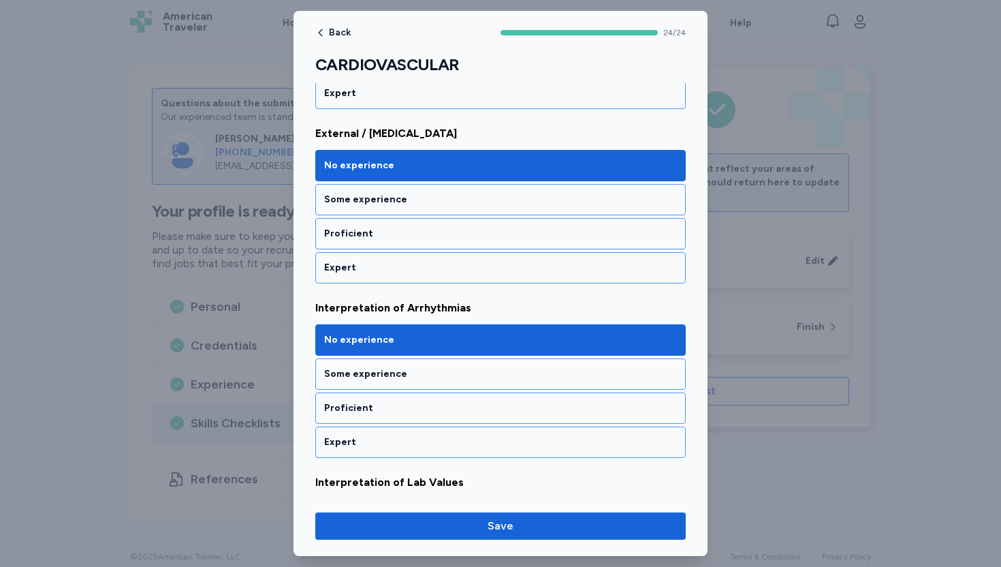
scroll to position [2254, 0]
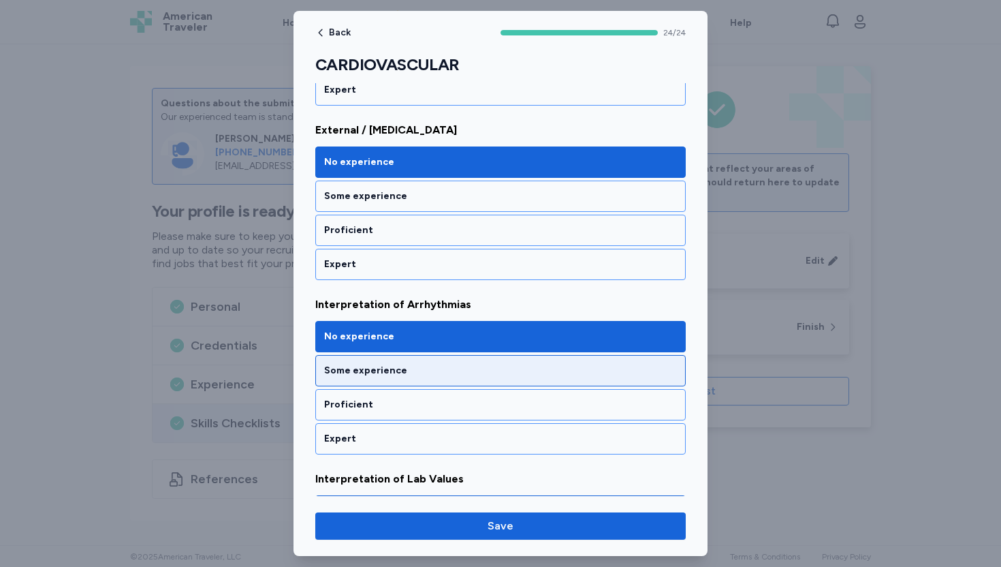
click at [378, 369] on div "Some experience" at bounding box center [500, 371] width 353 height 14
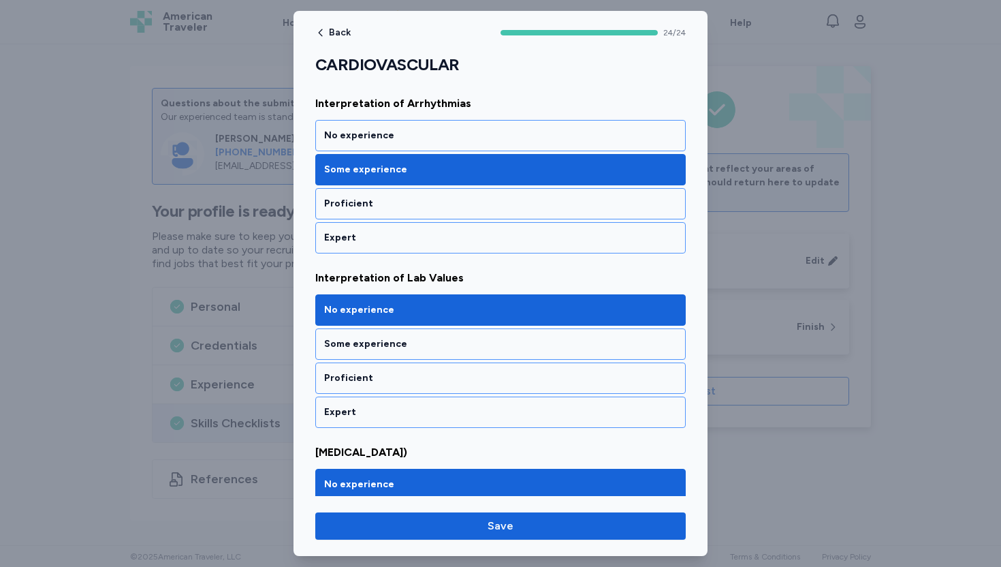
scroll to position [2459, 0]
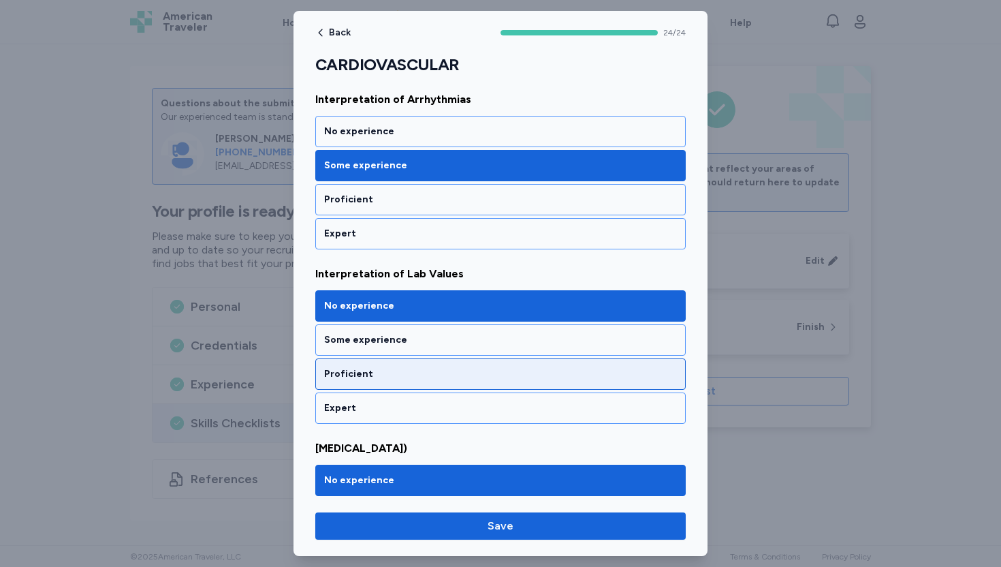
click at [390, 381] on div "Proficient" at bounding box center [500, 373] width 371 height 31
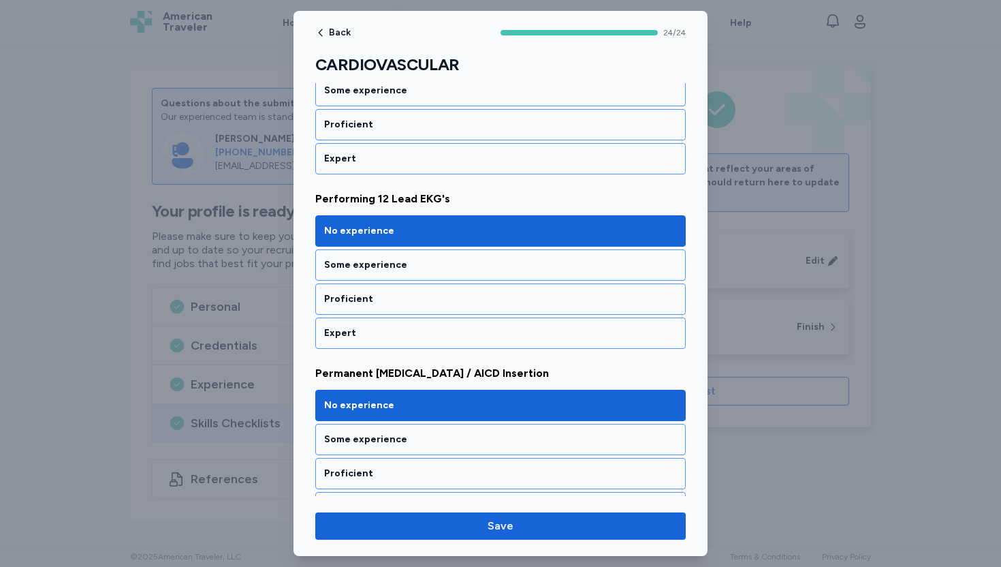
scroll to position [2884, 0]
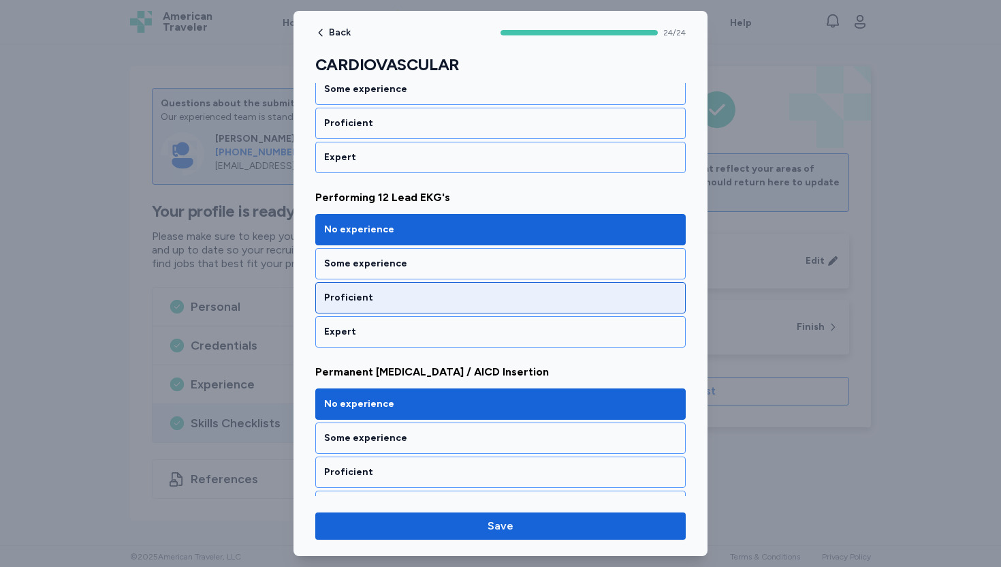
click at [390, 300] on div "Proficient" at bounding box center [500, 298] width 353 height 14
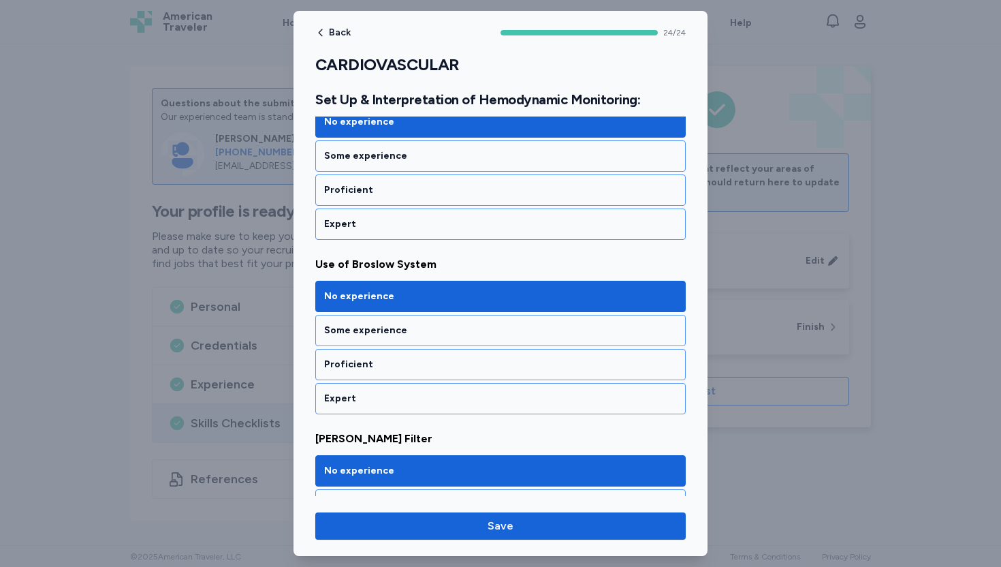
scroll to position [3898, 0]
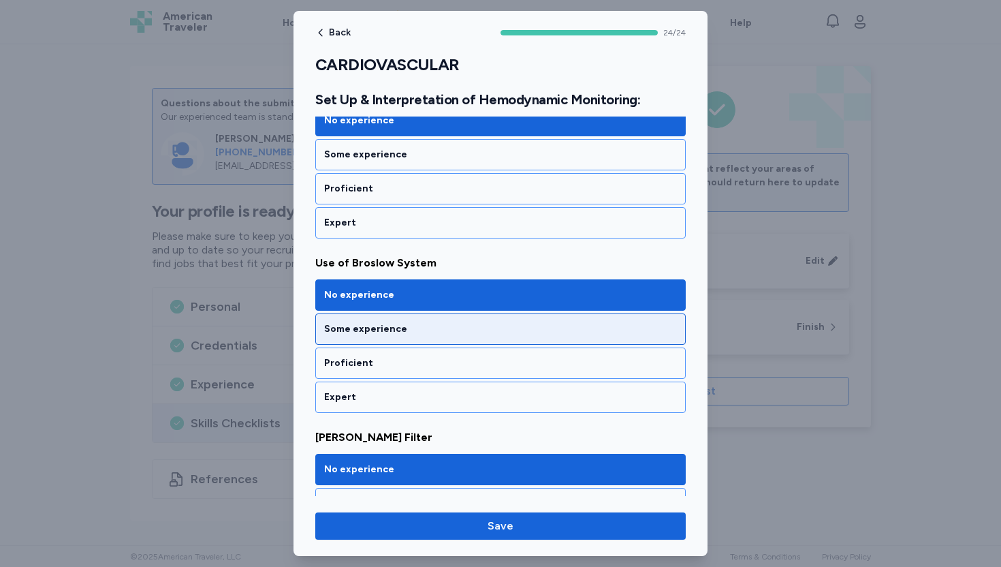
click at [393, 328] on div "Some experience" at bounding box center [500, 329] width 353 height 14
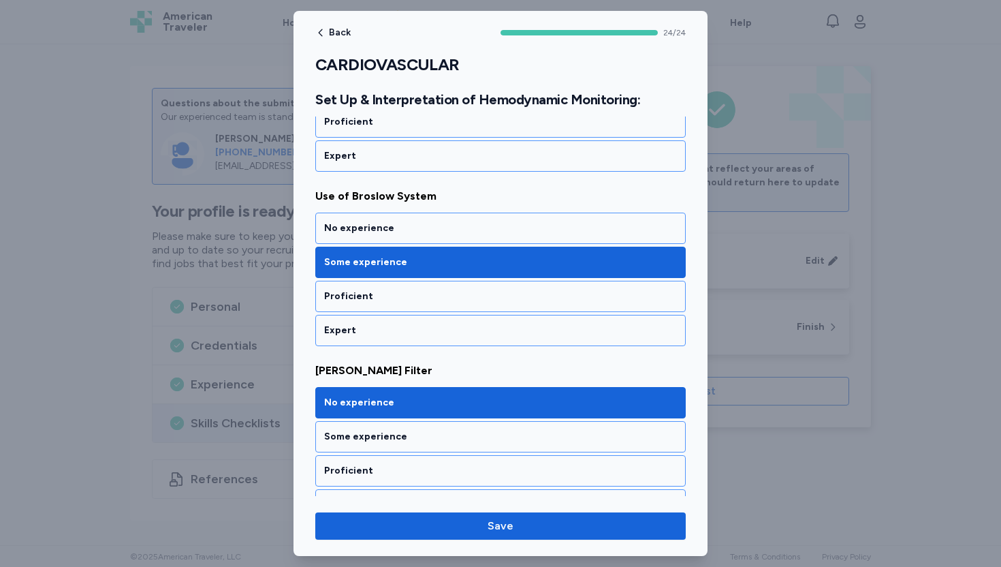
scroll to position [3992, 0]
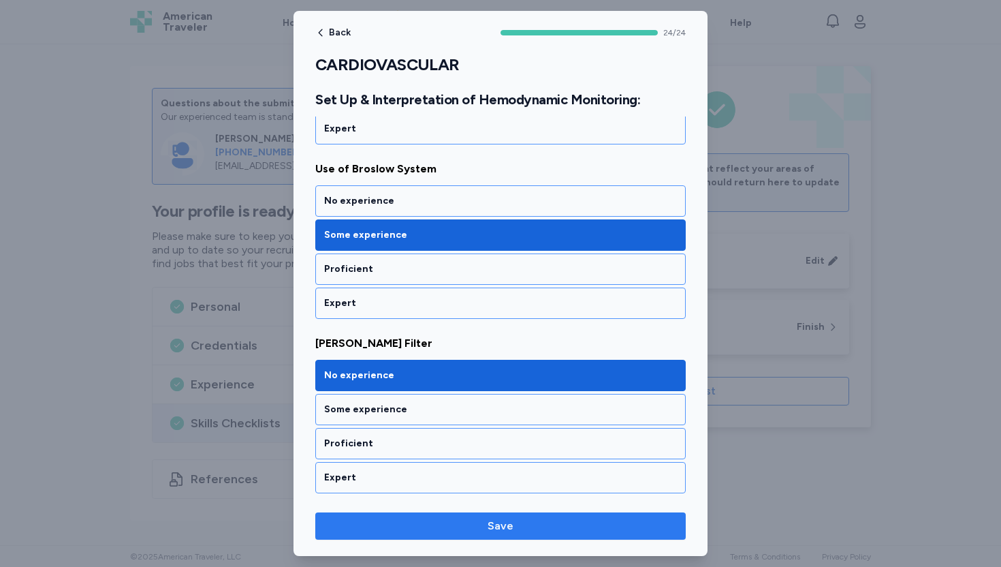
click at [519, 533] on span "Save" at bounding box center [500, 526] width 349 height 16
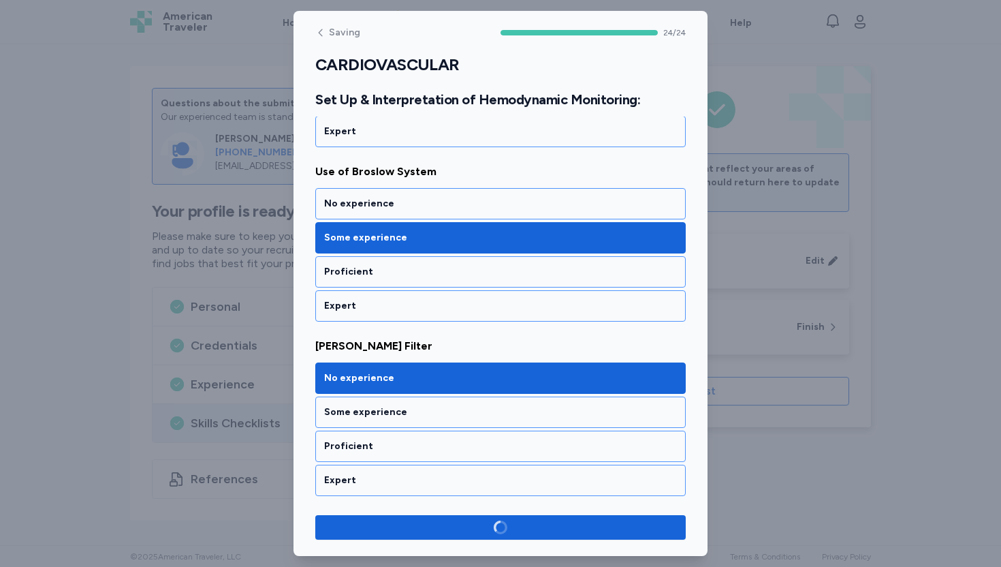
scroll to position [3990, 0]
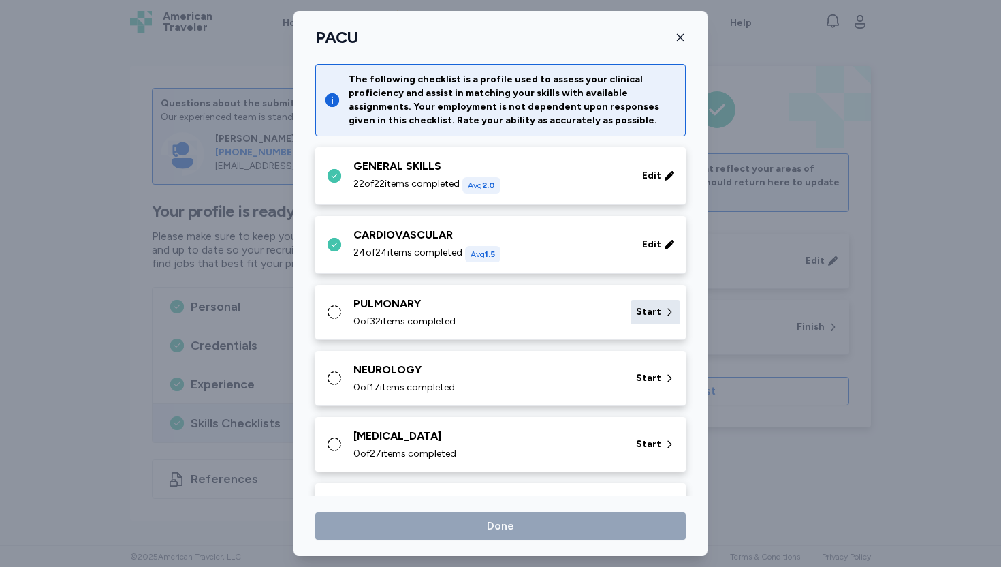
click at [636, 315] on span "Start" at bounding box center [648, 312] width 25 height 14
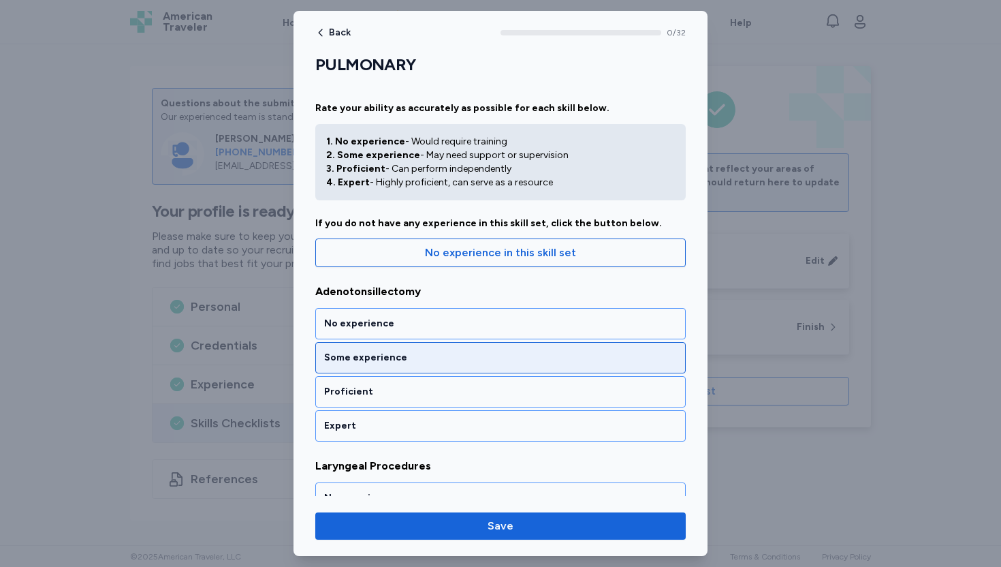
click at [411, 356] on div "Some experience" at bounding box center [500, 358] width 353 height 14
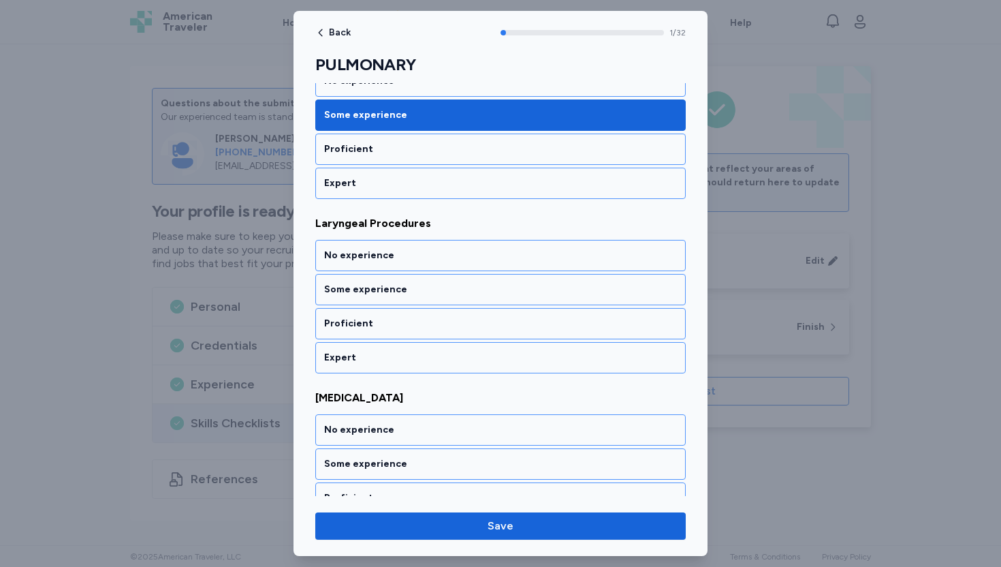
scroll to position [247, 0]
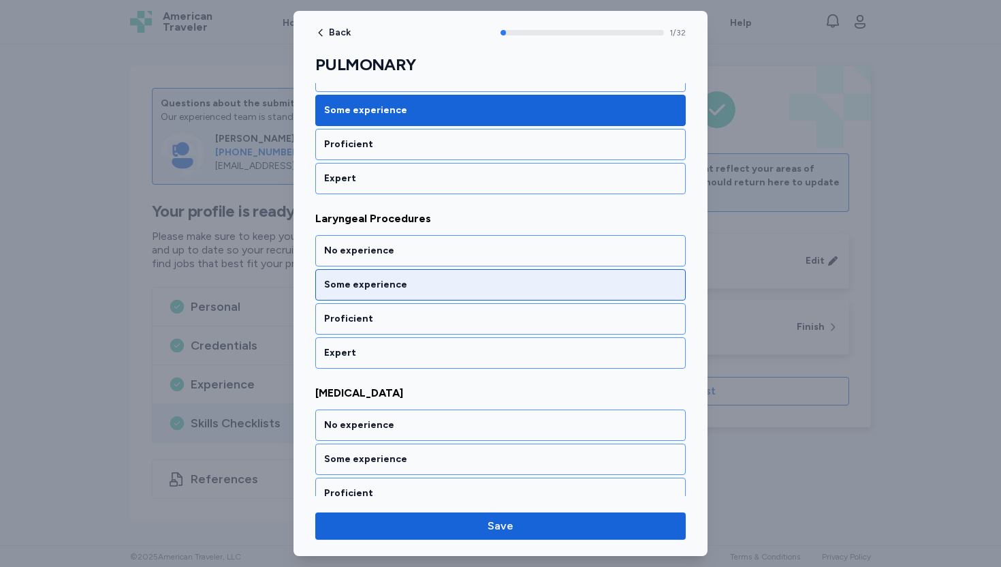
click at [407, 286] on div "Some experience" at bounding box center [500, 285] width 353 height 14
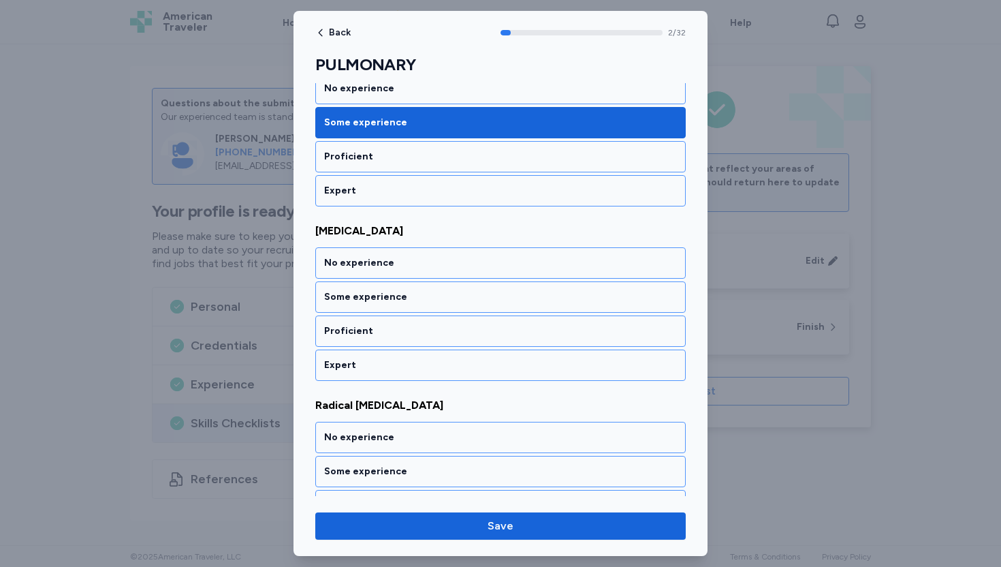
scroll to position [422, 0]
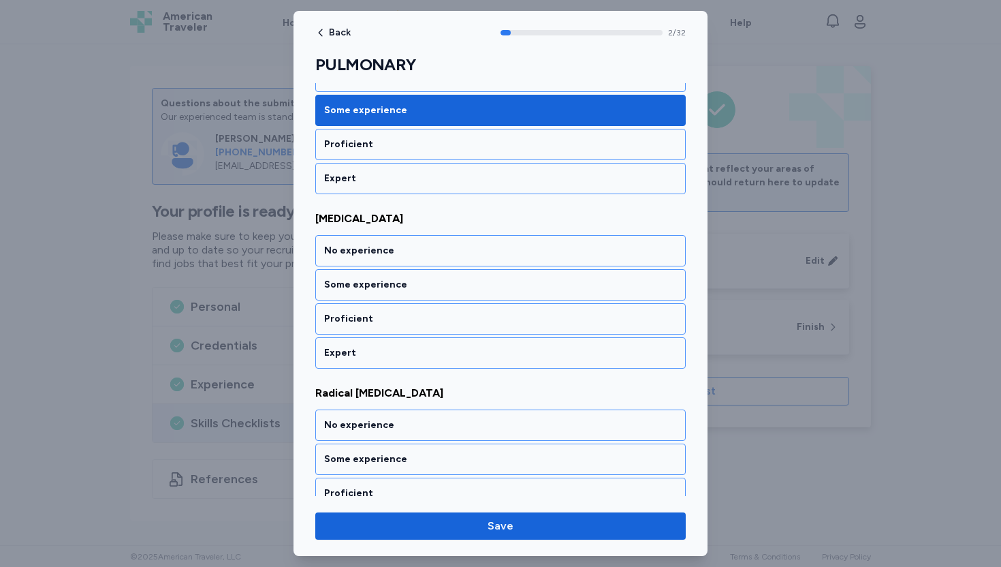
click at [407, 286] on div "Some experience" at bounding box center [500, 285] width 353 height 14
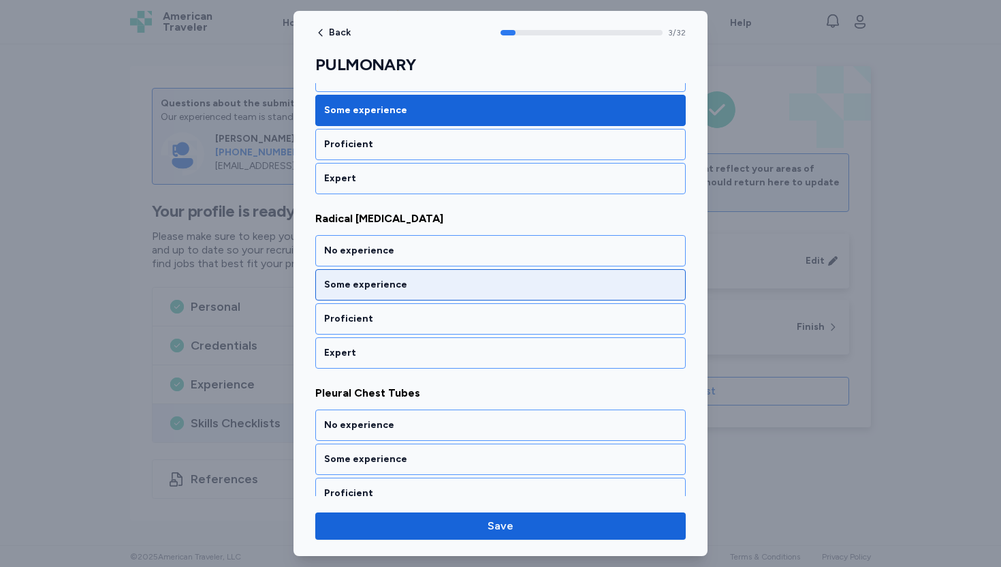
click at [394, 294] on div "Some experience" at bounding box center [500, 284] width 371 height 31
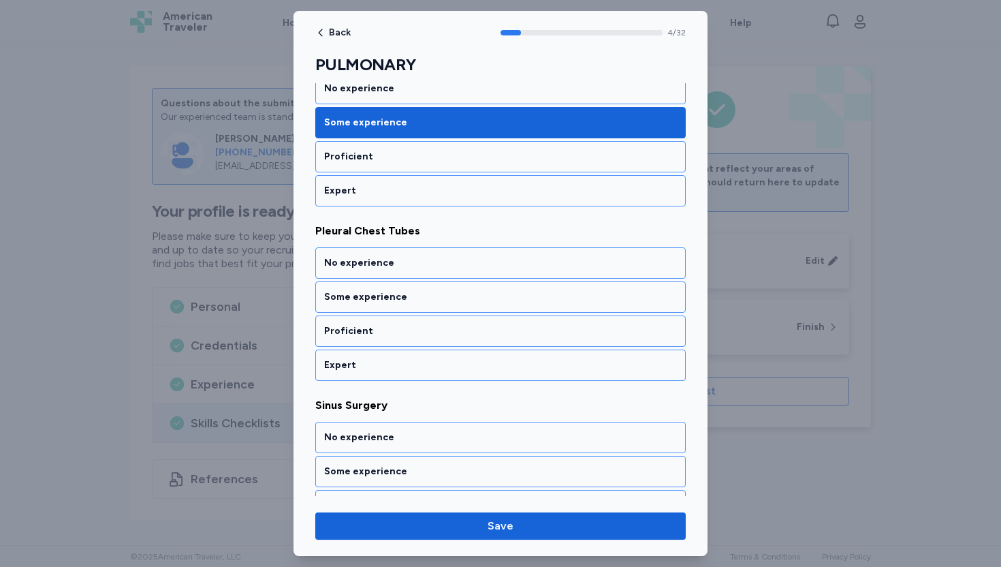
scroll to position [770, 0]
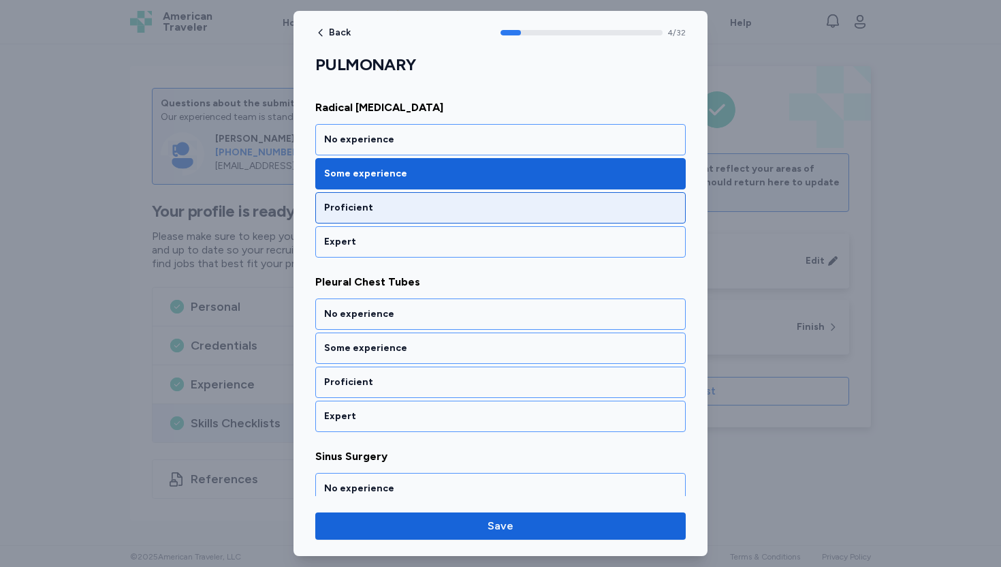
click at [384, 139] on div "No experience" at bounding box center [500, 140] width 353 height 14
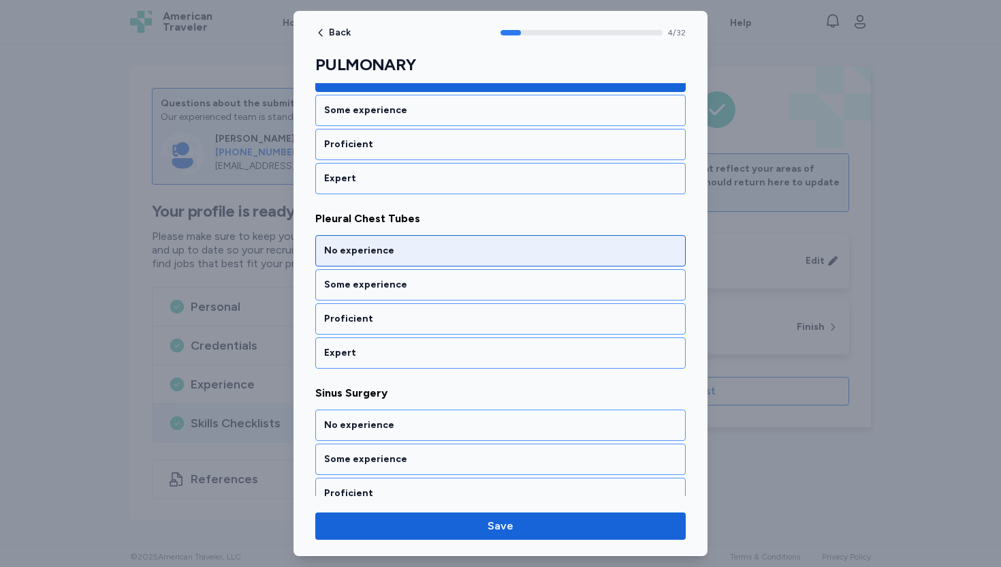
click at [358, 251] on div "No experience" at bounding box center [500, 251] width 353 height 14
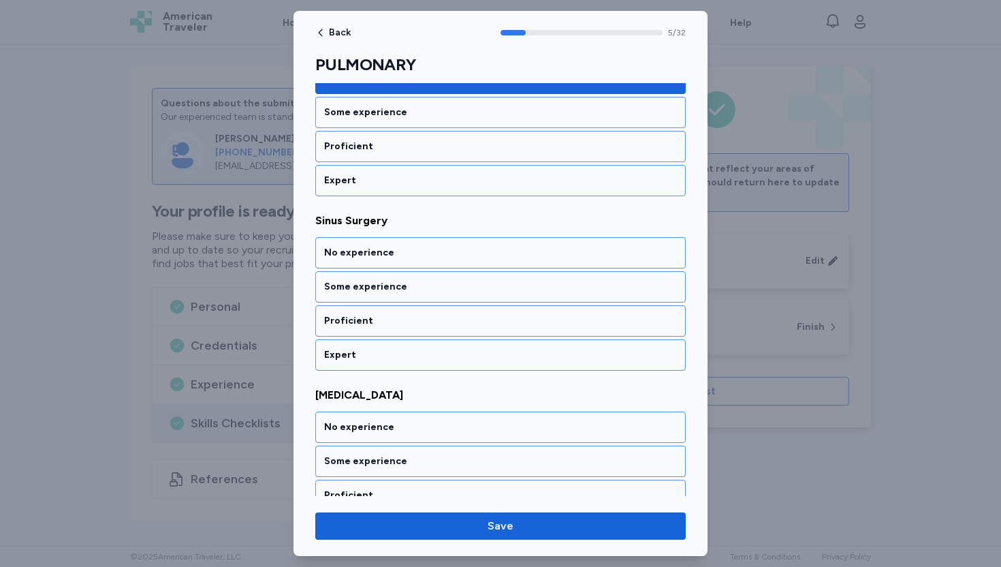
scroll to position [945, 0]
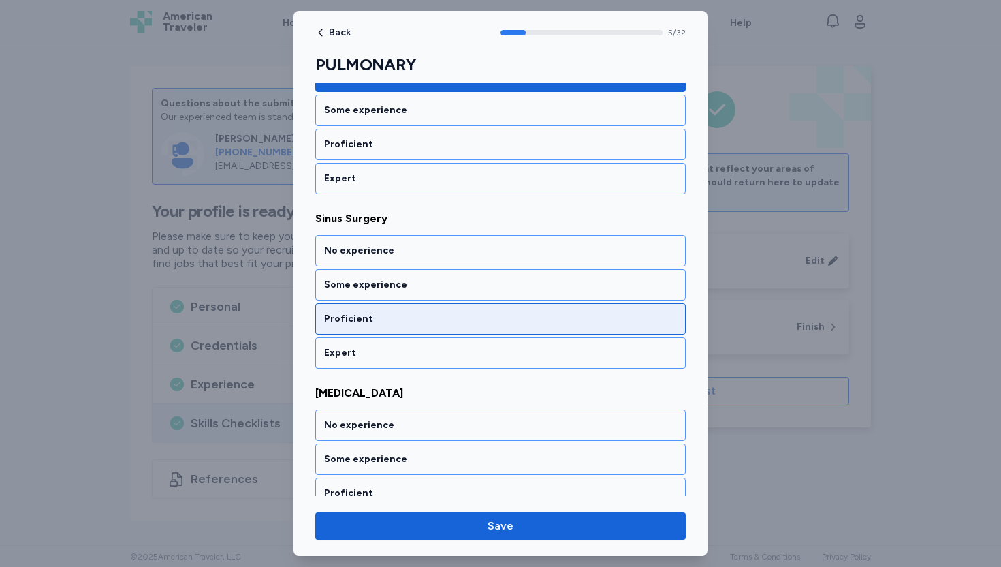
click at [361, 317] on div "Proficient" at bounding box center [500, 319] width 353 height 14
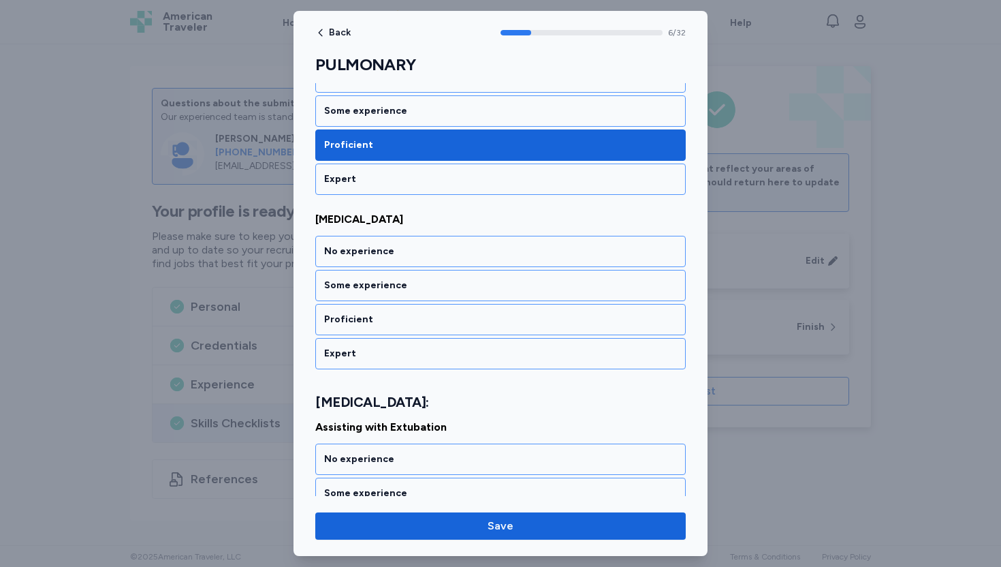
scroll to position [1119, 0]
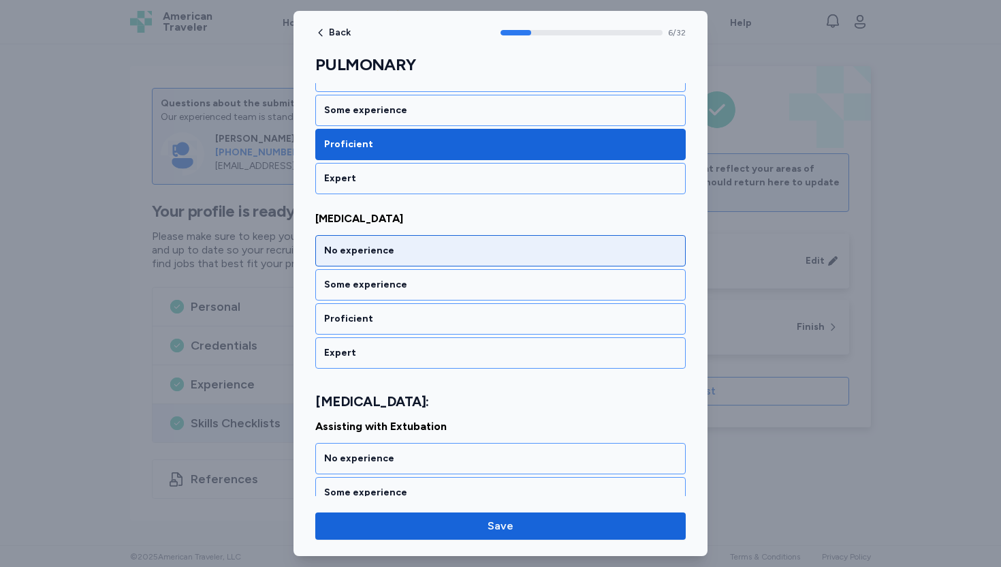
click at [374, 247] on div "No experience" at bounding box center [500, 251] width 353 height 14
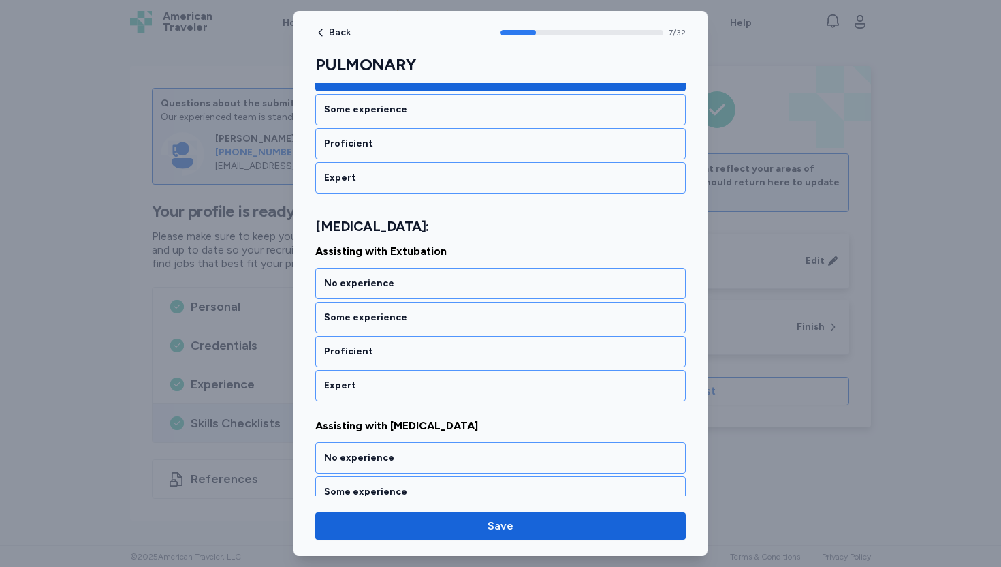
scroll to position [1310, 0]
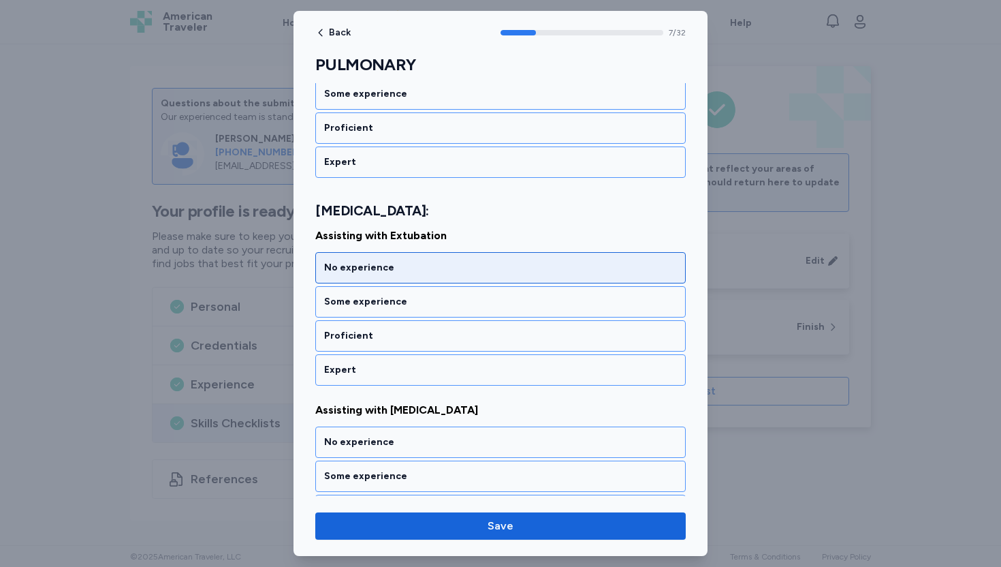
click at [374, 270] on div "No experience" at bounding box center [500, 268] width 353 height 14
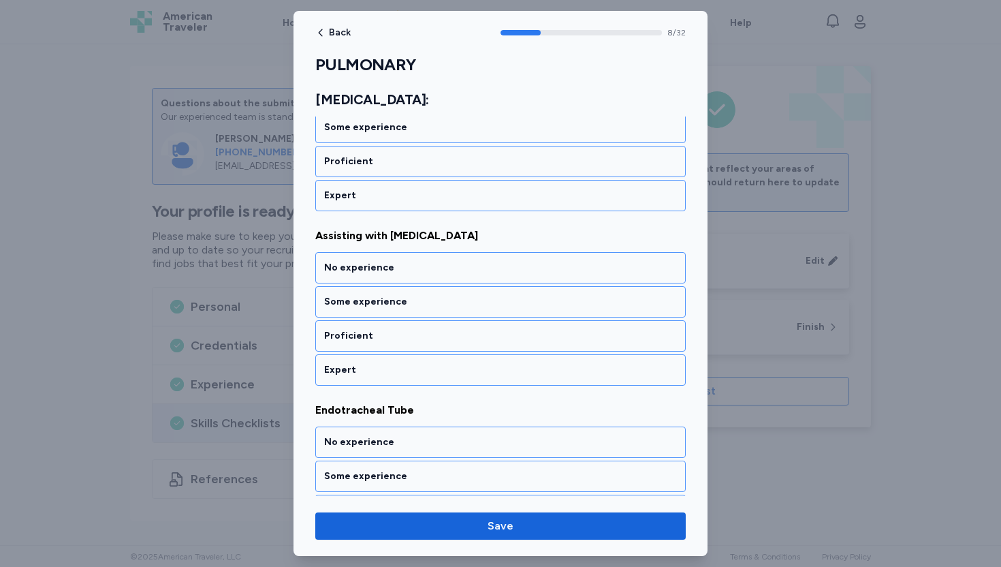
scroll to position [1484, 0]
click at [374, 270] on div "No experience" at bounding box center [500, 268] width 353 height 14
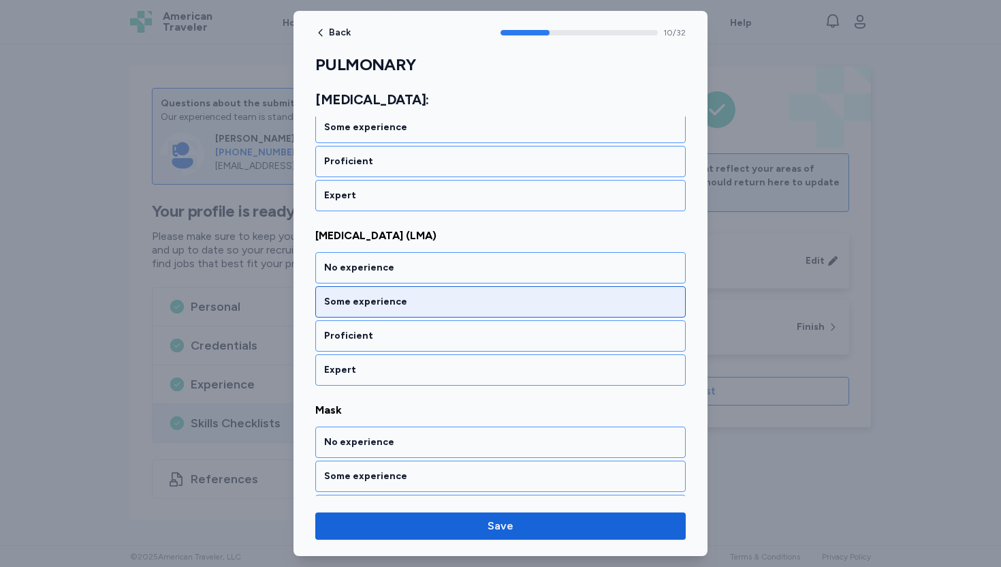
click at [369, 303] on div "Some experience" at bounding box center [500, 302] width 353 height 14
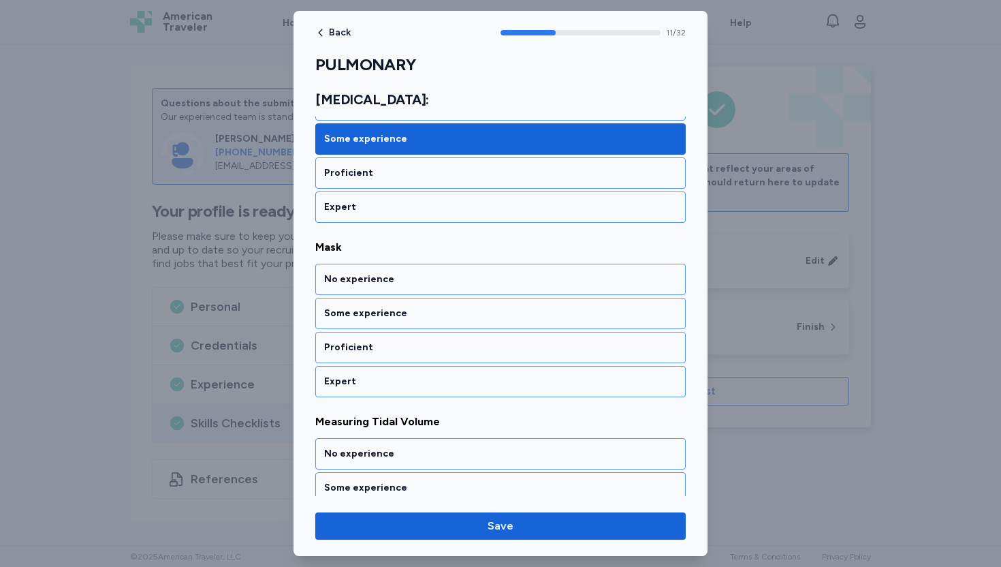
scroll to position [2007, 0]
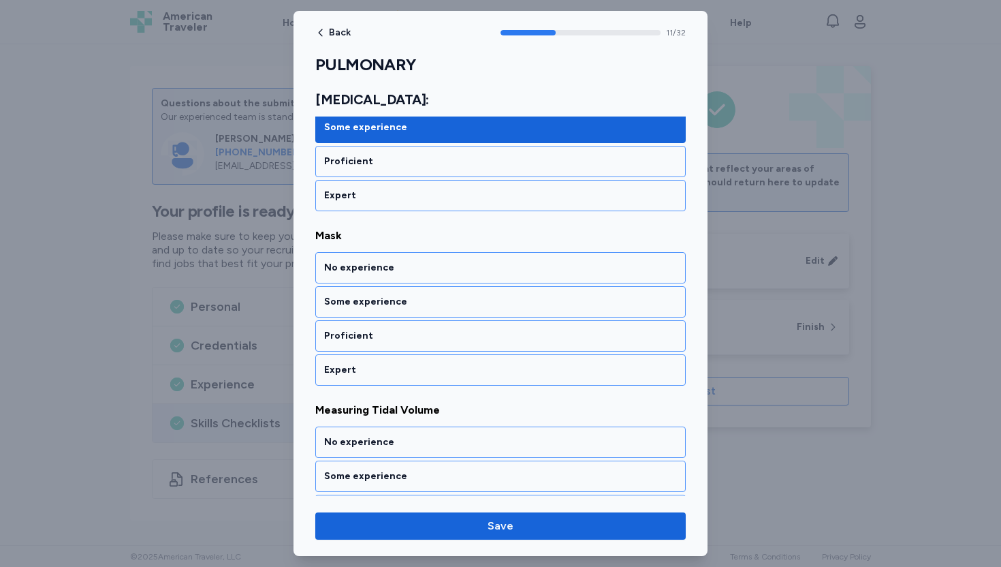
click at [369, 303] on div "Some experience" at bounding box center [500, 302] width 353 height 14
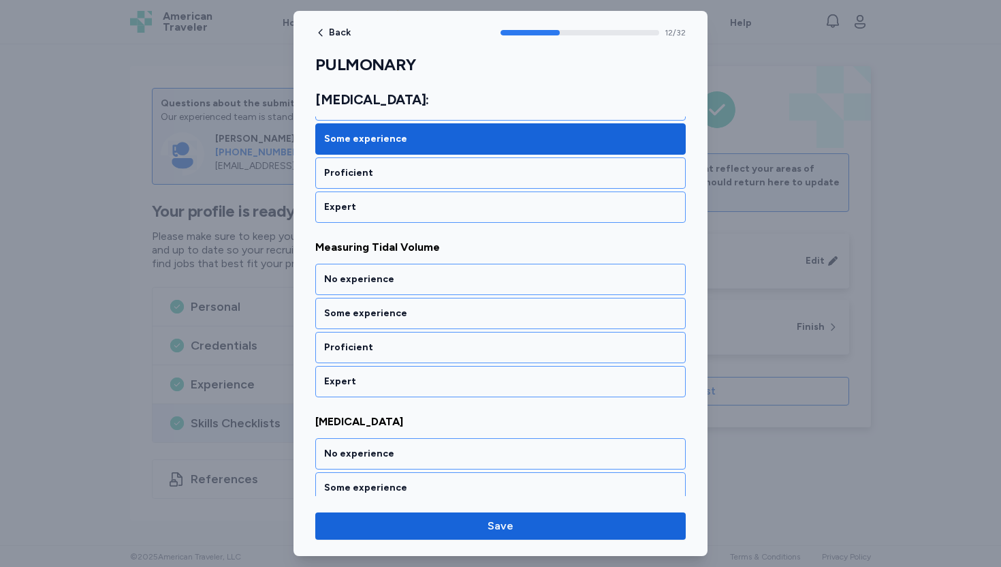
scroll to position [2182, 0]
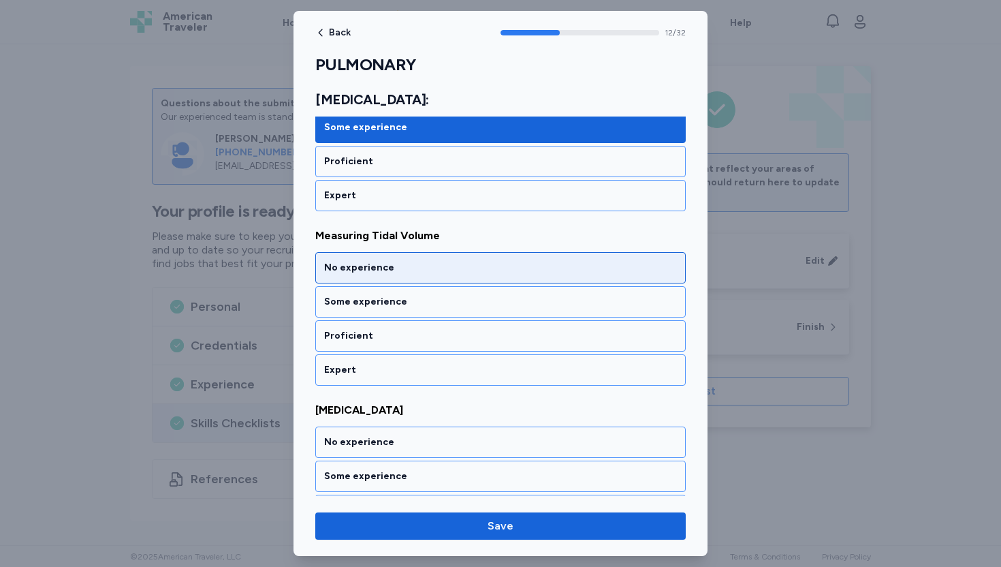
click at [384, 273] on div "No experience" at bounding box center [500, 268] width 353 height 14
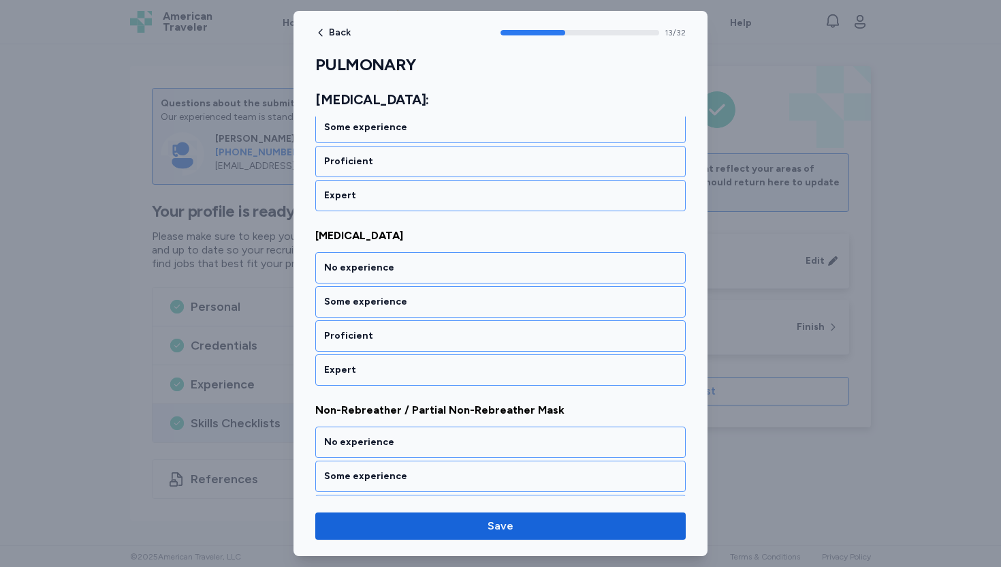
scroll to position [2356, 0]
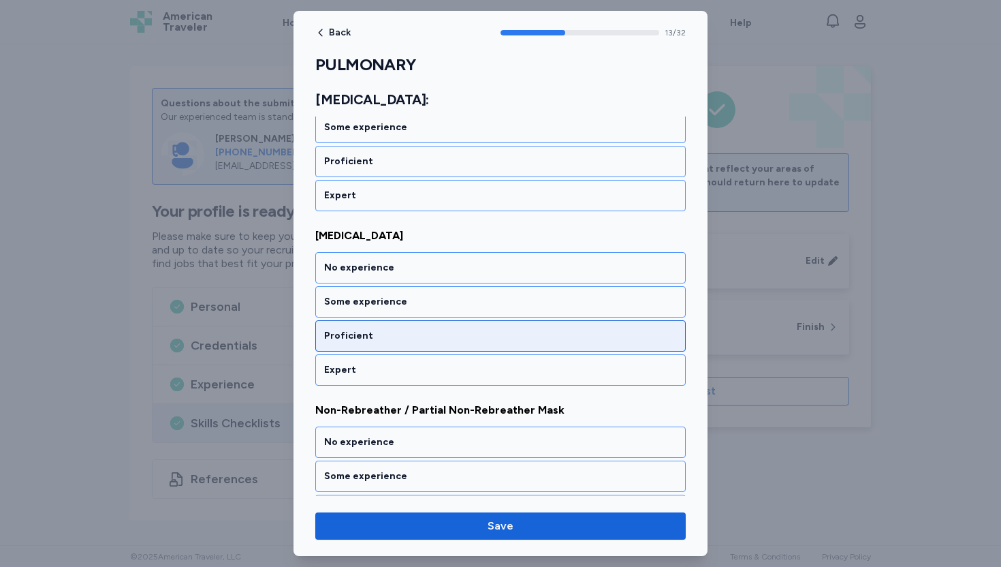
click at [353, 334] on div "Proficient" at bounding box center [500, 336] width 353 height 14
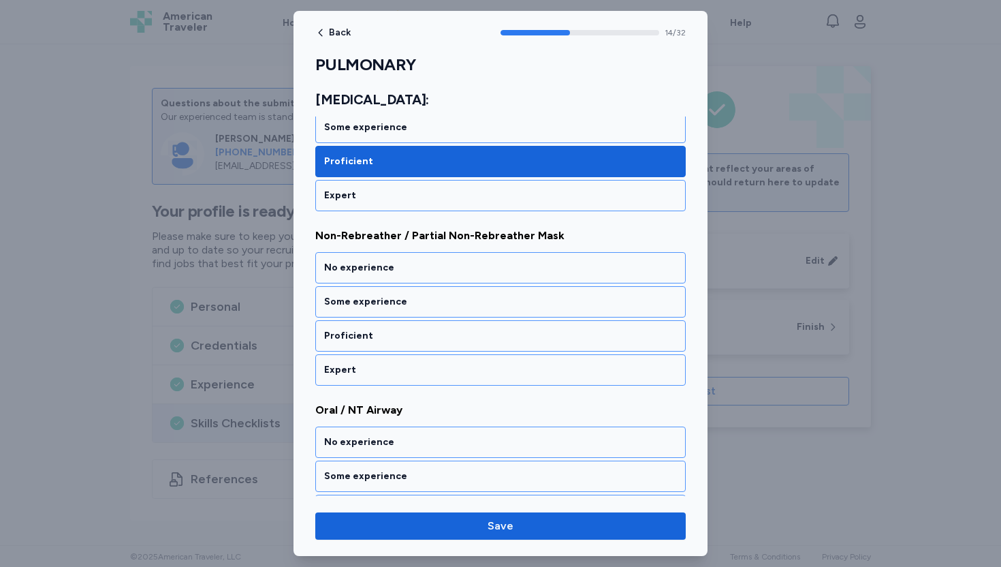
scroll to position [2531, 0]
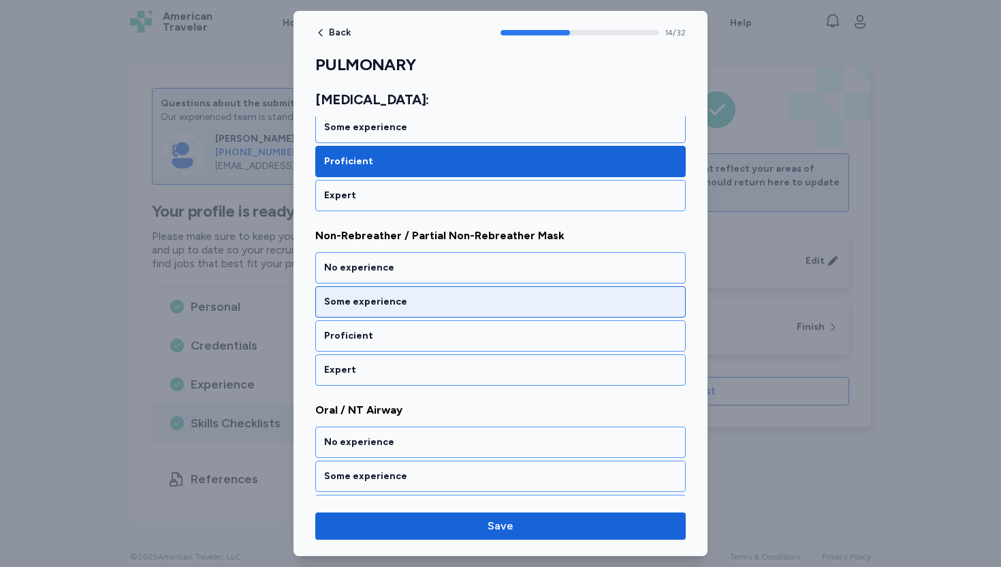
click at [369, 302] on div "Some experience" at bounding box center [500, 302] width 353 height 14
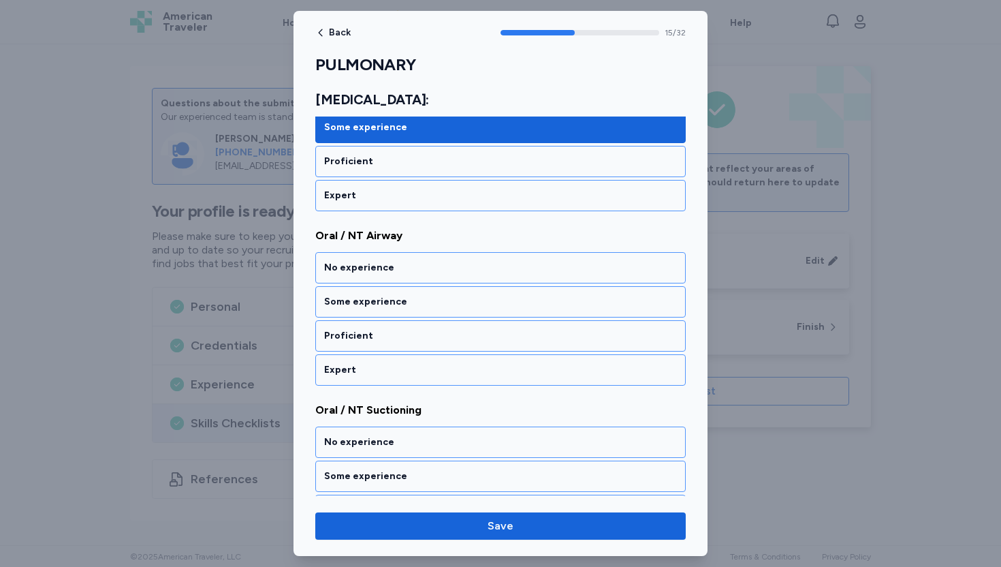
scroll to position [2705, 0]
click at [369, 302] on div "Some experience" at bounding box center [500, 302] width 353 height 14
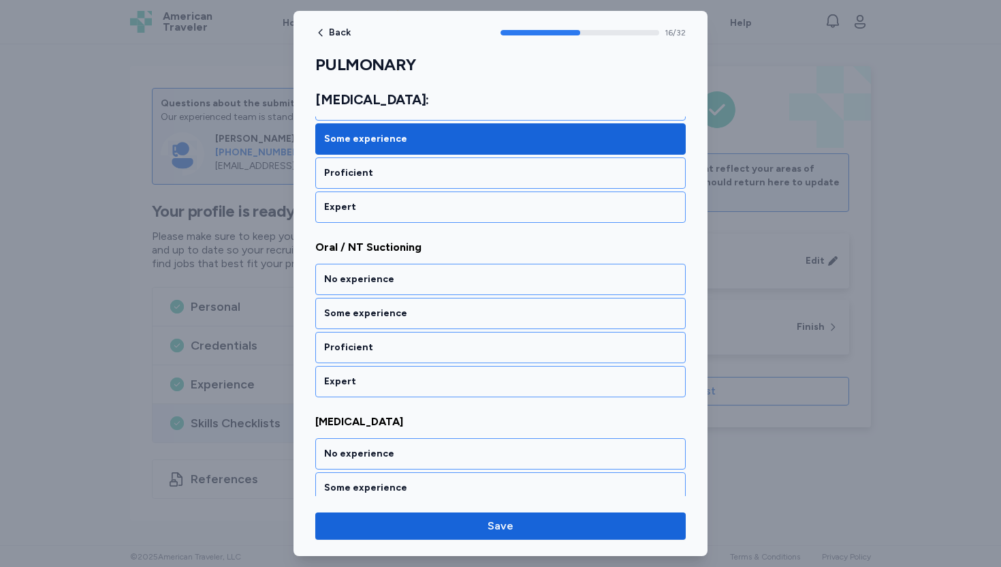
scroll to position [2879, 0]
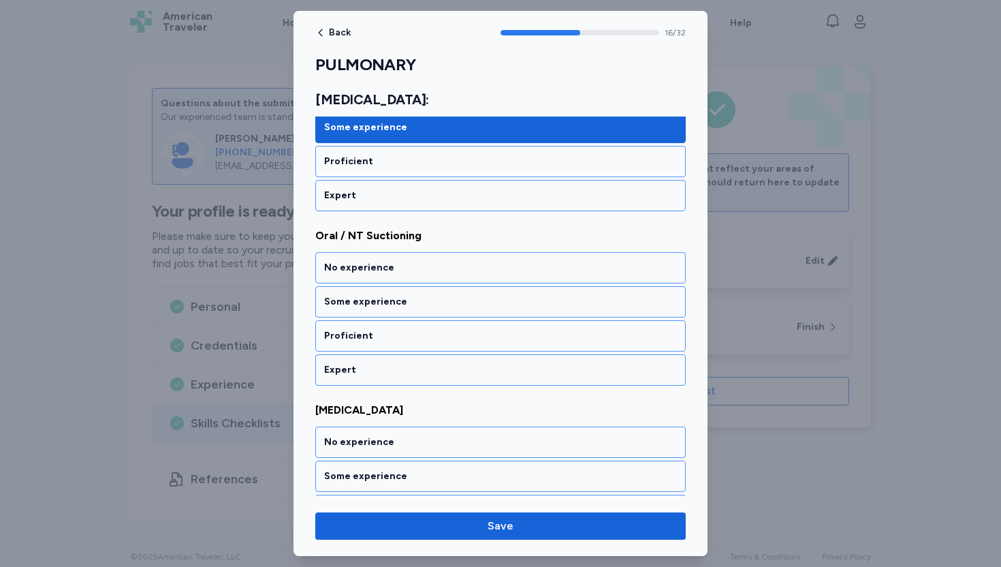
click at [369, 302] on div "Some experience" at bounding box center [500, 302] width 353 height 14
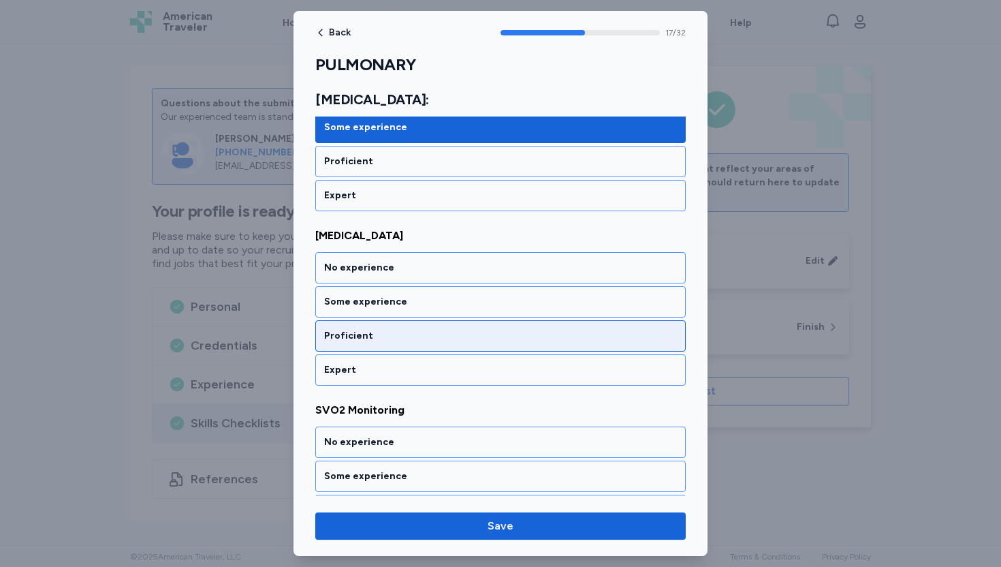
click at [351, 339] on div "Proficient" at bounding box center [500, 336] width 353 height 14
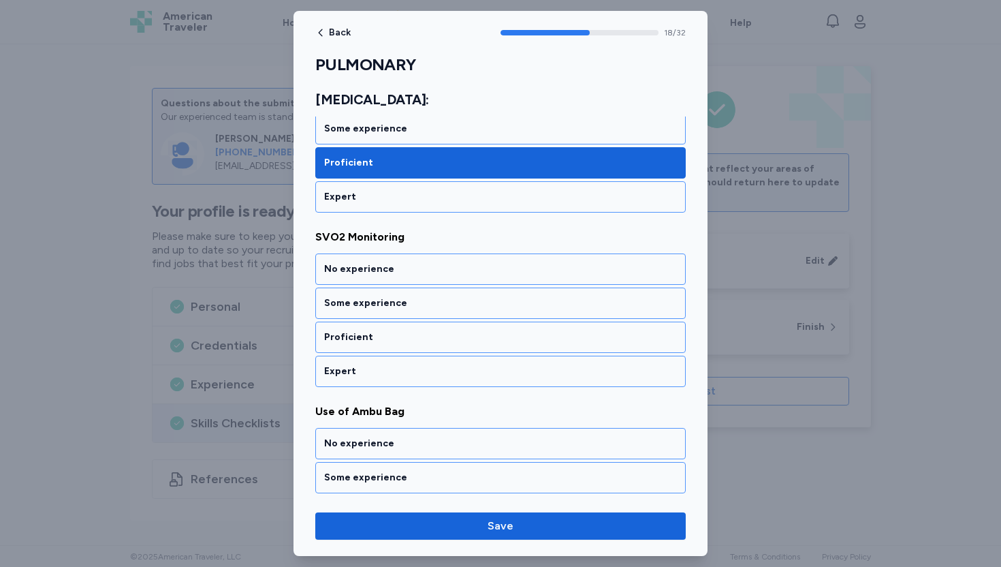
scroll to position [3228, 0]
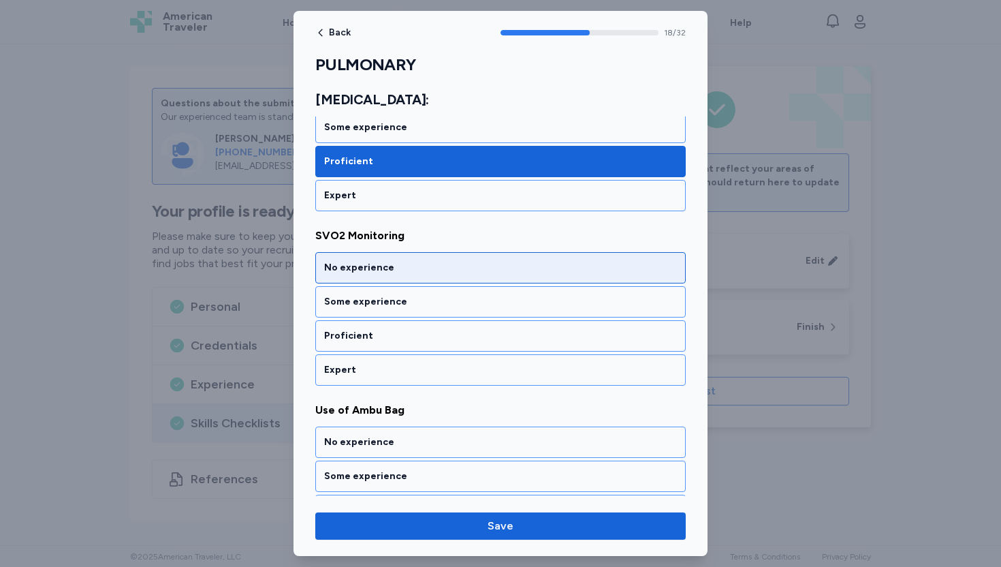
click at [386, 268] on div "No experience" at bounding box center [500, 268] width 353 height 14
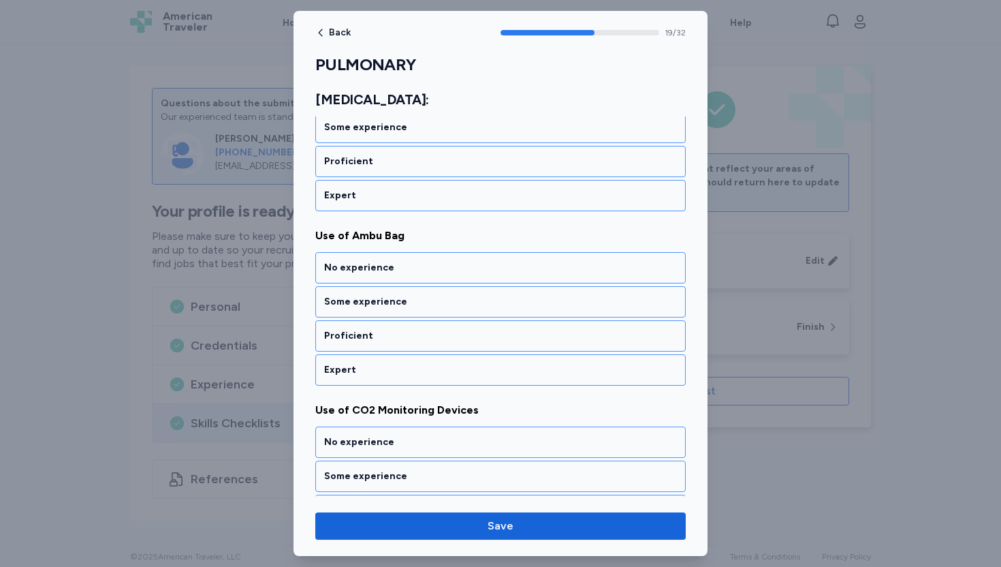
scroll to position [3403, 0]
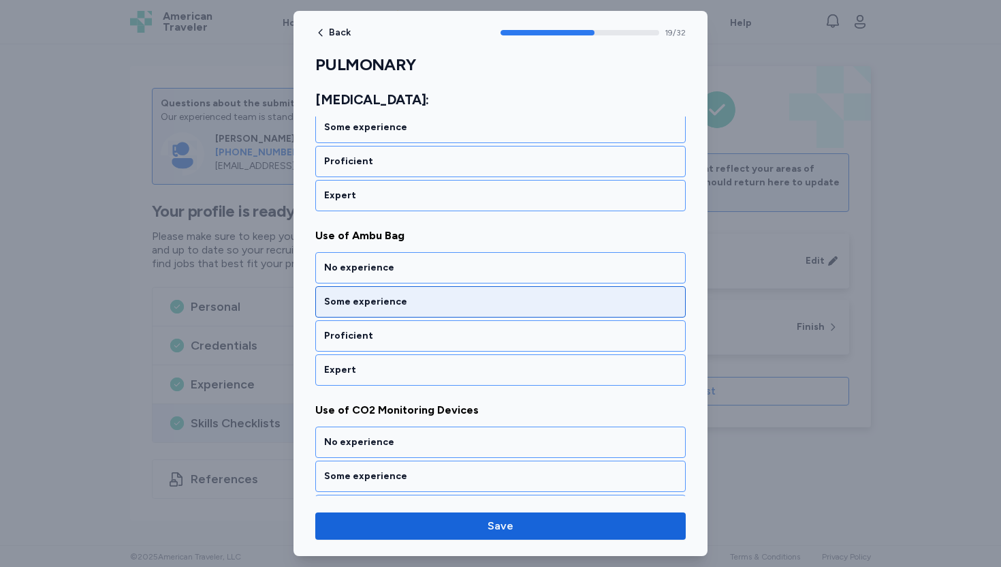
click at [369, 304] on div "Some experience" at bounding box center [500, 302] width 353 height 14
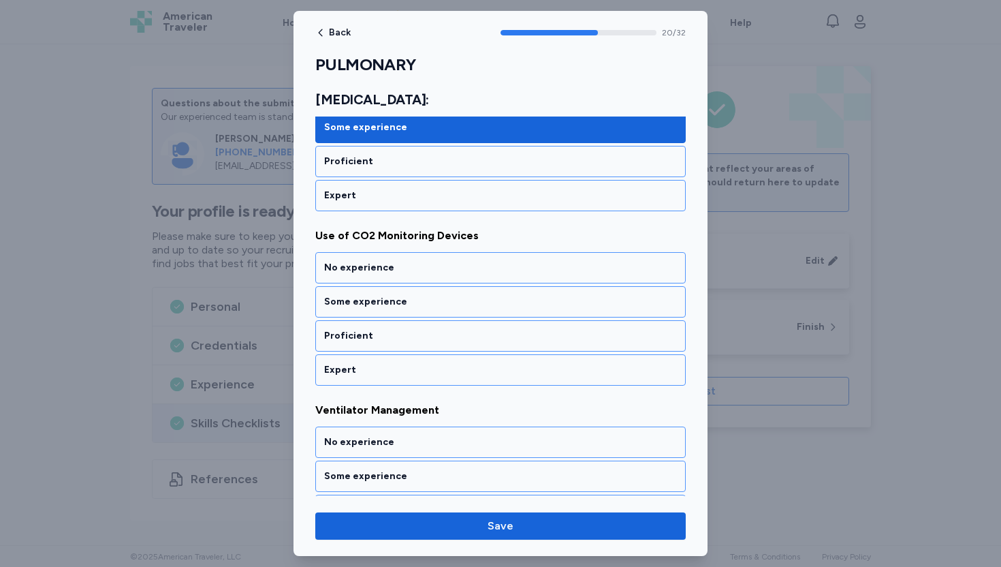
scroll to position [3577, 0]
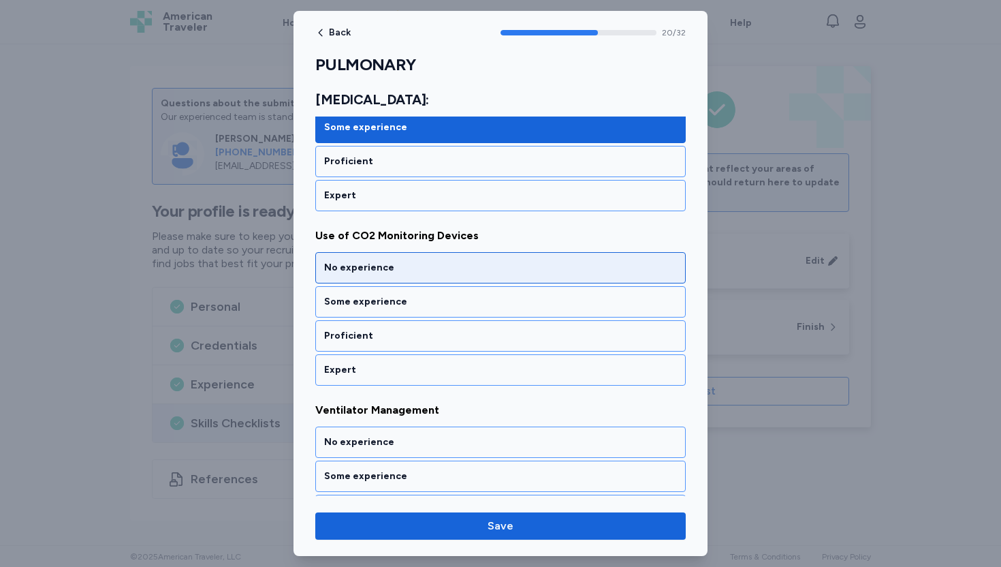
click at [382, 275] on div "No experience" at bounding box center [500, 267] width 371 height 31
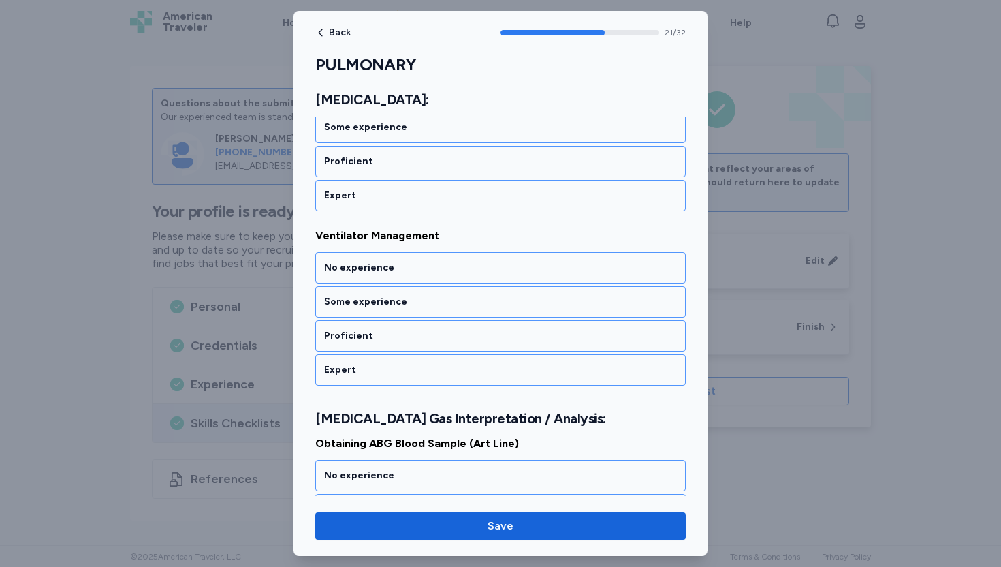
scroll to position [3751, 0]
click at [382, 275] on div "No experience" at bounding box center [500, 267] width 371 height 31
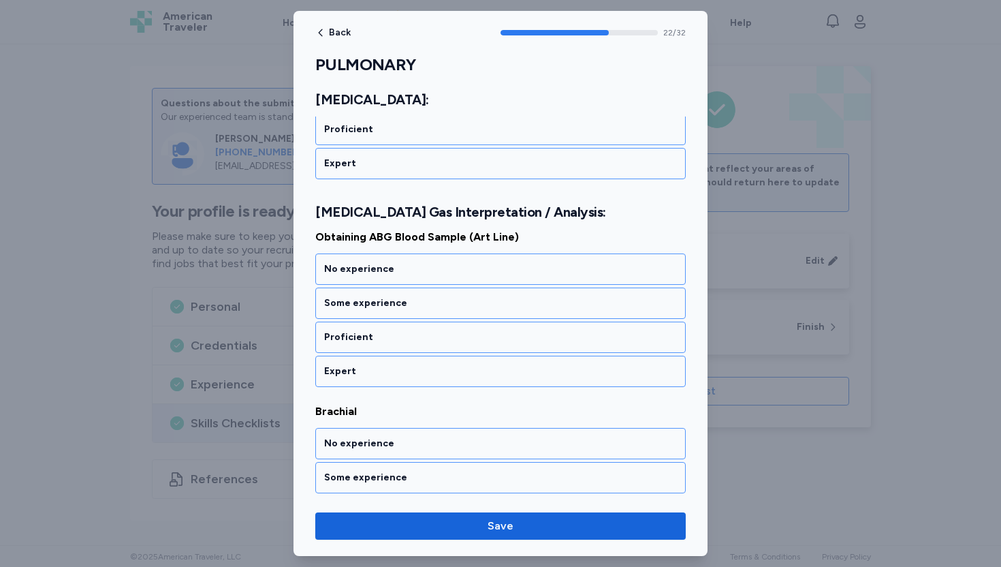
scroll to position [3959, 0]
click at [382, 275] on div "No experience" at bounding box center [500, 267] width 371 height 31
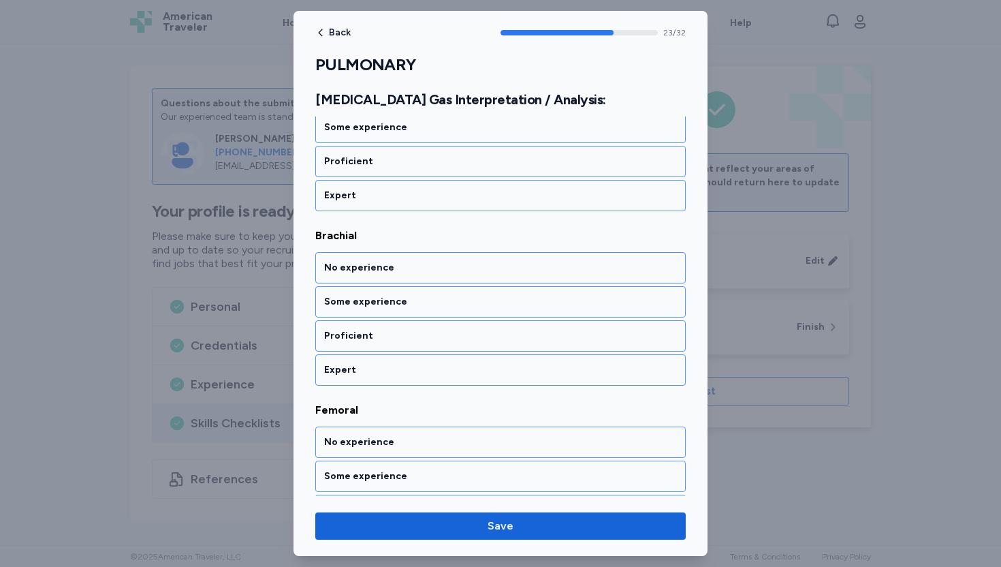
scroll to position [4133, 0]
click at [382, 275] on div "No experience" at bounding box center [500, 267] width 371 height 31
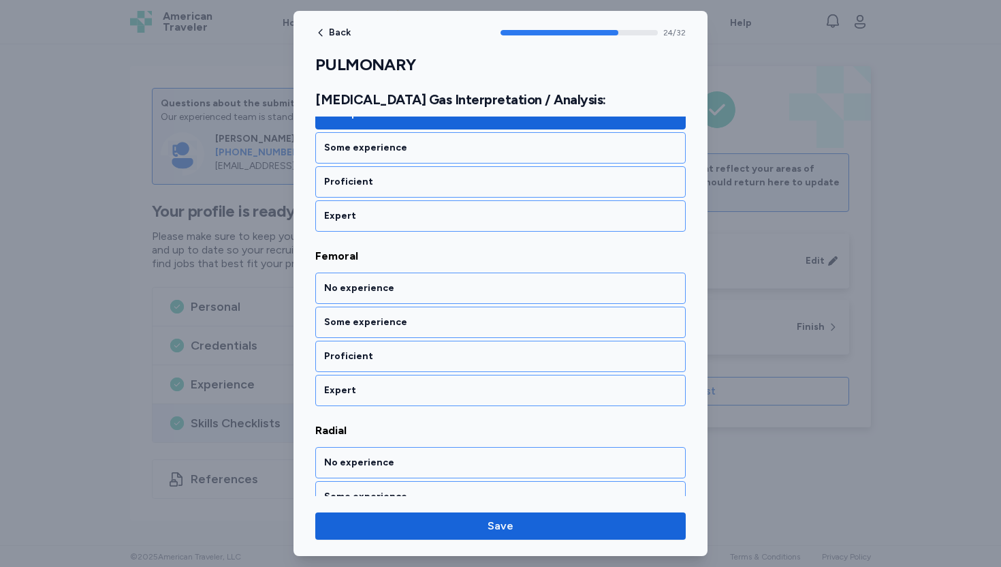
scroll to position [4308, 0]
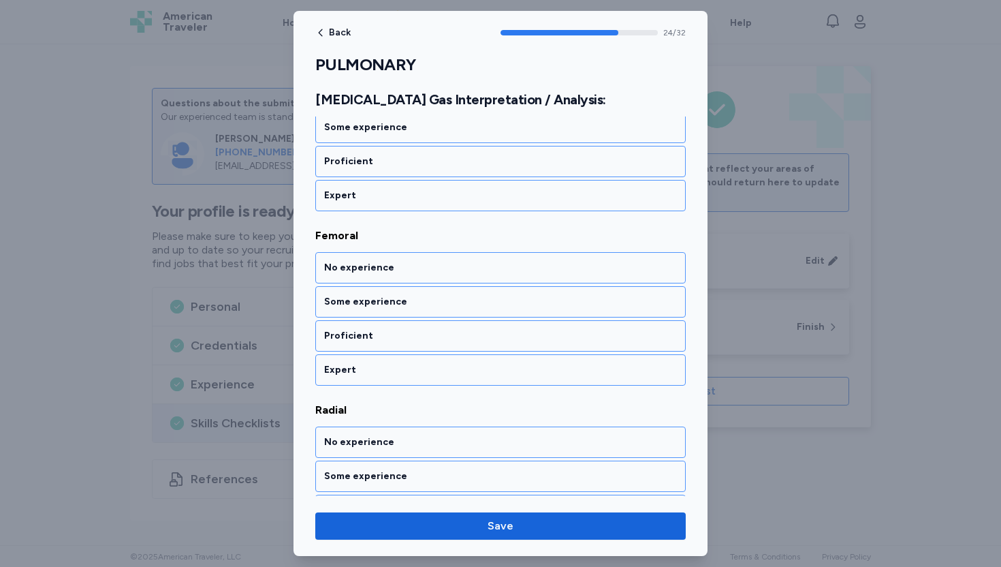
click at [382, 275] on div "No experience" at bounding box center [500, 267] width 371 height 31
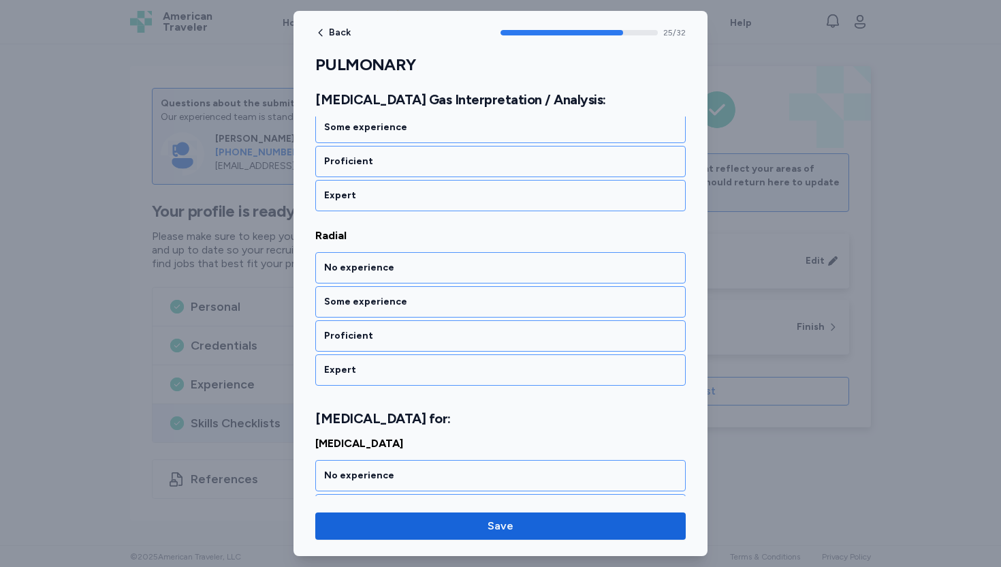
click at [382, 275] on div "No experience" at bounding box center [500, 267] width 371 height 31
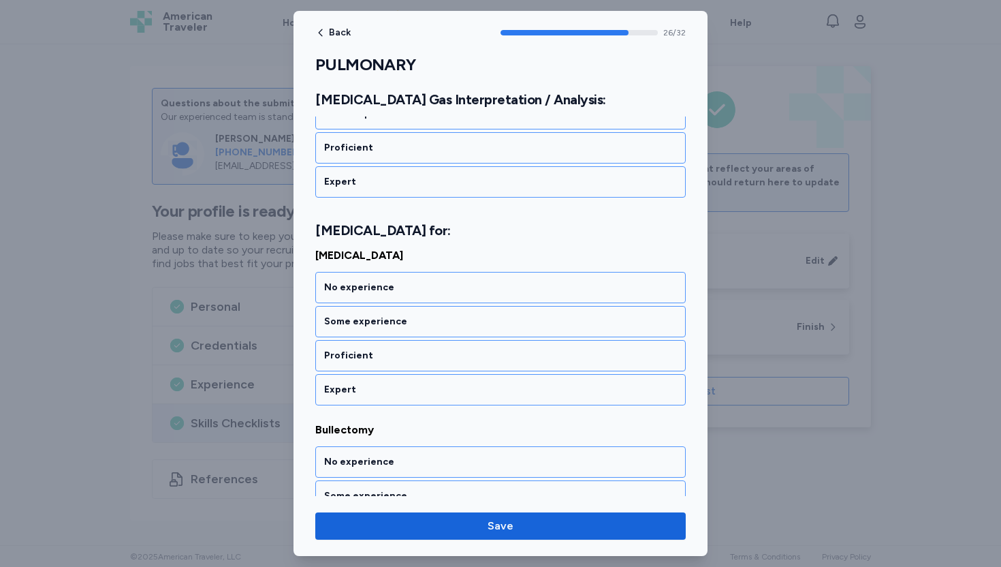
scroll to position [4690, 0]
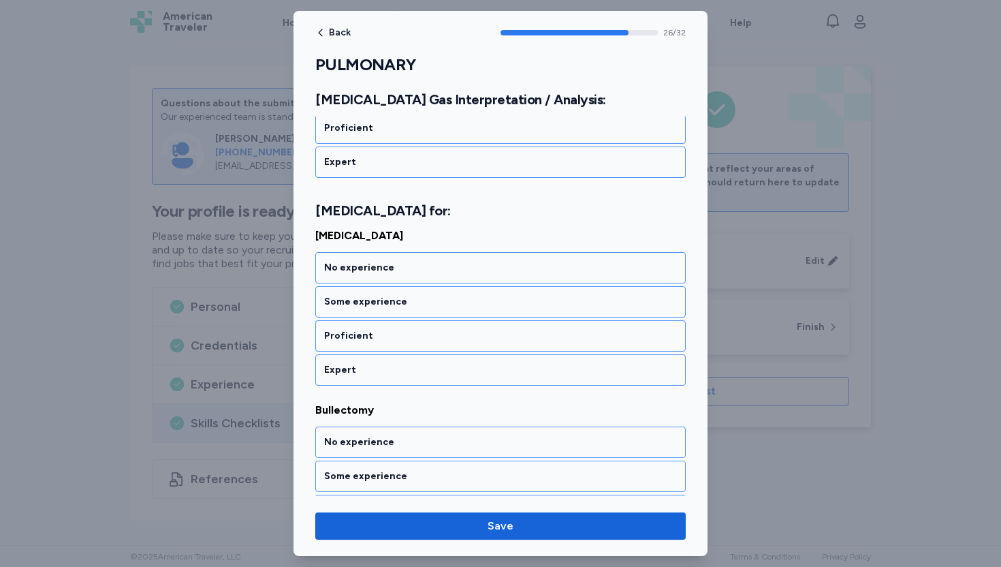
click at [382, 275] on div "No experience" at bounding box center [500, 267] width 371 height 31
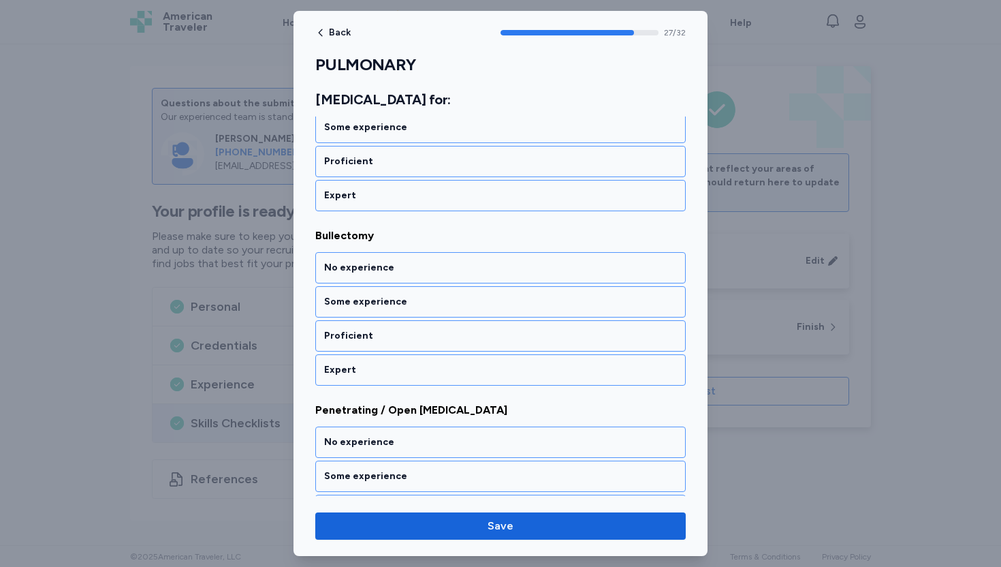
click at [382, 275] on div "No experience" at bounding box center [500, 267] width 371 height 31
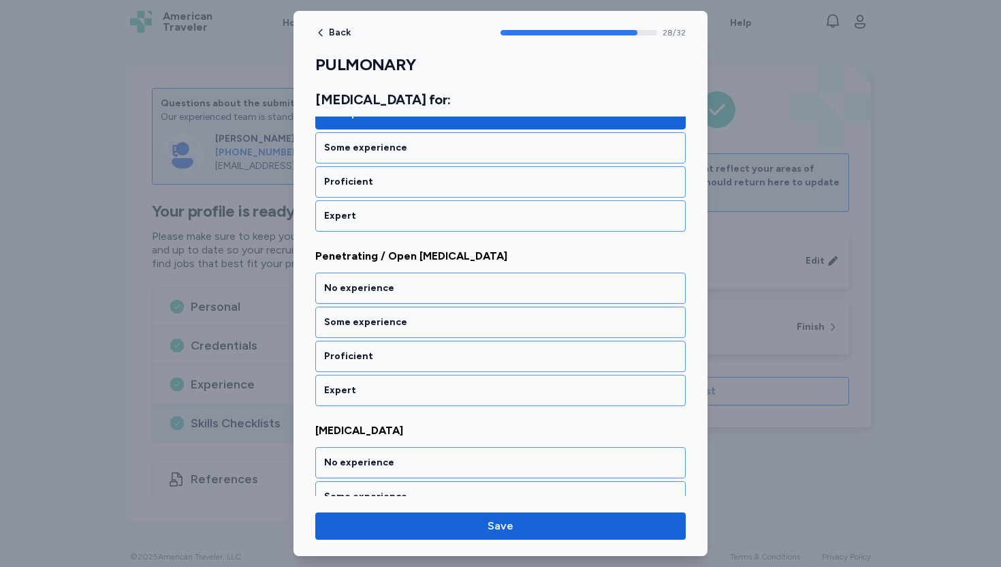
scroll to position [5039, 0]
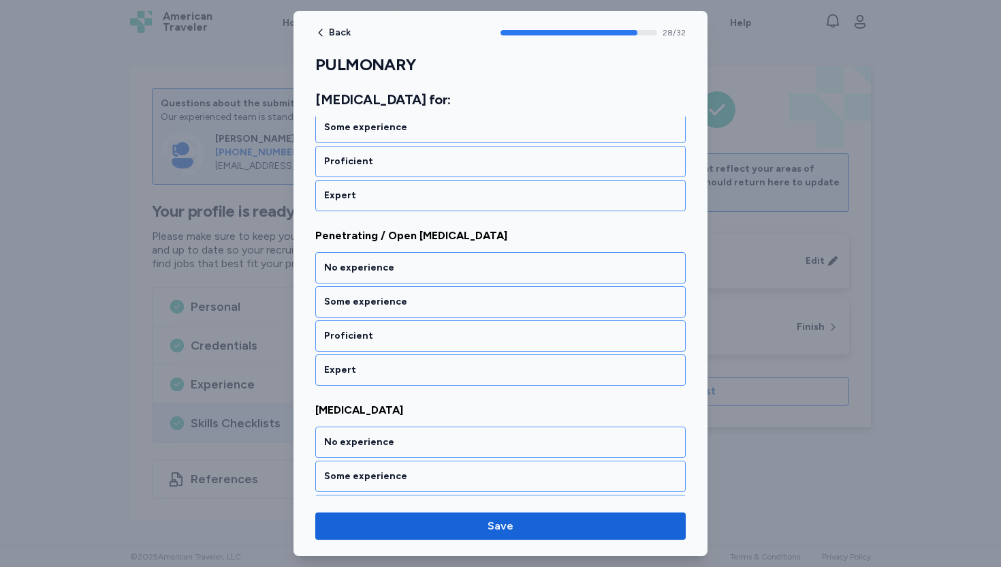
click at [382, 275] on div "No experience" at bounding box center [500, 267] width 371 height 31
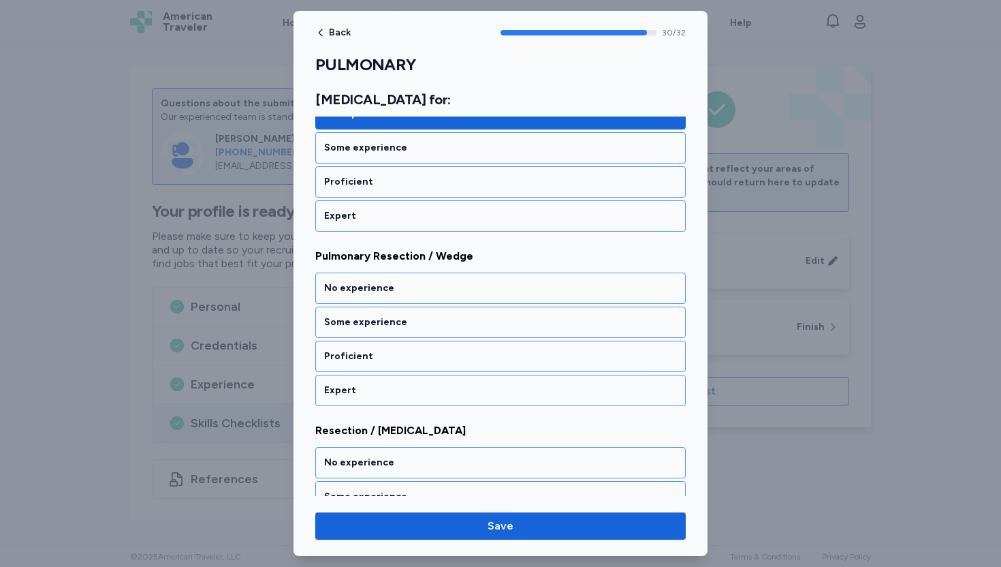
scroll to position [5387, 0]
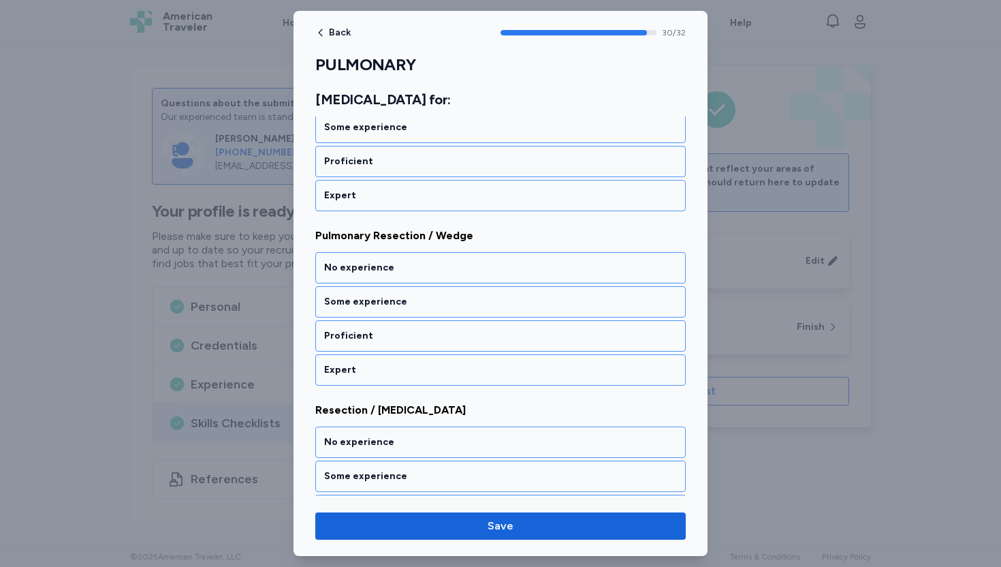
click at [382, 275] on div "No experience" at bounding box center [500, 267] width 371 height 31
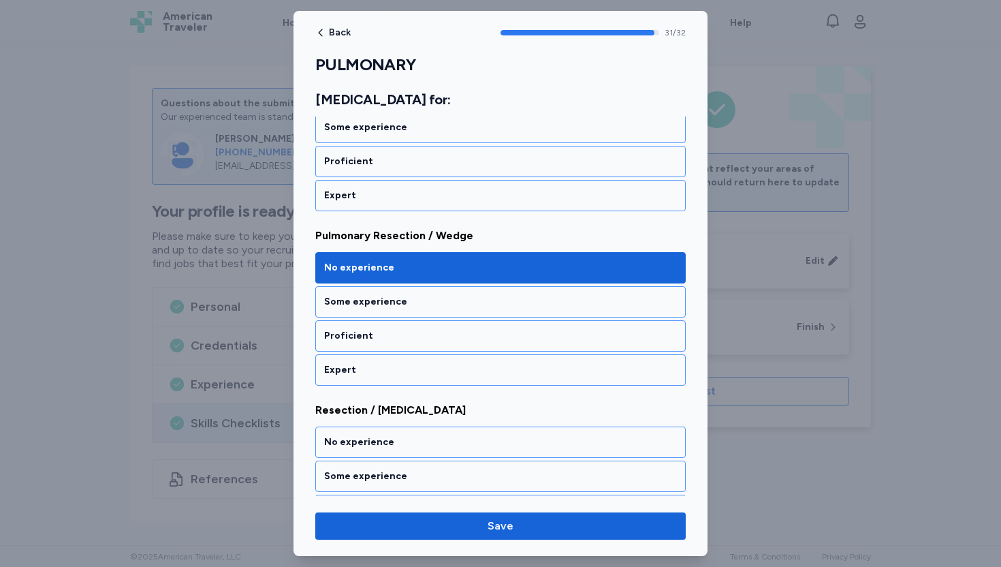
scroll to position [5454, 0]
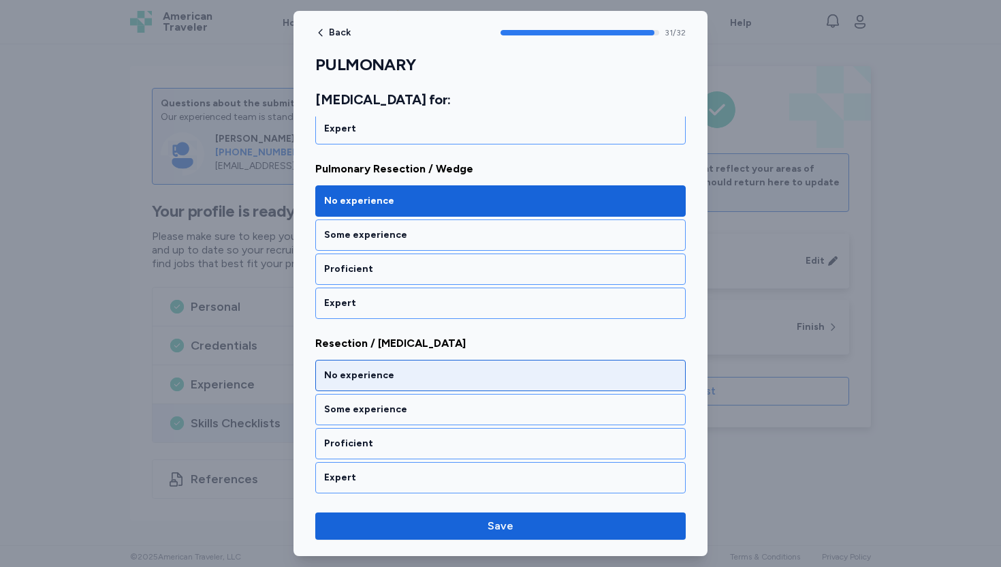
click at [348, 371] on div "No experience" at bounding box center [500, 376] width 353 height 14
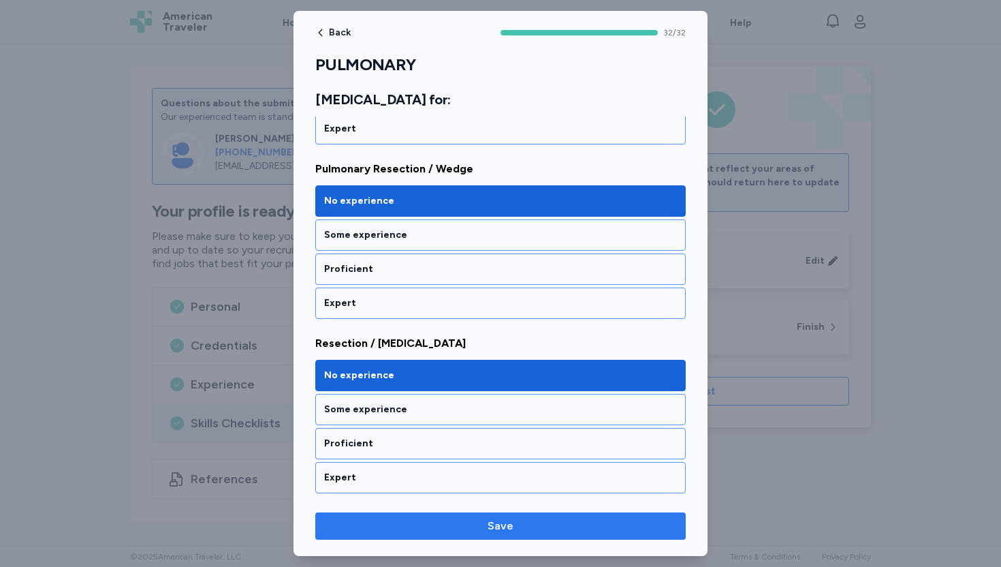
click at [529, 522] on span "Save" at bounding box center [500, 526] width 349 height 16
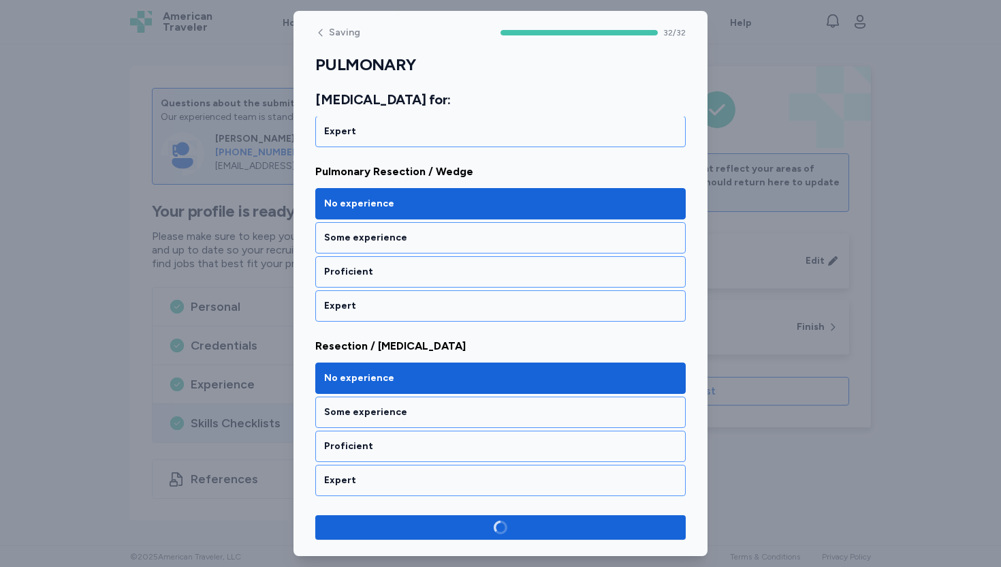
scroll to position [5452, 0]
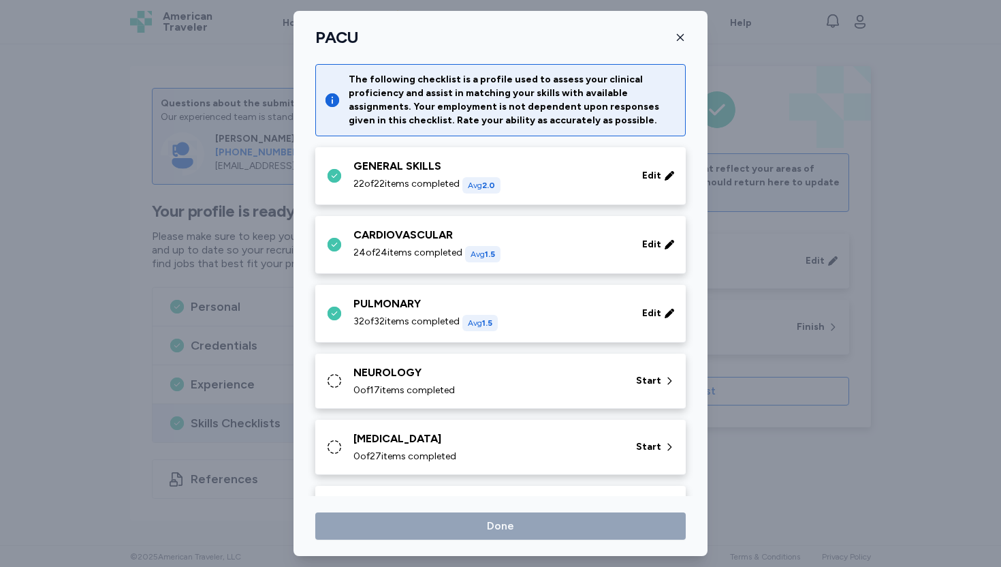
click at [566, 386] on div "0 of 17 items completed" at bounding box center [487, 391] width 266 height 14
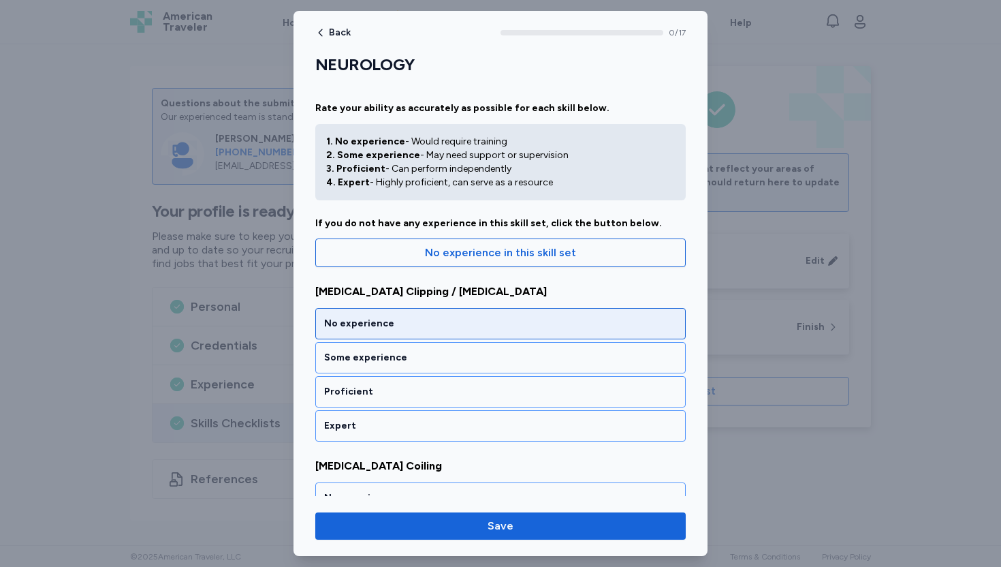
click at [452, 319] on div "No experience" at bounding box center [500, 324] width 353 height 14
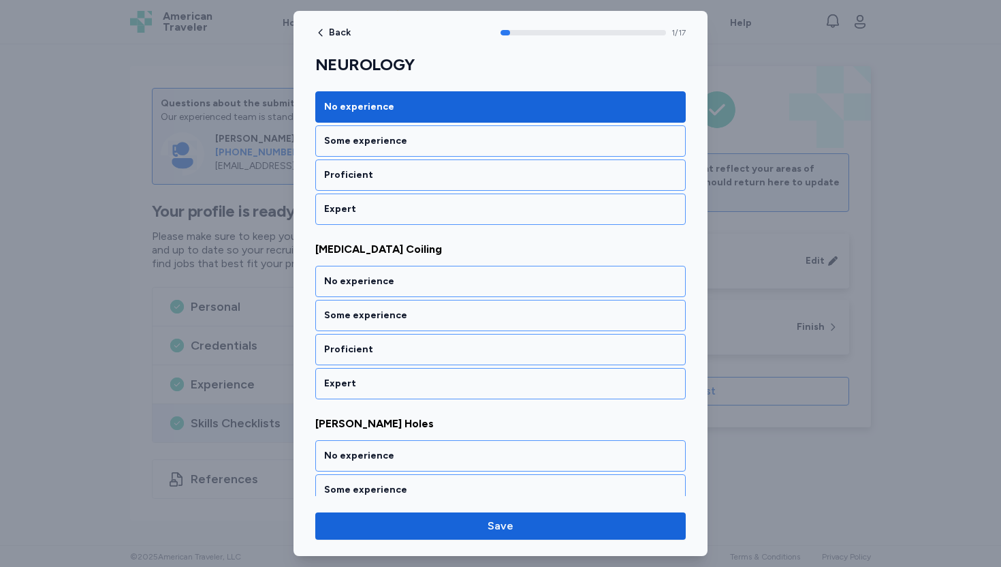
scroll to position [247, 0]
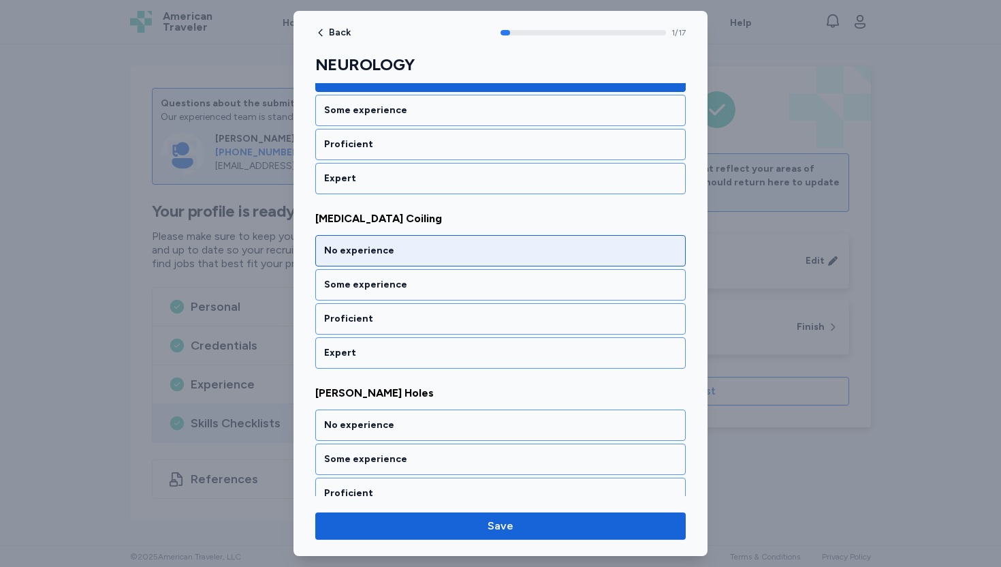
click at [439, 248] on div "No experience" at bounding box center [500, 251] width 353 height 14
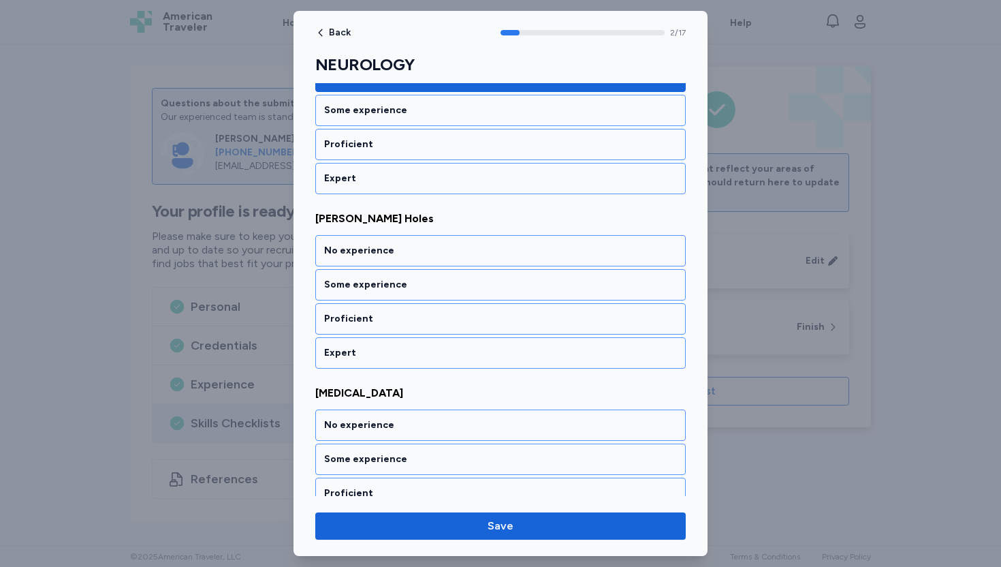
click at [439, 248] on div "No experience" at bounding box center [500, 251] width 353 height 14
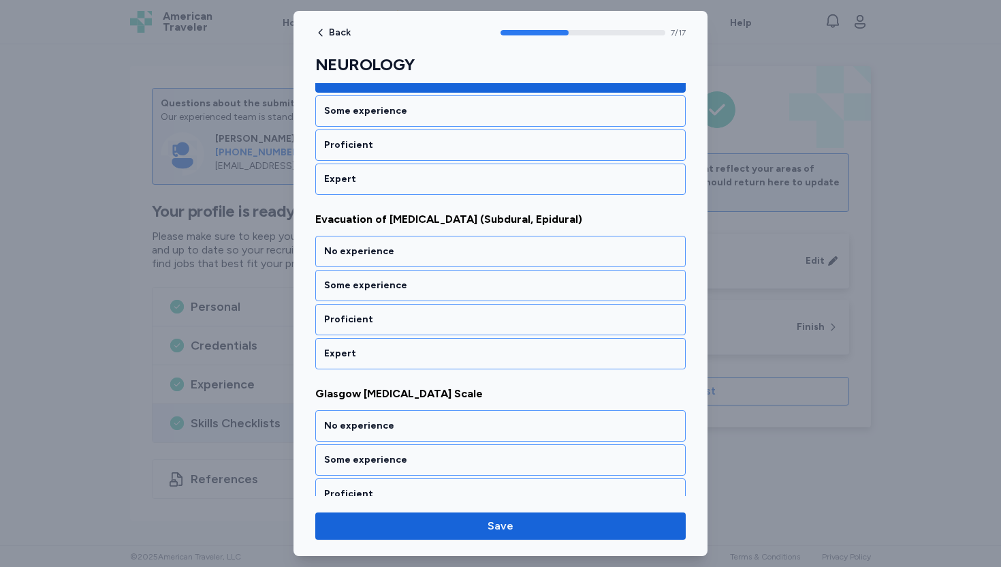
scroll to position [1294, 0]
click at [439, 248] on div "No experience" at bounding box center [500, 251] width 353 height 14
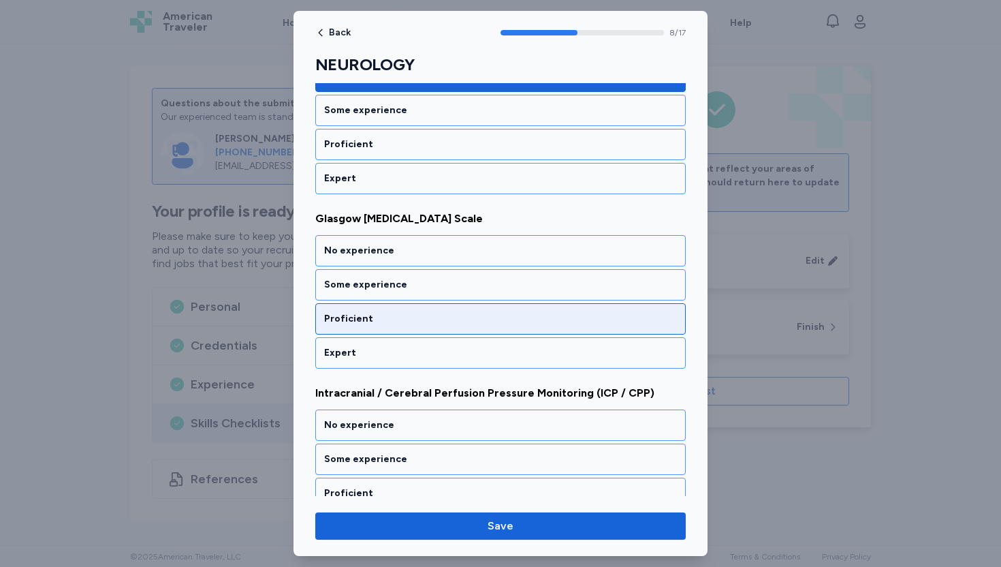
click at [396, 330] on div "Proficient" at bounding box center [500, 318] width 371 height 31
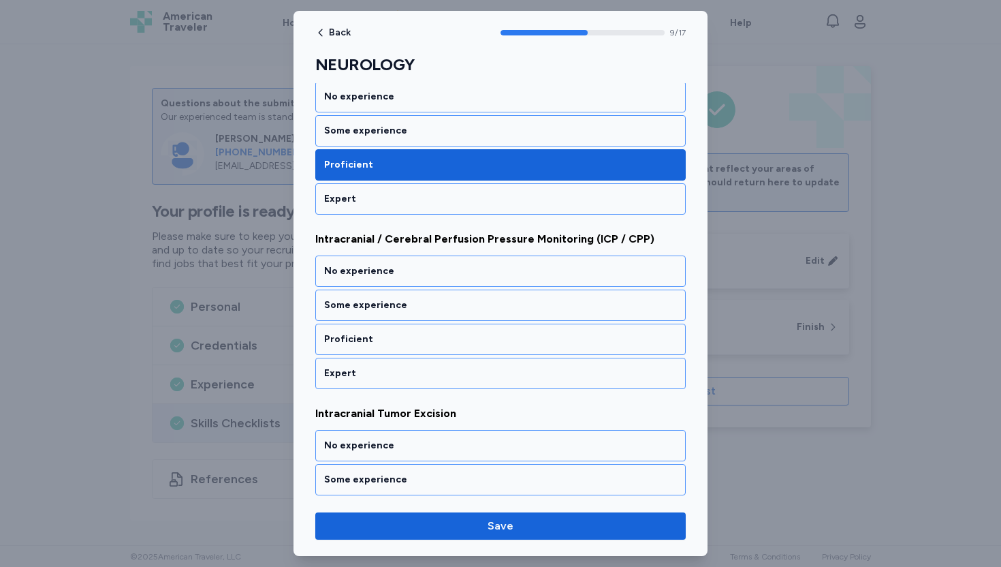
scroll to position [1642, 0]
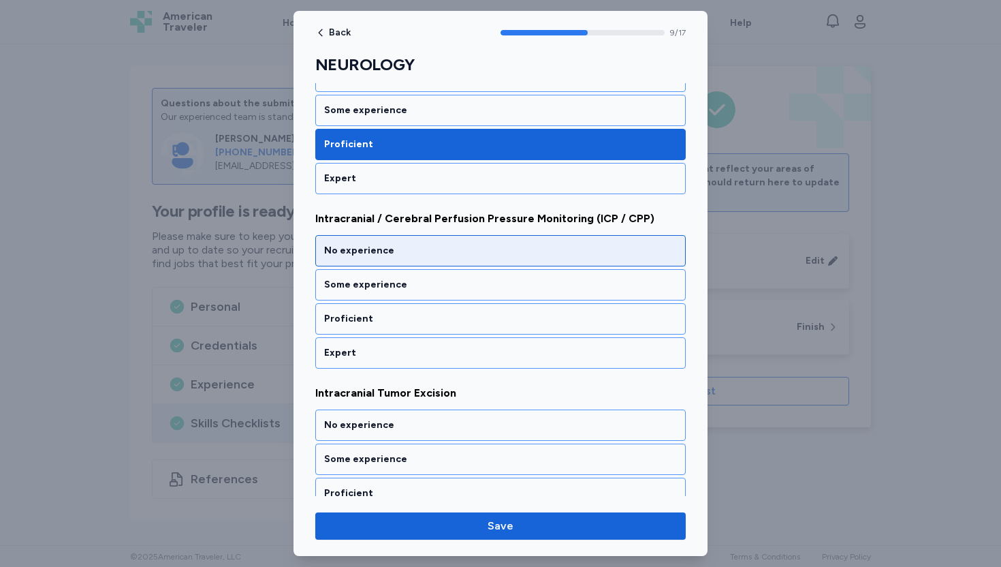
click at [399, 248] on div "No experience" at bounding box center [500, 251] width 353 height 14
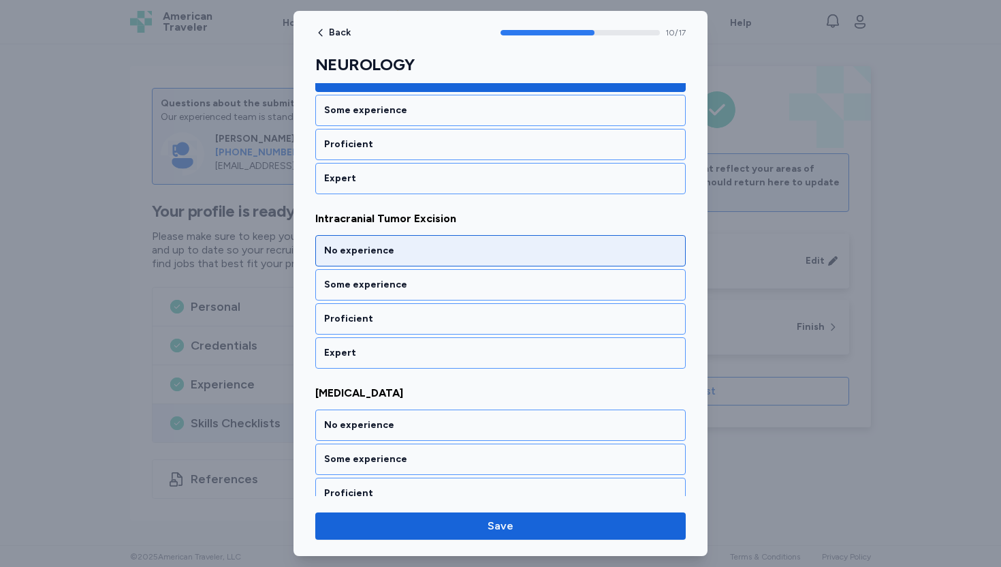
click at [399, 248] on div "No experience" at bounding box center [500, 251] width 353 height 14
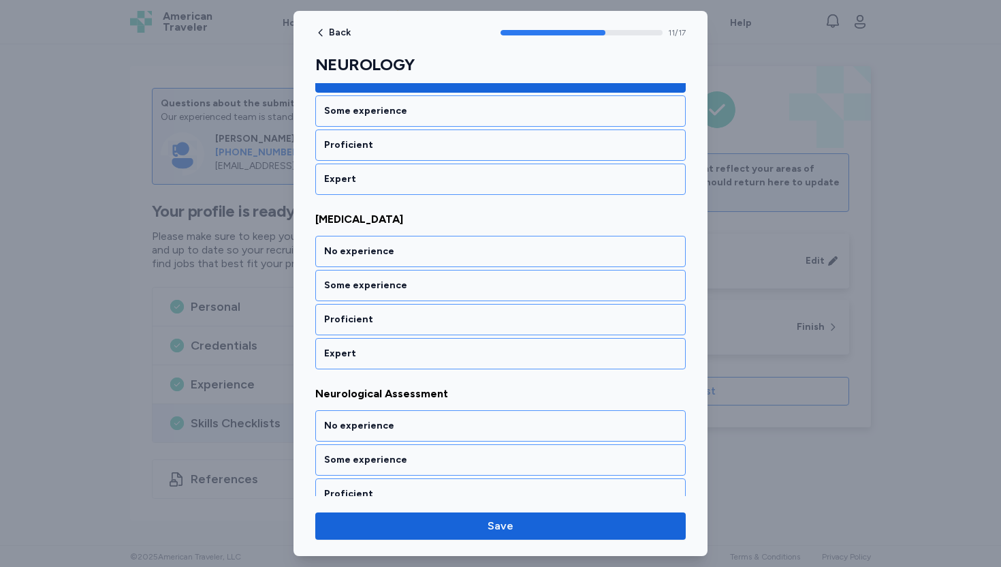
scroll to position [1991, 0]
click at [399, 248] on div "No experience" at bounding box center [500, 251] width 353 height 14
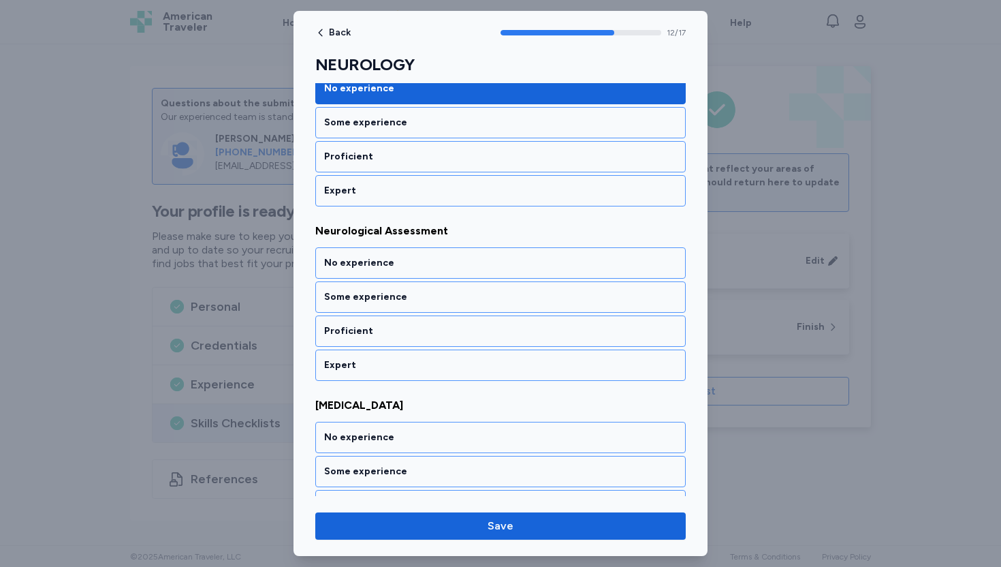
scroll to position [2165, 0]
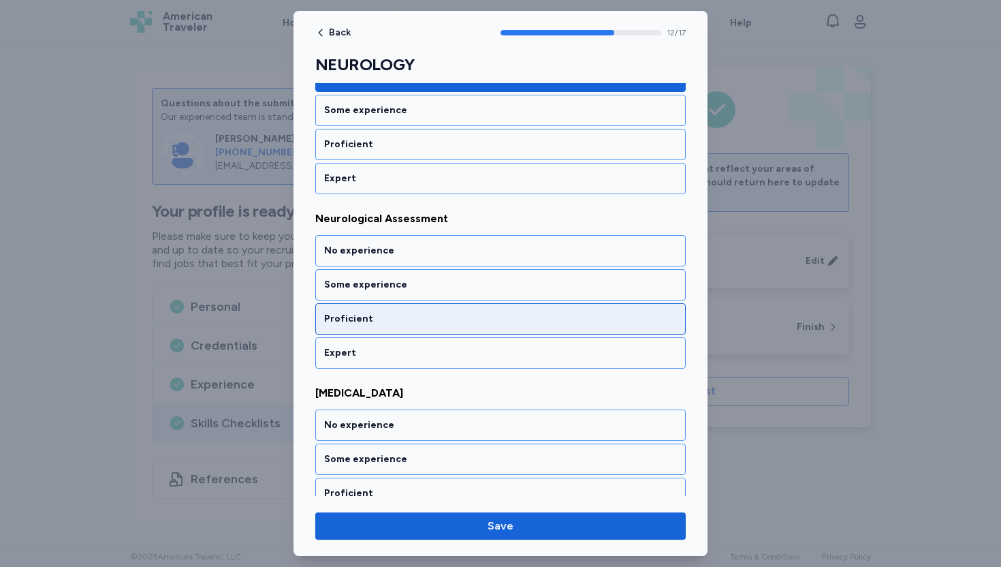
click at [388, 327] on div "Proficient" at bounding box center [500, 318] width 371 height 31
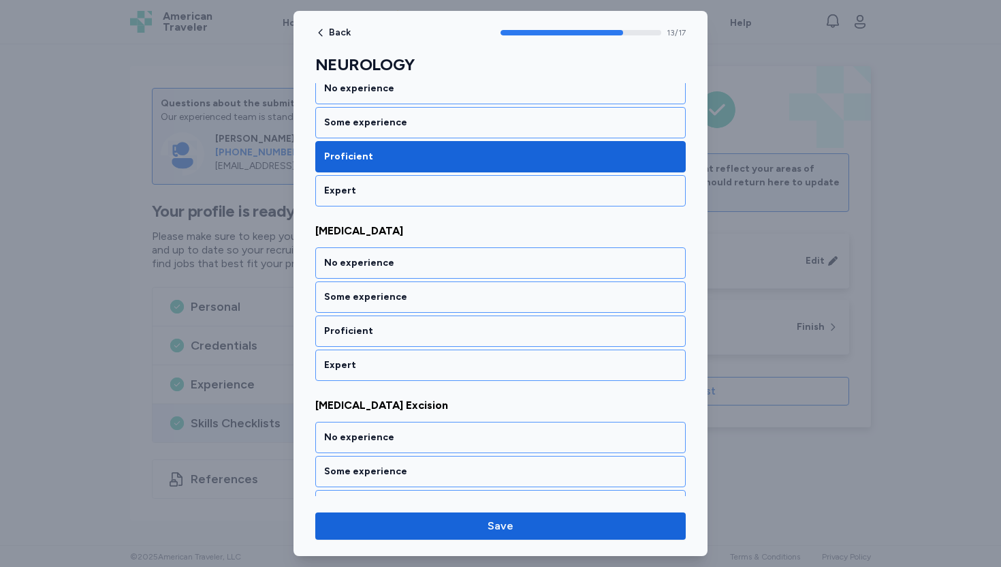
scroll to position [2340, 0]
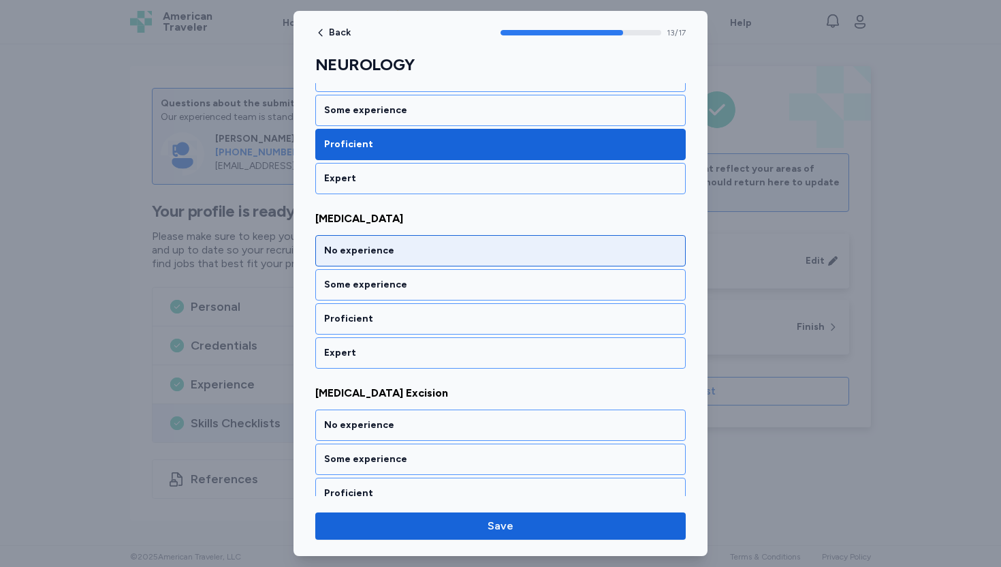
click at [396, 249] on div "No experience" at bounding box center [500, 251] width 353 height 14
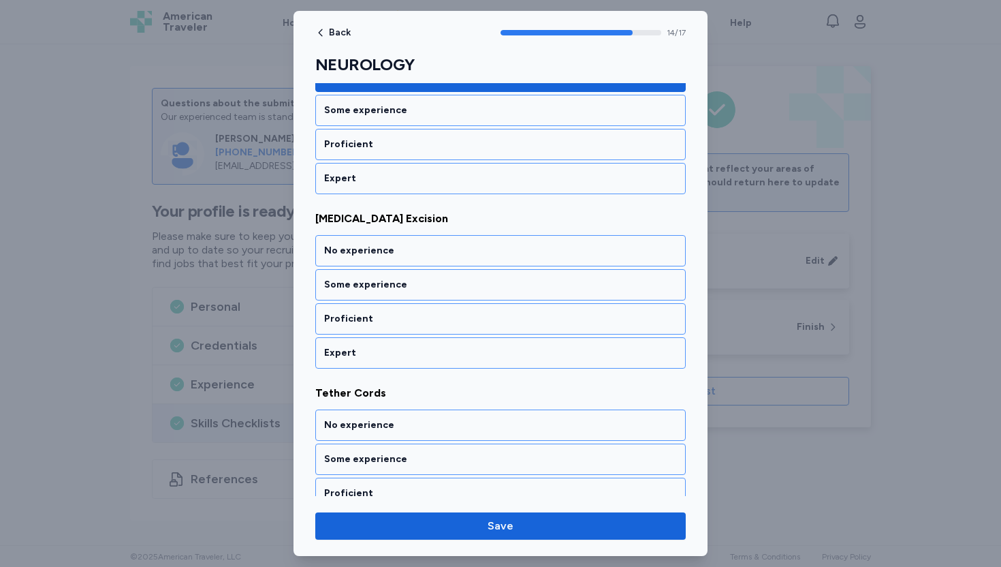
click at [396, 249] on div "No experience" at bounding box center [500, 251] width 353 height 14
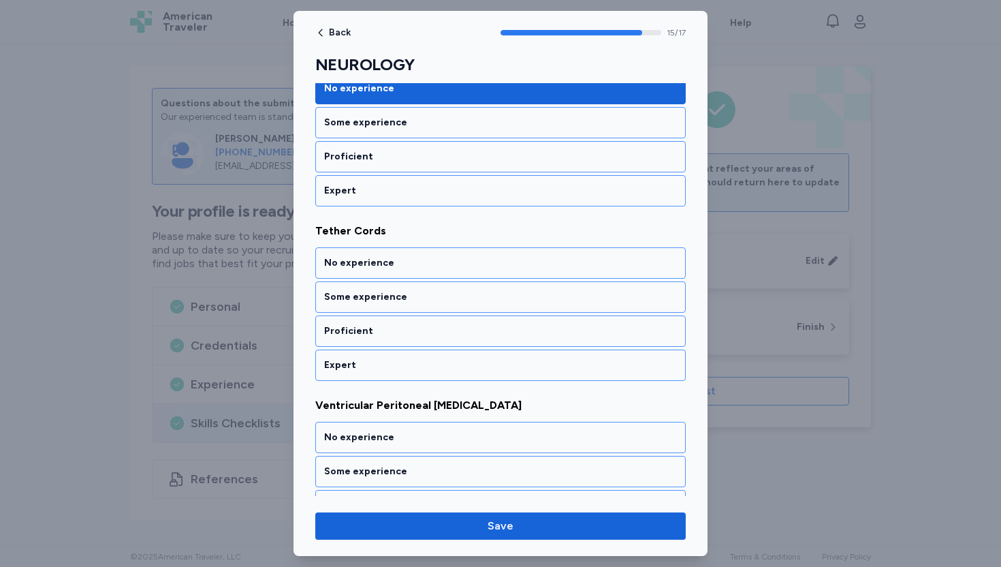
scroll to position [2689, 0]
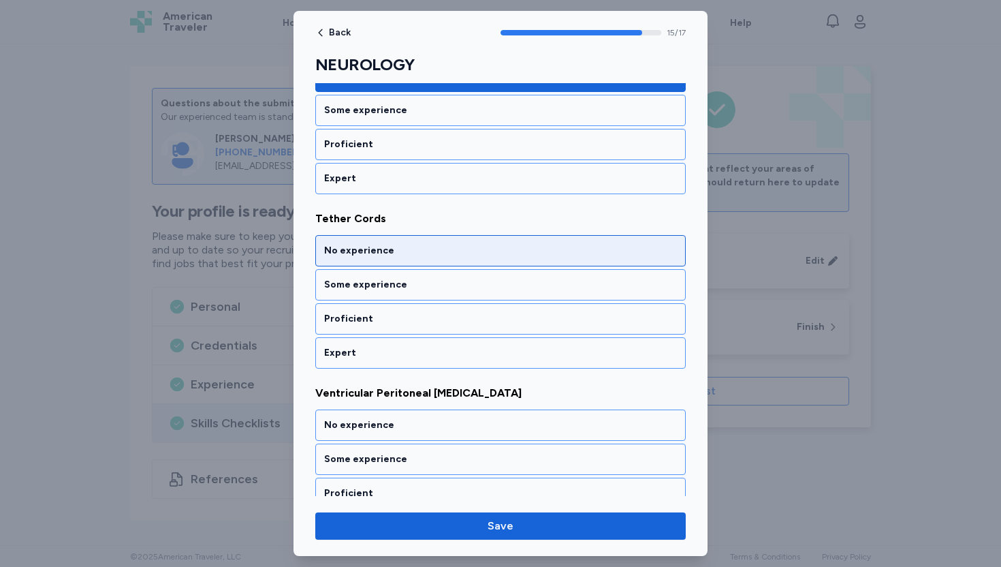
click at [396, 249] on div "No experience" at bounding box center [500, 251] width 353 height 14
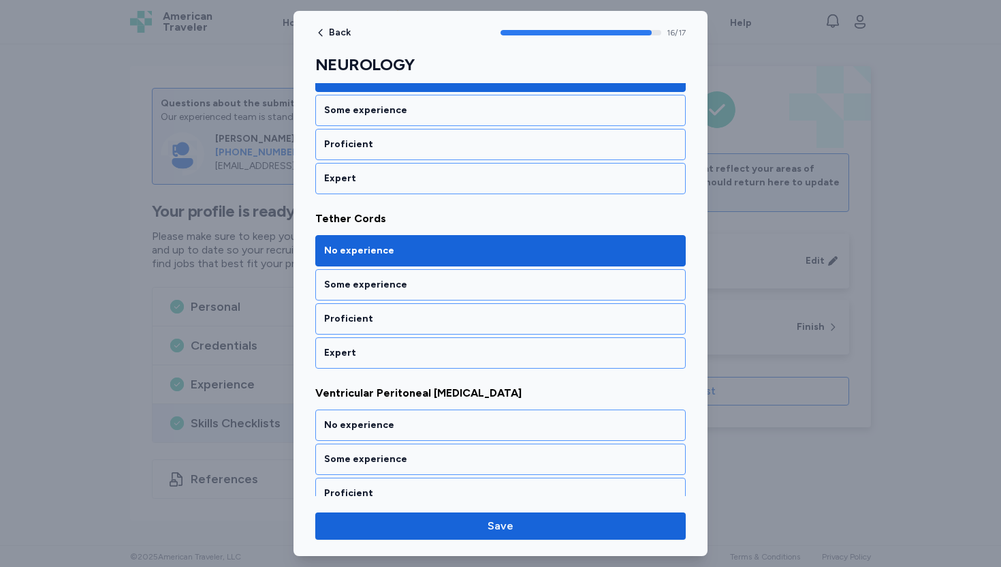
scroll to position [2738, 0]
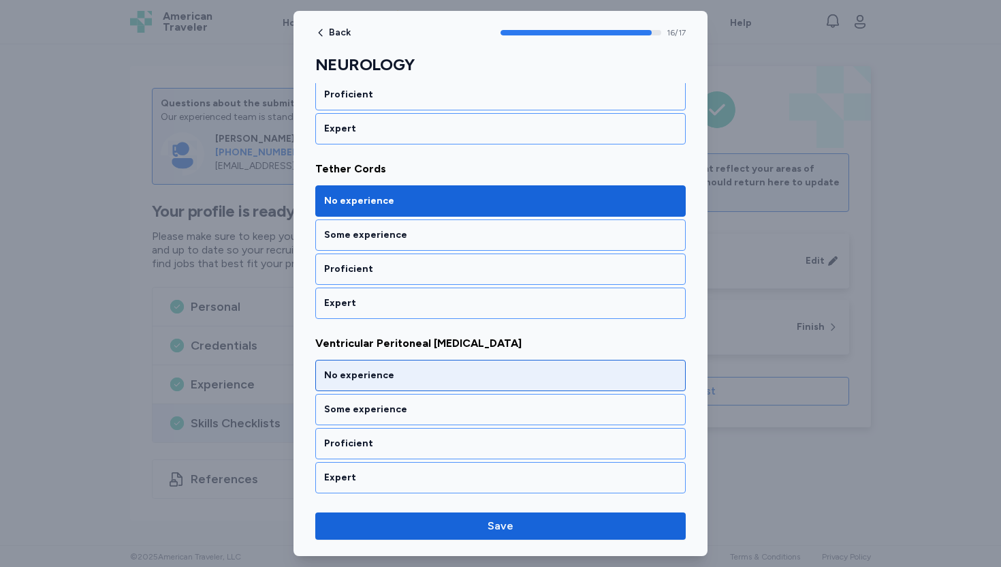
click at [399, 369] on div "No experience" at bounding box center [500, 376] width 353 height 14
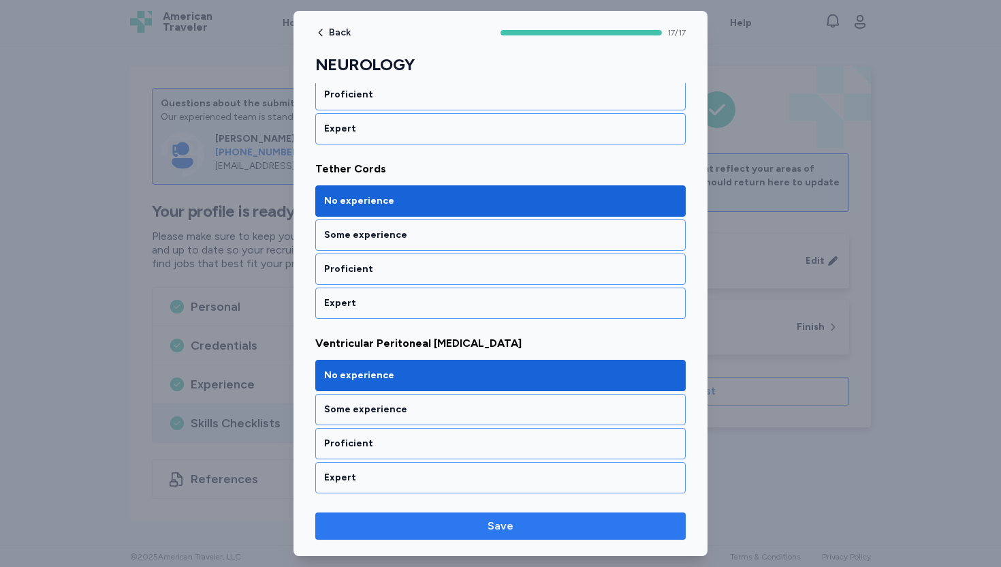
click at [518, 527] on span "Save" at bounding box center [500, 526] width 349 height 16
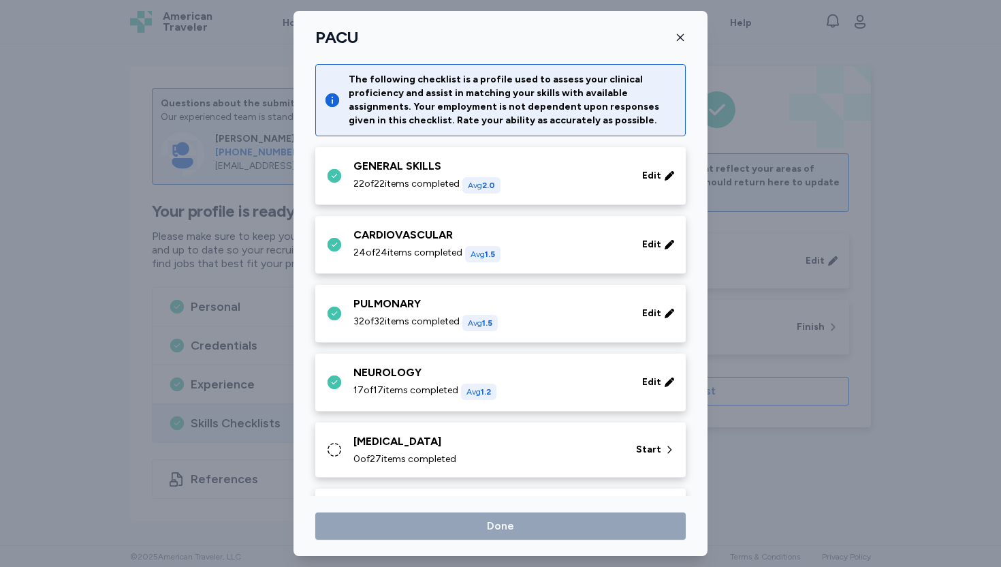
click at [575, 454] on div "0 of 27 items completed" at bounding box center [487, 459] width 266 height 14
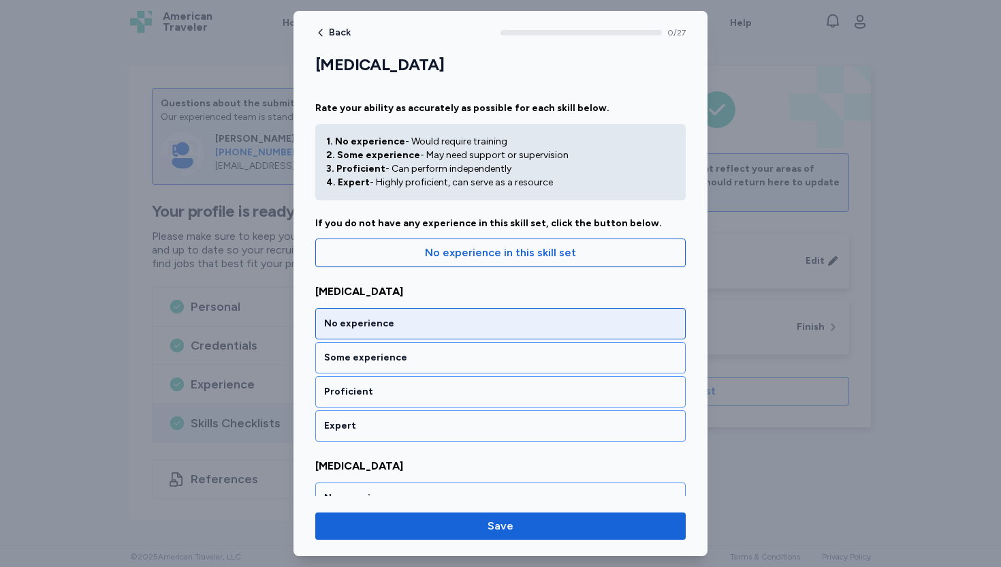
click at [481, 324] on div "No experience" at bounding box center [500, 324] width 353 height 14
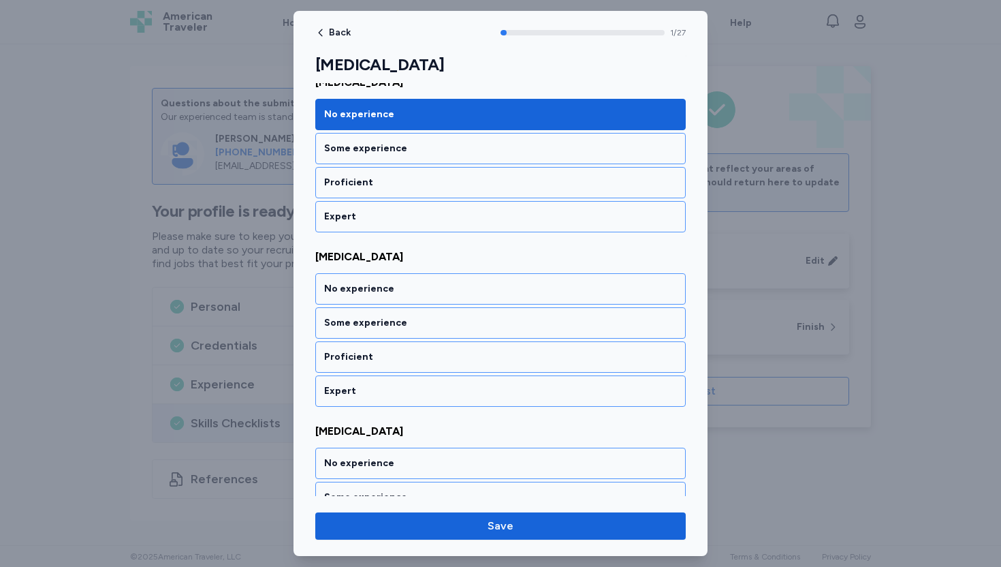
scroll to position [247, 0]
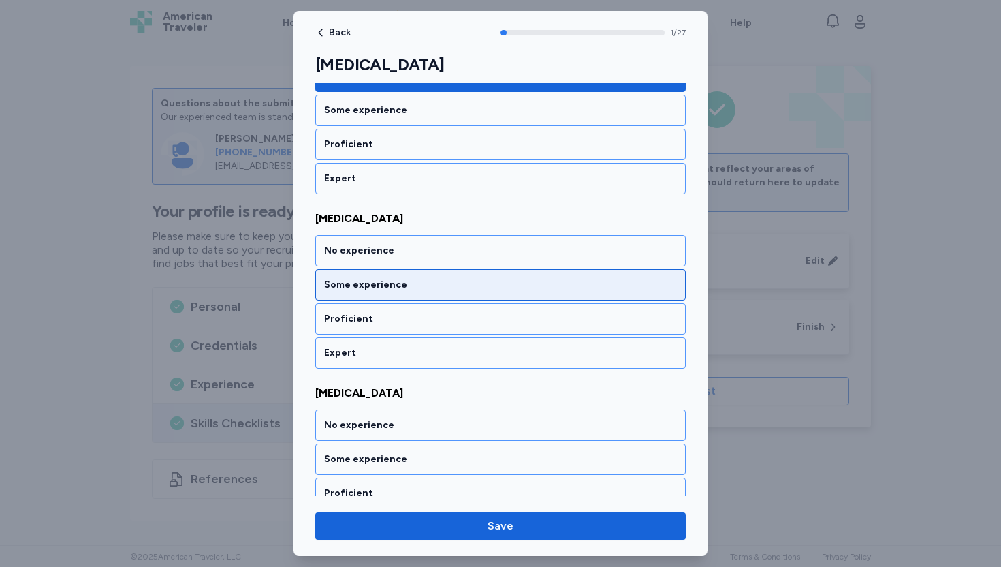
click at [436, 284] on div "Some experience" at bounding box center [500, 285] width 353 height 14
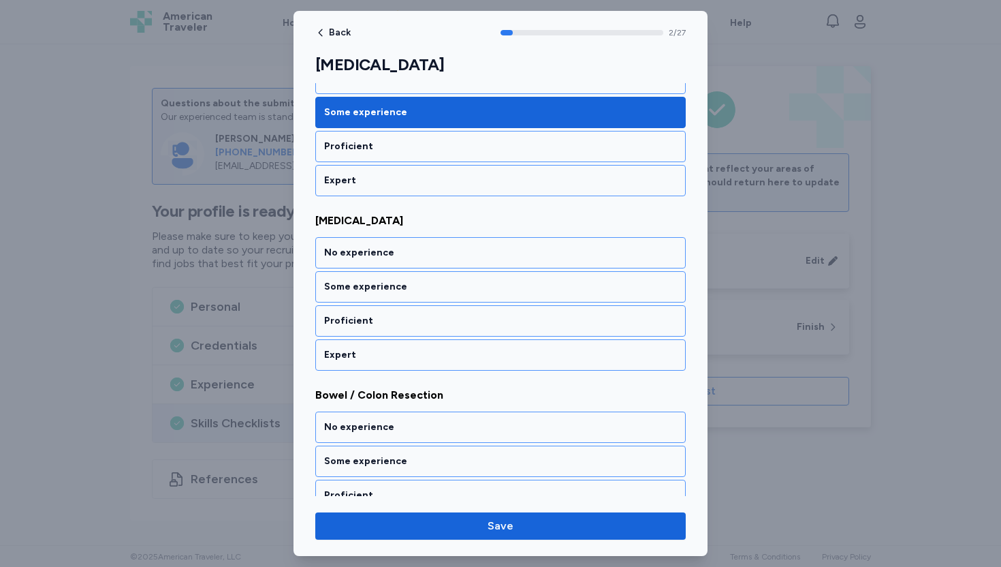
scroll to position [422, 0]
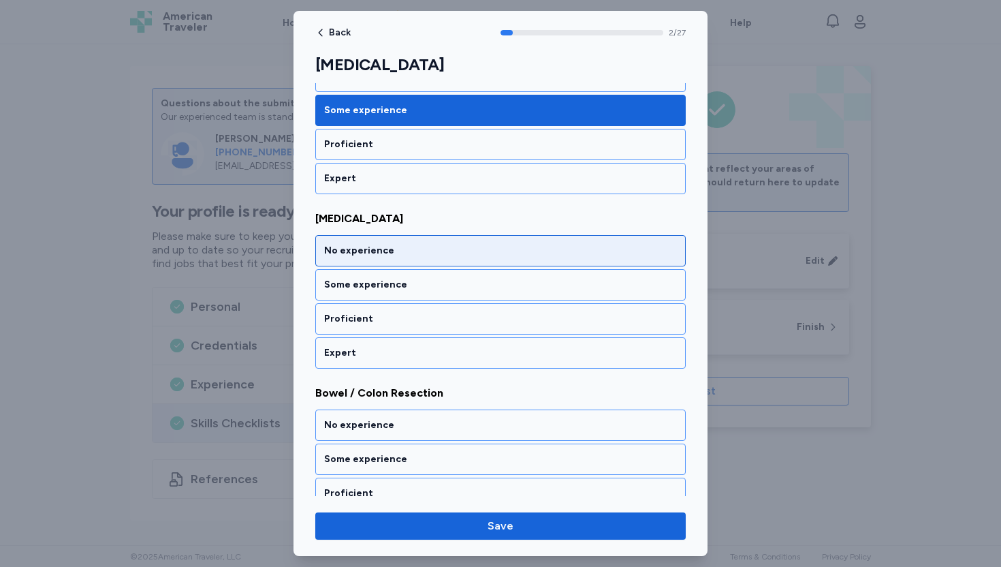
click at [430, 260] on div "No experience" at bounding box center [500, 250] width 371 height 31
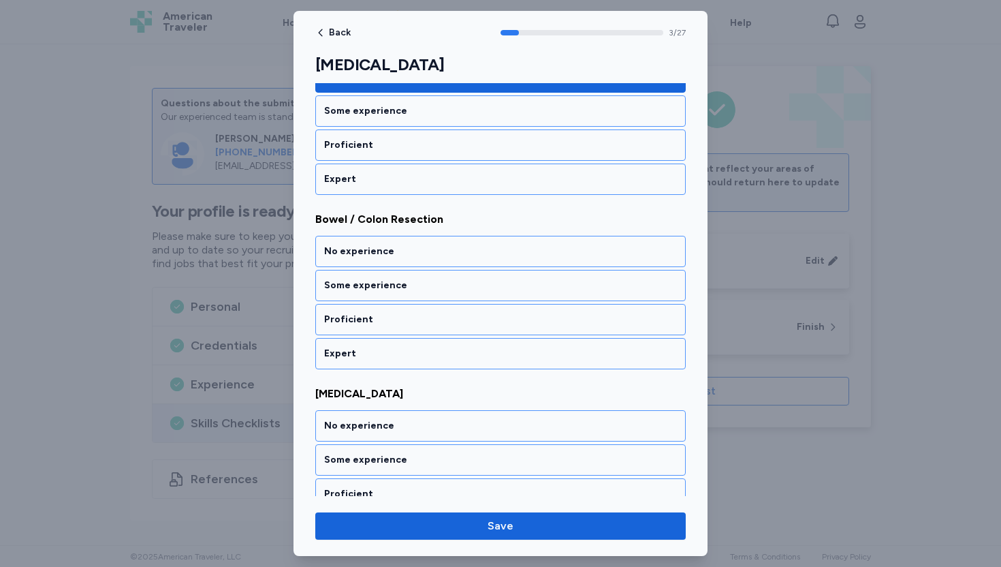
scroll to position [596, 0]
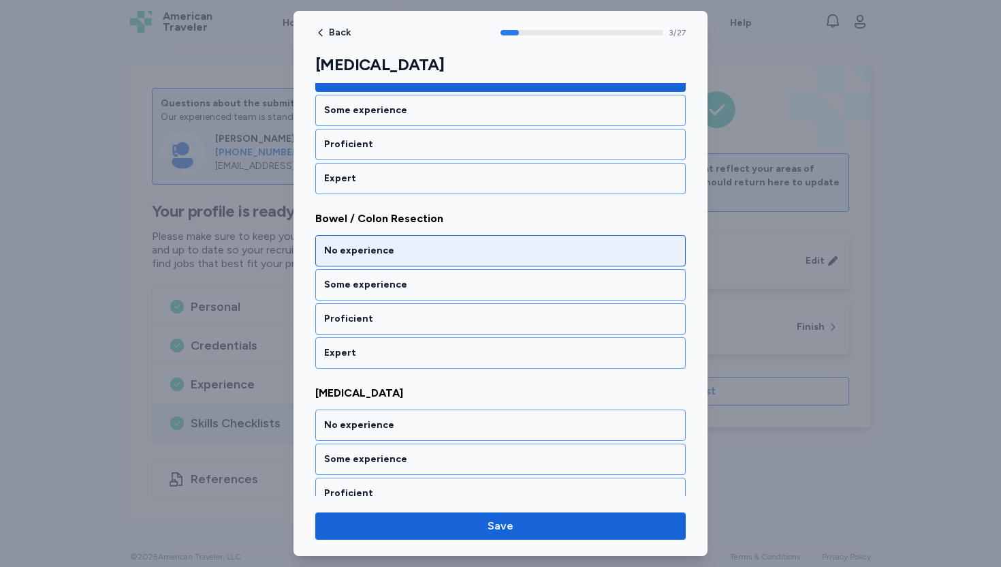
click at [427, 255] on div "No experience" at bounding box center [500, 251] width 353 height 14
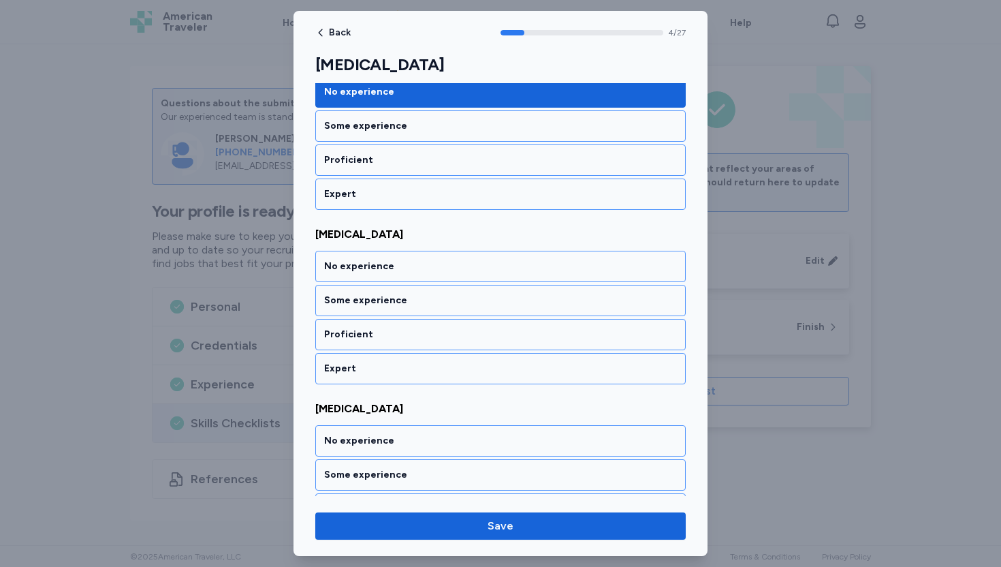
scroll to position [770, 0]
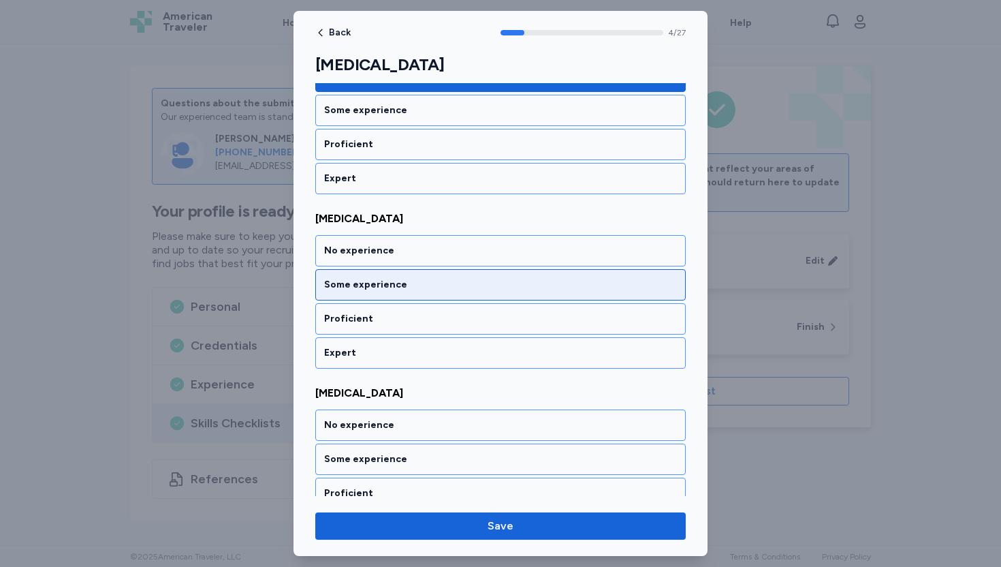
click at [384, 294] on div "Some experience" at bounding box center [500, 284] width 371 height 31
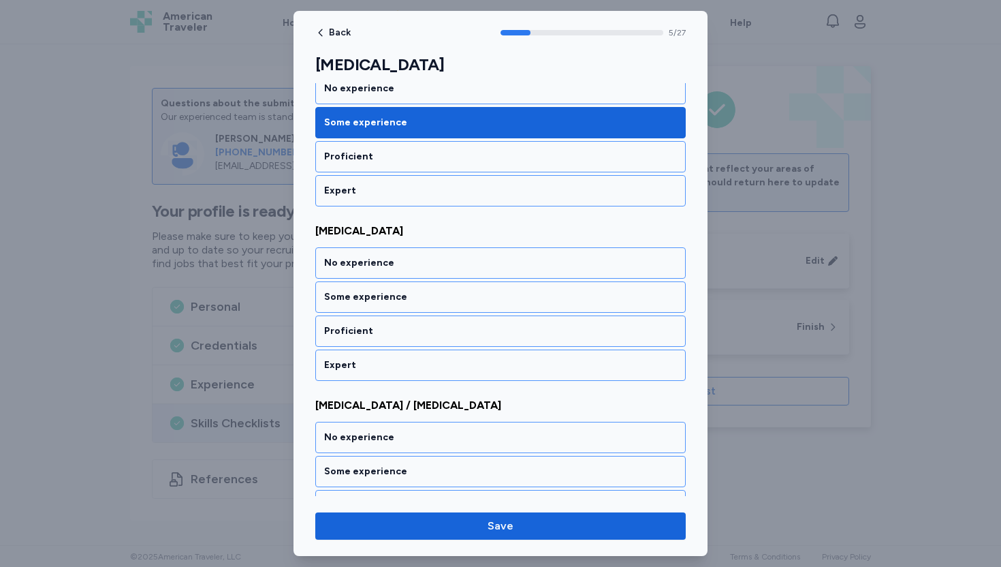
scroll to position [945, 0]
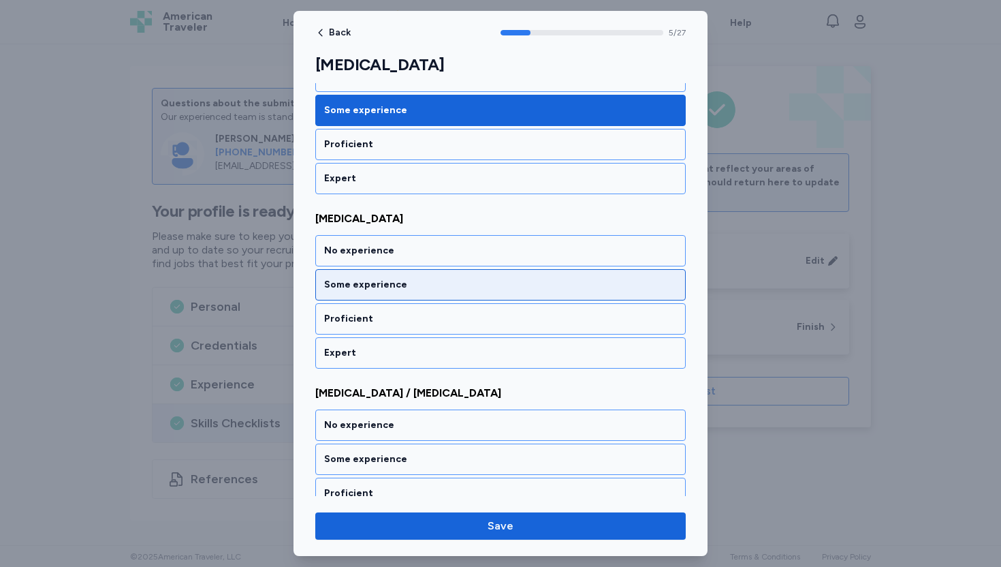
click at [386, 285] on div "Some experience" at bounding box center [500, 285] width 353 height 14
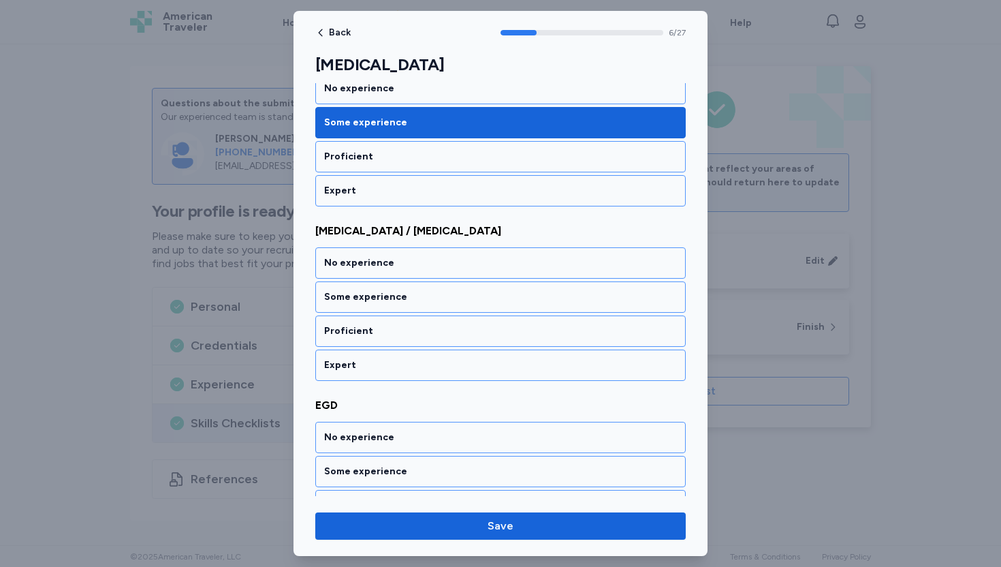
scroll to position [1119, 0]
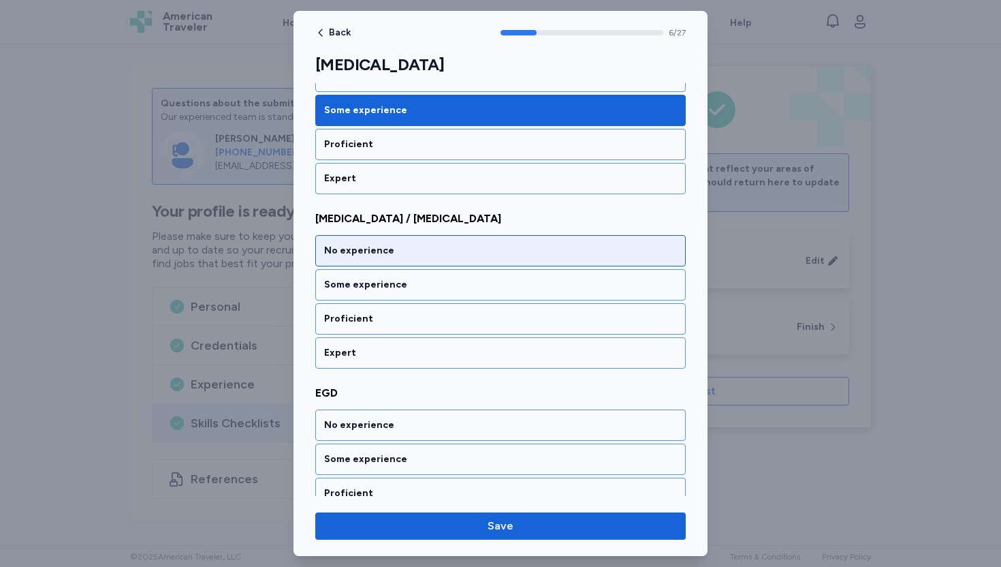
click at [397, 245] on div "No experience" at bounding box center [500, 251] width 353 height 14
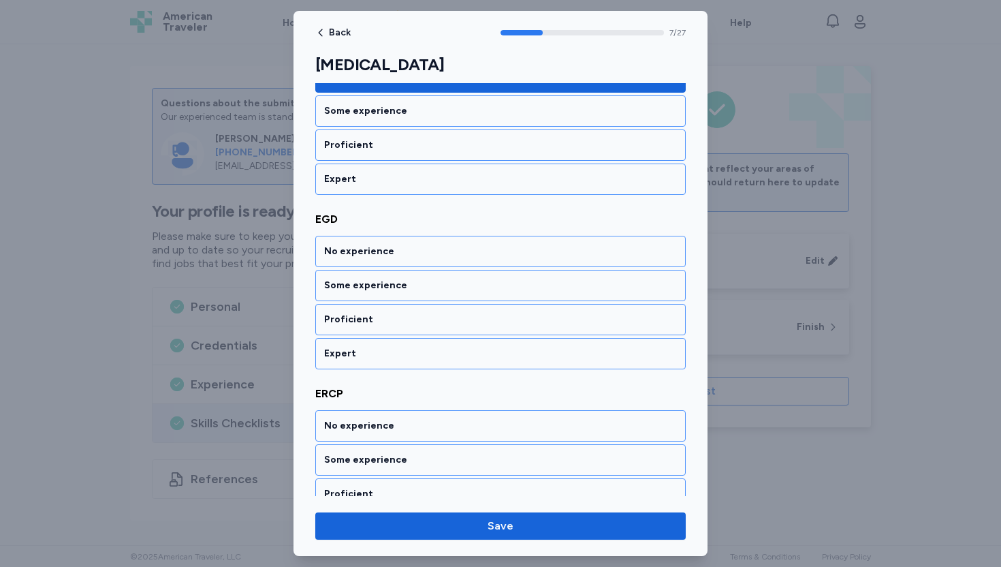
scroll to position [1294, 0]
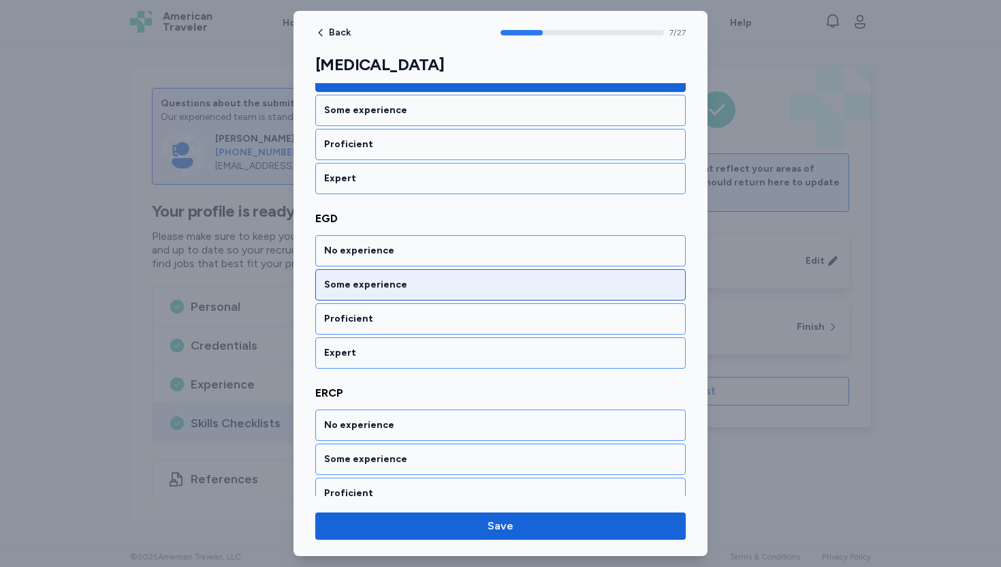
click at [388, 285] on div "Some experience" at bounding box center [500, 285] width 353 height 14
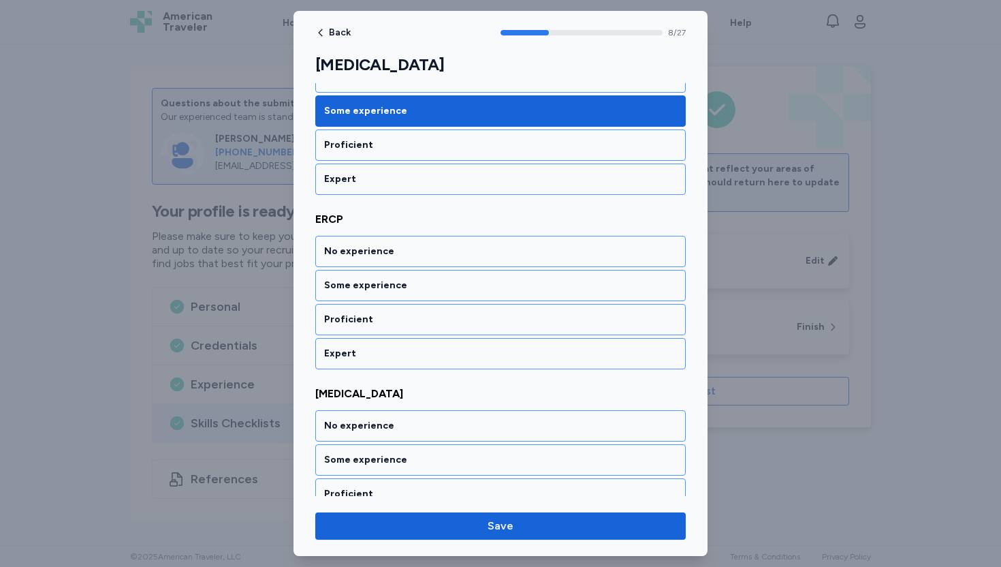
scroll to position [1468, 0]
click at [388, 285] on div "Some experience" at bounding box center [500, 285] width 353 height 14
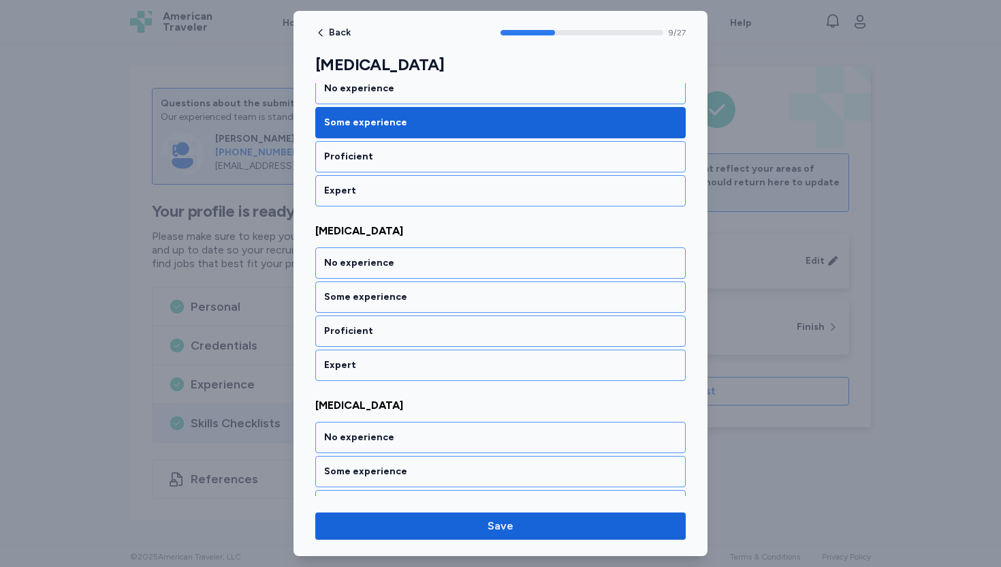
scroll to position [1642, 0]
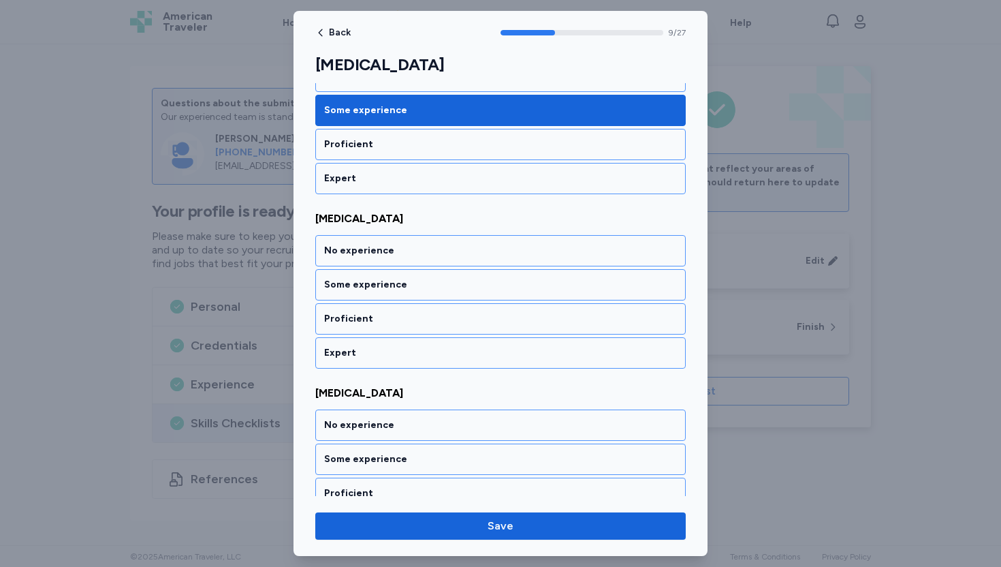
click at [388, 285] on div "Some experience" at bounding box center [500, 285] width 353 height 14
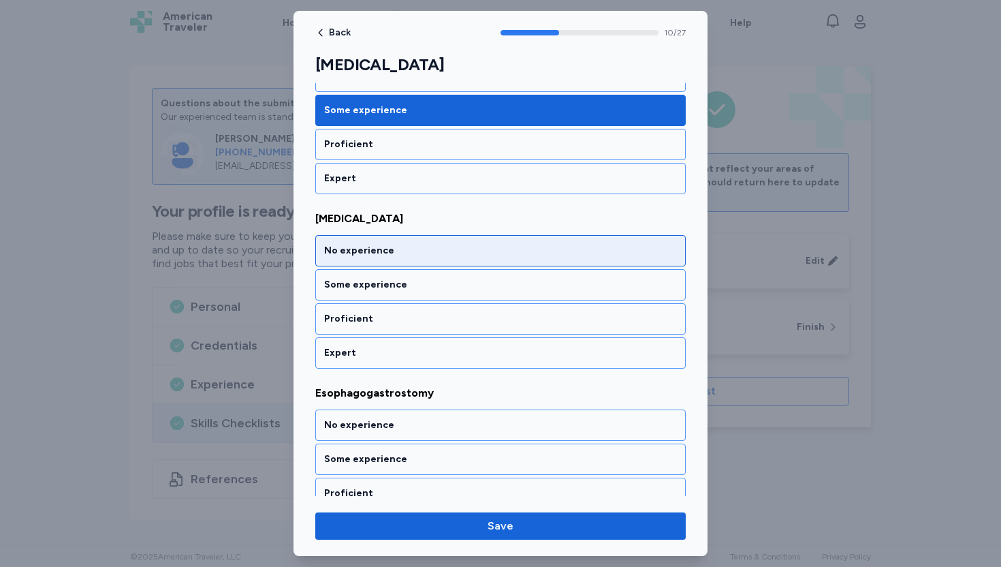
click at [396, 247] on div "No experience" at bounding box center [500, 251] width 353 height 14
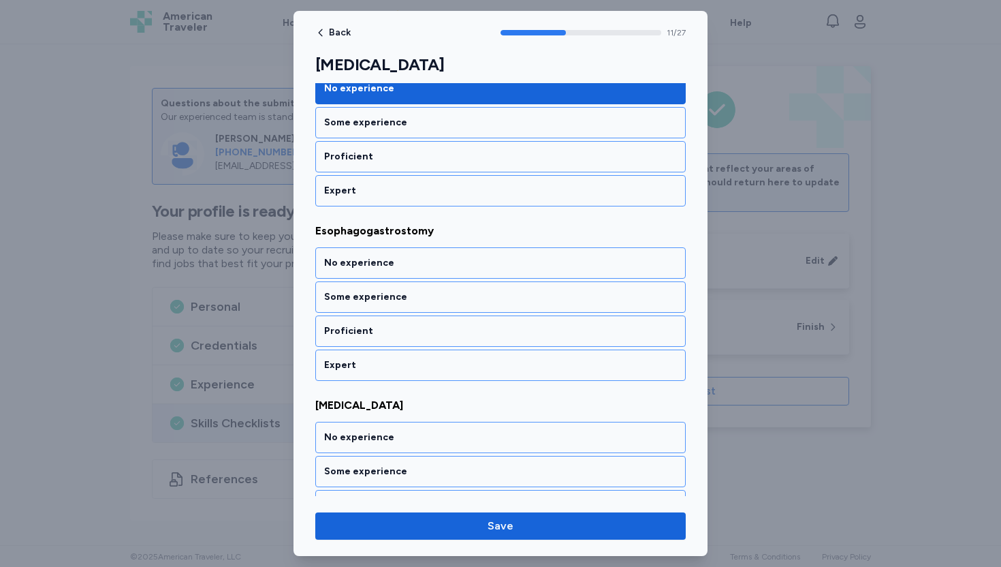
scroll to position [1991, 0]
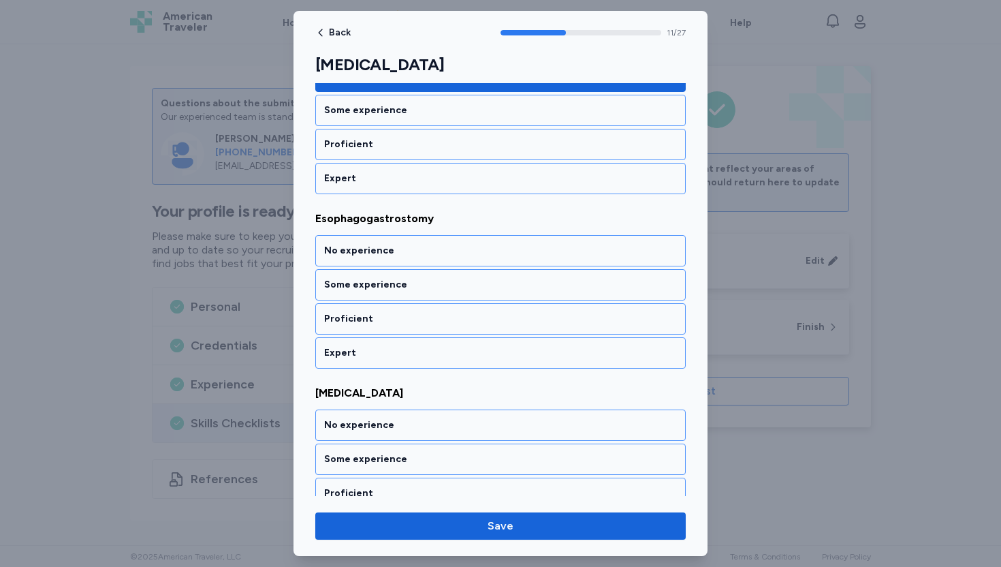
click at [396, 247] on div "No experience" at bounding box center [500, 251] width 353 height 14
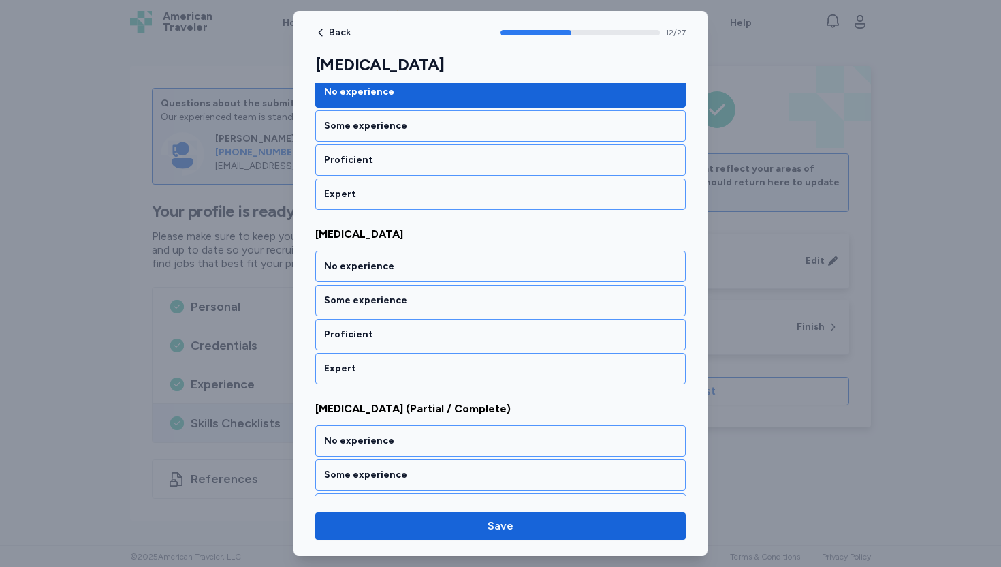
scroll to position [2165, 0]
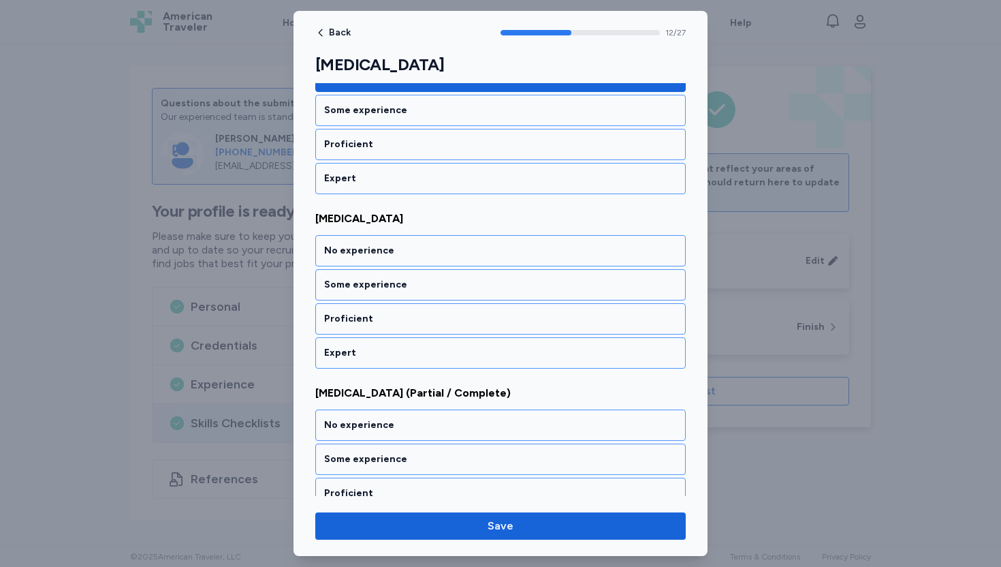
click at [396, 247] on div "No experience" at bounding box center [500, 251] width 353 height 14
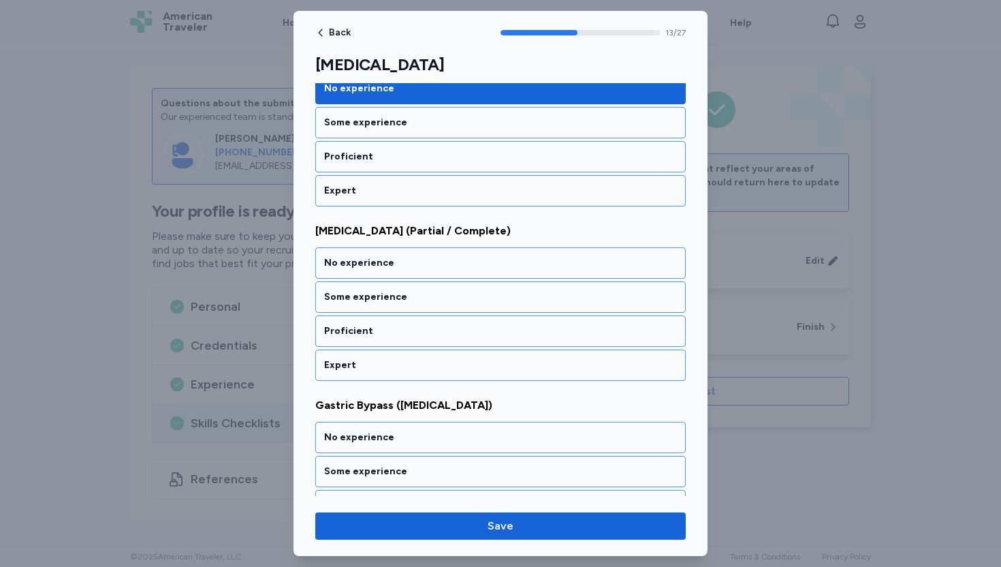
scroll to position [2340, 0]
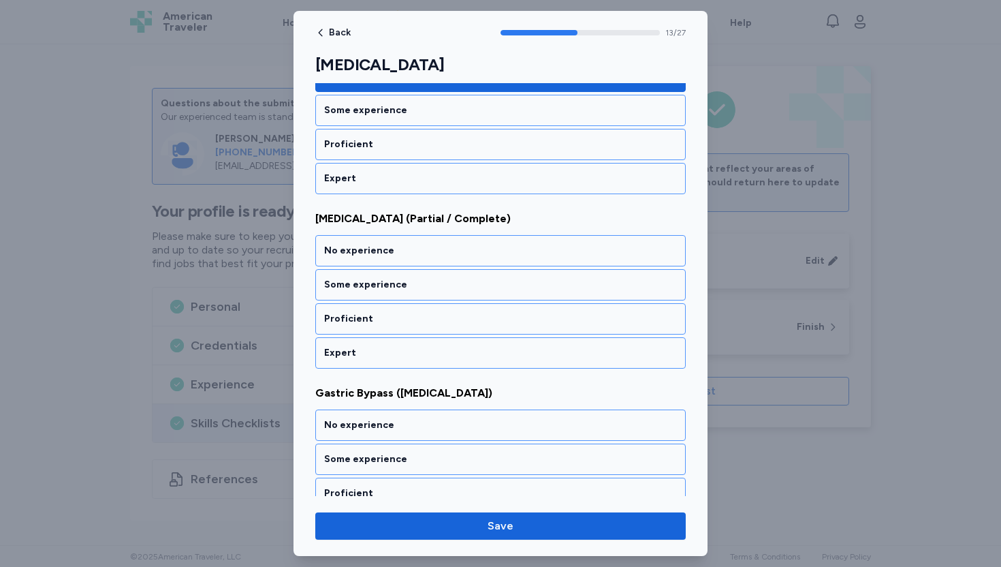
click at [396, 247] on div "No experience" at bounding box center [500, 251] width 353 height 14
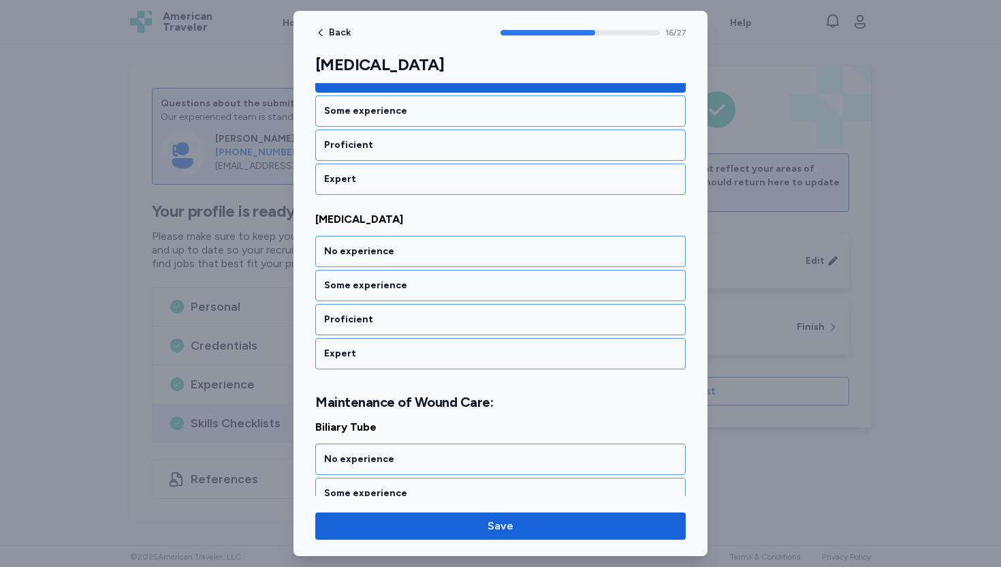
scroll to position [2863, 0]
click at [396, 247] on div "No experience" at bounding box center [500, 251] width 353 height 14
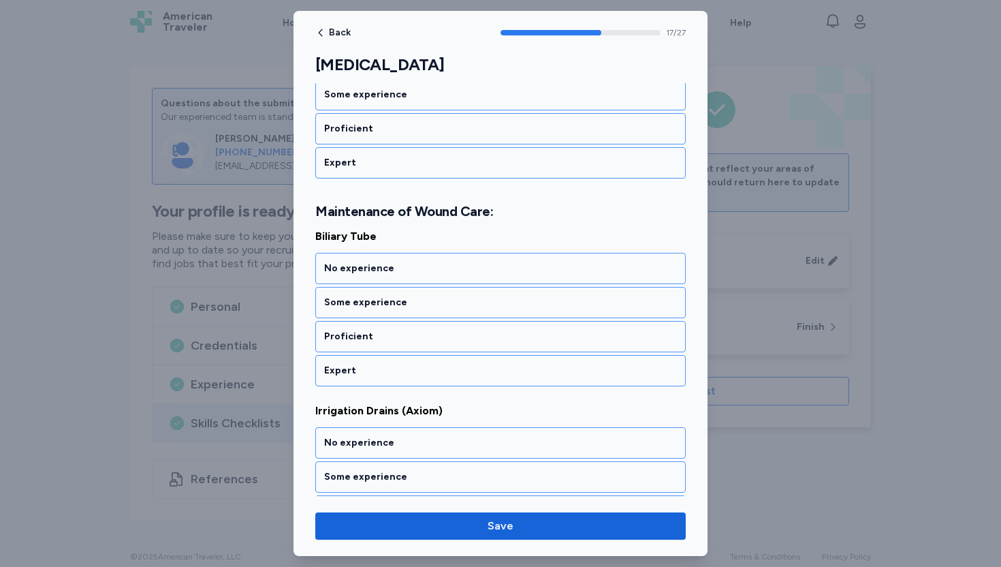
scroll to position [3054, 0]
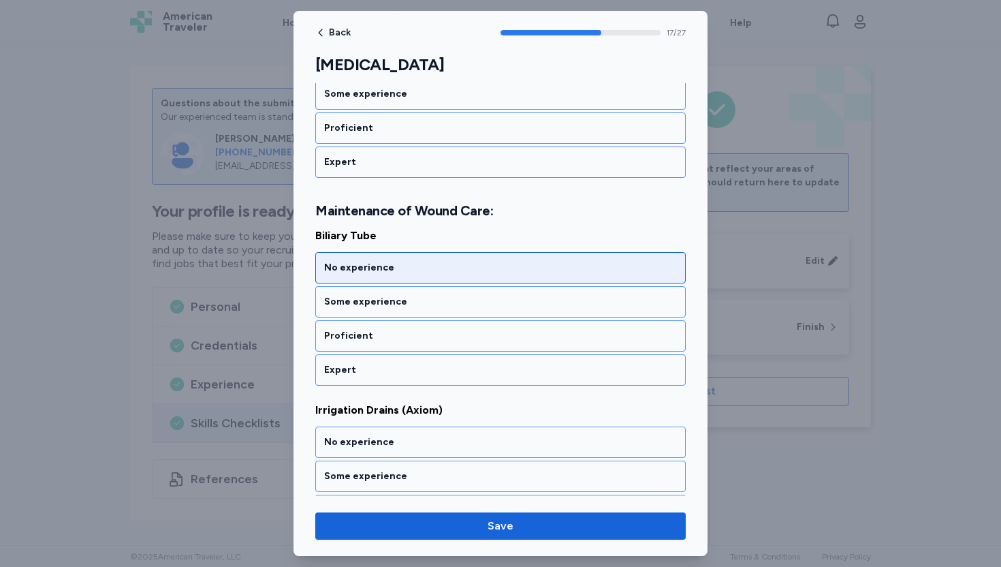
click at [397, 269] on div "No experience" at bounding box center [500, 268] width 353 height 14
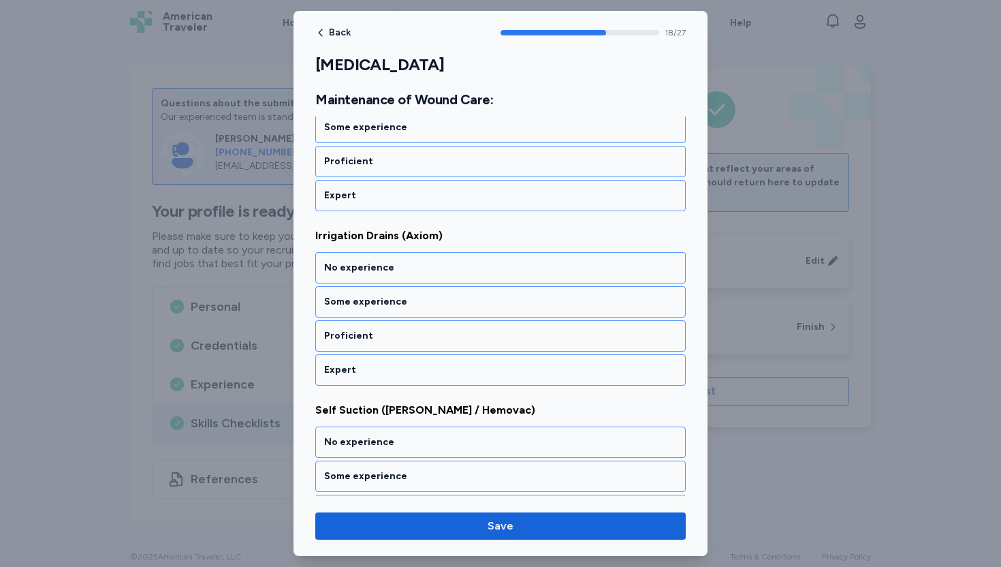
click at [397, 269] on div "No experience" at bounding box center [500, 268] width 353 height 14
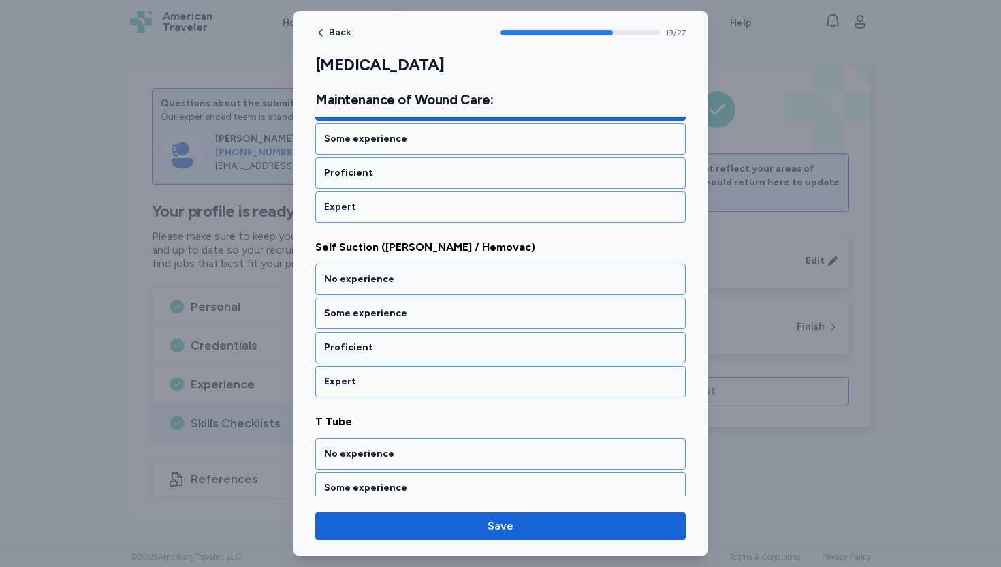
scroll to position [3403, 0]
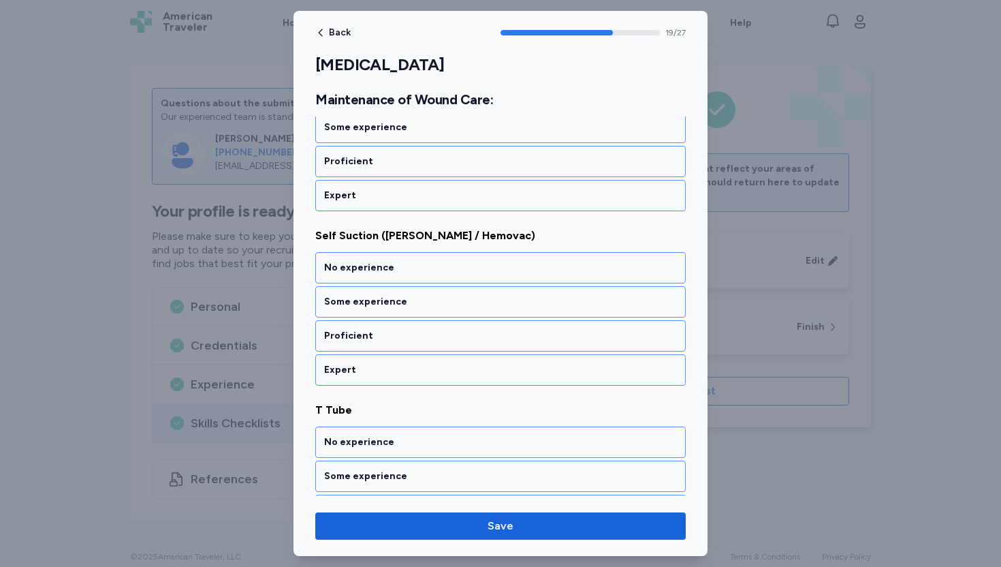
click at [397, 269] on div "No experience" at bounding box center [500, 268] width 353 height 14
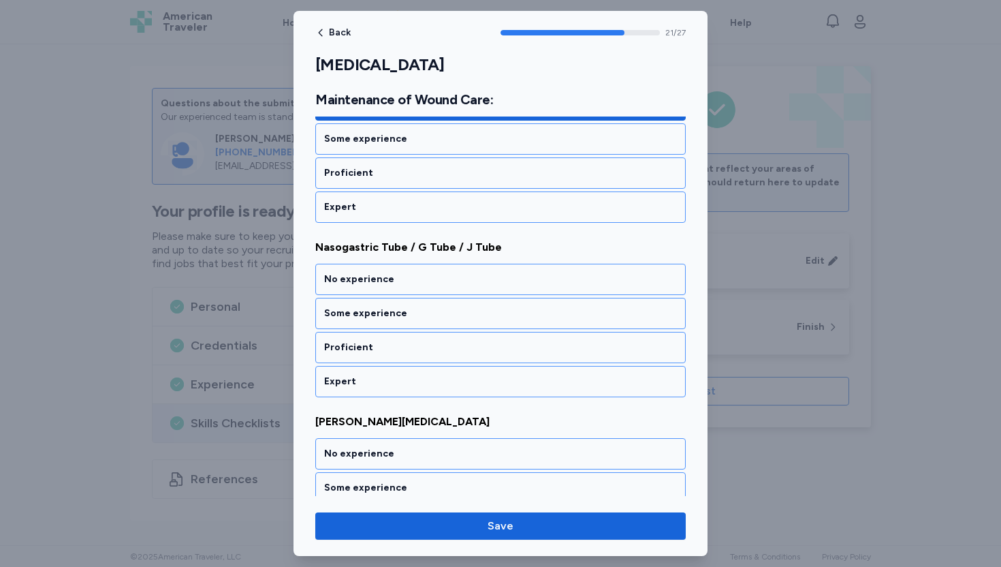
scroll to position [3751, 0]
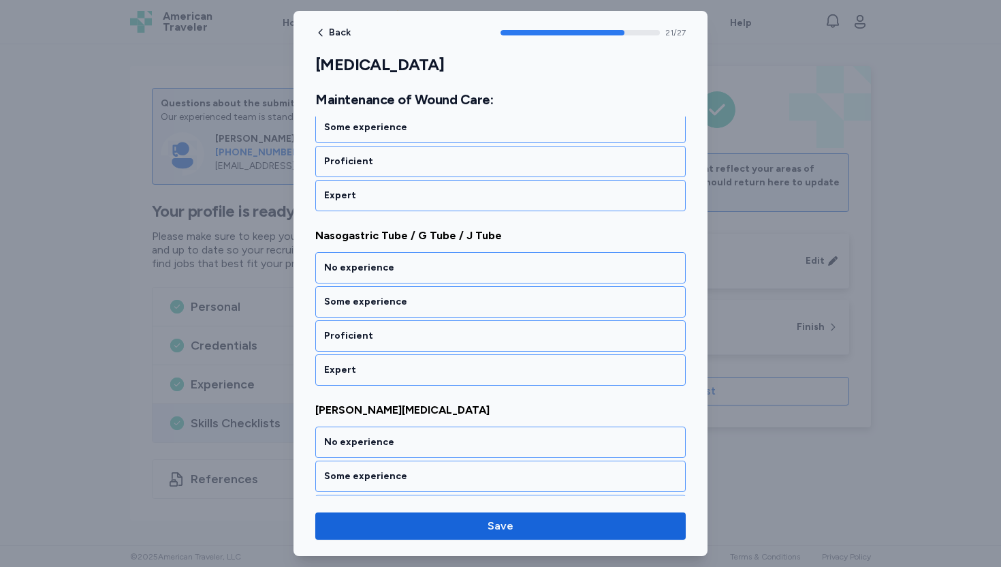
click at [397, 269] on div "No experience" at bounding box center [500, 268] width 353 height 14
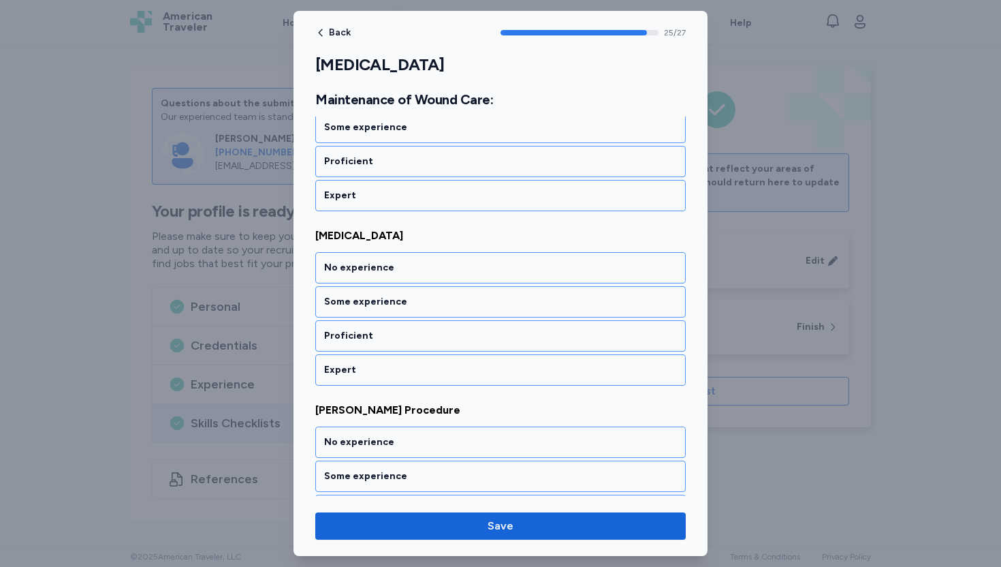
click at [397, 269] on div "No experience" at bounding box center [500, 268] width 353 height 14
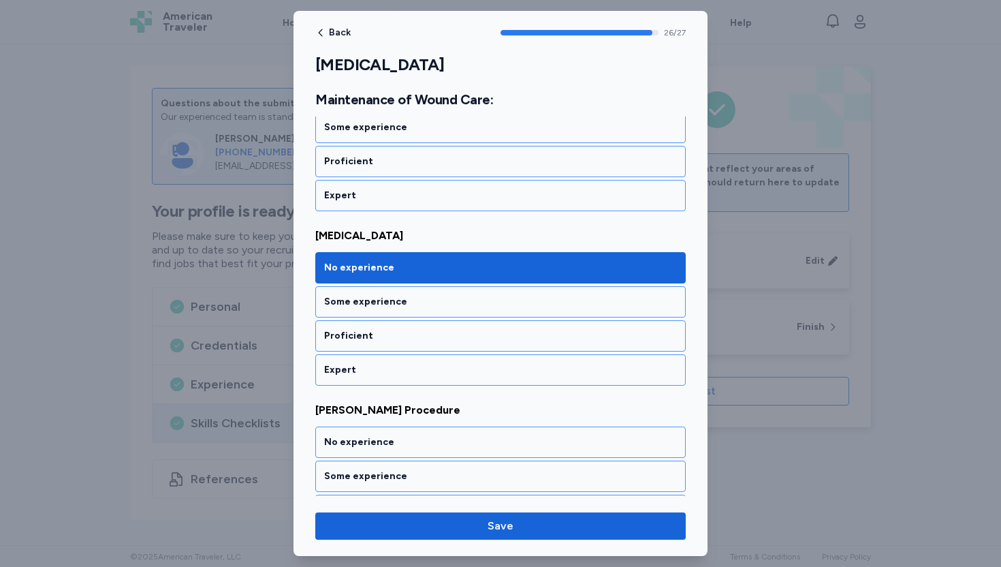
scroll to position [4516, 0]
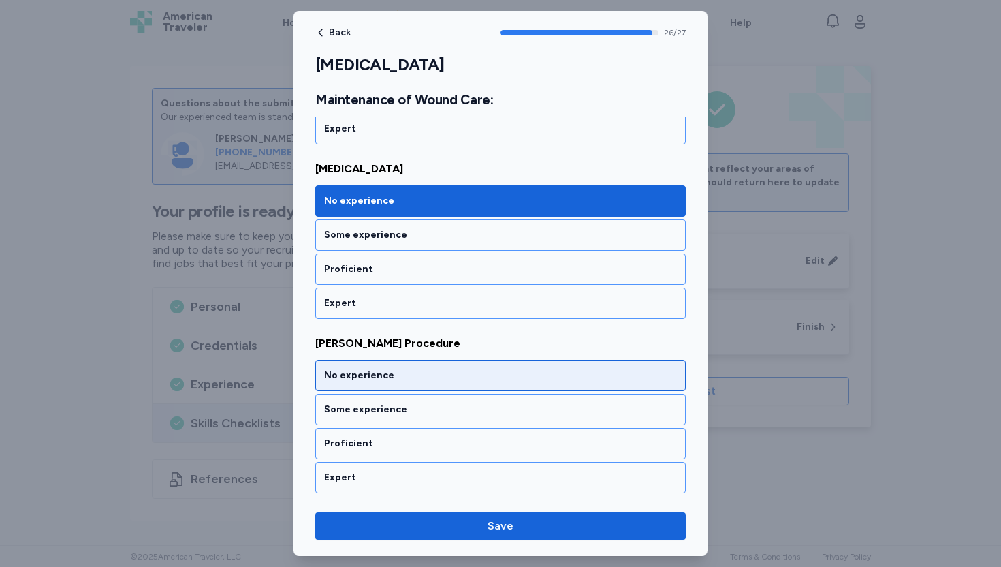
click at [368, 375] on div "No experience" at bounding box center [500, 376] width 353 height 14
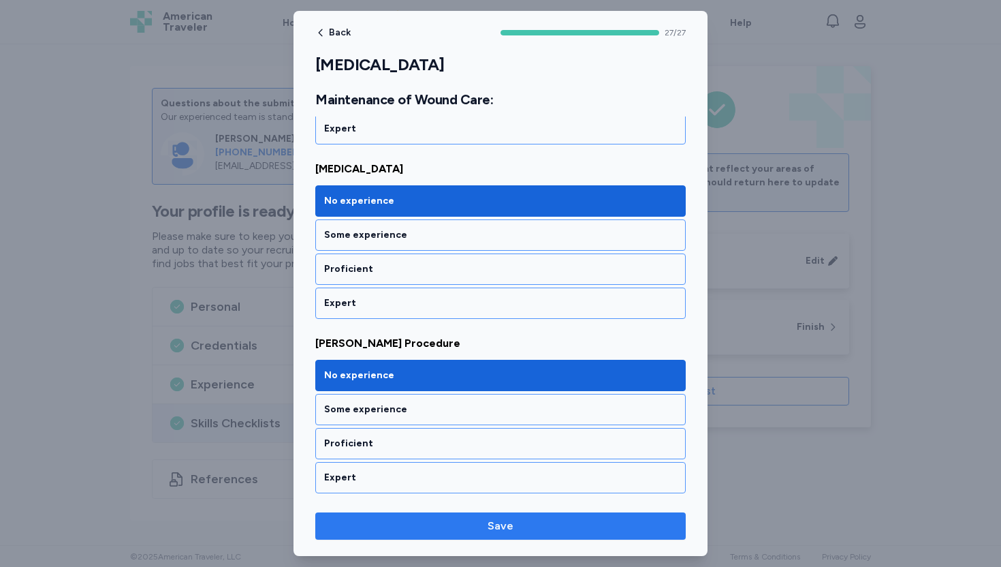
click at [588, 527] on span "Save" at bounding box center [500, 526] width 349 height 16
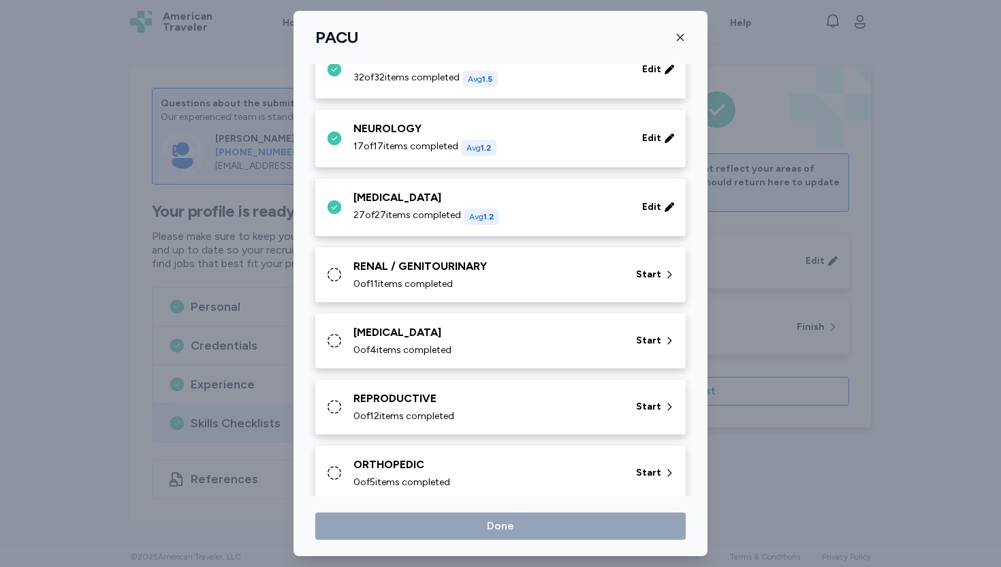
scroll to position [247, 0]
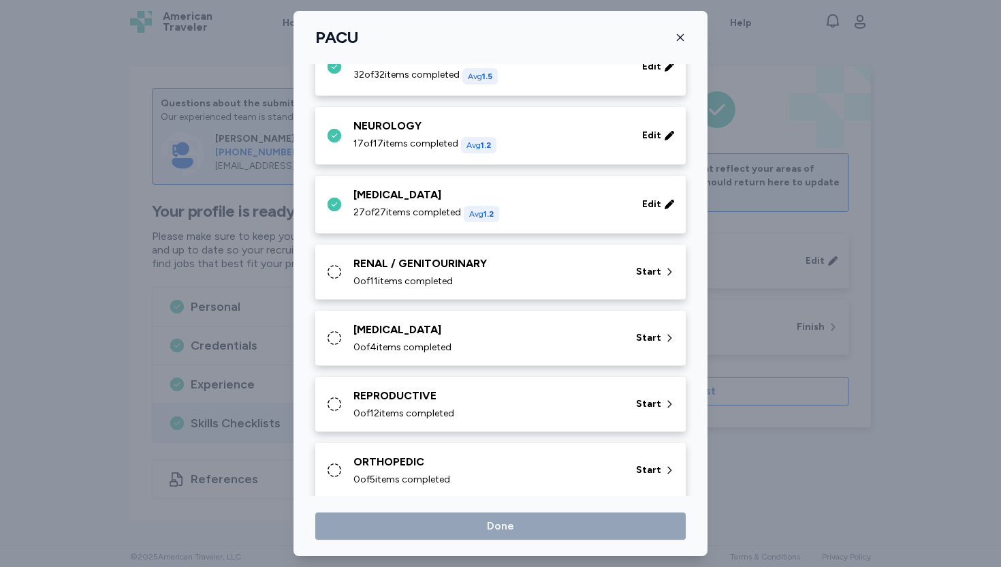
click at [518, 264] on div "RENAL / GENITOURINARY" at bounding box center [487, 263] width 266 height 16
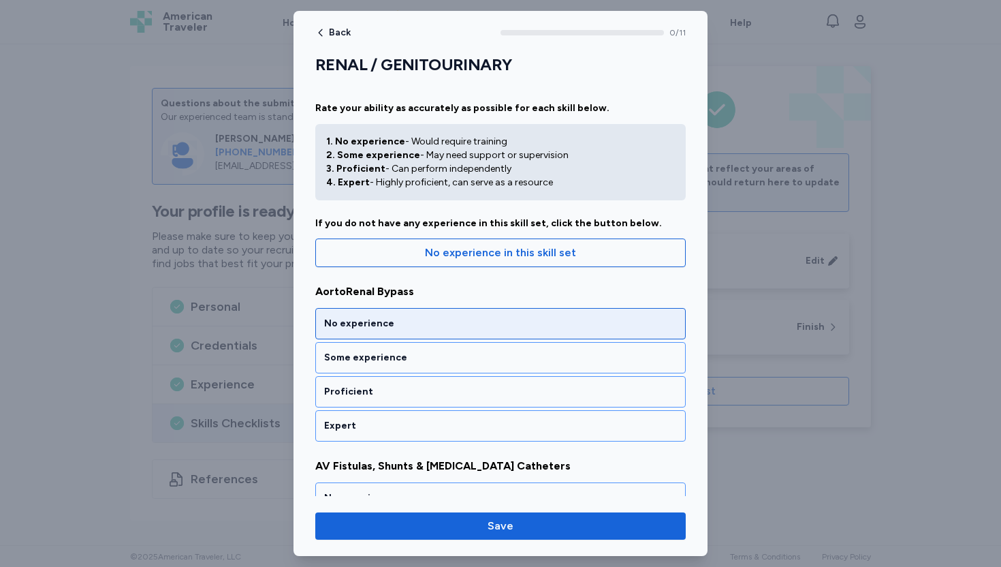
click at [418, 329] on div "No experience" at bounding box center [500, 324] width 353 height 14
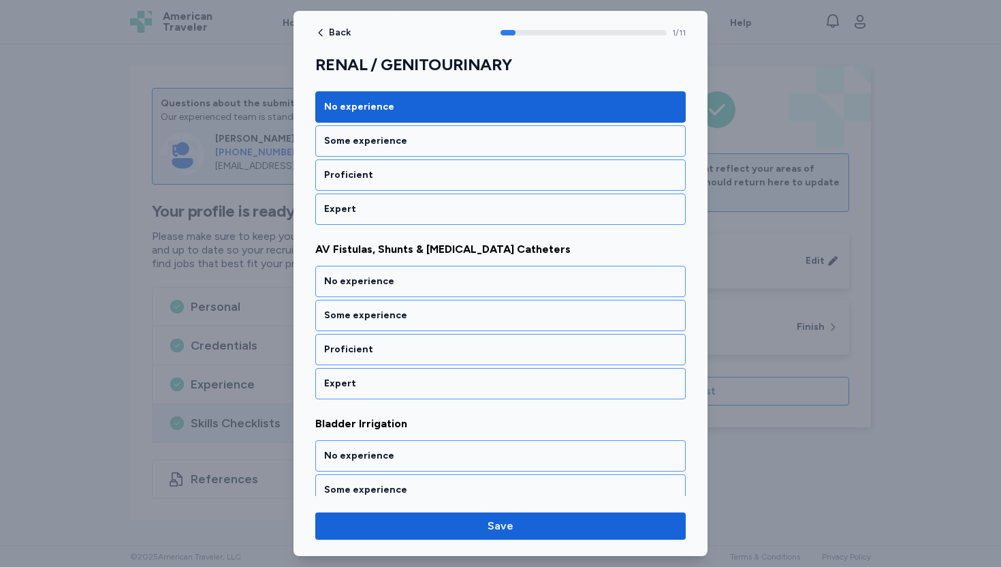
scroll to position [247, 0]
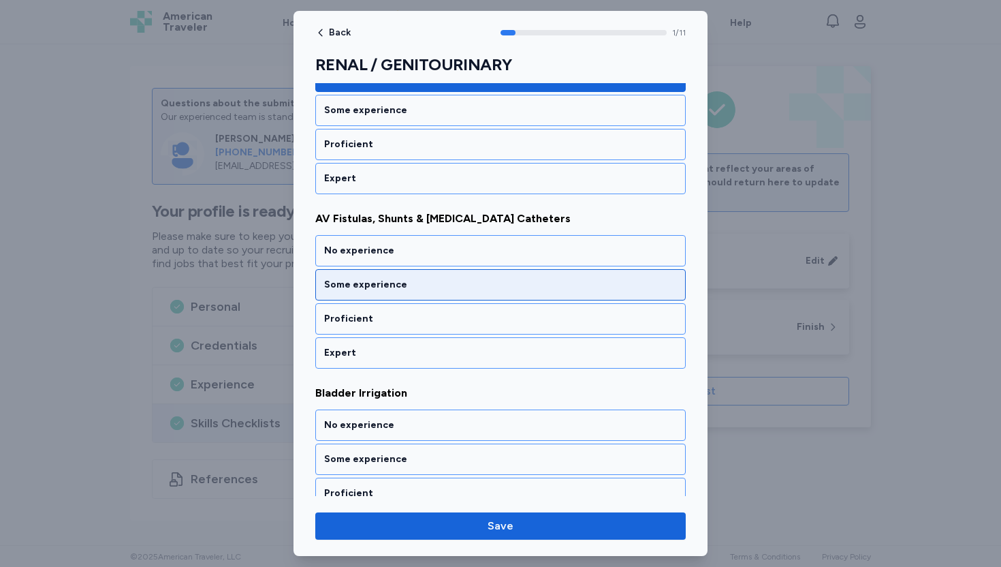
click at [406, 283] on div "Some experience" at bounding box center [500, 285] width 353 height 14
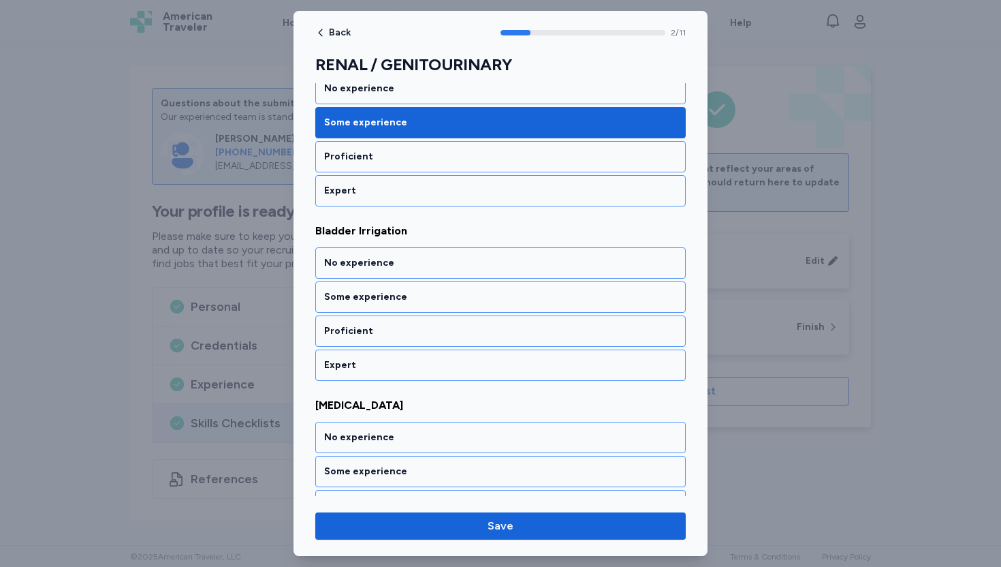
scroll to position [422, 0]
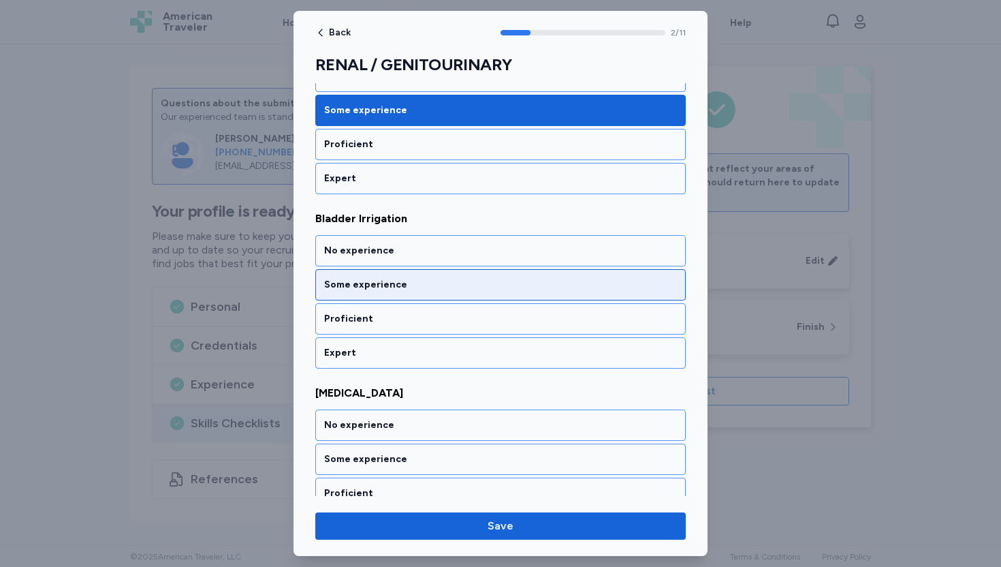
click at [403, 290] on div "Some experience" at bounding box center [500, 285] width 353 height 14
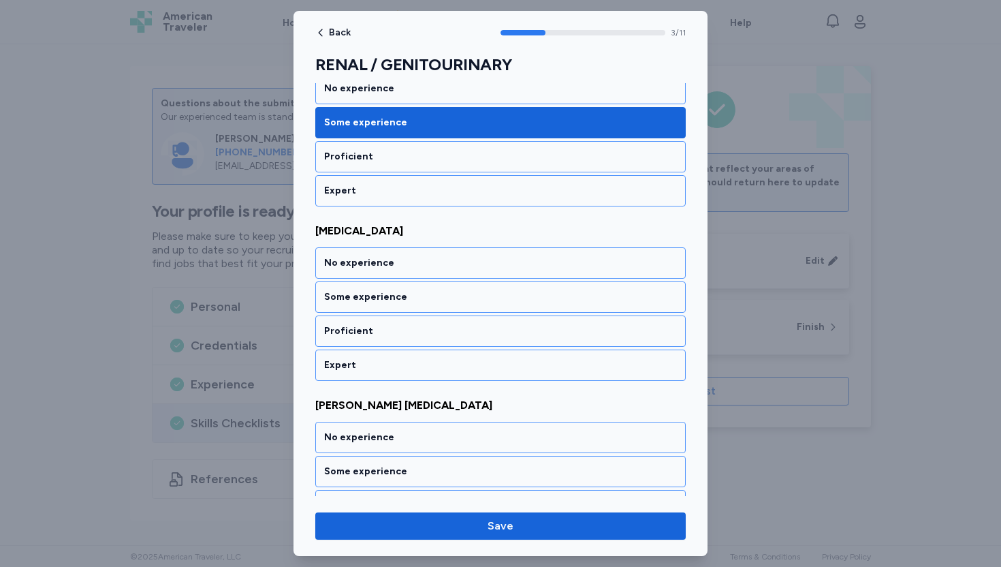
scroll to position [596, 0]
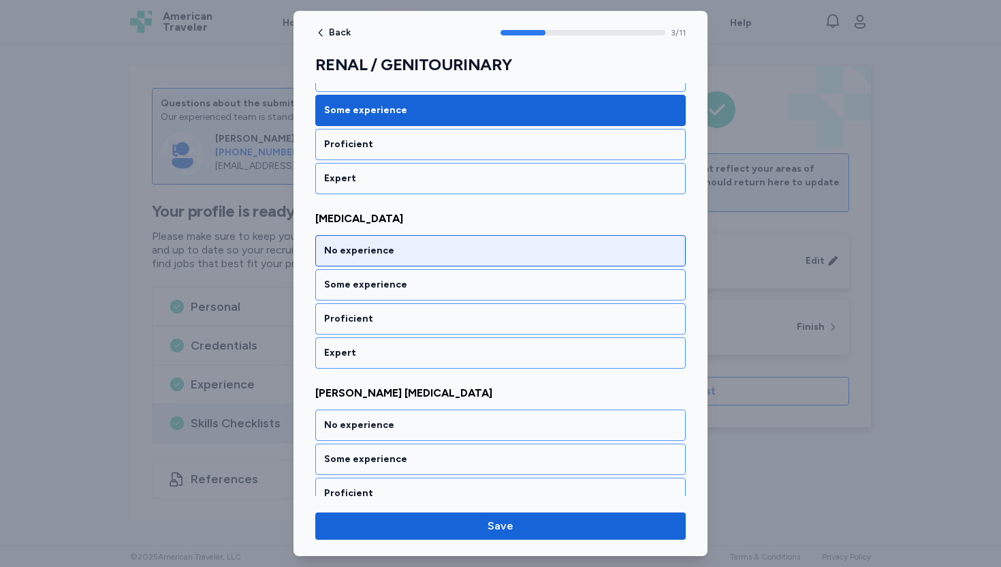
click at [407, 254] on div "No experience" at bounding box center [500, 251] width 353 height 14
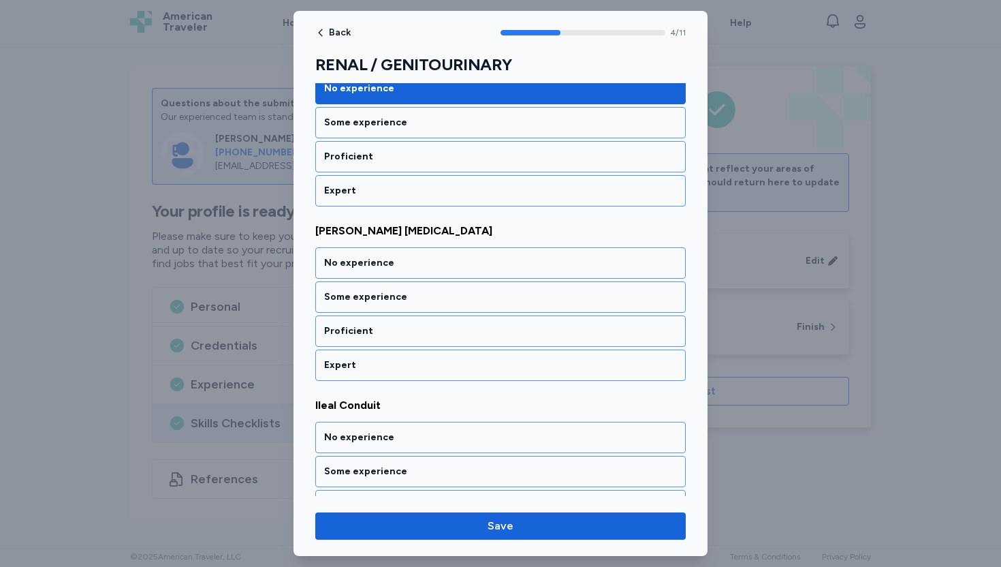
scroll to position [770, 0]
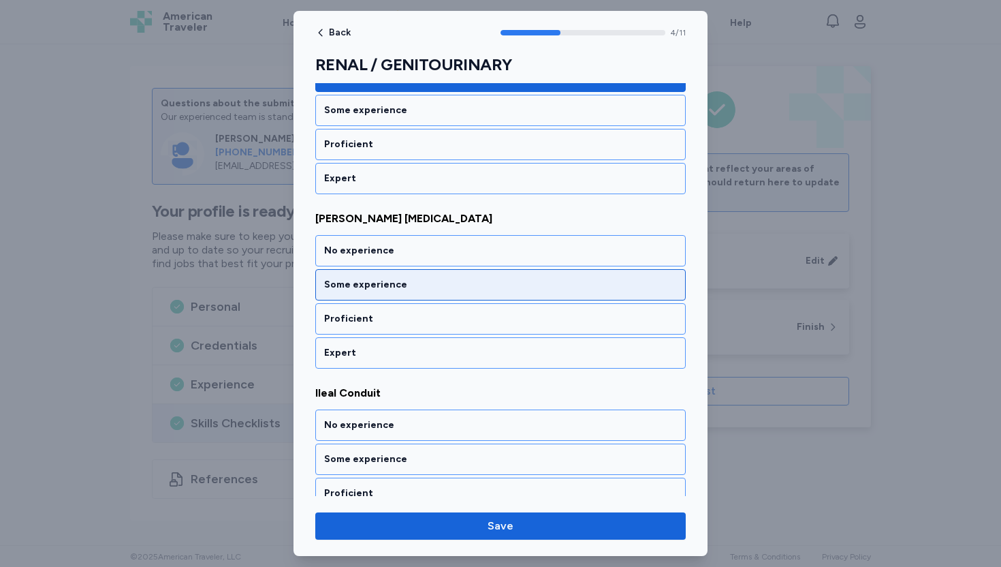
click at [401, 287] on div "Some experience" at bounding box center [500, 285] width 353 height 14
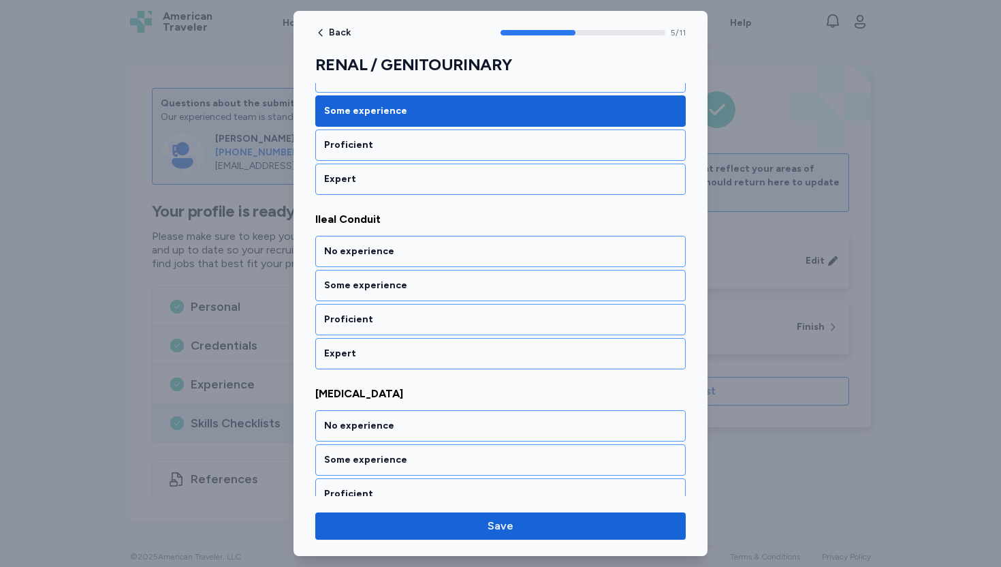
scroll to position [945, 0]
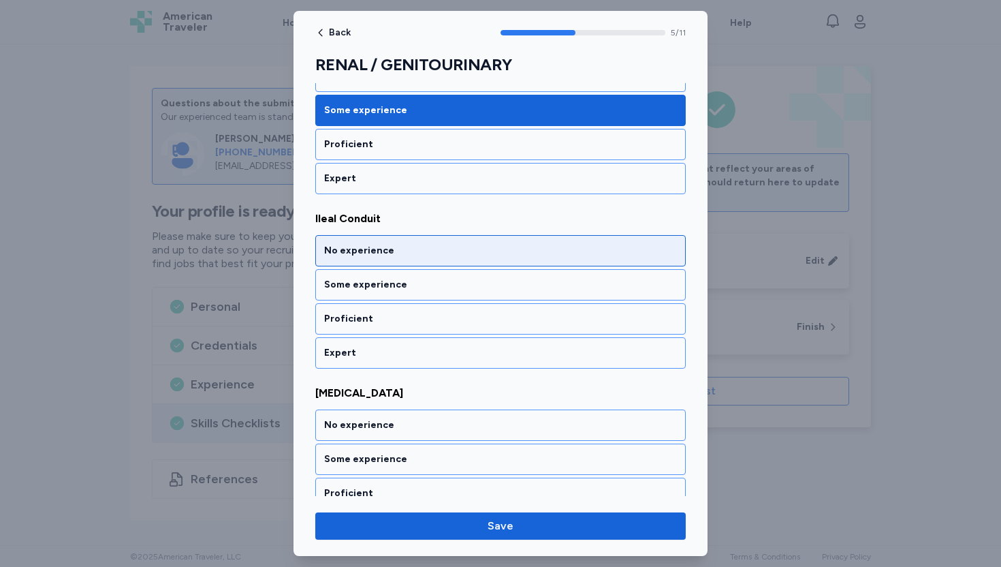
click at [408, 251] on div "No experience" at bounding box center [500, 251] width 353 height 14
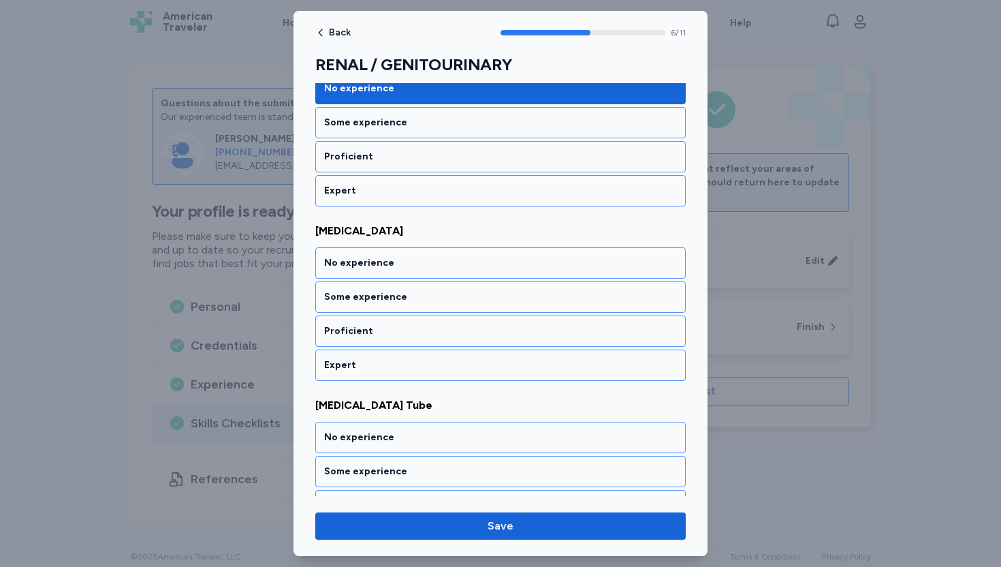
scroll to position [1119, 0]
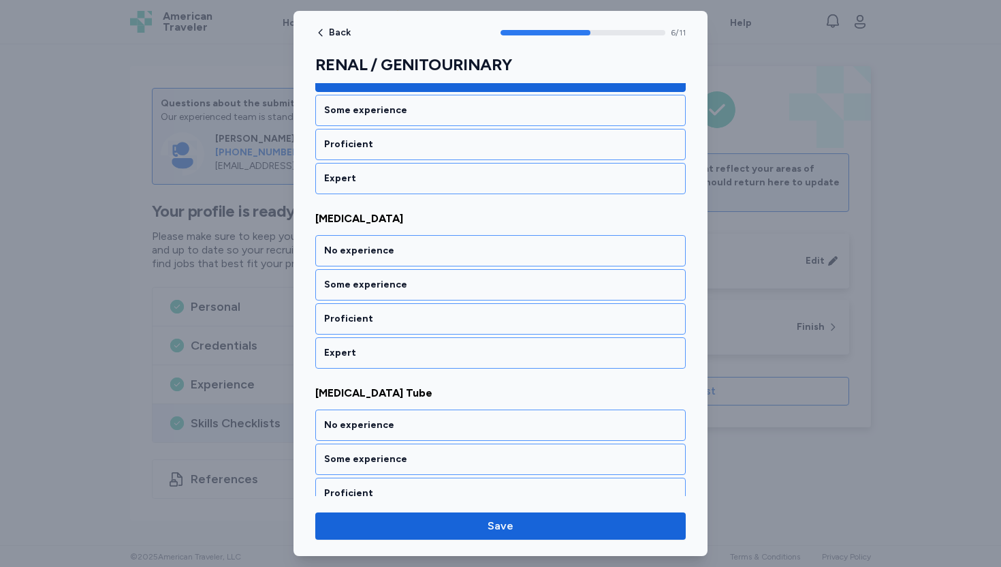
click at [408, 251] on div "No experience" at bounding box center [500, 251] width 353 height 14
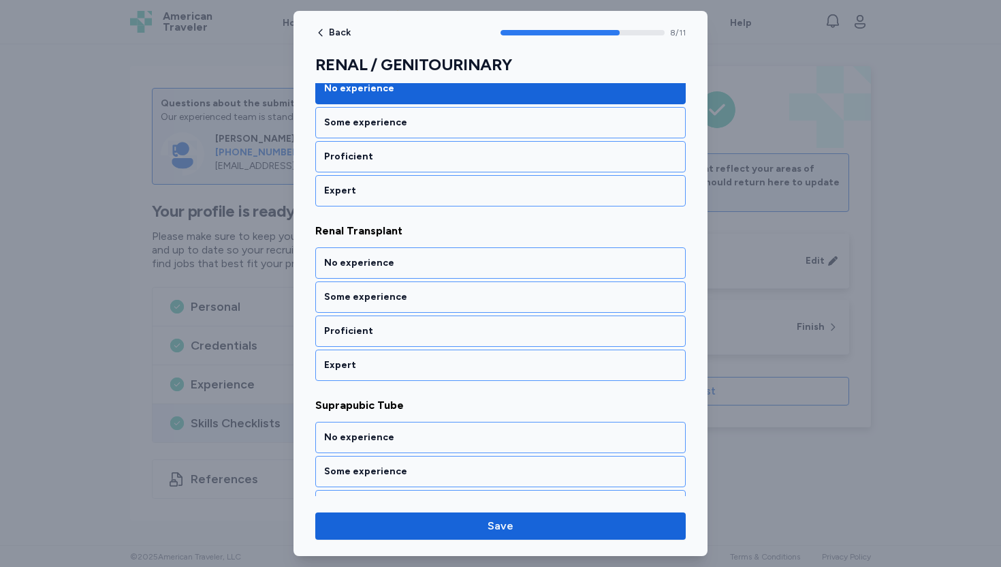
scroll to position [1468, 0]
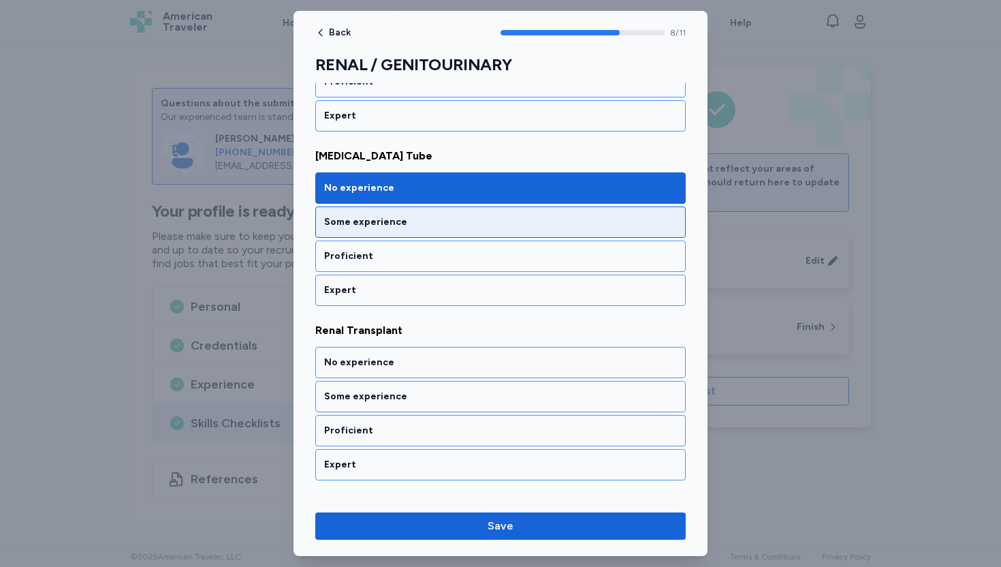
click at [411, 219] on div "Some experience" at bounding box center [500, 222] width 353 height 14
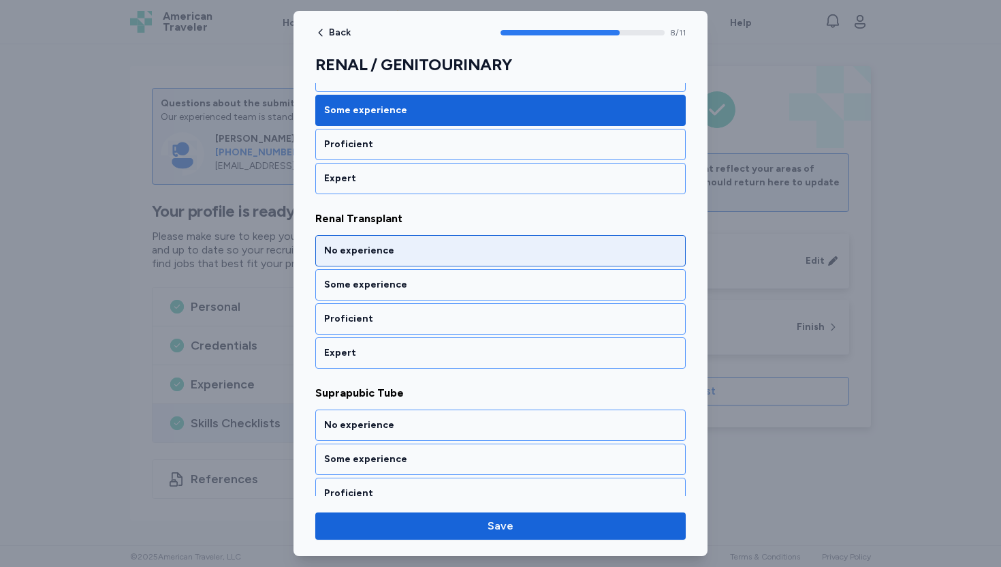
click at [407, 255] on div "No experience" at bounding box center [500, 251] width 353 height 14
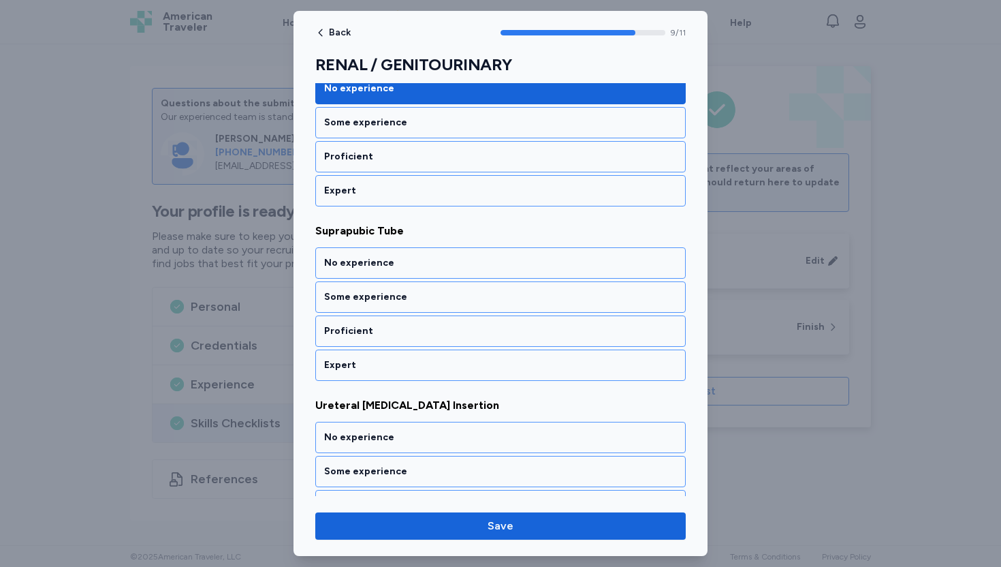
scroll to position [1642, 0]
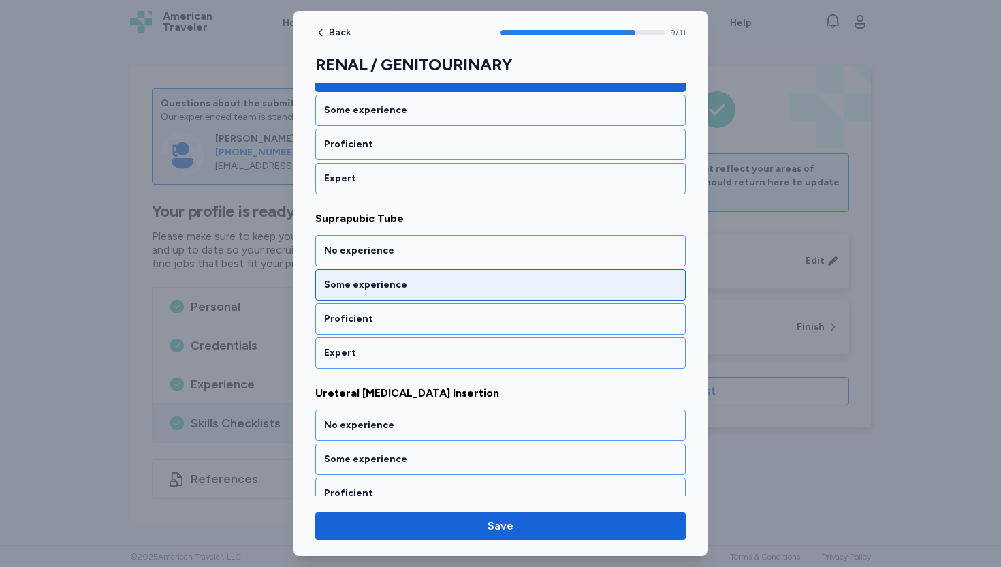
click at [401, 287] on div "Some experience" at bounding box center [500, 285] width 353 height 14
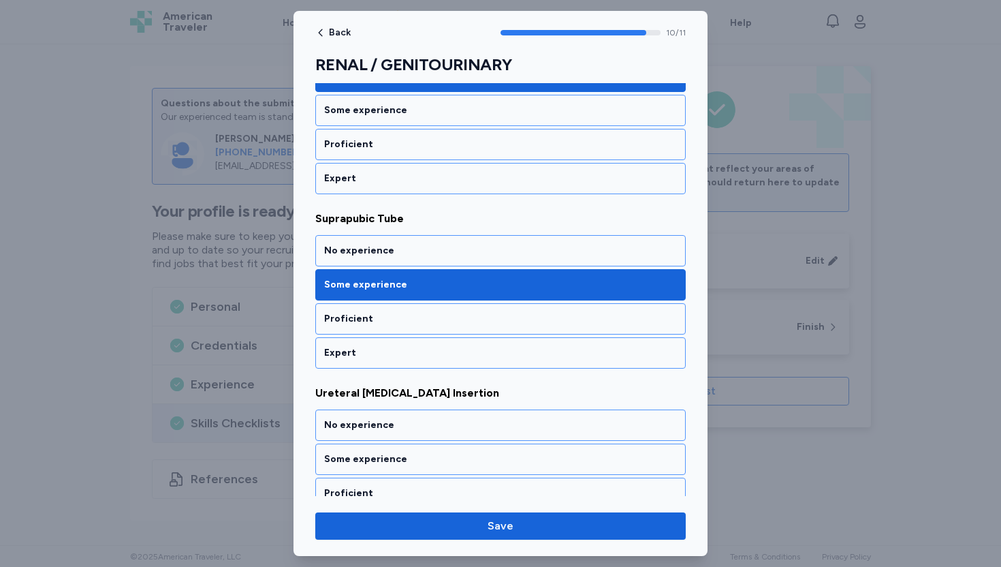
scroll to position [1692, 0]
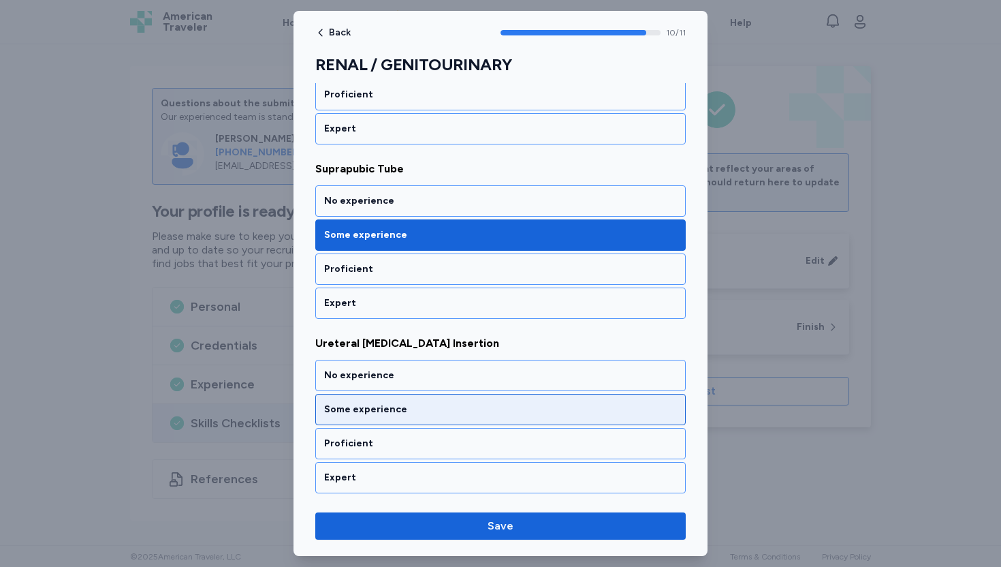
click at [393, 418] on div "Some experience" at bounding box center [500, 409] width 371 height 31
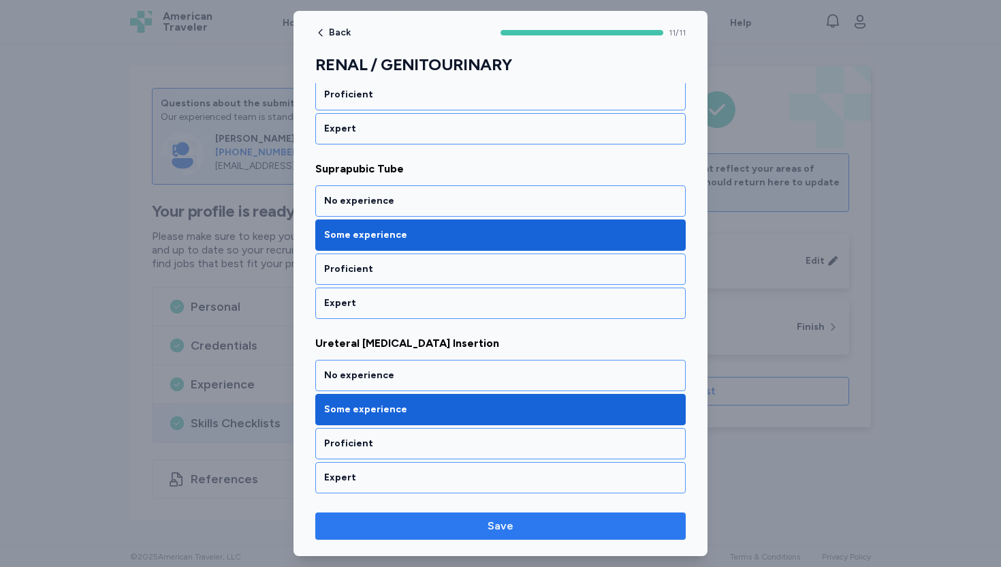
click at [482, 527] on span "Save" at bounding box center [500, 526] width 349 height 16
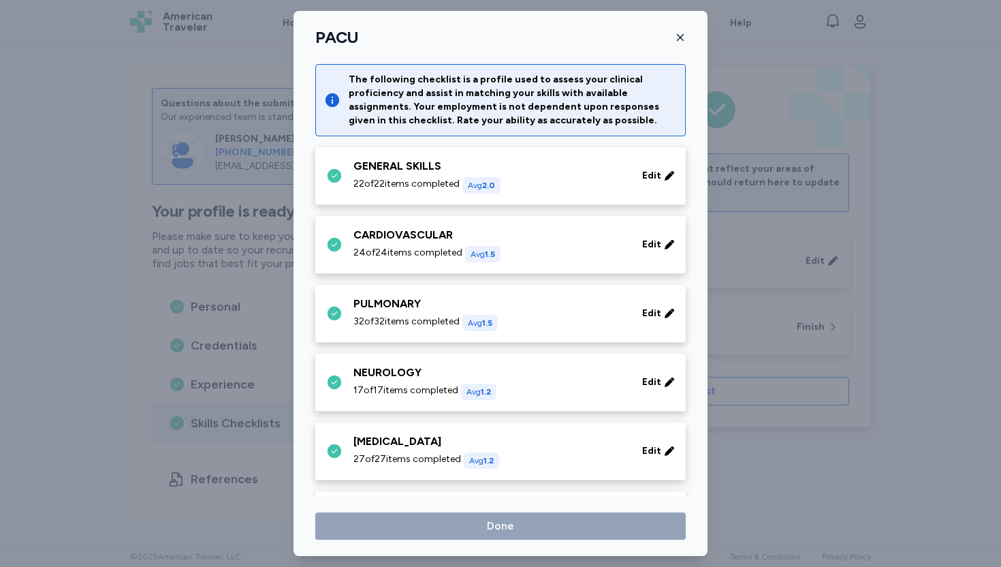
scroll to position [247, 0]
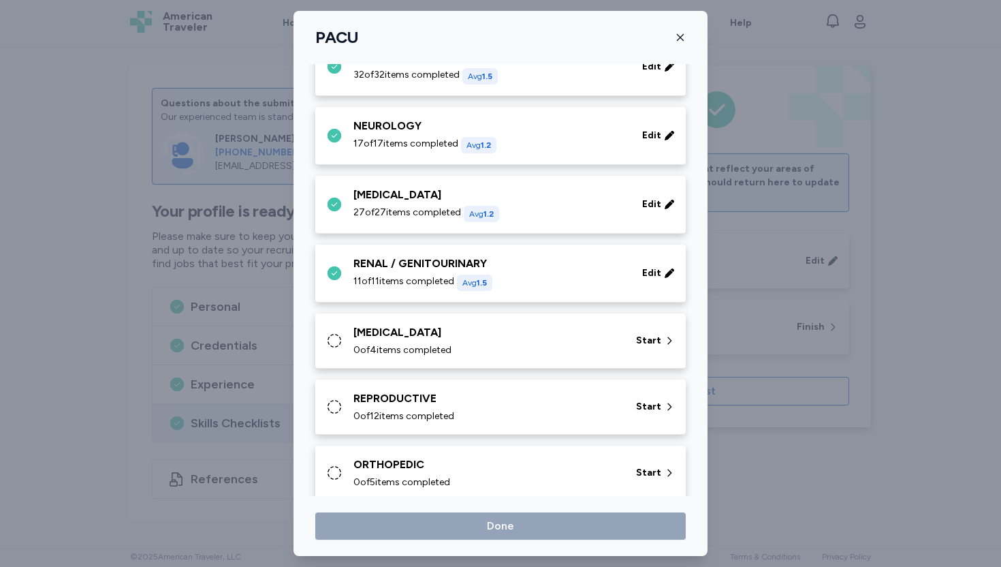
click at [463, 343] on div "0 of 4 items completed" at bounding box center [487, 350] width 266 height 14
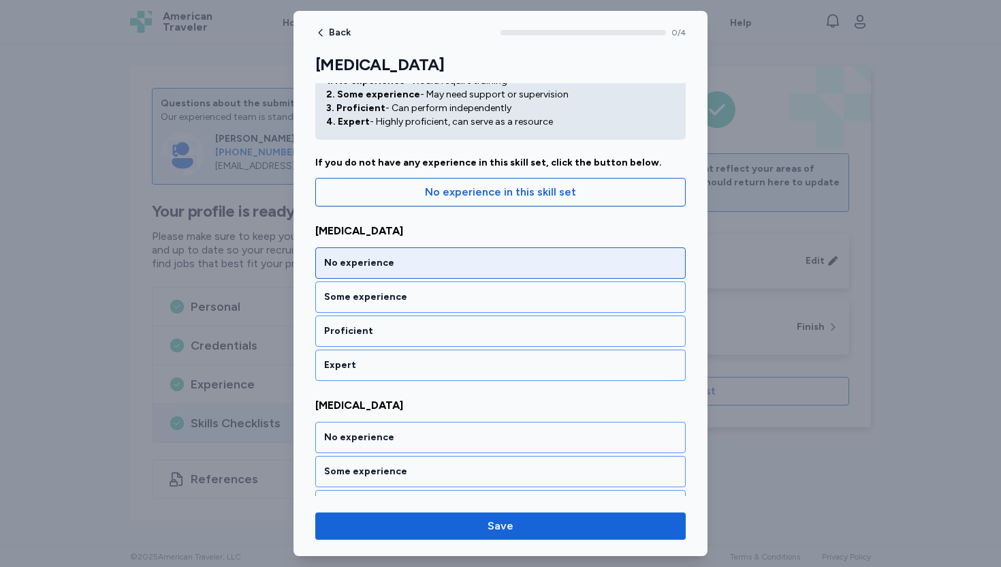
scroll to position [63, 0]
click at [445, 262] on div "No experience" at bounding box center [500, 261] width 353 height 14
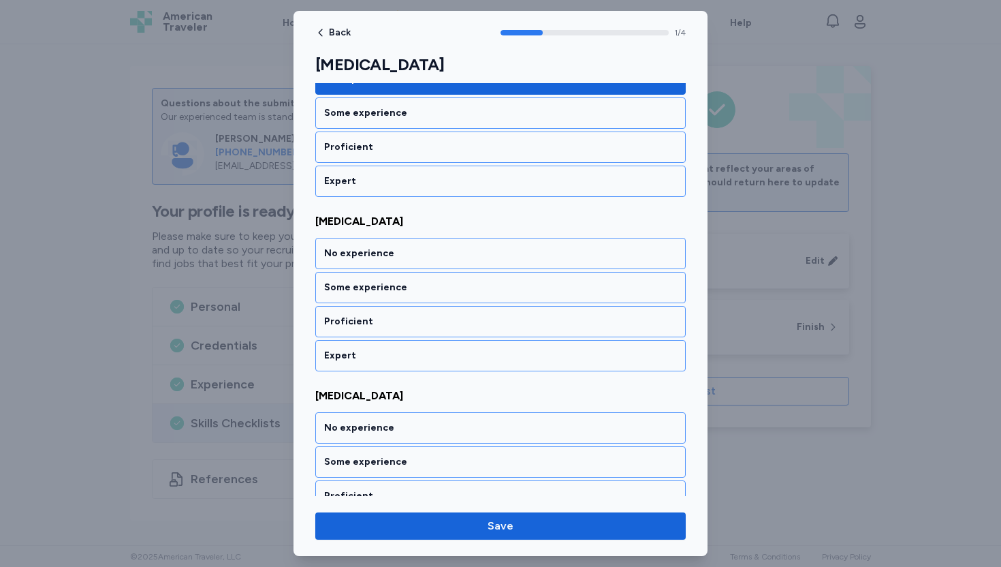
scroll to position [247, 0]
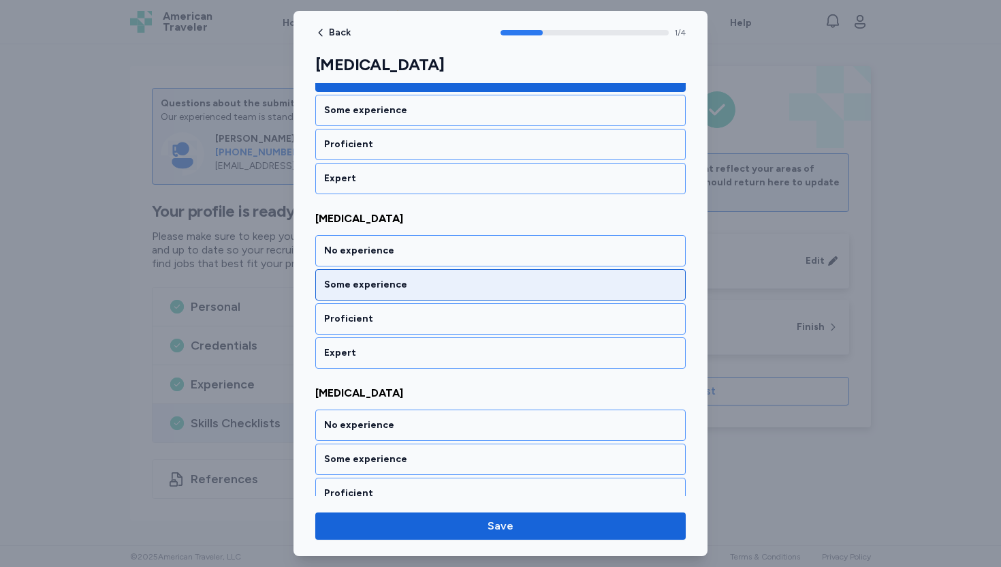
click at [436, 298] on div "Some experience" at bounding box center [500, 284] width 371 height 31
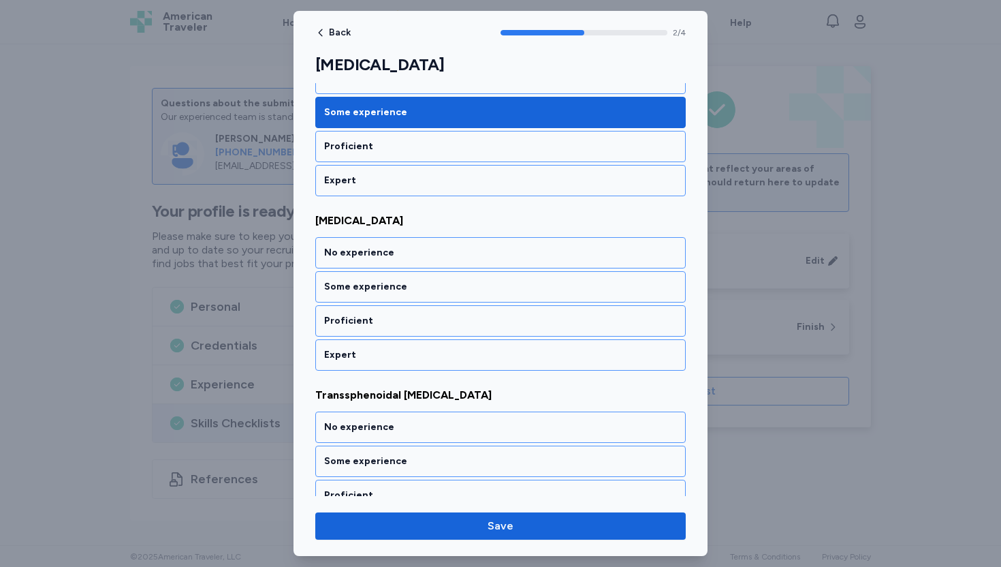
scroll to position [422, 0]
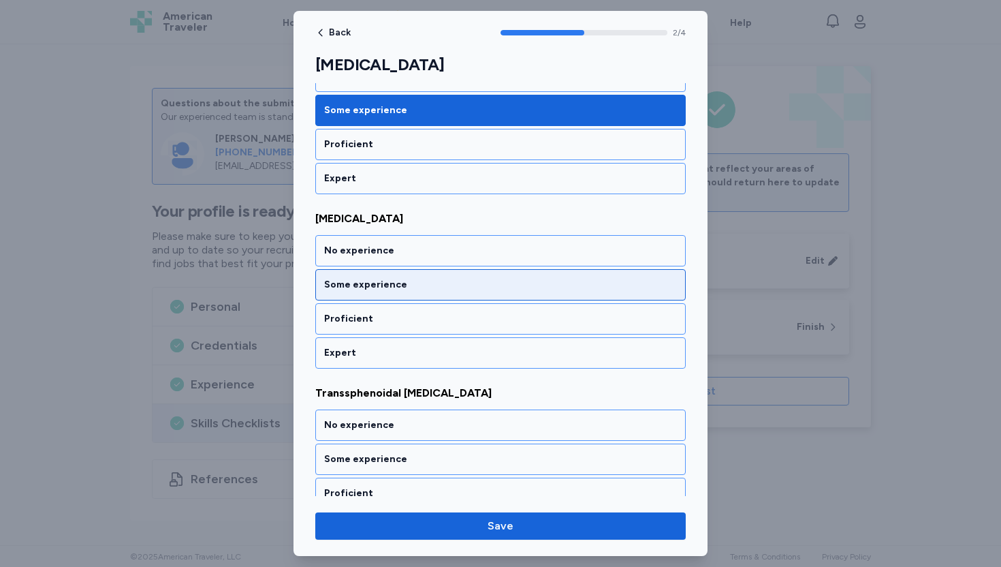
click at [411, 289] on div "Some experience" at bounding box center [500, 285] width 353 height 14
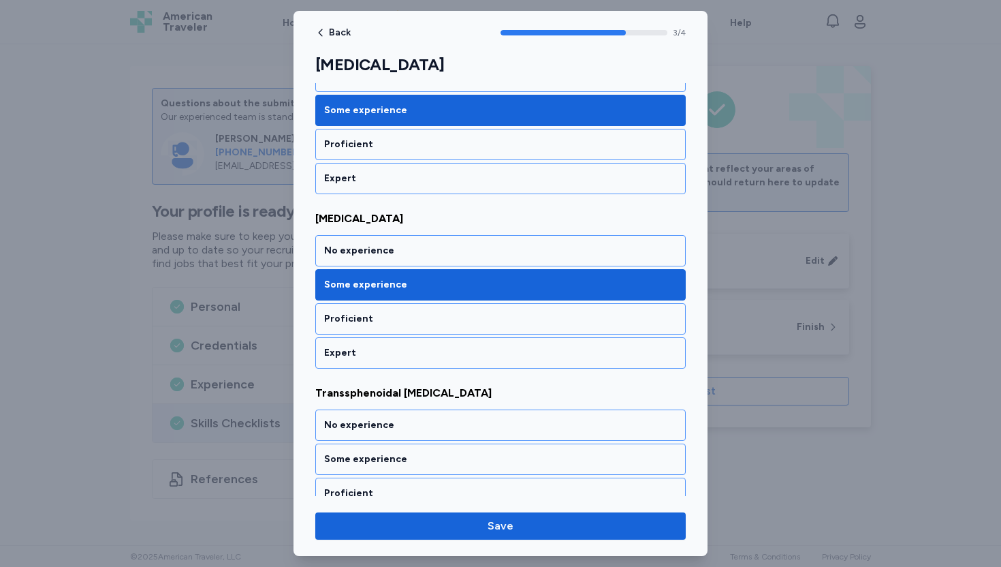
scroll to position [471, 0]
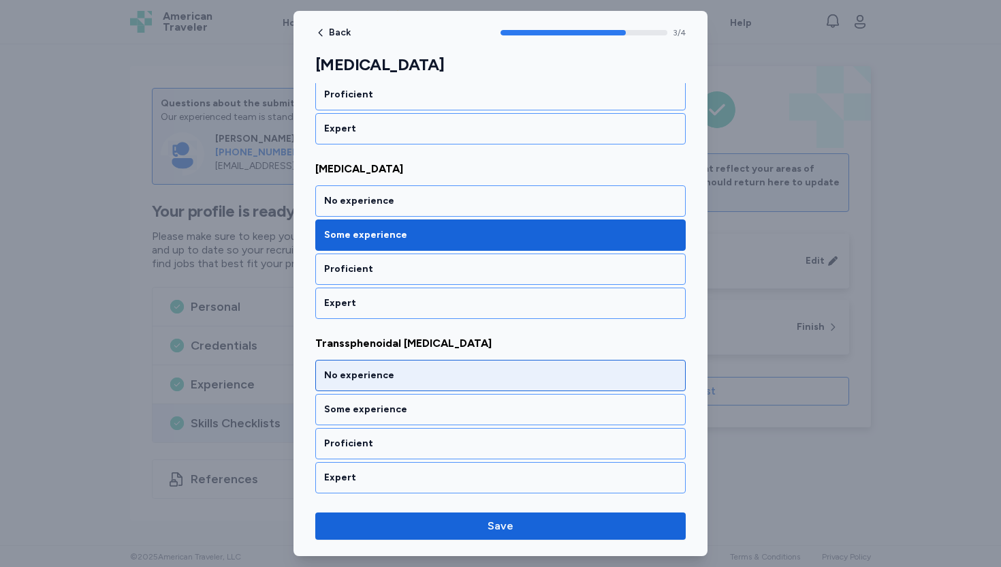
click at [394, 373] on div "No experience" at bounding box center [500, 376] width 353 height 14
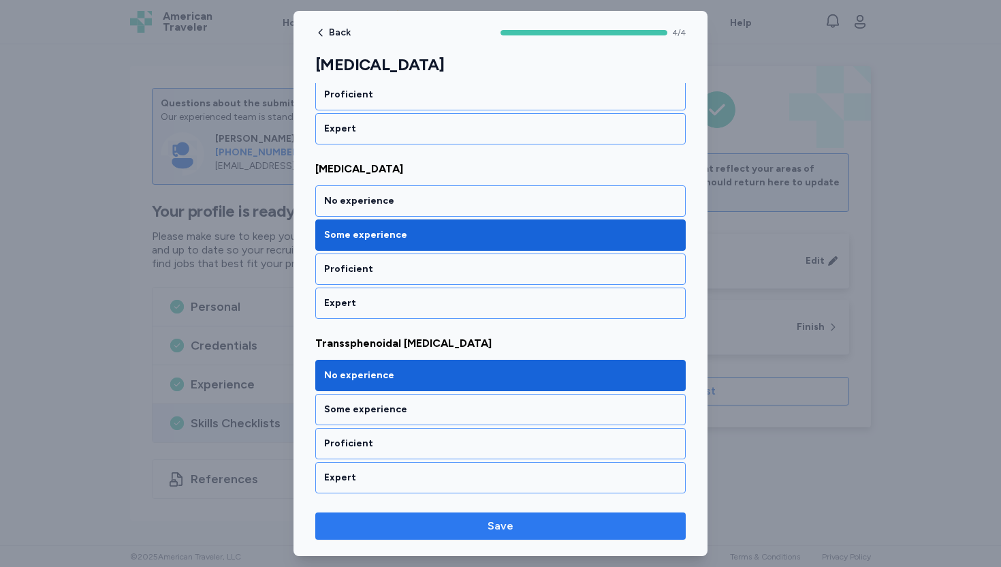
click at [449, 531] on span "Save" at bounding box center [500, 526] width 349 height 16
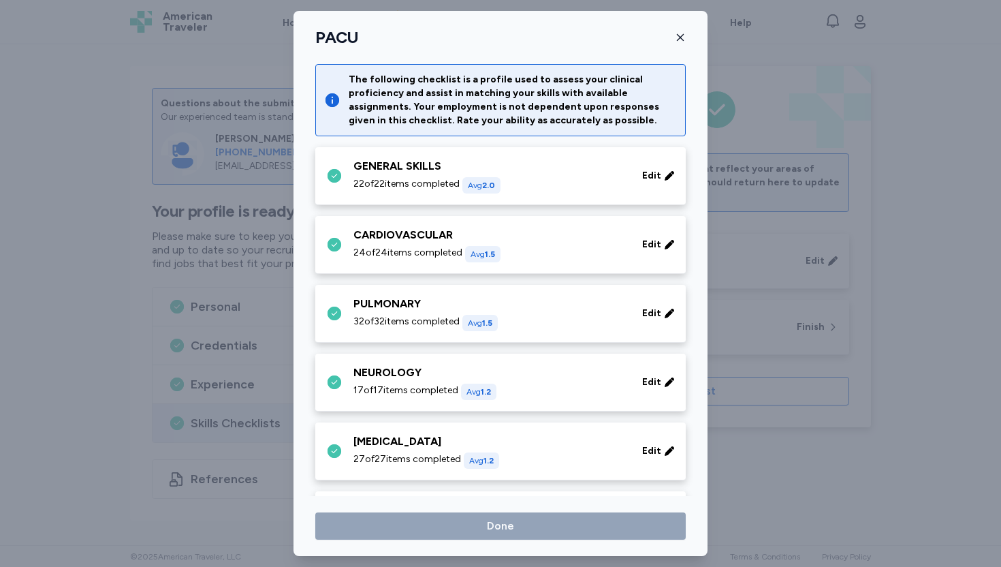
scroll to position [247, 0]
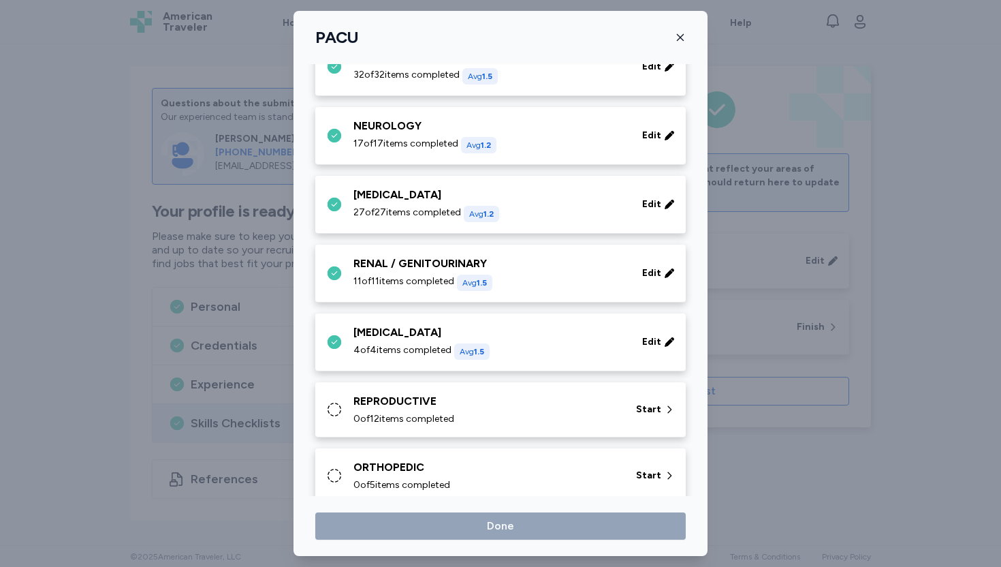
click at [445, 407] on div "REPRODUCTIVE" at bounding box center [487, 401] width 266 height 16
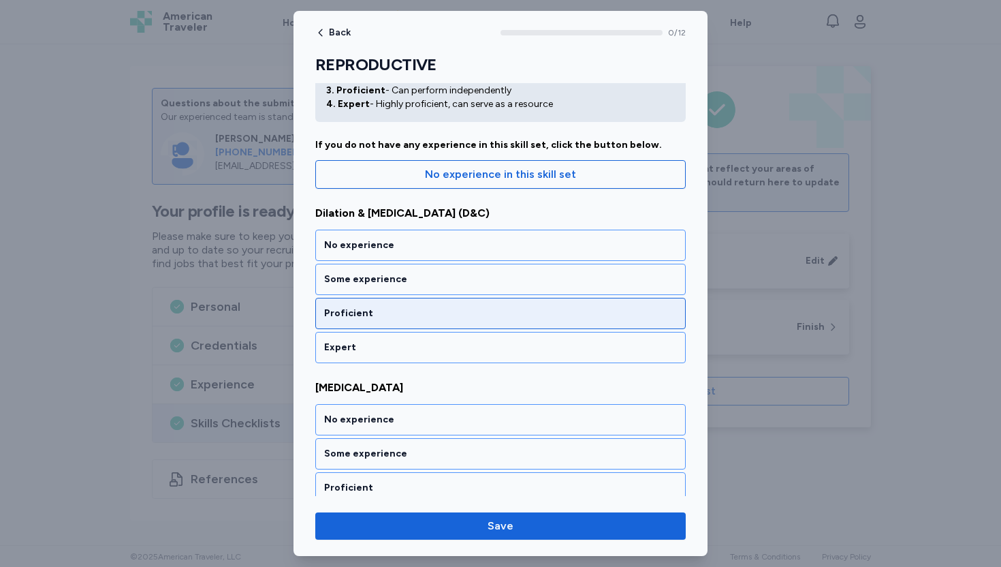
scroll to position [80, 0]
click at [396, 310] on div "Proficient" at bounding box center [500, 312] width 353 height 14
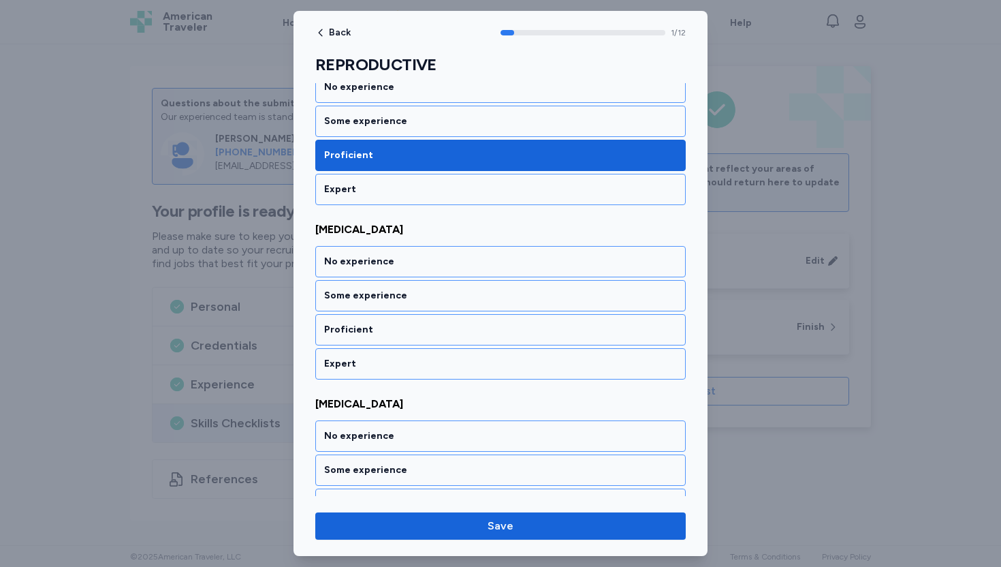
scroll to position [247, 0]
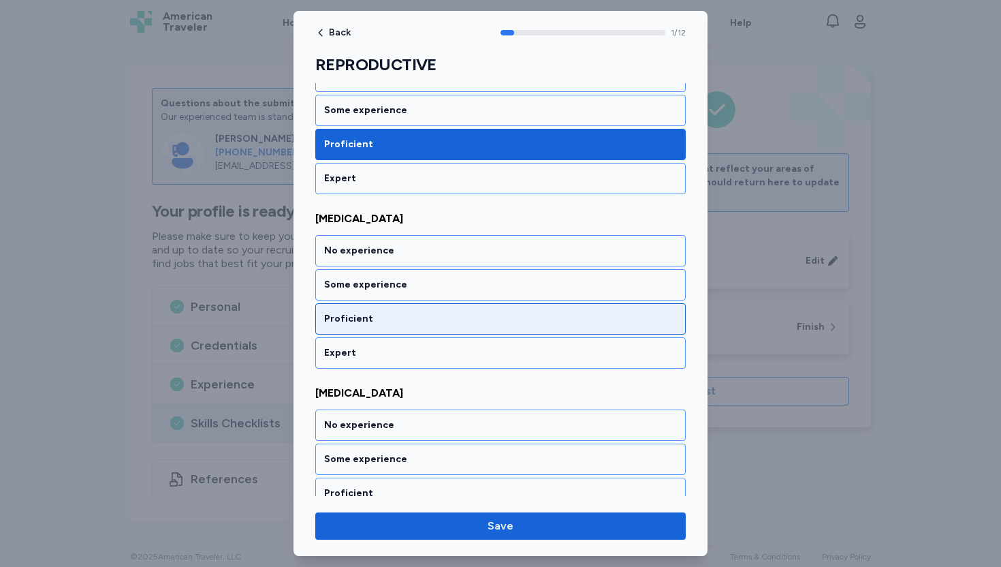
click at [392, 324] on div "Proficient" at bounding box center [500, 319] width 353 height 14
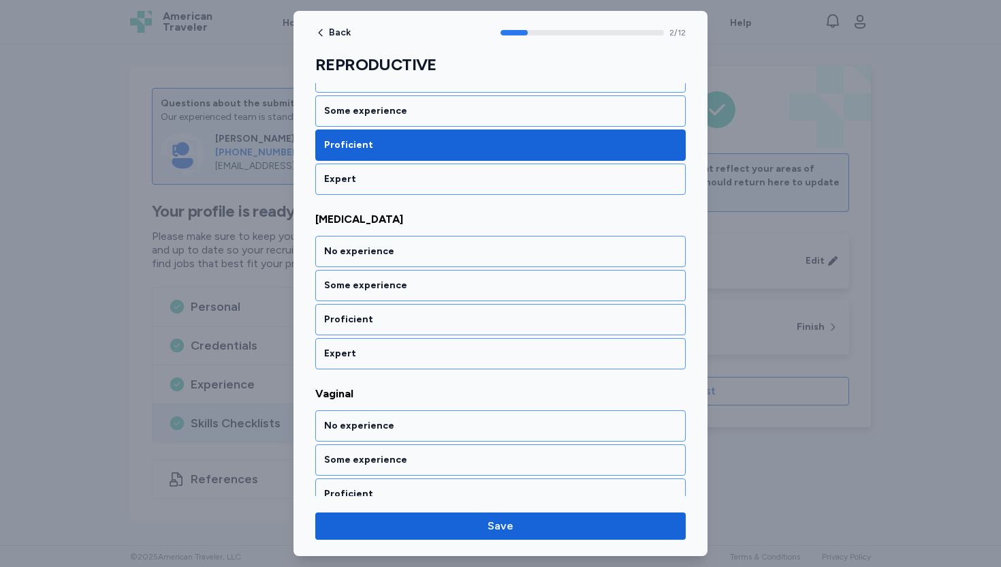
scroll to position [422, 0]
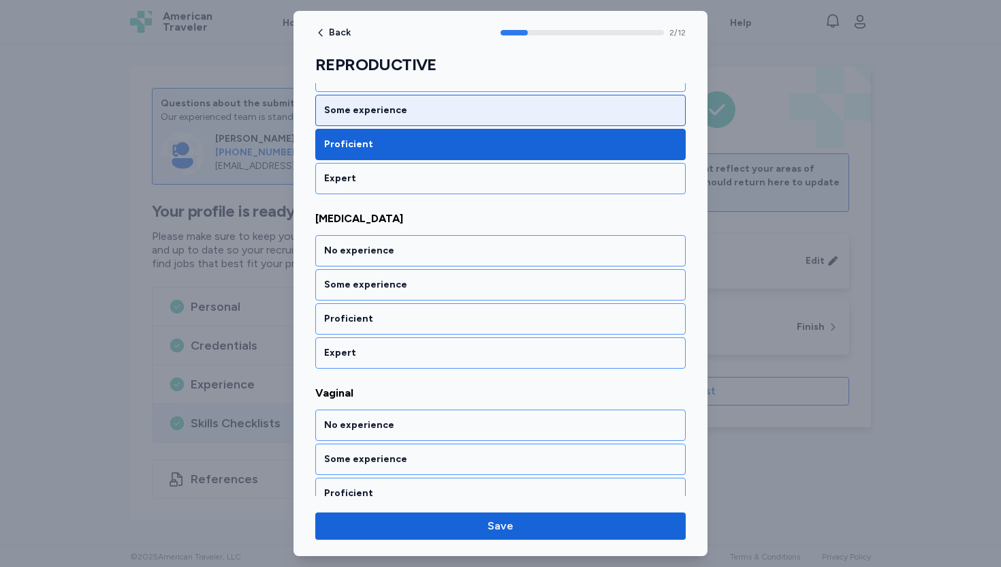
click at [379, 105] on div "Some experience" at bounding box center [500, 111] width 353 height 14
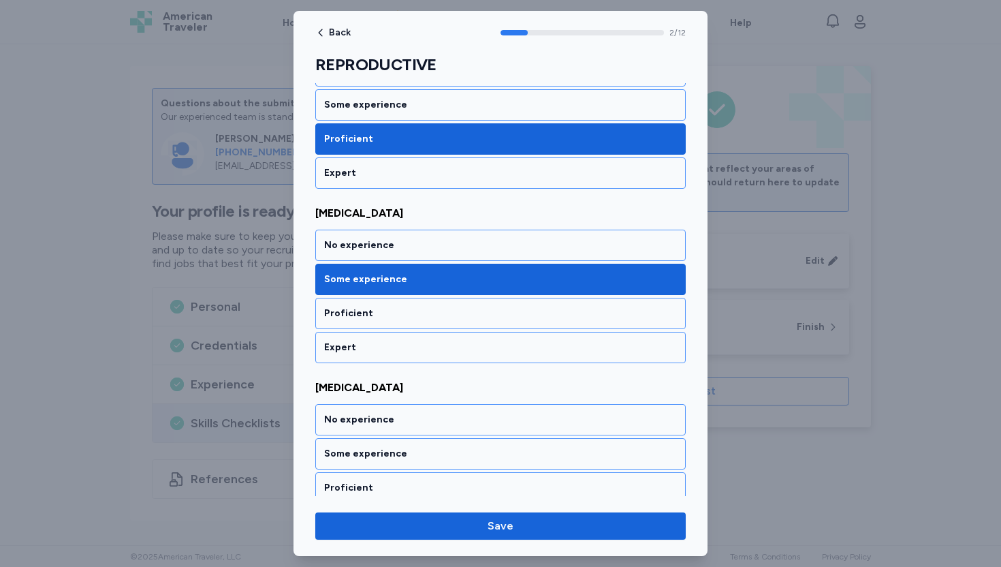
click at [379, 105] on div "Some experience" at bounding box center [500, 105] width 353 height 14
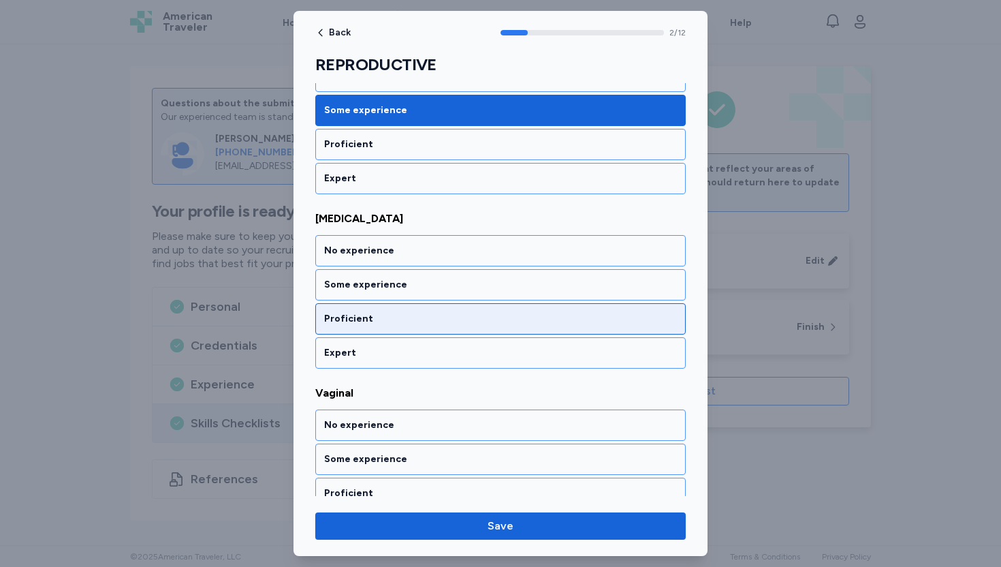
click at [388, 322] on div "Proficient" at bounding box center [500, 319] width 353 height 14
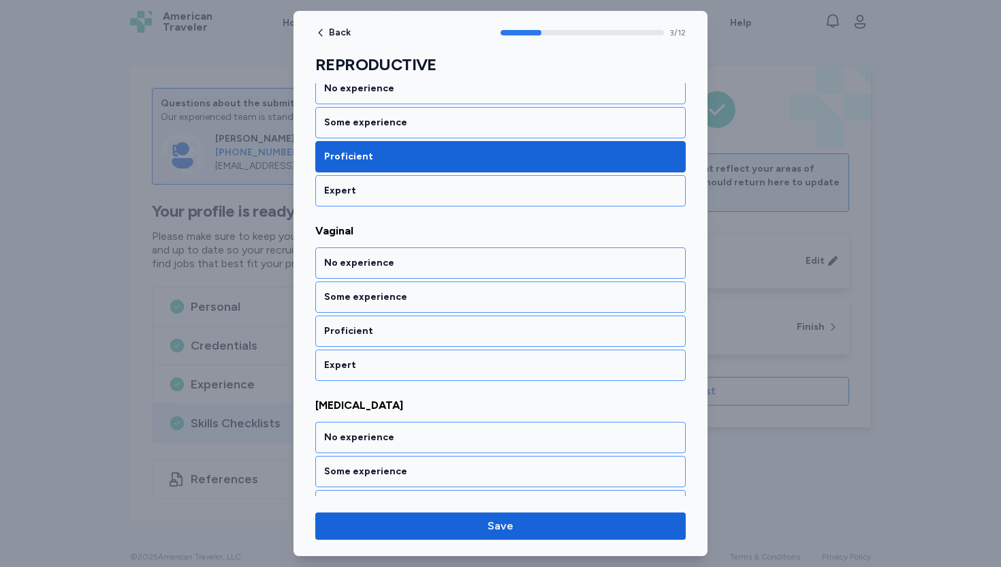
scroll to position [596, 0]
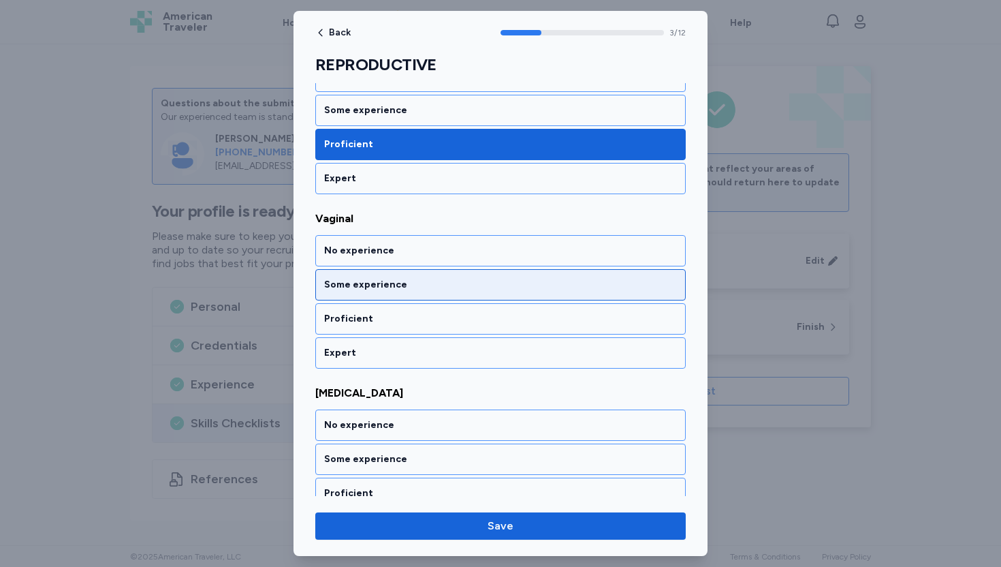
click at [398, 289] on div "Some experience" at bounding box center [500, 285] width 353 height 14
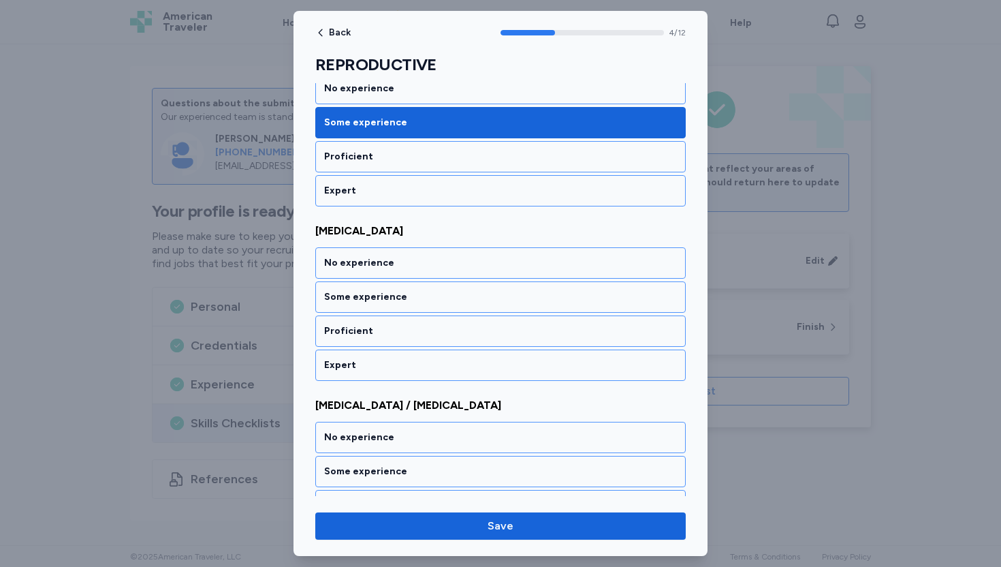
scroll to position [770, 0]
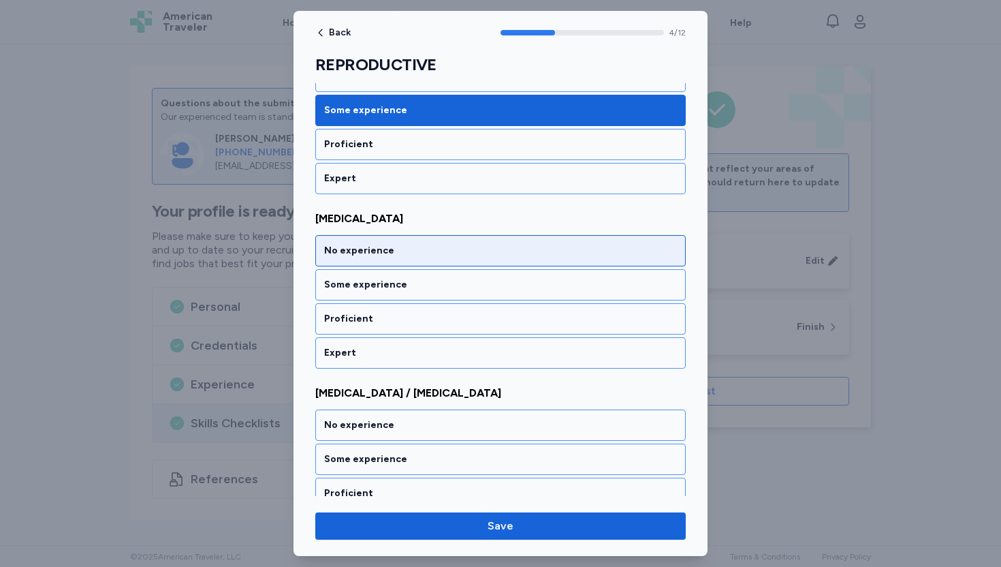
click at [392, 252] on div "No experience" at bounding box center [500, 251] width 353 height 14
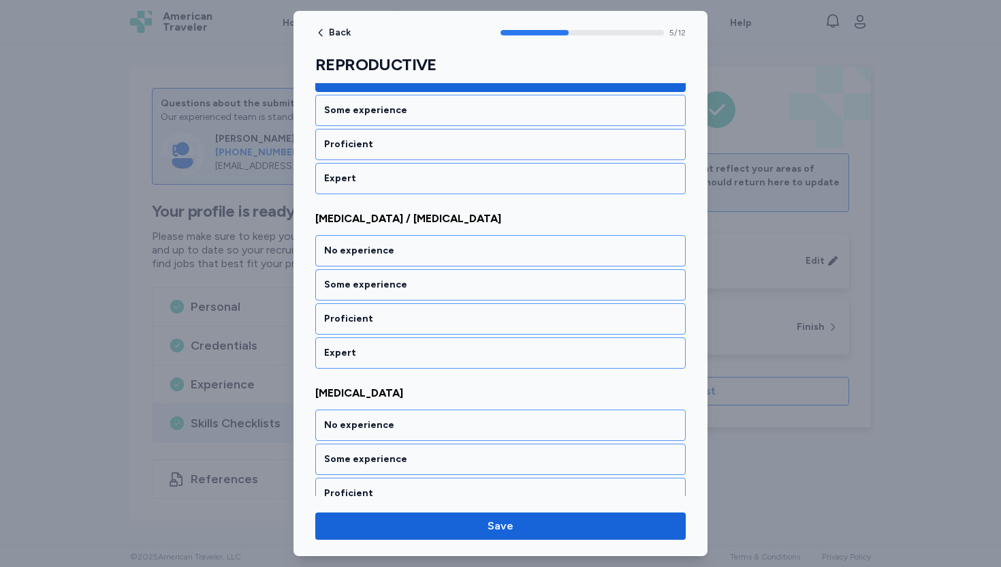
click at [392, 252] on div "No experience" at bounding box center [500, 251] width 353 height 14
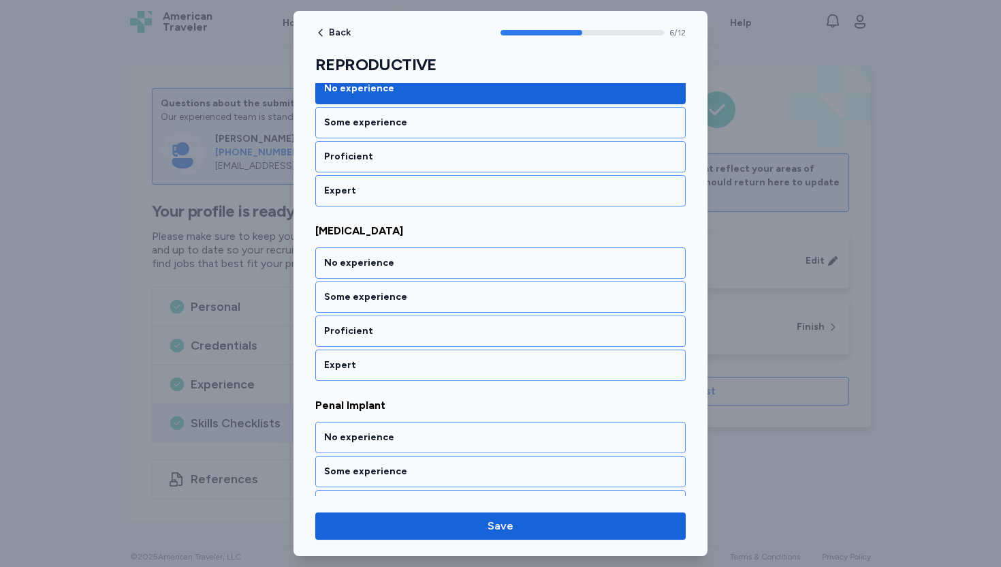
scroll to position [1119, 0]
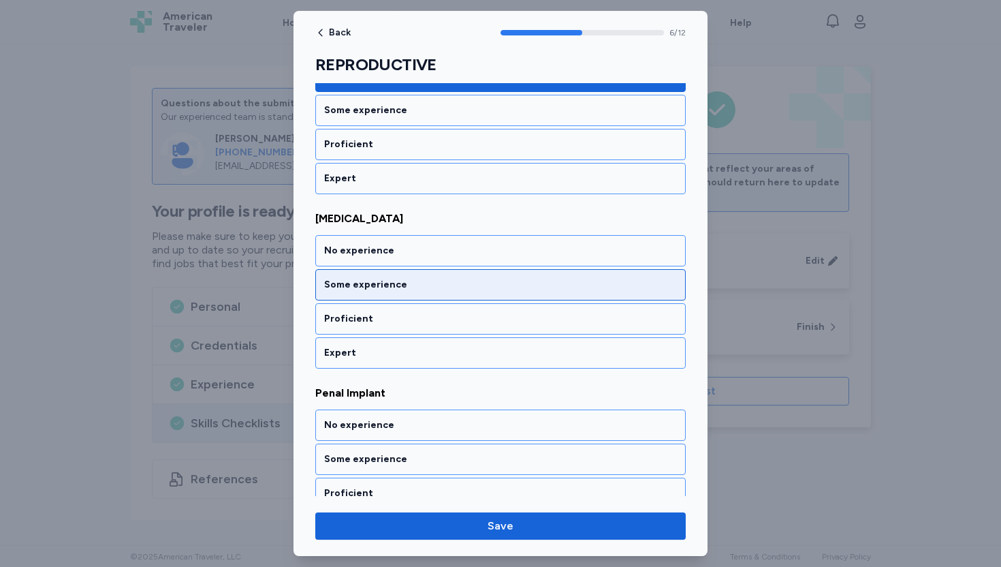
click at [399, 285] on div "Some experience" at bounding box center [500, 285] width 353 height 14
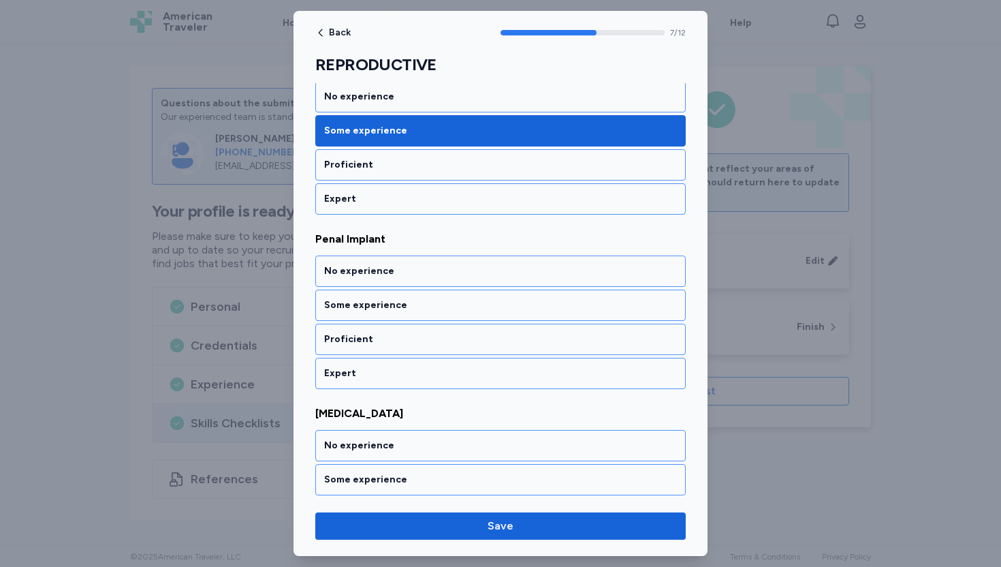
scroll to position [1294, 0]
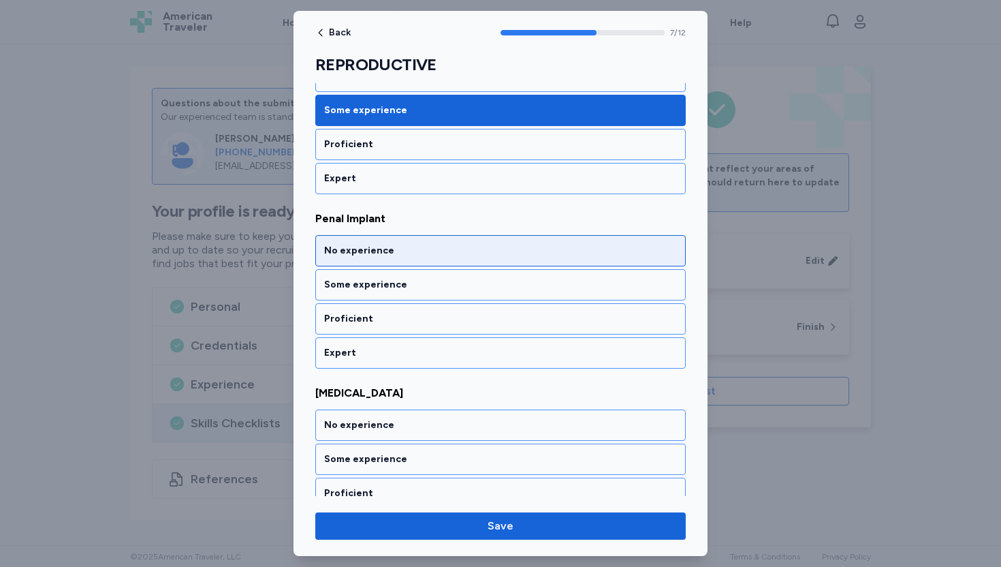
click at [398, 249] on div "No experience" at bounding box center [500, 251] width 353 height 14
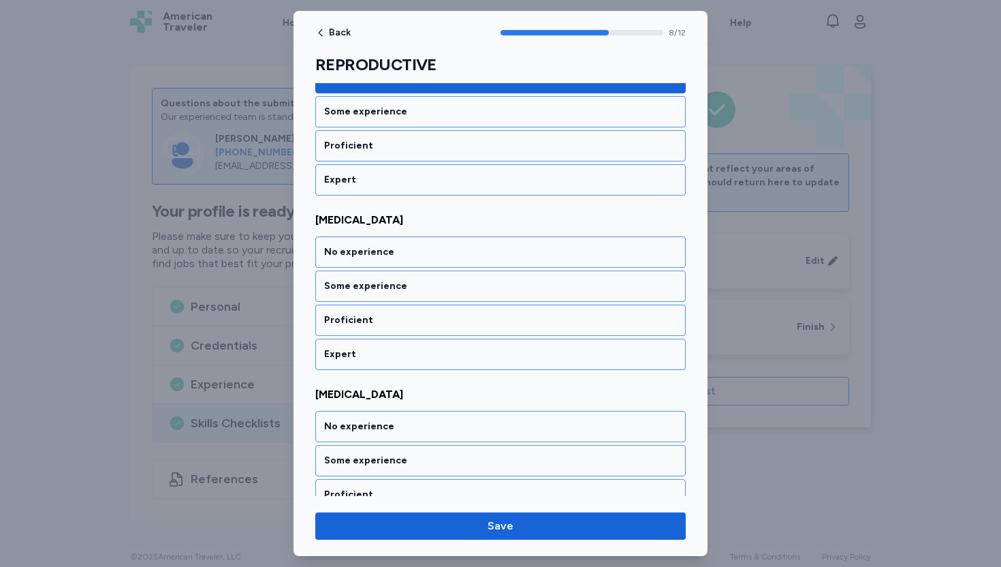
scroll to position [1468, 0]
click at [398, 249] on div "No experience" at bounding box center [500, 251] width 353 height 14
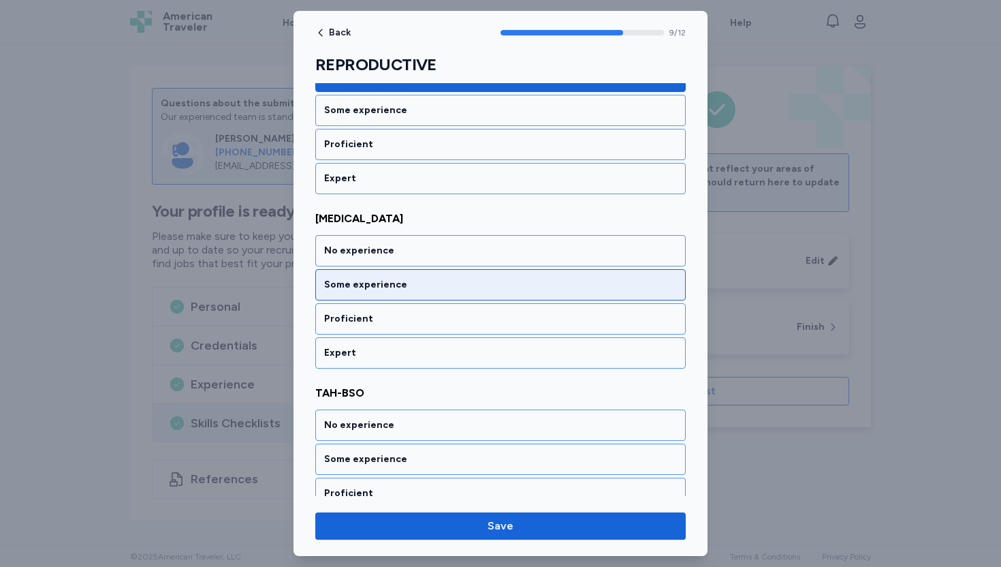
click at [402, 289] on div "Some experience" at bounding box center [500, 285] width 353 height 14
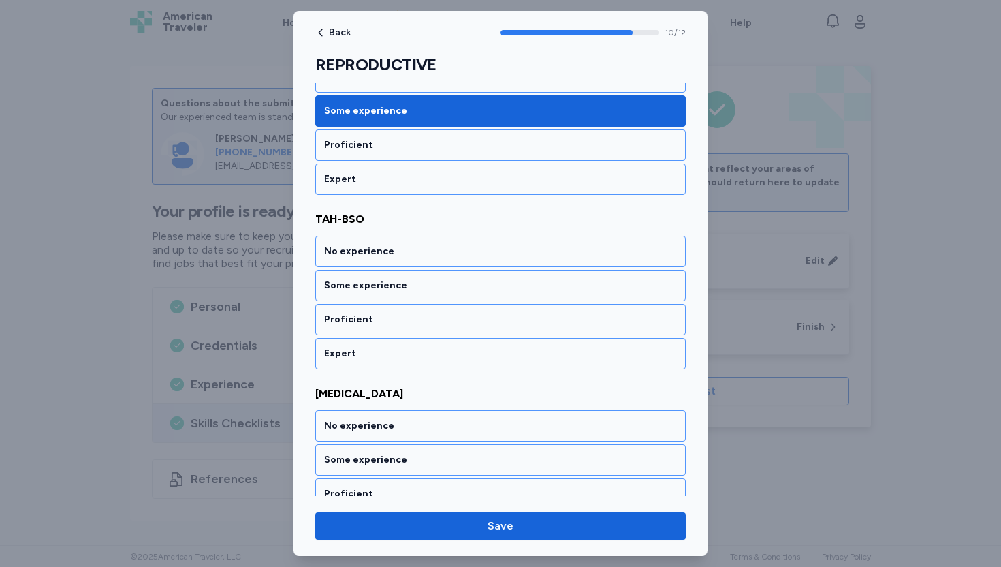
scroll to position [1817, 0]
click at [402, 289] on div "Some experience" at bounding box center [500, 285] width 353 height 14
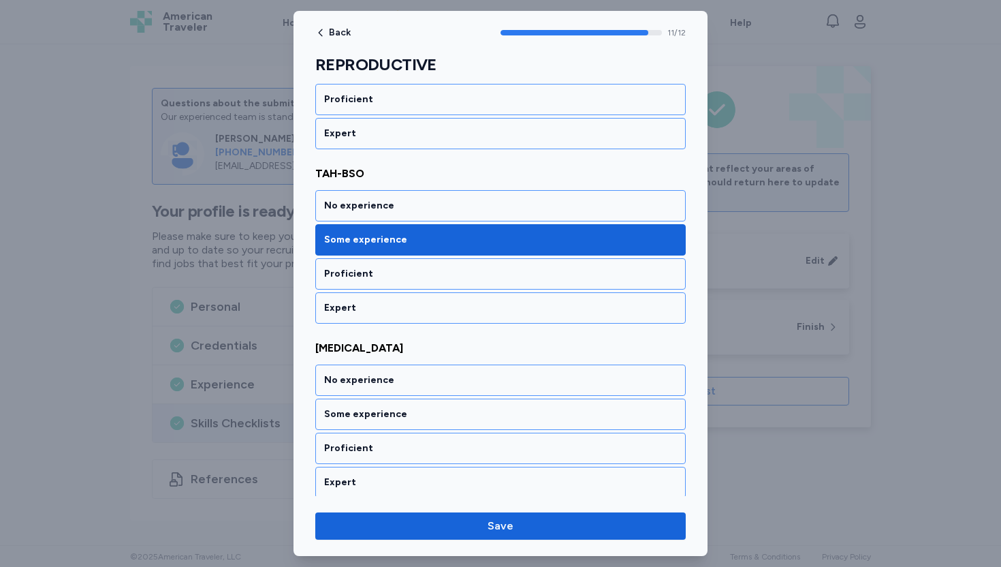
scroll to position [1866, 0]
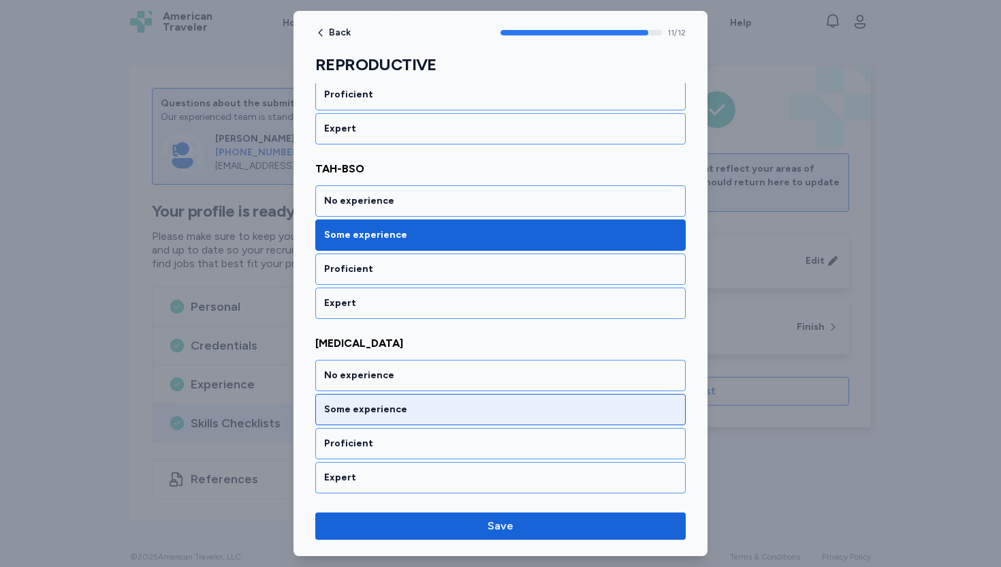
click at [367, 405] on div "Some experience" at bounding box center [500, 410] width 353 height 14
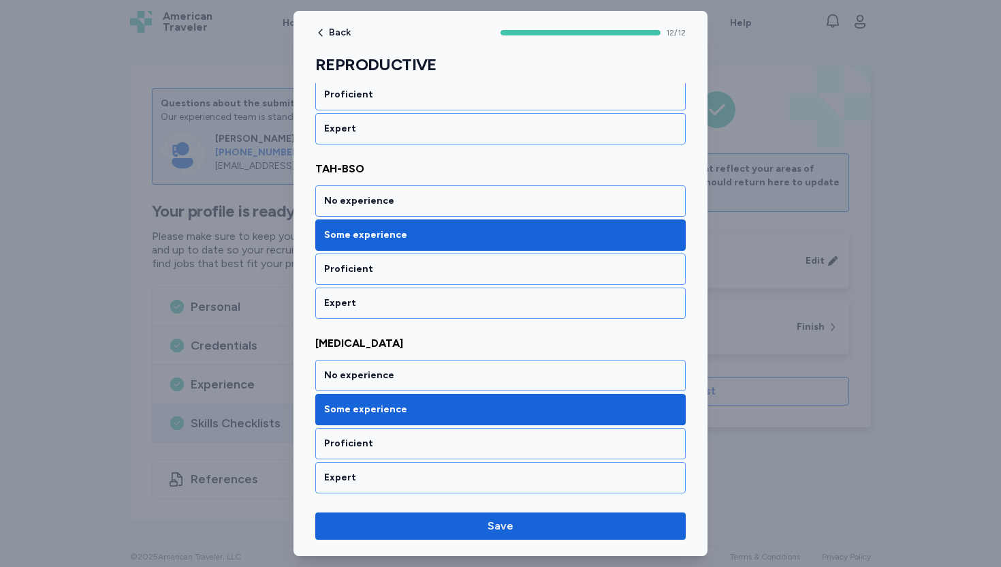
click at [452, 354] on div "Transurethral Resection of the Prostate No experience Some experience Proficien…" at bounding box center [500, 414] width 371 height 158
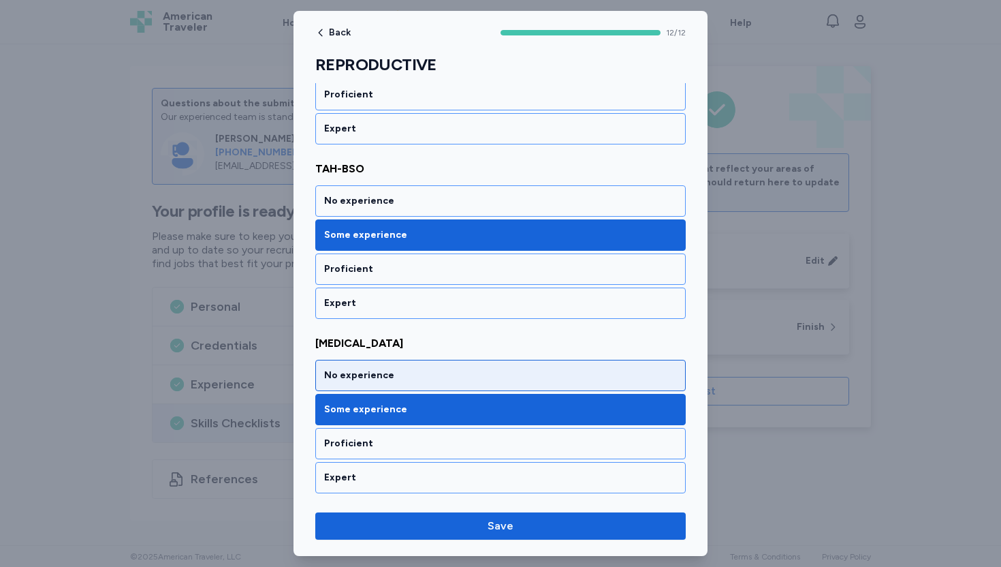
click at [447, 375] on div "No experience" at bounding box center [500, 376] width 353 height 14
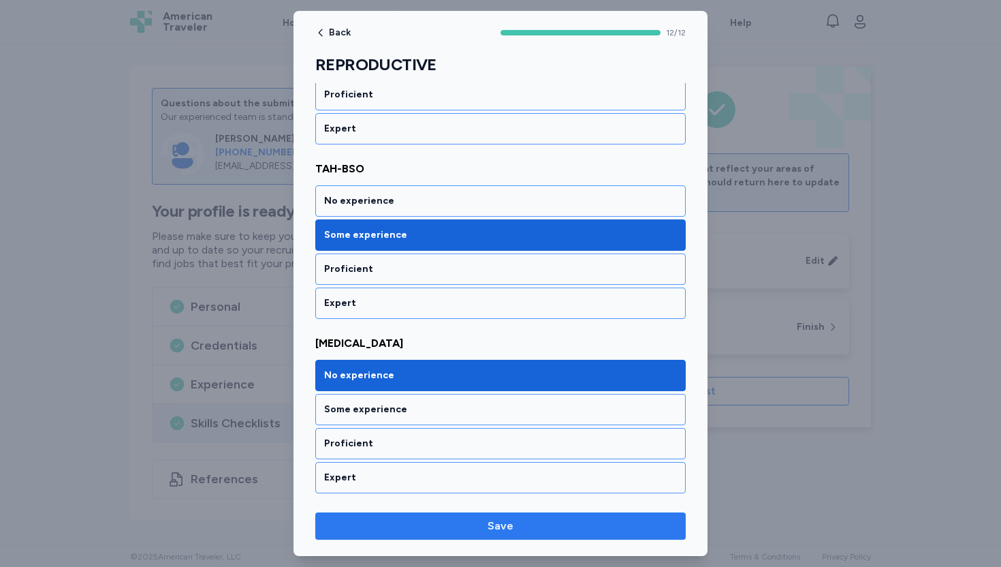
click at [512, 527] on span "Save" at bounding box center [501, 526] width 26 height 16
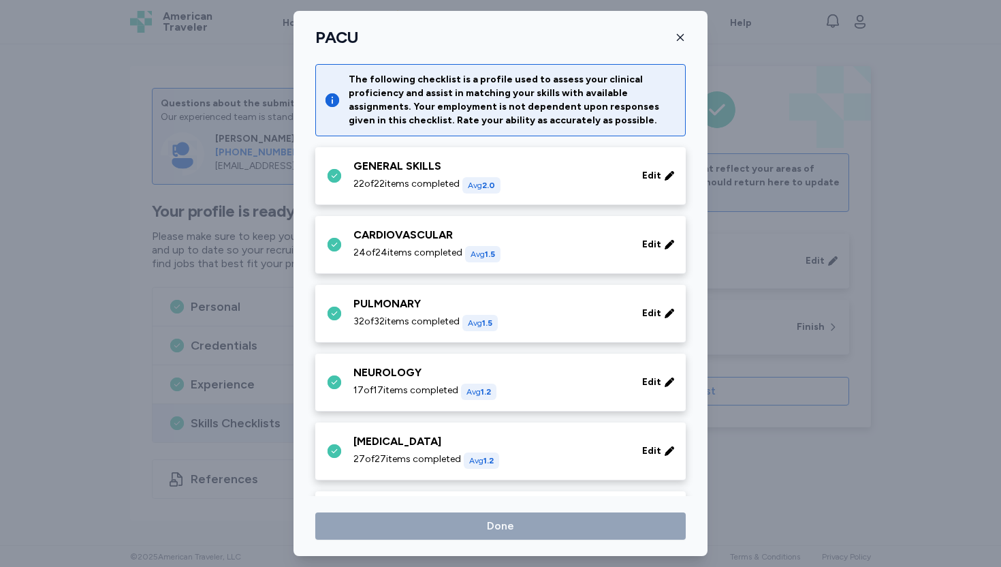
scroll to position [247, 0]
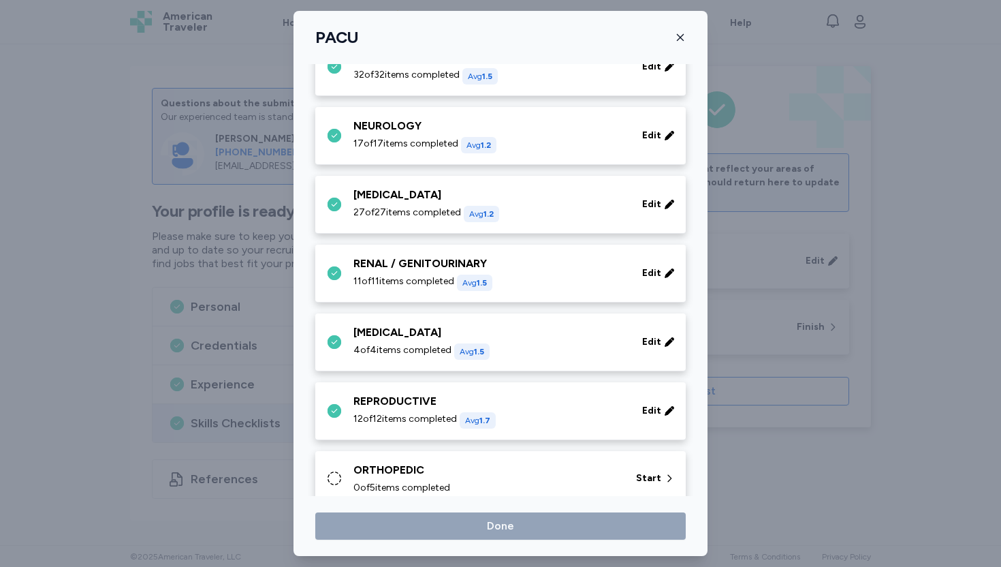
click at [478, 469] on div "ORTHOPEDIC" at bounding box center [487, 470] width 266 height 16
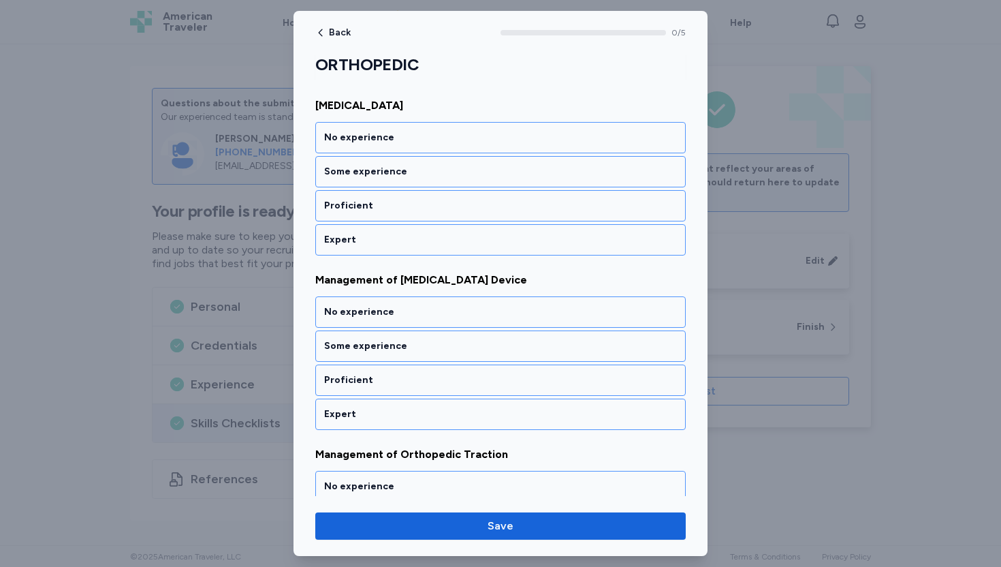
scroll to position [192, 0]
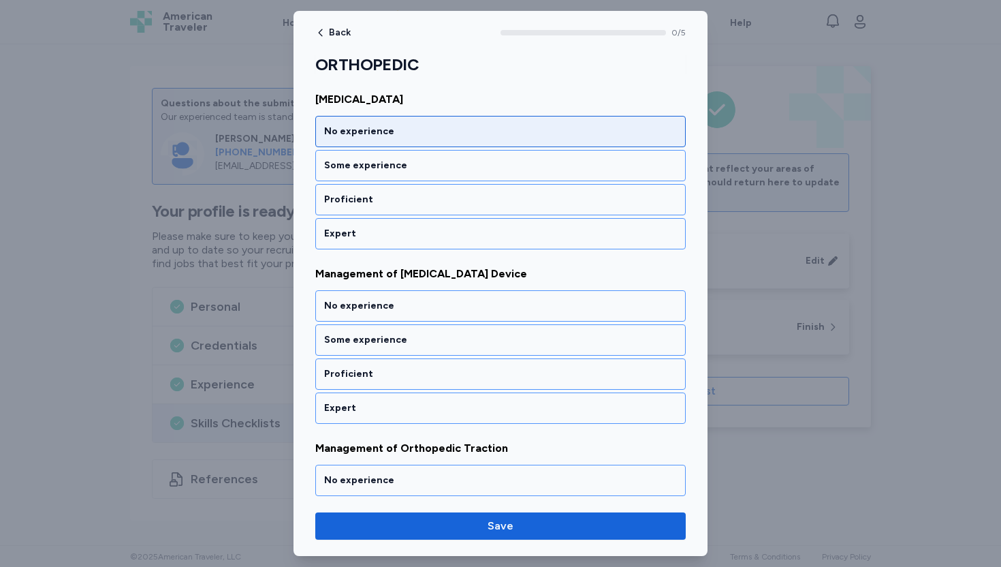
click at [388, 131] on div "No experience" at bounding box center [500, 132] width 353 height 14
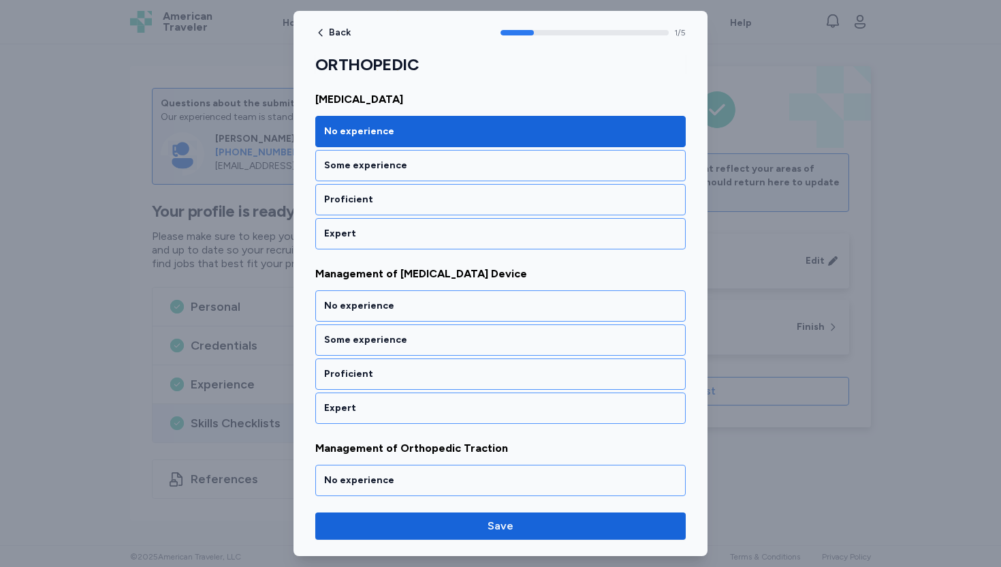
scroll to position [247, 0]
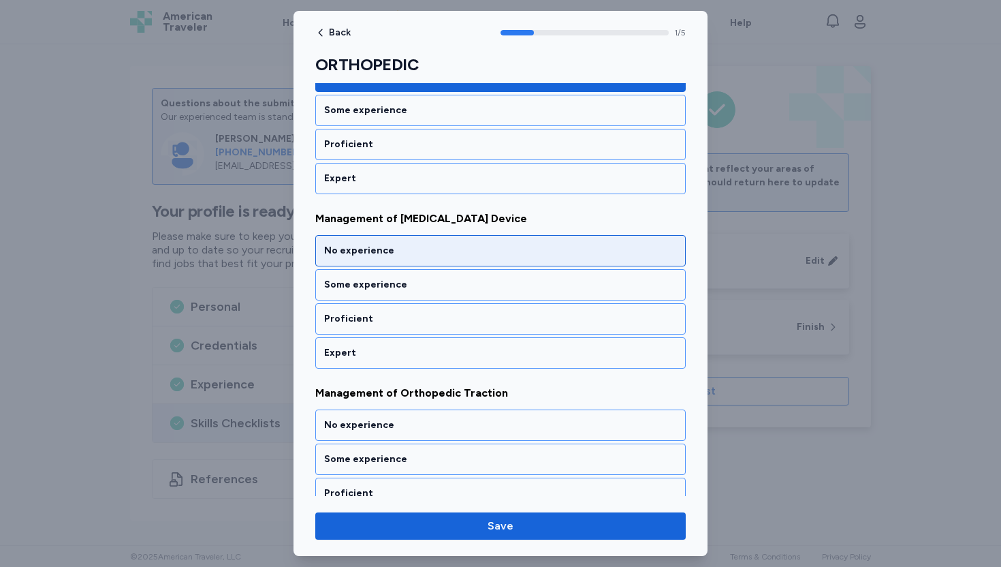
click at [375, 252] on div "No experience" at bounding box center [500, 251] width 353 height 14
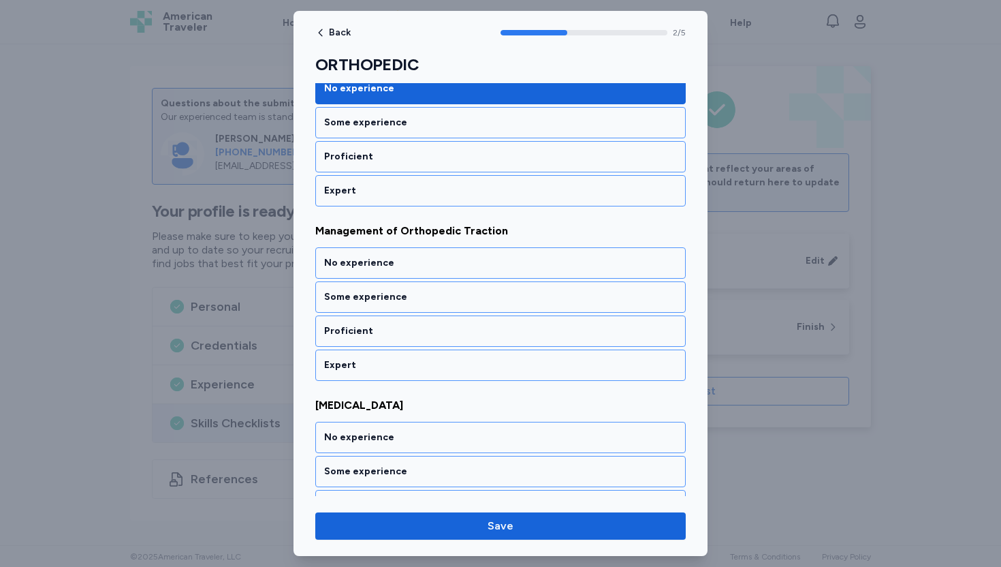
scroll to position [422, 0]
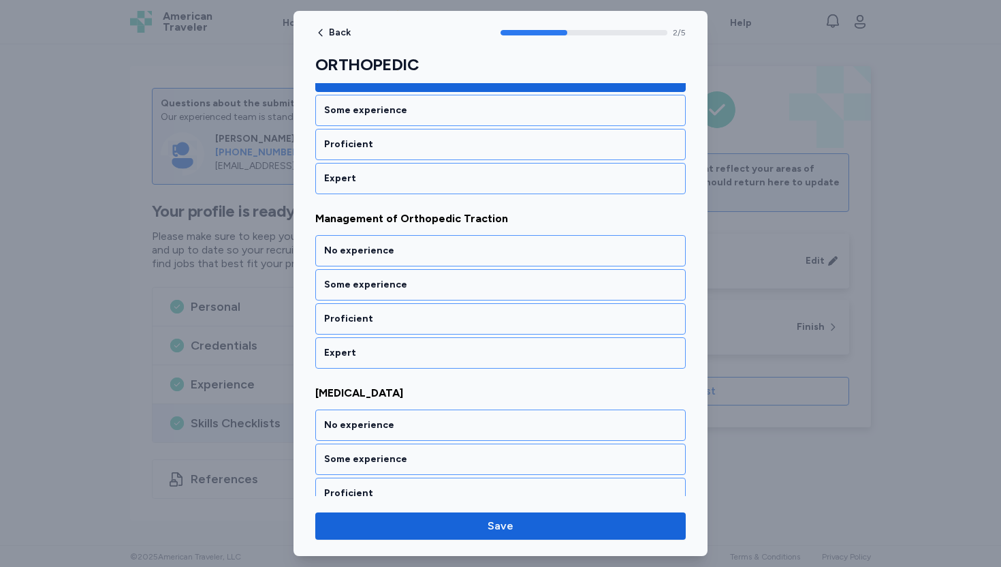
click at [375, 252] on div "No experience" at bounding box center [500, 251] width 353 height 14
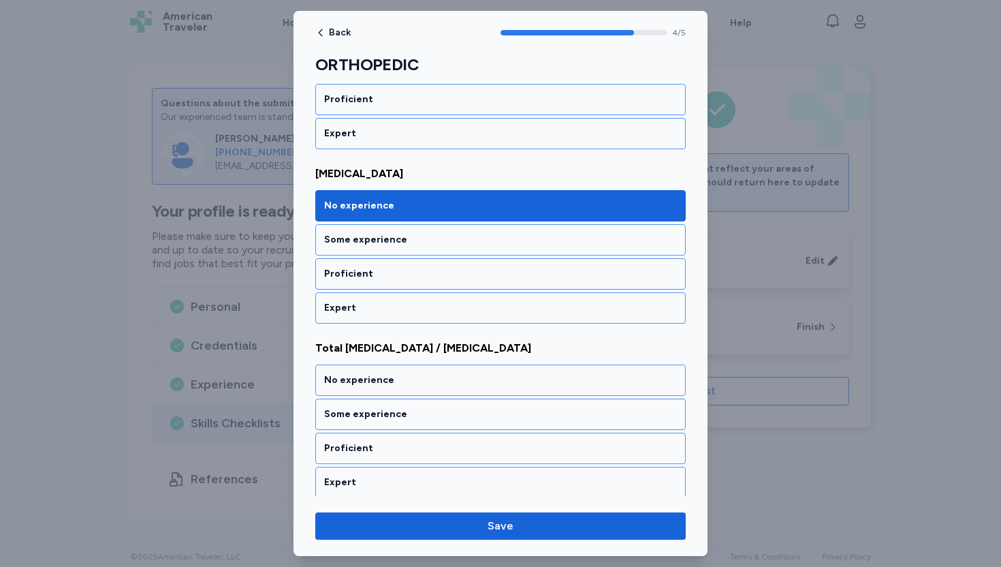
scroll to position [646, 0]
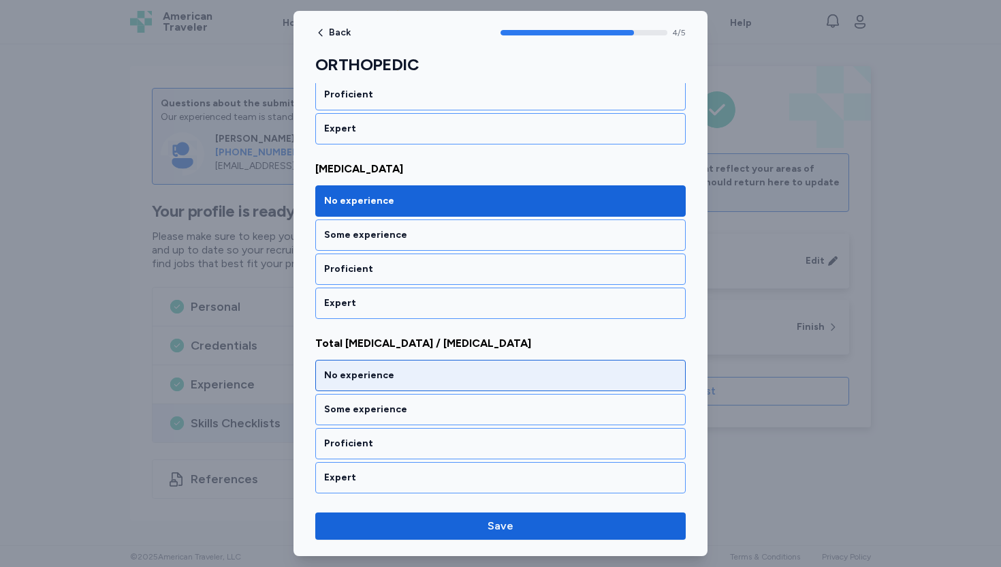
click at [367, 377] on div "No experience" at bounding box center [500, 376] width 353 height 14
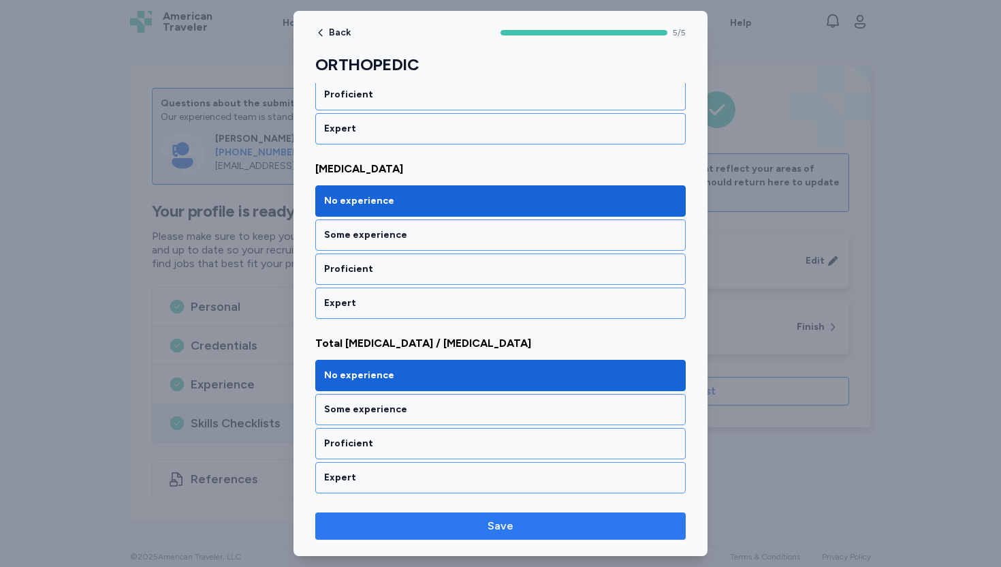
click at [456, 527] on span "Save" at bounding box center [500, 526] width 349 height 16
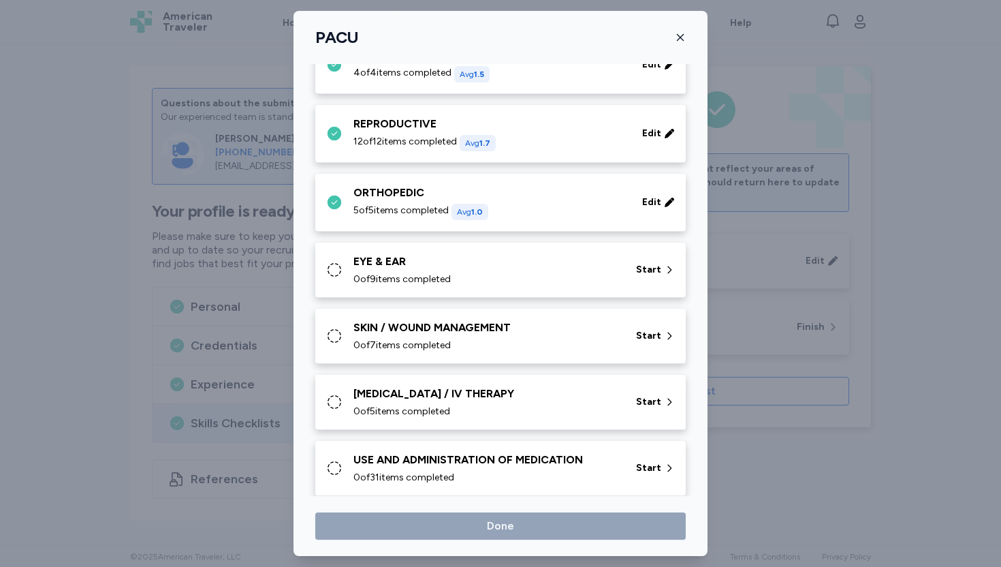
scroll to position [525, 0]
click at [464, 257] on div "EYE & EAR" at bounding box center [487, 260] width 266 height 16
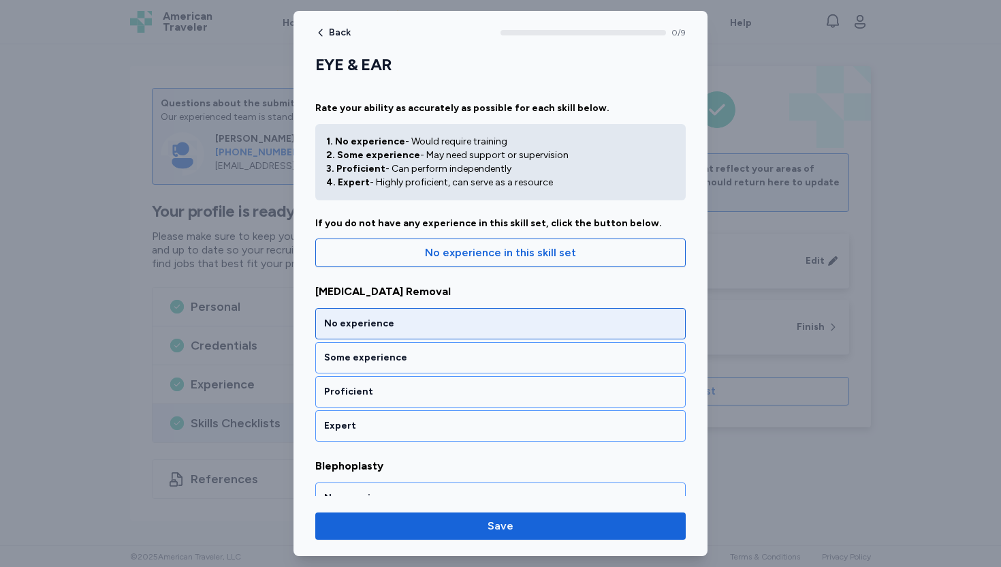
click at [417, 321] on div "No experience" at bounding box center [500, 324] width 353 height 14
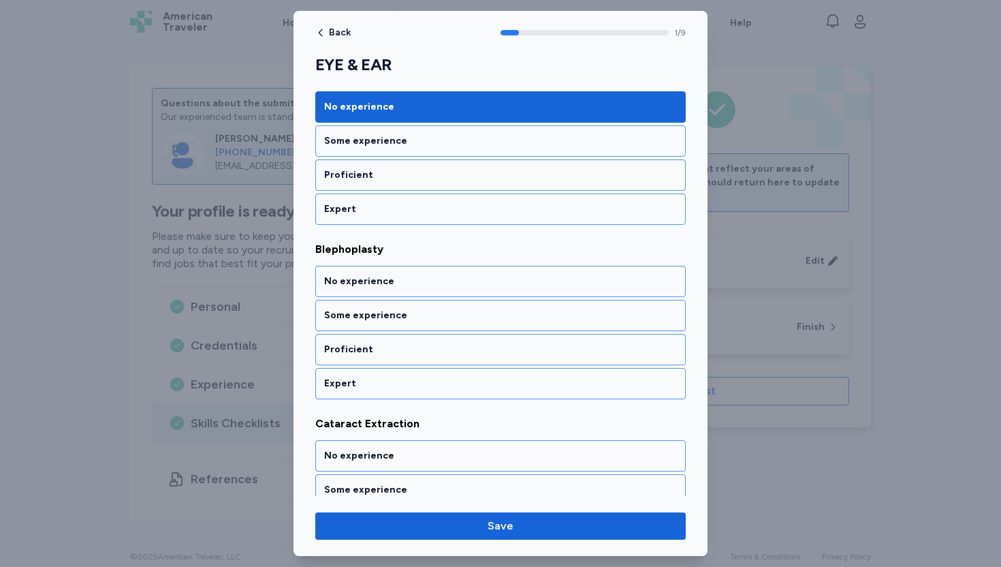
scroll to position [247, 0]
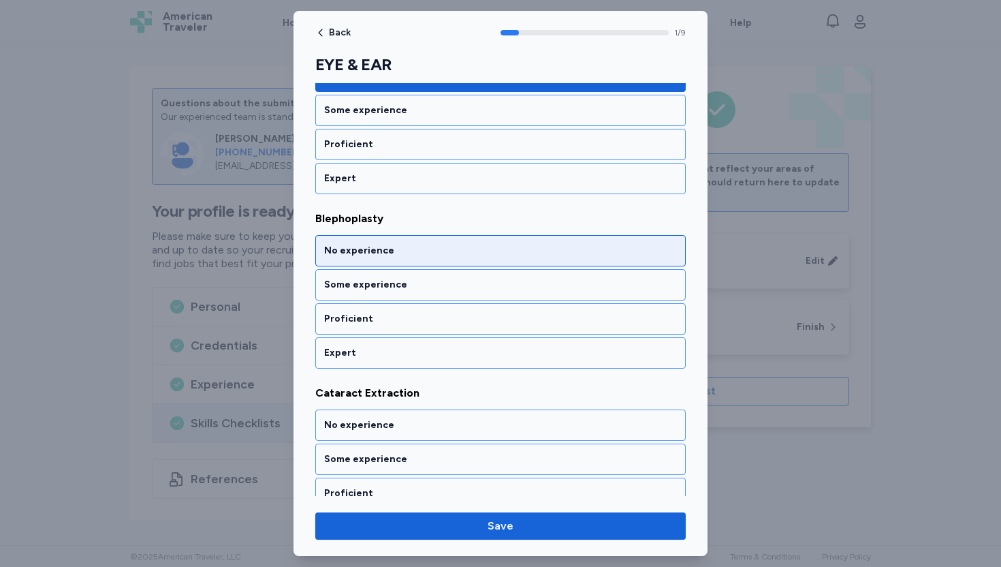
click at [411, 252] on div "No experience" at bounding box center [500, 251] width 353 height 14
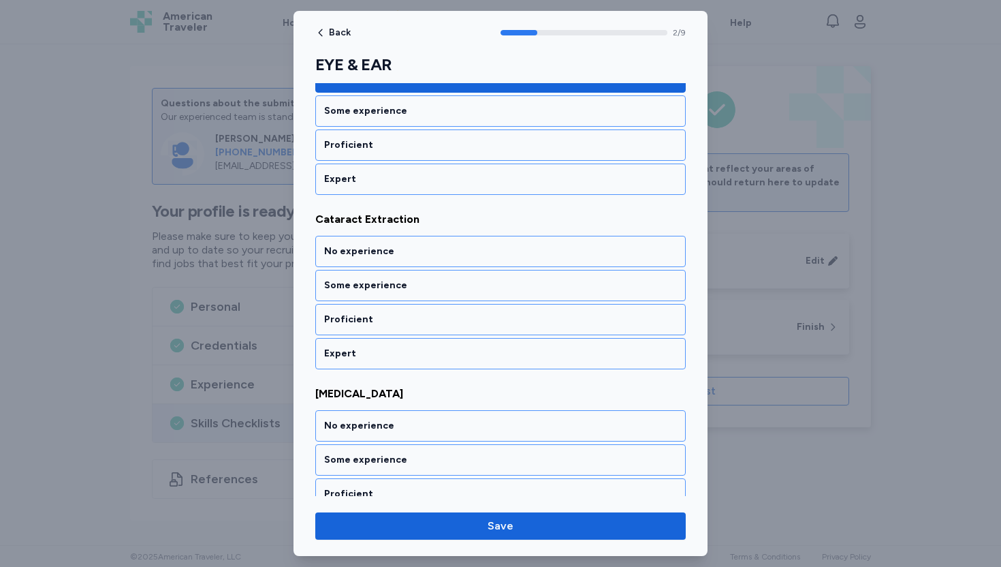
scroll to position [422, 0]
click at [411, 252] on div "No experience" at bounding box center [500, 251] width 353 height 14
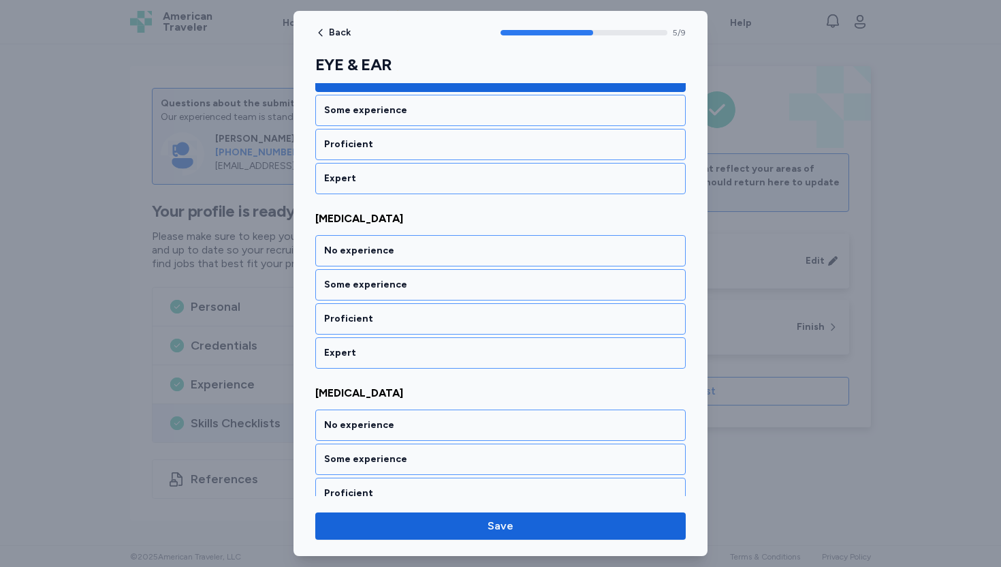
click at [411, 252] on div "No experience" at bounding box center [500, 251] width 353 height 14
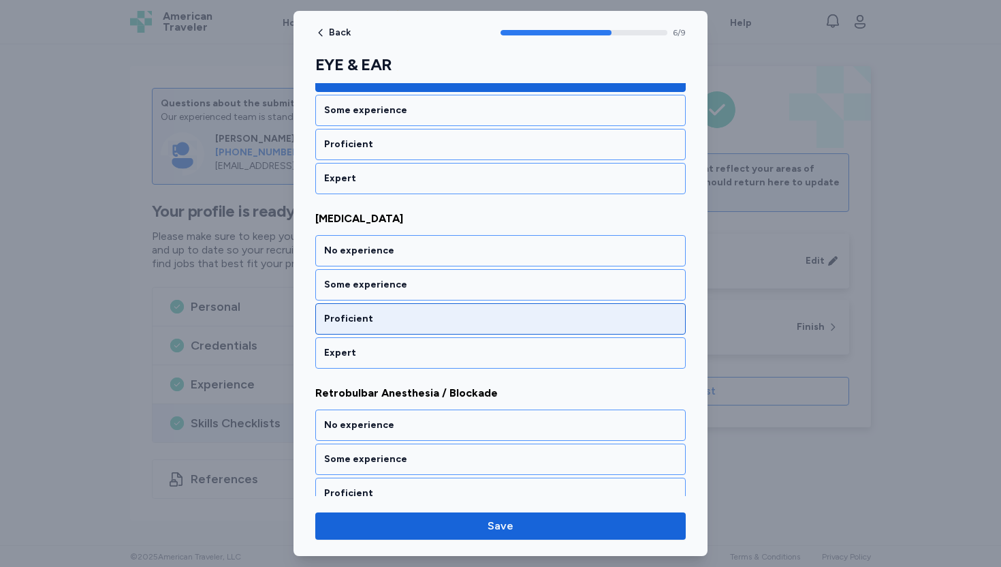
click at [398, 322] on div "Proficient" at bounding box center [500, 319] width 353 height 14
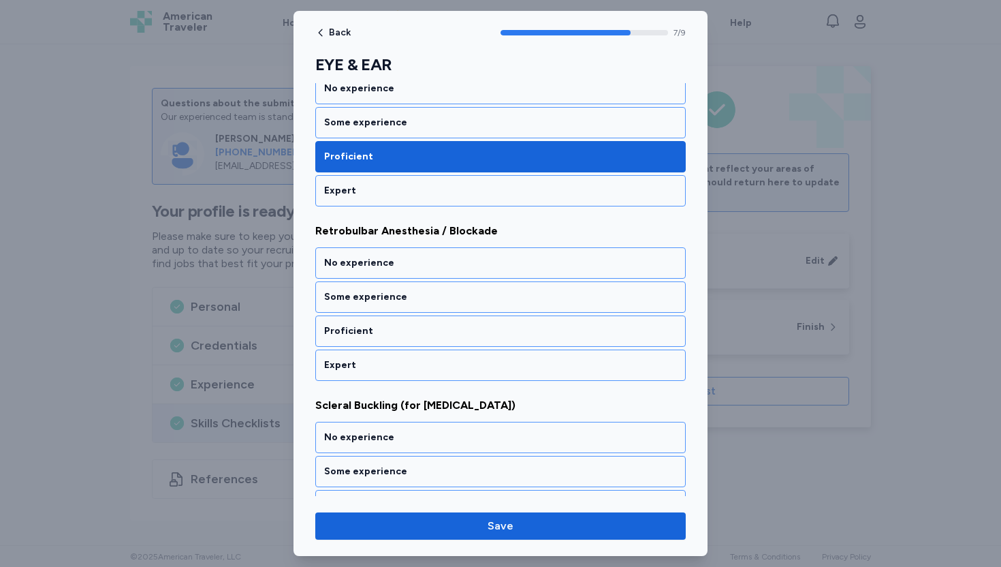
scroll to position [1294, 0]
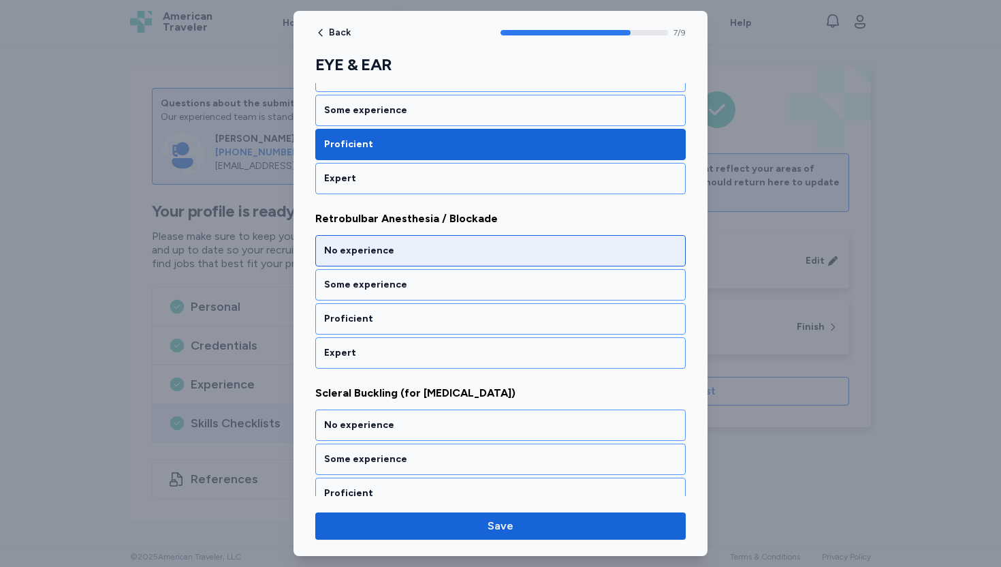
click at [408, 251] on div "No experience" at bounding box center [500, 251] width 353 height 14
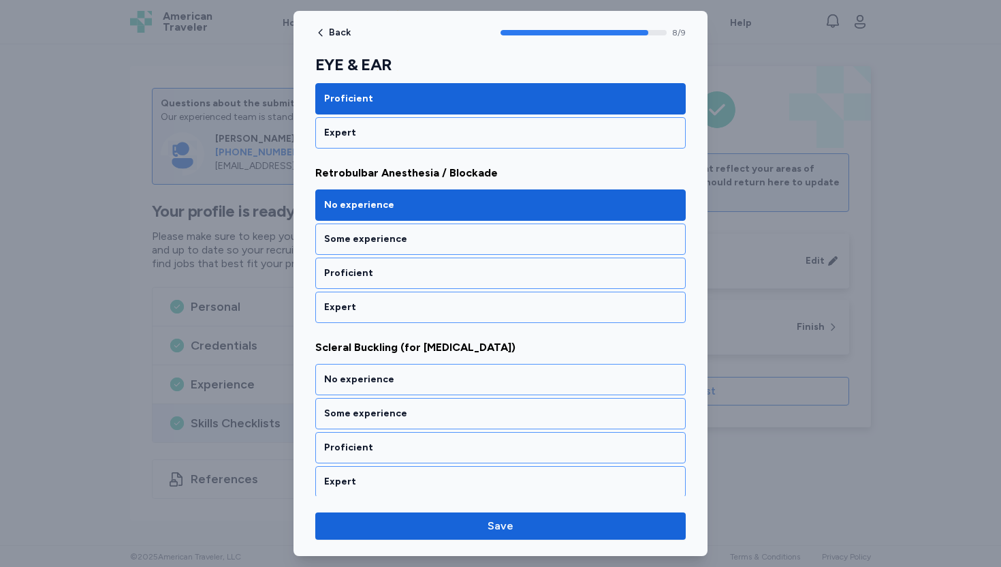
scroll to position [1343, 0]
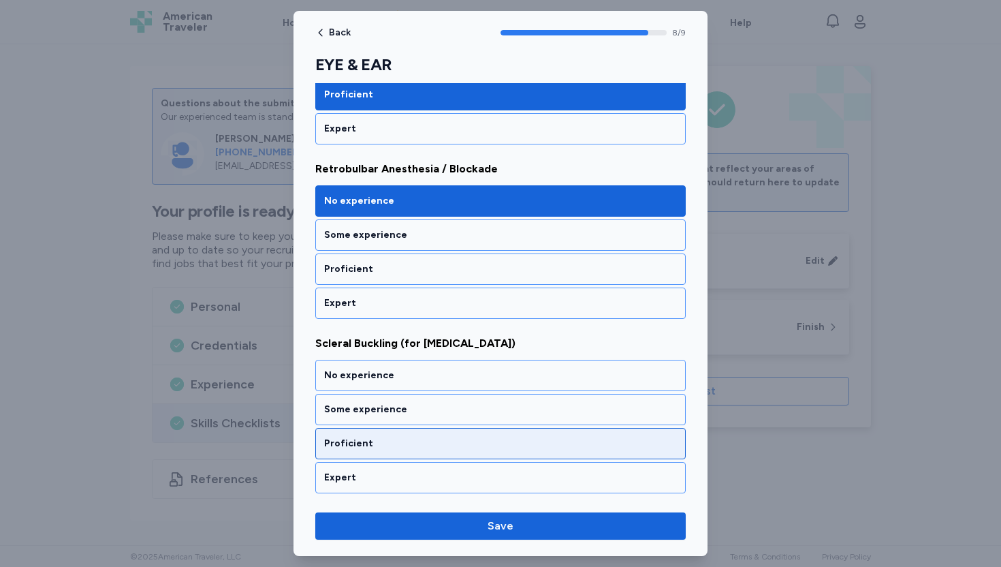
click at [390, 444] on div "Proficient" at bounding box center [500, 444] width 353 height 14
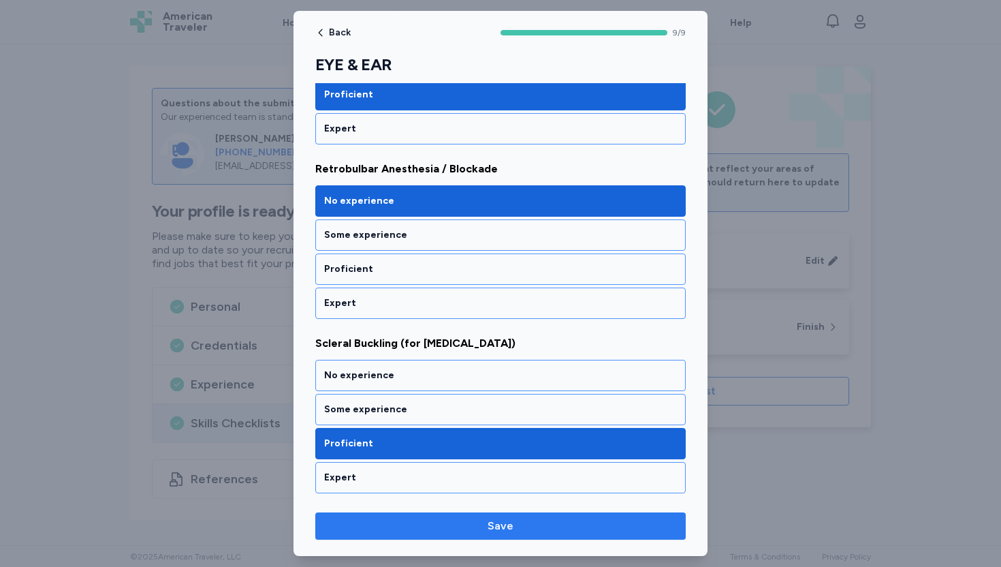
click at [462, 531] on span "Save" at bounding box center [500, 526] width 349 height 16
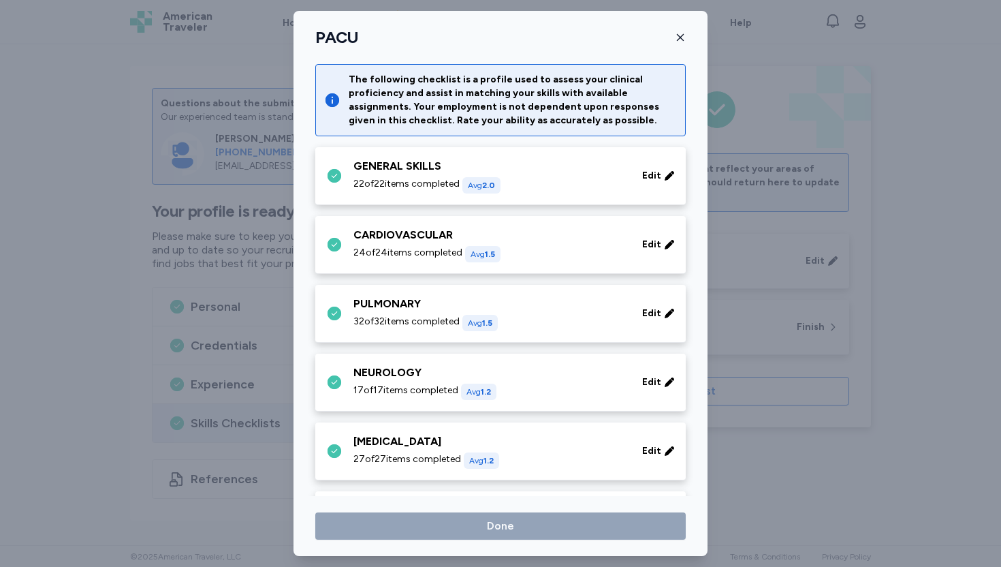
scroll to position [525, 0]
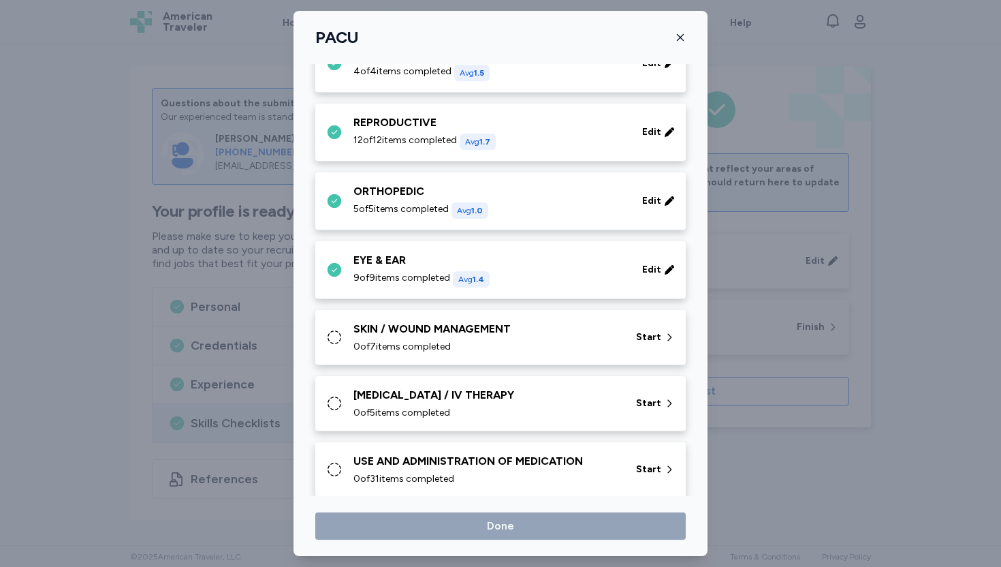
click at [539, 322] on div "SKIN / WOUND MANAGEMENT" at bounding box center [487, 329] width 266 height 16
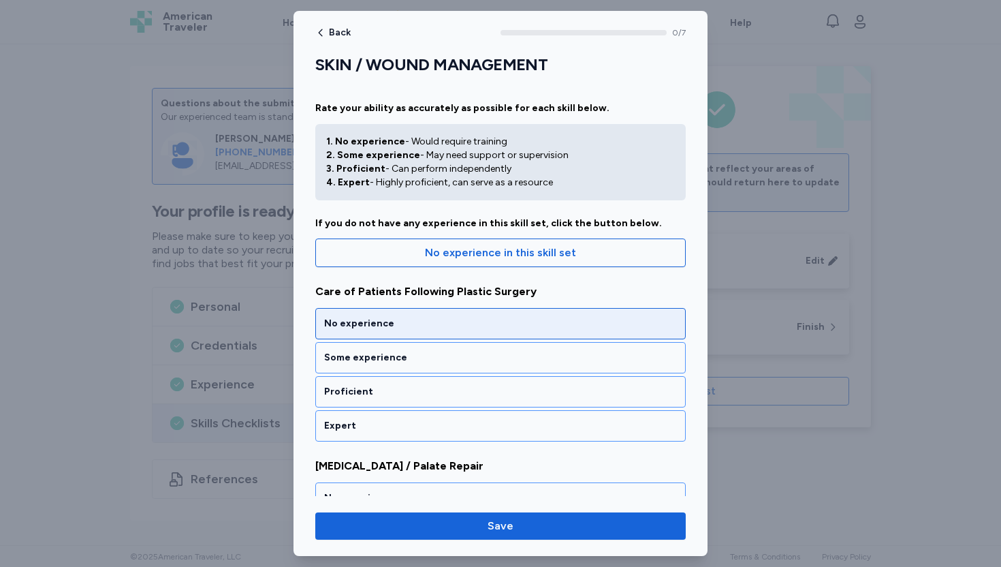
click at [474, 317] on div "No experience" at bounding box center [500, 324] width 353 height 14
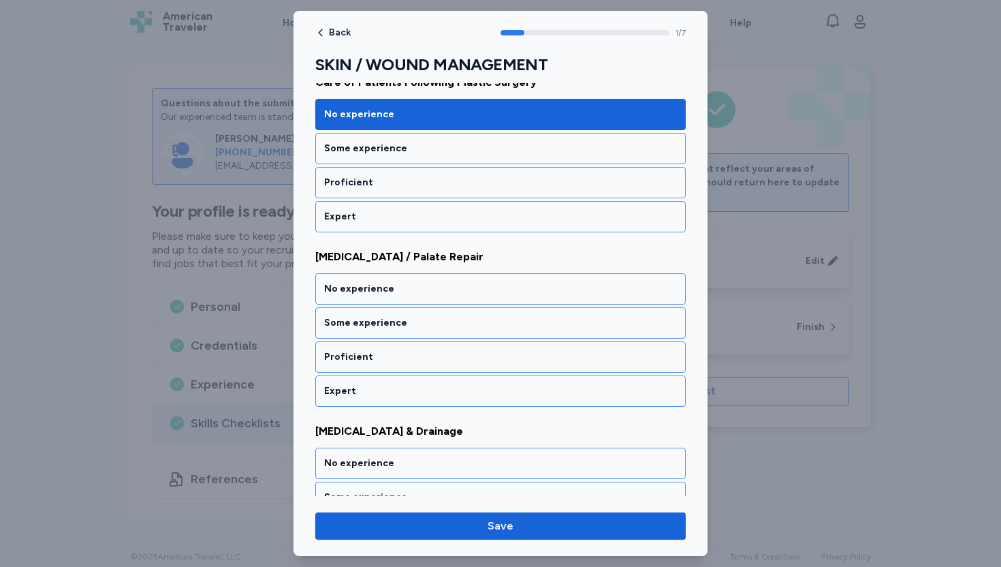
scroll to position [247, 0]
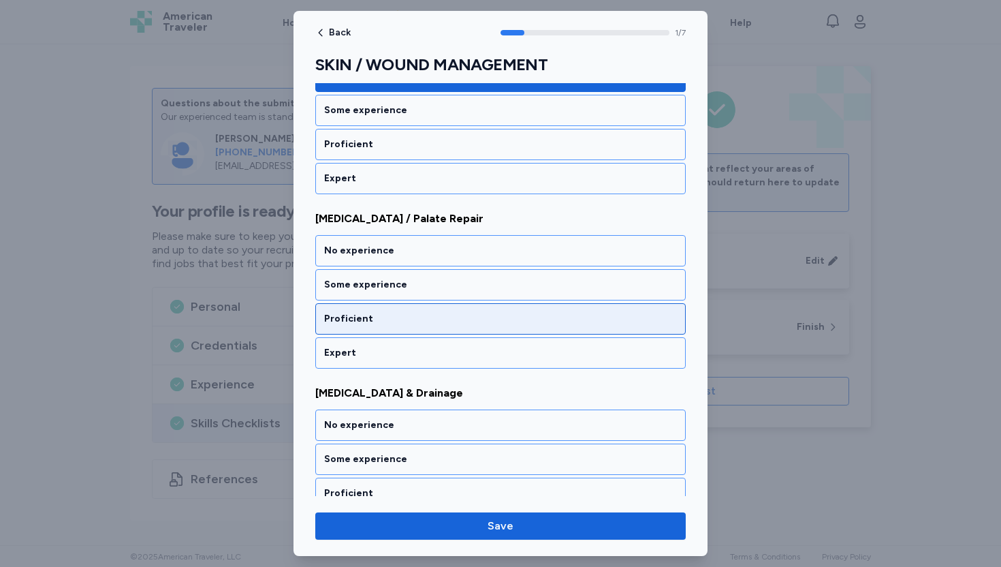
click at [401, 322] on div "Proficient" at bounding box center [500, 319] width 353 height 14
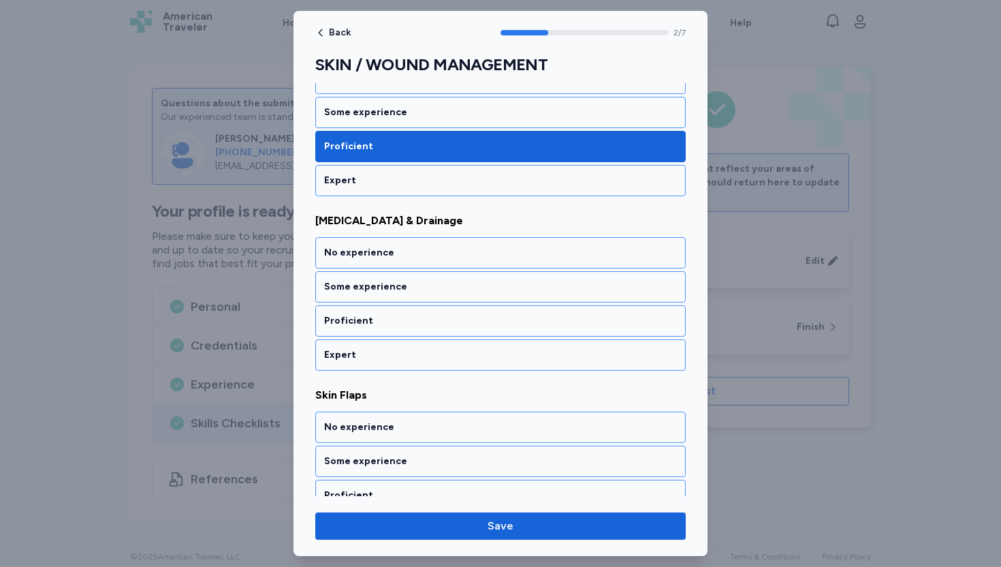
scroll to position [422, 0]
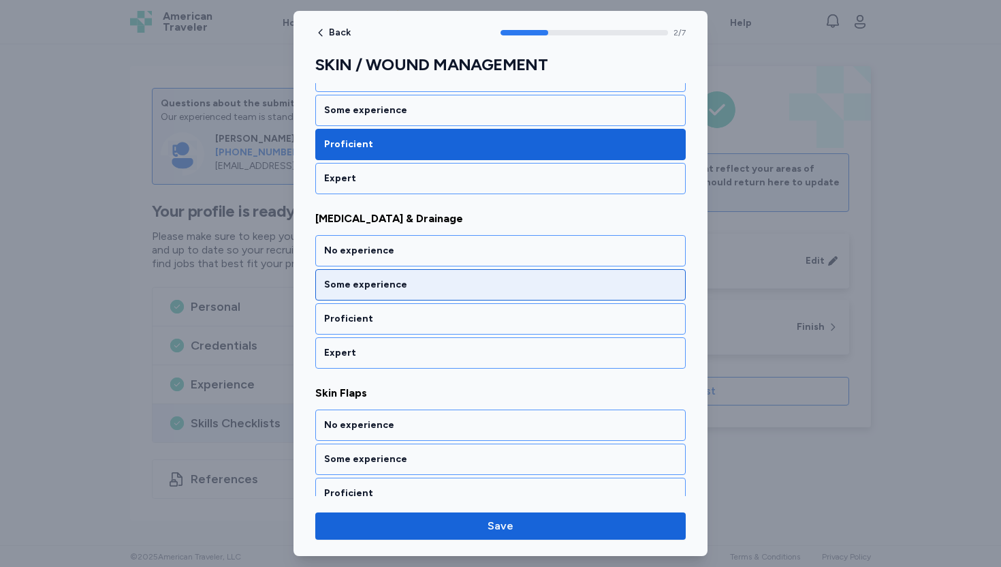
click at [400, 288] on div "Some experience" at bounding box center [500, 285] width 353 height 14
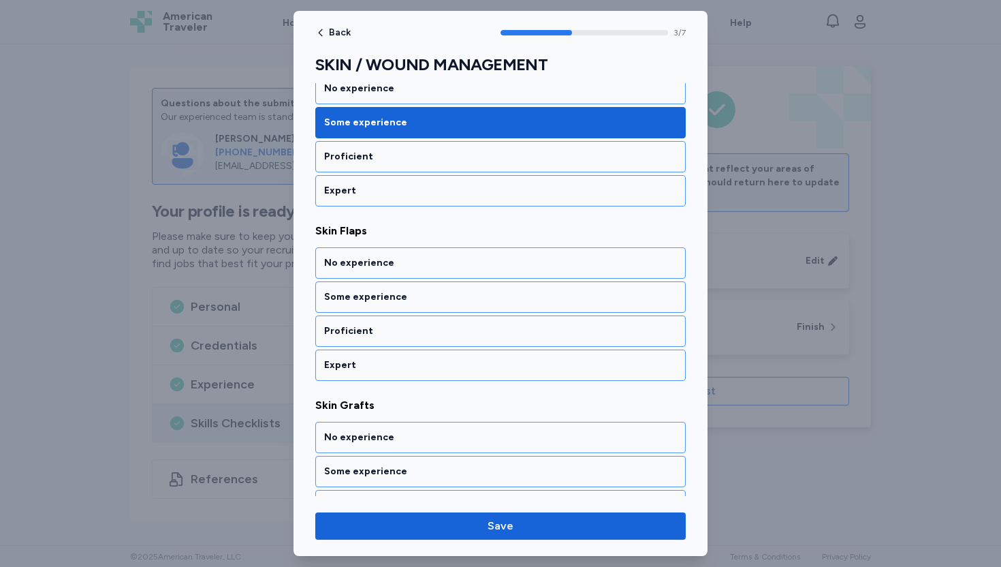
scroll to position [596, 0]
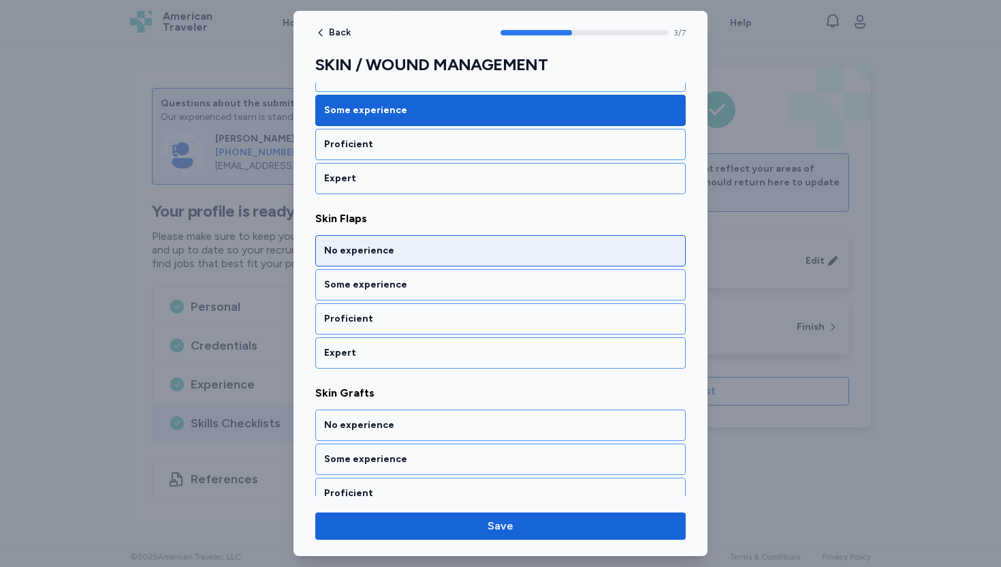
click at [402, 253] on div "No experience" at bounding box center [500, 251] width 353 height 14
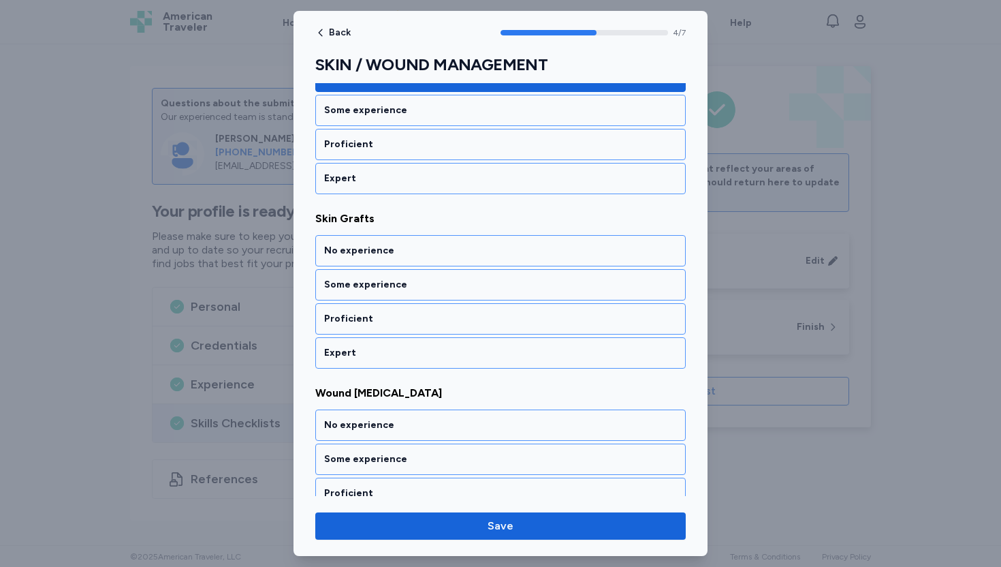
click at [402, 253] on div "No experience" at bounding box center [500, 251] width 353 height 14
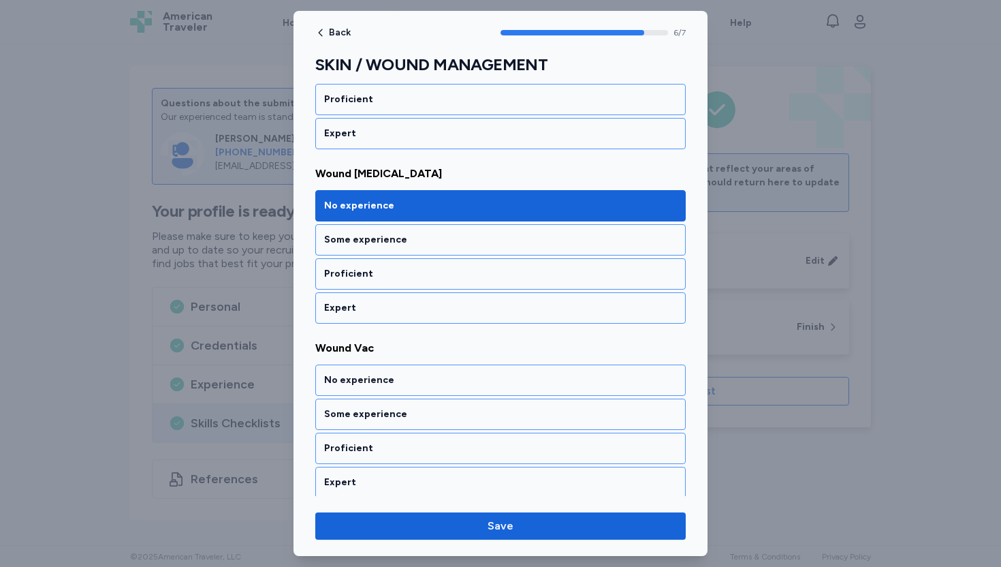
scroll to position [995, 0]
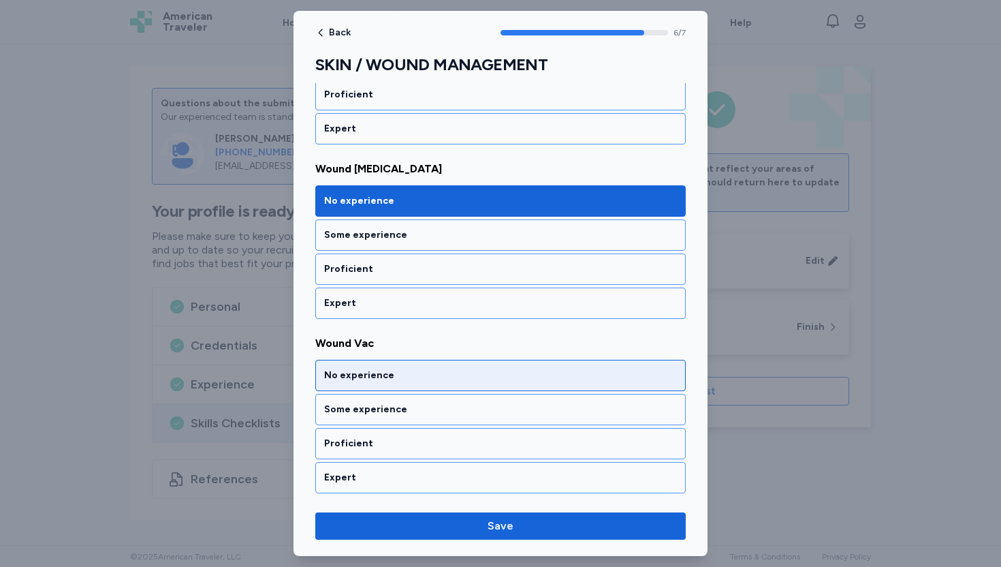
click at [385, 378] on div "No experience" at bounding box center [500, 376] width 353 height 14
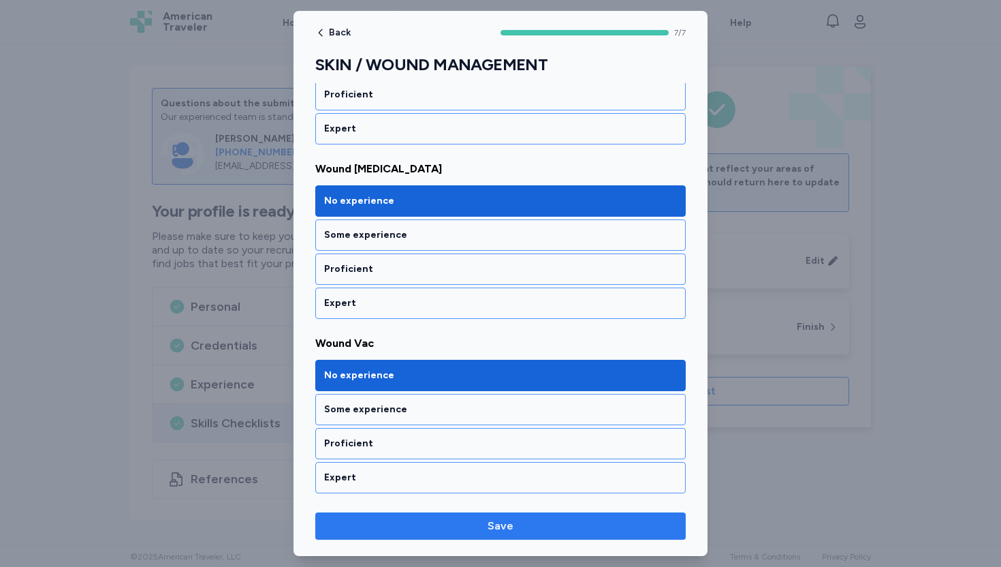
click at [432, 530] on span "Save" at bounding box center [500, 526] width 349 height 16
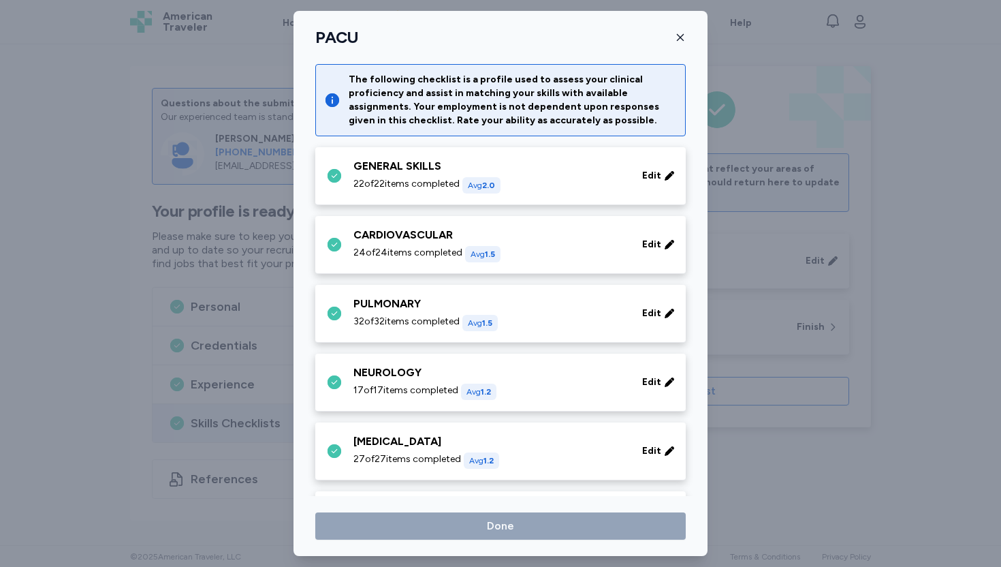
scroll to position [525, 0]
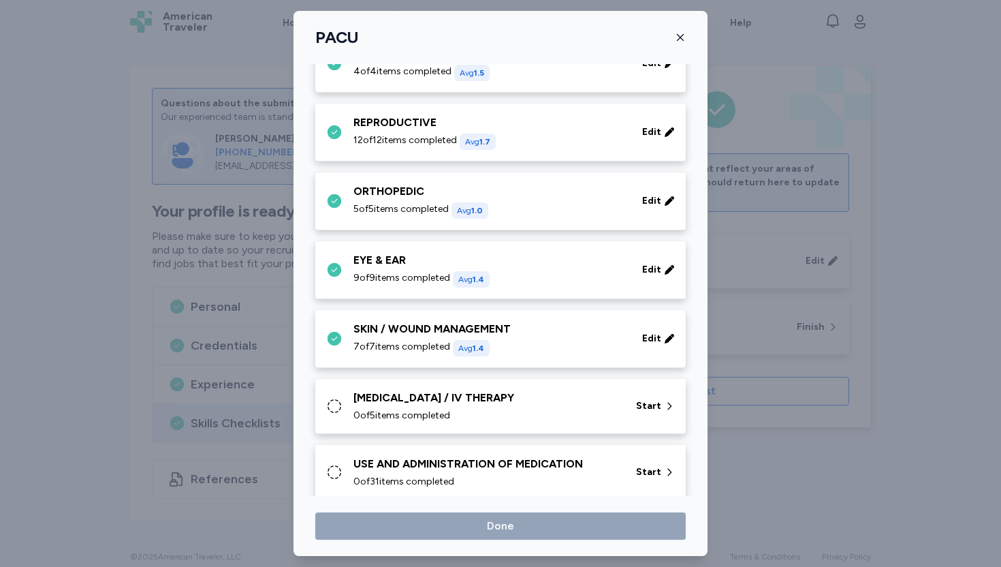
click at [499, 405] on div "PHLEBOTOMY / IV THERAPY 0 of 5 items completed" at bounding box center [487, 406] width 266 height 33
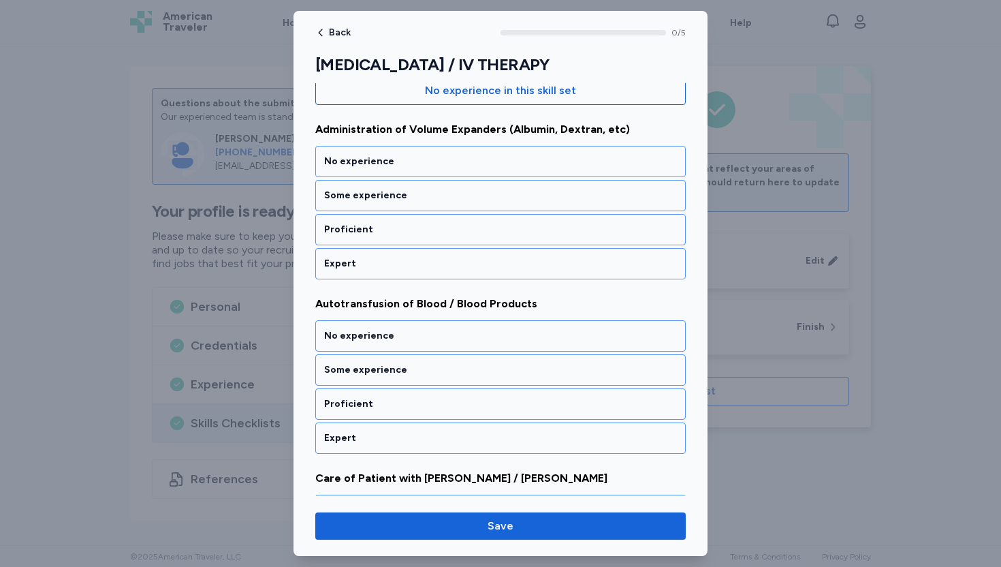
scroll to position [163, 0]
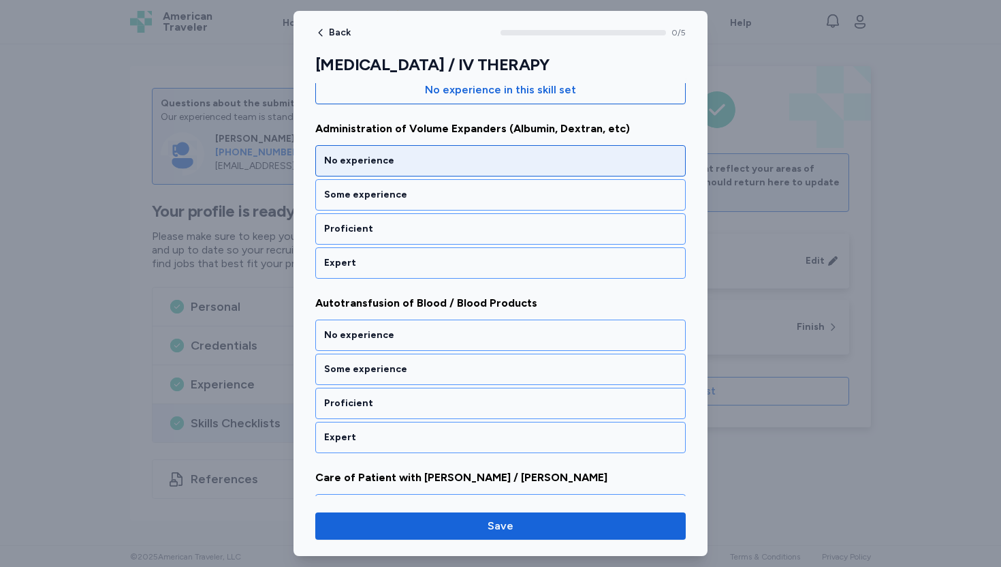
click at [419, 164] on div "No experience" at bounding box center [500, 161] width 353 height 14
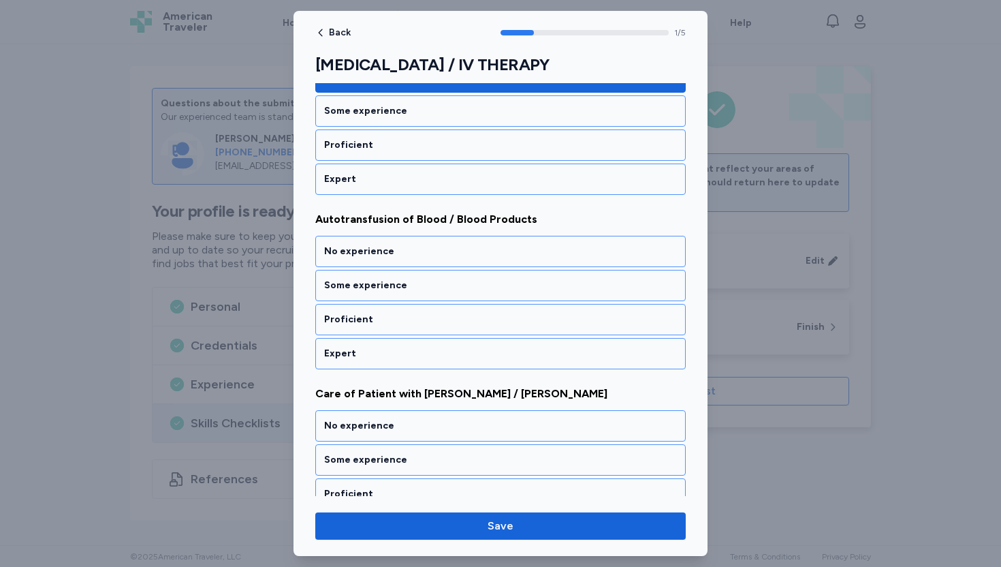
scroll to position [247, 0]
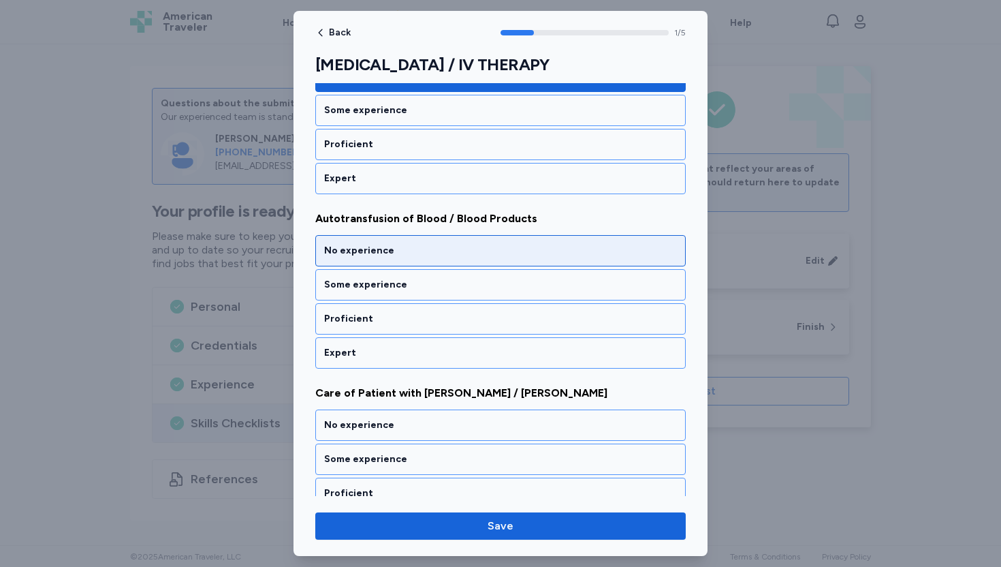
click at [377, 259] on div "No experience" at bounding box center [500, 250] width 371 height 31
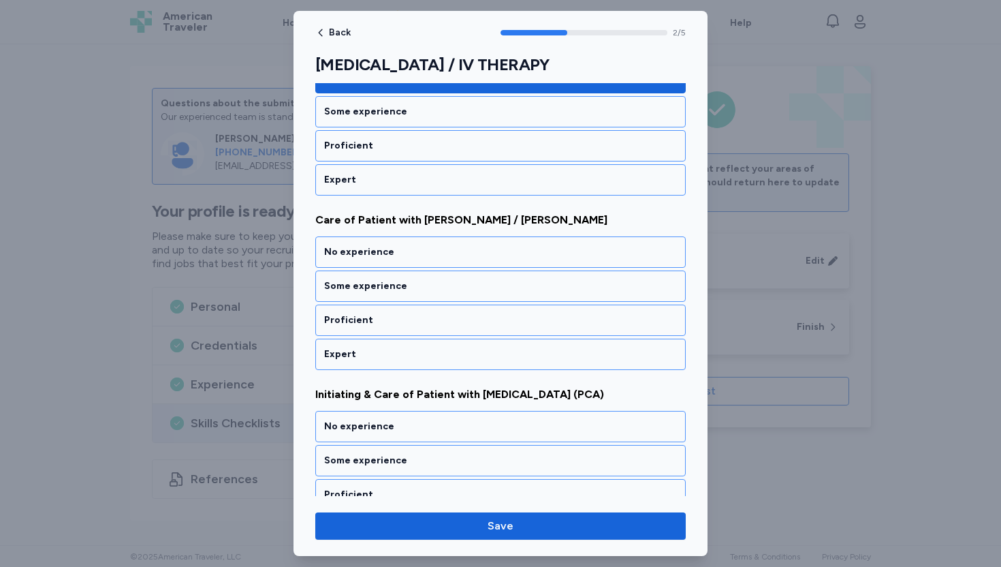
scroll to position [422, 0]
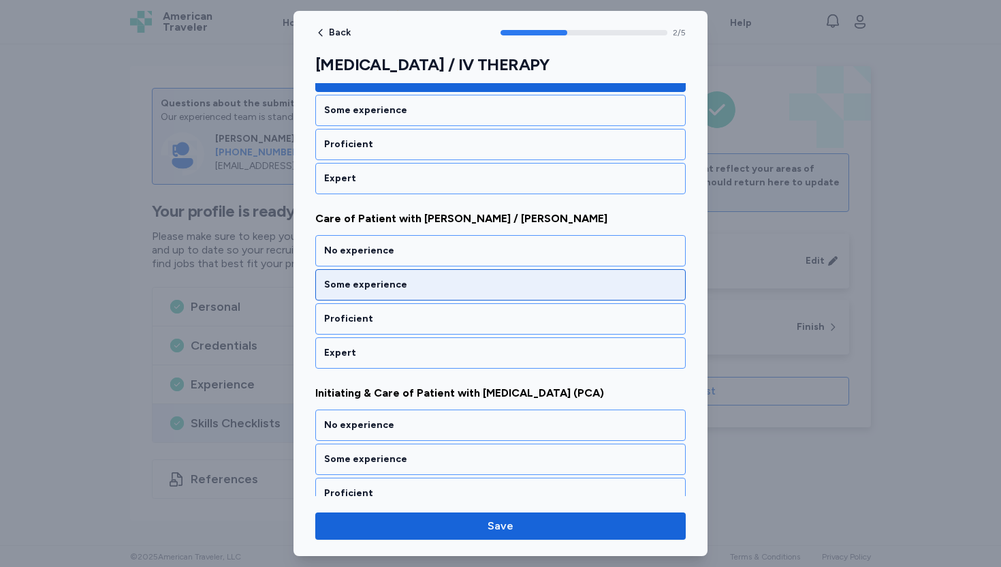
click at [371, 288] on div "Some experience" at bounding box center [500, 285] width 353 height 14
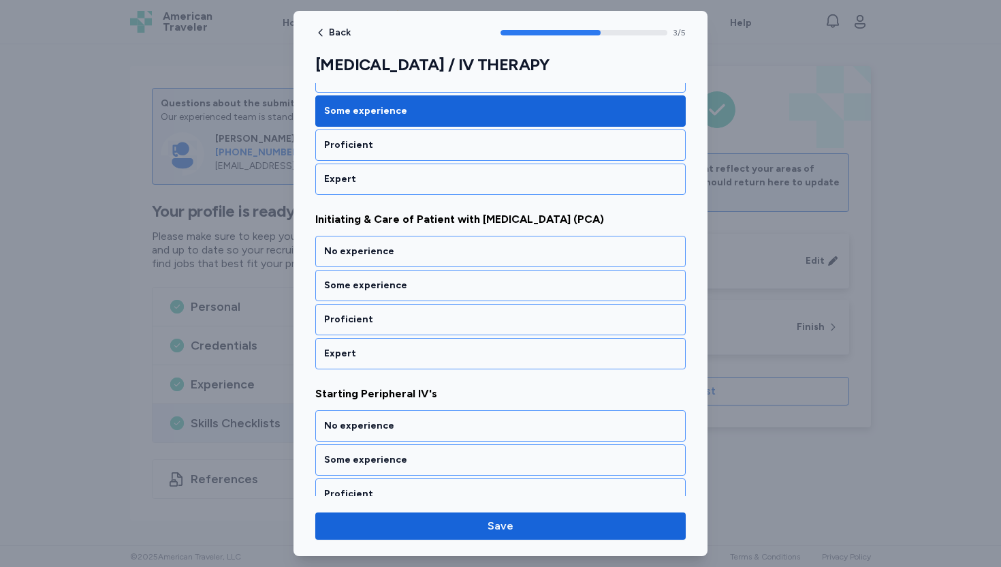
scroll to position [596, 0]
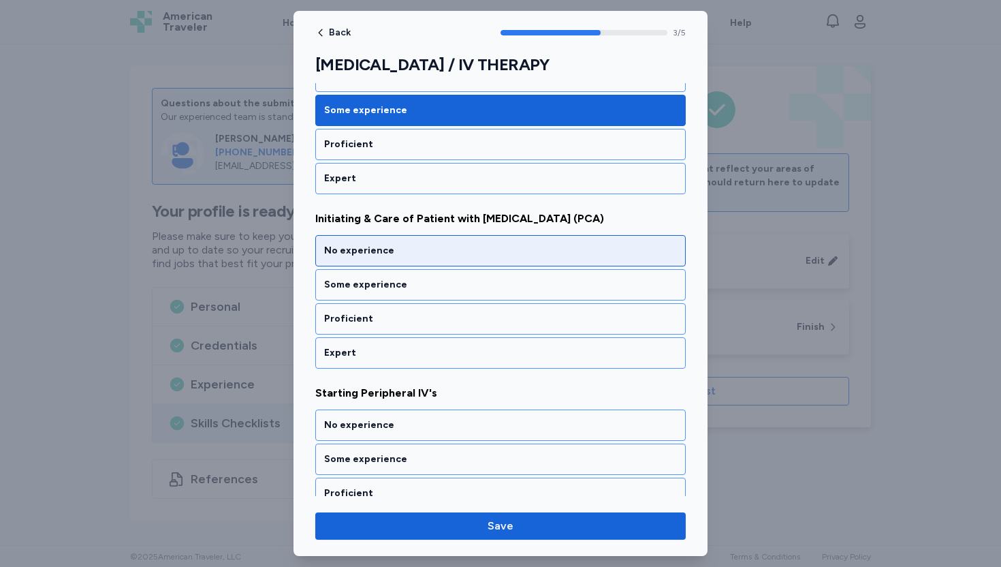
click at [401, 243] on div "No experience" at bounding box center [500, 250] width 371 height 31
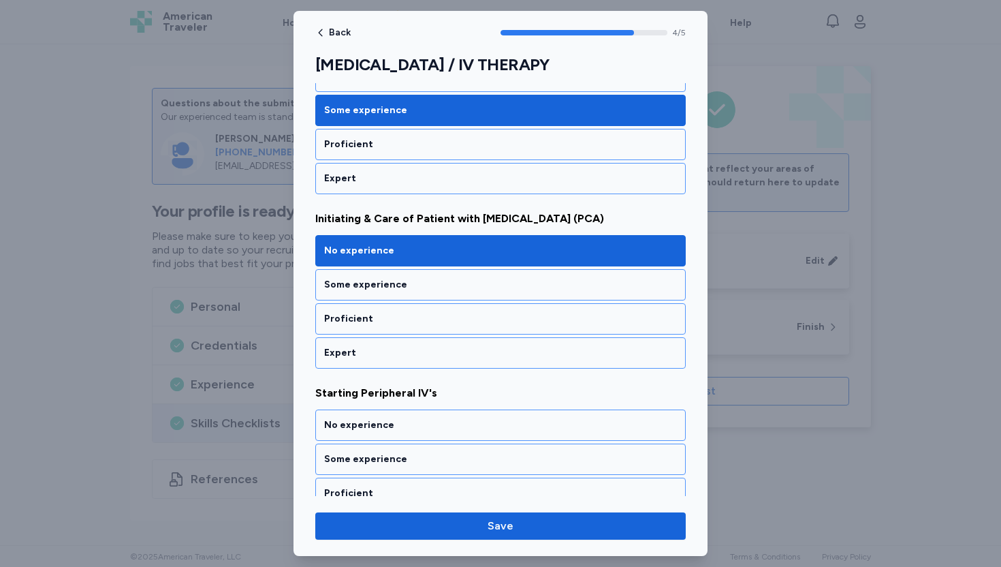
scroll to position [646, 0]
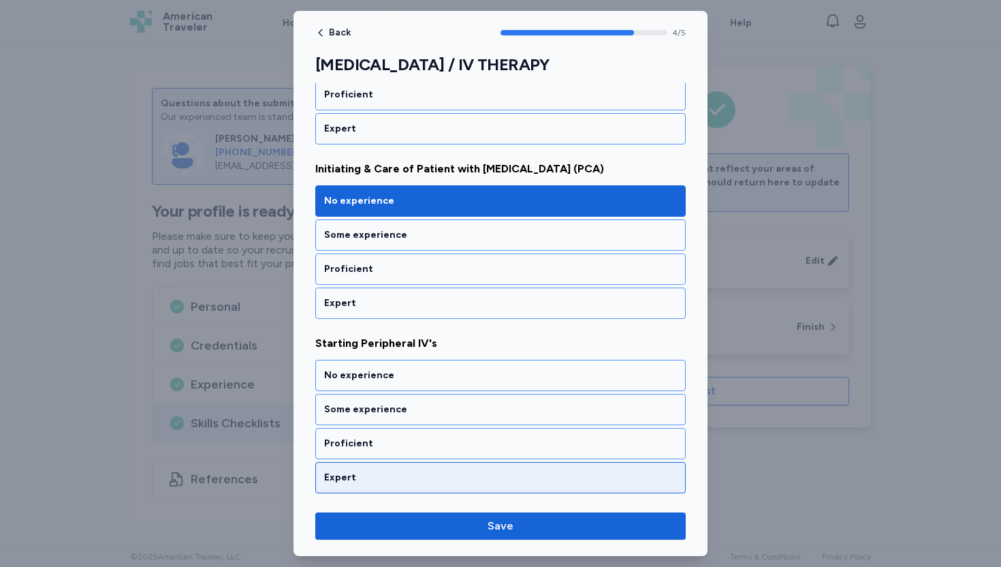
click at [360, 478] on div "Expert" at bounding box center [500, 478] width 353 height 14
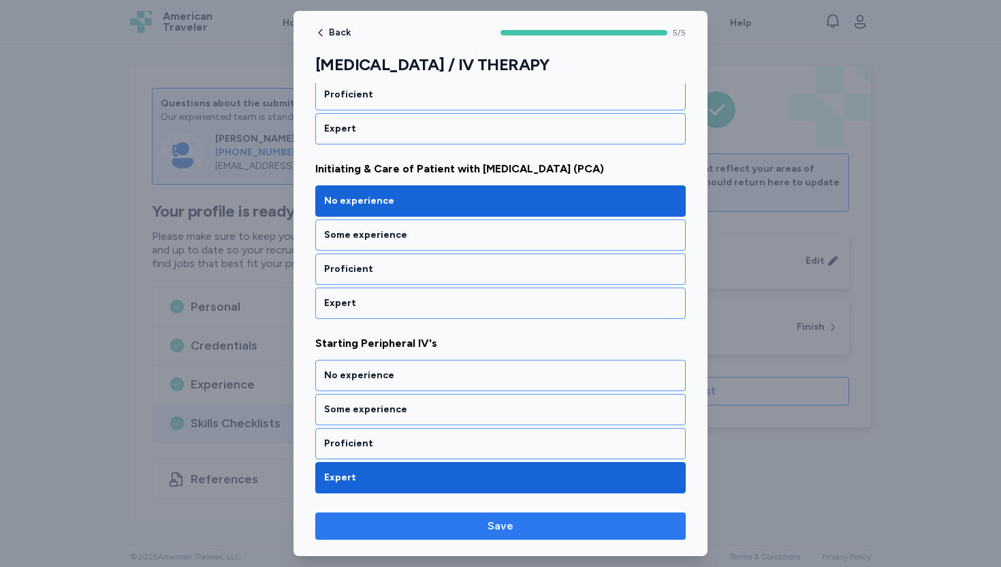
click at [457, 529] on span "Save" at bounding box center [500, 526] width 349 height 16
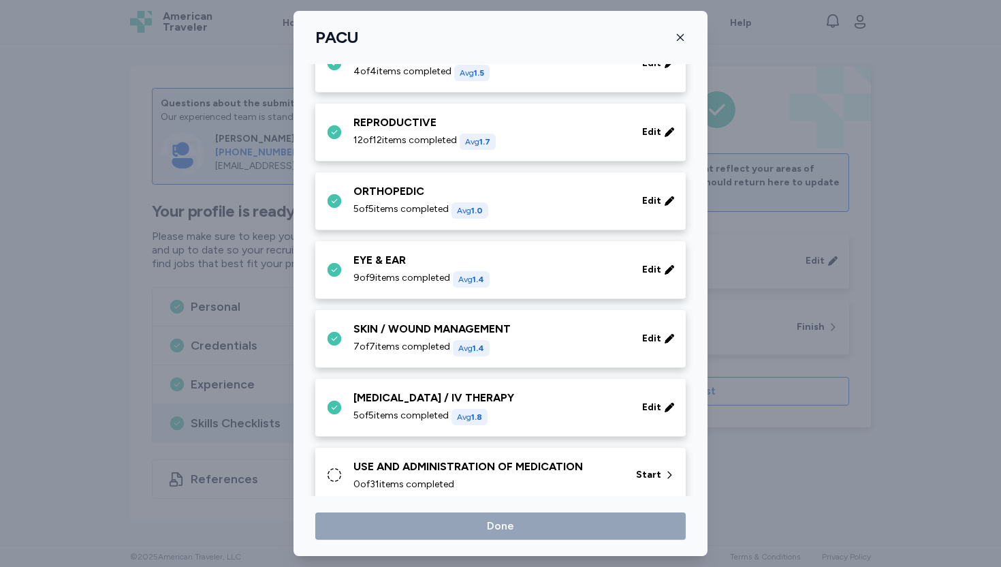
scroll to position [612, 0]
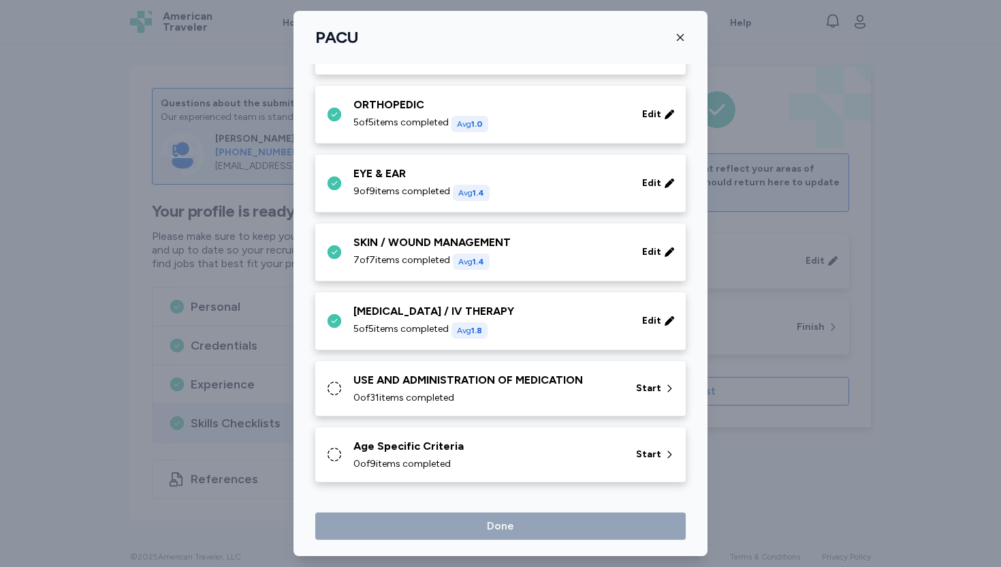
click at [454, 386] on div "USE AND ADMINISTRATION OF MEDICATION" at bounding box center [487, 380] width 266 height 16
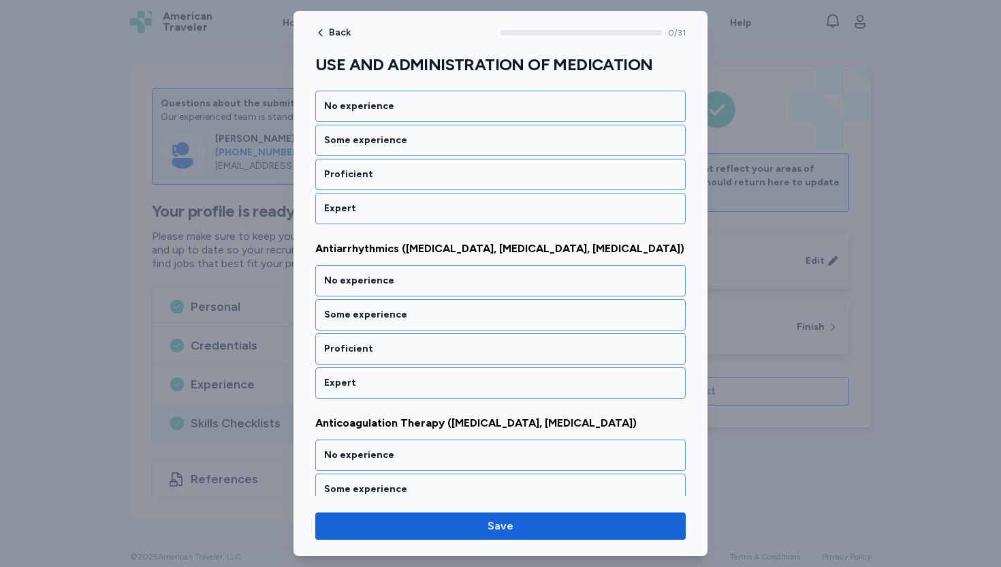
scroll to position [220, 0]
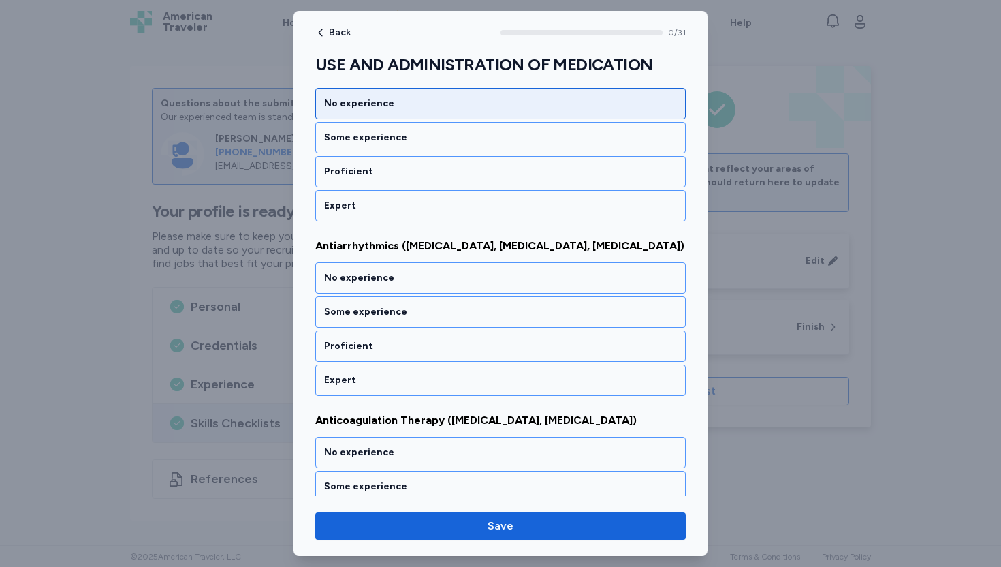
click at [381, 101] on div "No experience" at bounding box center [500, 104] width 353 height 14
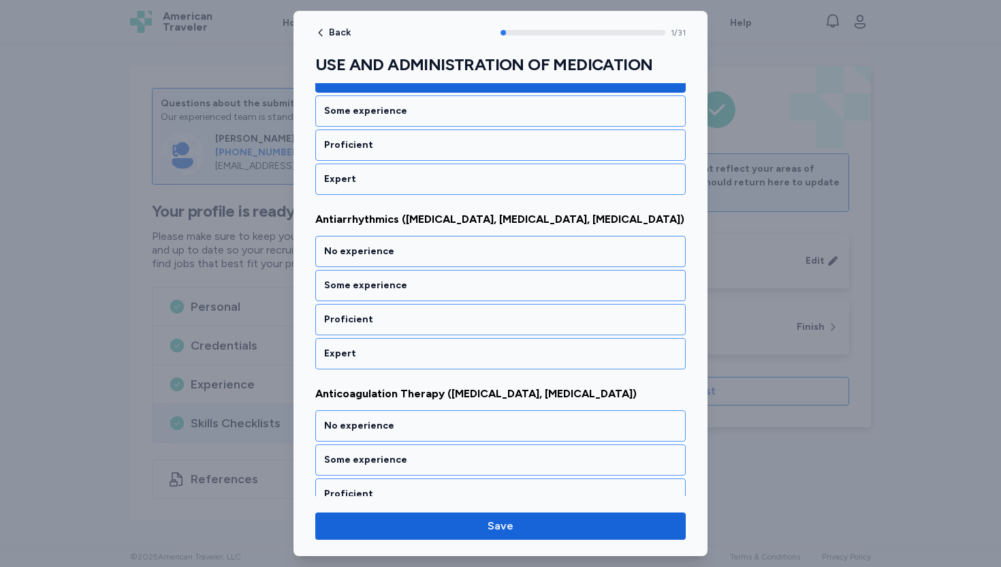
scroll to position [247, 0]
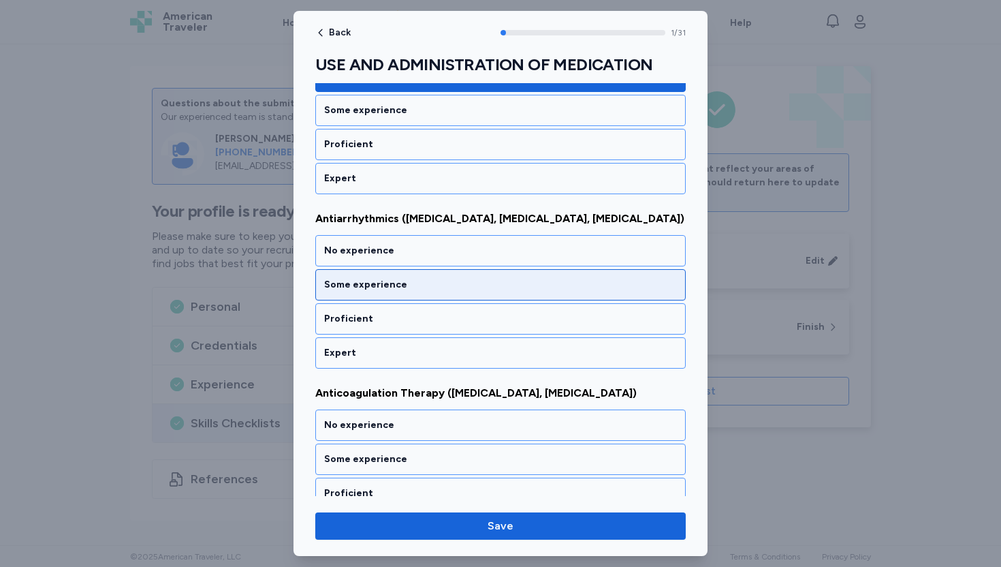
click at [343, 288] on div "Some experience" at bounding box center [500, 285] width 353 height 14
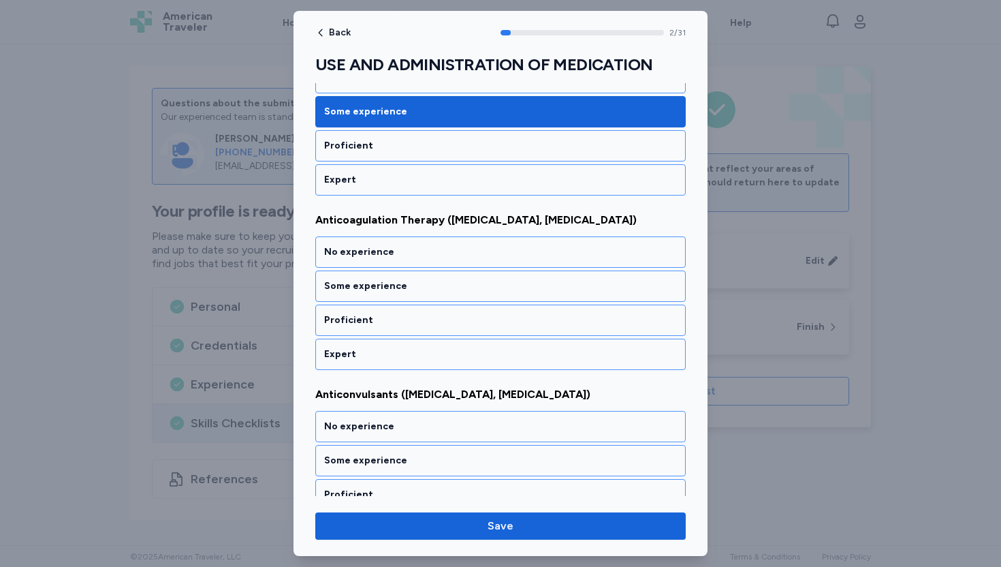
scroll to position [422, 0]
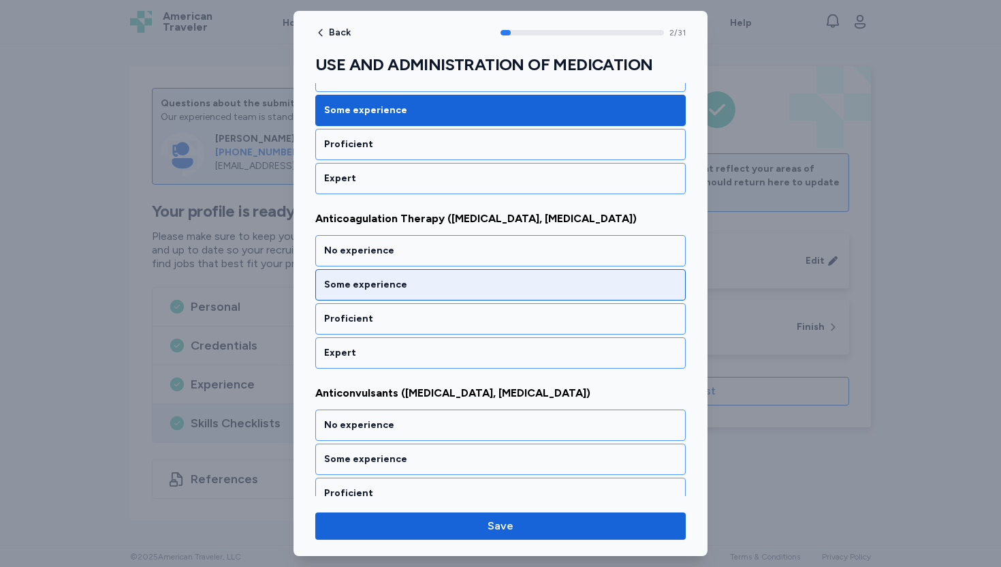
click at [343, 288] on div "Some experience" at bounding box center [500, 285] width 353 height 14
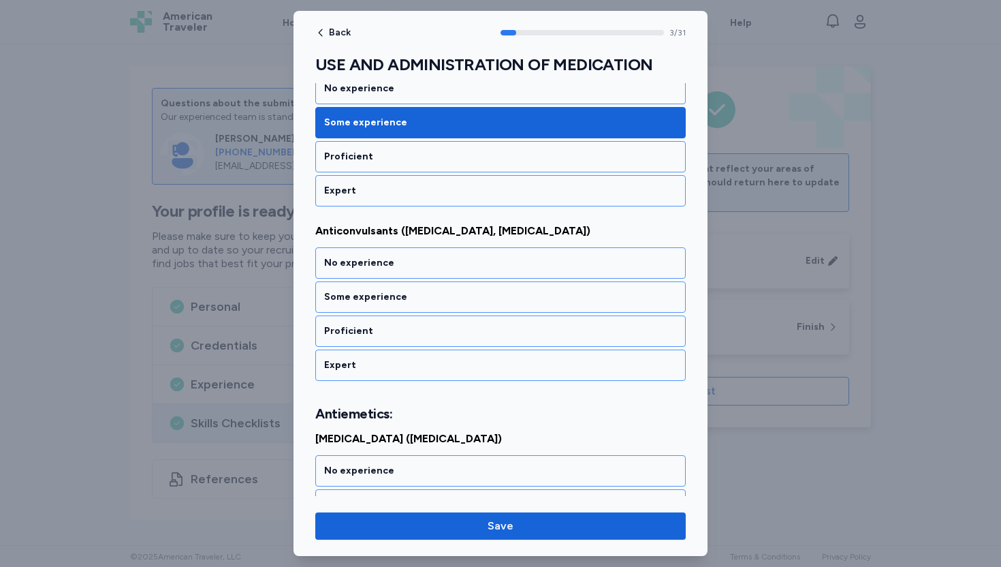
scroll to position [596, 0]
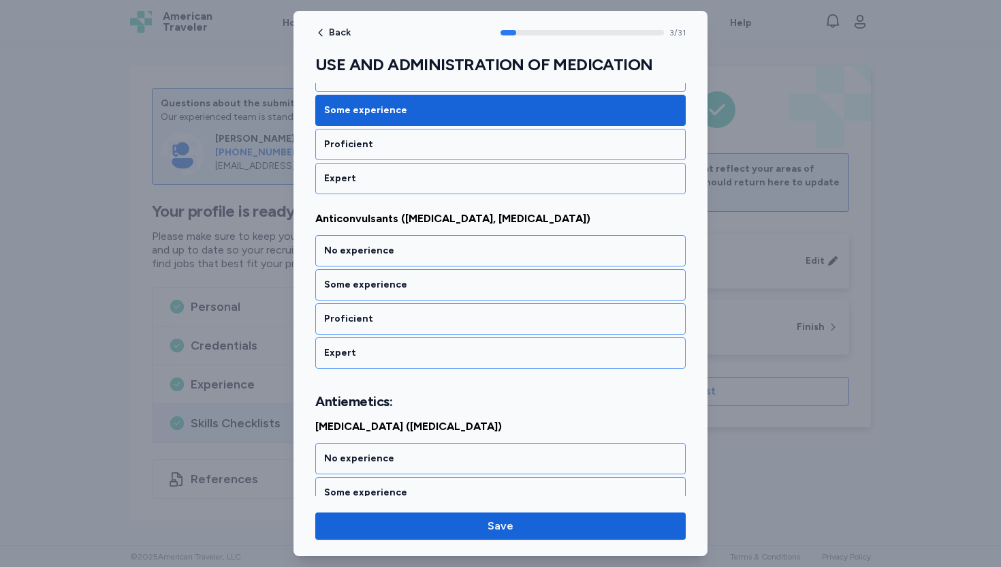
click at [343, 288] on div "Some experience" at bounding box center [500, 285] width 353 height 14
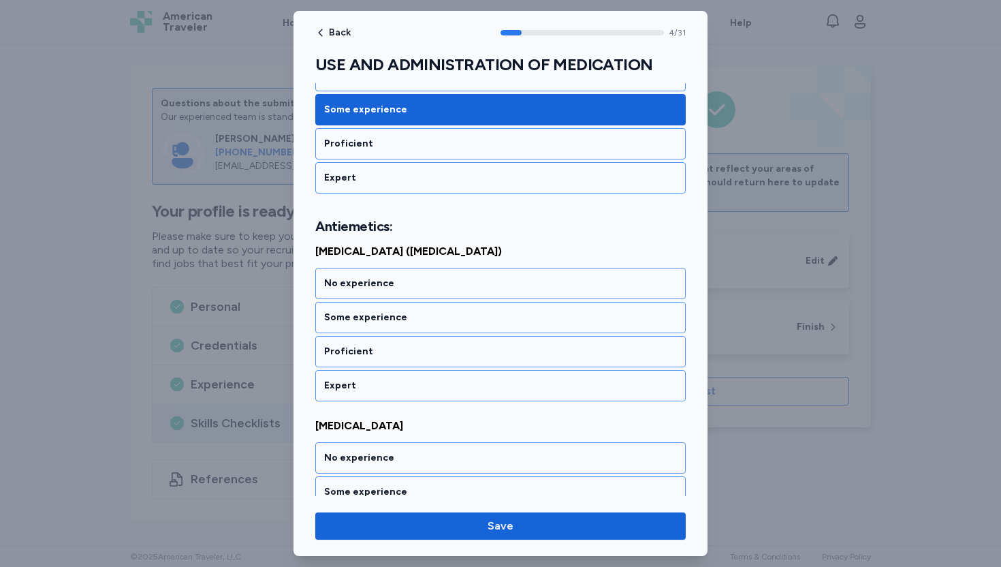
scroll to position [787, 0]
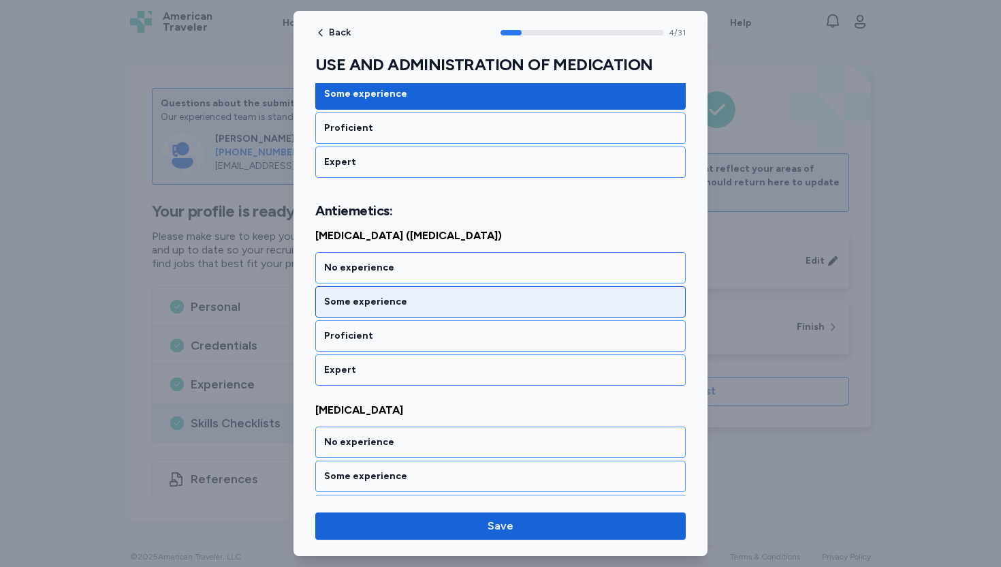
click at [339, 304] on div "Some experience" at bounding box center [500, 302] width 353 height 14
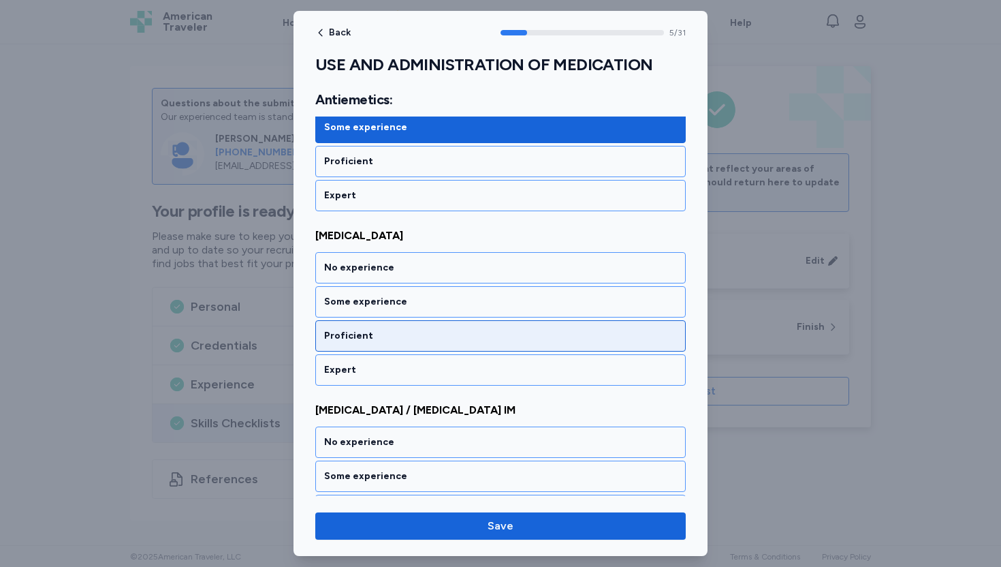
click at [341, 339] on div "Proficient" at bounding box center [500, 336] width 353 height 14
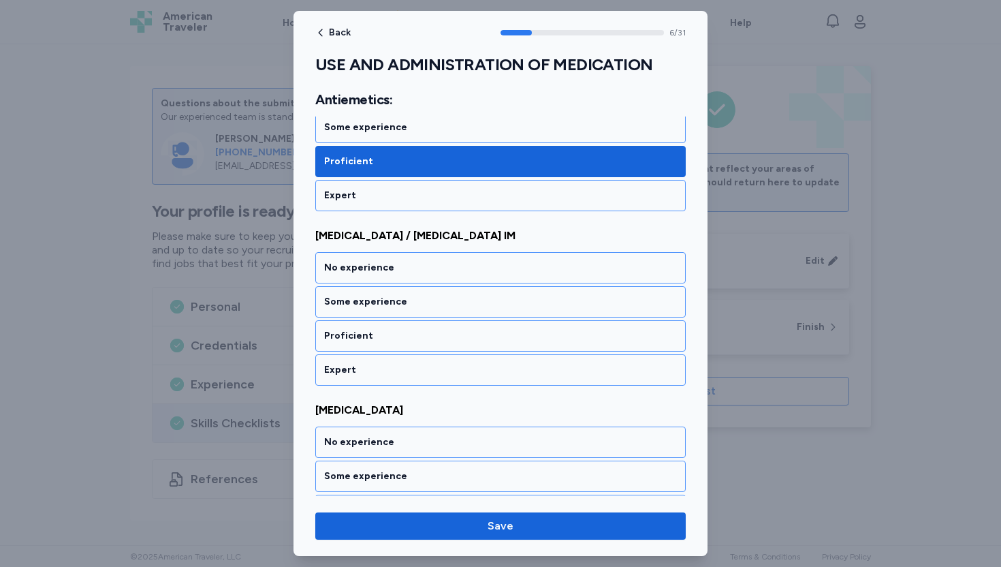
scroll to position [1136, 0]
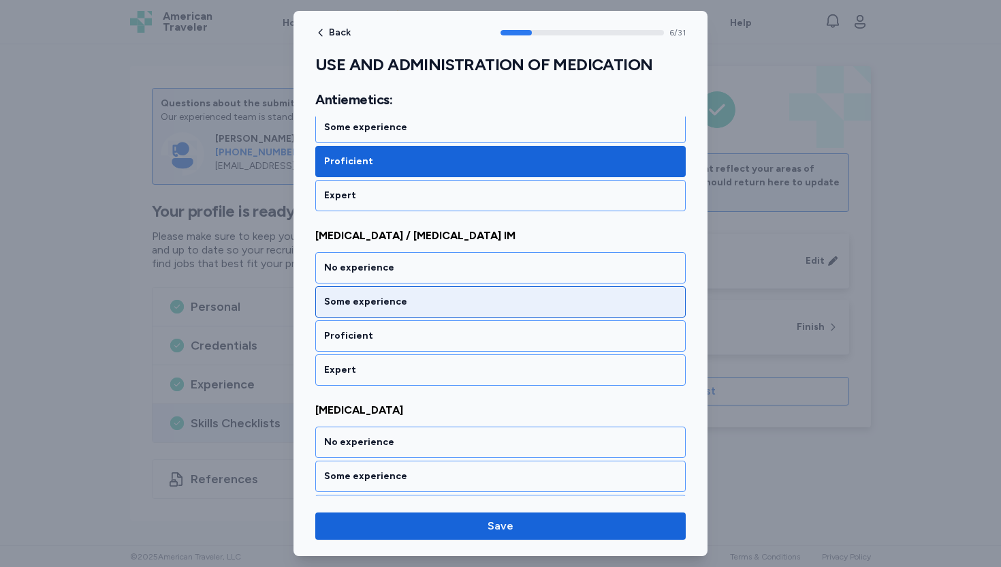
click at [344, 307] on div "Some experience" at bounding box center [500, 302] width 353 height 14
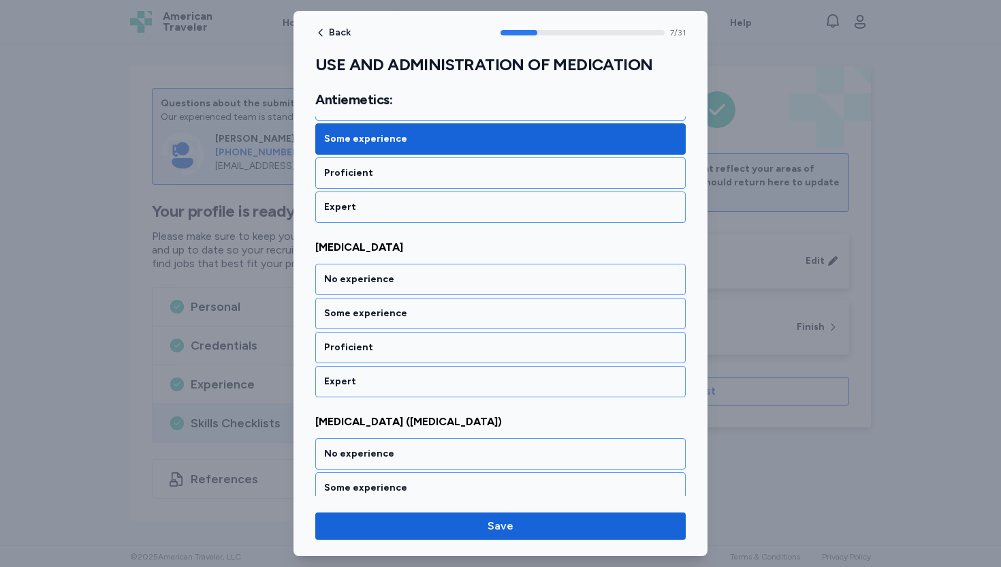
scroll to position [1310, 0]
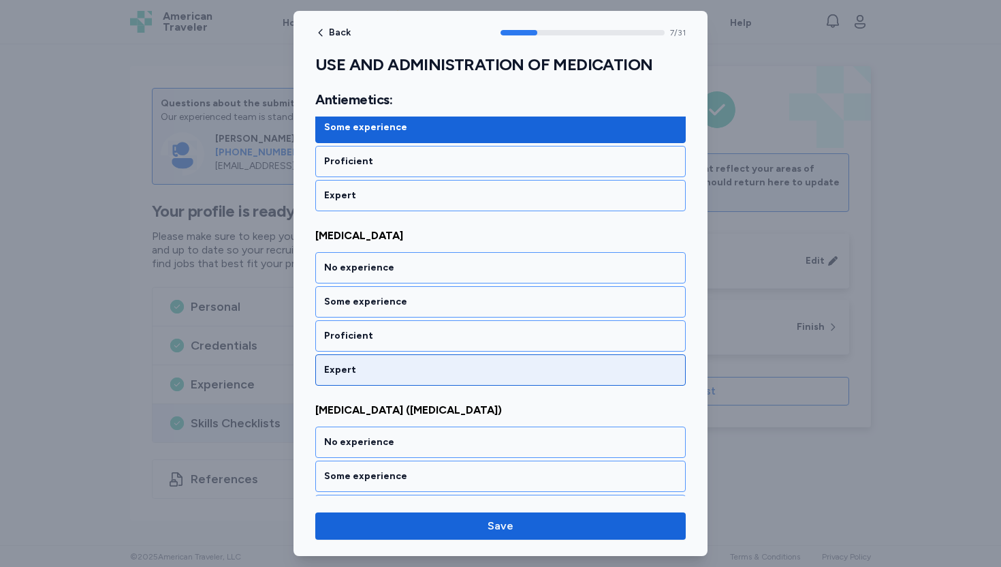
click at [335, 375] on div "Expert" at bounding box center [500, 370] width 353 height 14
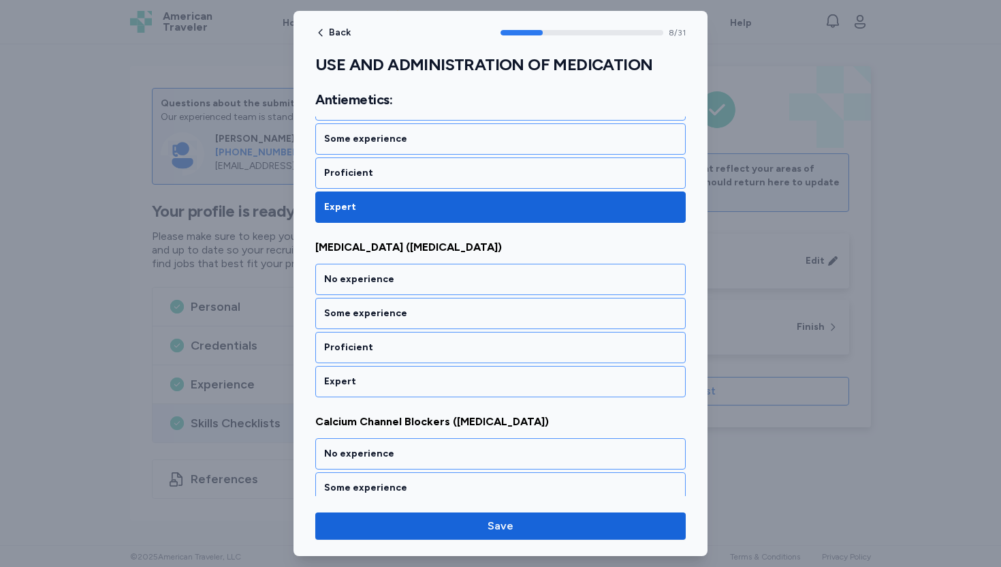
scroll to position [1484, 0]
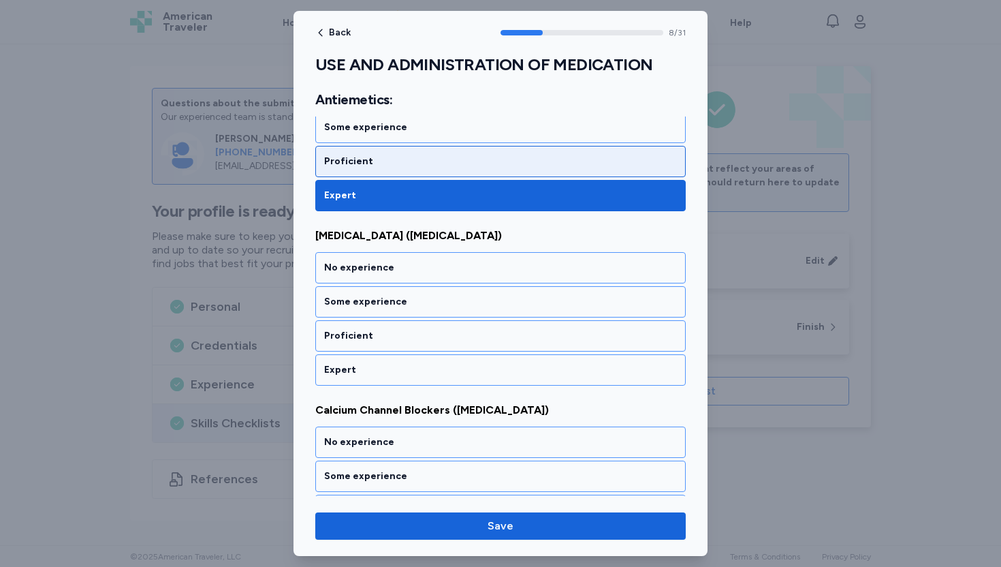
click at [348, 157] on div "Proficient" at bounding box center [500, 162] width 353 height 14
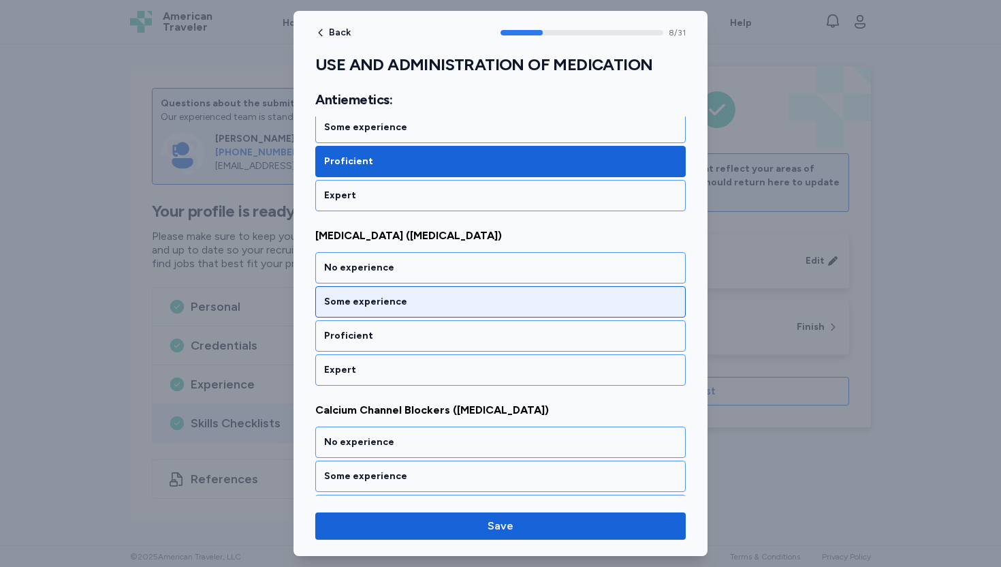
click at [332, 305] on div "Some experience" at bounding box center [500, 302] width 353 height 14
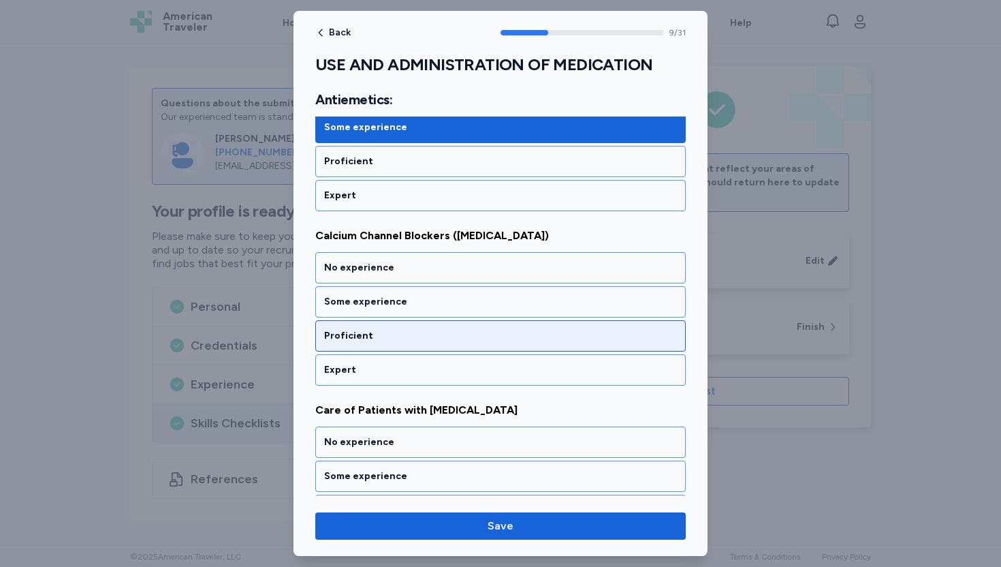
scroll to position [1659, 0]
click at [347, 338] on div "Proficient" at bounding box center [500, 336] width 353 height 14
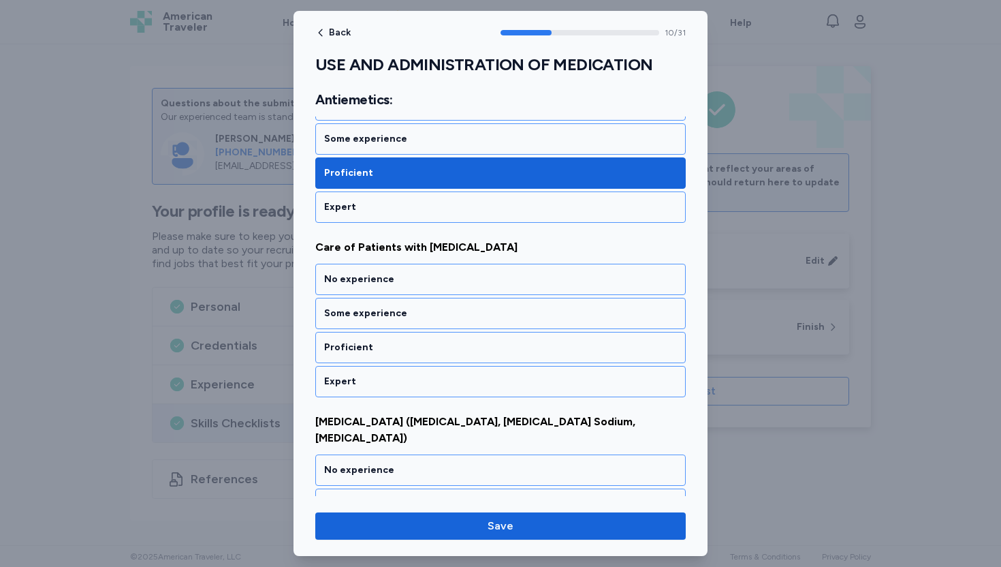
scroll to position [1833, 0]
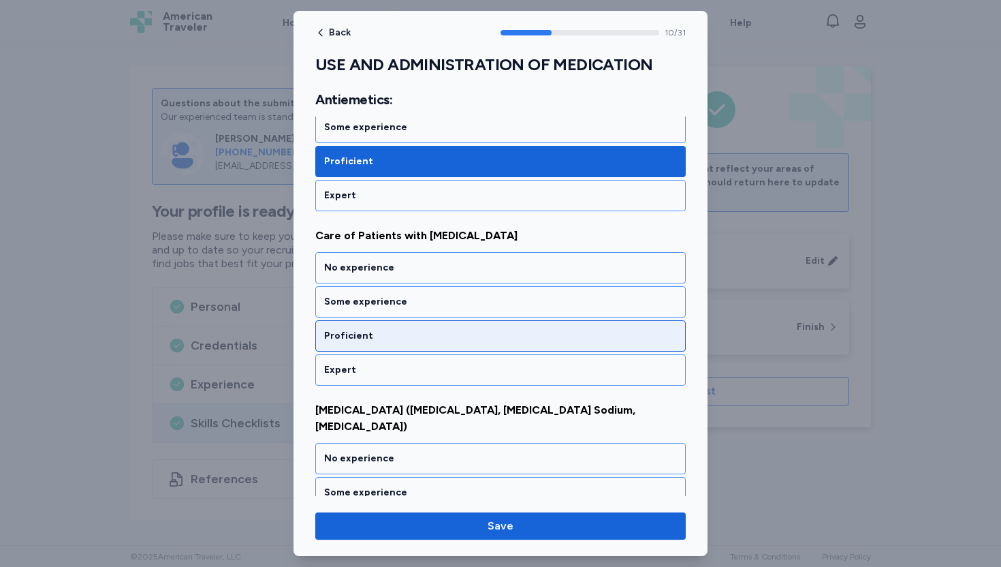
click at [355, 340] on div "Proficient" at bounding box center [500, 336] width 353 height 14
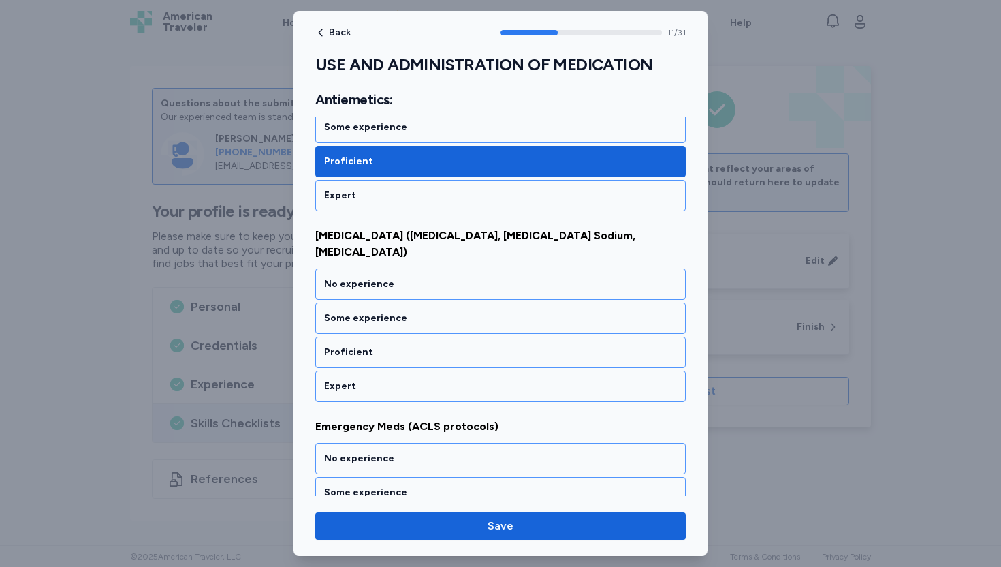
scroll to position [2007, 0]
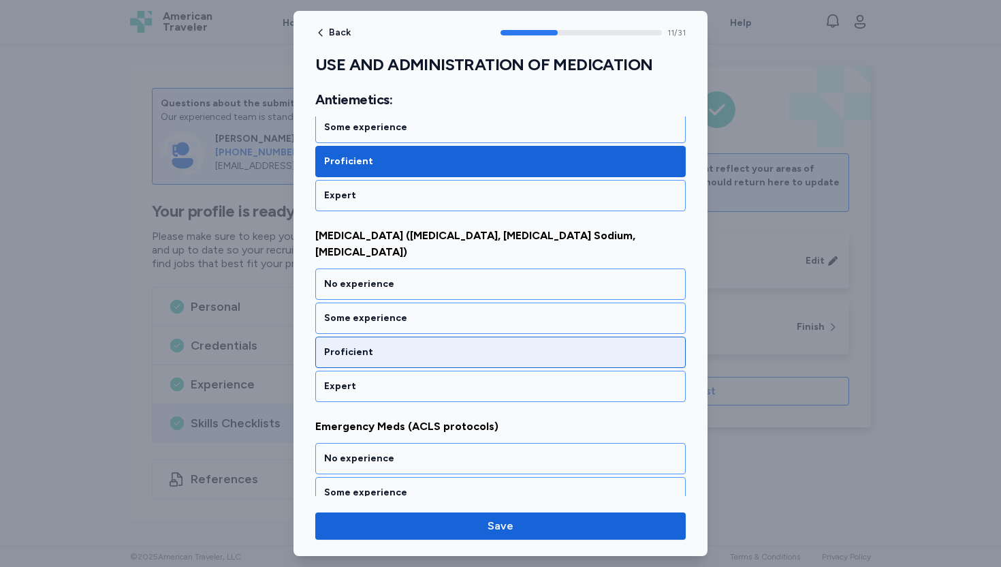
click at [345, 345] on div "Proficient" at bounding box center [500, 352] width 353 height 14
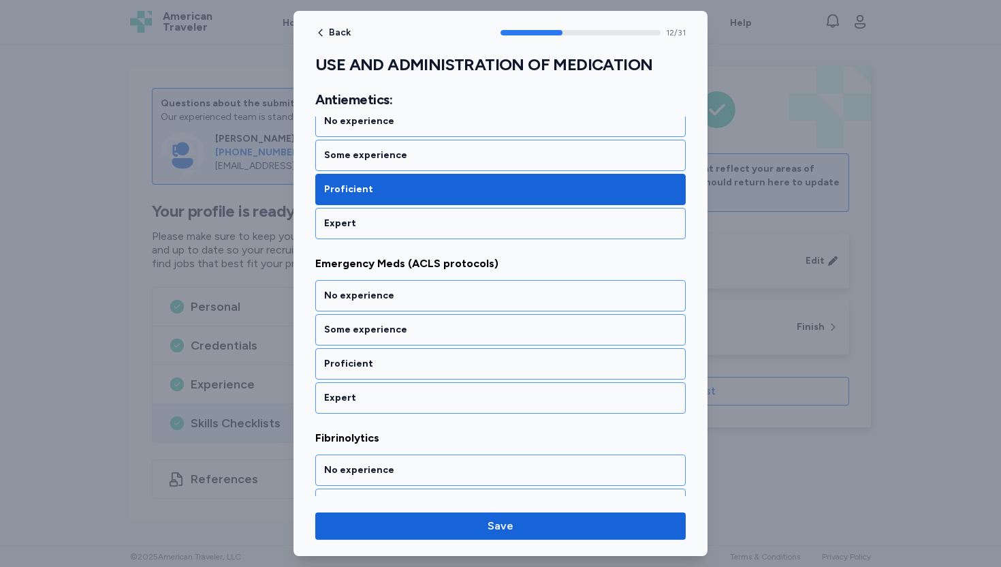
scroll to position [2182, 0]
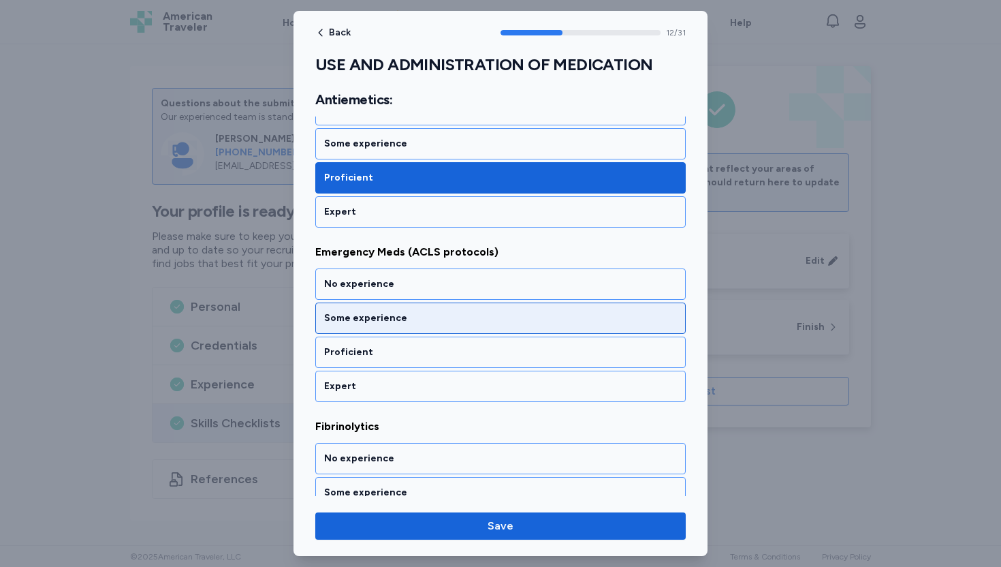
click at [346, 314] on div "Some experience" at bounding box center [500, 317] width 371 height 31
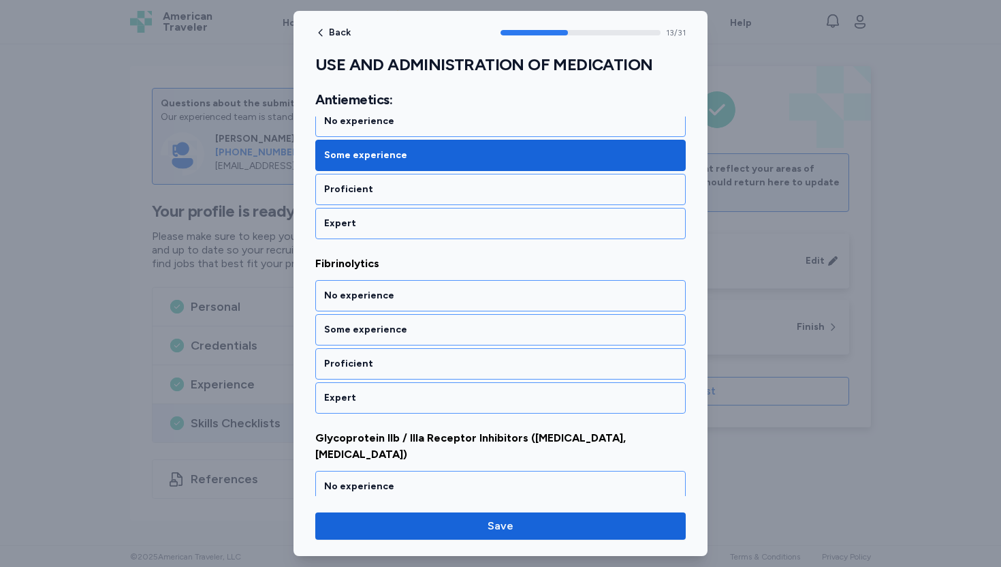
scroll to position [2356, 0]
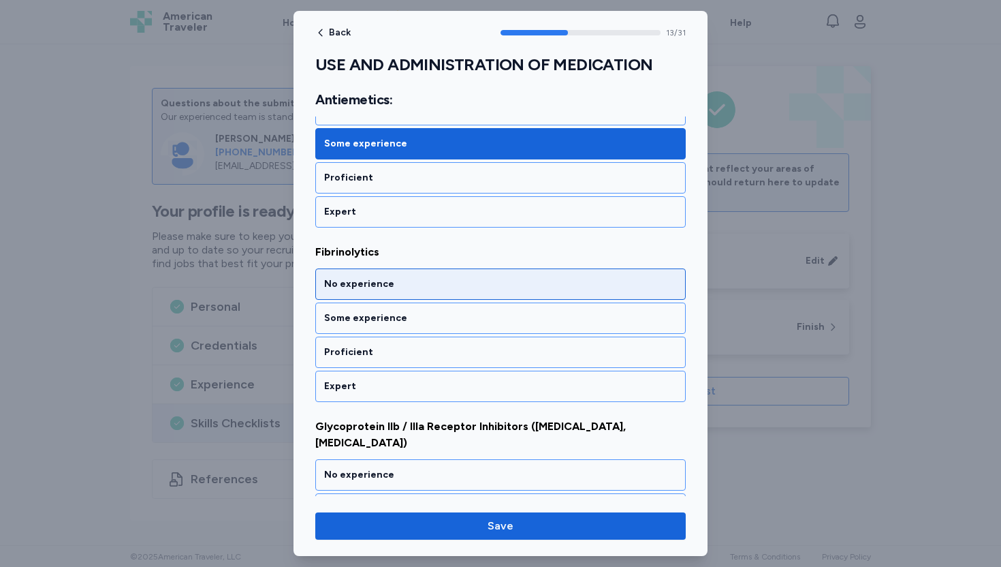
click at [349, 277] on div "No experience" at bounding box center [500, 284] width 353 height 14
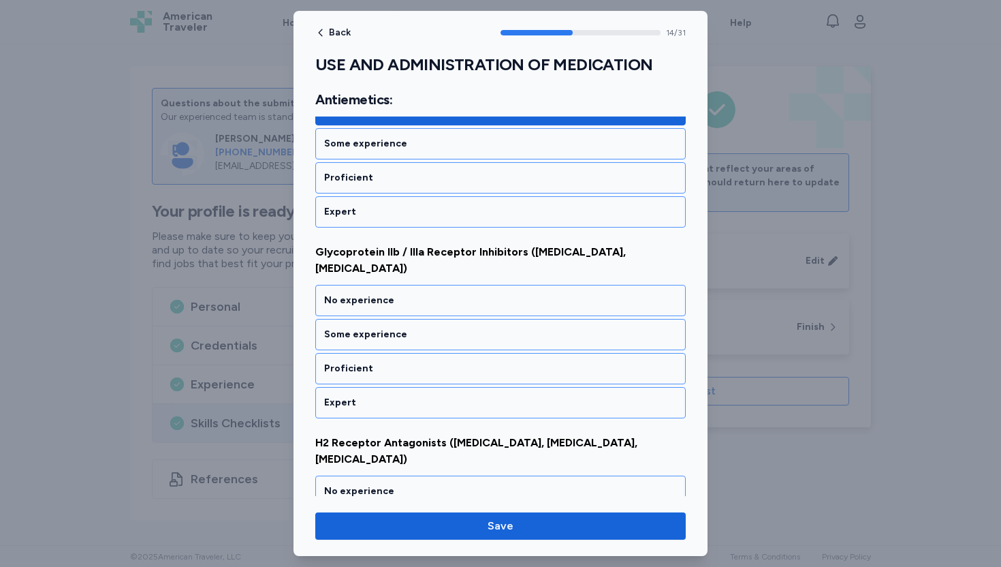
scroll to position [2531, 0]
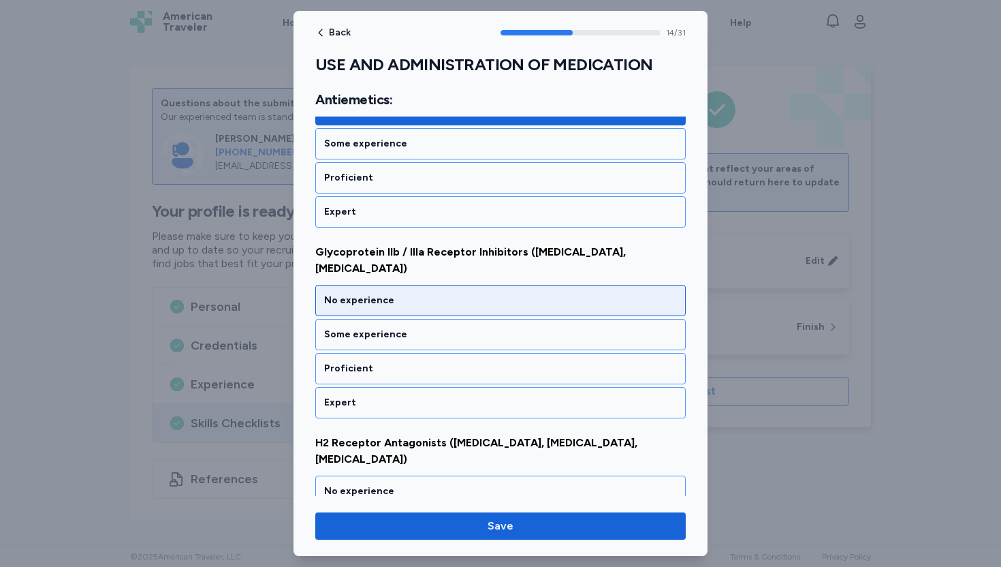
click at [358, 294] on div "No experience" at bounding box center [500, 301] width 353 height 14
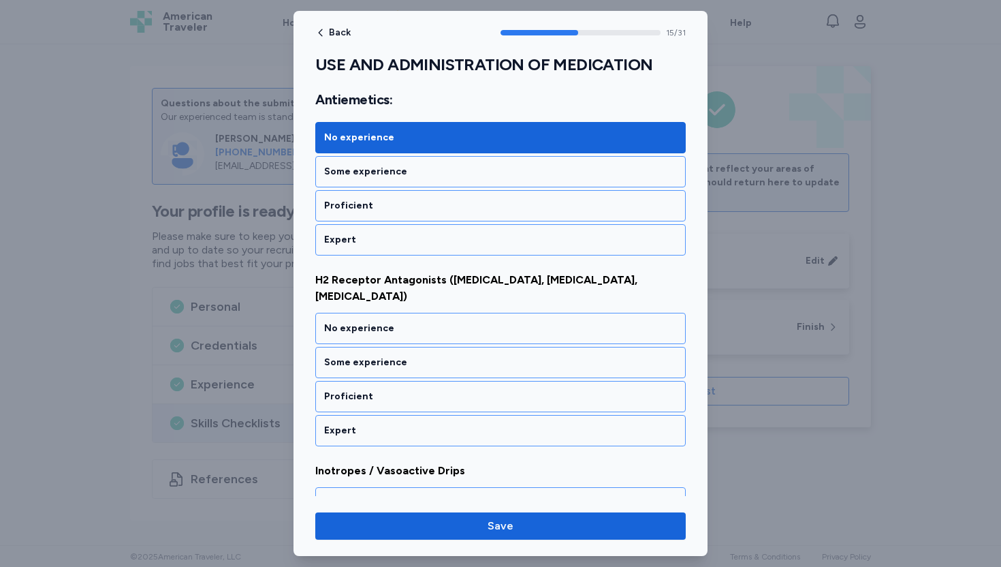
scroll to position [2705, 0]
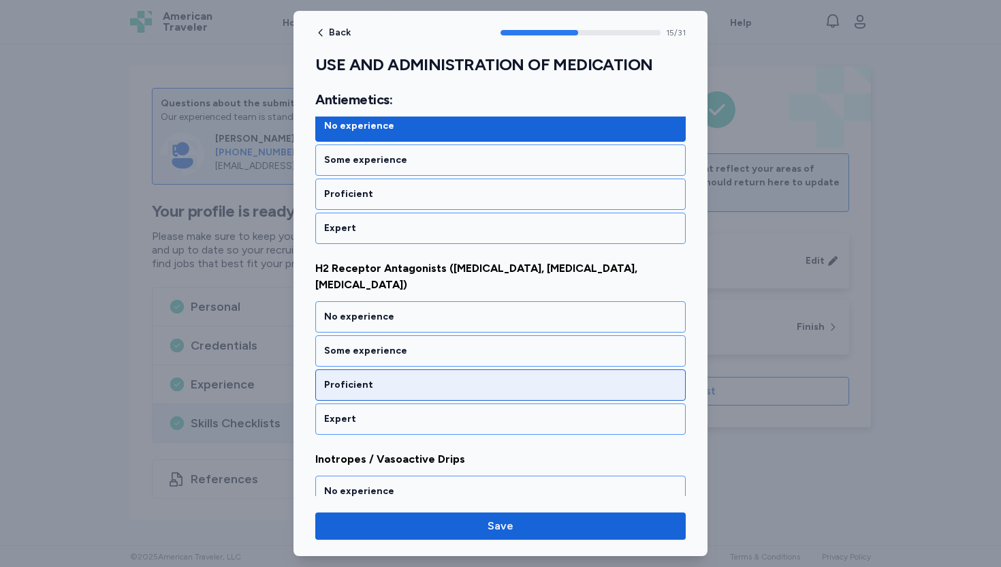
click at [356, 378] on div "Proficient" at bounding box center [500, 385] width 353 height 14
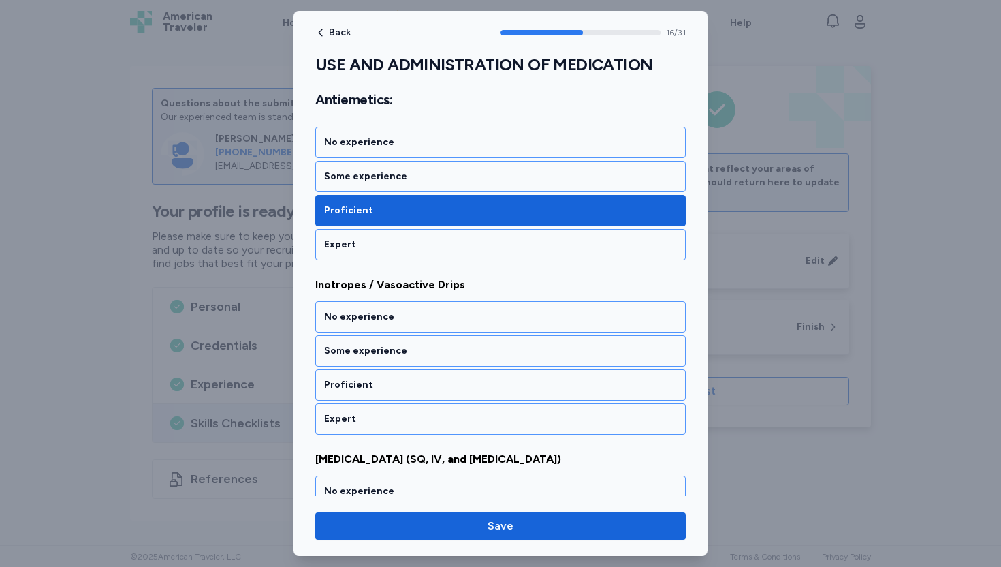
scroll to position [2879, 0]
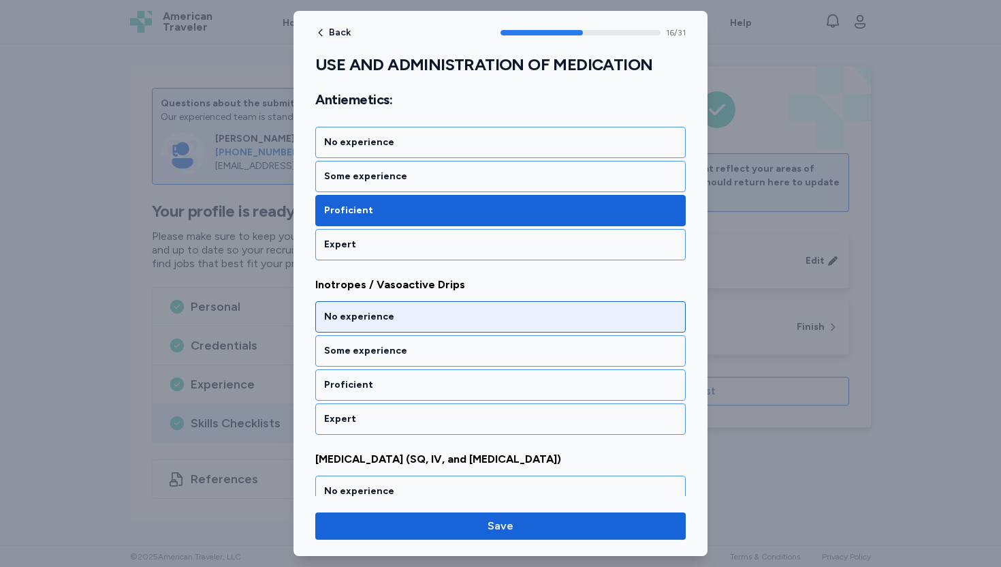
click at [356, 310] on div "No experience" at bounding box center [500, 317] width 353 height 14
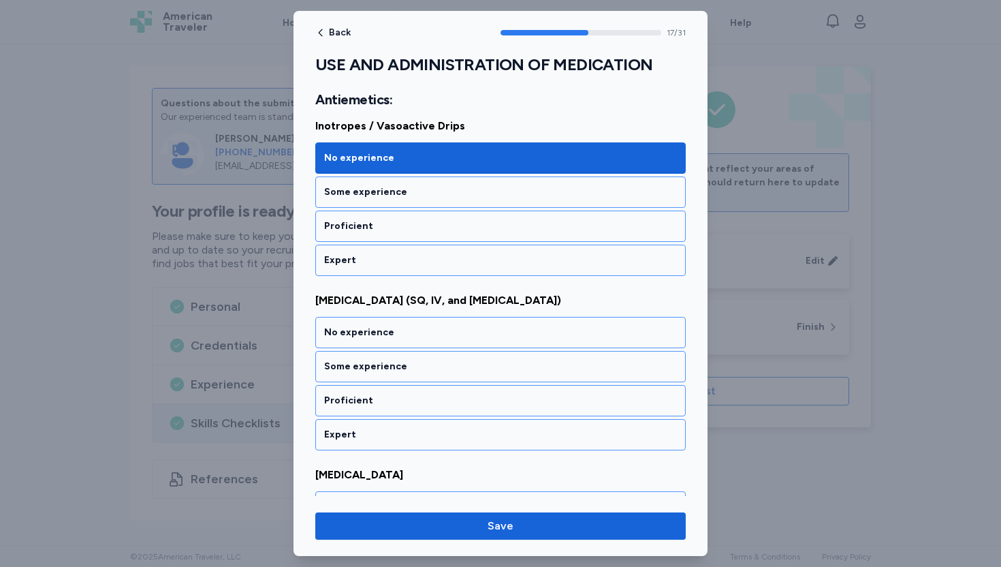
scroll to position [3054, 0]
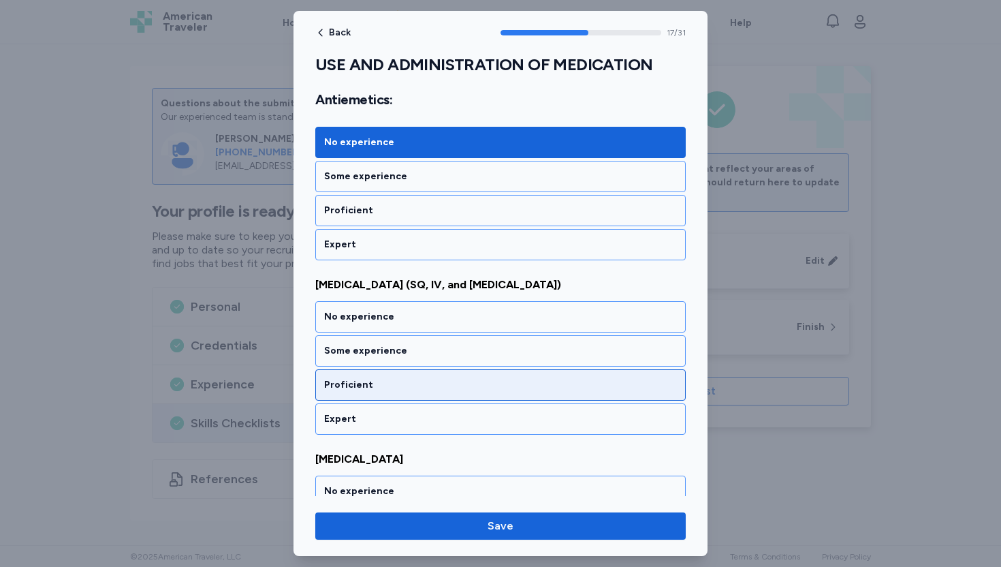
click at [351, 378] on div "Proficient" at bounding box center [500, 385] width 353 height 14
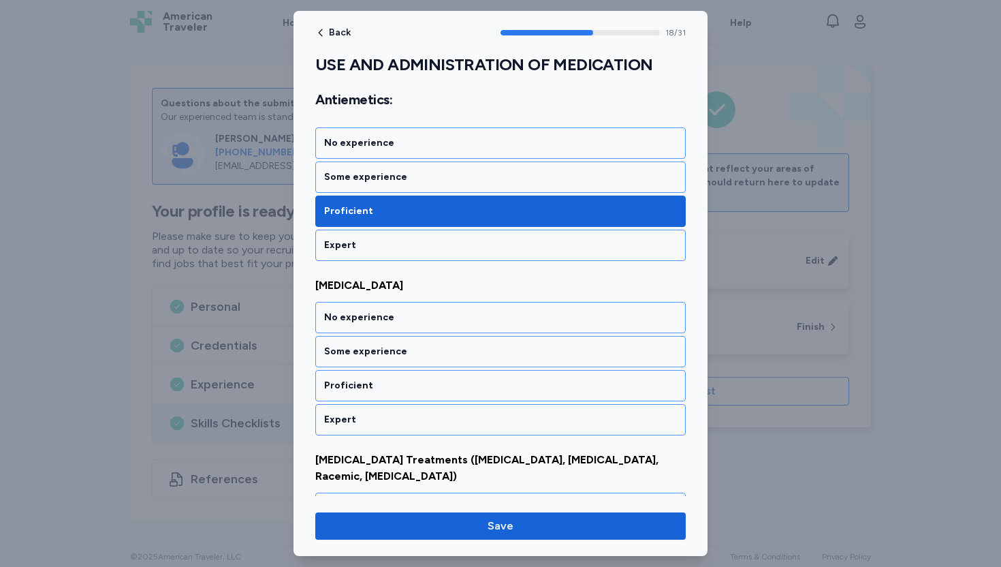
scroll to position [3228, 0]
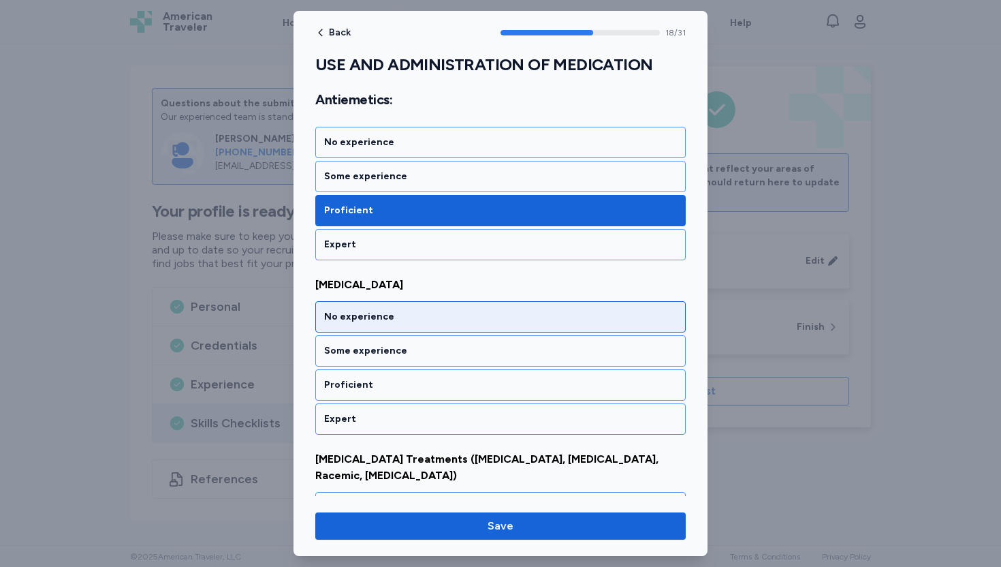
click at [350, 310] on div "No experience" at bounding box center [500, 317] width 353 height 14
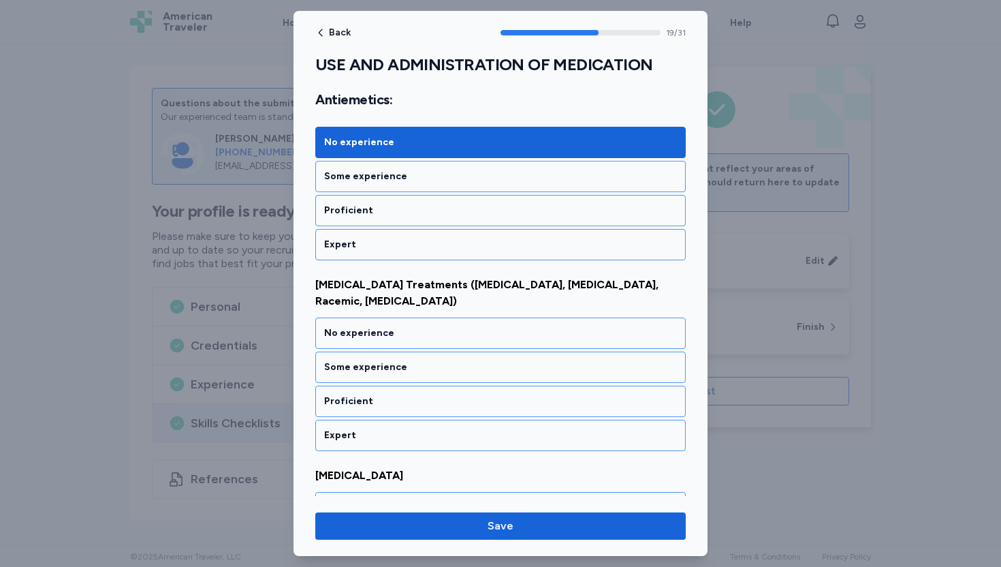
scroll to position [3403, 0]
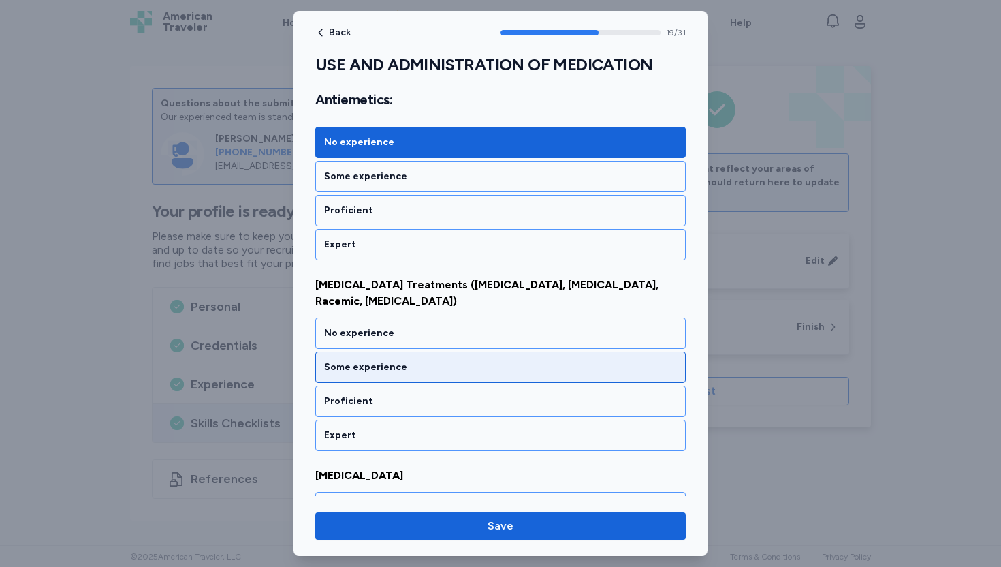
click at [349, 360] on div "Some experience" at bounding box center [500, 367] width 353 height 14
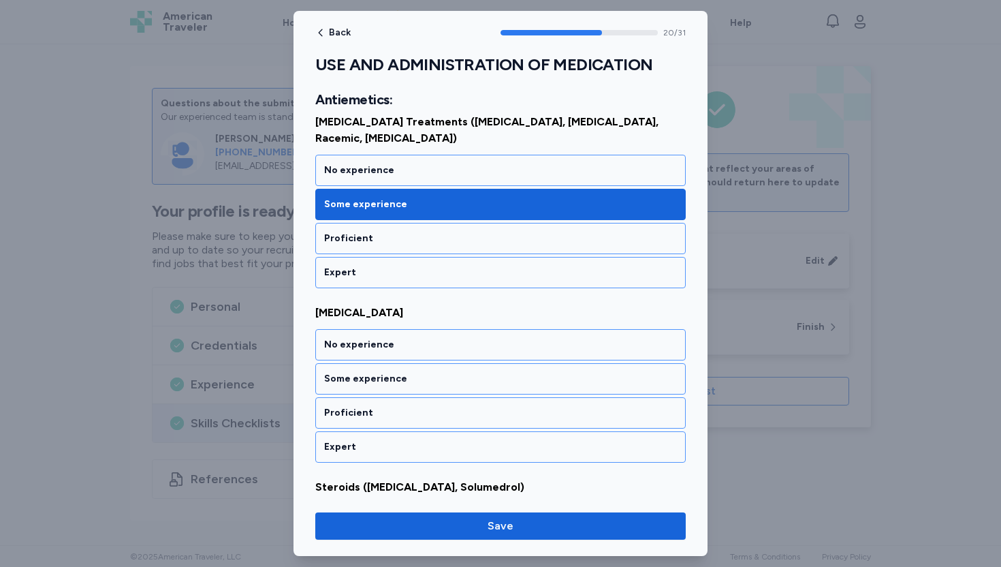
scroll to position [3577, 0]
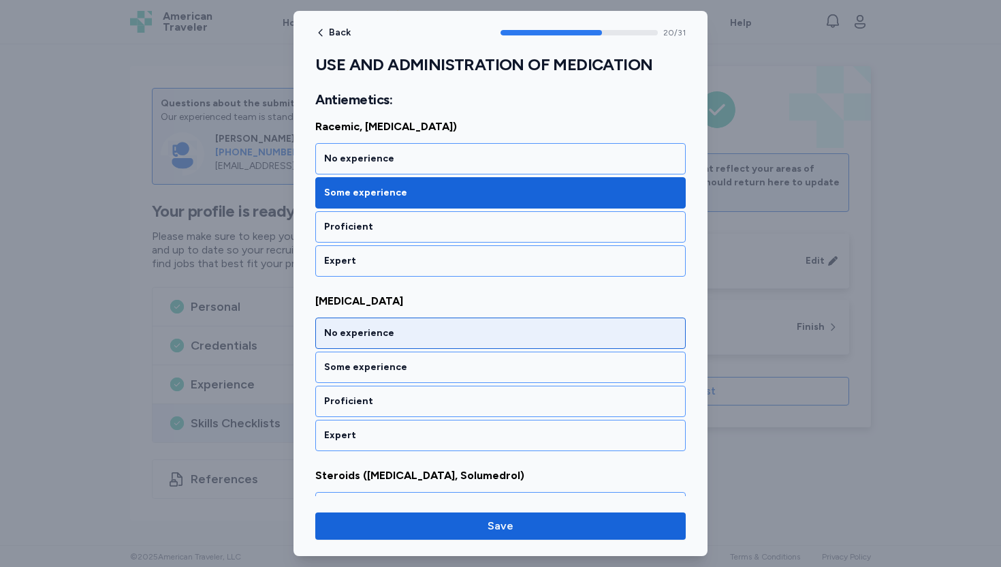
click at [354, 326] on div "No experience" at bounding box center [500, 333] width 353 height 14
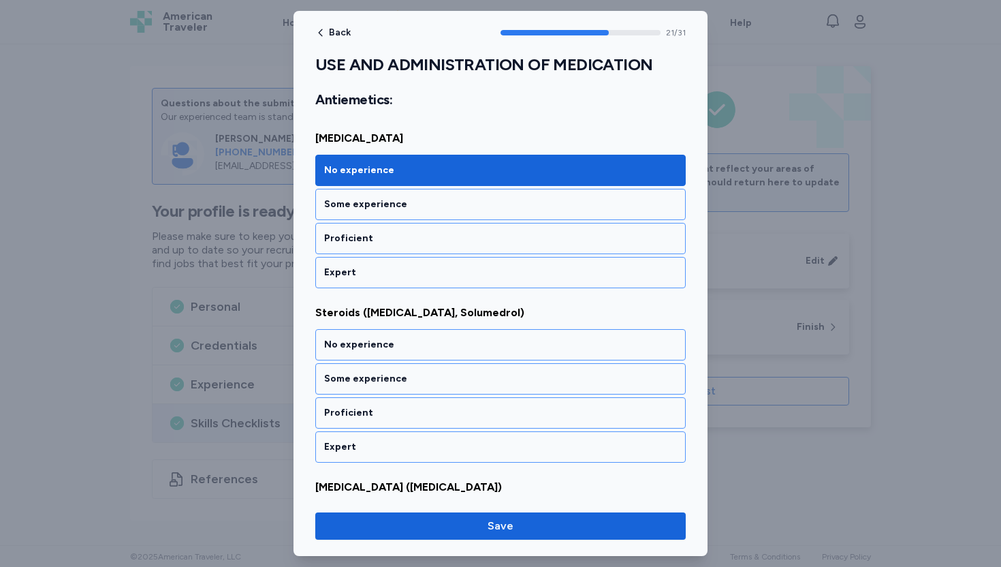
scroll to position [3751, 0]
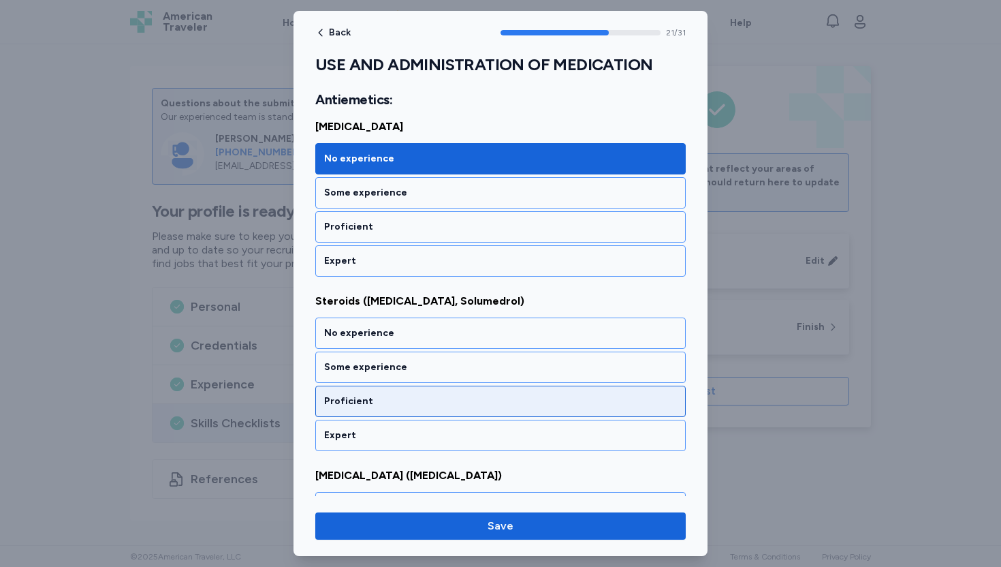
click at [342, 394] on div "Proficient" at bounding box center [500, 401] width 353 height 14
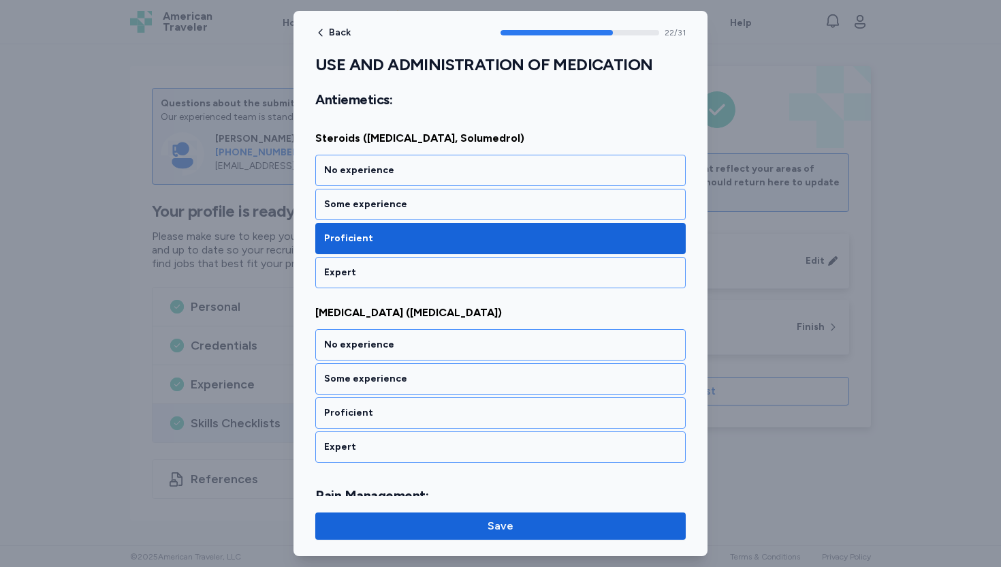
scroll to position [3926, 0]
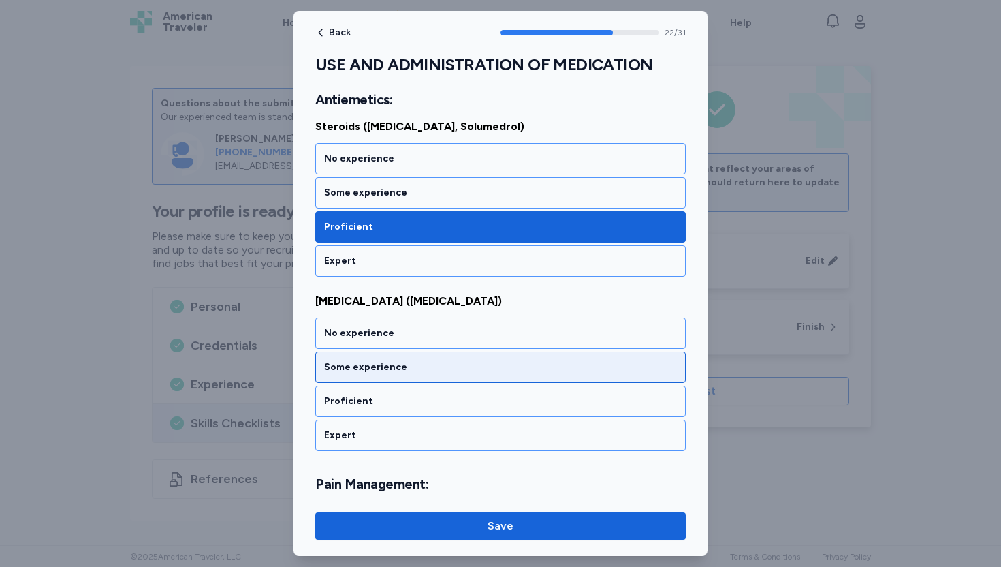
click at [365, 360] on div "Some experience" at bounding box center [500, 367] width 353 height 14
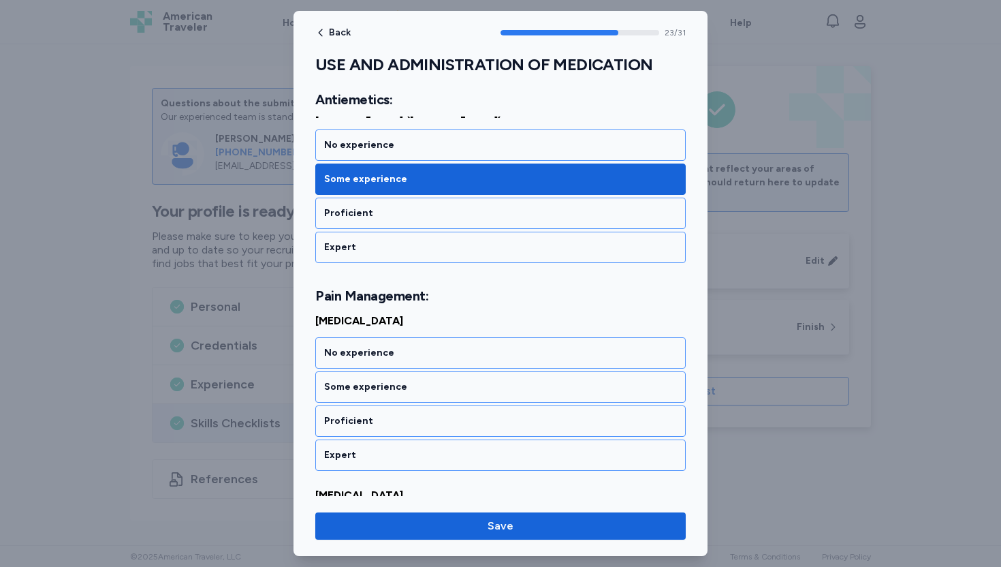
scroll to position [4133, 0]
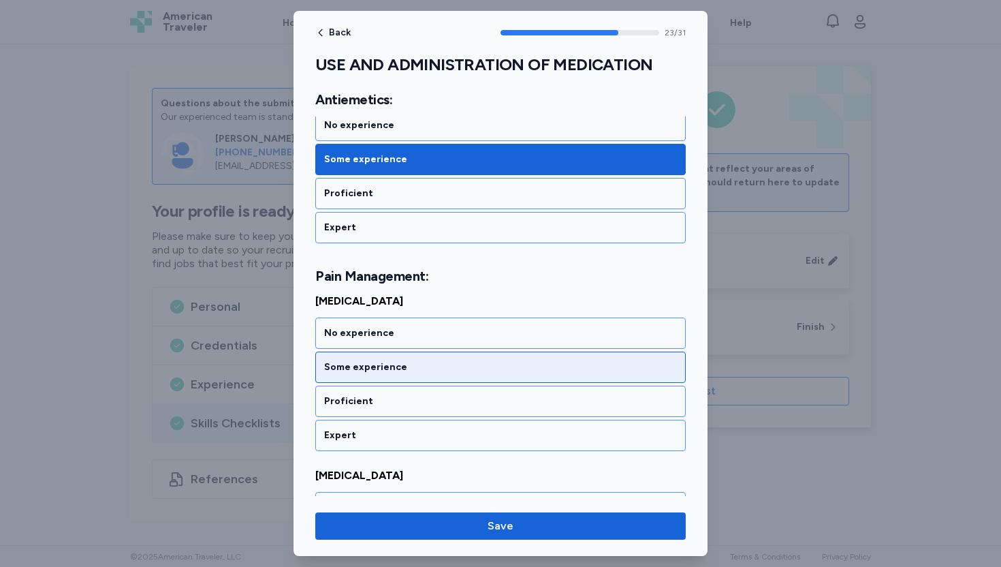
click at [373, 360] on div "Some experience" at bounding box center [500, 367] width 353 height 14
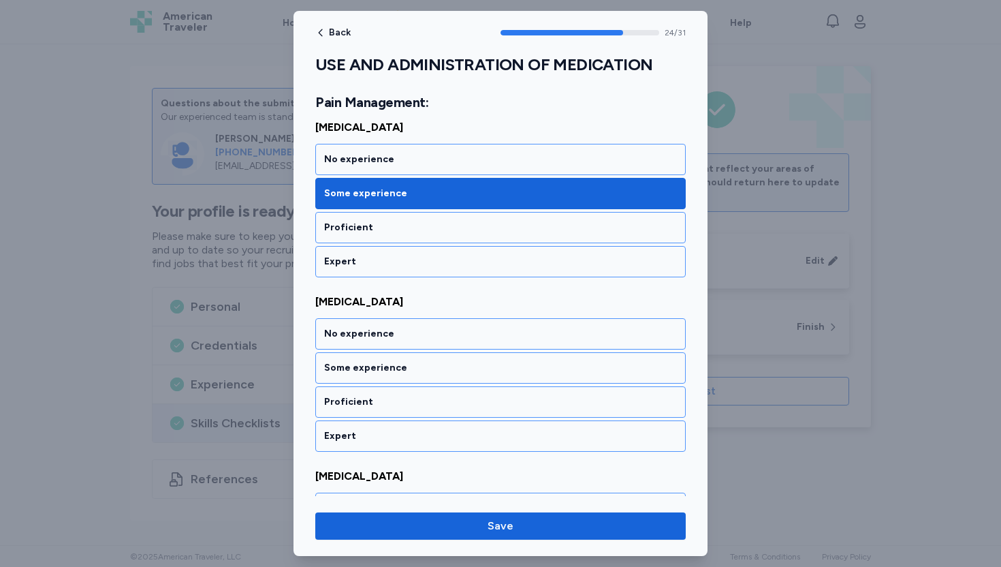
scroll to position [4308, 0]
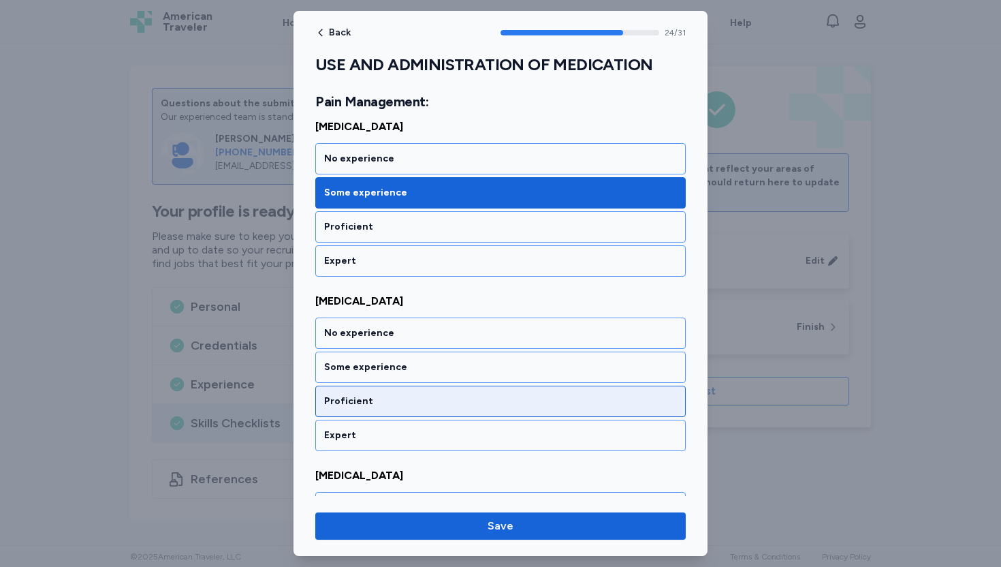
click at [359, 394] on div "Proficient" at bounding box center [500, 401] width 353 height 14
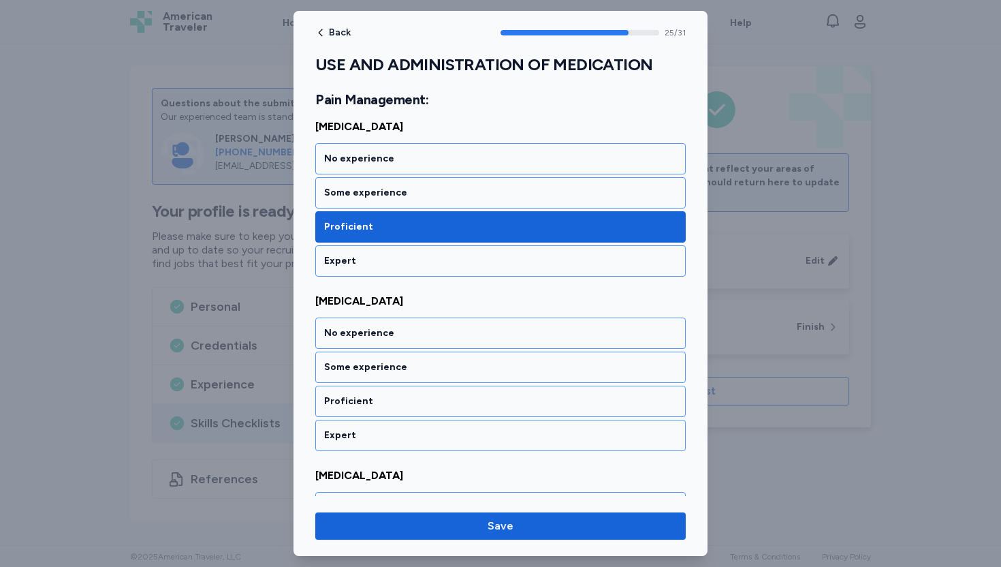
click at [359, 394] on div "Proficient" at bounding box center [500, 401] width 353 height 14
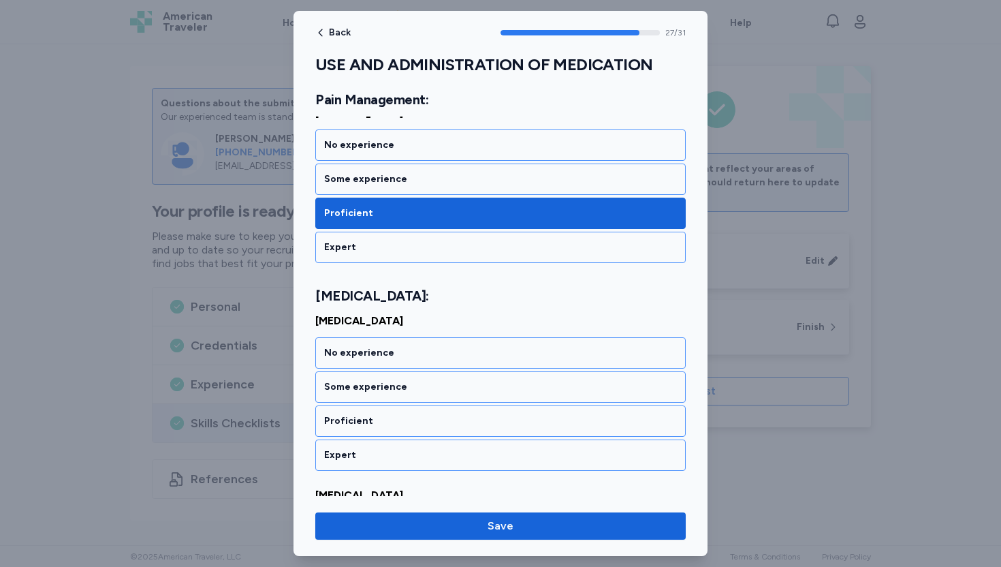
scroll to position [4864, 0]
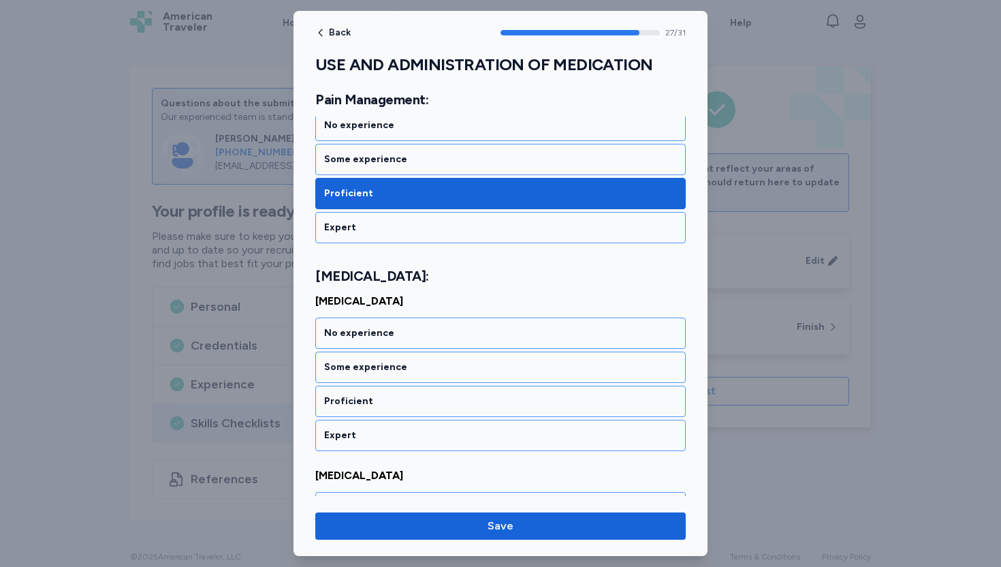
click at [359, 394] on div "Proficient" at bounding box center [500, 401] width 353 height 14
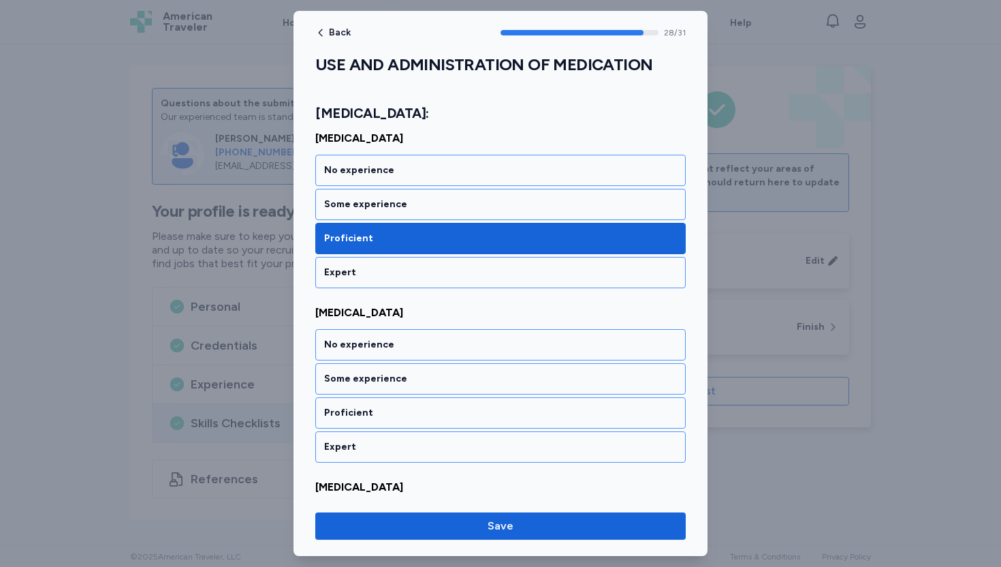
scroll to position [5039, 0]
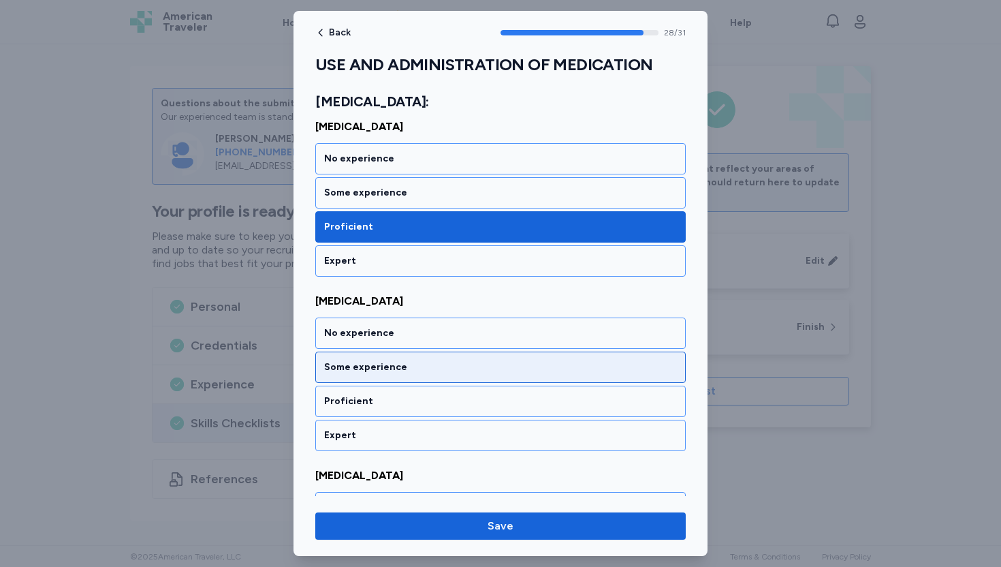
click at [375, 360] on div "Some experience" at bounding box center [500, 367] width 353 height 14
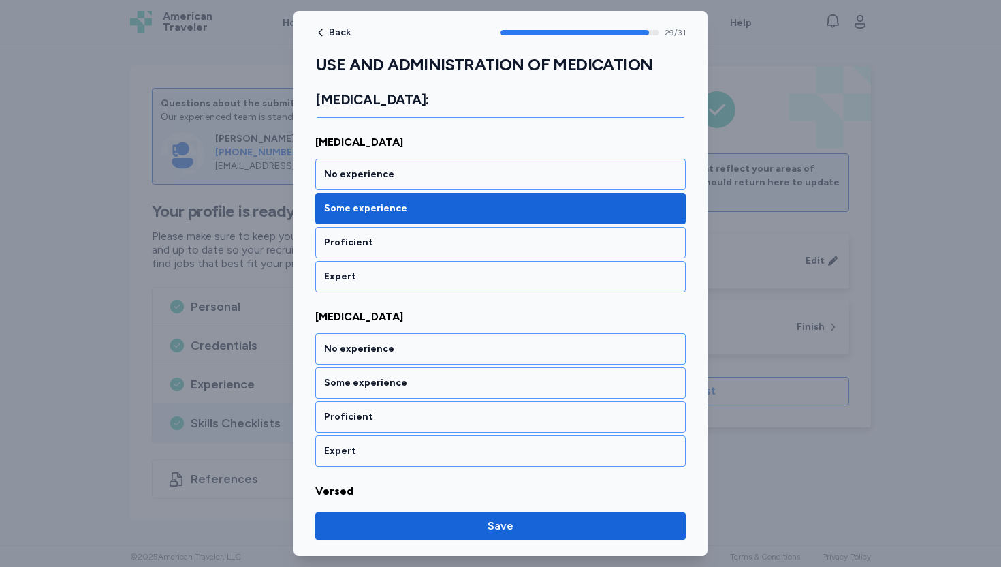
scroll to position [5213, 0]
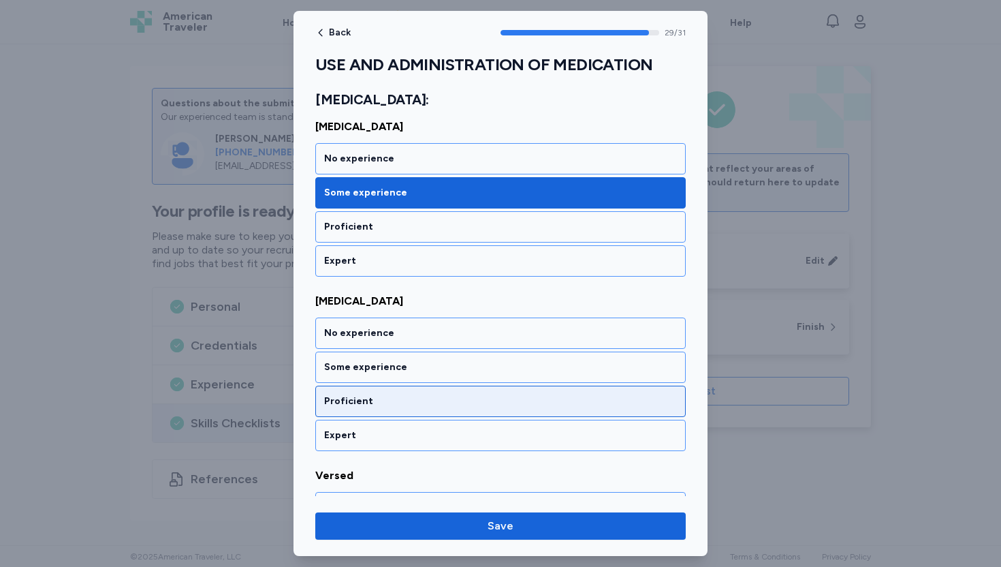
click at [360, 394] on div "Proficient" at bounding box center [500, 401] width 353 height 14
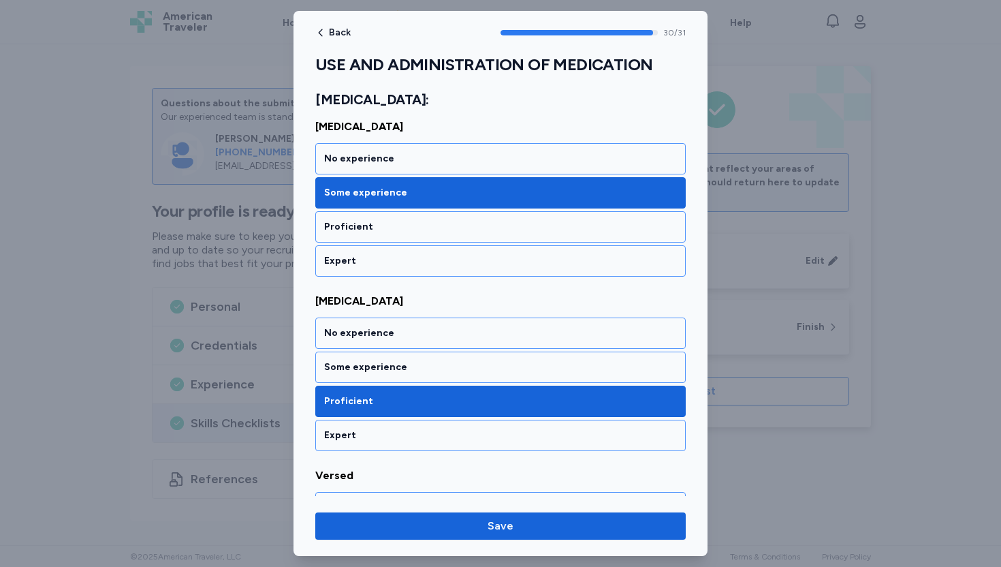
scroll to position [5280, 0]
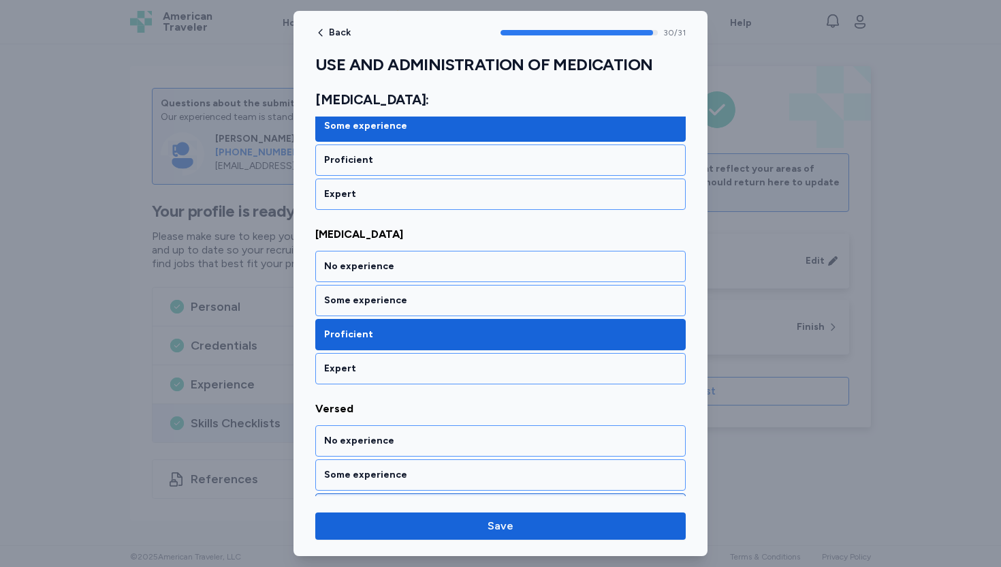
click at [341, 502] on div "Proficient" at bounding box center [500, 509] width 353 height 14
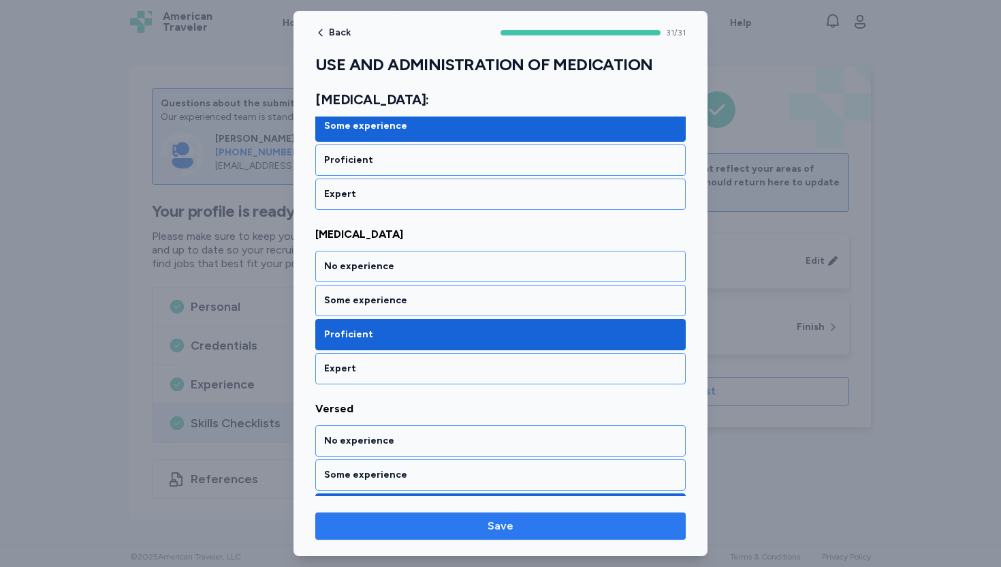
click at [512, 532] on span "Save" at bounding box center [501, 526] width 26 height 16
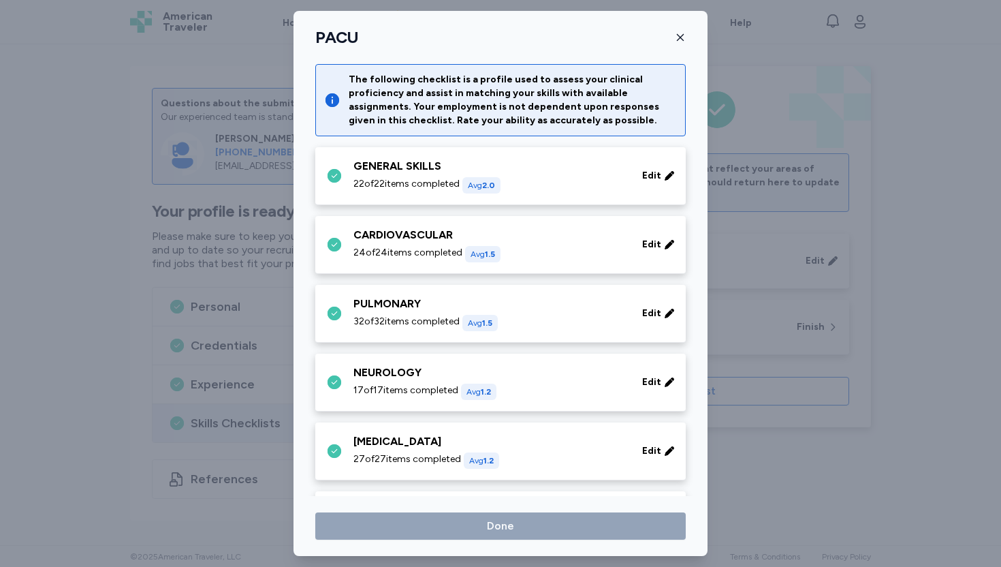
scroll to position [612, 0]
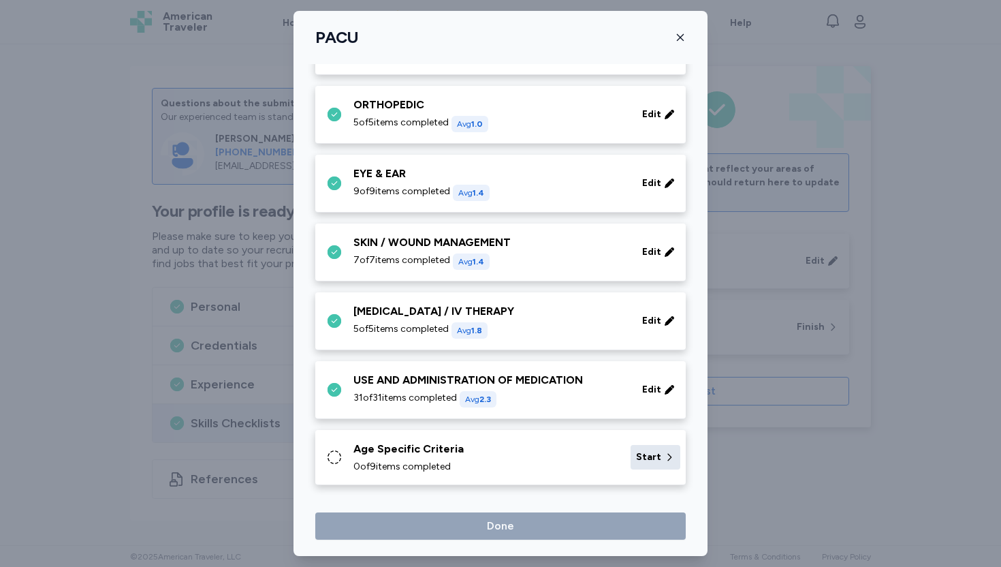
click at [638, 460] on span "Start" at bounding box center [648, 457] width 25 height 14
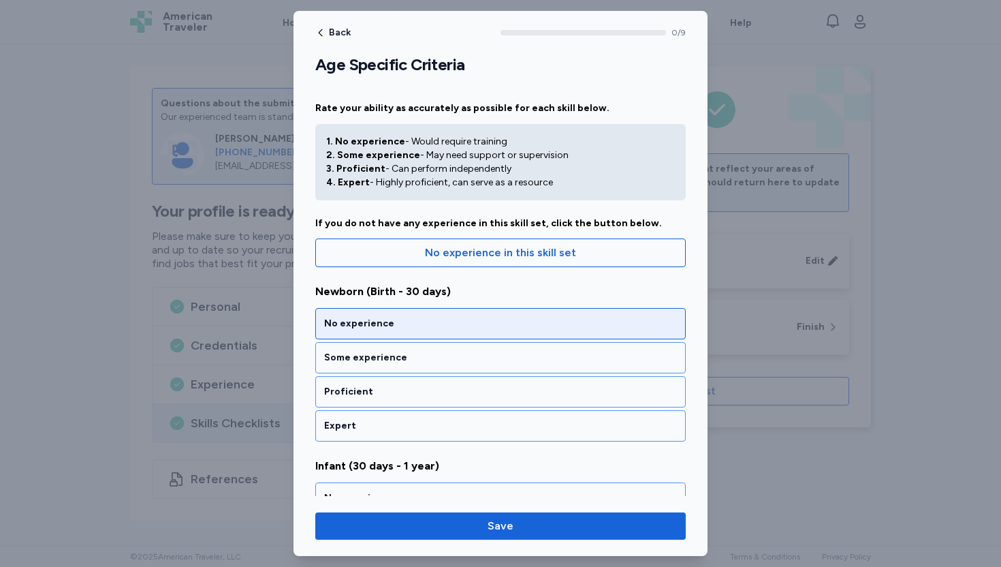
click at [385, 326] on div "No experience" at bounding box center [500, 324] width 353 height 14
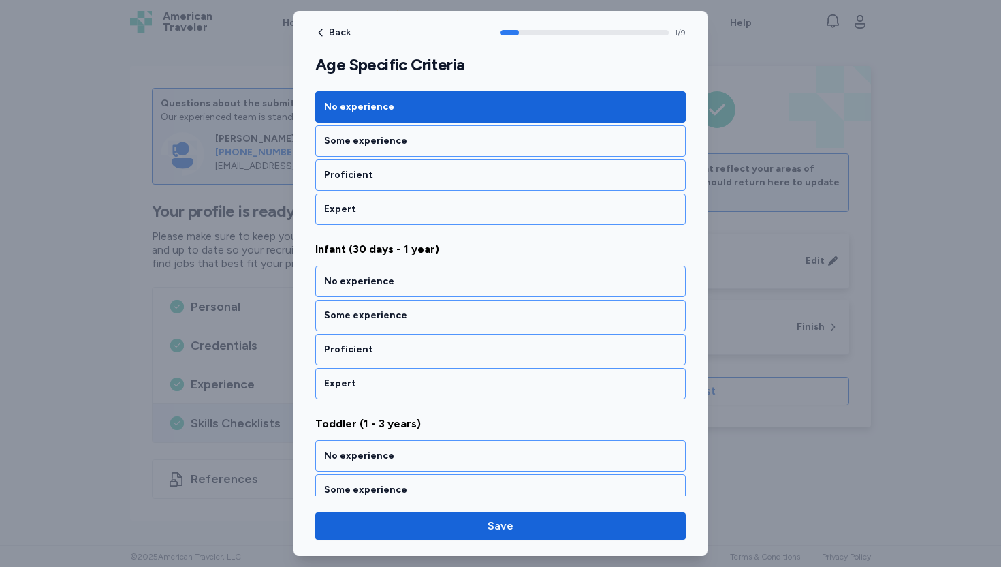
scroll to position [247, 0]
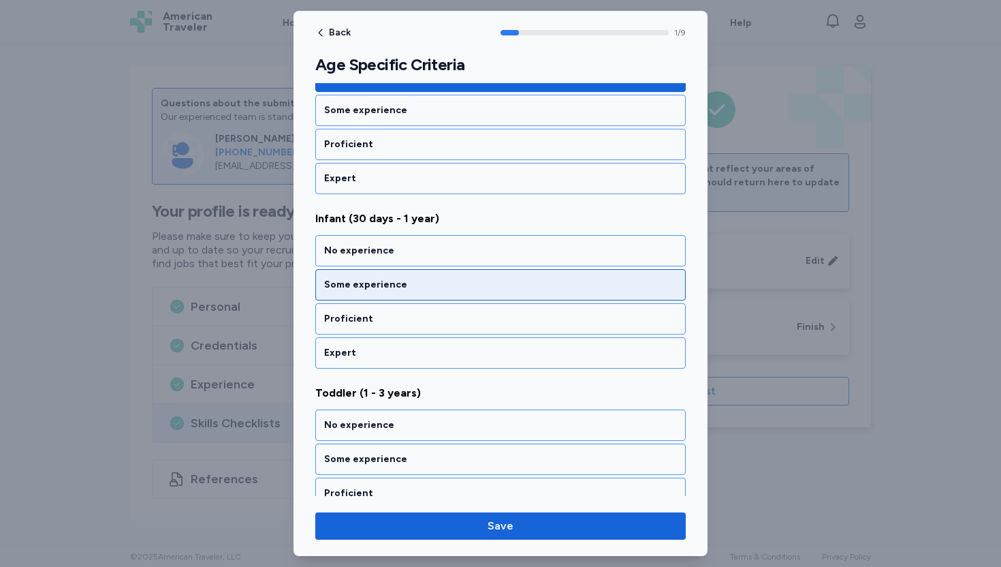
click at [373, 288] on div "Some experience" at bounding box center [500, 285] width 353 height 14
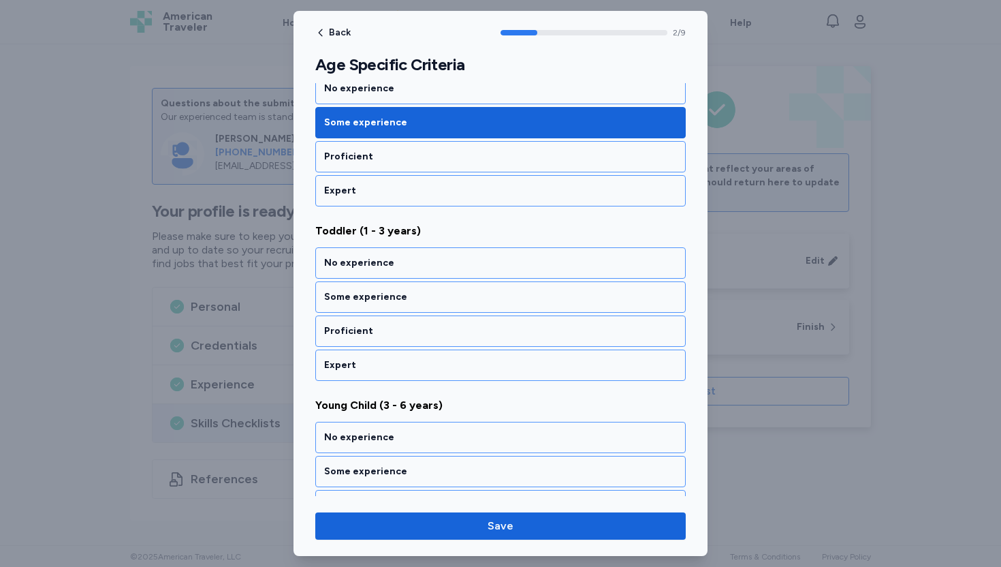
scroll to position [422, 0]
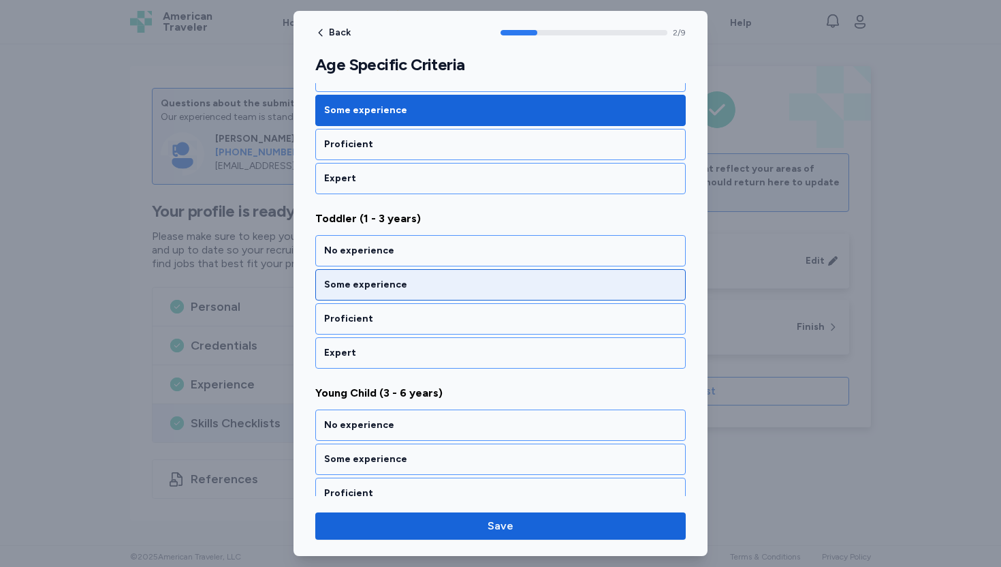
click at [370, 277] on div "Some experience" at bounding box center [500, 284] width 371 height 31
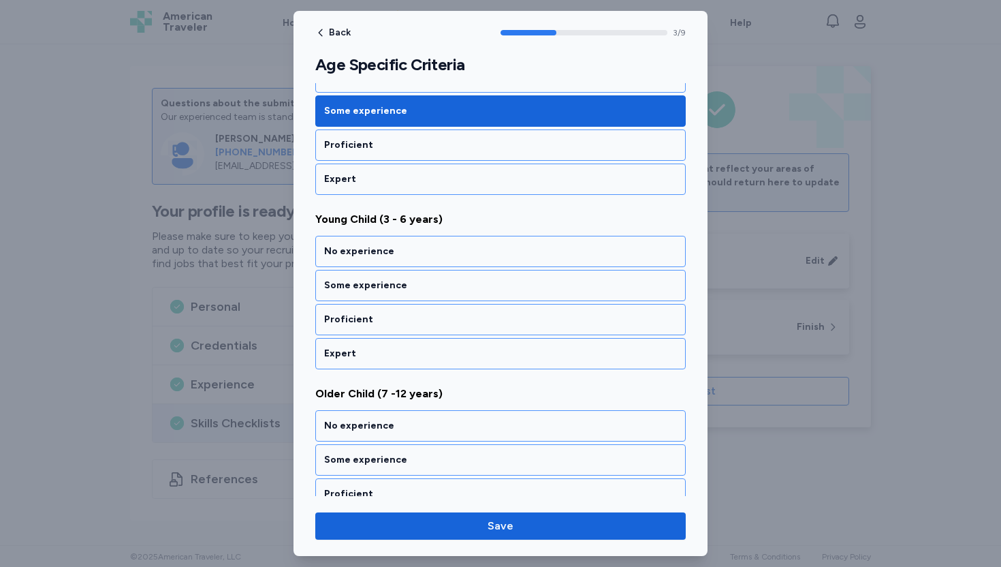
scroll to position [596, 0]
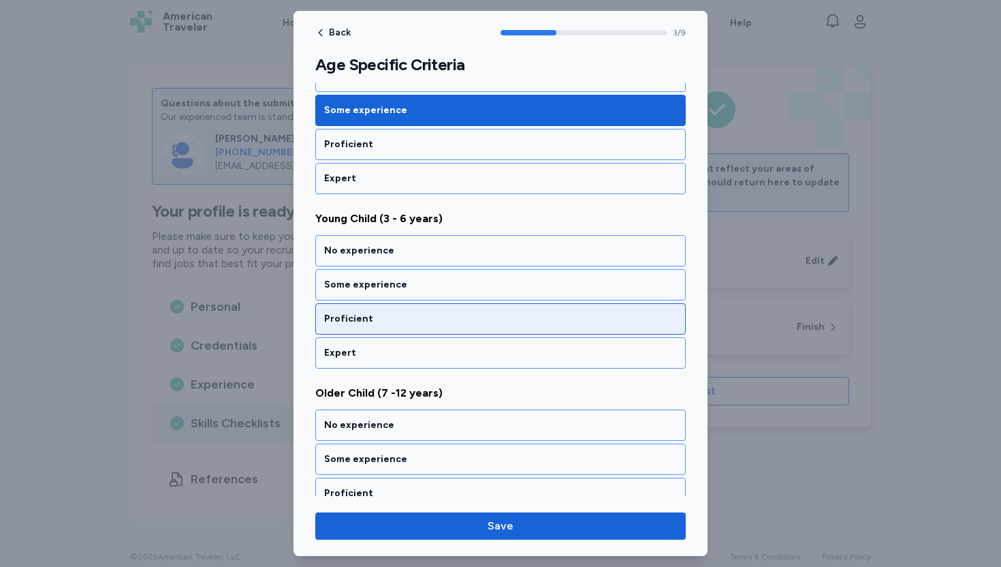
click at [360, 317] on div "Proficient" at bounding box center [500, 319] width 353 height 14
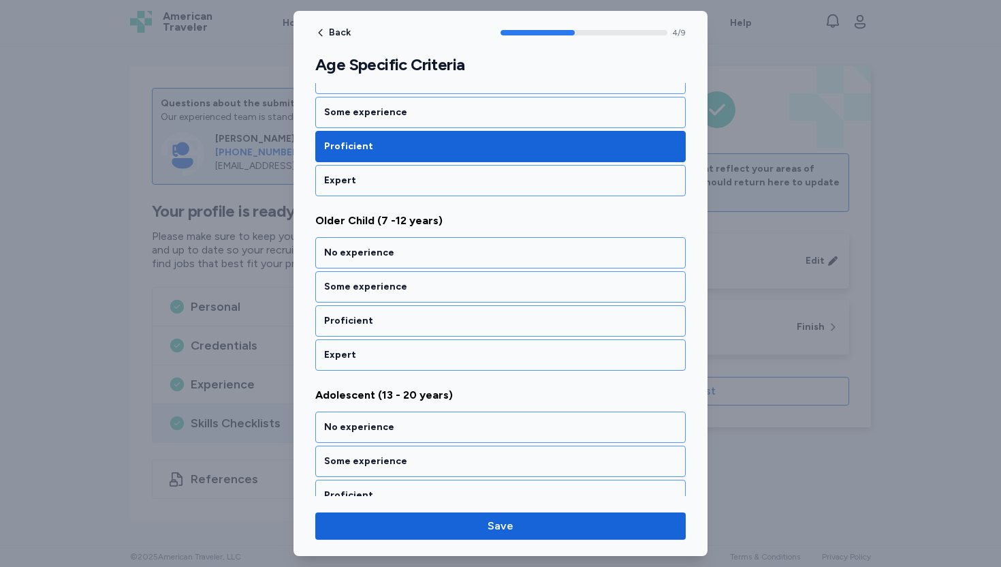
scroll to position [770, 0]
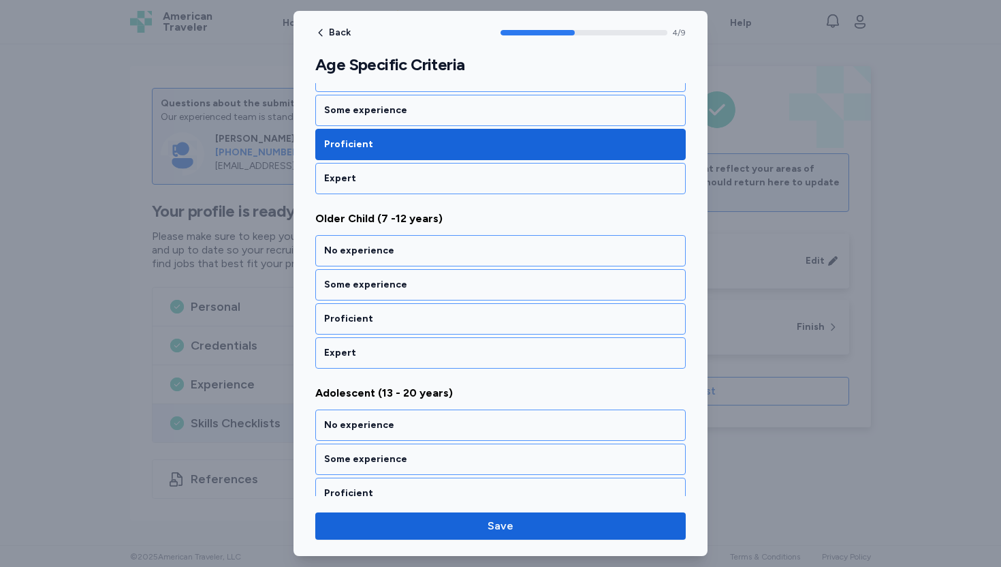
click at [360, 317] on div "Proficient" at bounding box center [500, 319] width 353 height 14
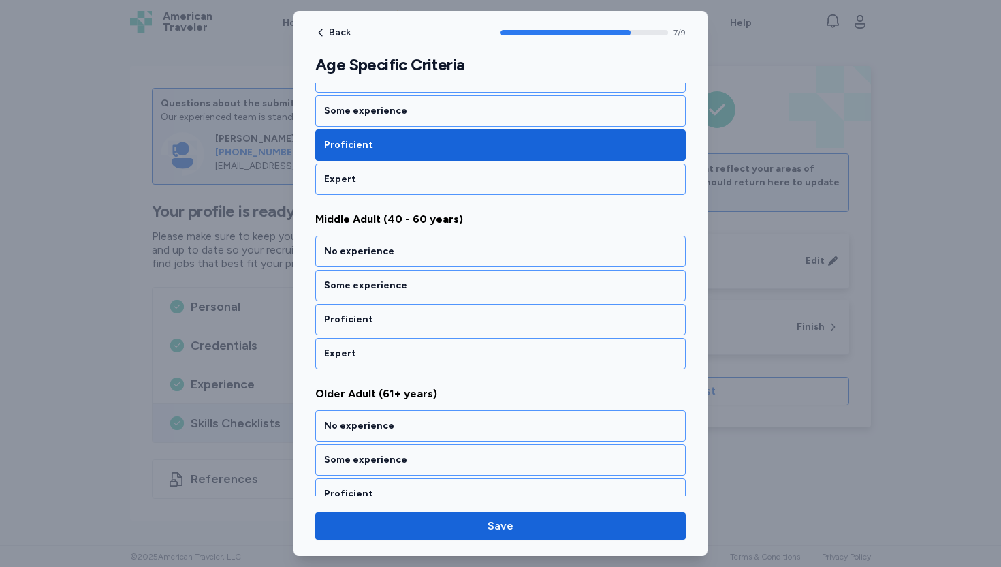
scroll to position [1294, 0]
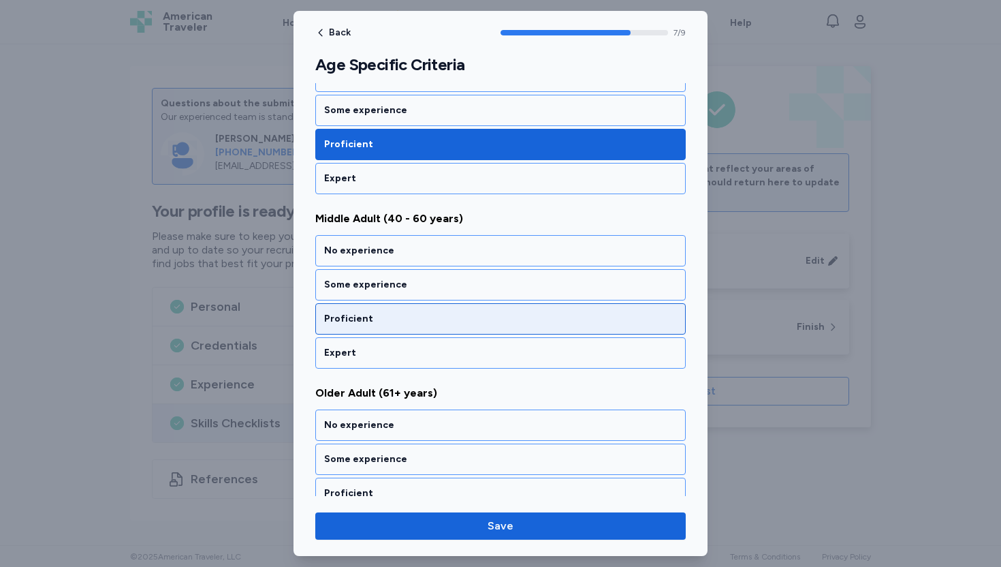
click at [359, 319] on div "Proficient" at bounding box center [500, 319] width 353 height 14
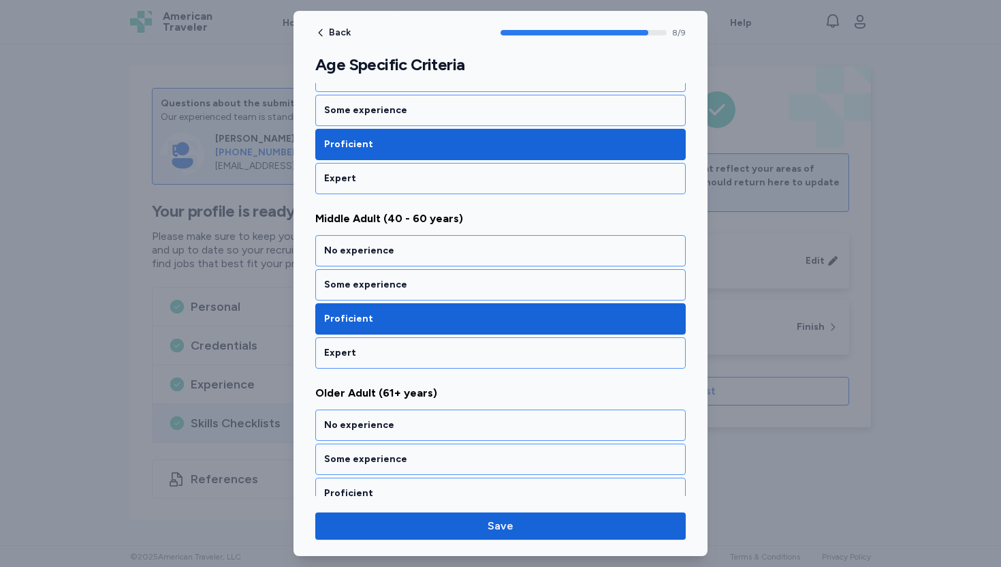
scroll to position [1343, 0]
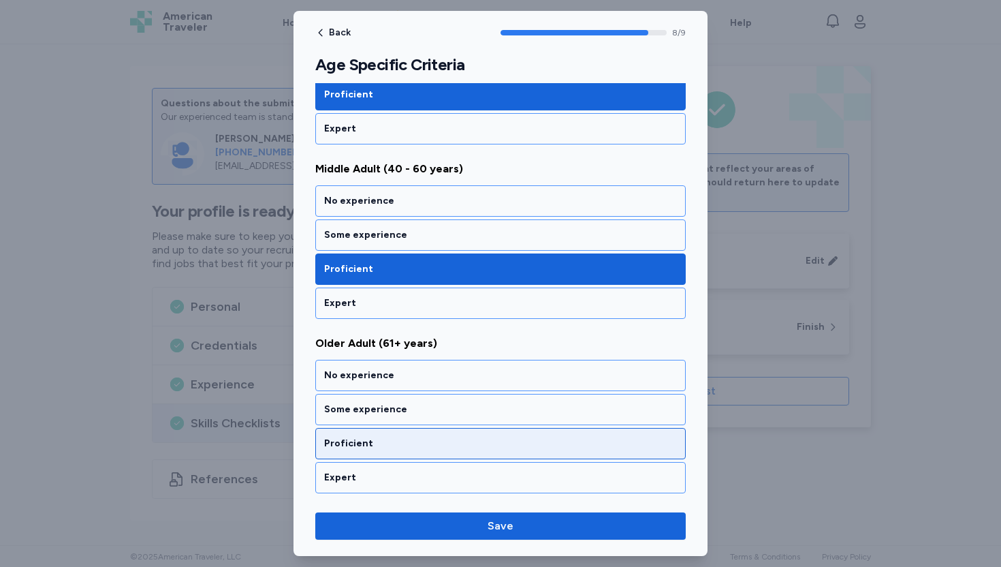
click at [343, 440] on div "Proficient" at bounding box center [500, 444] width 353 height 14
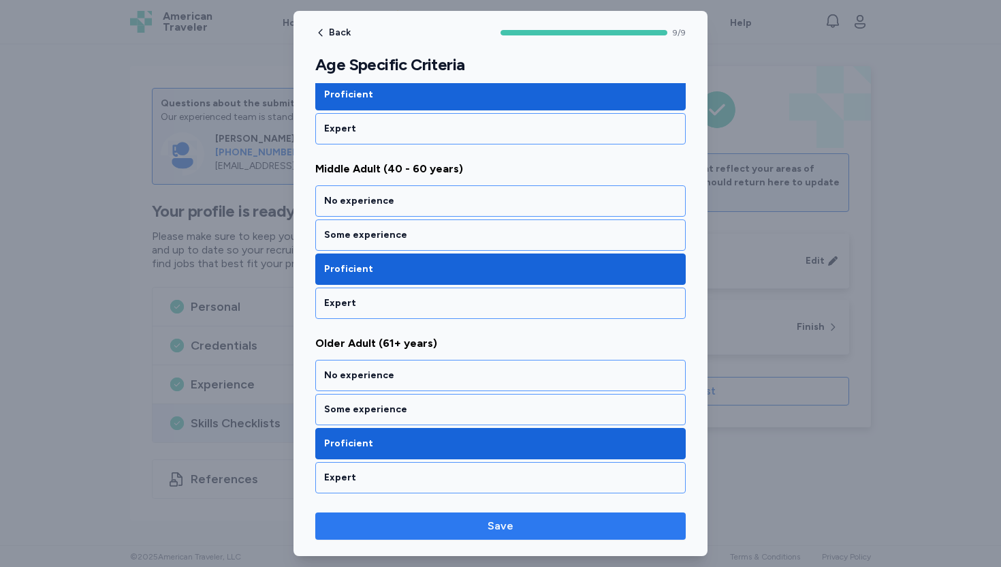
click at [472, 525] on span "Save" at bounding box center [500, 526] width 349 height 16
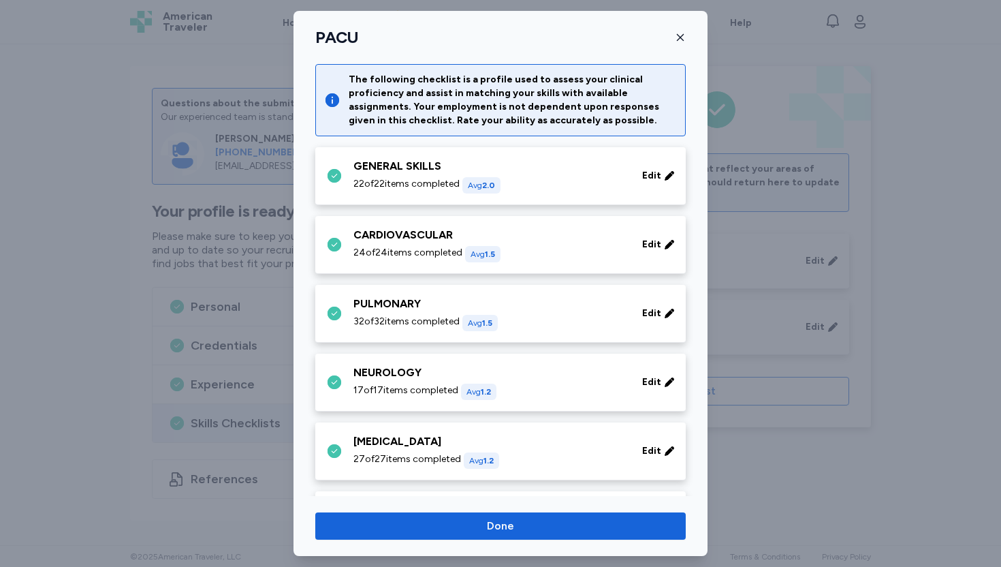
scroll to position [612, 0]
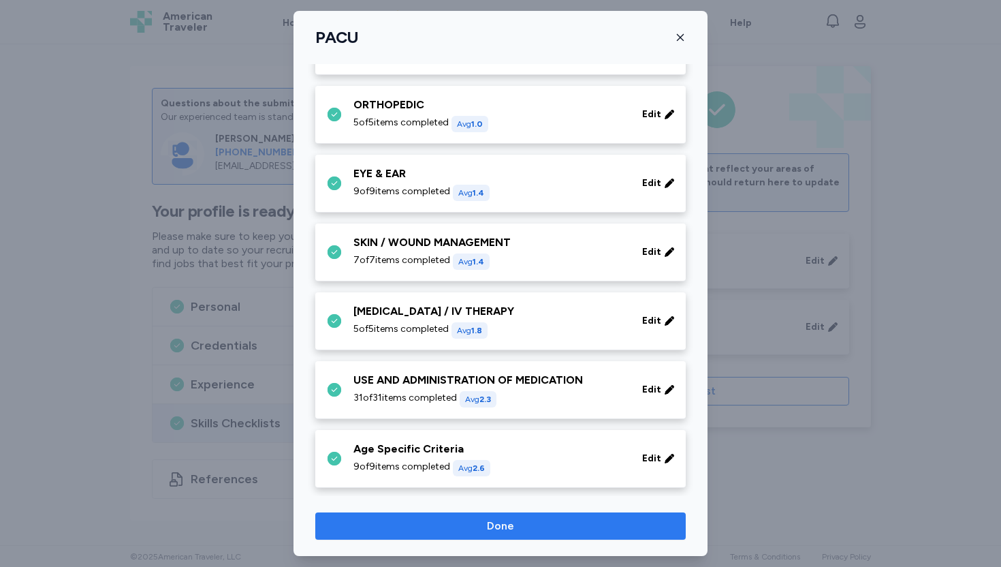
click at [522, 522] on span "Done" at bounding box center [500, 526] width 349 height 16
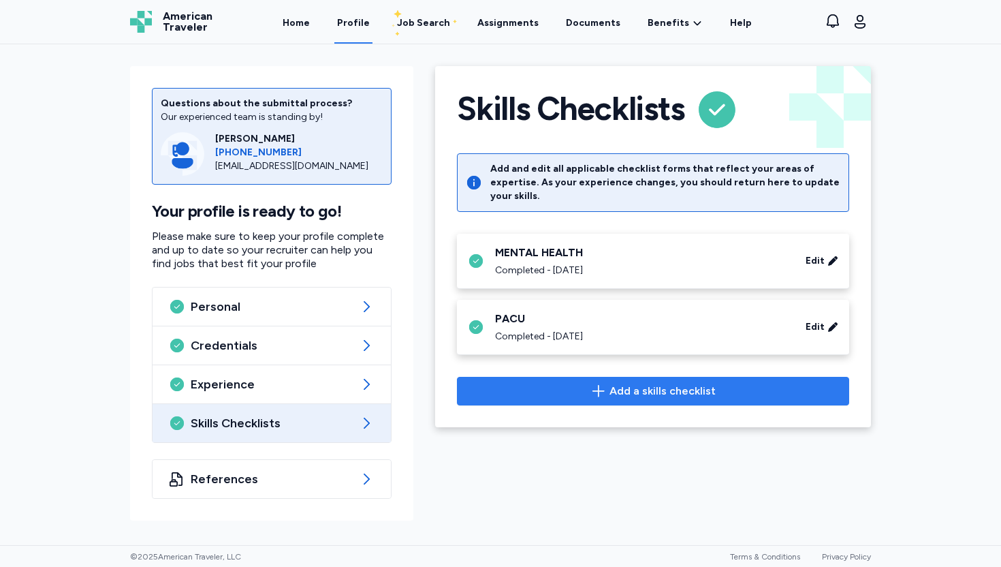
click at [614, 383] on span "Add a skills checklist" at bounding box center [663, 391] width 106 height 16
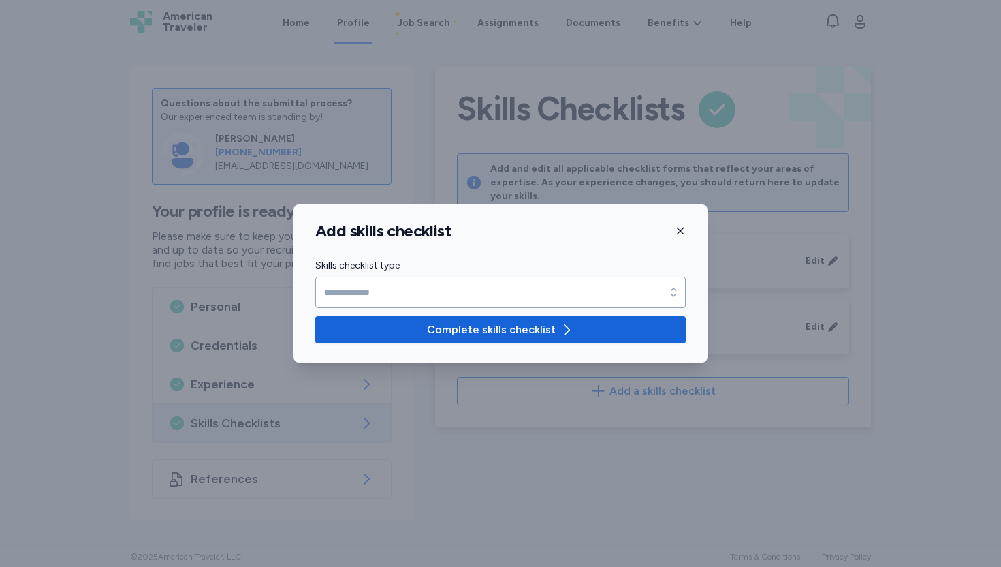
click at [651, 278] on div "Skills checklist type" at bounding box center [500, 282] width 371 height 50
click at [655, 292] on input "Skills checklist type" at bounding box center [500, 292] width 371 height 31
click at [789, 489] on div "Add skills checklist Skills checklist type Skills checklist type Complete skill…" at bounding box center [500, 283] width 1001 height 567
click at [680, 236] on icon "button" at bounding box center [680, 230] width 11 height 11
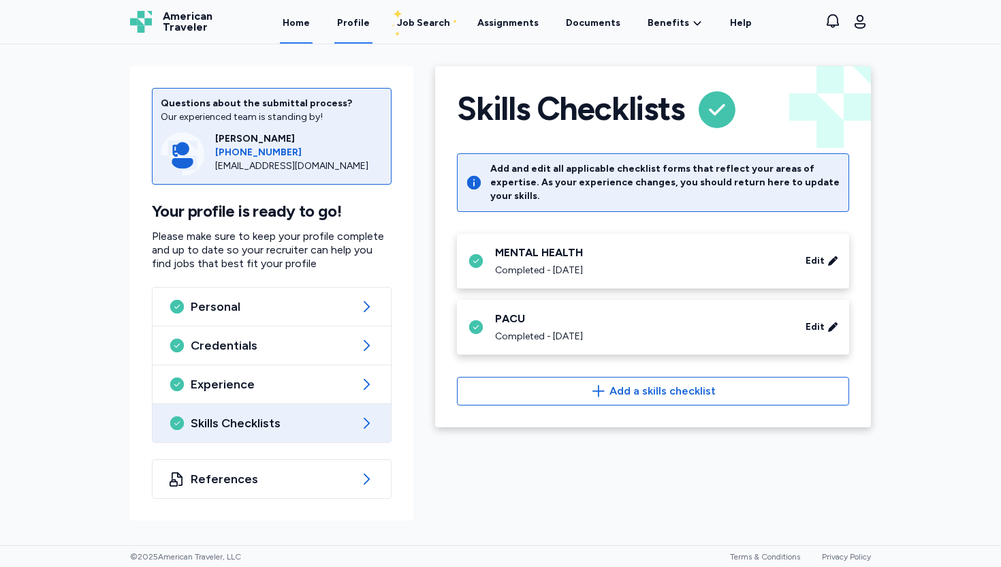
click at [302, 27] on link "Home" at bounding box center [296, 22] width 33 height 42
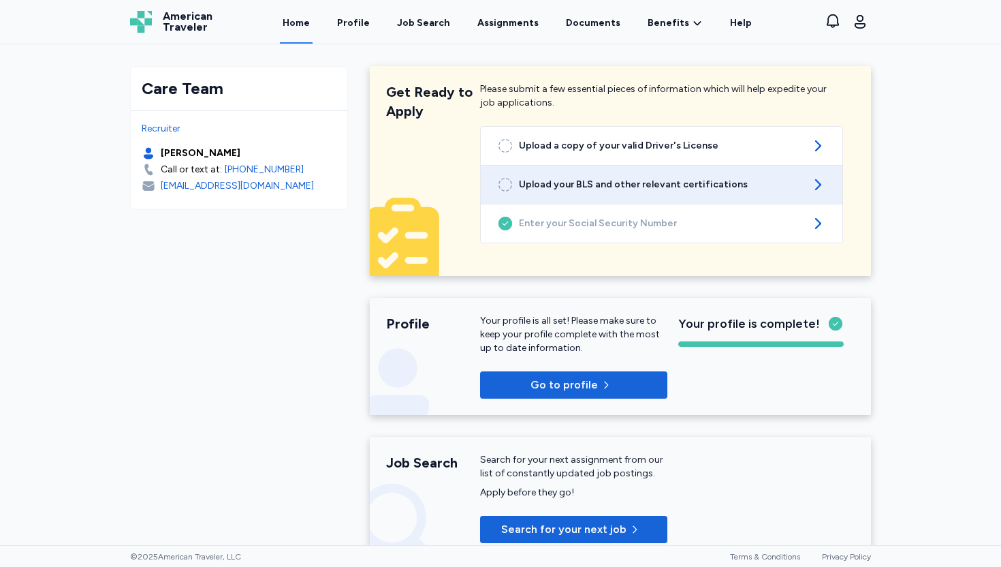
click at [792, 187] on span "Upload your BLS and other relevant certifications" at bounding box center [661, 185] width 285 height 14
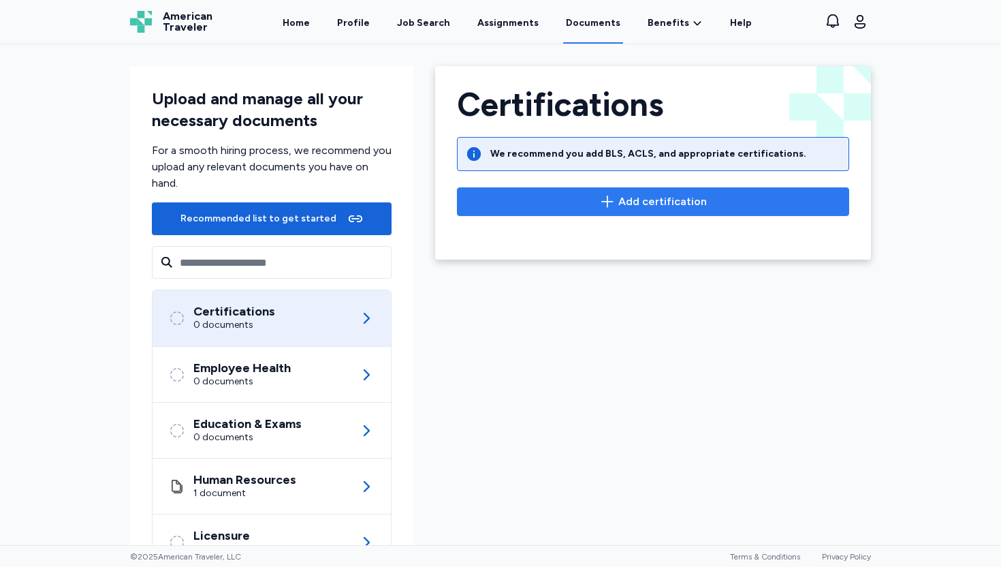
click at [644, 206] on span "Add certification" at bounding box center [663, 201] width 89 height 16
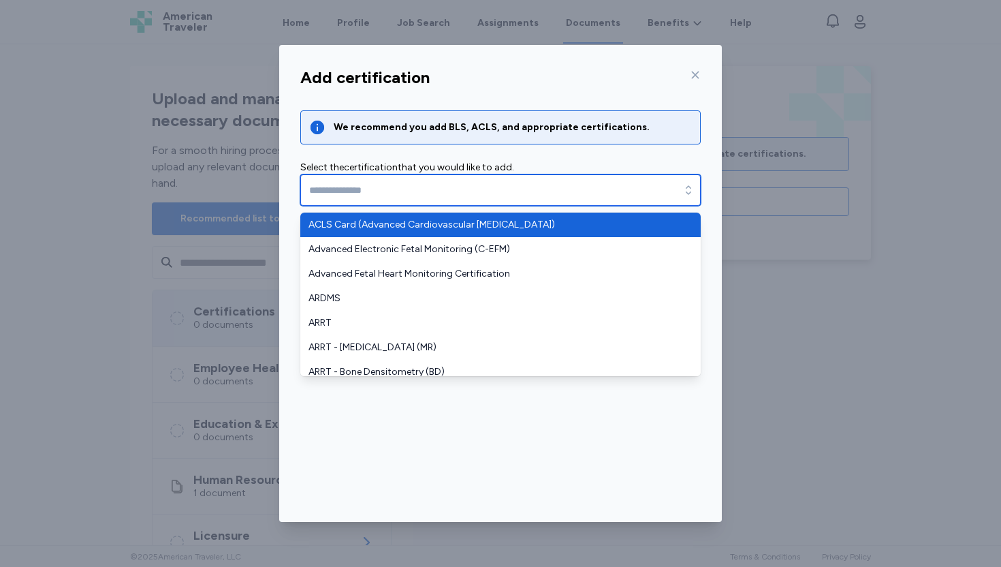
click at [676, 191] on input "text" at bounding box center [500, 189] width 401 height 31
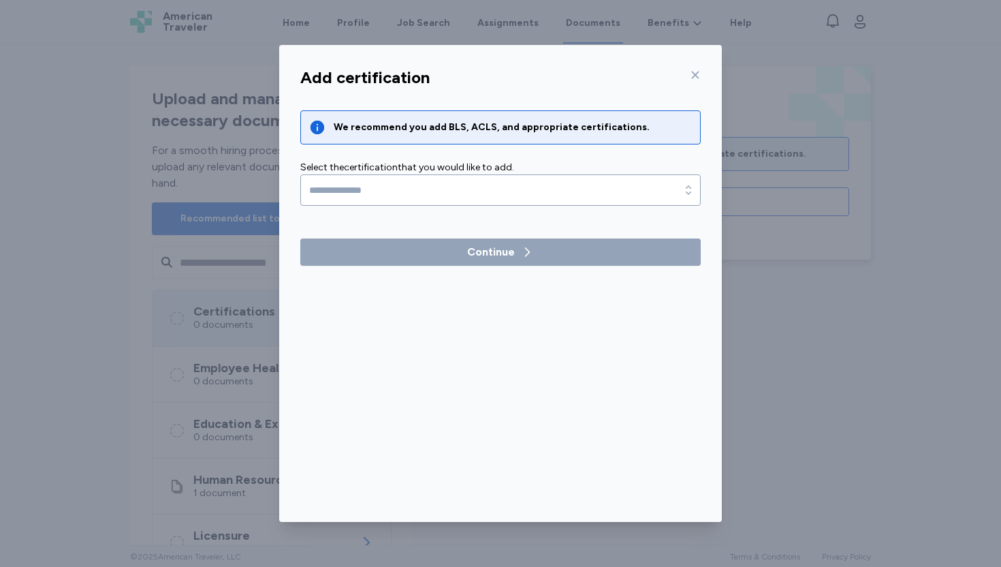
drag, startPoint x: 793, startPoint y: 245, endPoint x: 798, endPoint y: 281, distance: 37.1
click at [798, 267] on div "Add certification We recommend you add BLS, ACLS, and appropriate certification…" at bounding box center [500, 283] width 1001 height 567
click at [794, 315] on div "Add certification We recommend you add BLS, ACLS, and appropriate certification…" at bounding box center [500, 283] width 1001 height 567
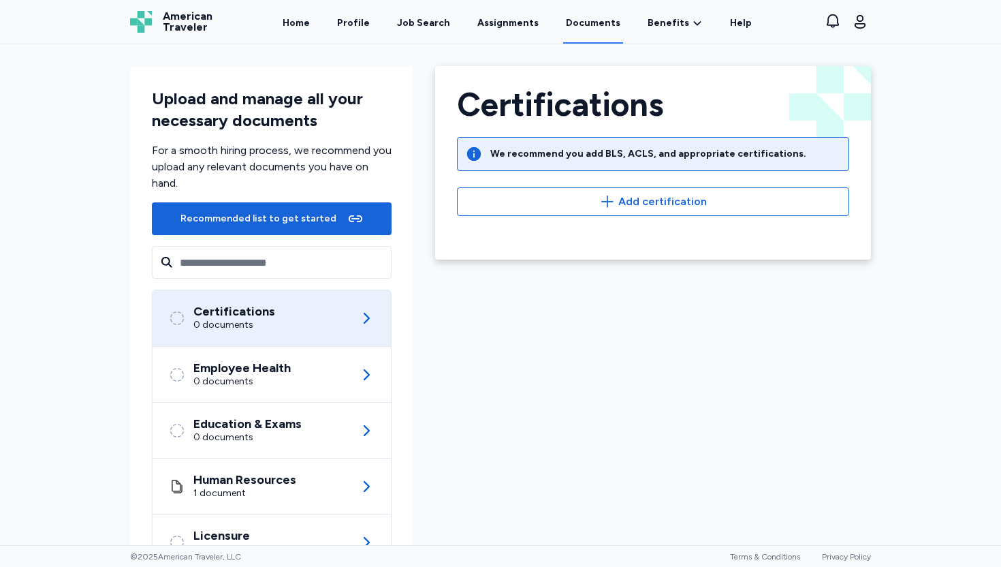
click at [324, 314] on div "Certifications 0 documents" at bounding box center [272, 318] width 206 height 56
click at [365, 319] on icon at bounding box center [366, 318] width 16 height 16
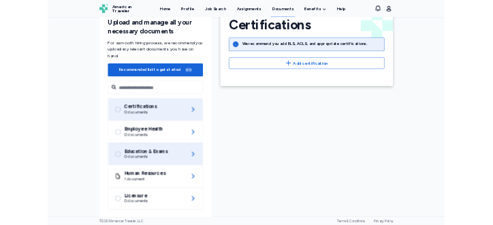
scroll to position [58, 0]
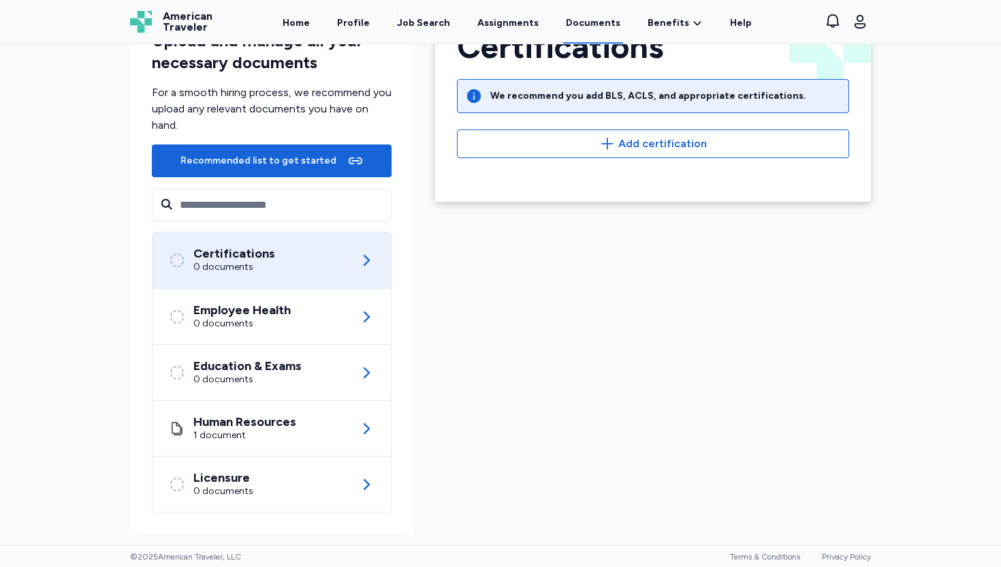
click at [629, 127] on div "Certifications We recommend you add BLS, ACLS, and appropriate certifications. …" at bounding box center [653, 94] width 425 height 128
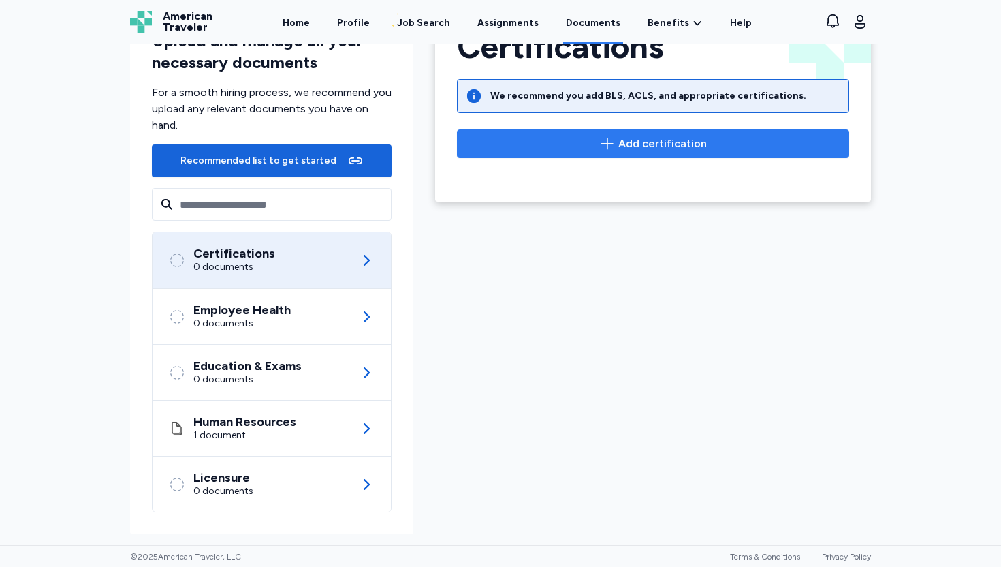
click at [619, 145] on span "Add certification" at bounding box center [663, 144] width 89 height 16
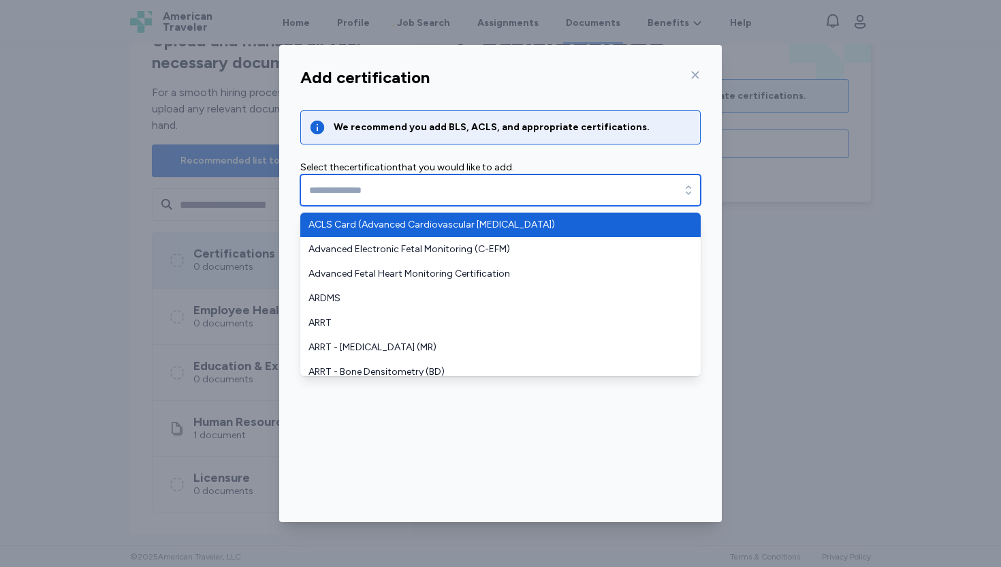
click at [592, 183] on input "text" at bounding box center [500, 189] width 401 height 31
type input "**********"
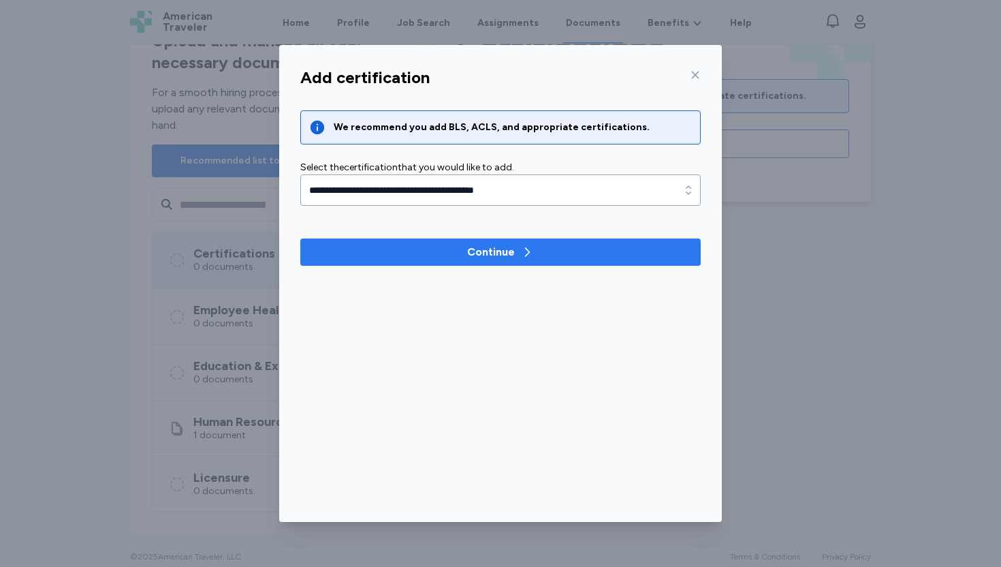
click at [531, 253] on icon "button" at bounding box center [527, 252] width 14 height 14
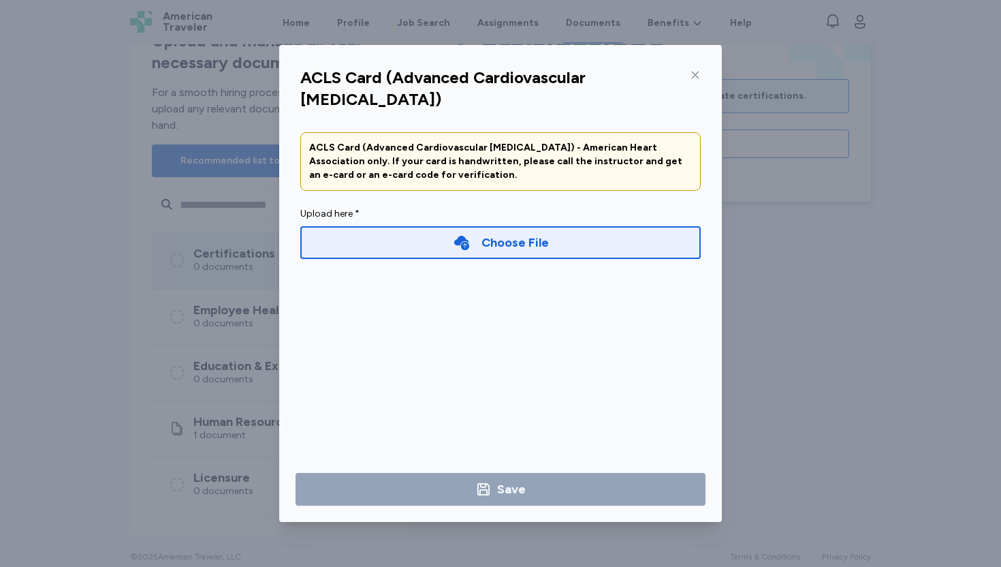
click at [517, 245] on div "Choose File" at bounding box center [515, 242] width 67 height 19
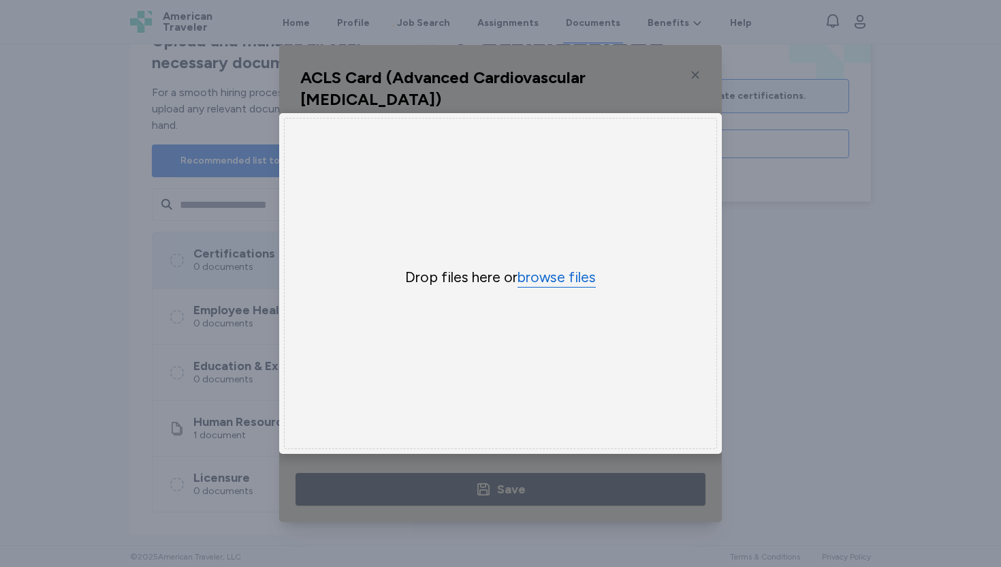
click at [555, 274] on button "browse files" at bounding box center [557, 278] width 78 height 20
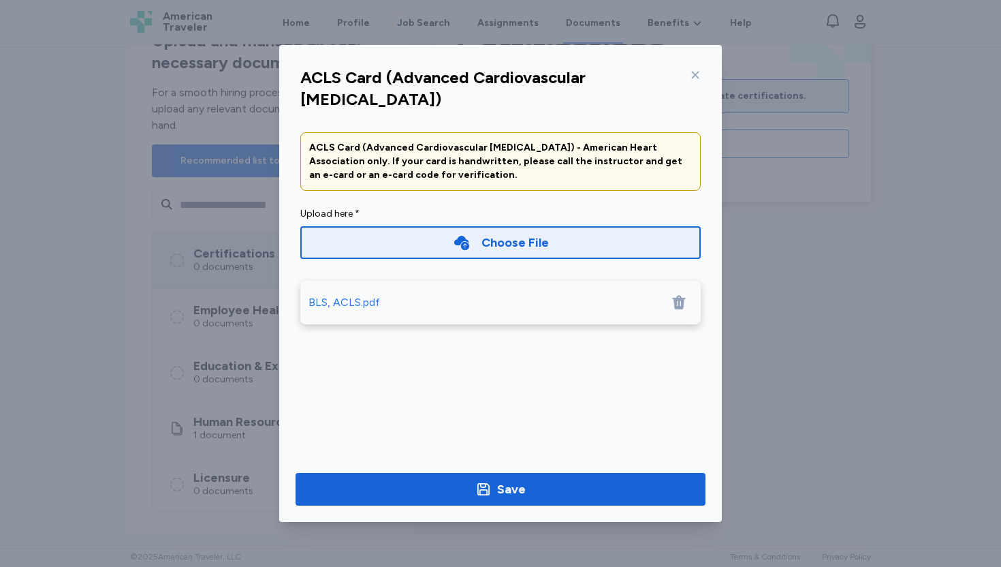
click at [675, 298] on icon at bounding box center [678, 303] width 13 height 14
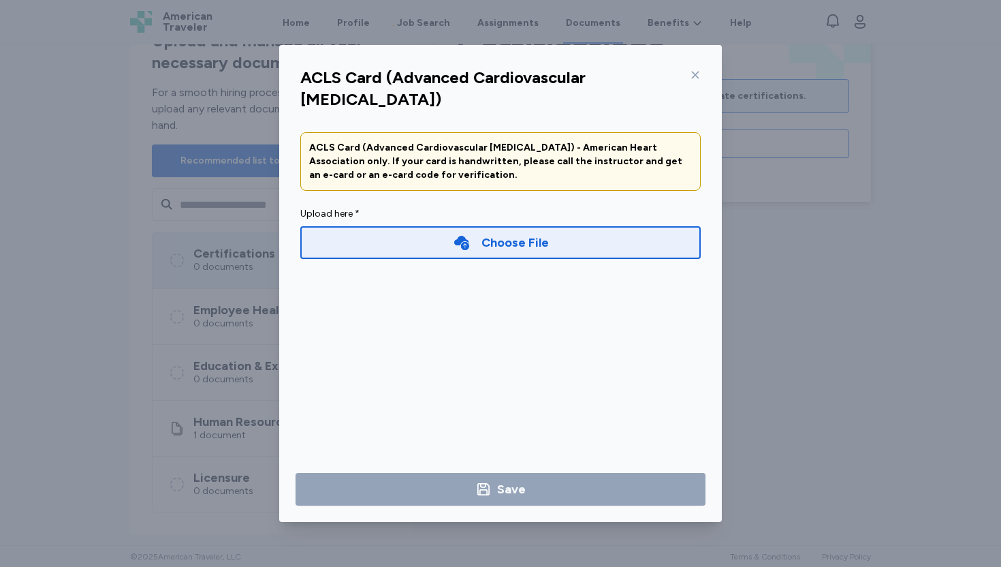
click at [527, 233] on div "Choose File" at bounding box center [515, 242] width 67 height 19
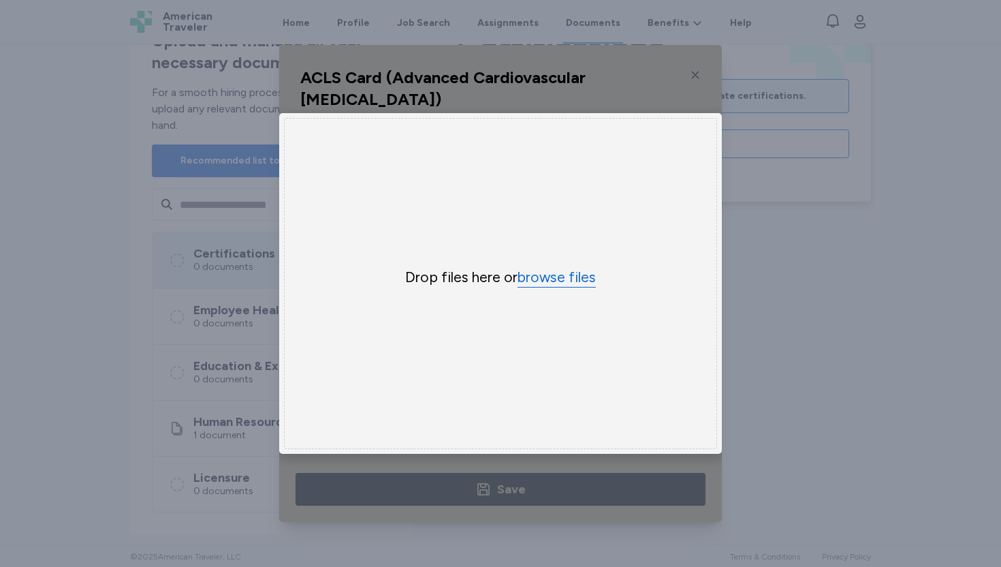
click at [542, 272] on button "browse files" at bounding box center [557, 278] width 78 height 20
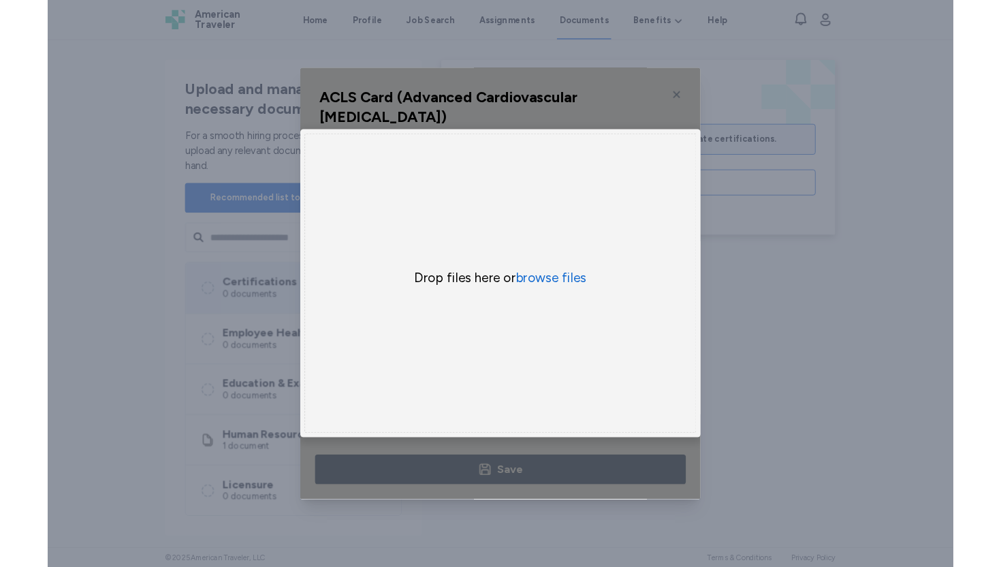
scroll to position [0, 0]
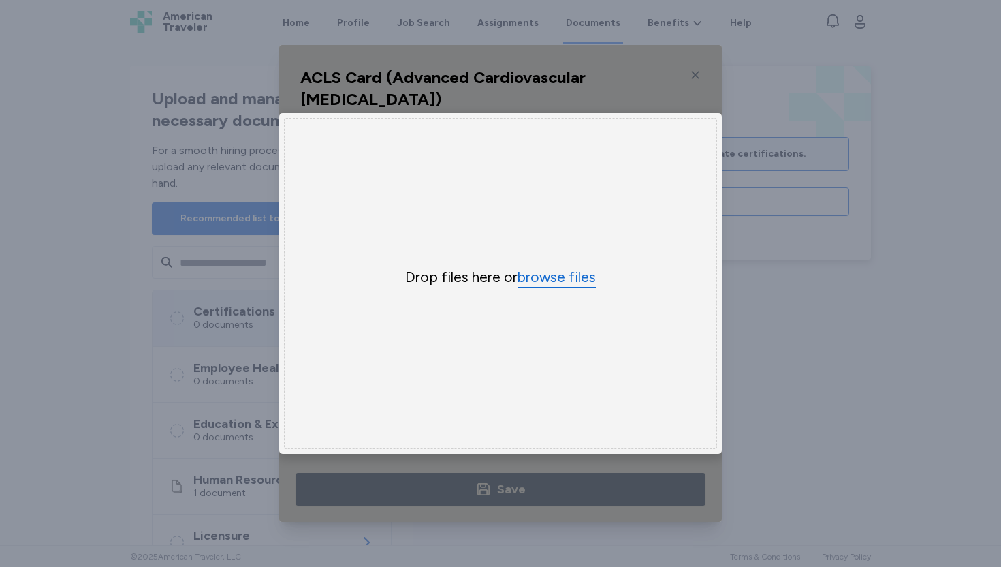
click at [533, 273] on button "browse files" at bounding box center [557, 278] width 78 height 20
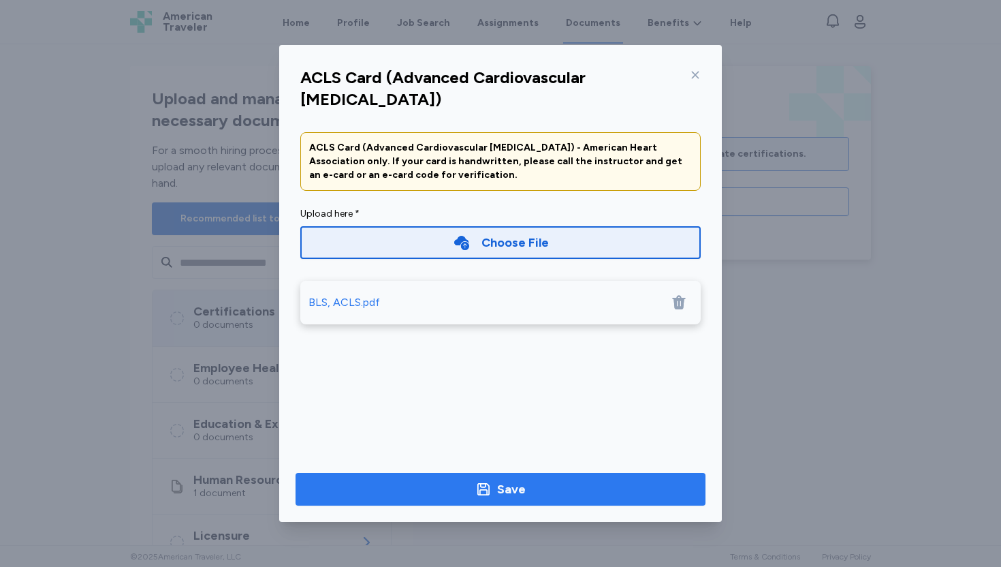
click at [509, 488] on div "Save" at bounding box center [511, 489] width 29 height 19
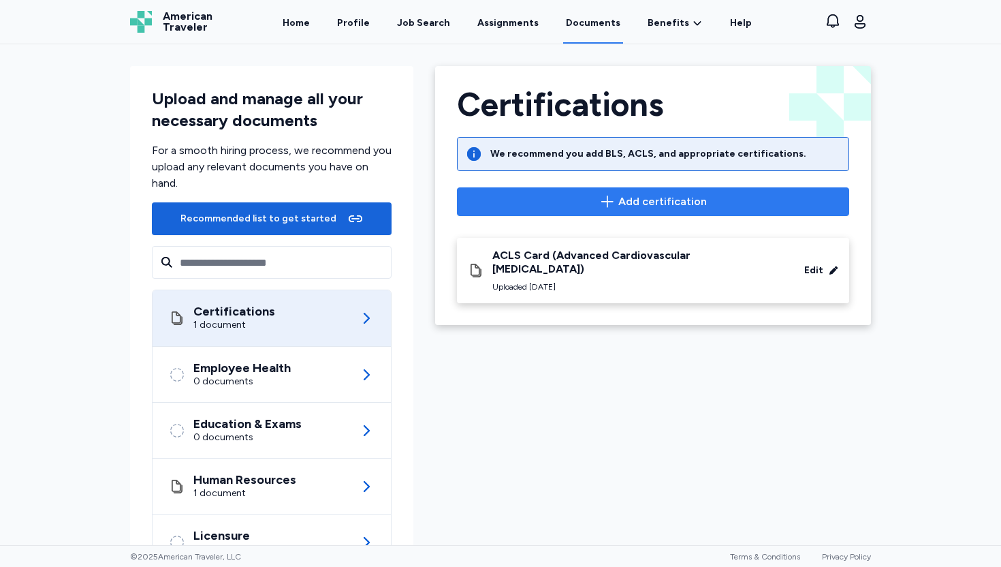
click at [606, 196] on icon "button" at bounding box center [607, 201] width 16 height 16
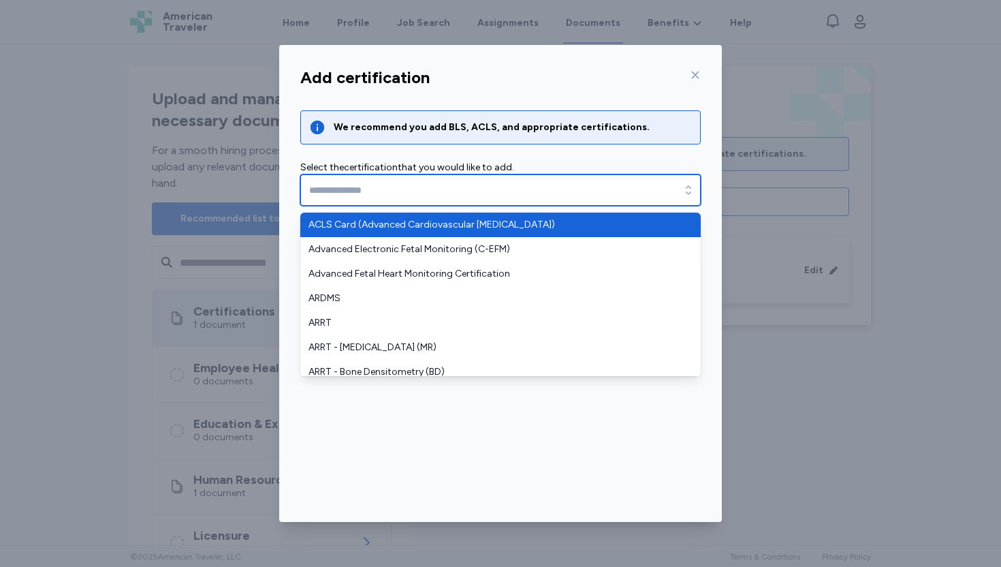
click at [577, 178] on input "text" at bounding box center [500, 189] width 401 height 31
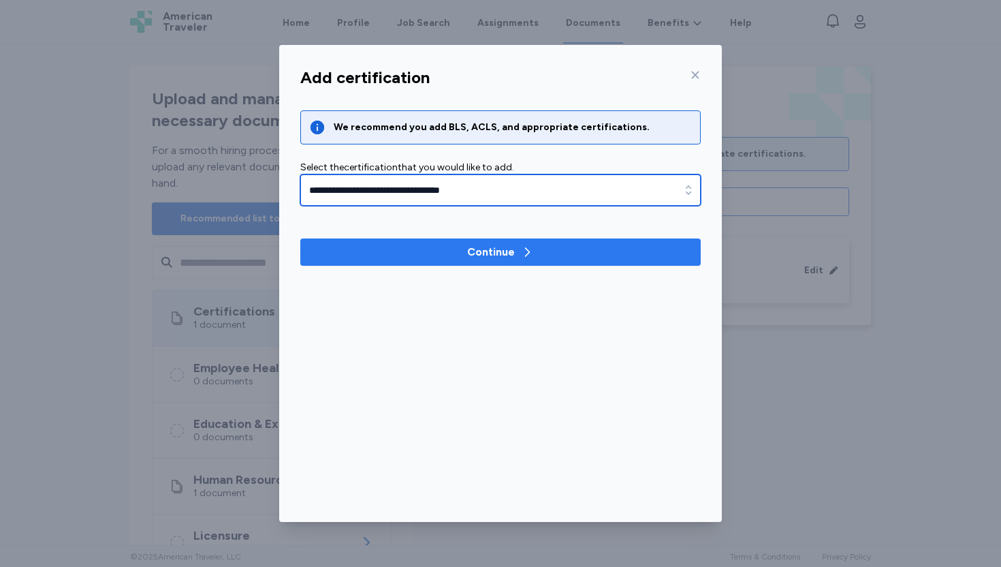
type input "**********"
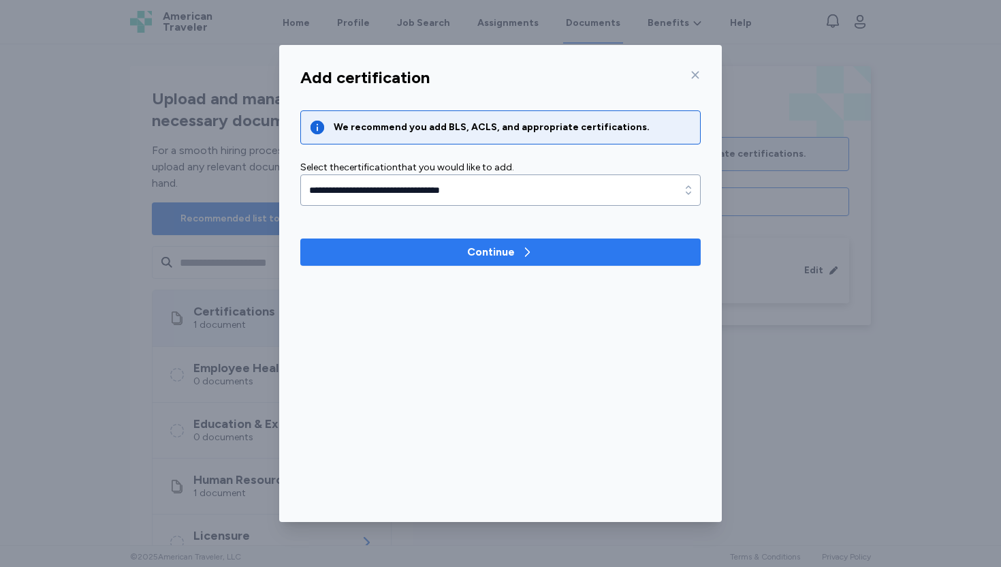
click at [481, 255] on div "Continue" at bounding box center [491, 252] width 48 height 16
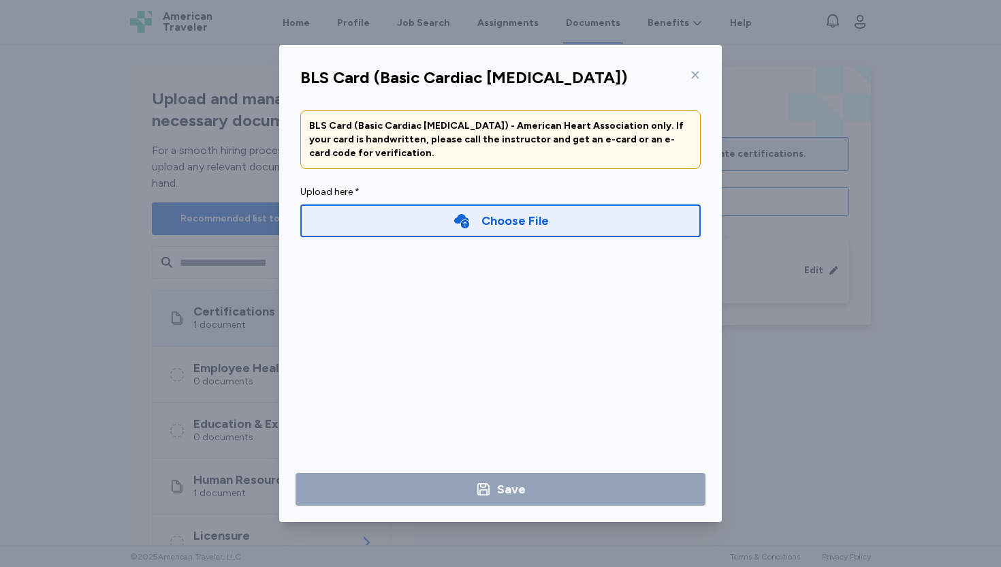
click at [499, 211] on div "Choose File" at bounding box center [515, 220] width 67 height 19
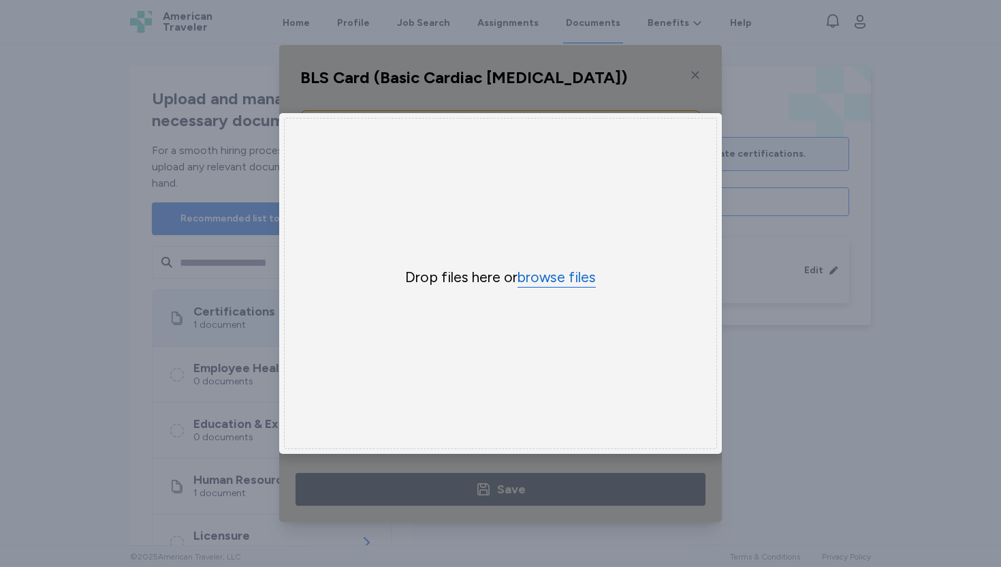
click at [548, 277] on button "browse files" at bounding box center [557, 278] width 78 height 20
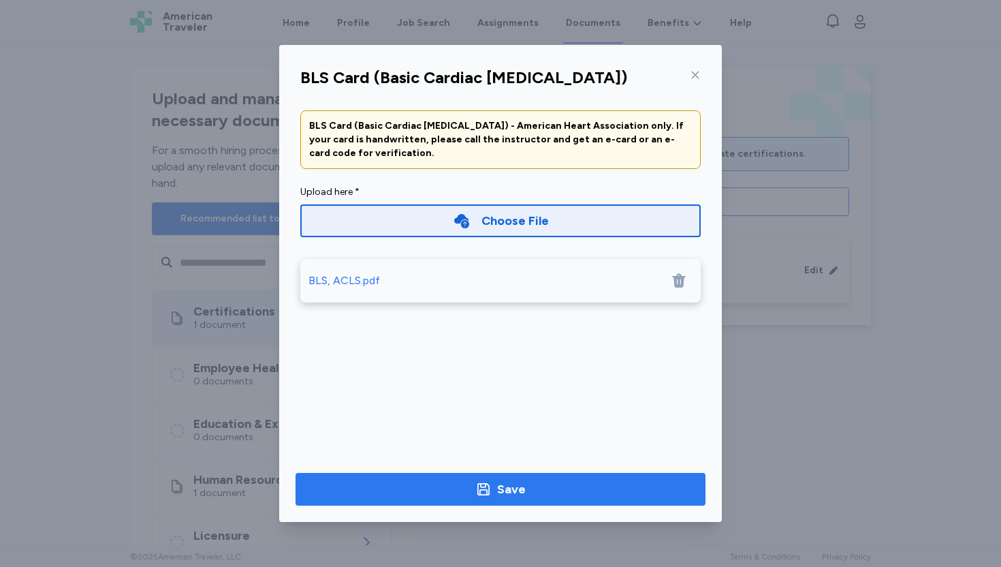
click at [499, 488] on div "Save" at bounding box center [511, 489] width 29 height 19
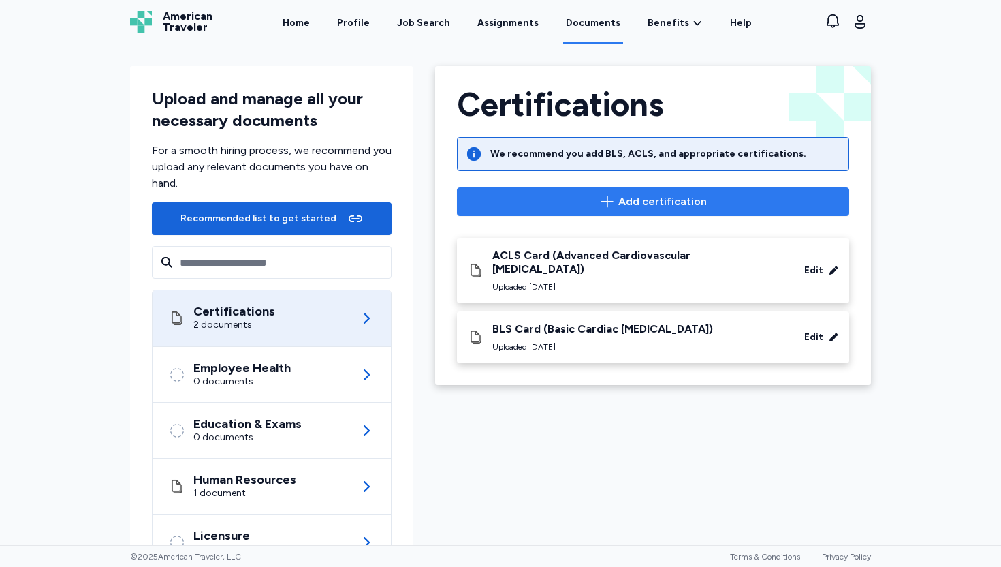
click at [556, 202] on span "Add certification" at bounding box center [653, 201] width 369 height 16
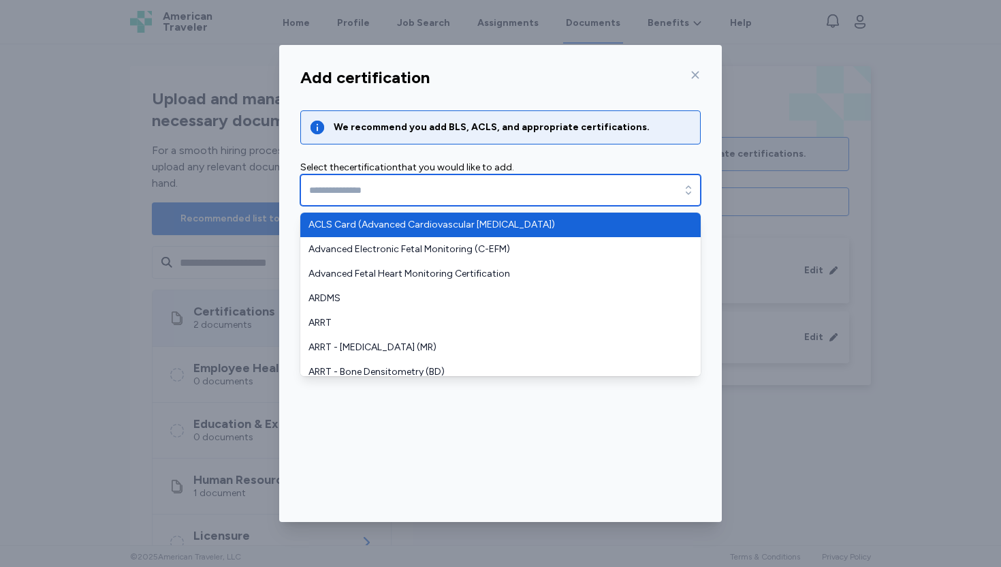
click at [549, 197] on input "text" at bounding box center [500, 189] width 401 height 31
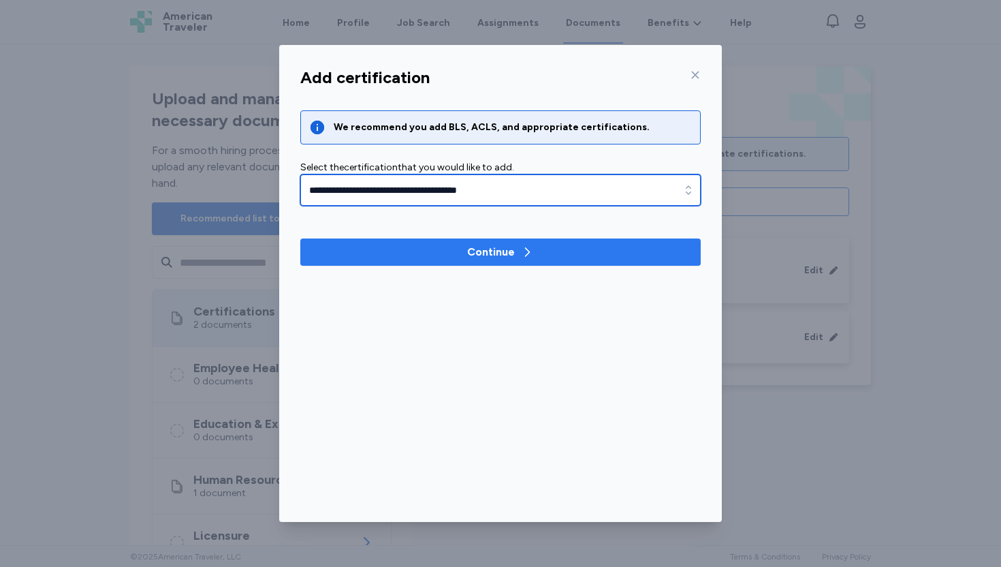
type input "**********"
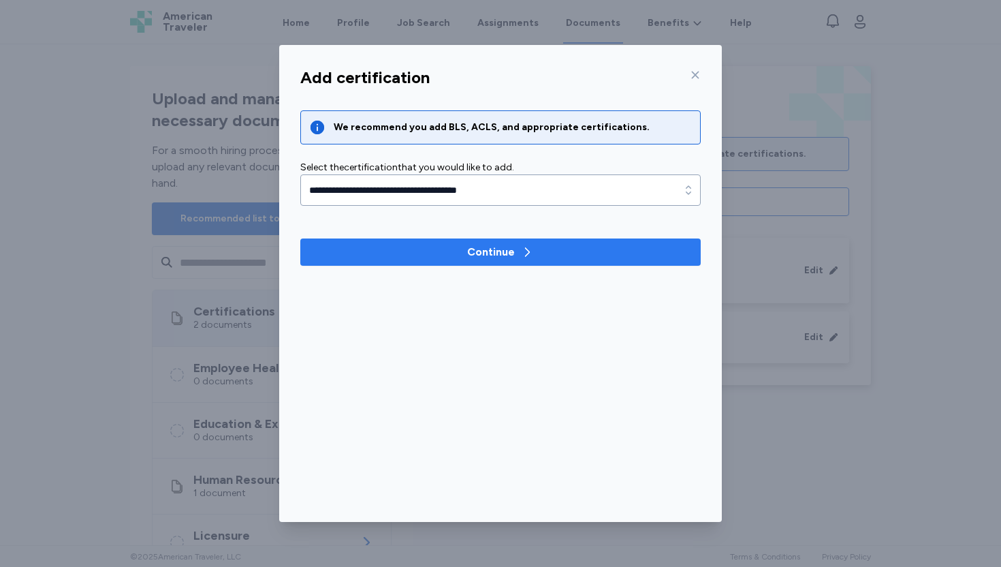
click at [487, 252] on div "Continue" at bounding box center [491, 252] width 48 height 16
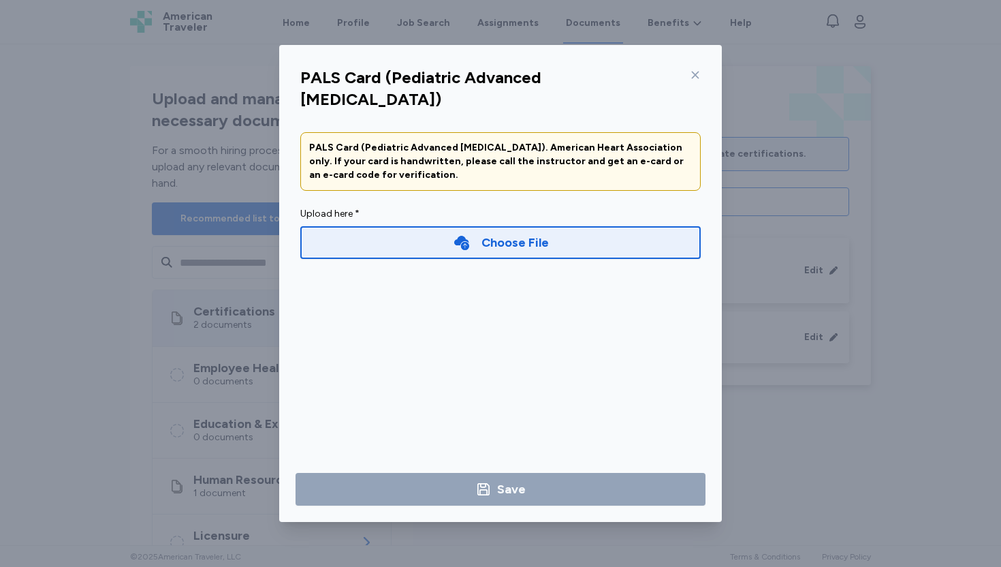
click at [497, 233] on div "Choose File" at bounding box center [515, 242] width 67 height 19
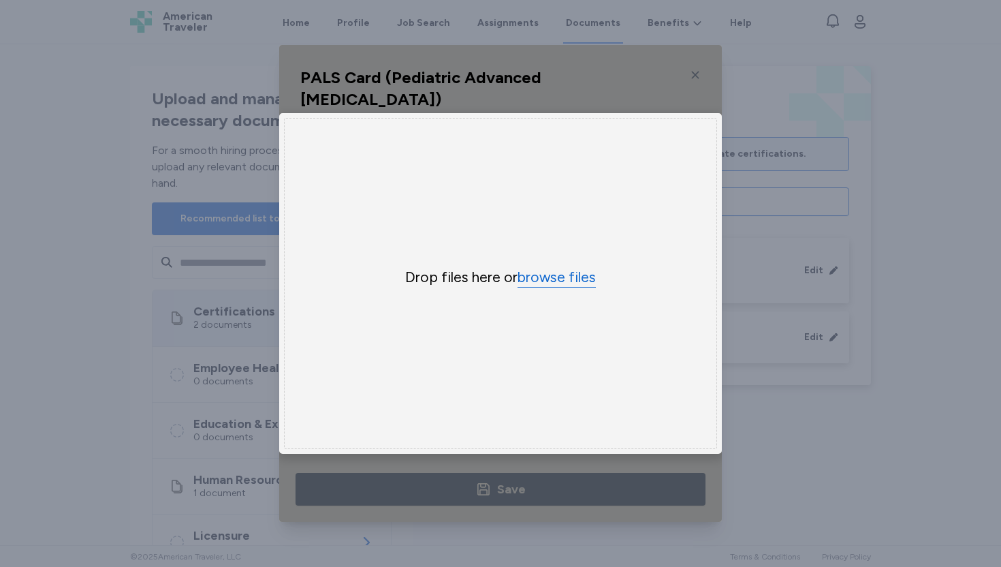
click at [534, 270] on button "browse files" at bounding box center [557, 278] width 78 height 20
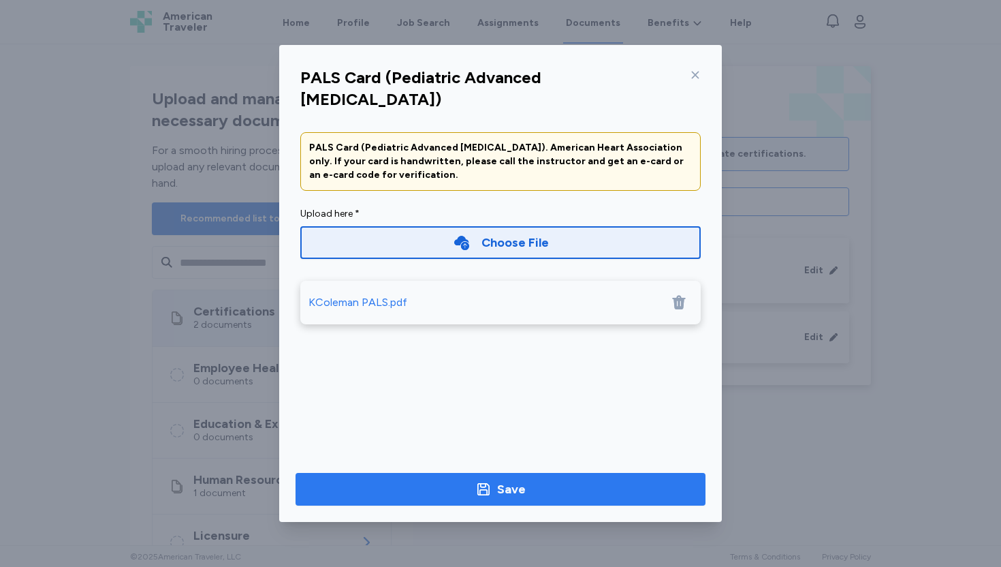
click at [497, 490] on div "Save" at bounding box center [511, 489] width 29 height 19
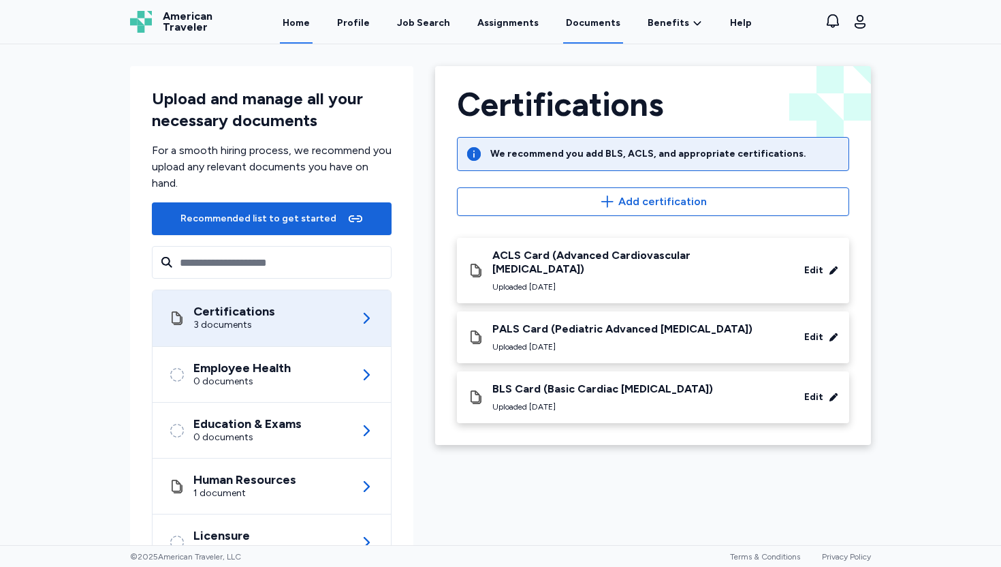
click at [310, 22] on link "Home" at bounding box center [296, 22] width 33 height 42
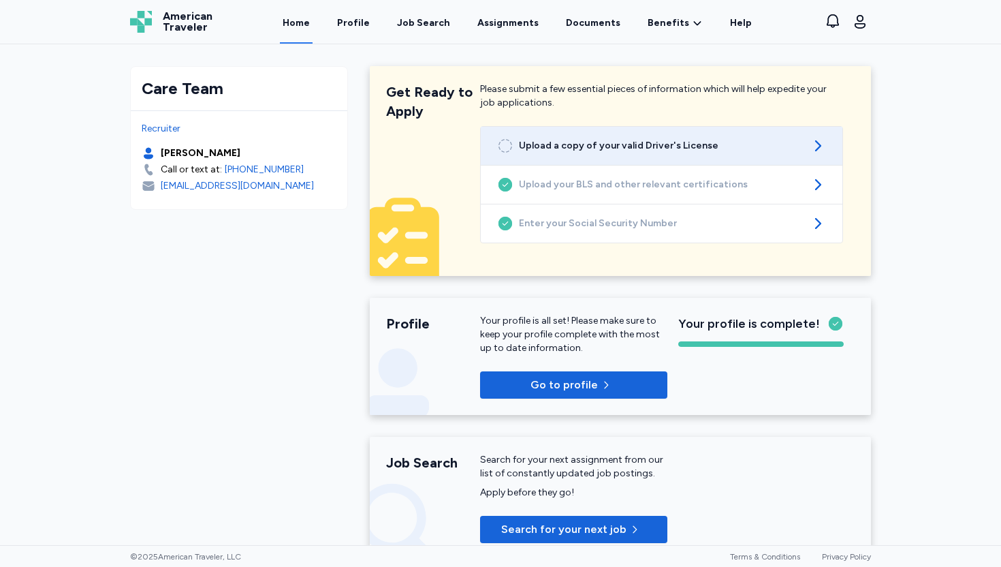
click at [812, 145] on icon at bounding box center [818, 146] width 16 height 16
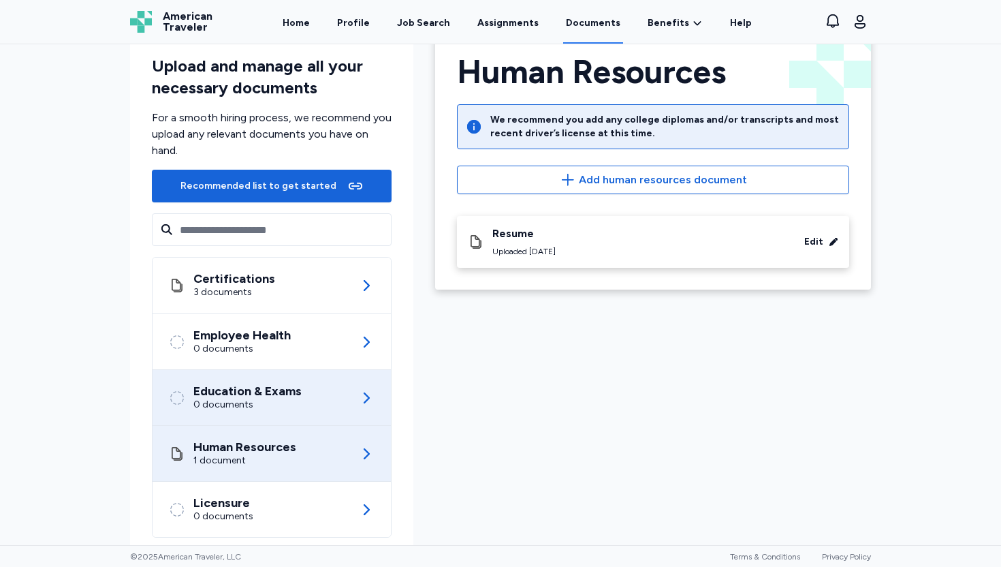
scroll to position [58, 0]
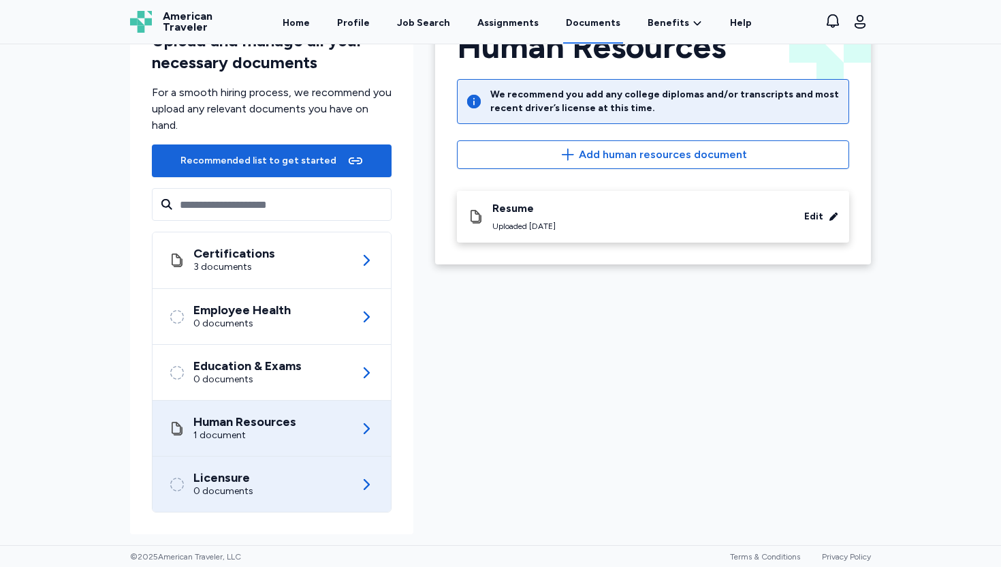
click at [361, 490] on icon at bounding box center [366, 484] width 16 height 16
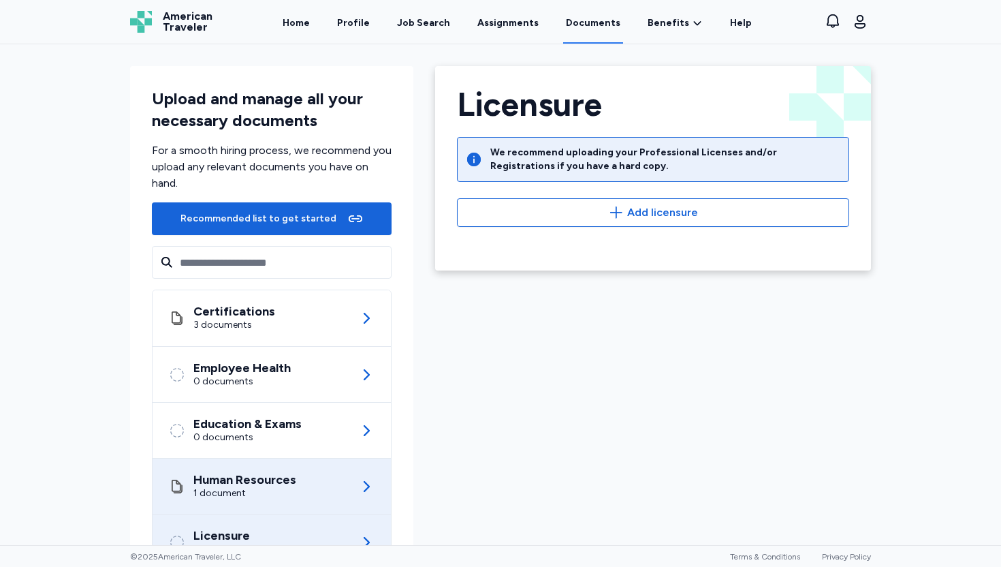
scroll to position [58, 0]
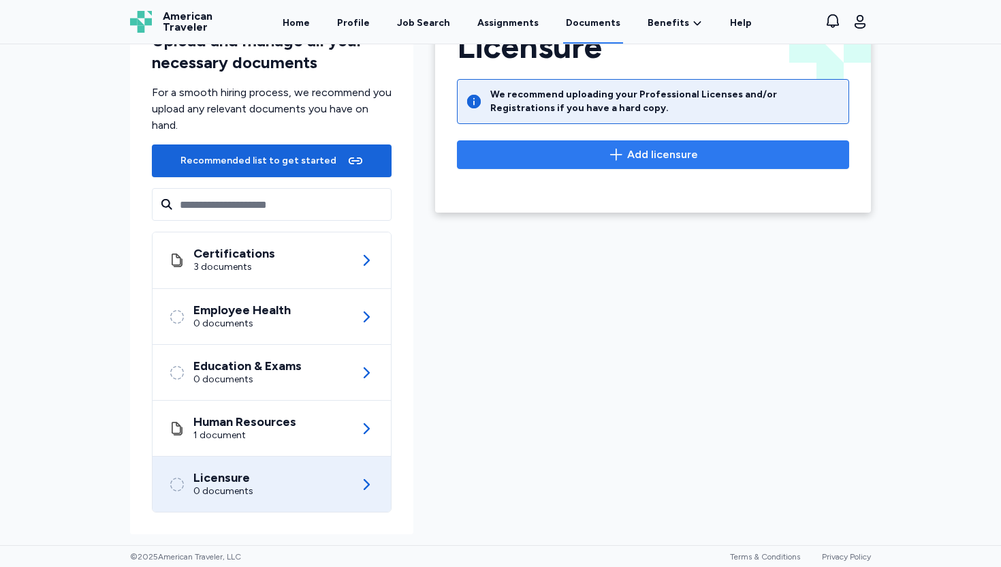
click at [622, 153] on span "Add licensure" at bounding box center [653, 154] width 369 height 16
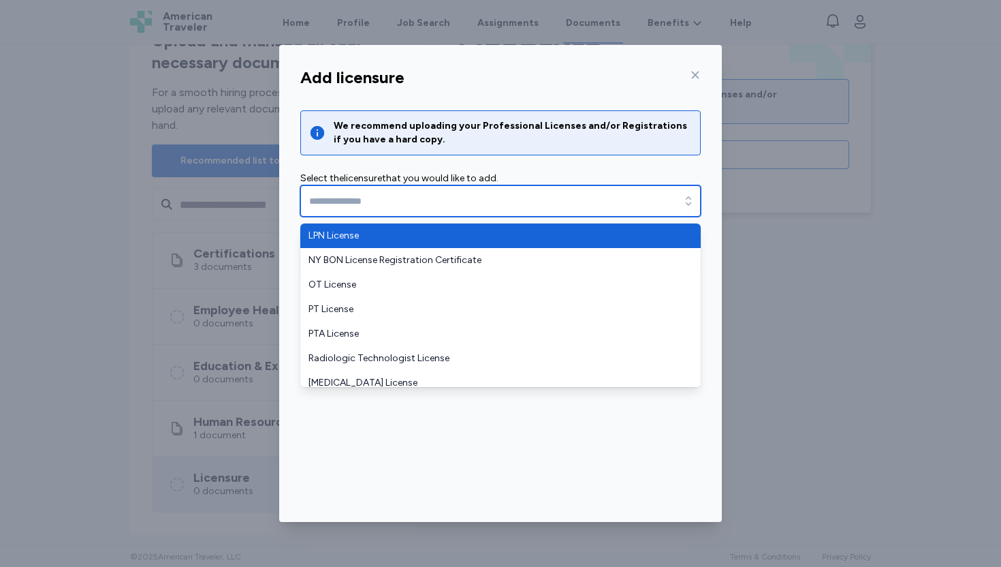
click at [691, 204] on icon "button" at bounding box center [689, 201] width 14 height 14
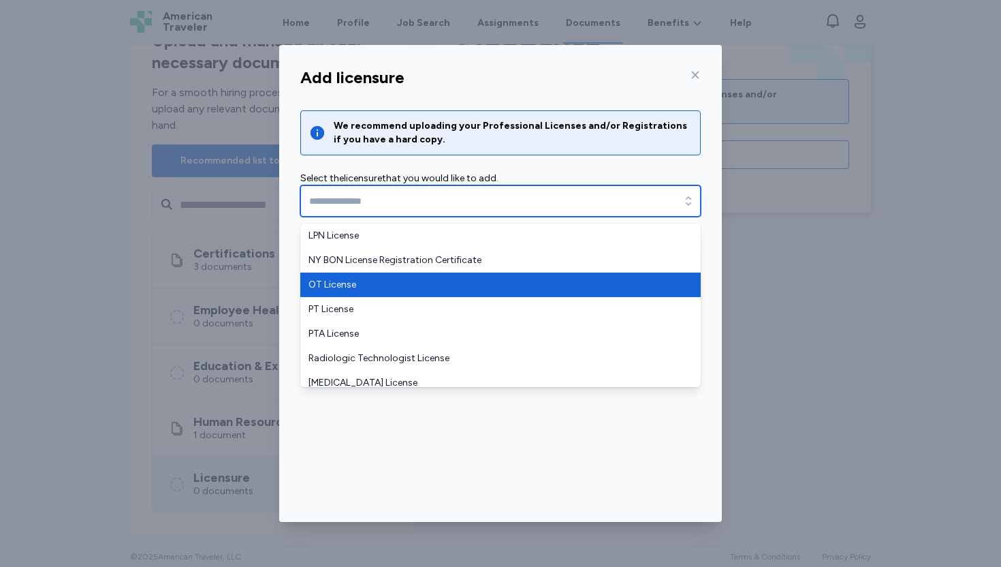
scroll to position [57, 0]
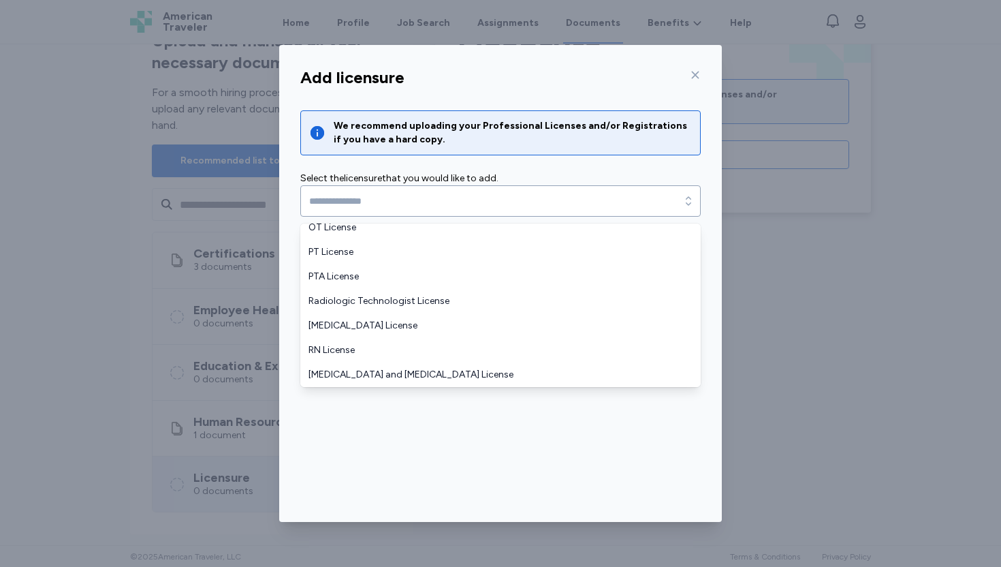
click at [817, 224] on div "Add licensure We recommend uploading your Professional Licenses and/or Registra…" at bounding box center [500, 283] width 1001 height 567
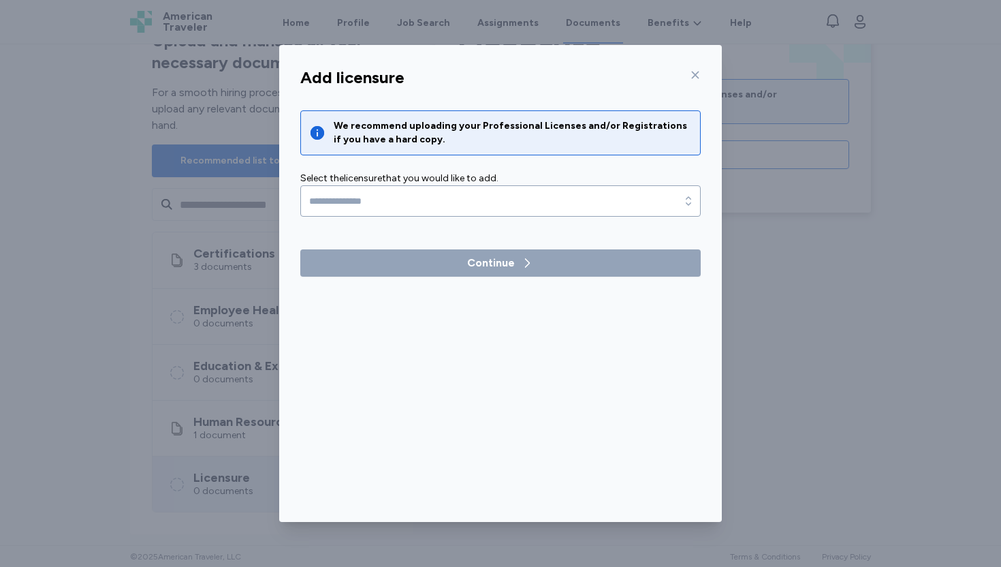
click at [693, 80] on div at bounding box center [693, 75] width 16 height 22
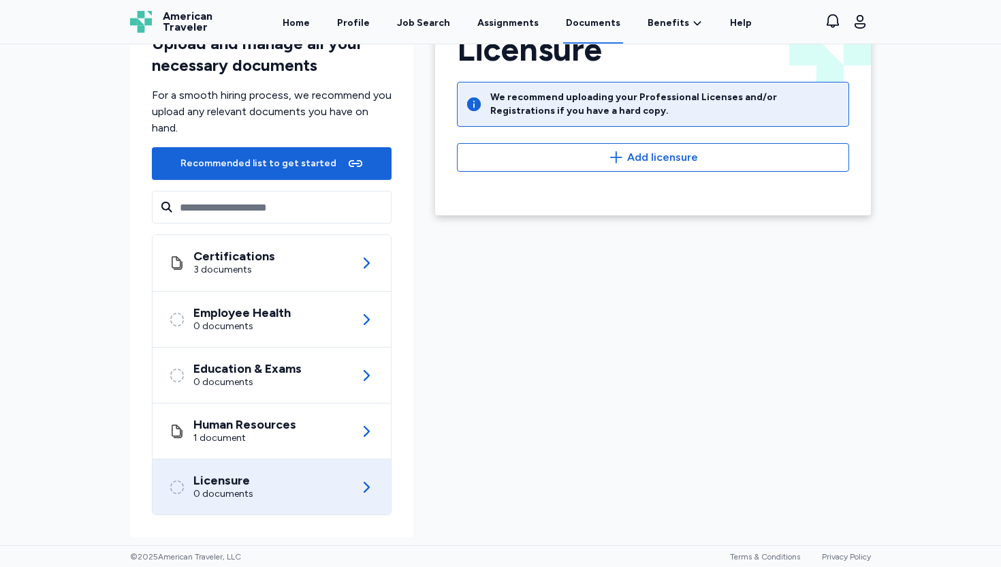
scroll to position [58, 0]
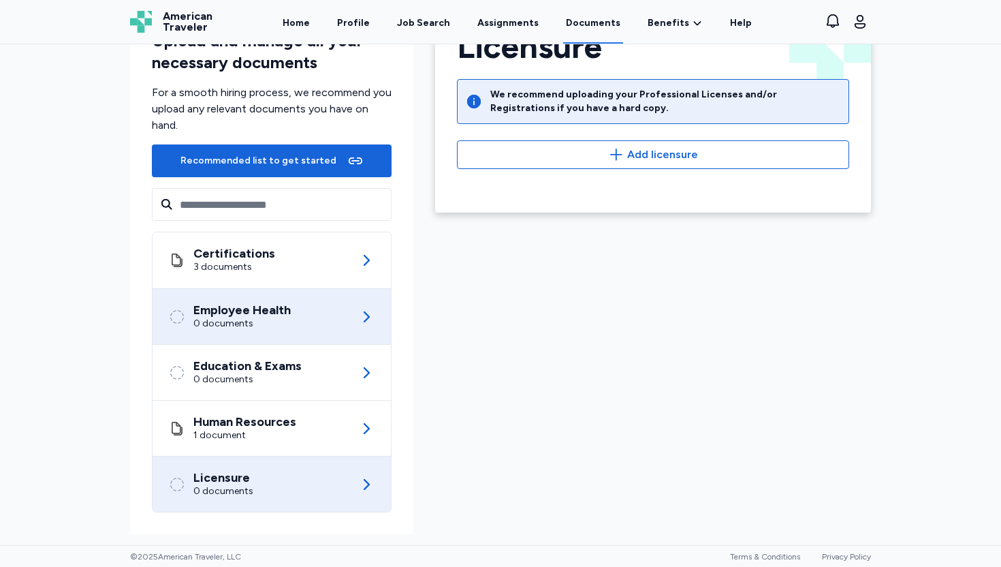
click at [366, 303] on div "Employee Health 0 documents" at bounding box center [272, 316] width 206 height 55
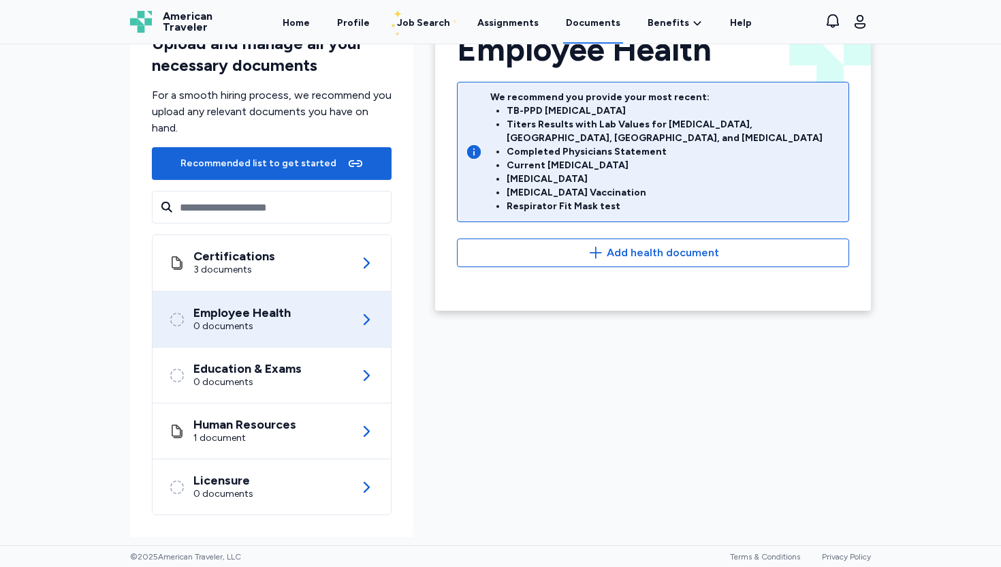
scroll to position [58, 0]
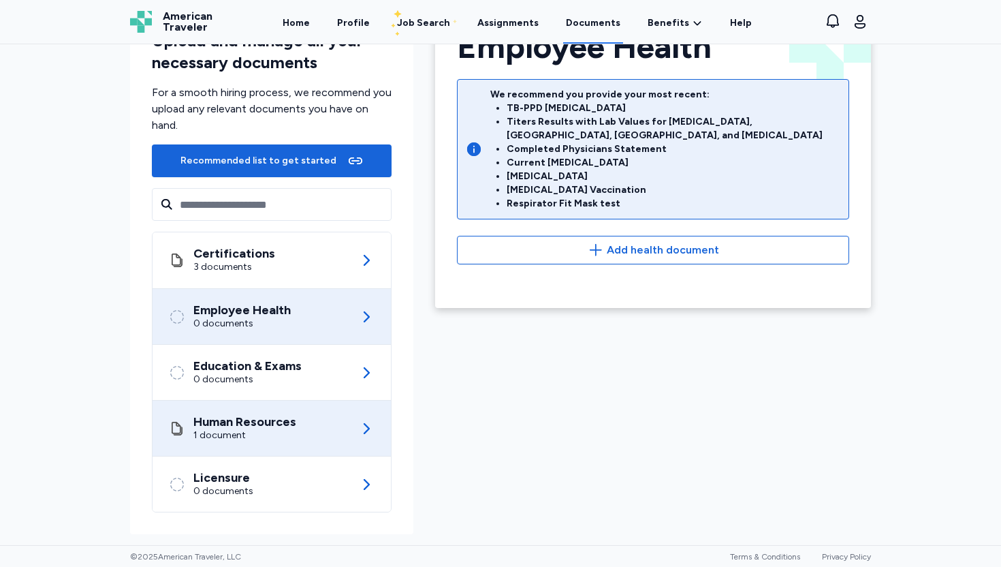
click at [362, 423] on icon at bounding box center [366, 428] width 16 height 16
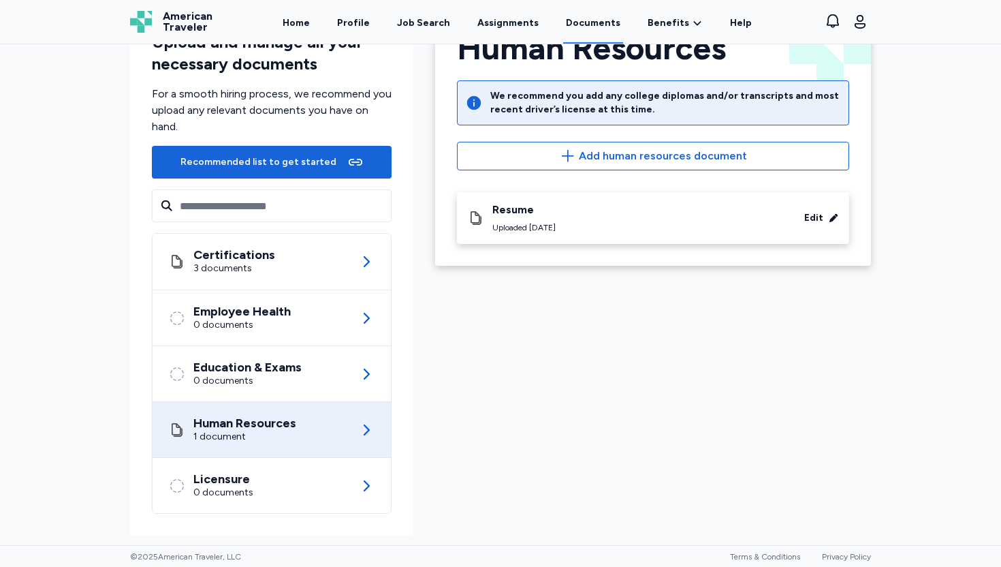
scroll to position [58, 0]
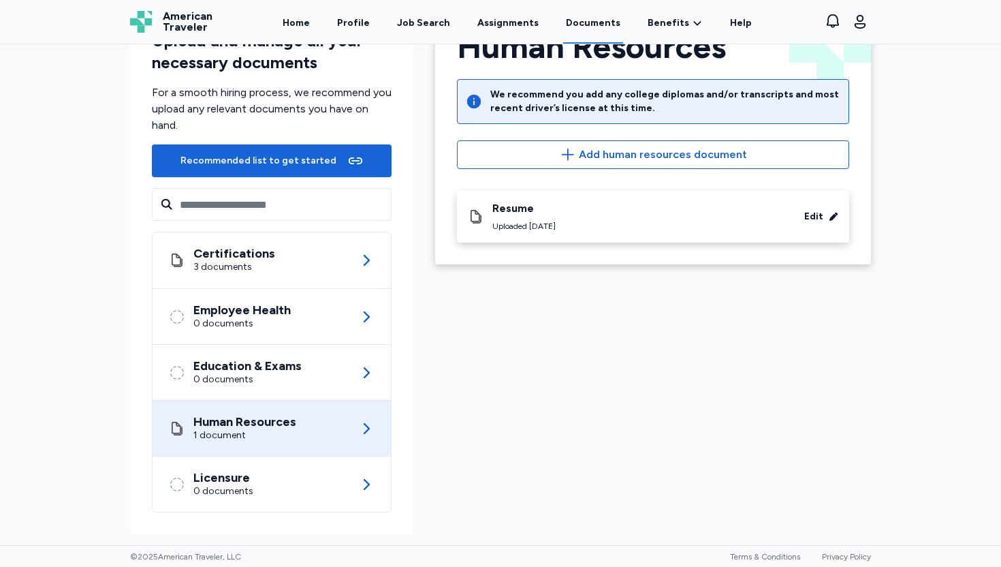
click at [362, 423] on icon at bounding box center [366, 428] width 16 height 16
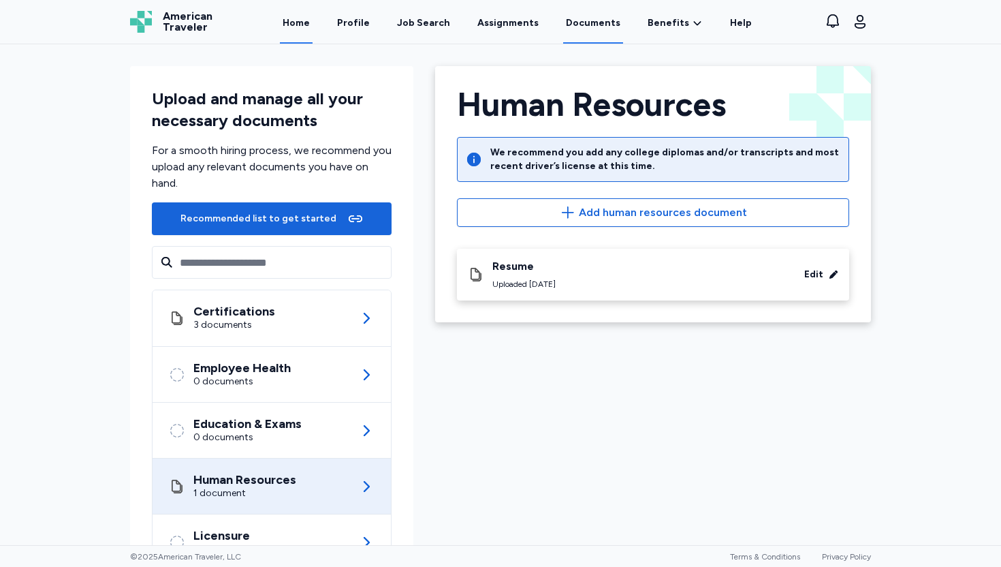
click at [304, 21] on link "Home" at bounding box center [296, 22] width 33 height 42
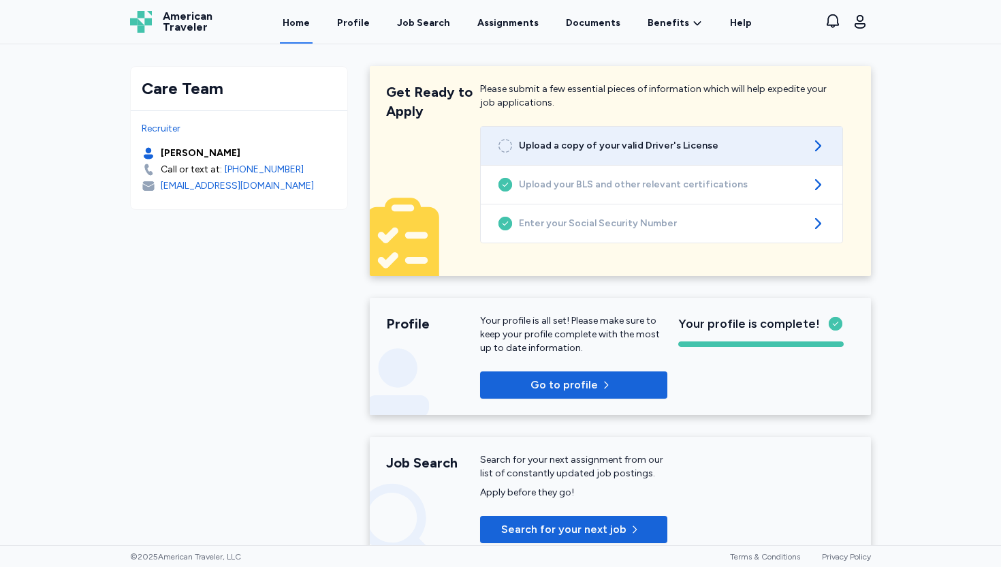
click at [615, 146] on span "Upload a copy of your valid Driver's License" at bounding box center [661, 146] width 285 height 14
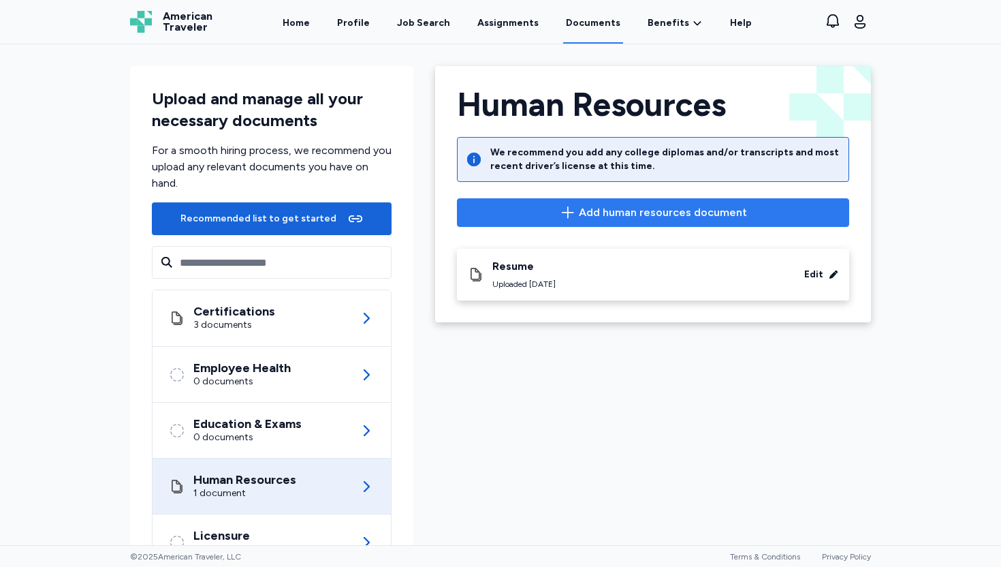
click at [591, 225] on button "Add human resources document" at bounding box center [653, 212] width 392 height 29
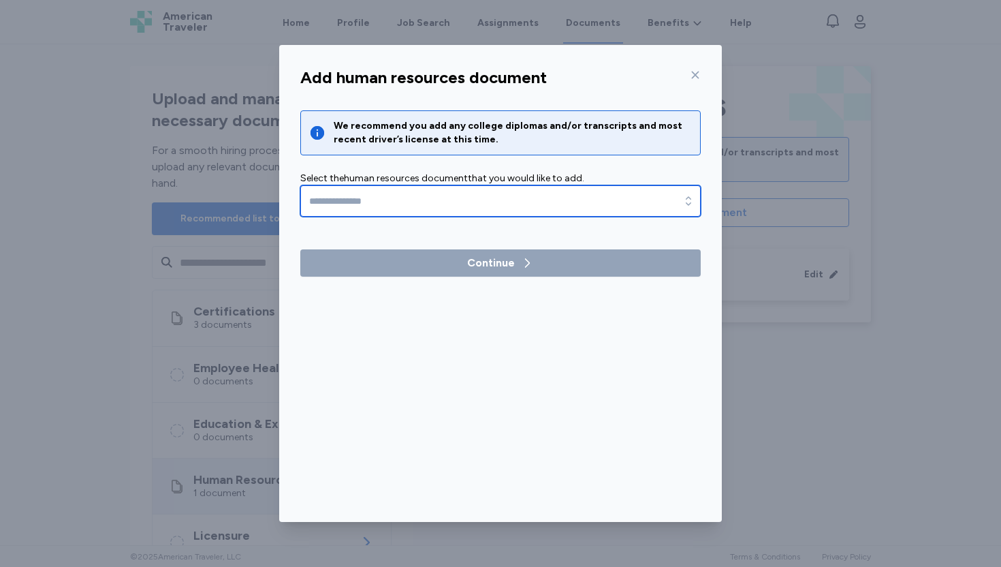
click at [586, 195] on input "text" at bounding box center [500, 200] width 401 height 31
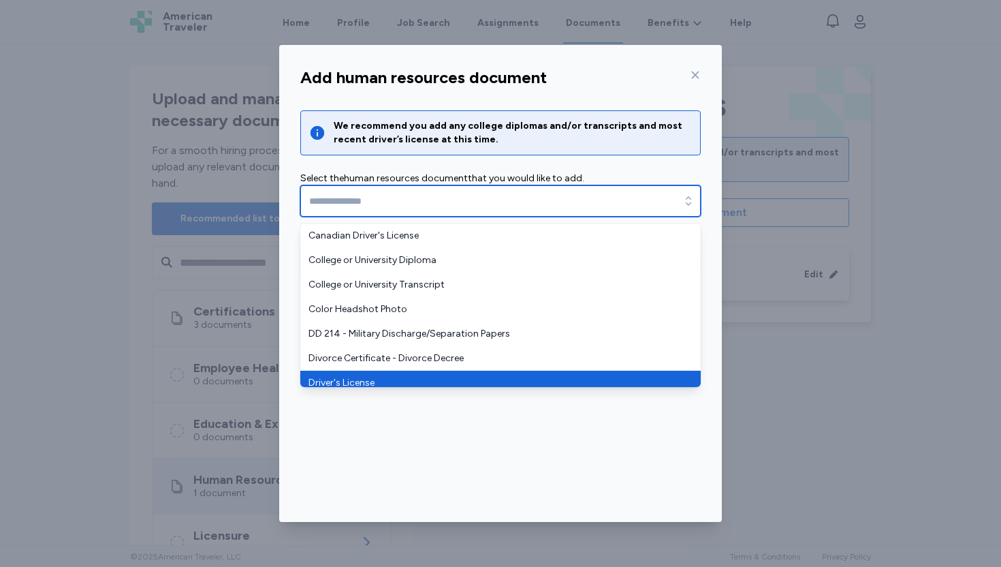
type input "**********"
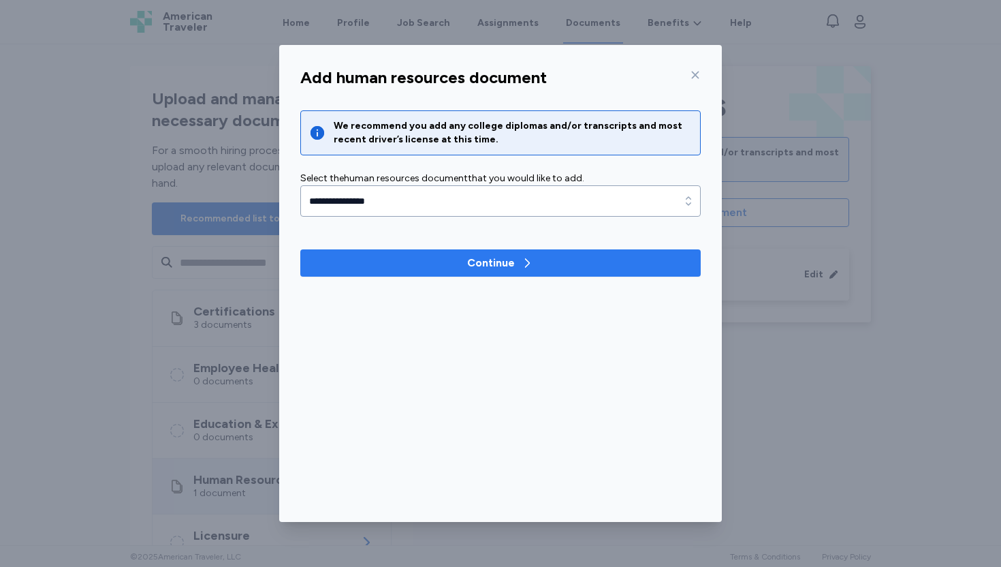
click at [520, 262] on icon "button" at bounding box center [527, 263] width 14 height 14
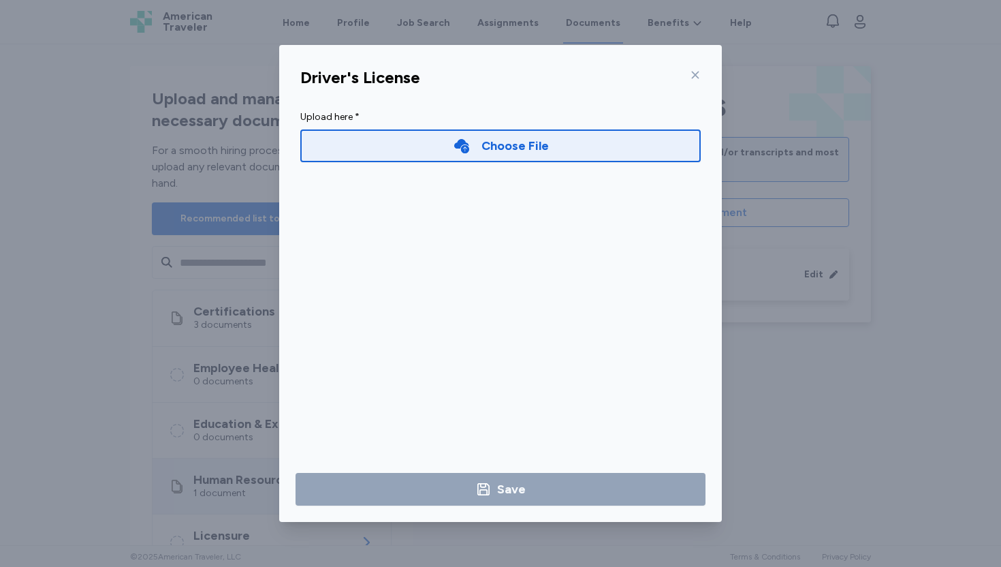
click at [505, 147] on div "Choose File" at bounding box center [515, 145] width 67 height 19
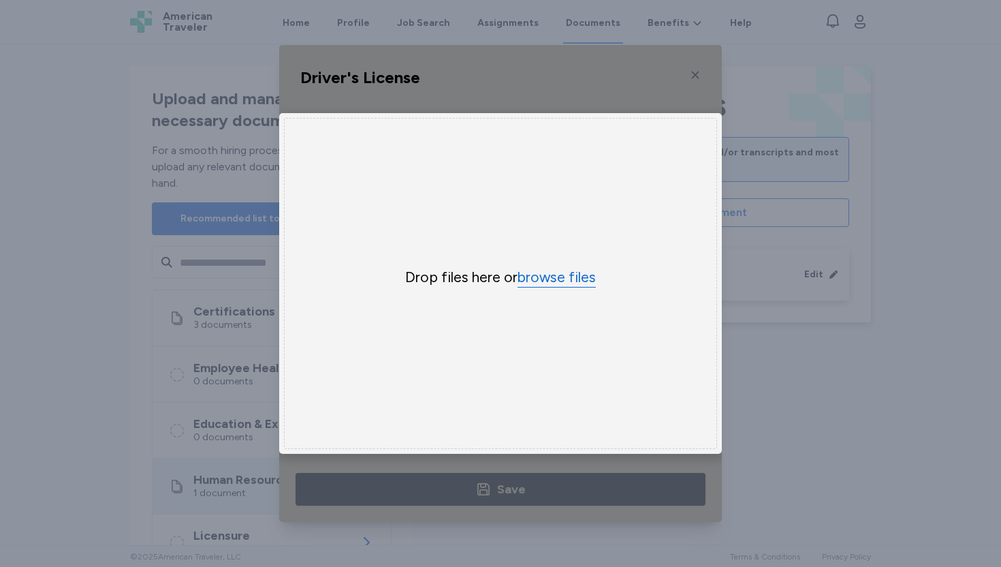
click at [568, 274] on button "browse files" at bounding box center [557, 278] width 78 height 20
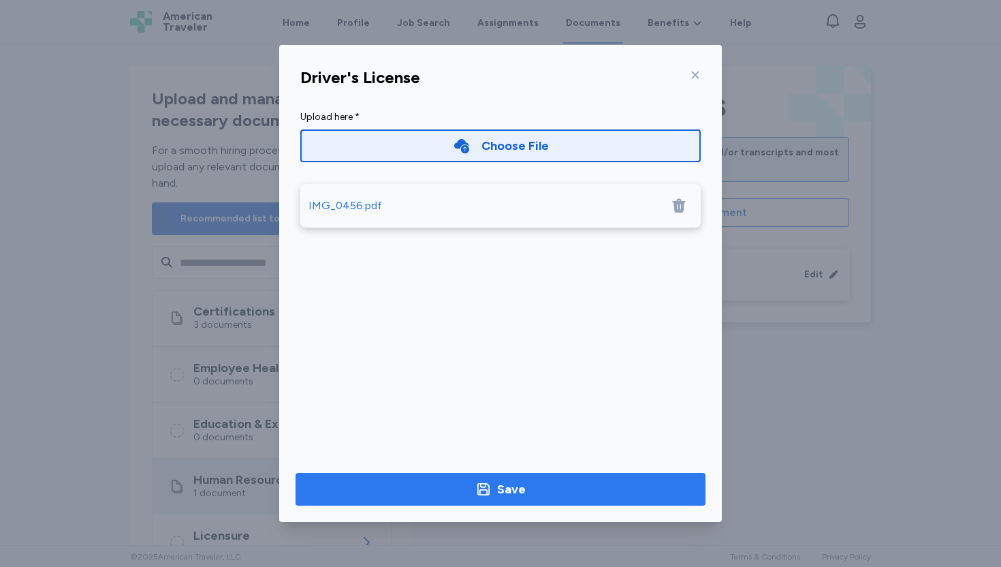
click at [565, 492] on span "Save" at bounding box center [501, 489] width 388 height 19
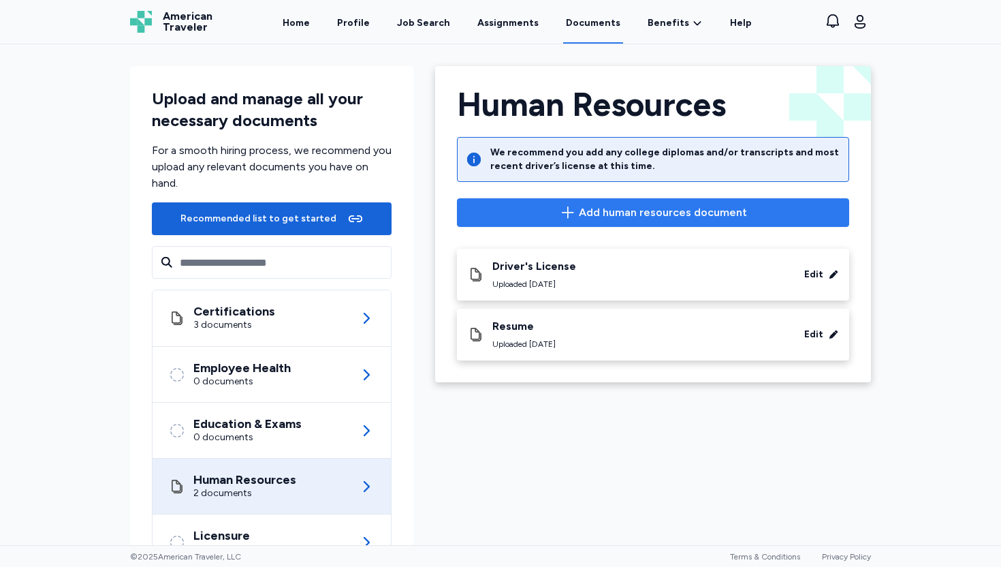
click at [588, 206] on span "Add human resources document" at bounding box center [663, 212] width 168 height 16
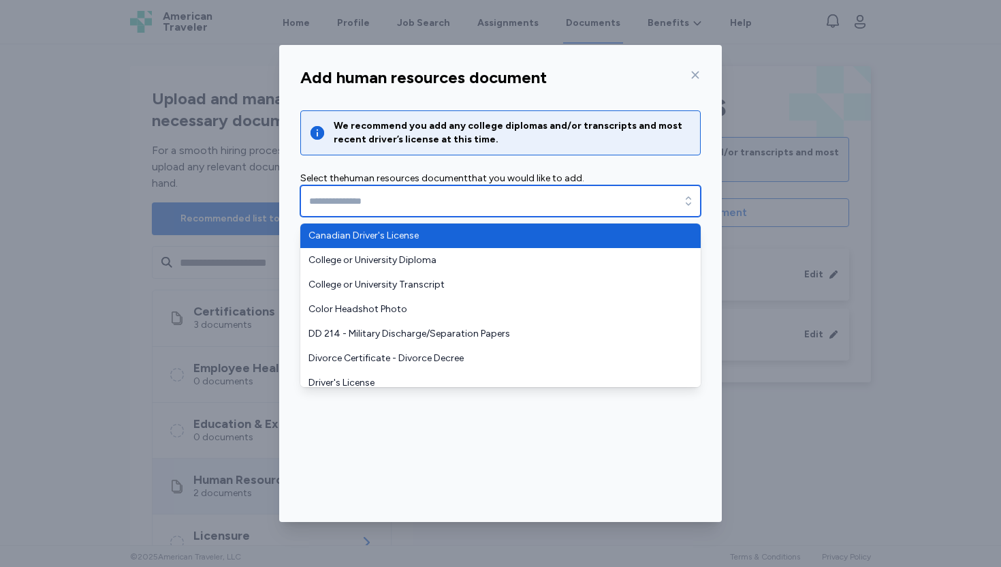
click at [687, 204] on icon "button" at bounding box center [689, 201] width 14 height 14
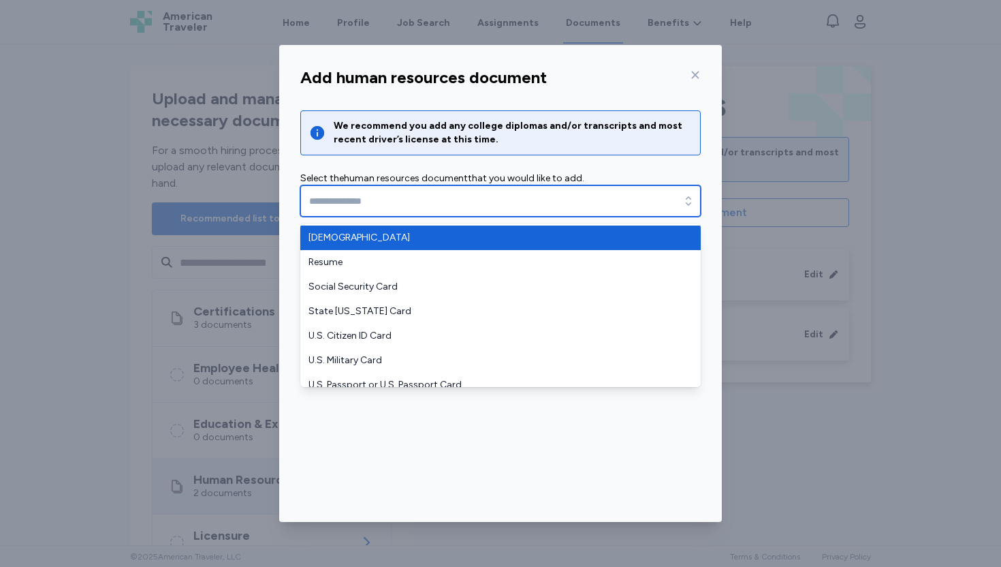
scroll to position [327, 0]
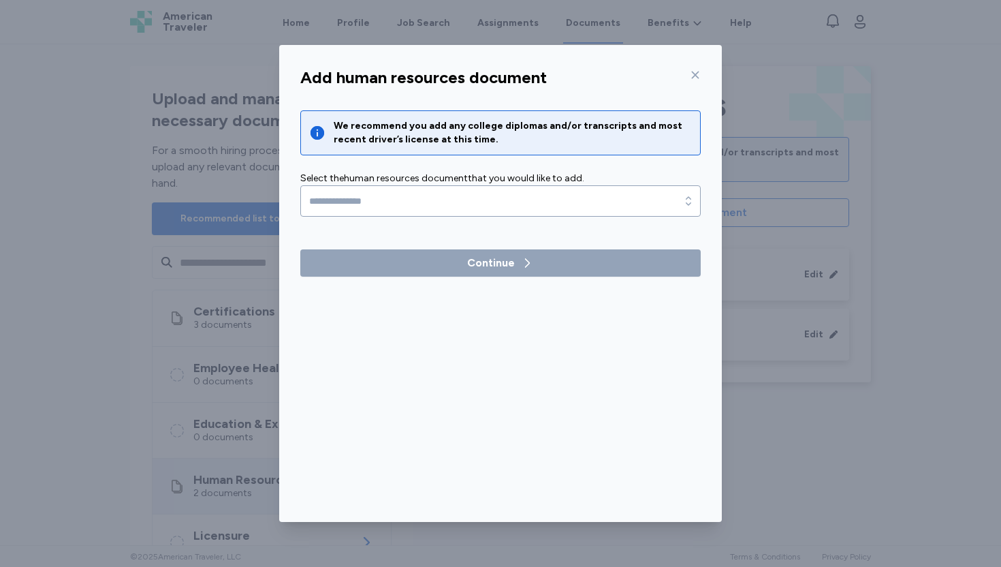
click at [584, 435] on div "Add human resources document We recommend you add any college diplomas and/or t…" at bounding box center [500, 291] width 443 height 460
click at [691, 72] on icon at bounding box center [695, 74] width 11 height 11
